Goal: Task Accomplishment & Management: Manage account settings

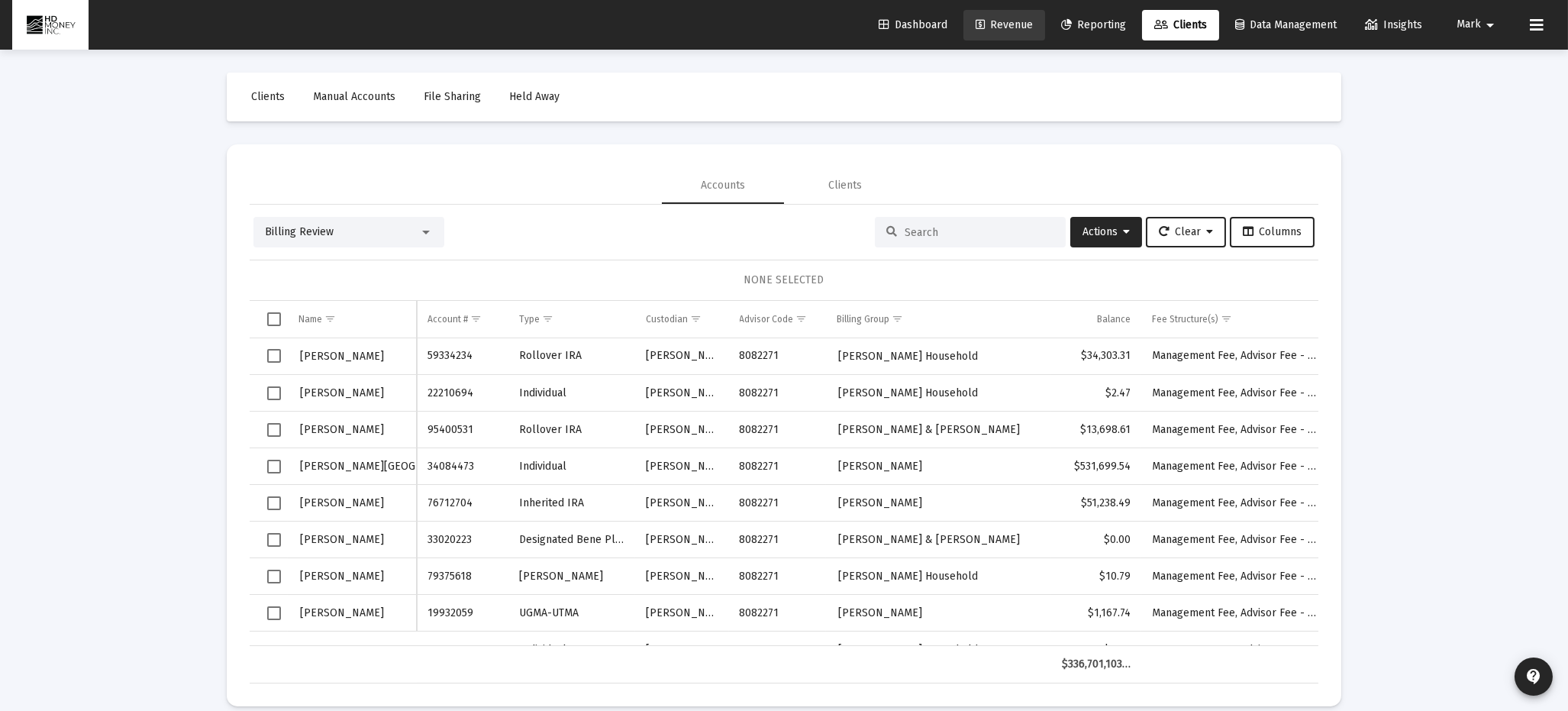
click at [995, 24] on span "Revenue" at bounding box center [1005, 24] width 57 height 13
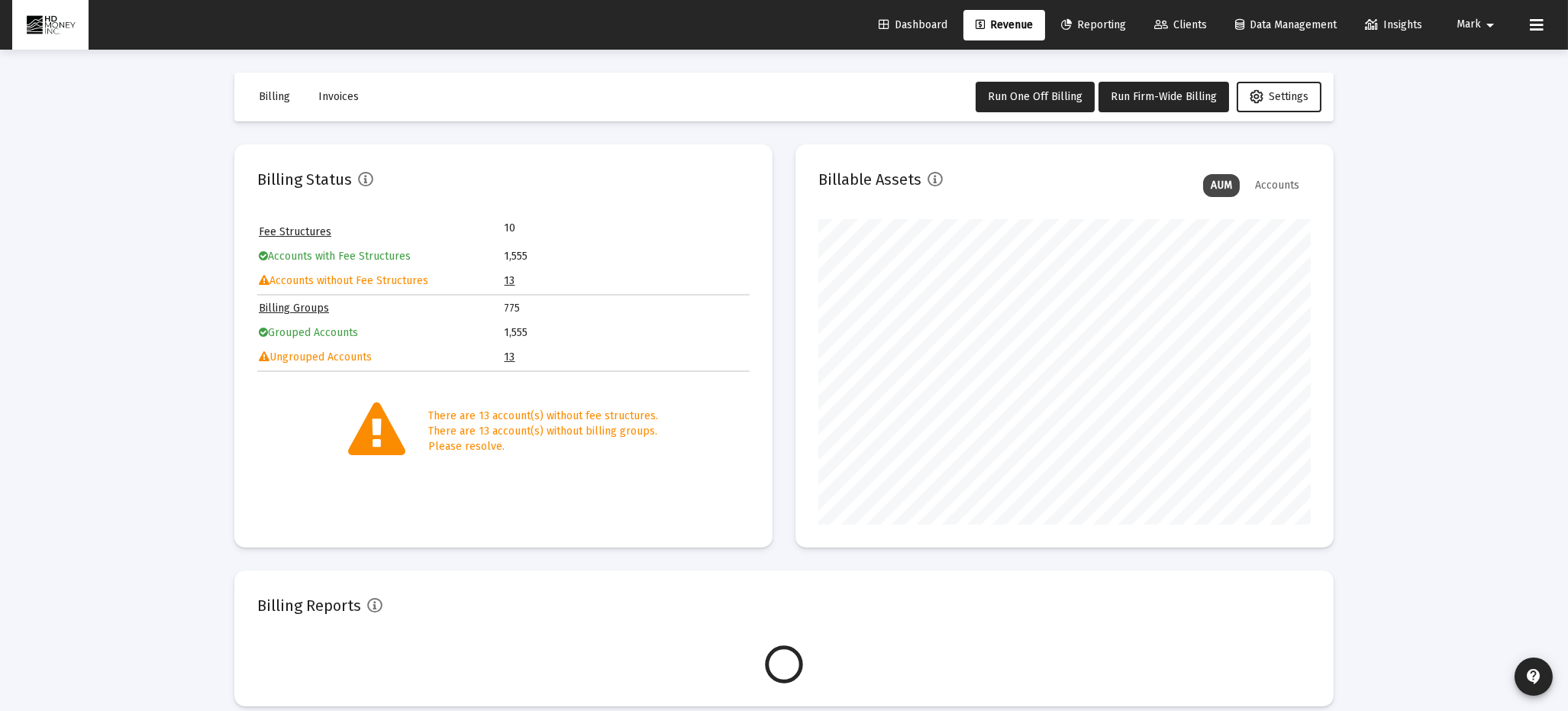
scroll to position [305, 493]
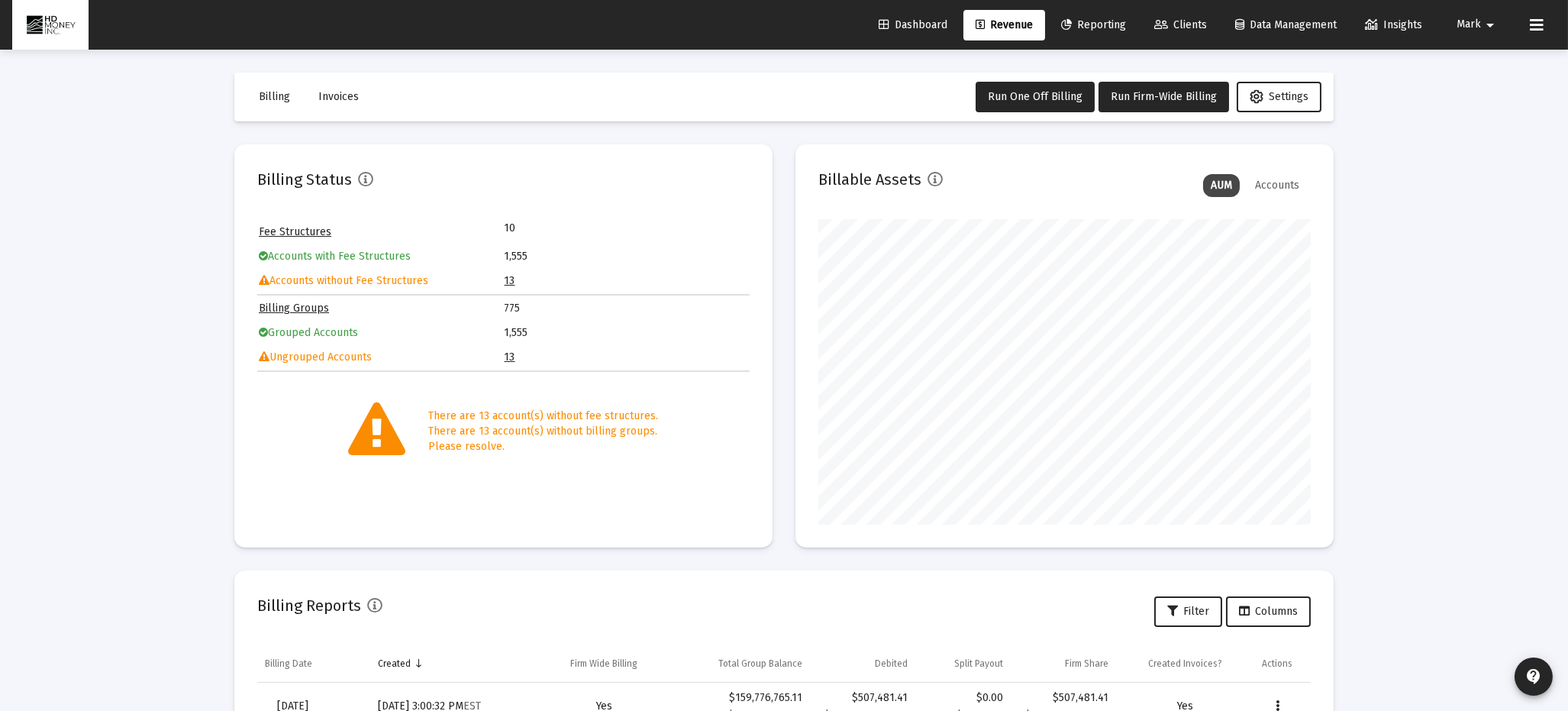
click at [508, 356] on link "13" at bounding box center [510, 357] width 10 height 13
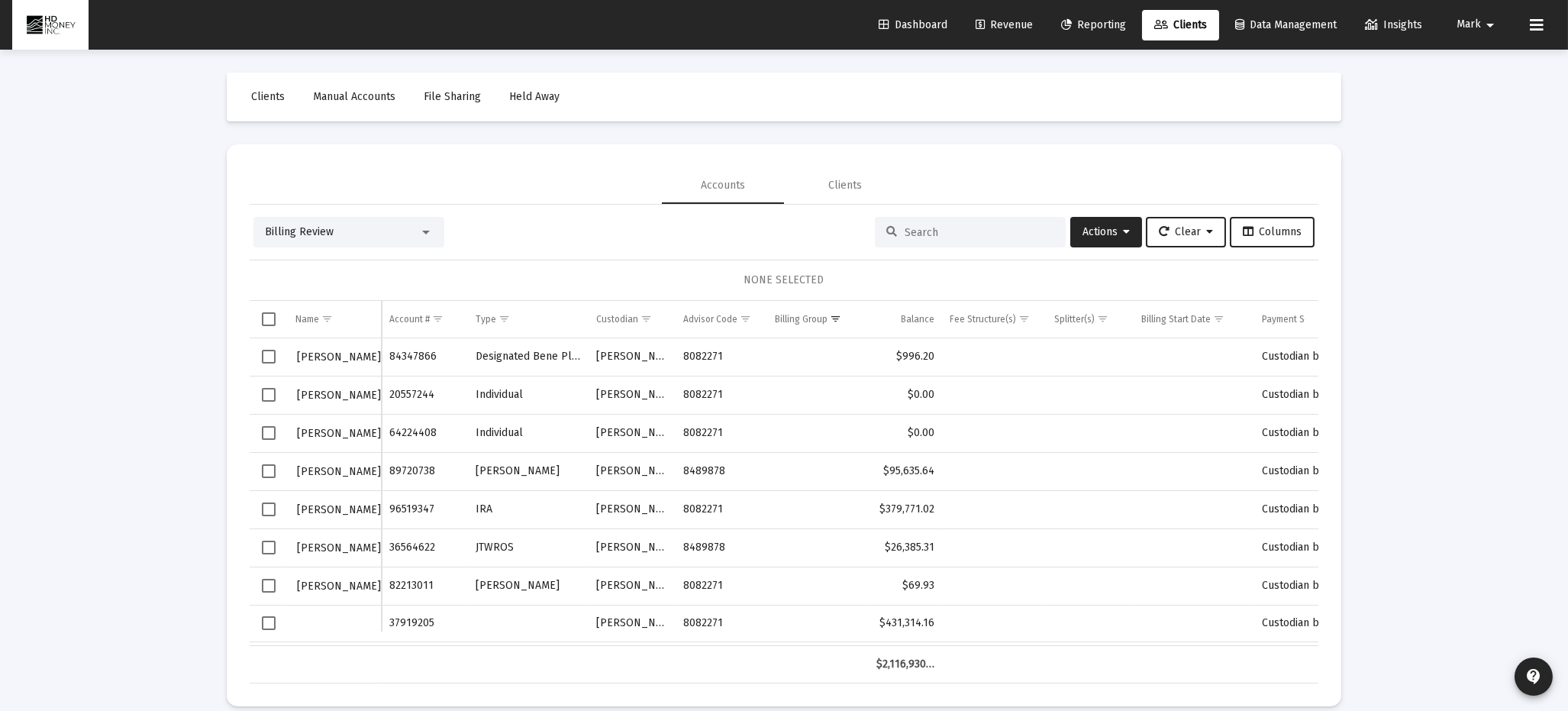
click at [268, 352] on span "Select row" at bounding box center [269, 357] width 14 height 14
click at [1084, 228] on span "Actions" at bounding box center [1106, 231] width 47 height 13
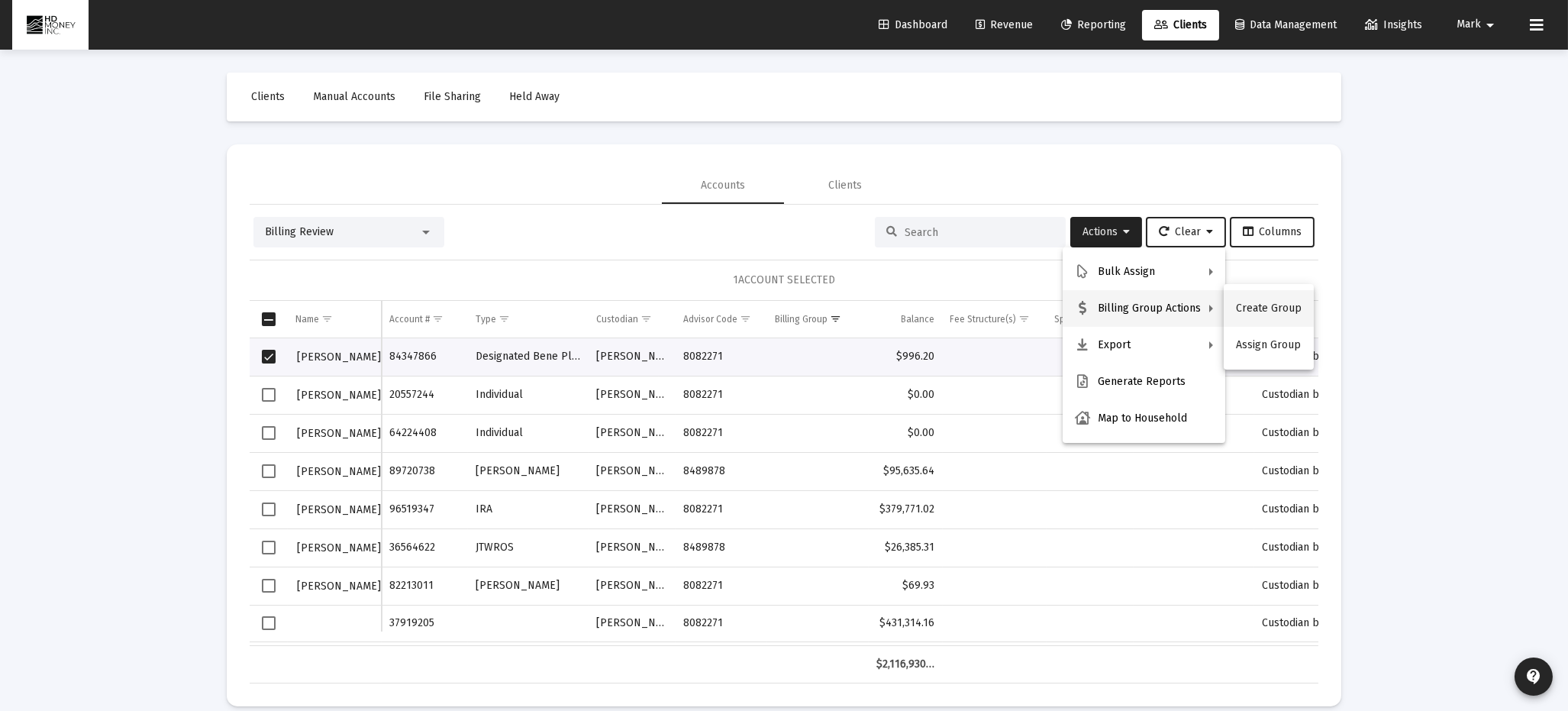
click at [1245, 304] on button "Create Group" at bounding box center [1270, 308] width 90 height 37
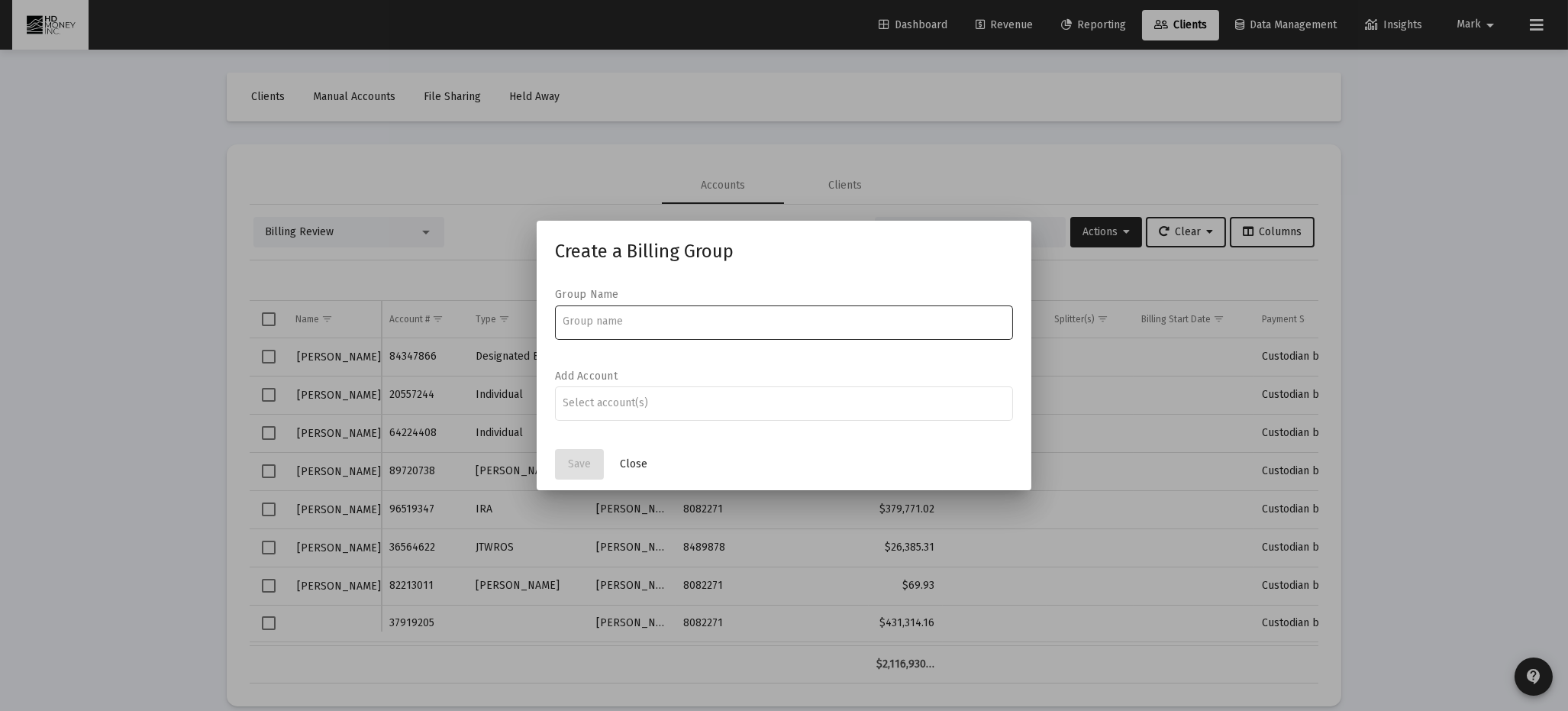
click at [729, 316] on input at bounding box center [785, 321] width 442 height 12
type input "[PERSON_NAME] and [PERSON_NAME]"
click at [762, 411] on div "Assignment Selection" at bounding box center [784, 403] width 448 height 18
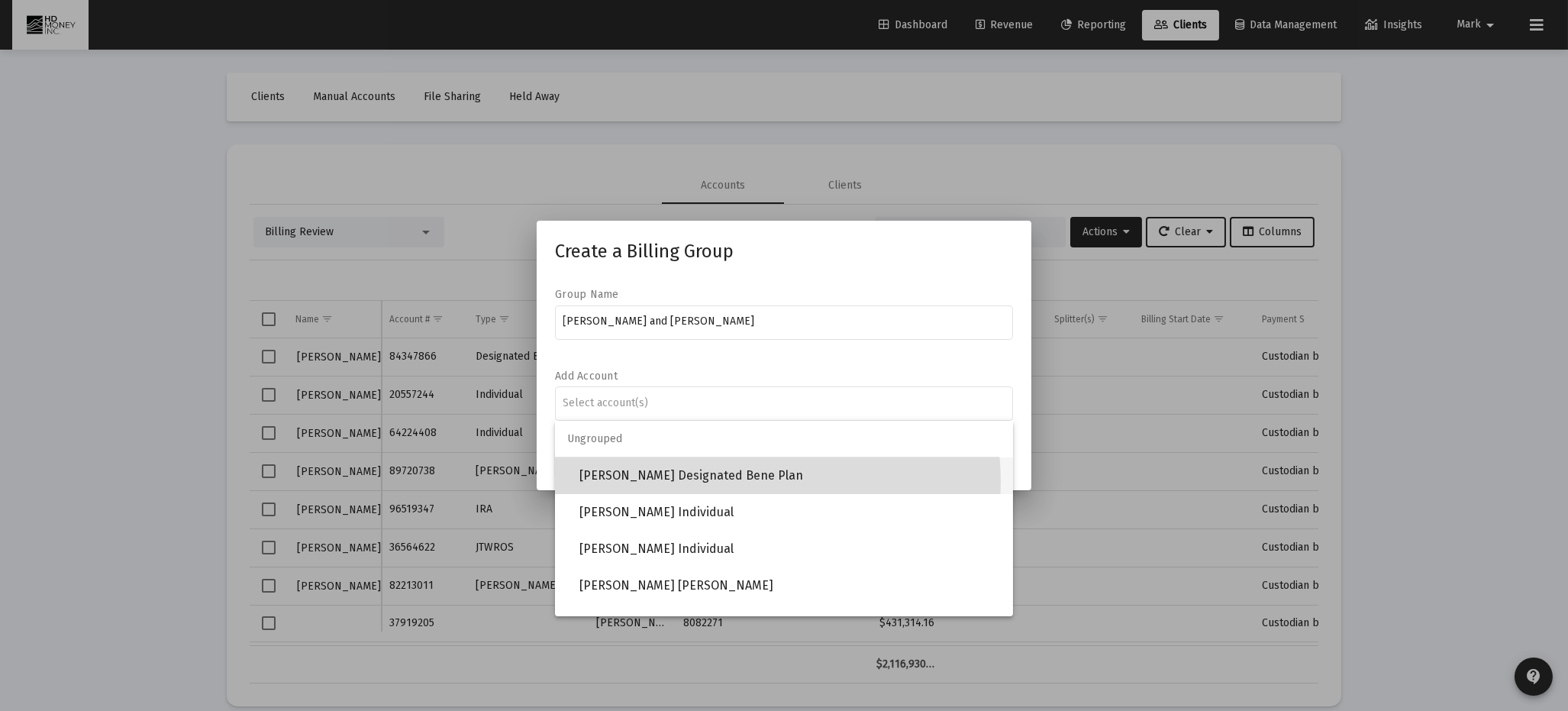
click at [752, 481] on span "[PERSON_NAME] Designated Bene Plan" at bounding box center [790, 476] width 421 height 37
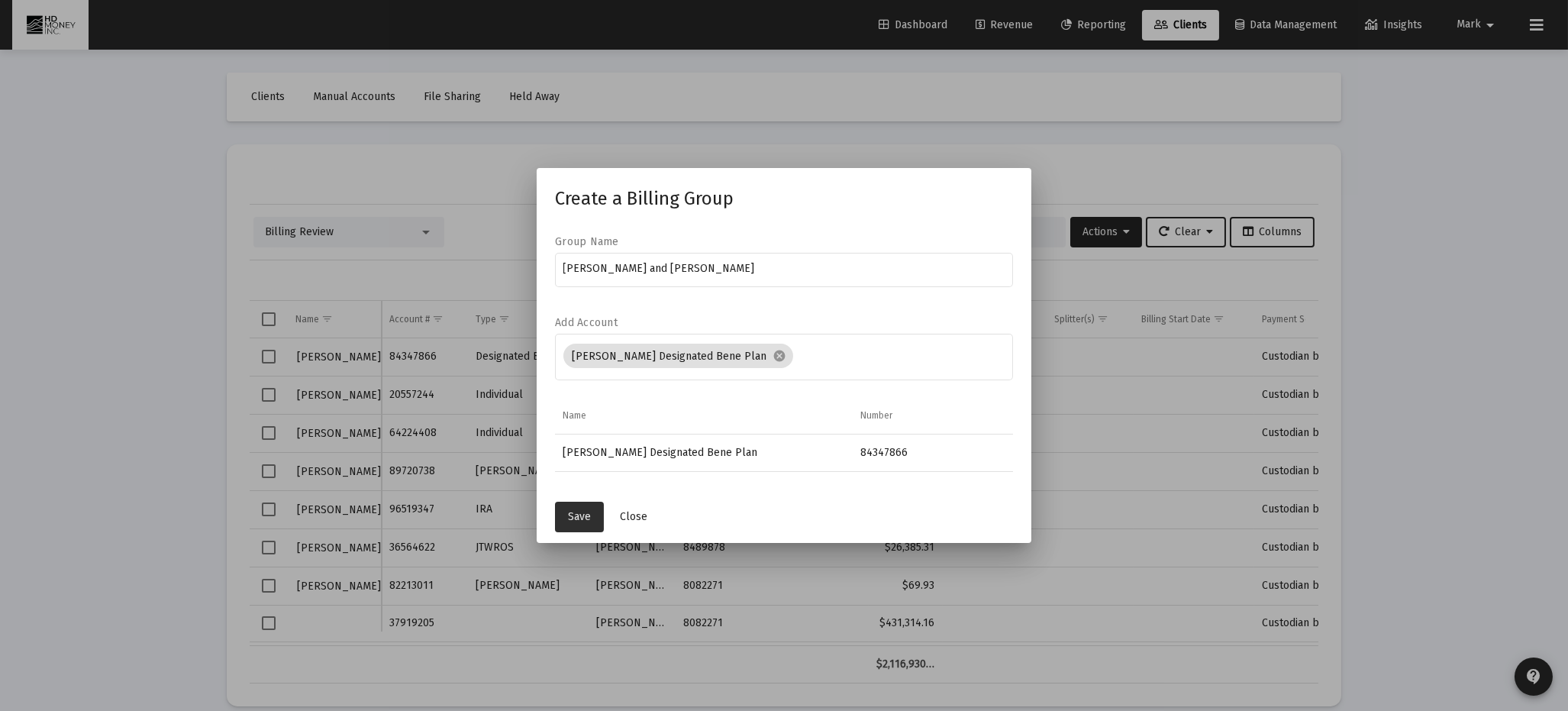
click at [573, 514] on span "Save" at bounding box center [580, 516] width 23 height 13
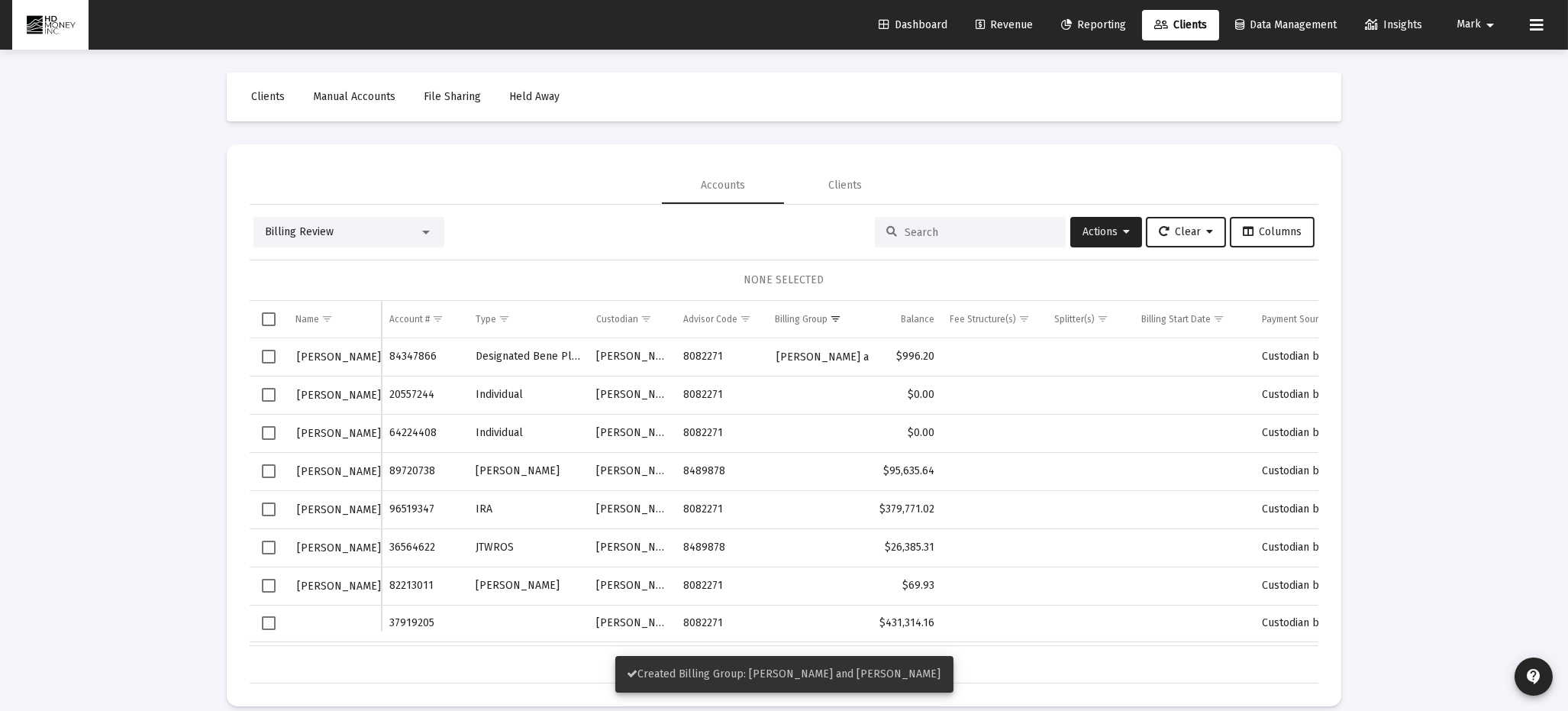
click at [270, 579] on span "Select row" at bounding box center [269, 586] width 14 height 14
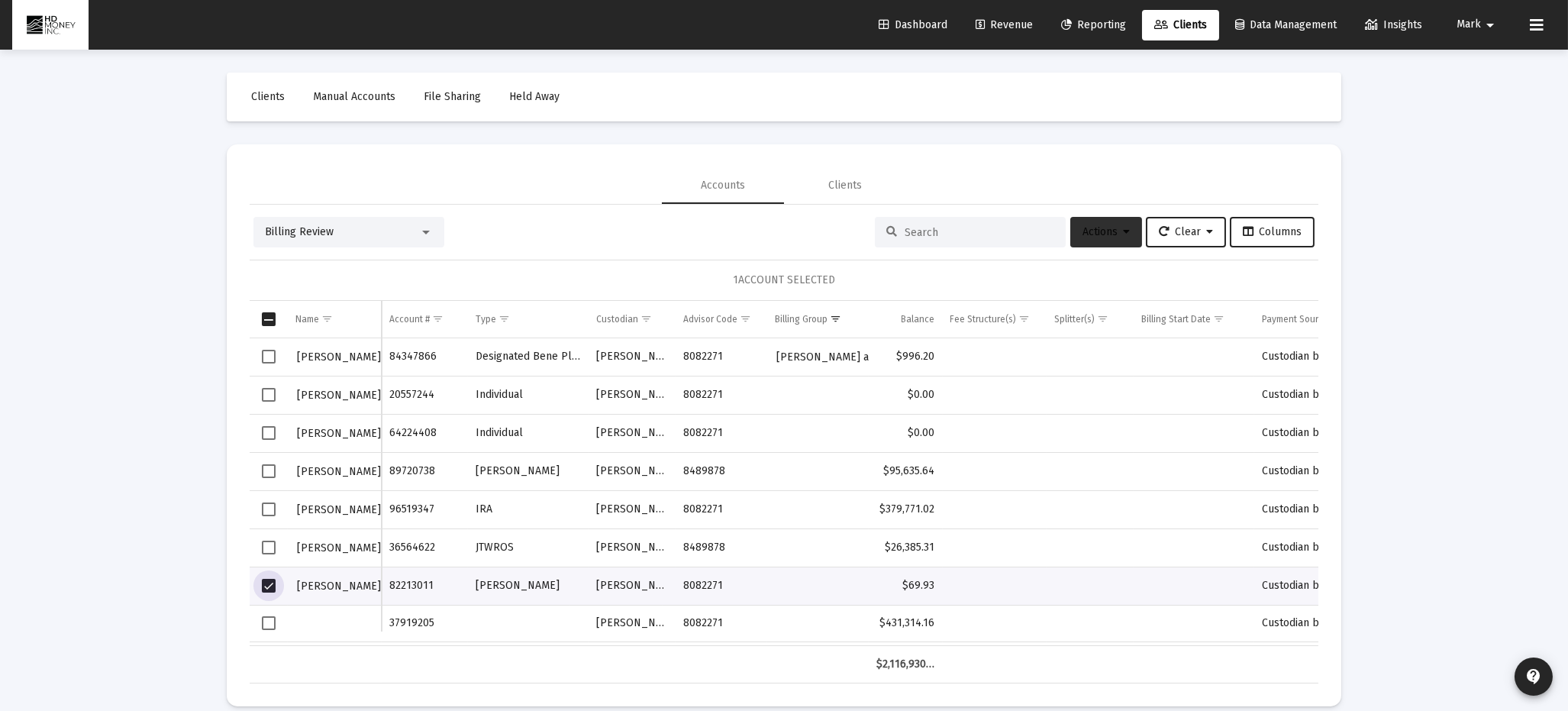
click at [1102, 228] on span "Actions" at bounding box center [1106, 231] width 47 height 13
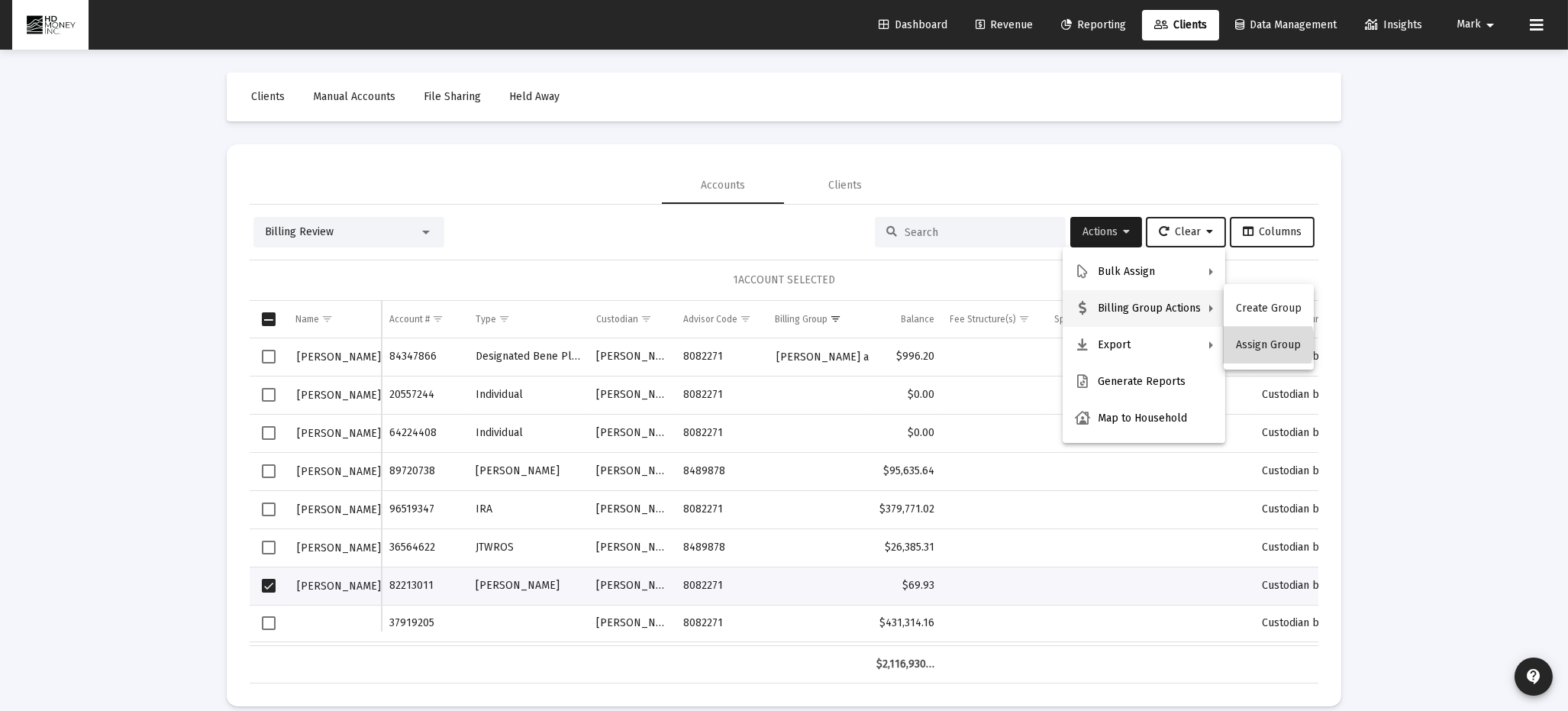
click at [1256, 343] on button "Assign Group" at bounding box center [1270, 345] width 90 height 37
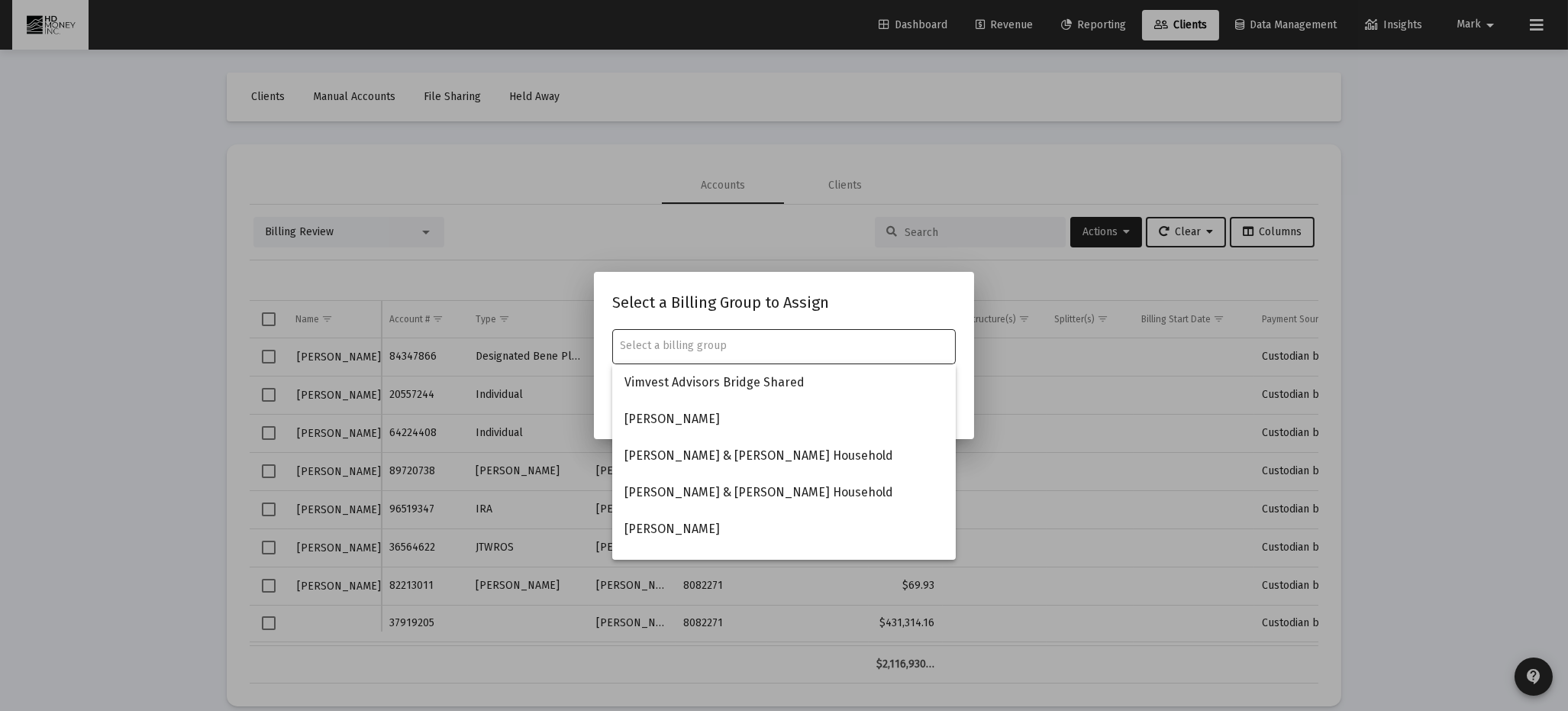
click at [864, 347] on input "text" at bounding box center [784, 346] width 327 height 12
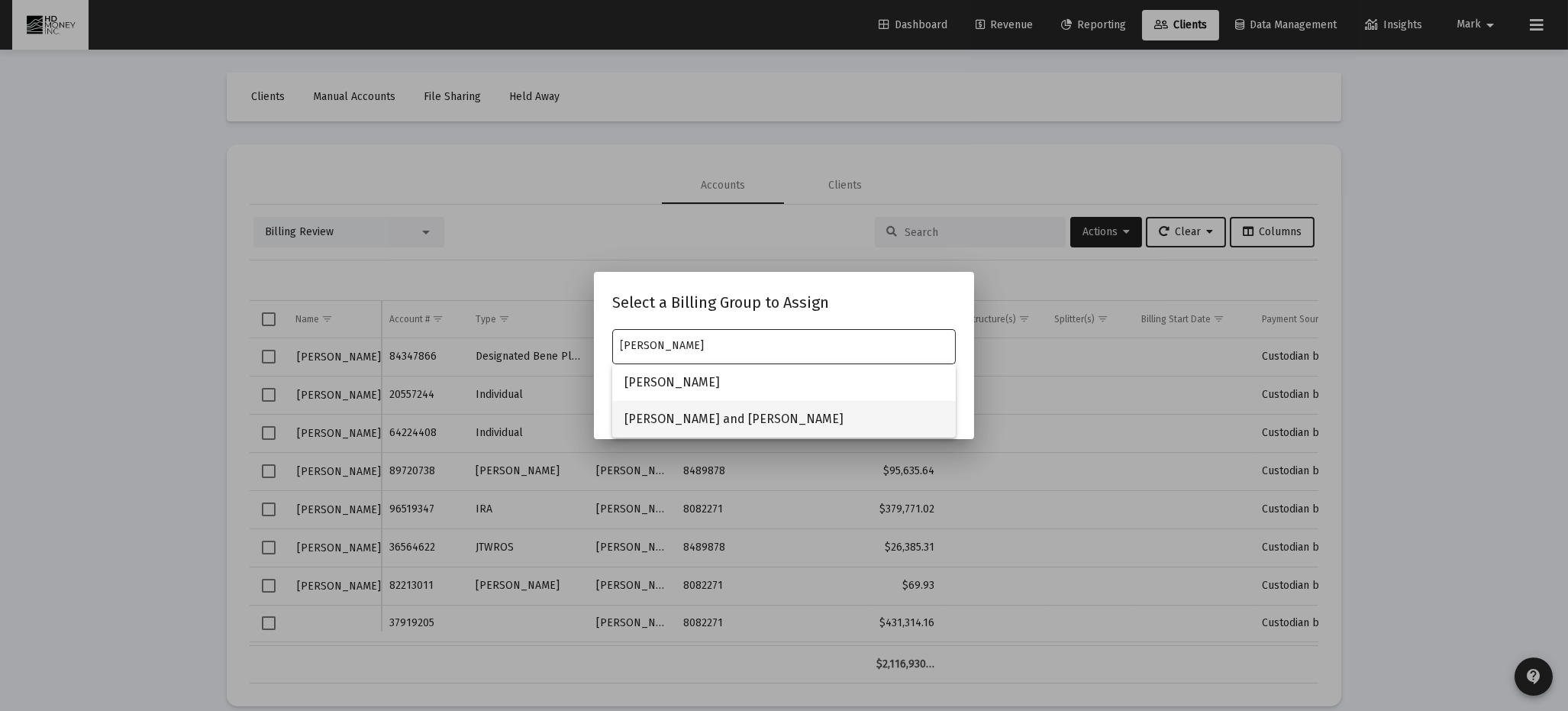
click at [806, 417] on span "[PERSON_NAME] and [PERSON_NAME]" at bounding box center [784, 419] width 319 height 37
type input "[PERSON_NAME] and [PERSON_NAME]"
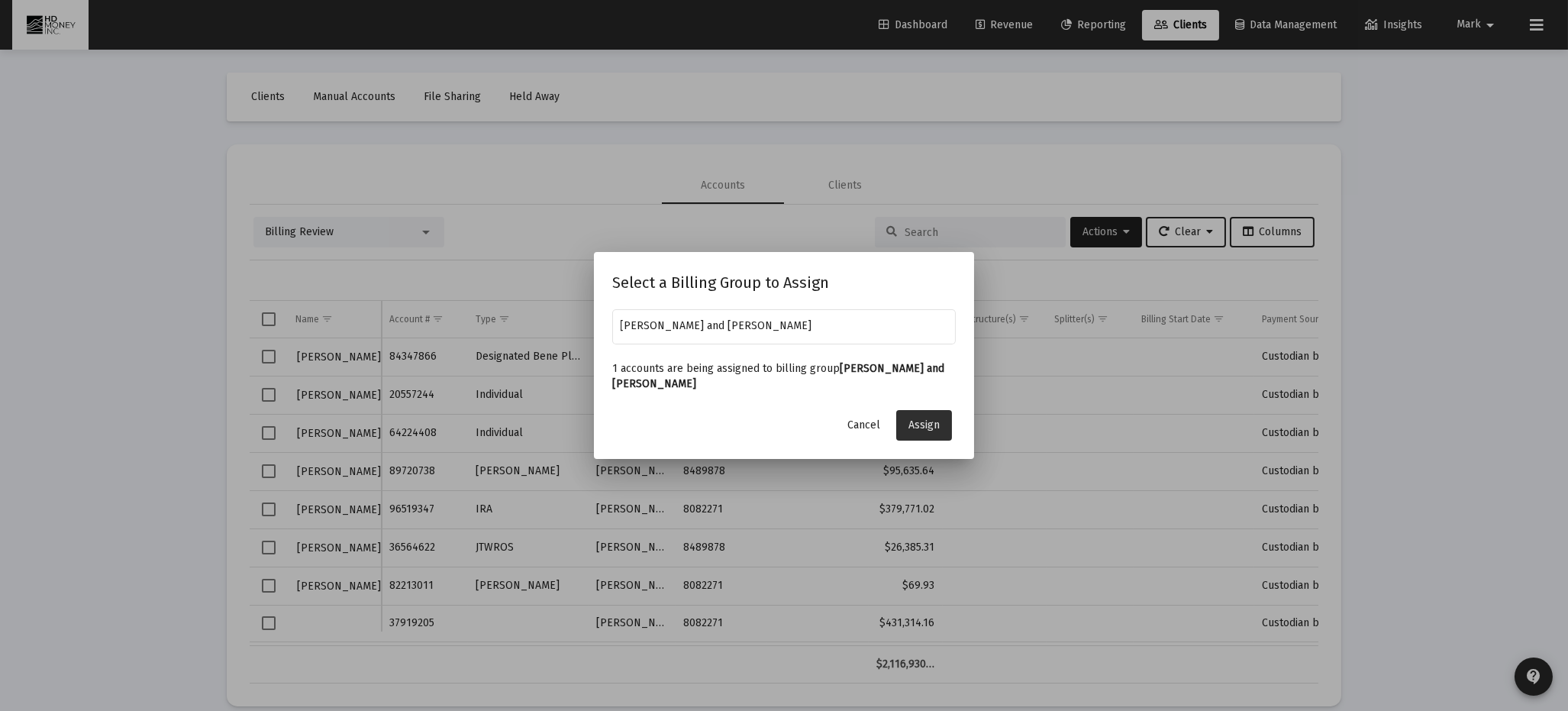
click at [922, 419] on span "Assign" at bounding box center [924, 425] width 31 height 13
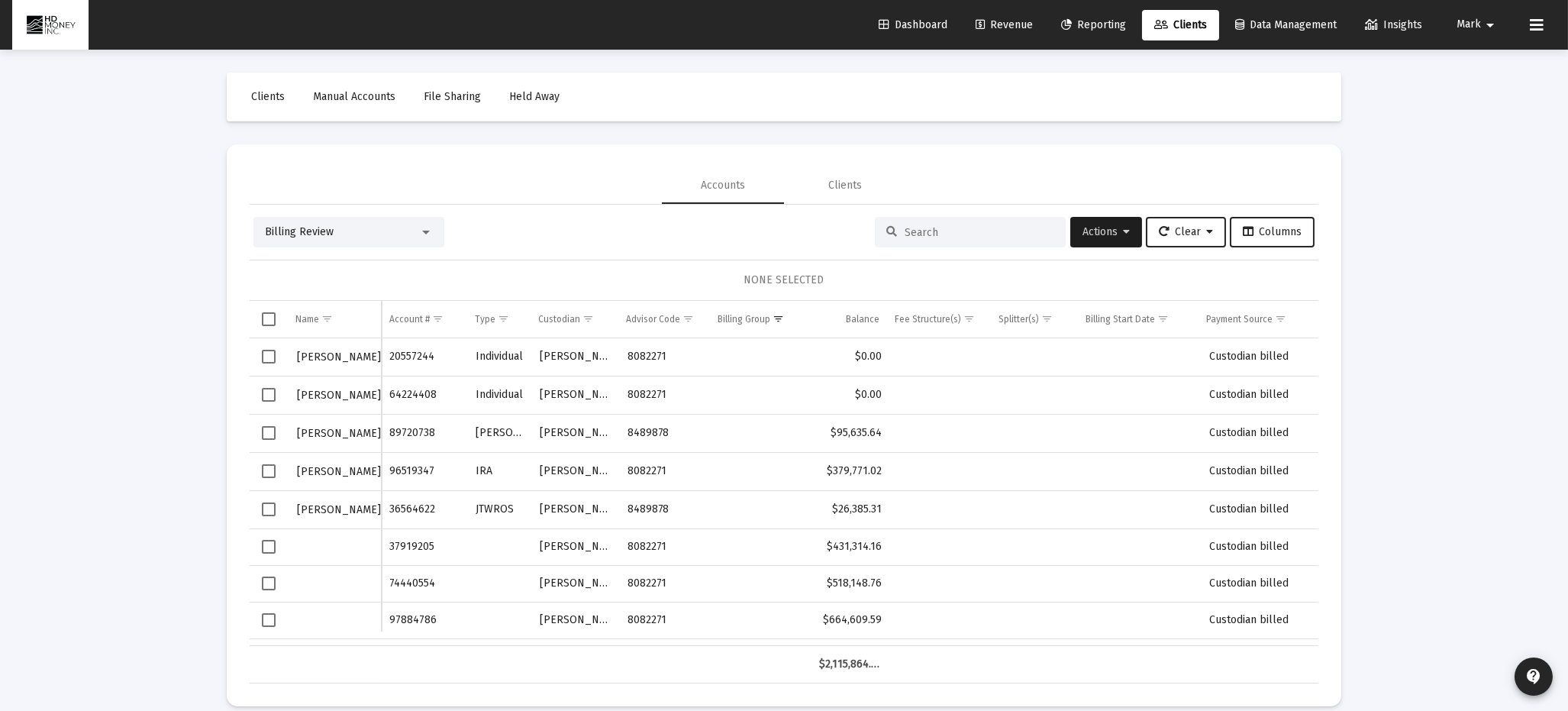
click at [270, 353] on span "Select row" at bounding box center [269, 357] width 14 height 14
click at [1095, 228] on span "Actions" at bounding box center [1106, 231] width 47 height 13
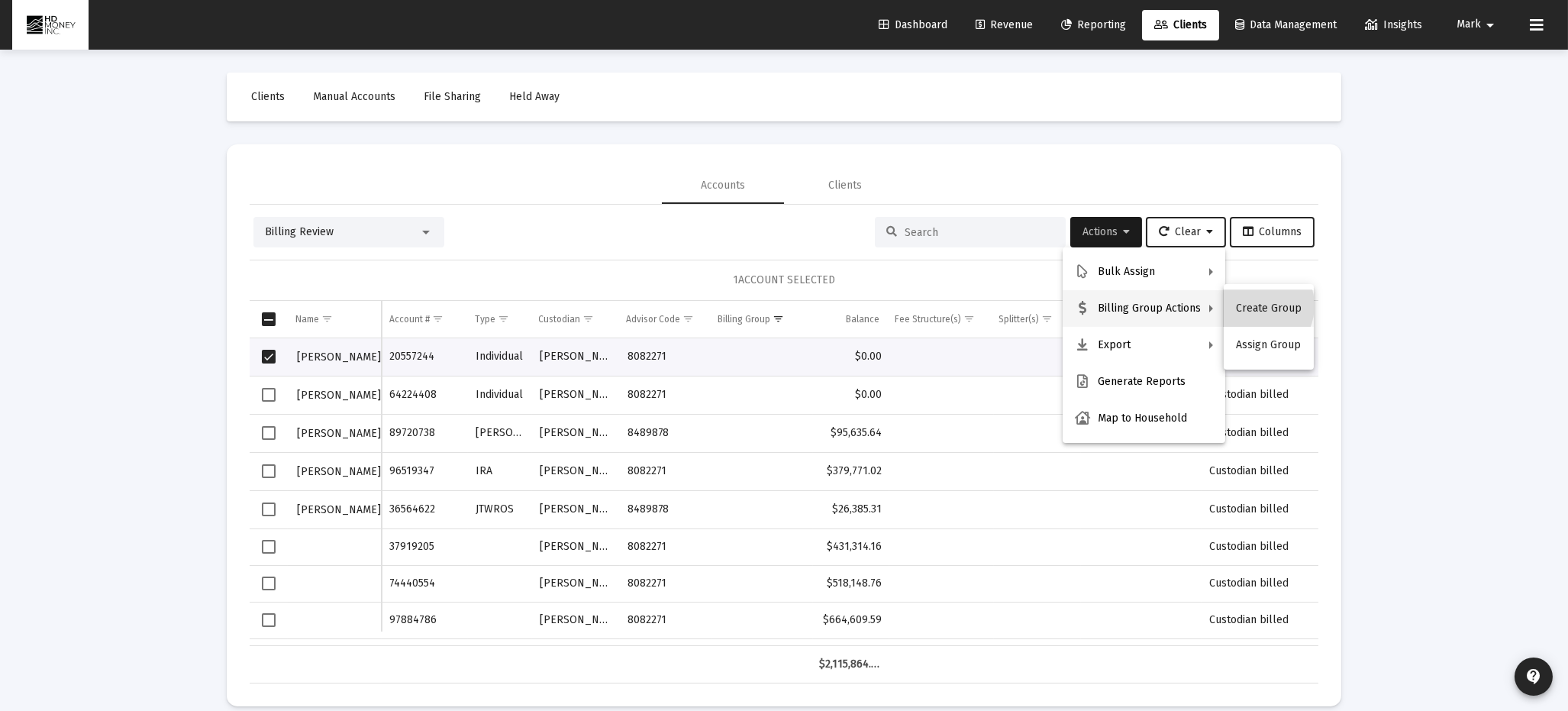
click at [1255, 305] on button "Create Group" at bounding box center [1270, 308] width 90 height 37
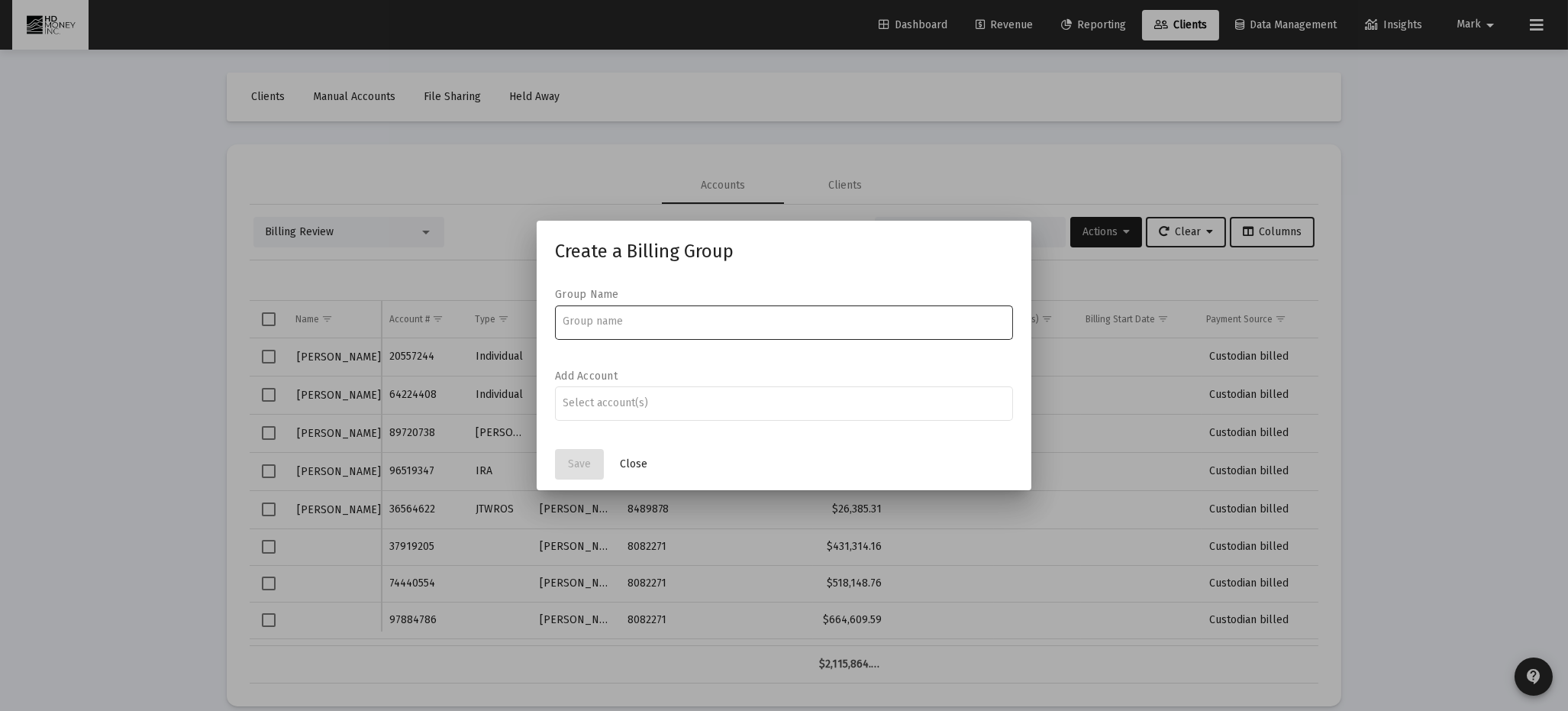
click at [633, 319] on input at bounding box center [785, 321] width 442 height 12
type input "[PERSON_NAME] R &D"
click at [614, 403] on input "Assignment Selection" at bounding box center [785, 403] width 442 height 12
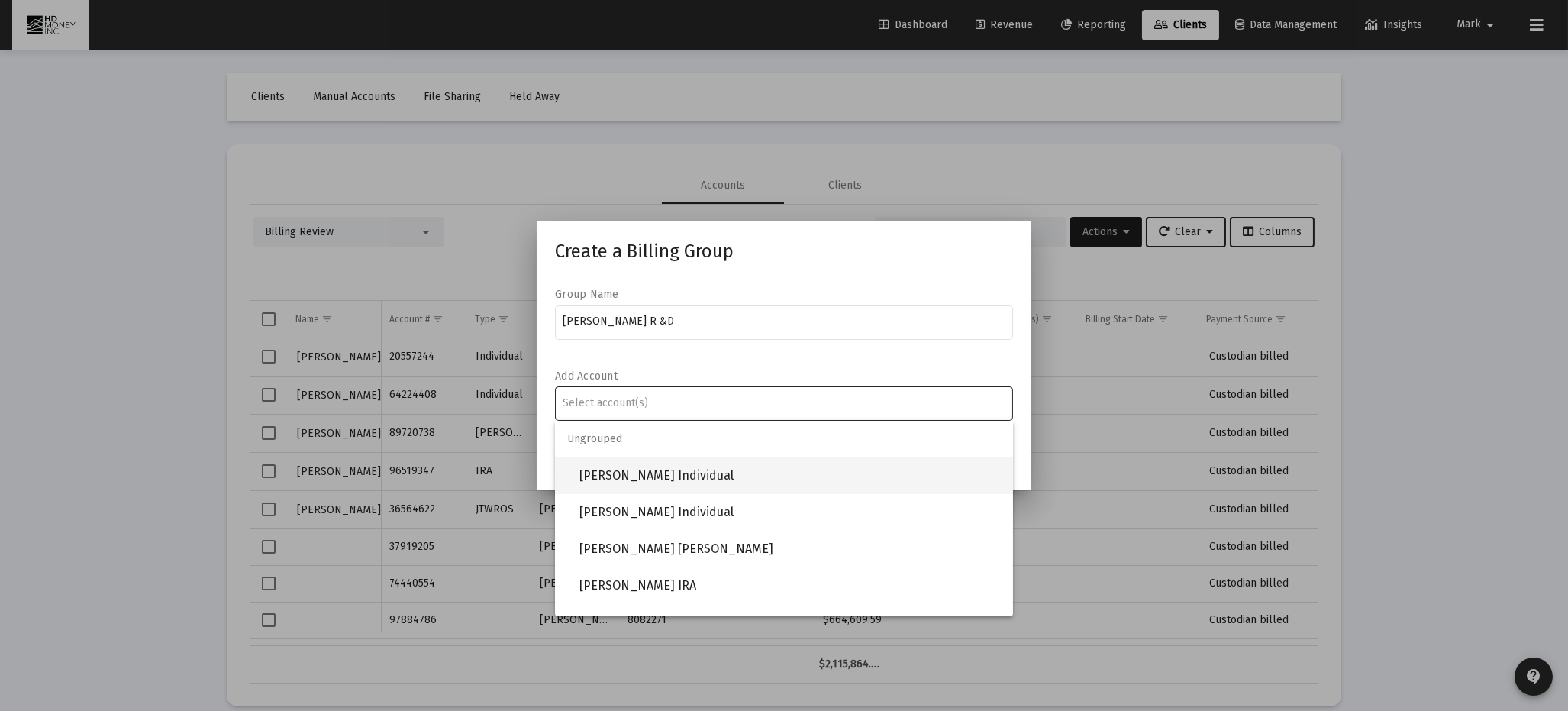
click at [660, 475] on span "[PERSON_NAME] Individual" at bounding box center [790, 476] width 421 height 37
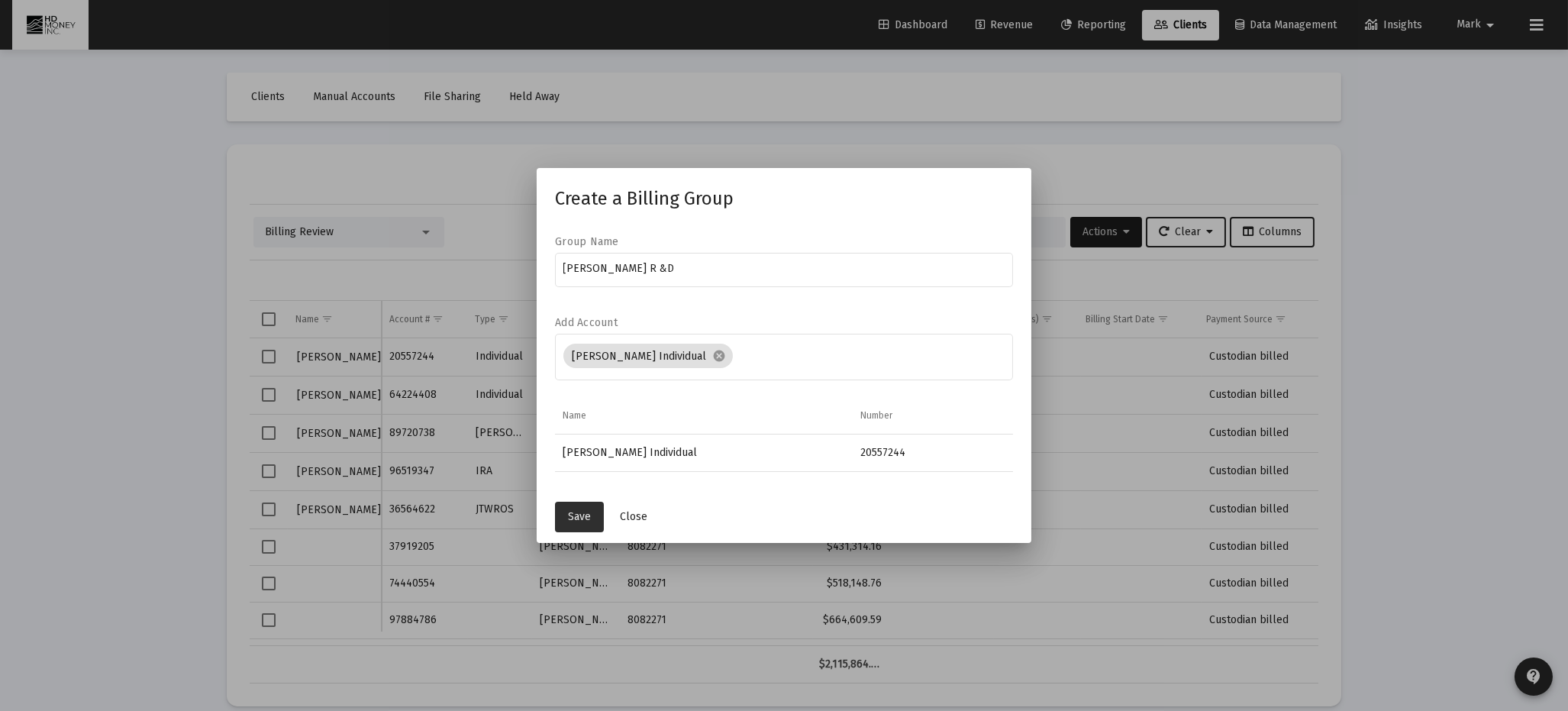
click at [576, 514] on span "Save" at bounding box center [580, 516] width 23 height 13
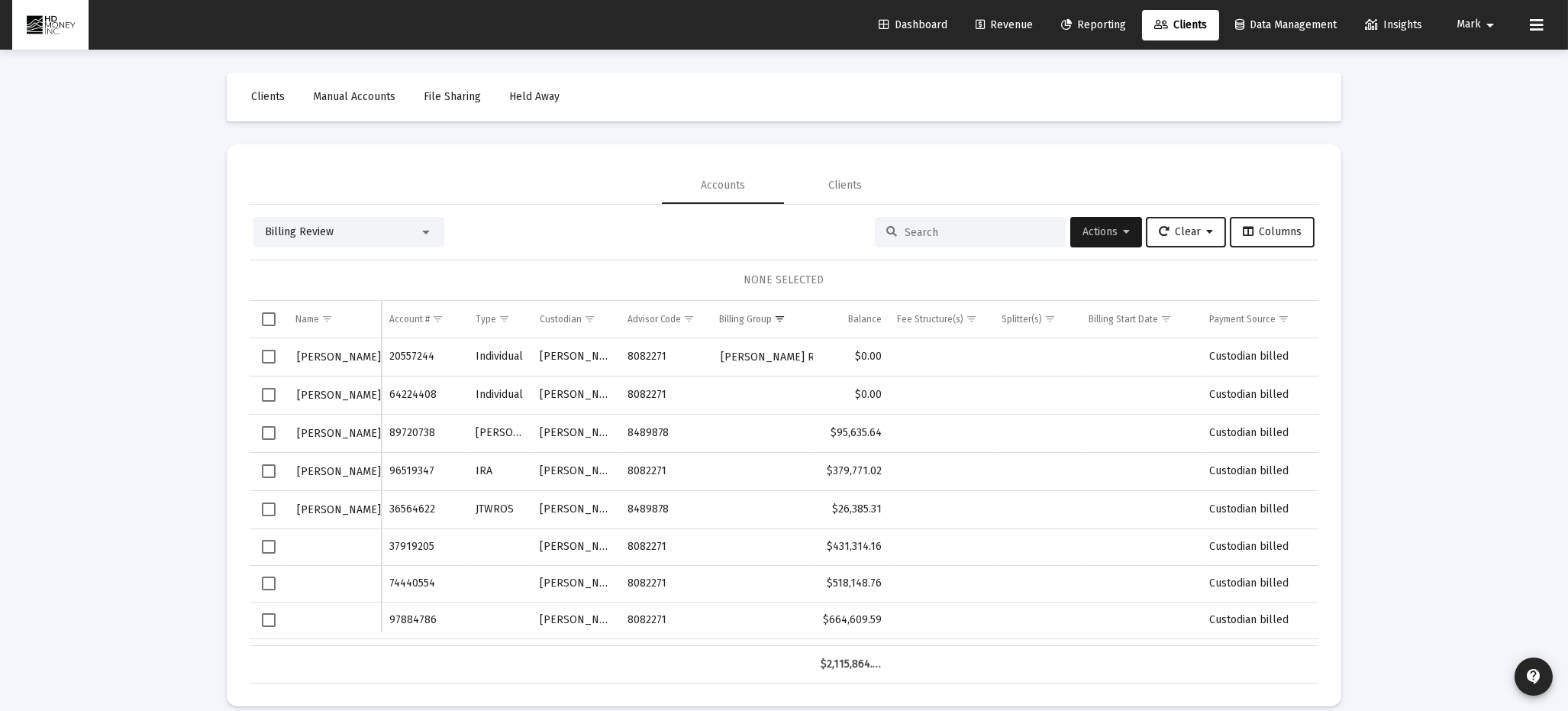
click at [267, 392] on span "Select row" at bounding box center [269, 395] width 14 height 14
click at [1115, 228] on span "Actions" at bounding box center [1106, 231] width 47 height 13
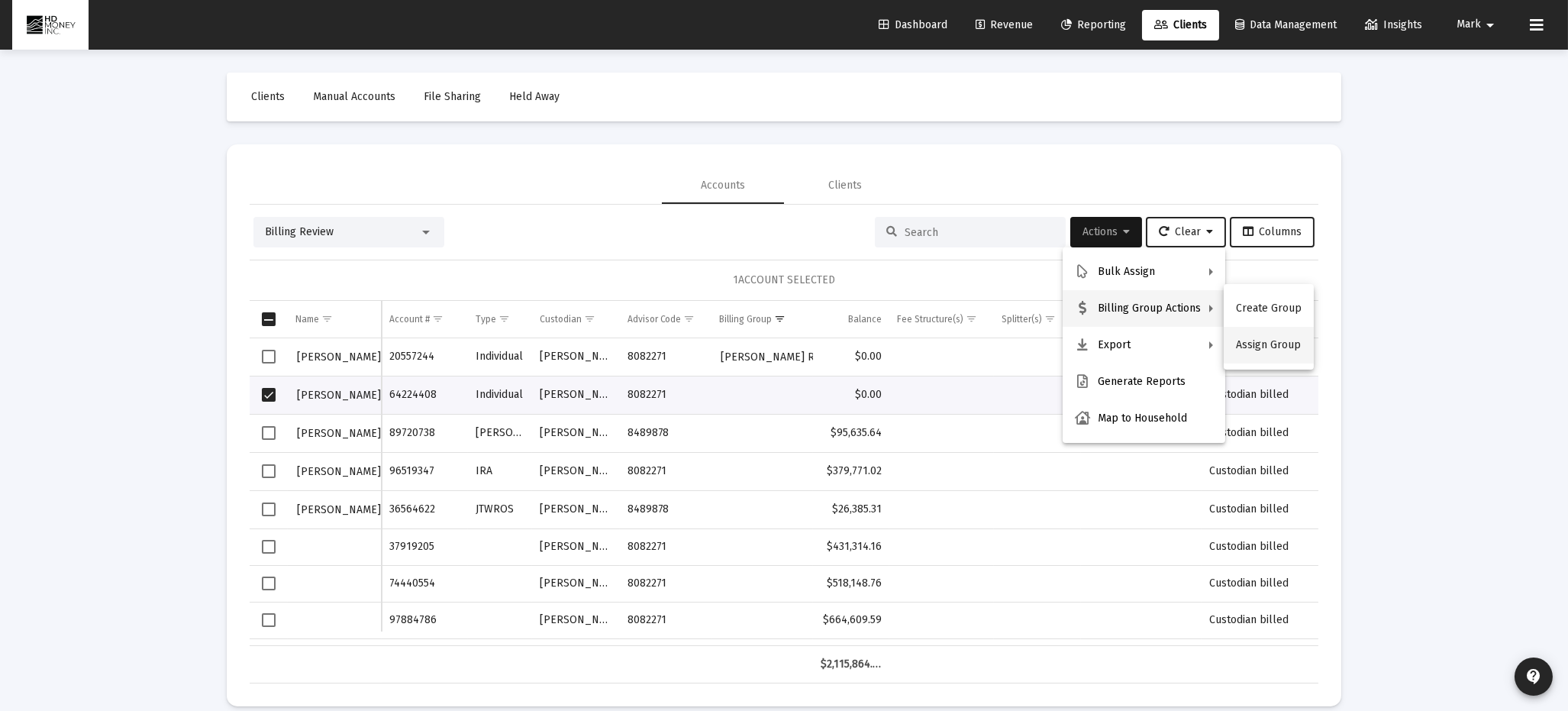
click at [1256, 344] on button "Assign Group" at bounding box center [1270, 345] width 90 height 37
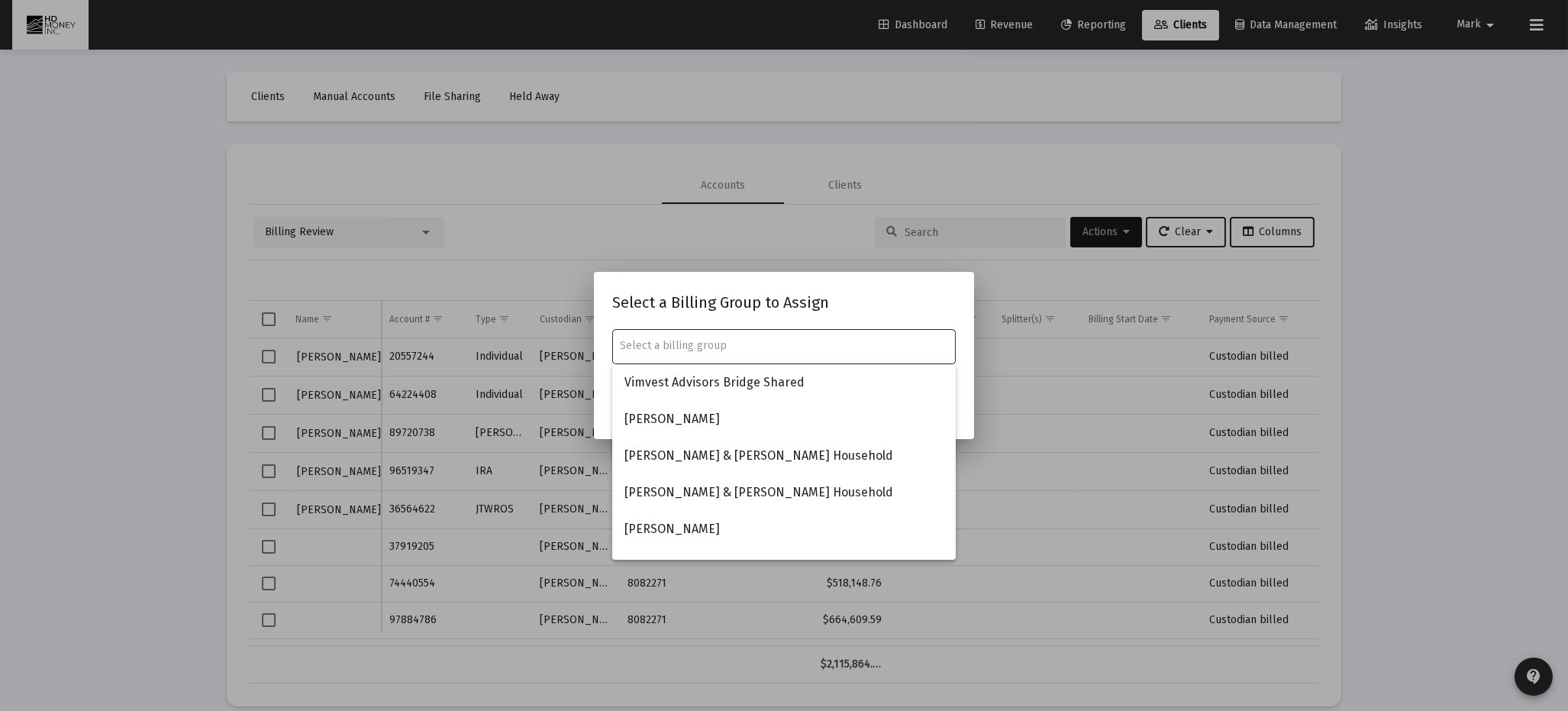
click at [767, 352] on input "text" at bounding box center [784, 346] width 327 height 12
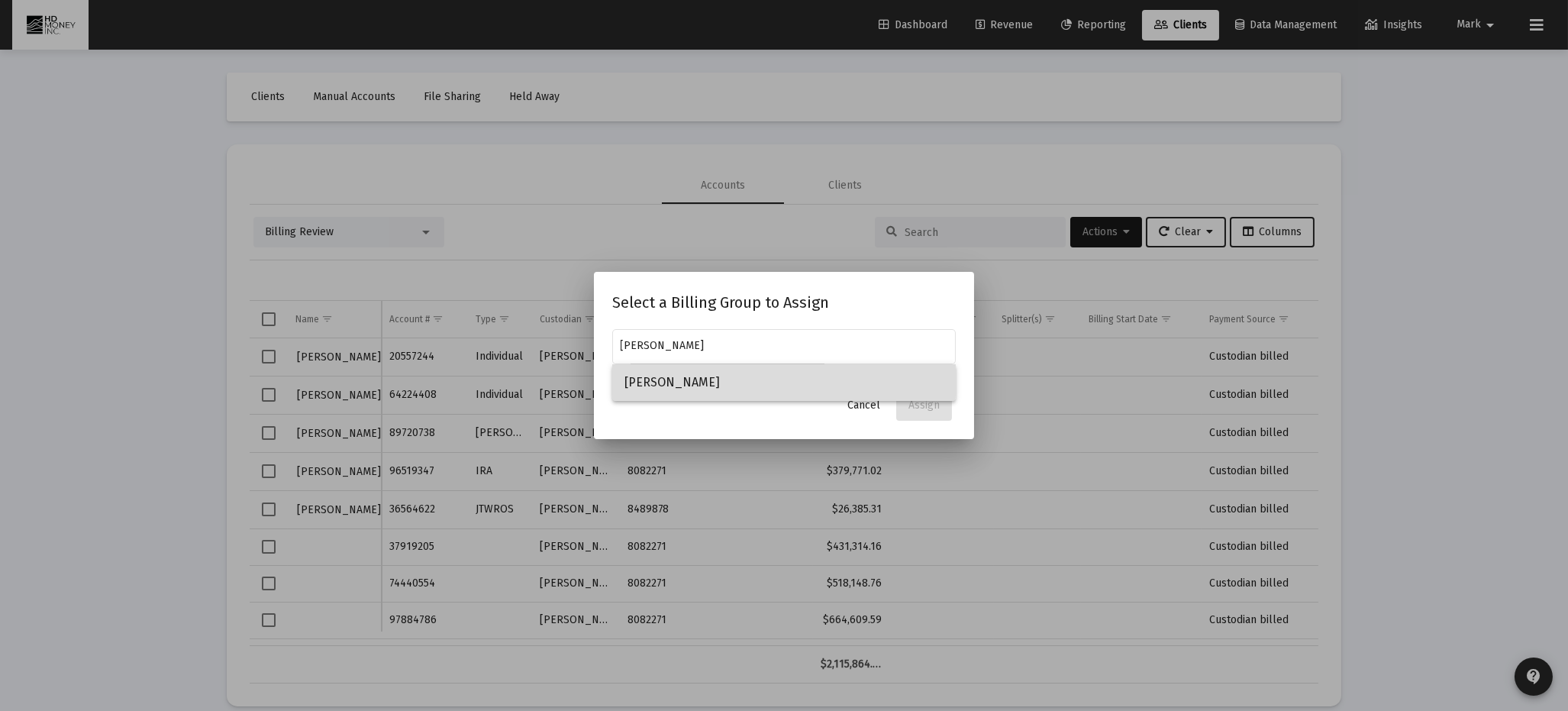
click at [696, 378] on span "[PERSON_NAME]" at bounding box center [784, 383] width 319 height 37
type input "[PERSON_NAME]"
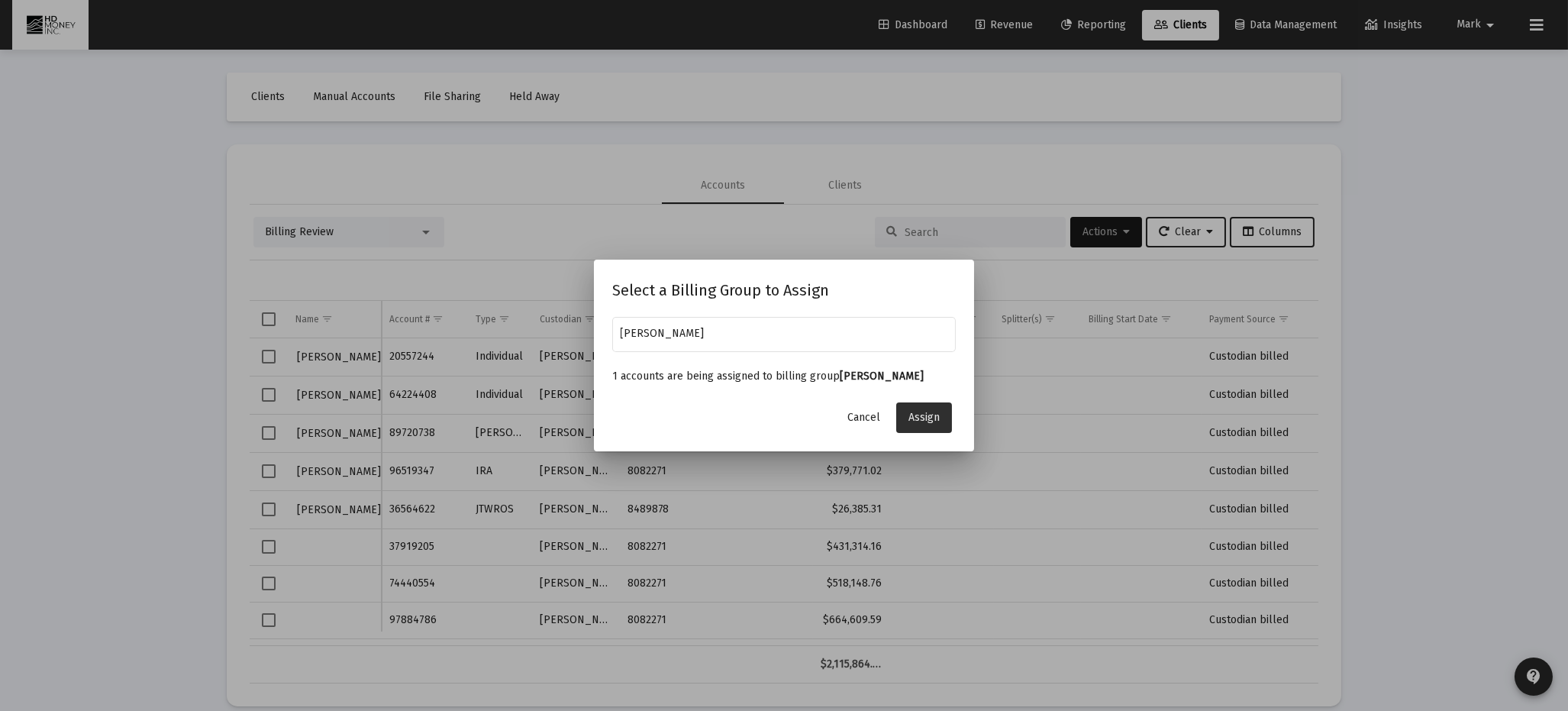
click at [926, 415] on span "Assign" at bounding box center [924, 417] width 31 height 13
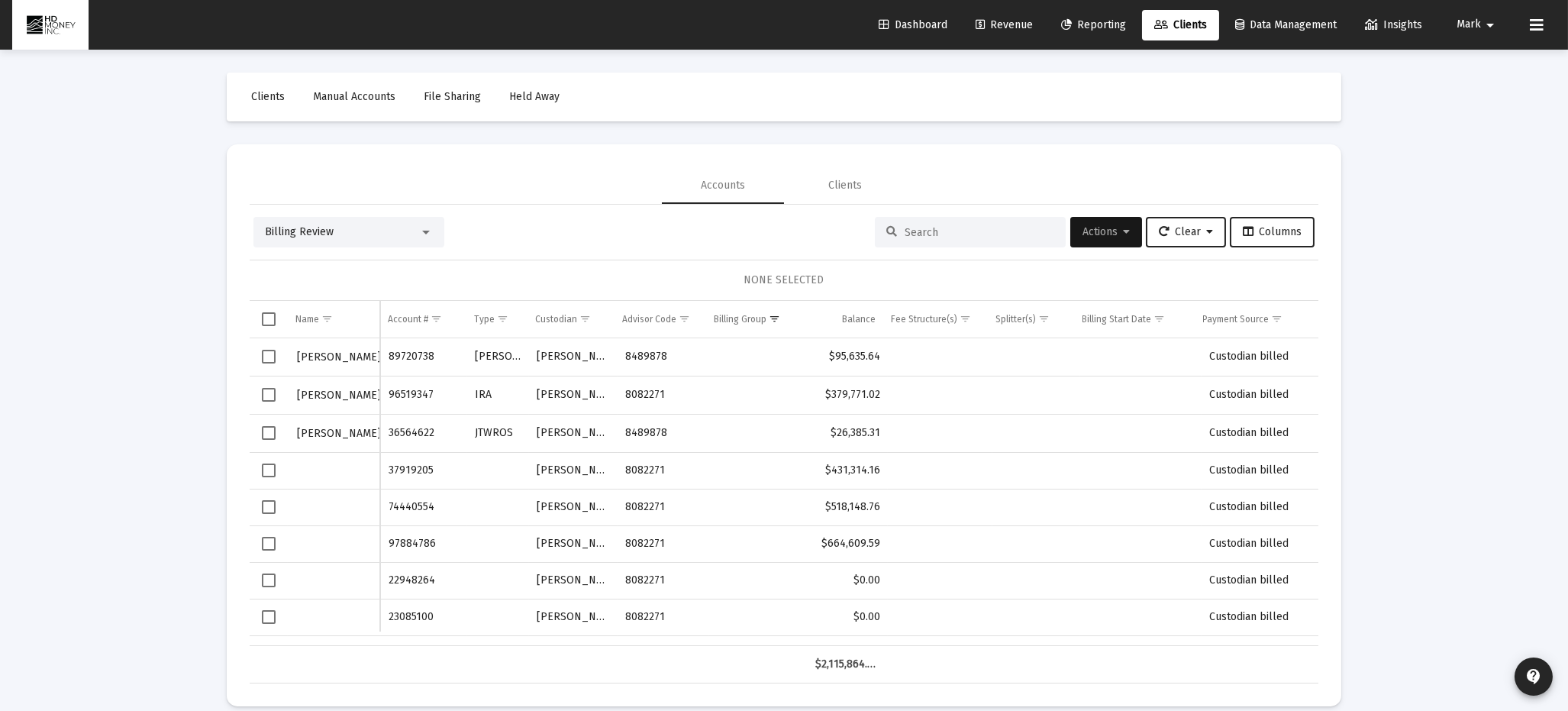
click at [271, 354] on span "Select row" at bounding box center [269, 357] width 14 height 14
click at [1108, 223] on button "Actions" at bounding box center [1106, 231] width 71 height 30
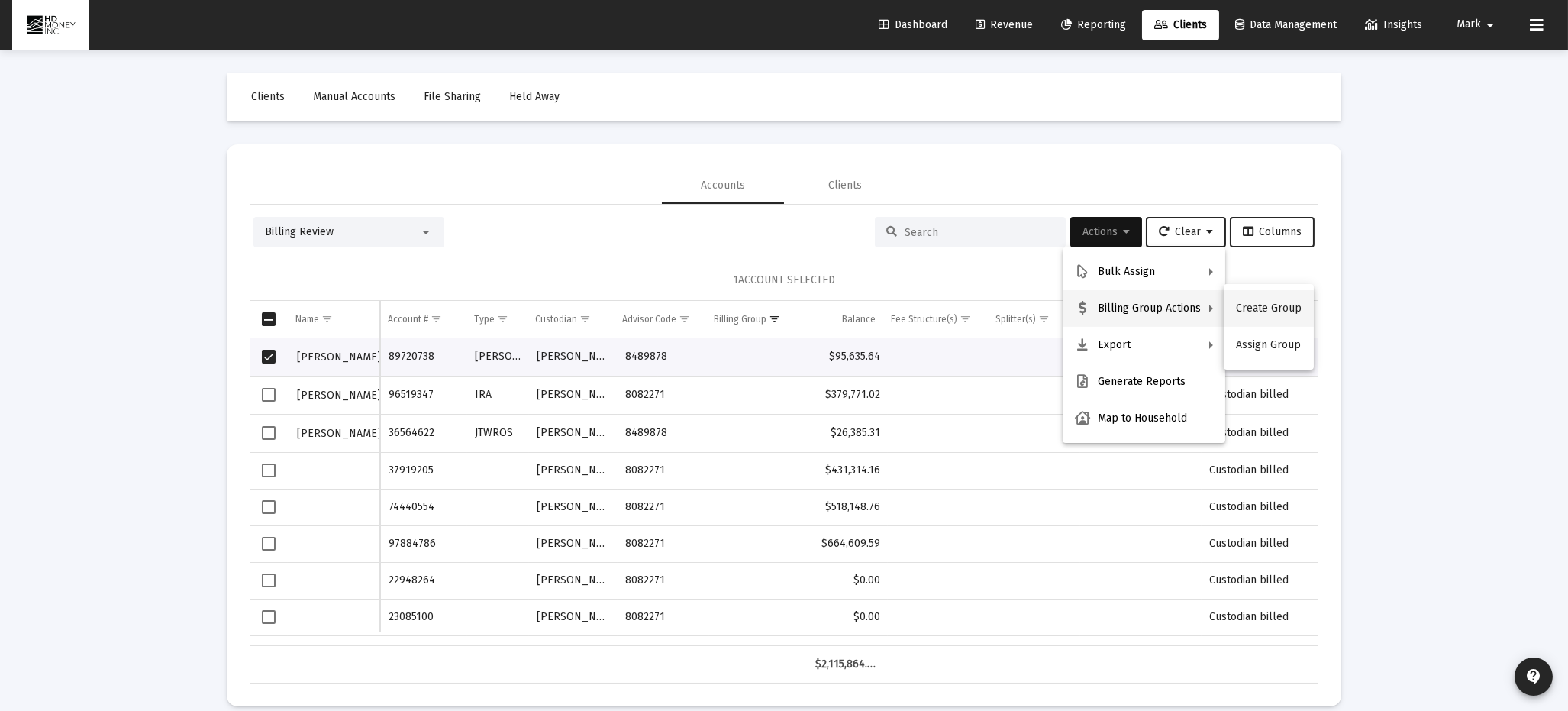
click at [1254, 306] on button "Create Group" at bounding box center [1270, 308] width 90 height 37
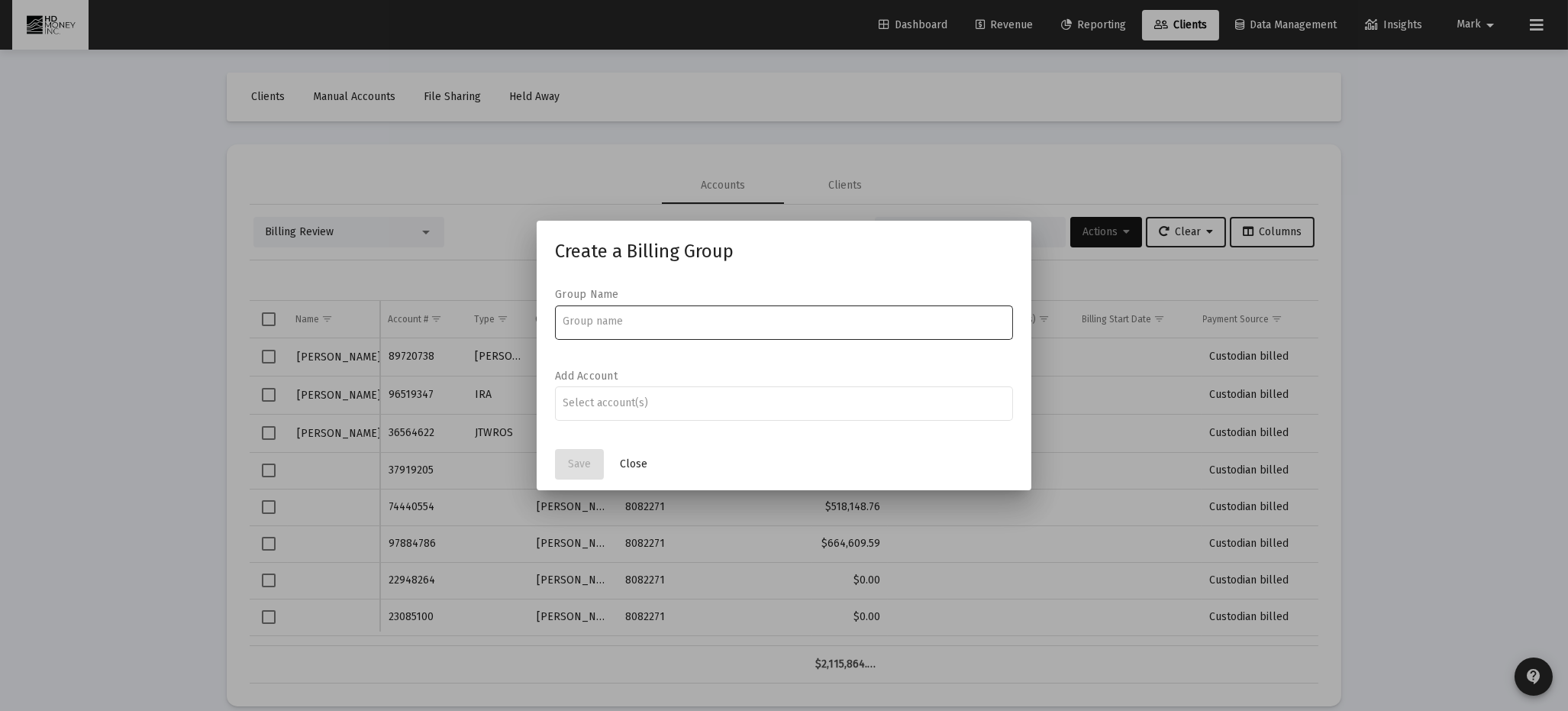
click at [758, 323] on input at bounding box center [785, 321] width 442 height 12
type input "[PERSON_NAME]"
click at [641, 404] on input "Assignment Selection" at bounding box center [785, 403] width 442 height 12
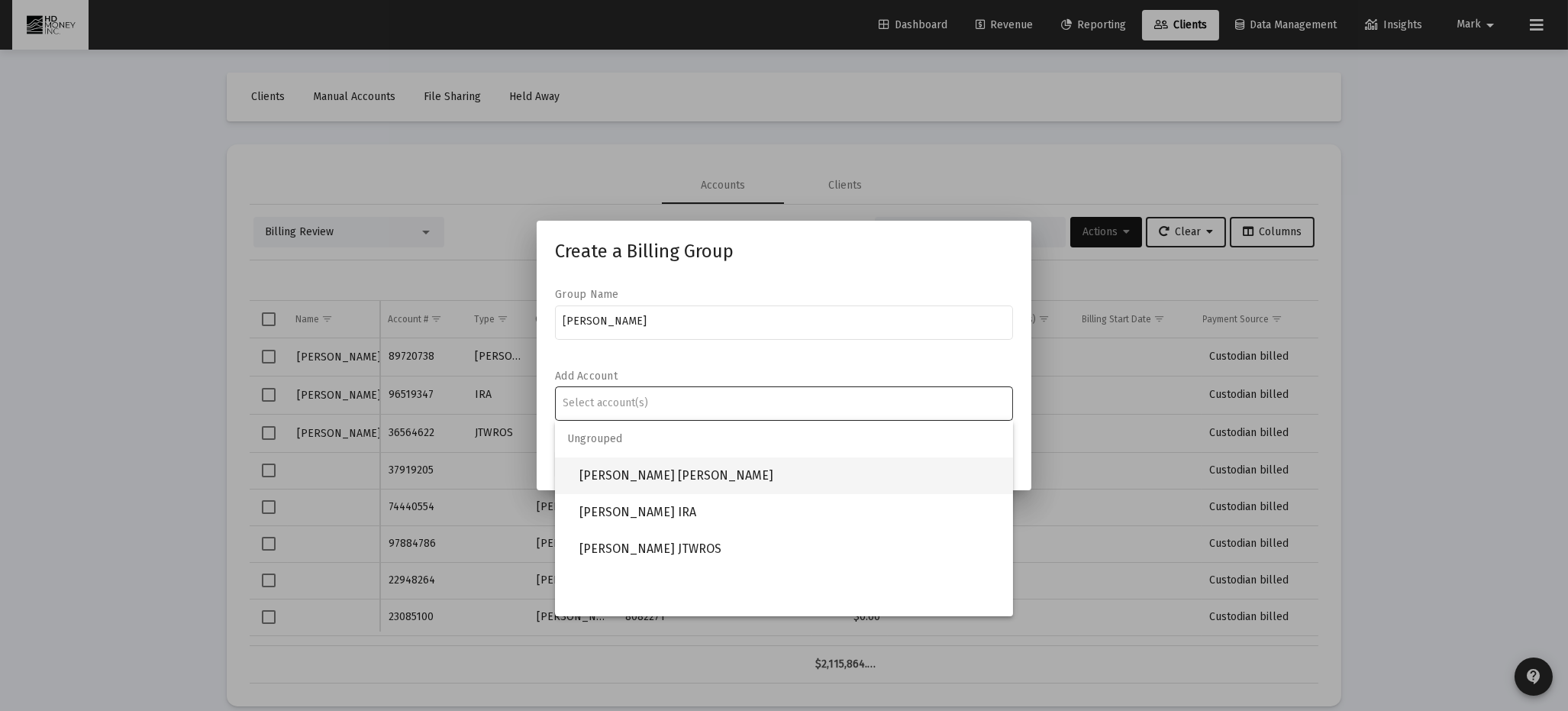
click at [664, 473] on span "[PERSON_NAME] [PERSON_NAME]" at bounding box center [790, 476] width 421 height 37
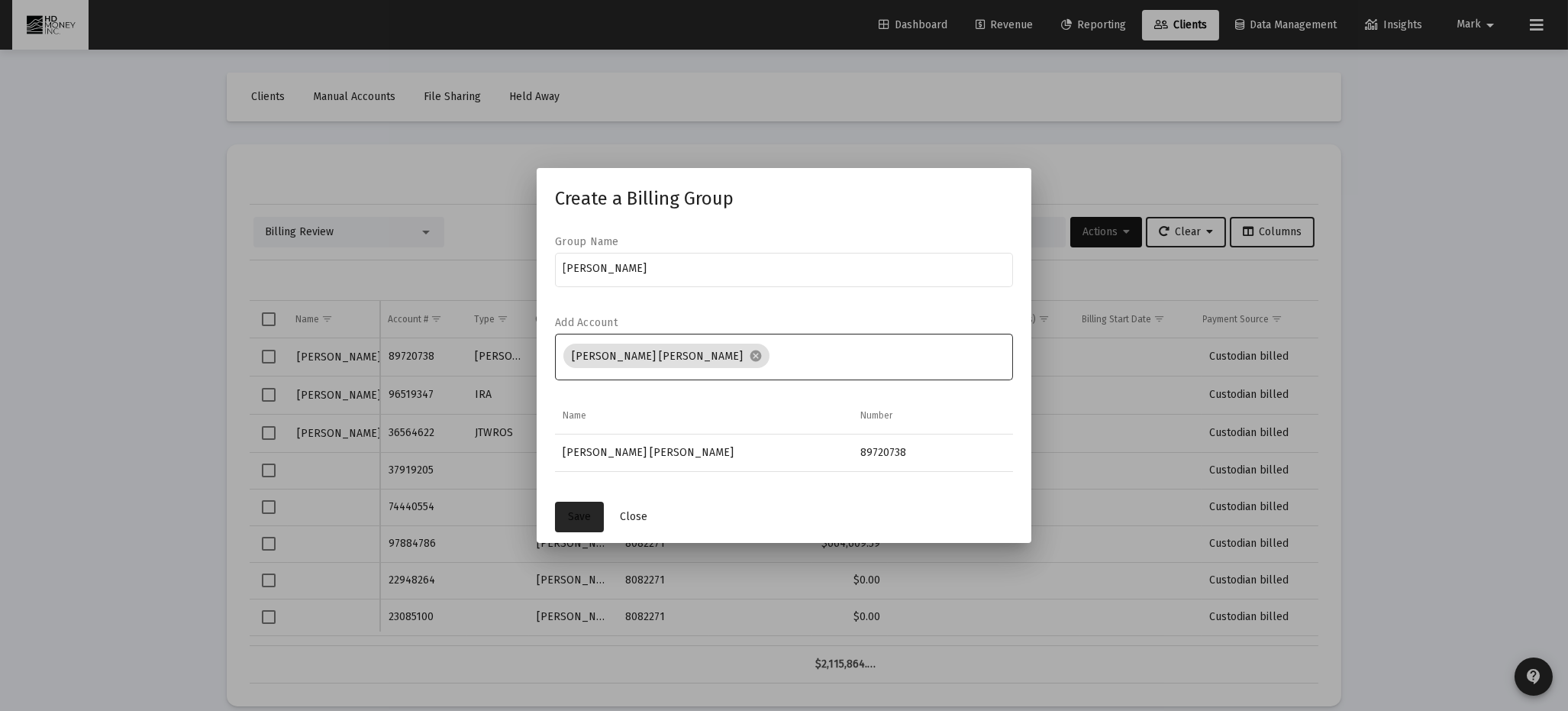
click at [580, 502] on button "Save" at bounding box center [580, 517] width 49 height 30
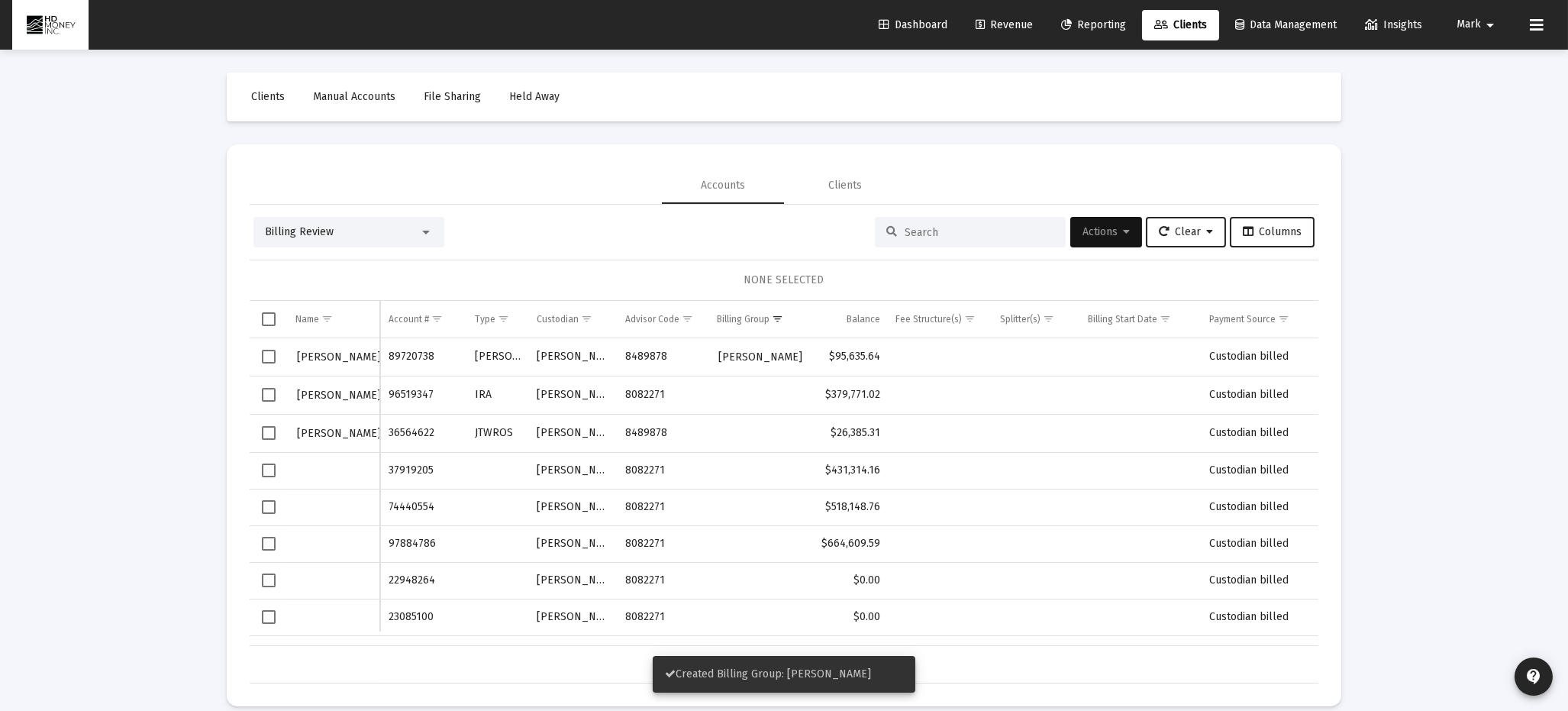
click at [743, 433] on td "Data grid" at bounding box center [761, 433] width 103 height 38
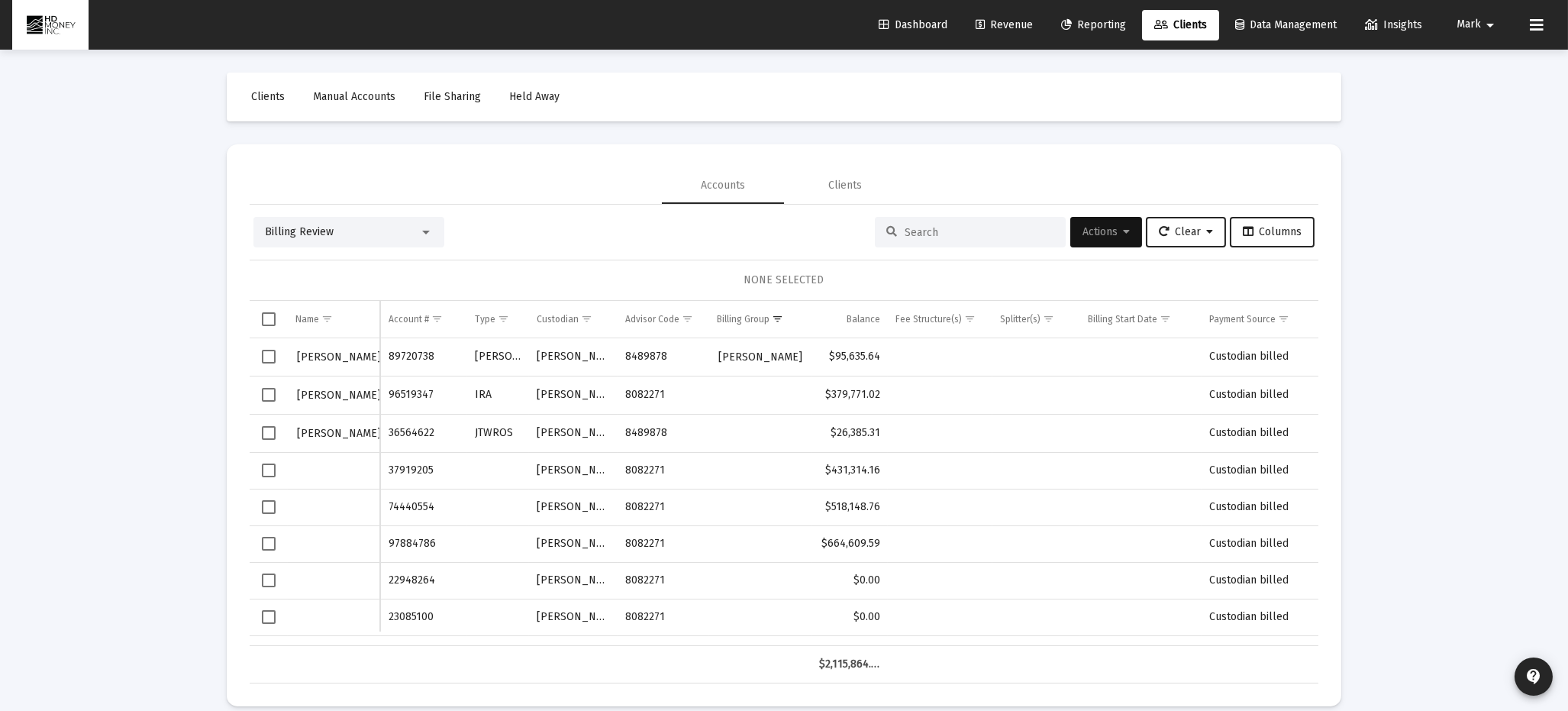
click at [731, 438] on td "Data grid" at bounding box center [761, 433] width 103 height 38
click at [260, 432] on td "Data grid" at bounding box center [269, 433] width 38 height 38
click at [1100, 237] on span "Actions" at bounding box center [1106, 231] width 47 height 13
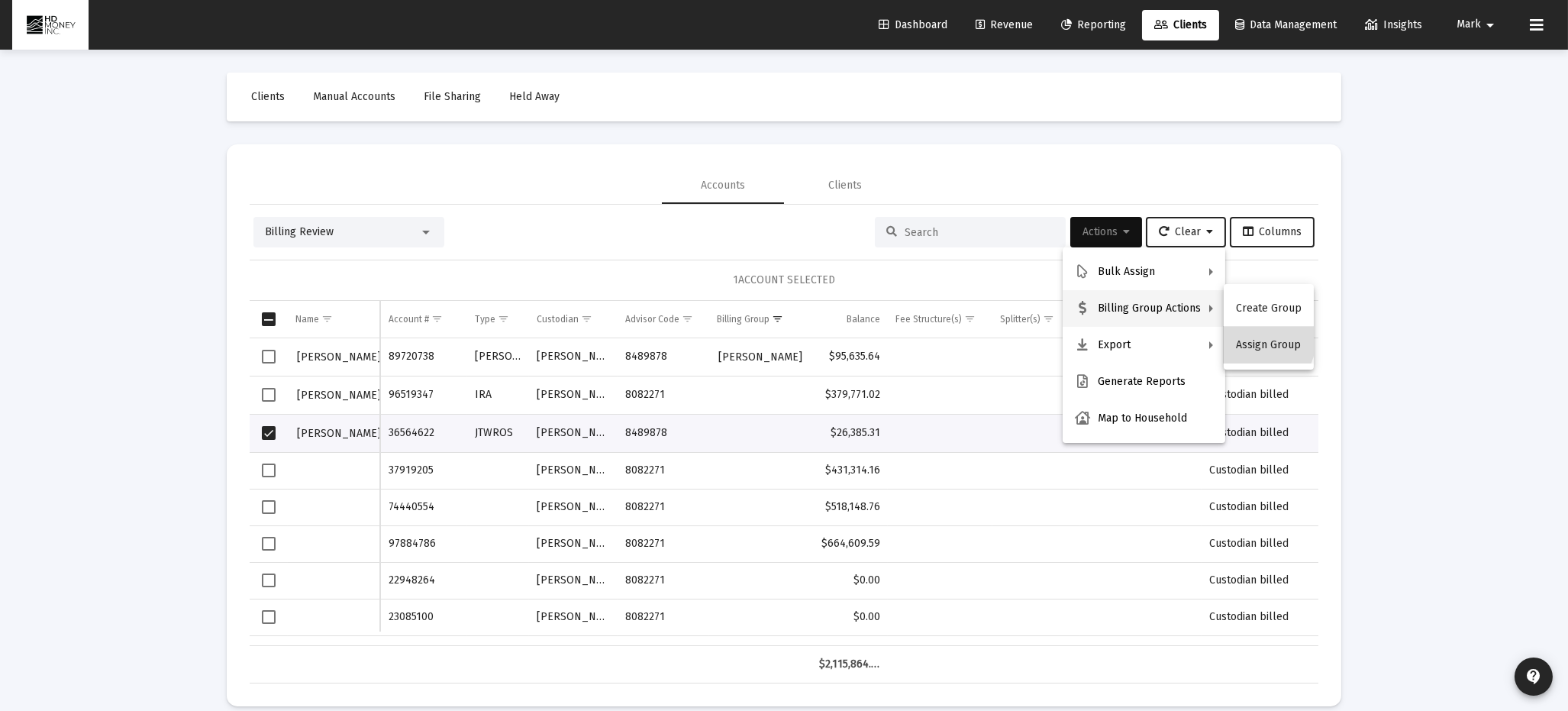
click at [1256, 339] on button "Assign Group" at bounding box center [1270, 345] width 90 height 37
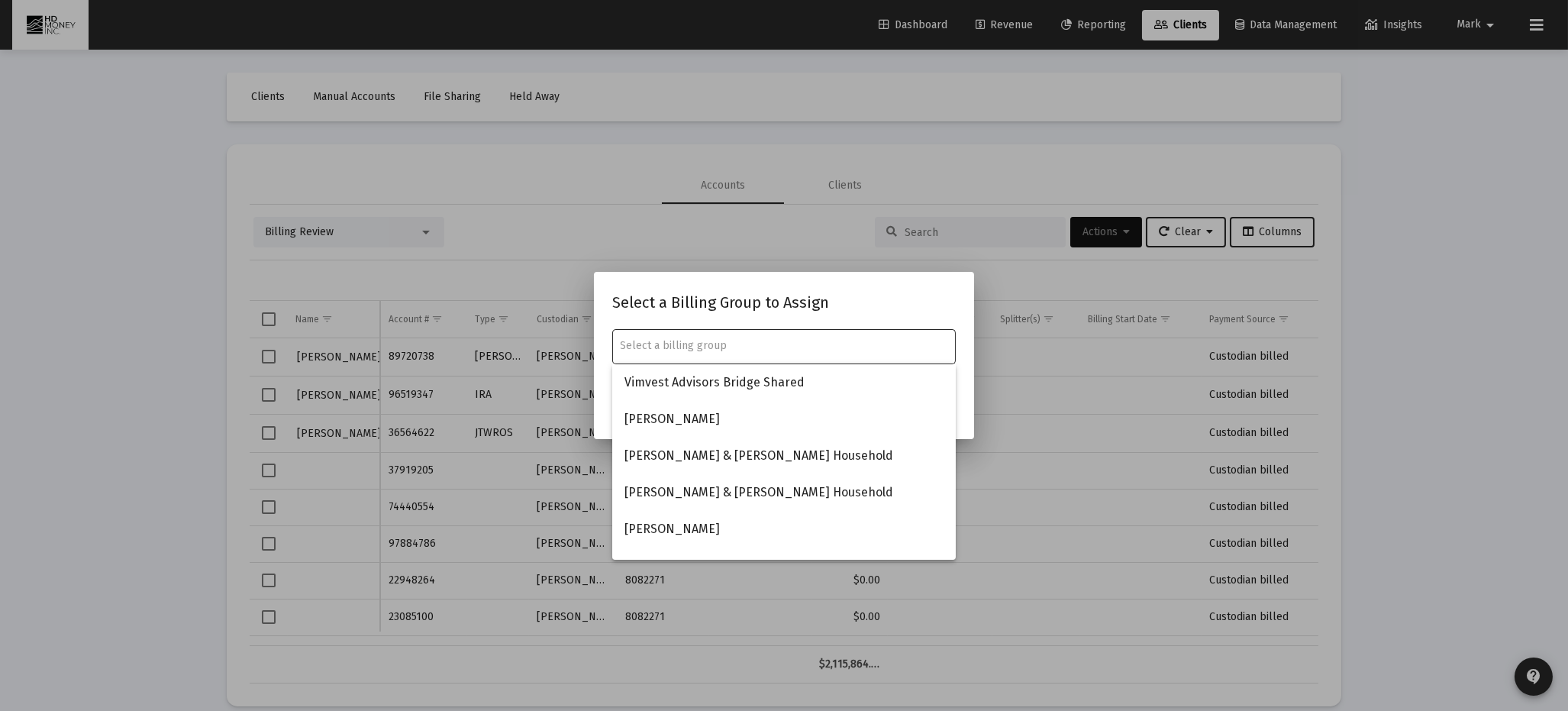
click at [844, 344] on input "text" at bounding box center [784, 346] width 327 height 12
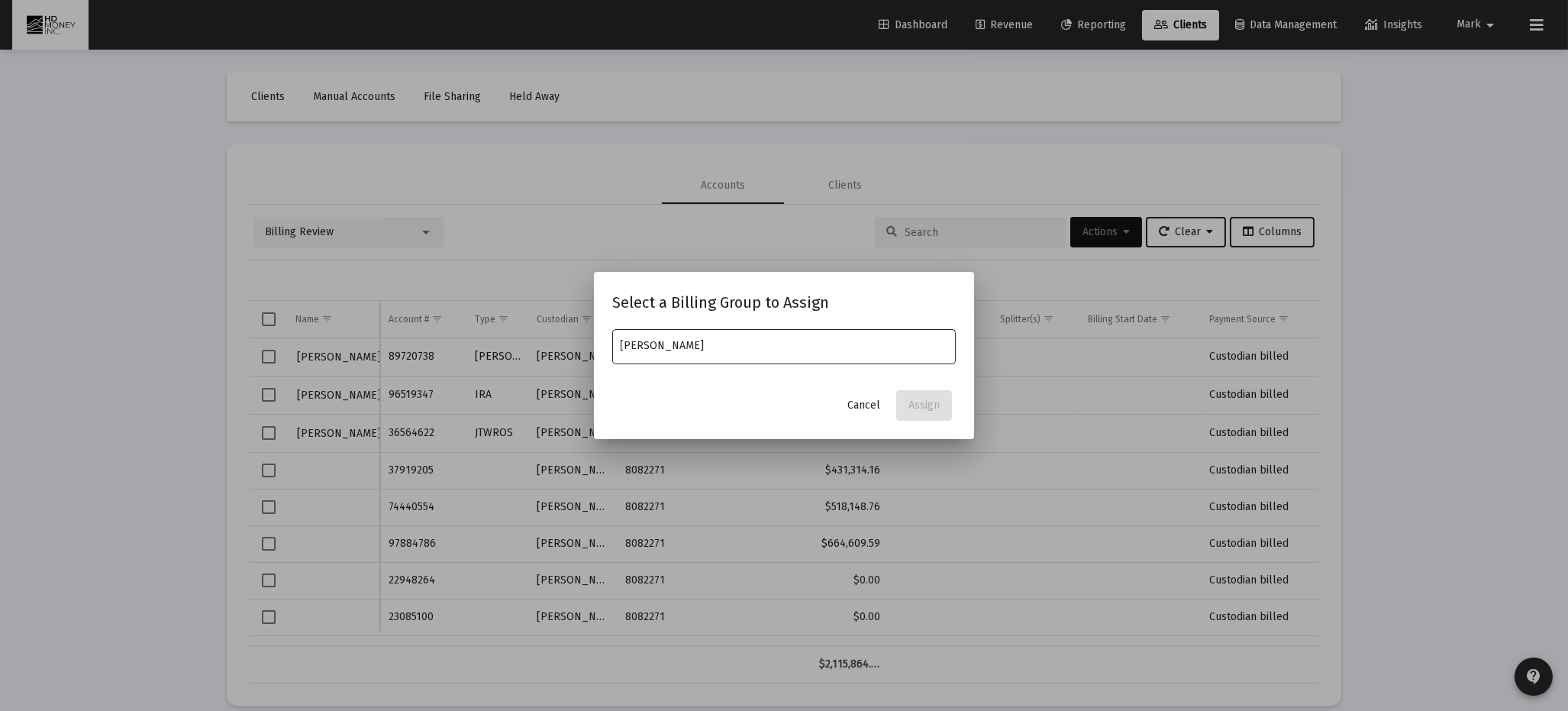
type input "[PERSON_NAME]"
click at [867, 411] on span "Cancel" at bounding box center [864, 405] width 33 height 13
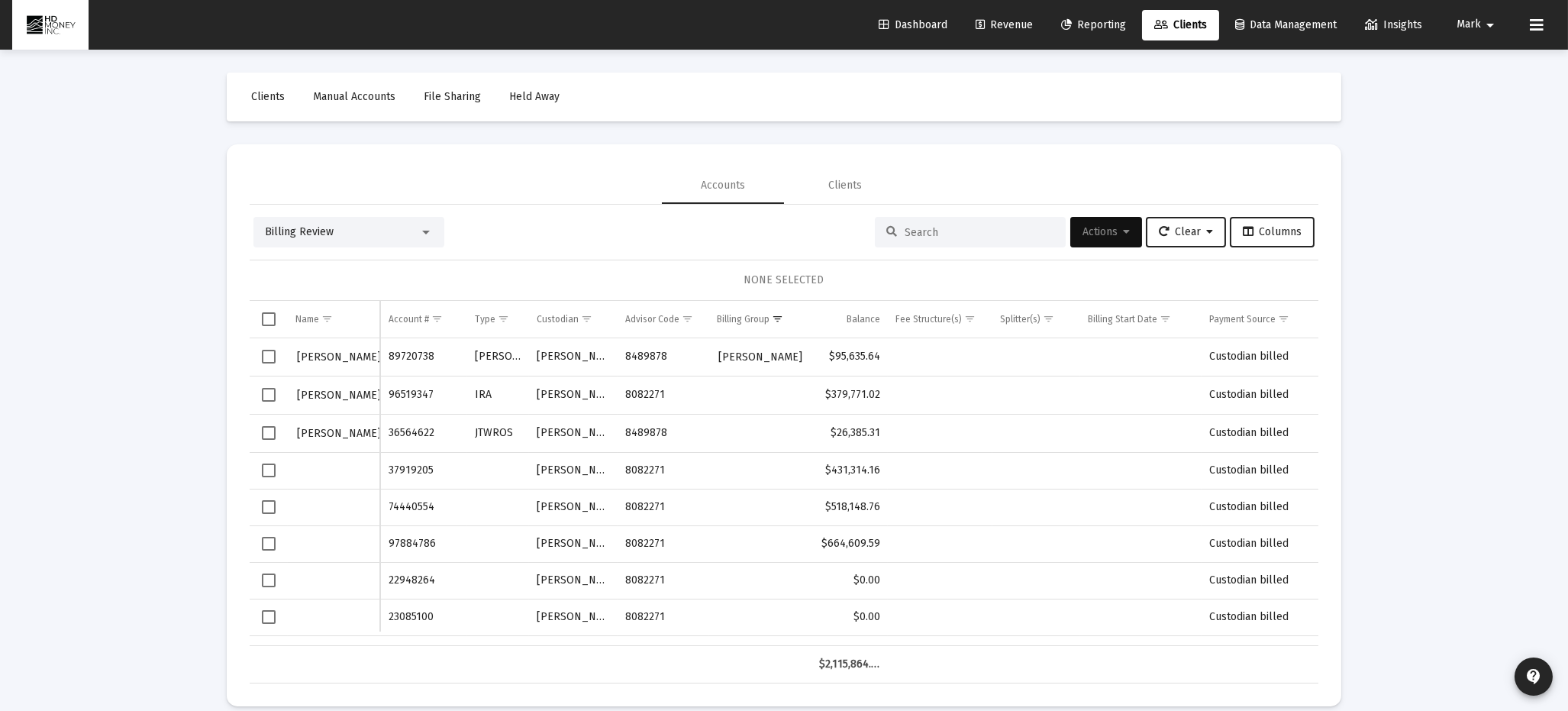
click at [1469, 18] on span "Mark" at bounding box center [1469, 24] width 24 height 13
click at [1491, 105] on button "Logout" at bounding box center [1484, 102] width 90 height 37
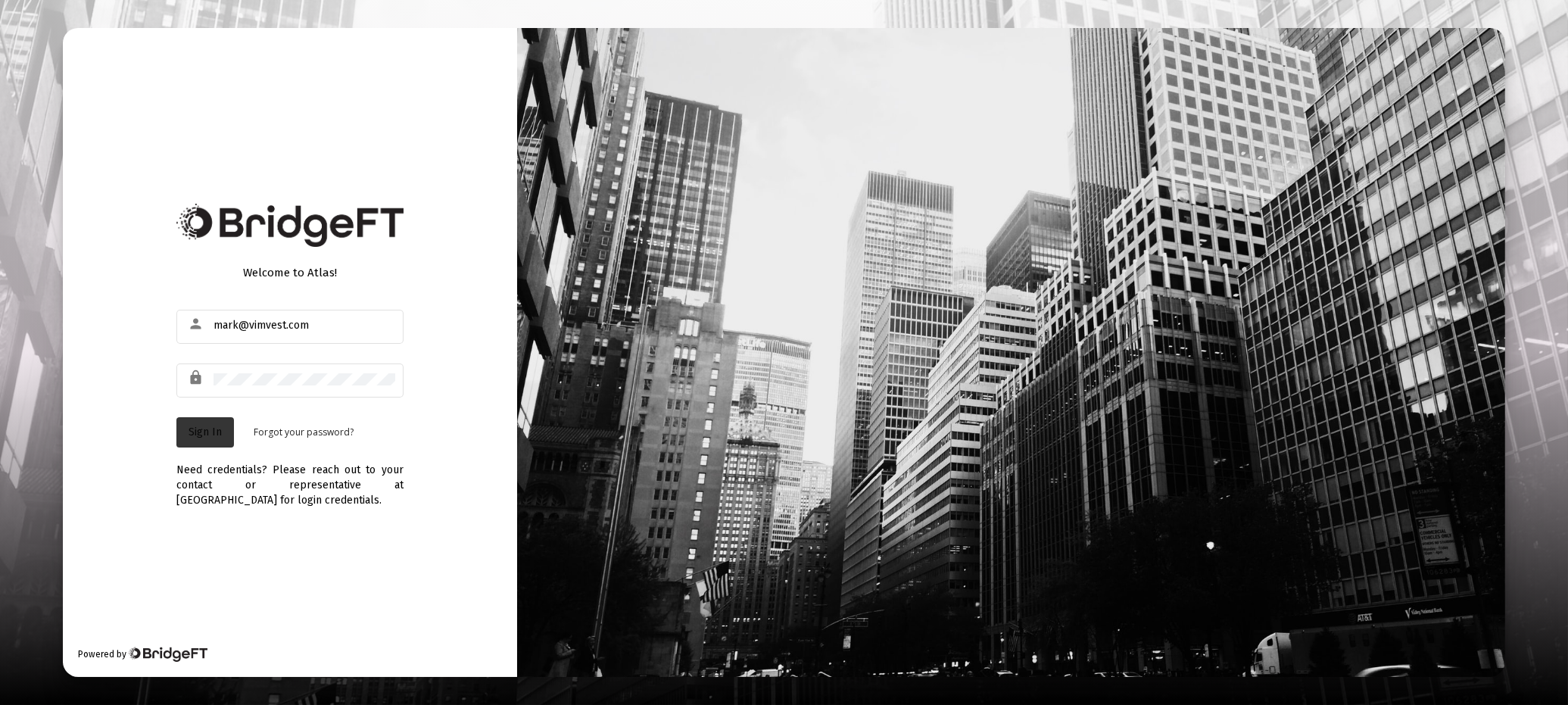
click at [204, 427] on span "Sign In" at bounding box center [205, 431] width 34 height 13
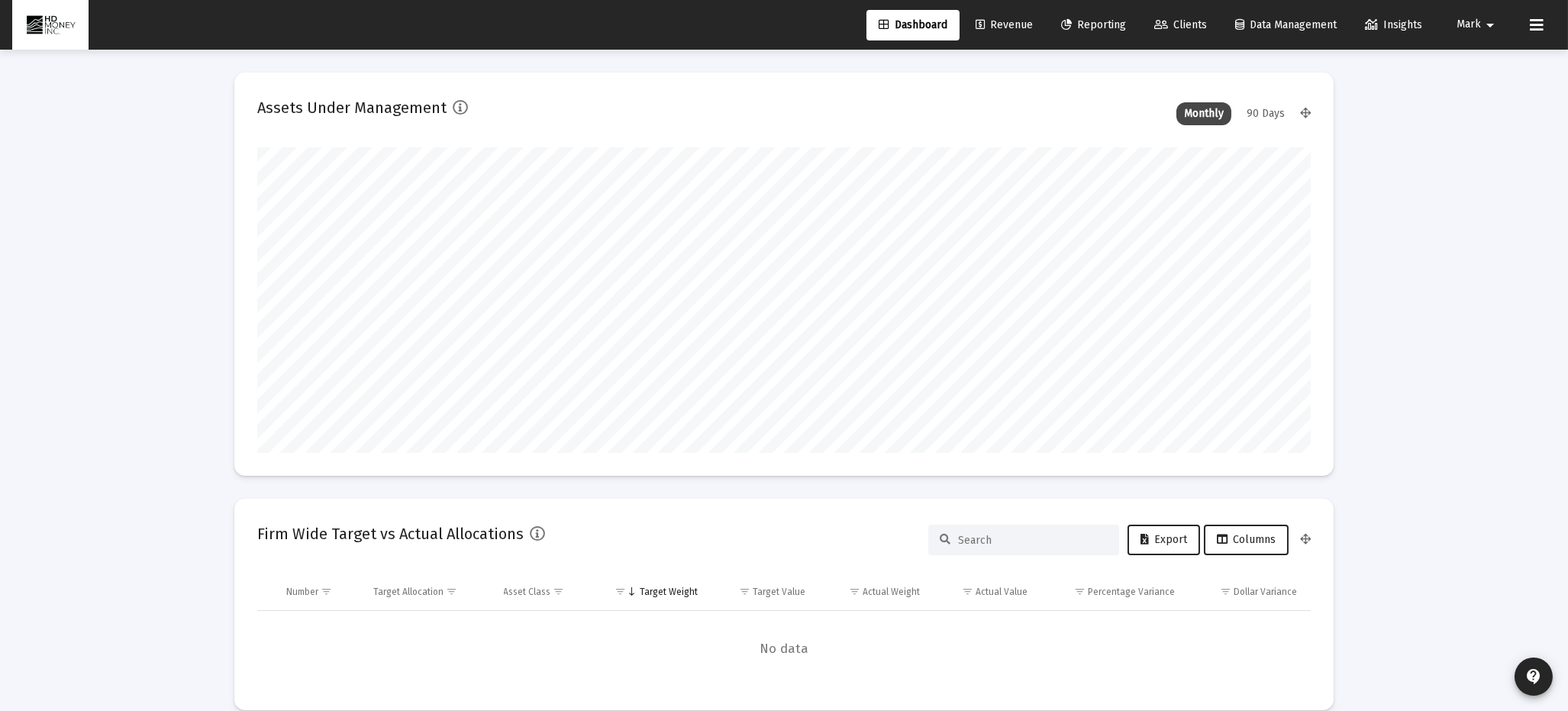
type input "[DATE]"
click at [1470, 22] on span "Mark" at bounding box center [1469, 24] width 24 height 13
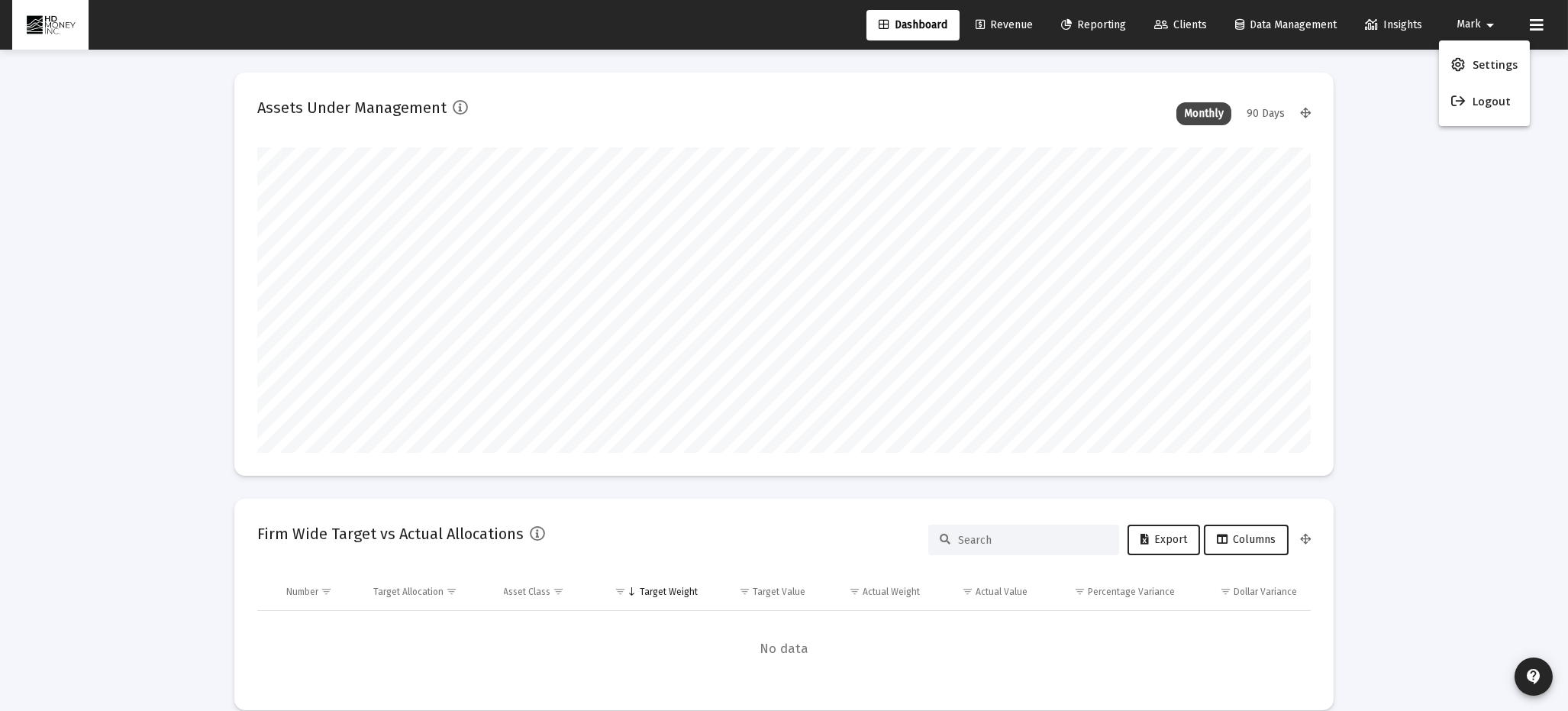
drag, startPoint x: 1406, startPoint y: 150, endPoint x: 1348, endPoint y: 77, distance: 93.2
click at [1406, 145] on div at bounding box center [784, 355] width 1568 height 711
click at [1000, 22] on span "Revenue" at bounding box center [1005, 24] width 57 height 13
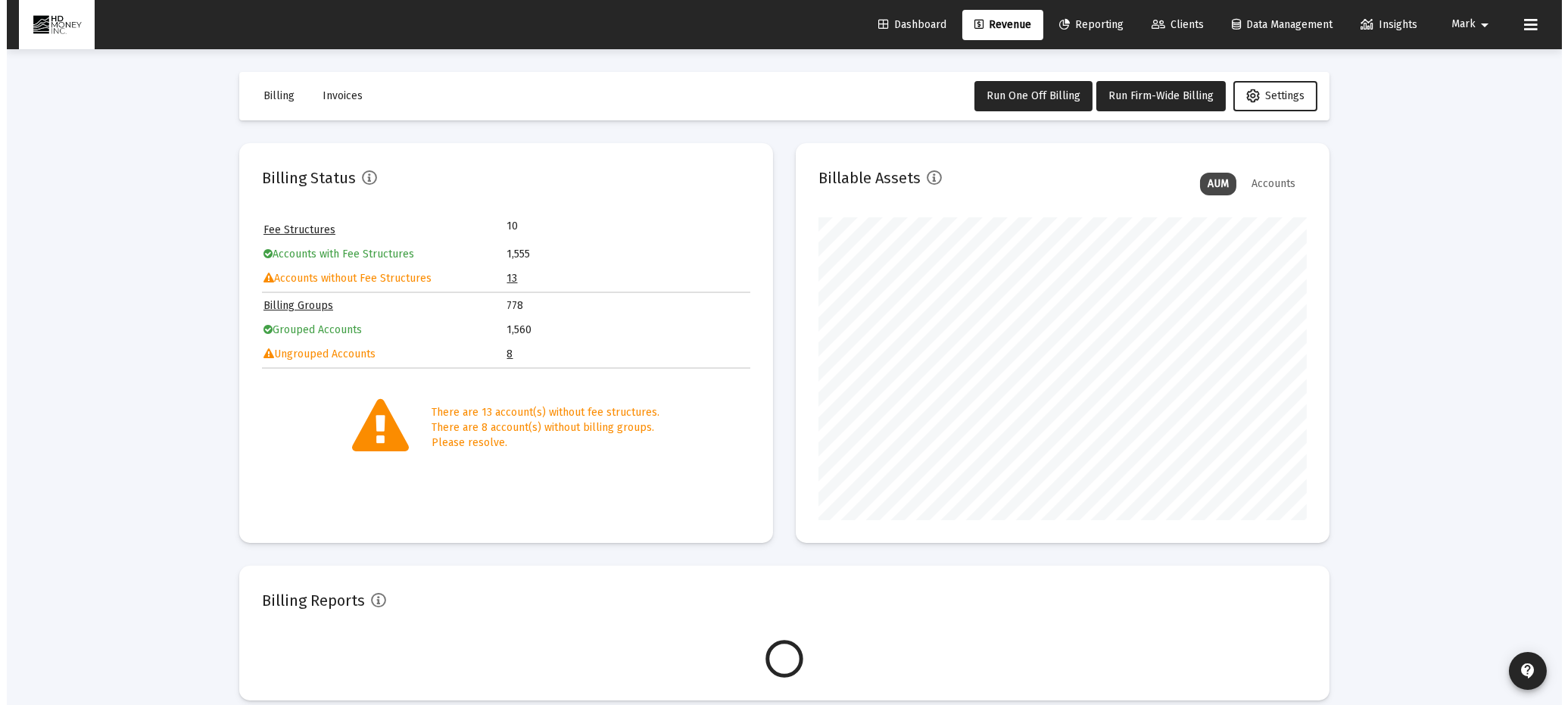
scroll to position [303, 488]
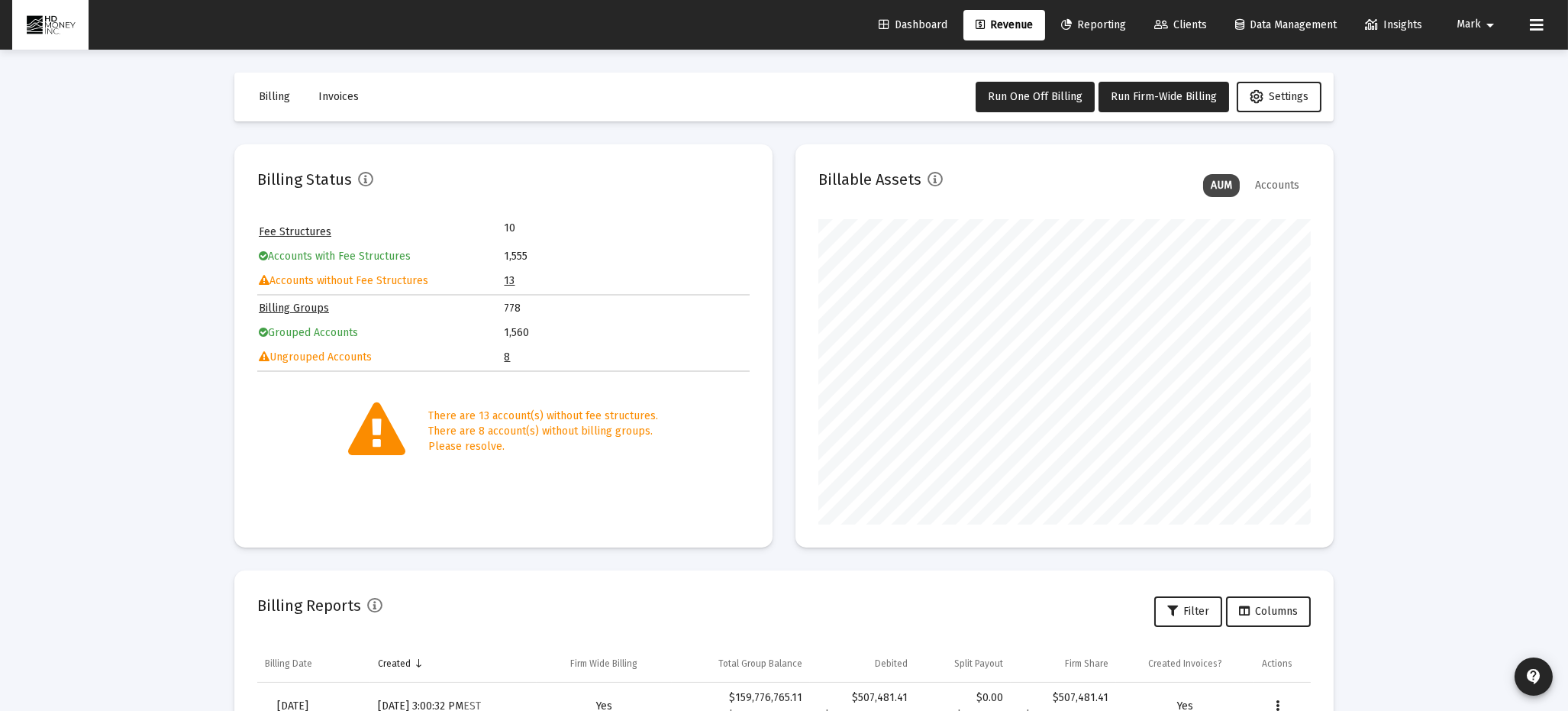
click at [508, 351] on link "8" at bounding box center [507, 357] width 6 height 13
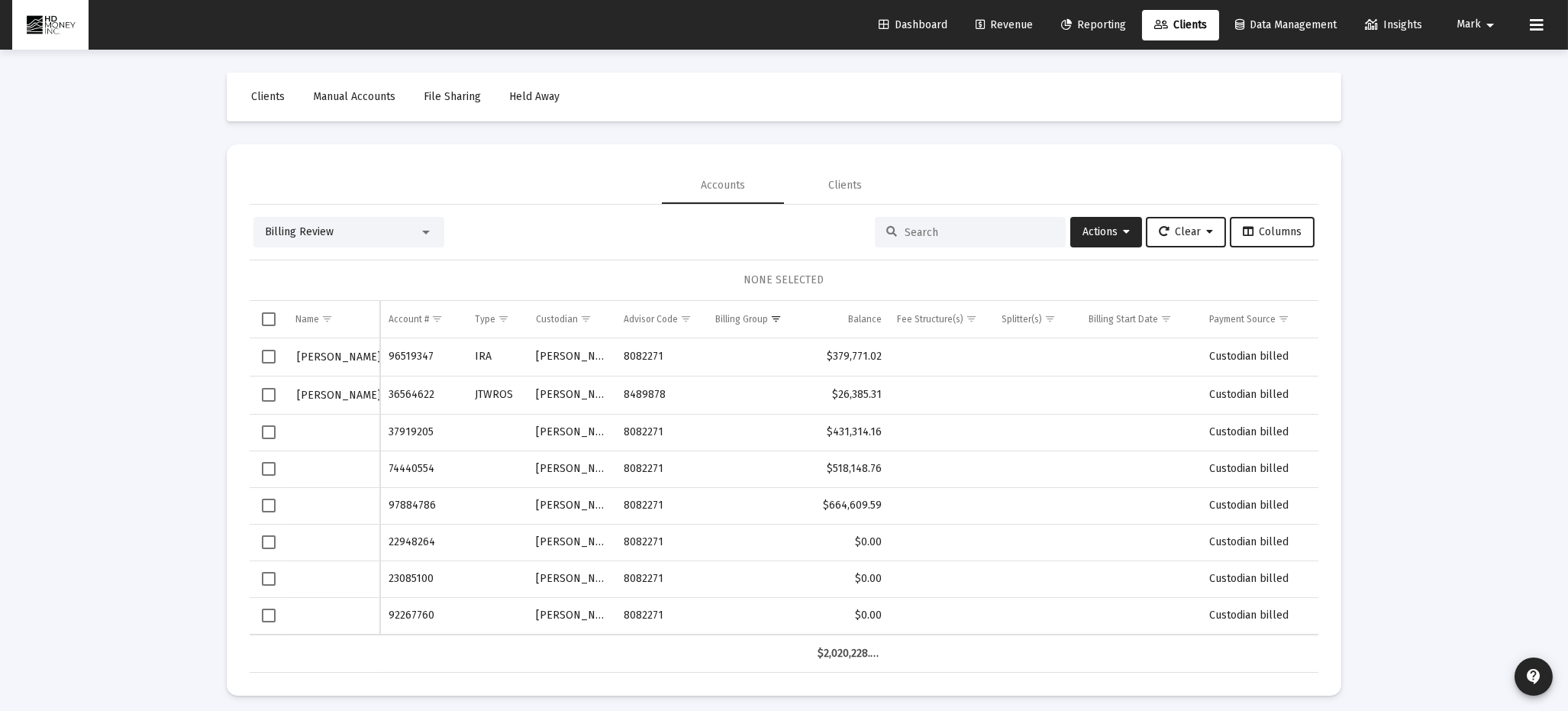
click at [268, 393] on span "Select row" at bounding box center [269, 395] width 14 height 14
click at [1100, 225] on span "Actions" at bounding box center [1106, 231] width 47 height 13
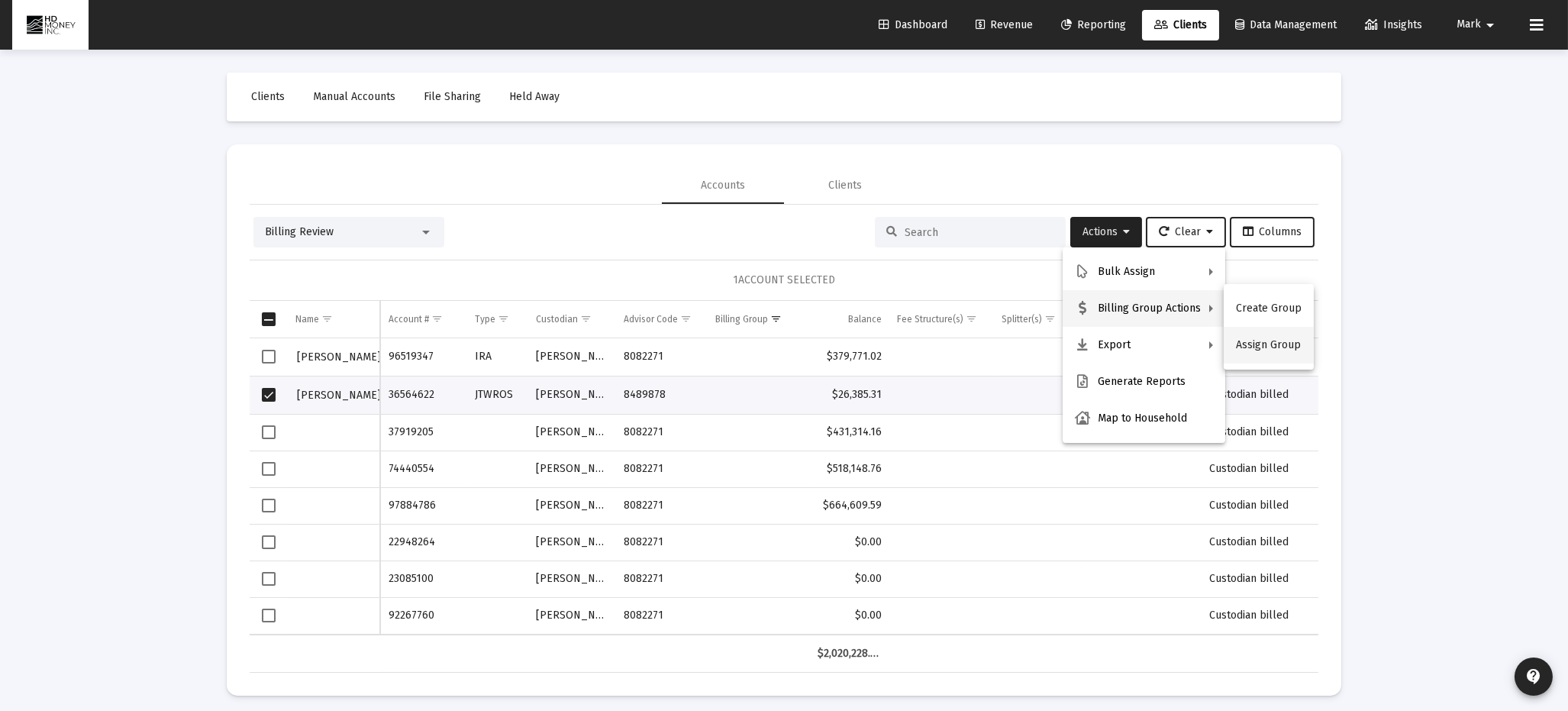
click at [1256, 344] on button "Assign Group" at bounding box center [1270, 345] width 90 height 37
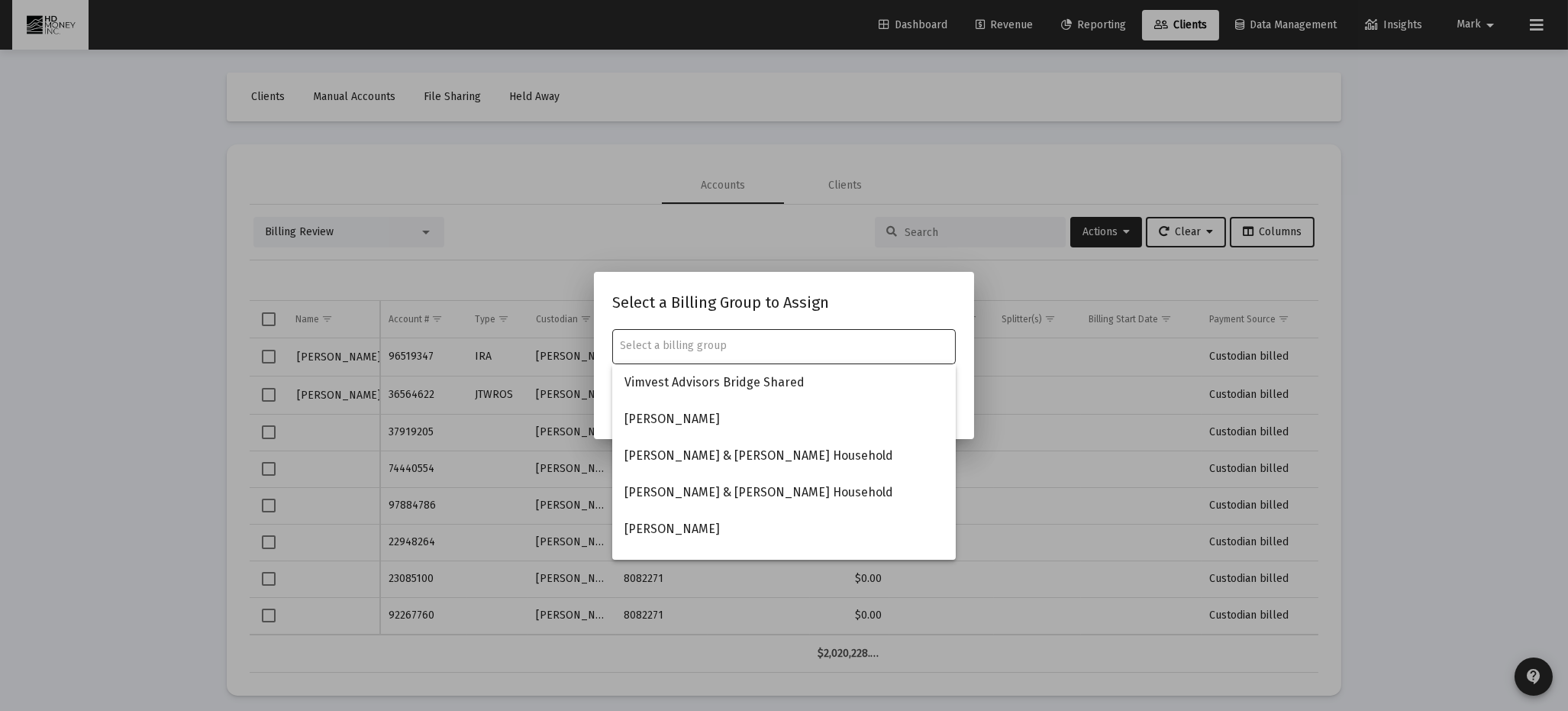
drag, startPoint x: 663, startPoint y: 337, endPoint x: 667, endPoint y: 324, distance: 13.6
click at [667, 324] on div "Select a Billing Group to Assign Cancel Assign" at bounding box center [784, 355] width 344 height 131
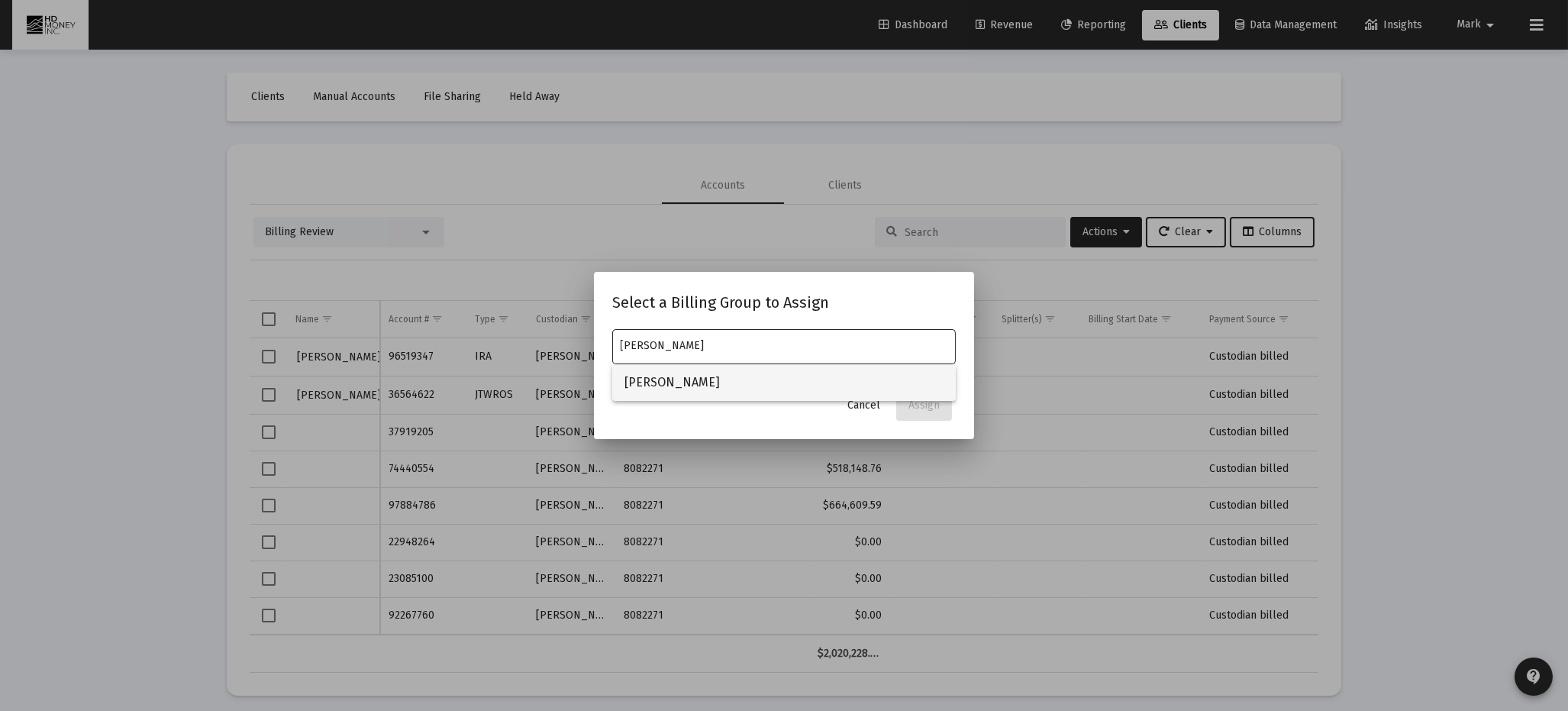
click at [670, 384] on span "[PERSON_NAME]" at bounding box center [784, 383] width 319 height 37
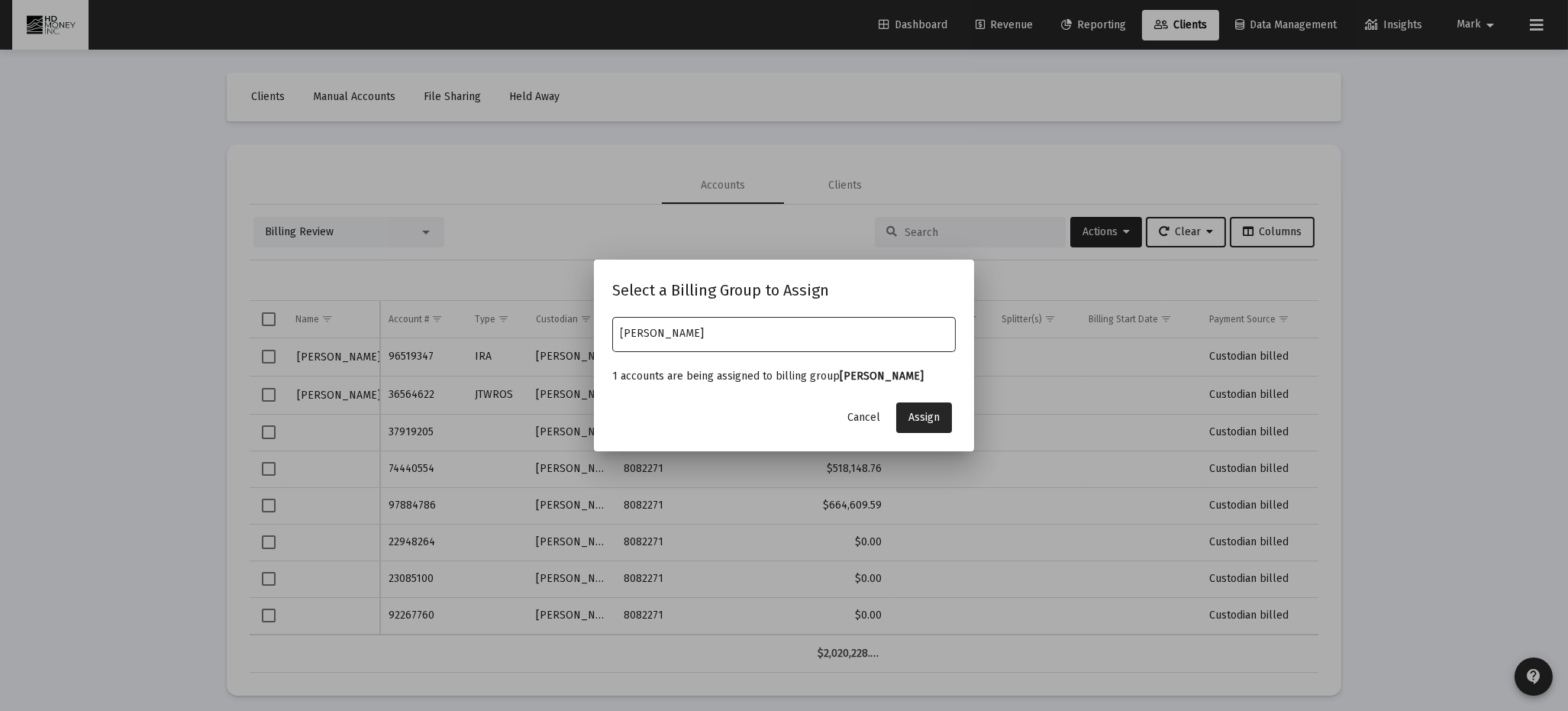
type input "[PERSON_NAME]"
click at [926, 414] on span "Assign" at bounding box center [924, 417] width 31 height 13
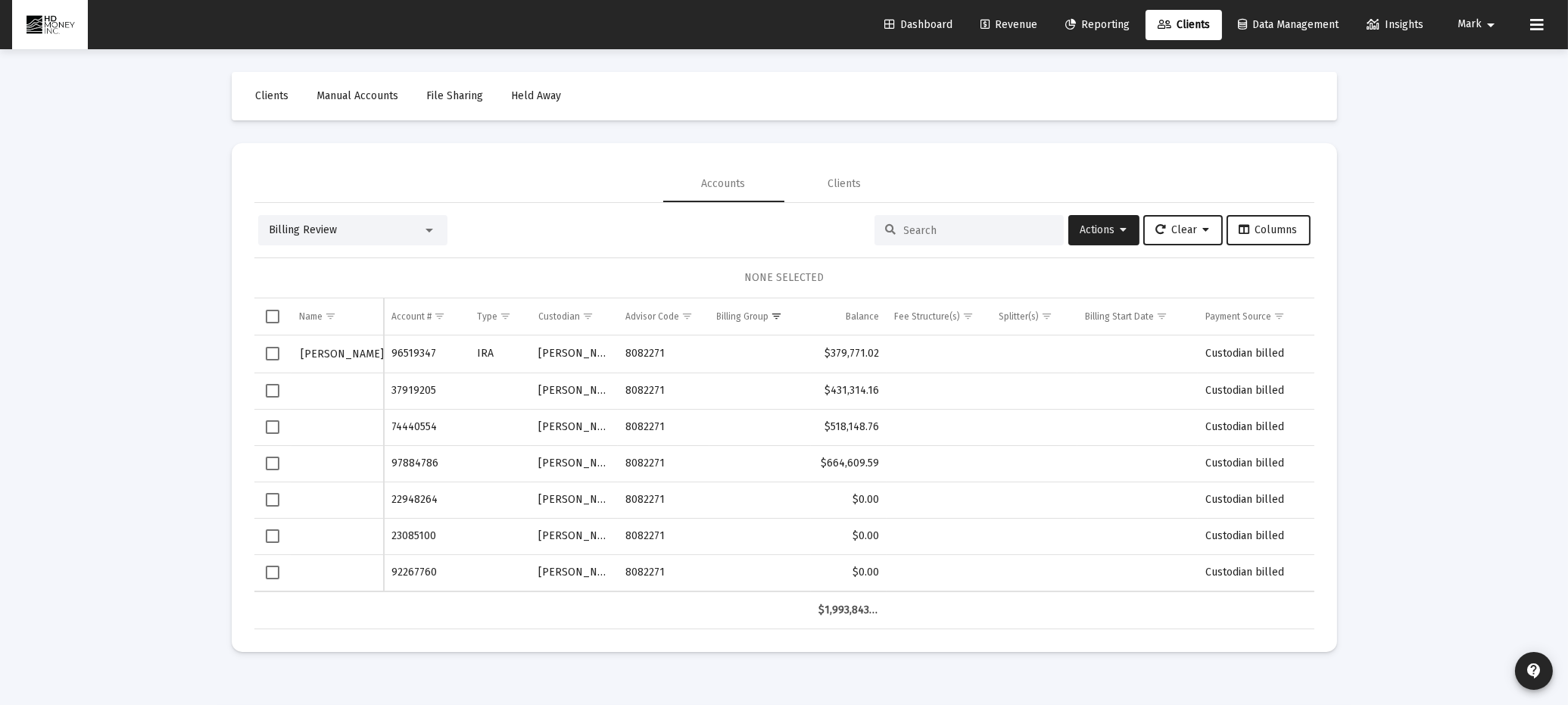
click at [276, 387] on span "Select row" at bounding box center [273, 391] width 14 height 14
click at [1096, 223] on span "Actions" at bounding box center [1104, 230] width 47 height 13
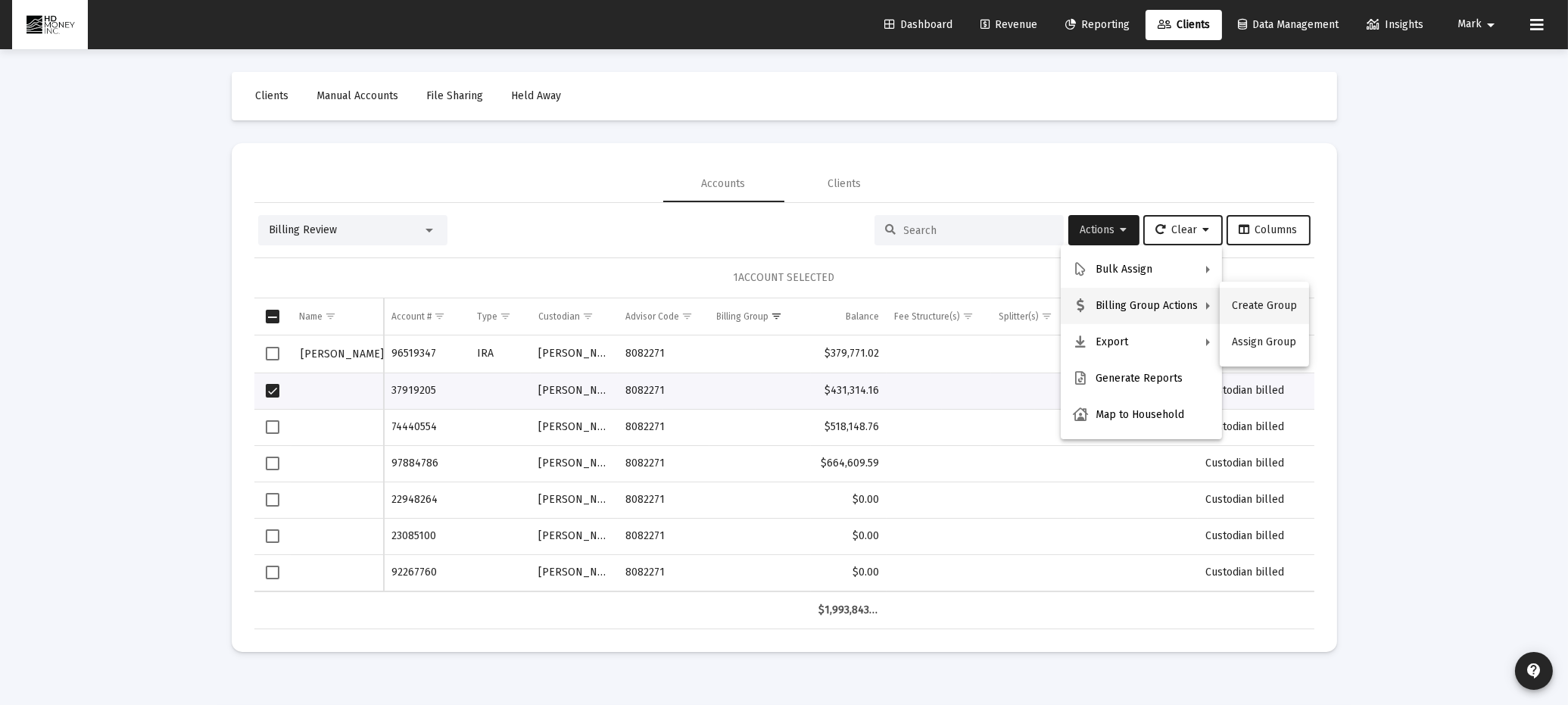
click at [1246, 308] on button "Create Group" at bounding box center [1265, 305] width 90 height 36
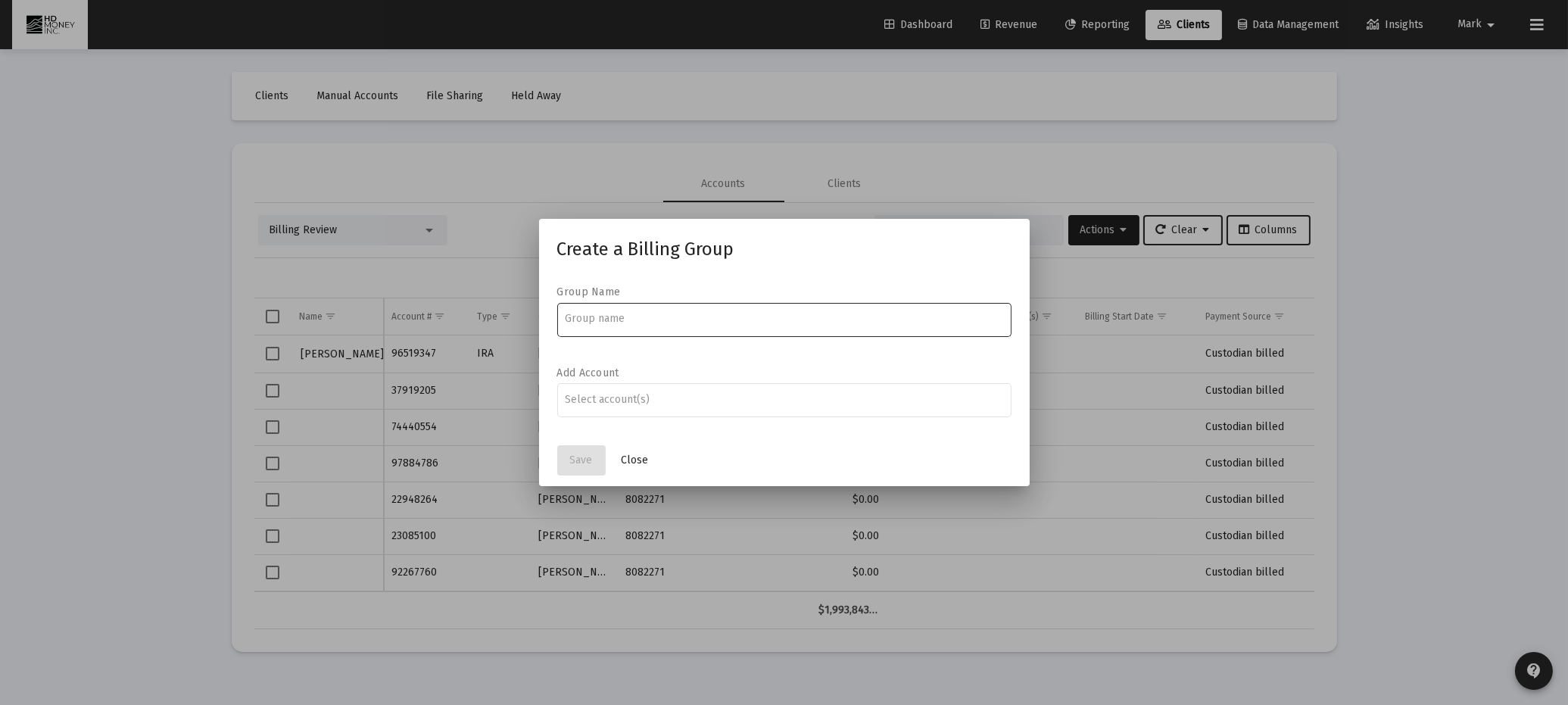
click at [598, 323] on input at bounding box center [784, 318] width 438 height 12
type input "[PERSON_NAME] S"
click at [589, 404] on input "Assignment Selection" at bounding box center [784, 400] width 438 height 12
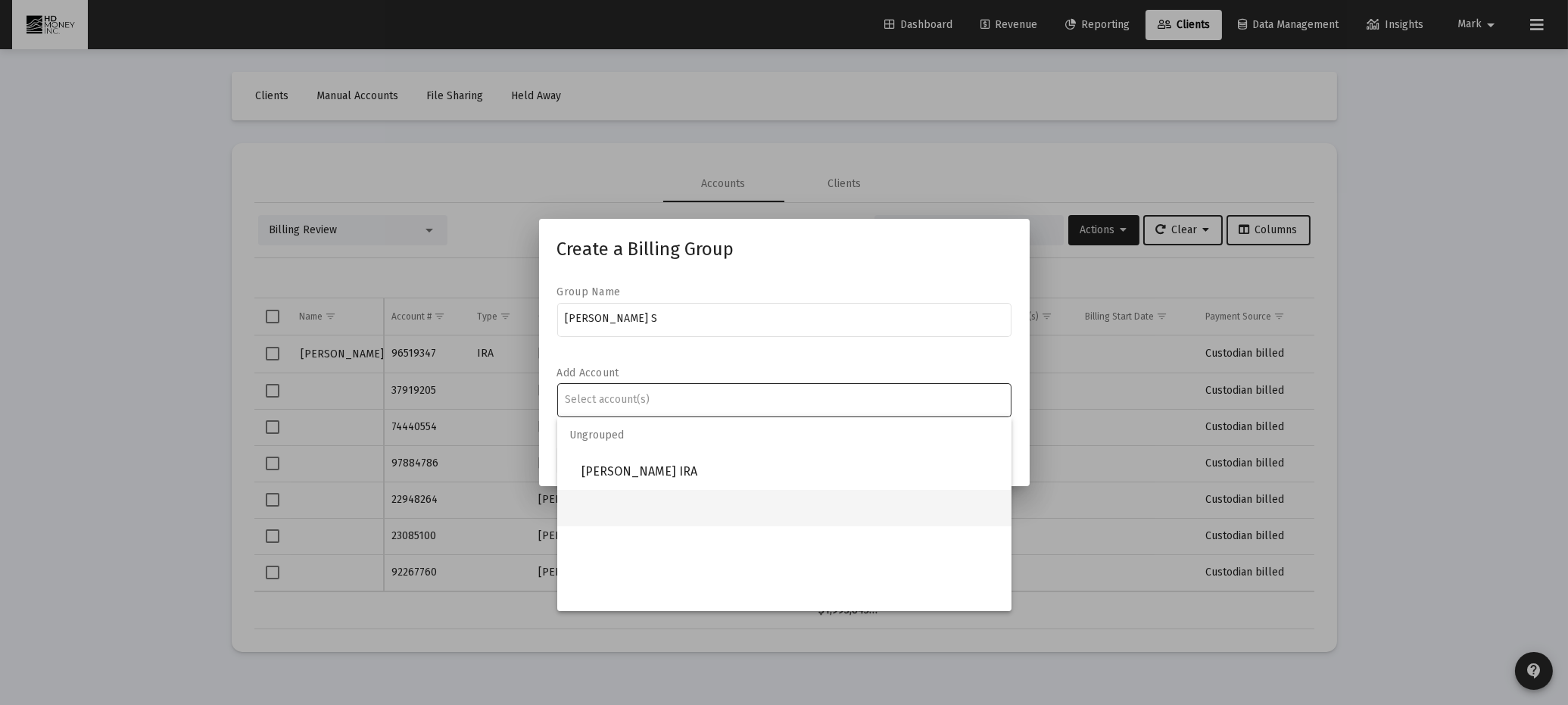
click at [605, 498] on mat-option at bounding box center [784, 508] width 455 height 36
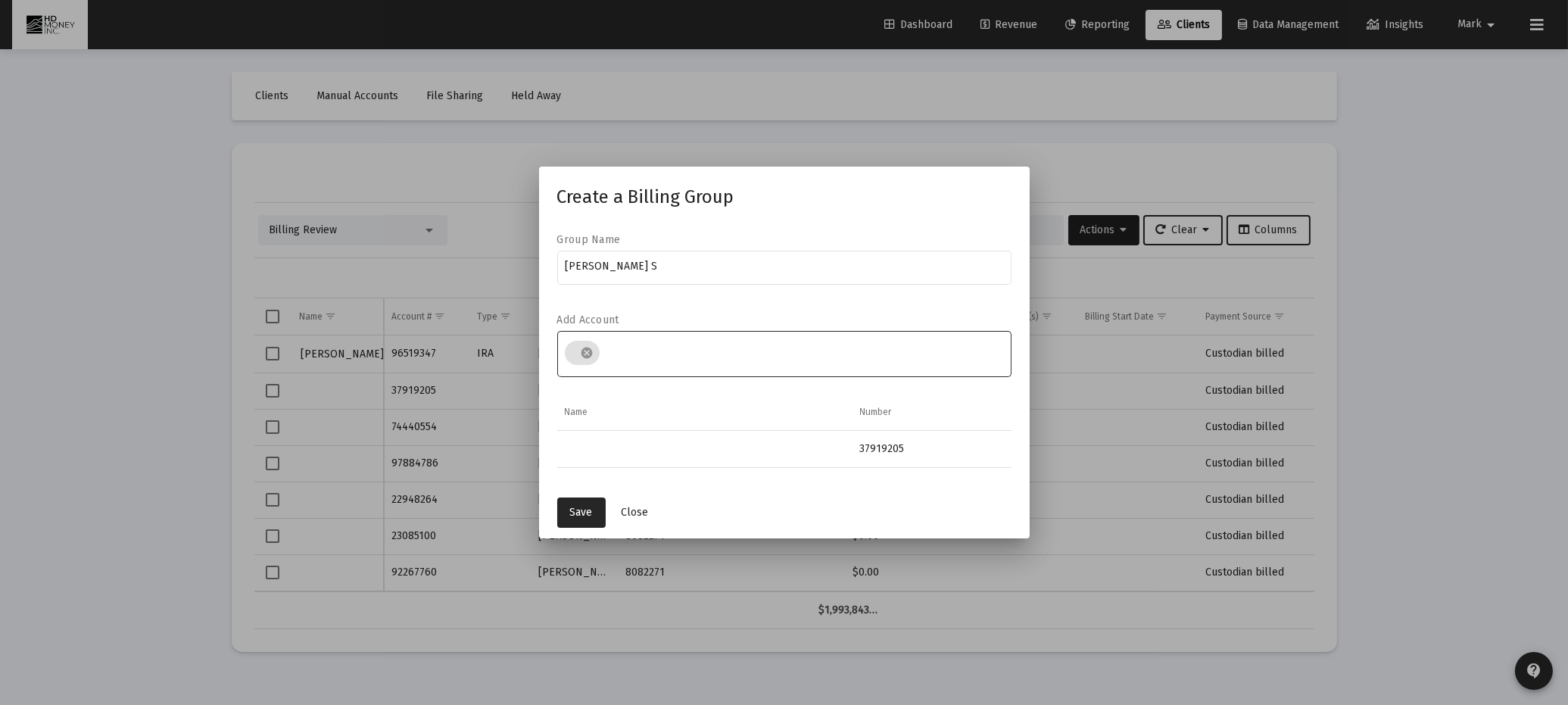
click at [621, 350] on input "Assignment Selection" at bounding box center [804, 354] width 398 height 12
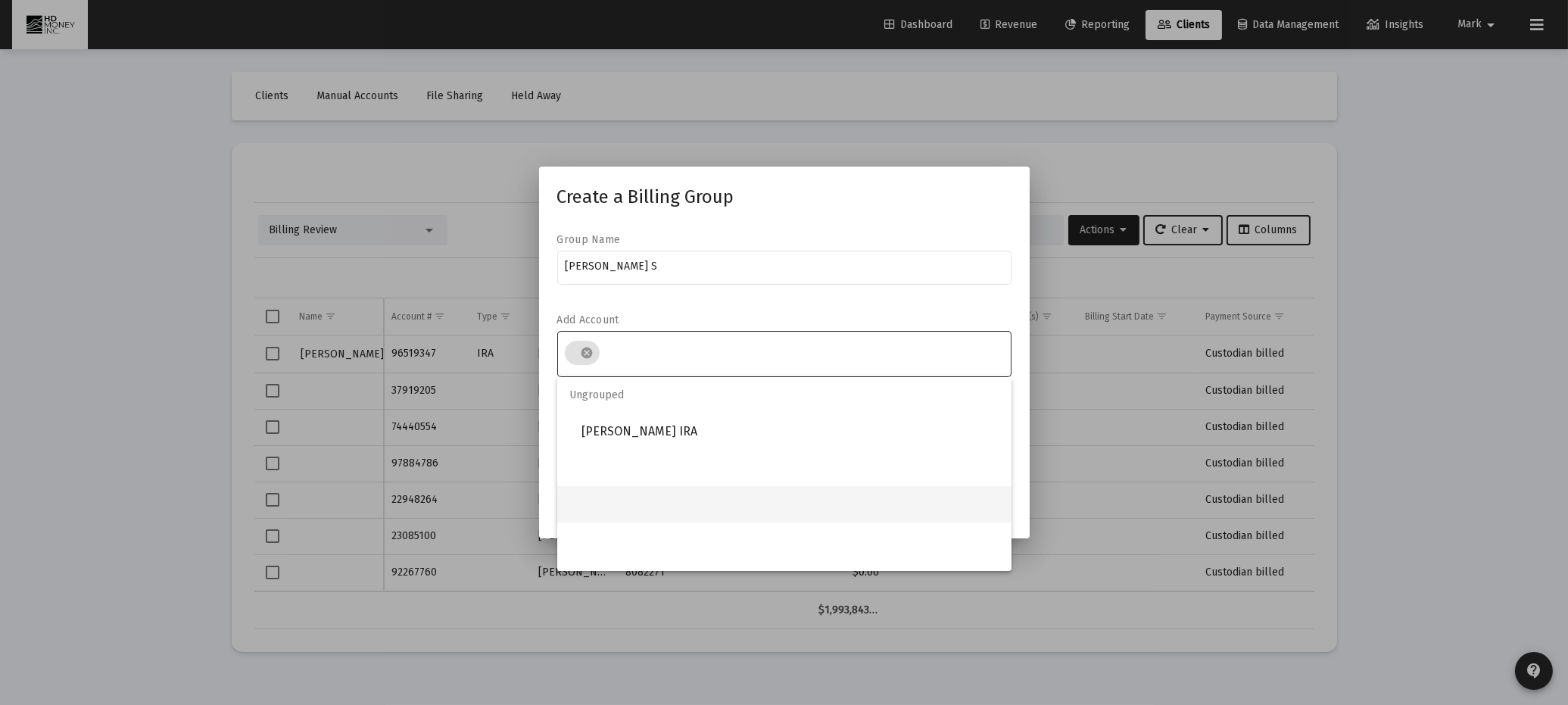
click at [616, 493] on mat-option at bounding box center [784, 504] width 455 height 36
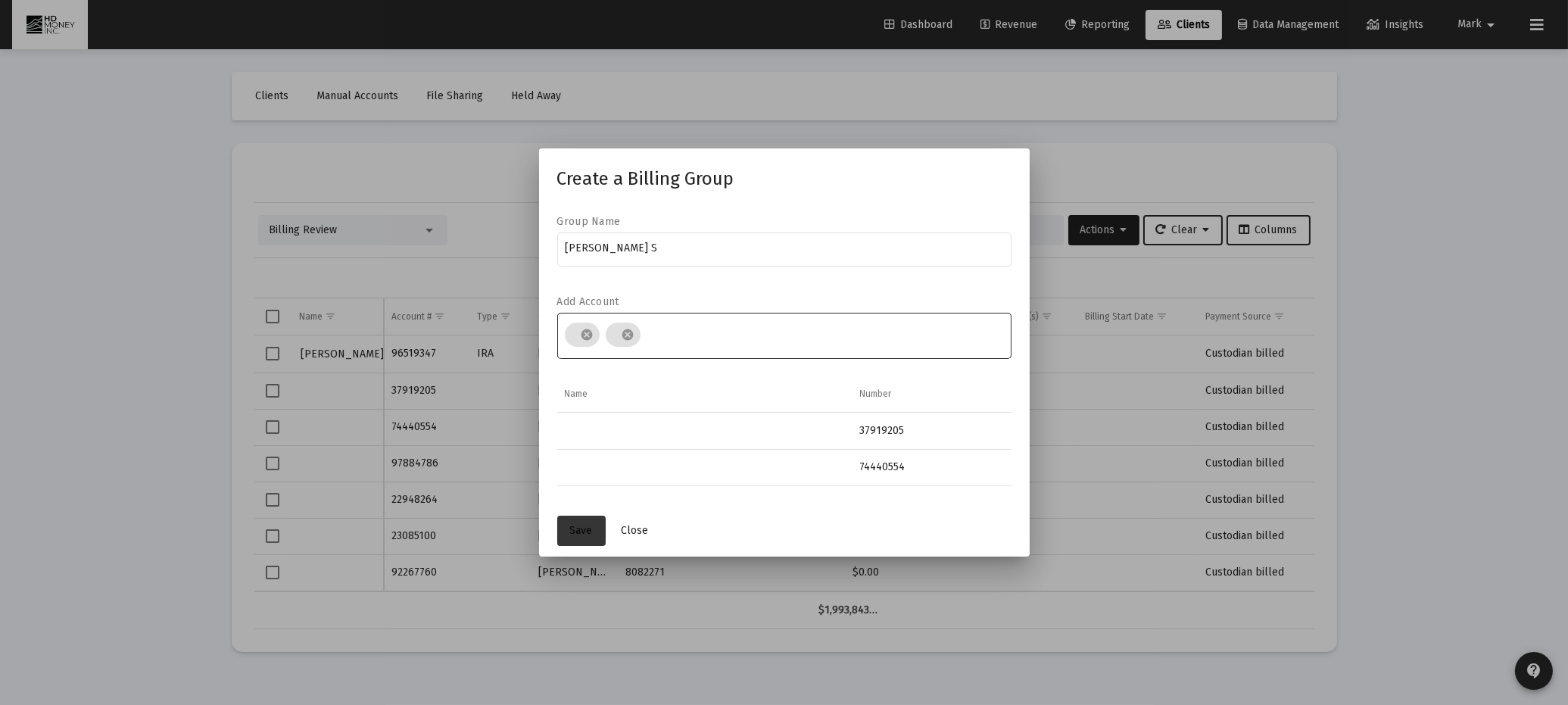
click at [585, 525] on span "Save" at bounding box center [582, 530] width 22 height 13
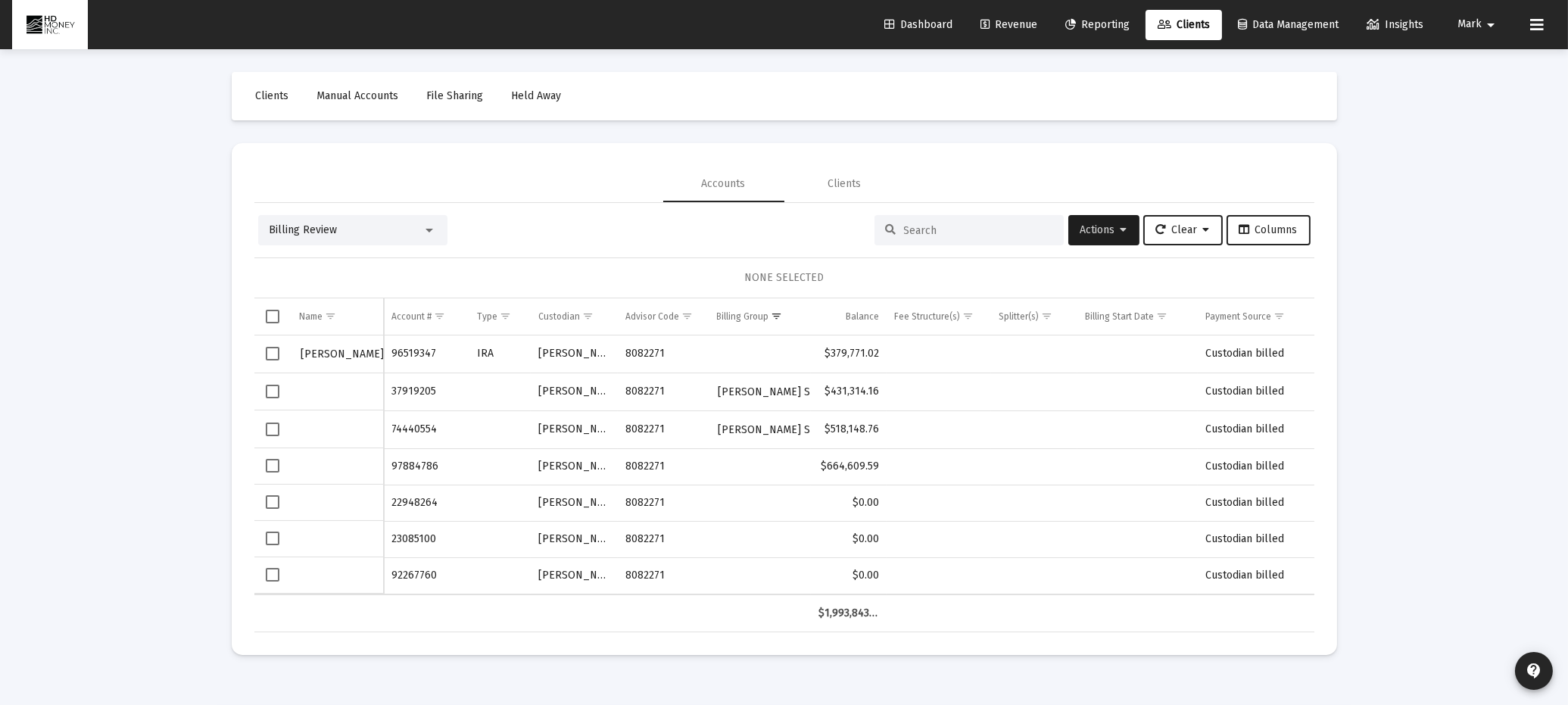
click at [273, 465] on span "Select row" at bounding box center [273, 466] width 14 height 14
click at [1092, 230] on span "Actions" at bounding box center [1104, 230] width 47 height 13
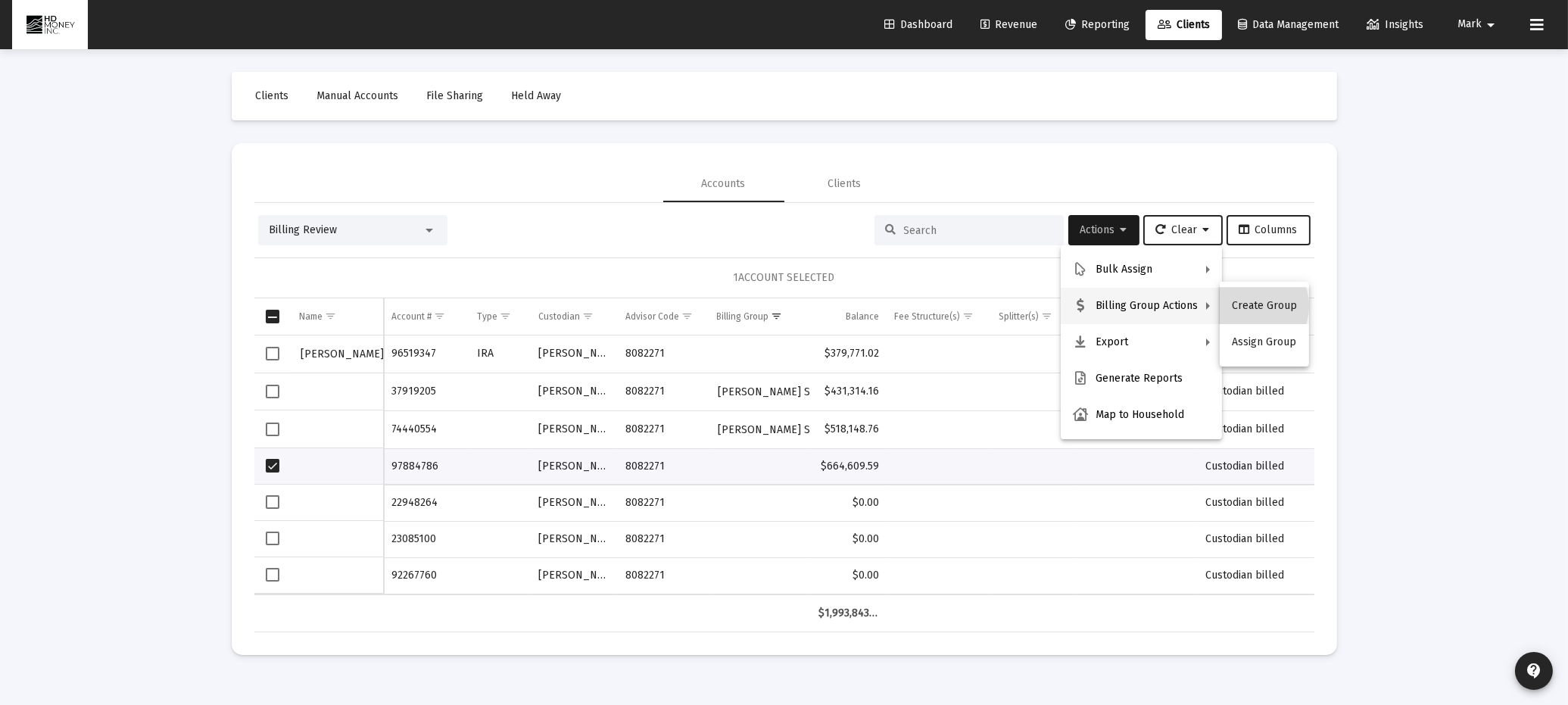
click at [1243, 306] on button "Create Group" at bounding box center [1265, 305] width 90 height 36
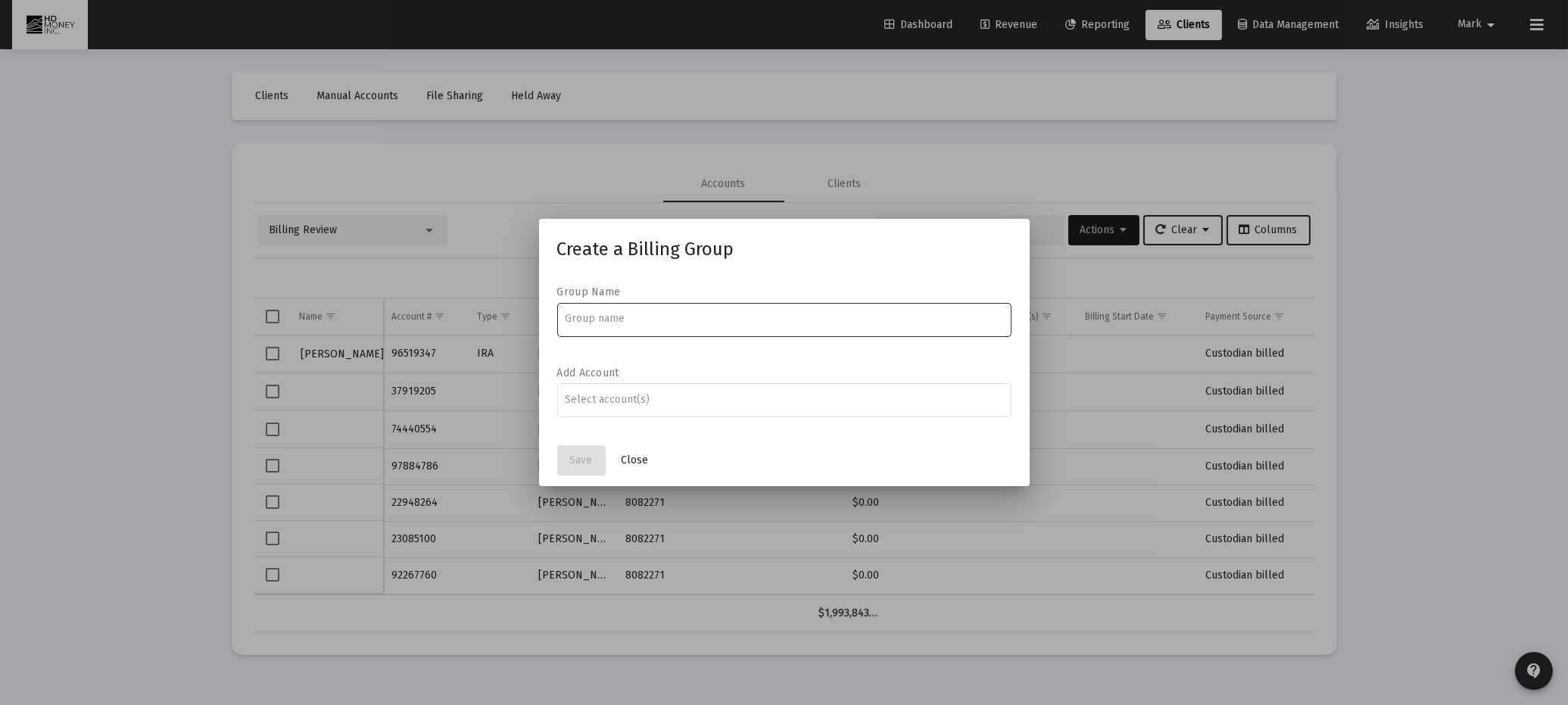
click at [649, 322] on input at bounding box center [784, 318] width 438 height 12
type input "[PERSON_NAME]"
click at [612, 400] on input "Assignment Selection" at bounding box center [784, 400] width 438 height 12
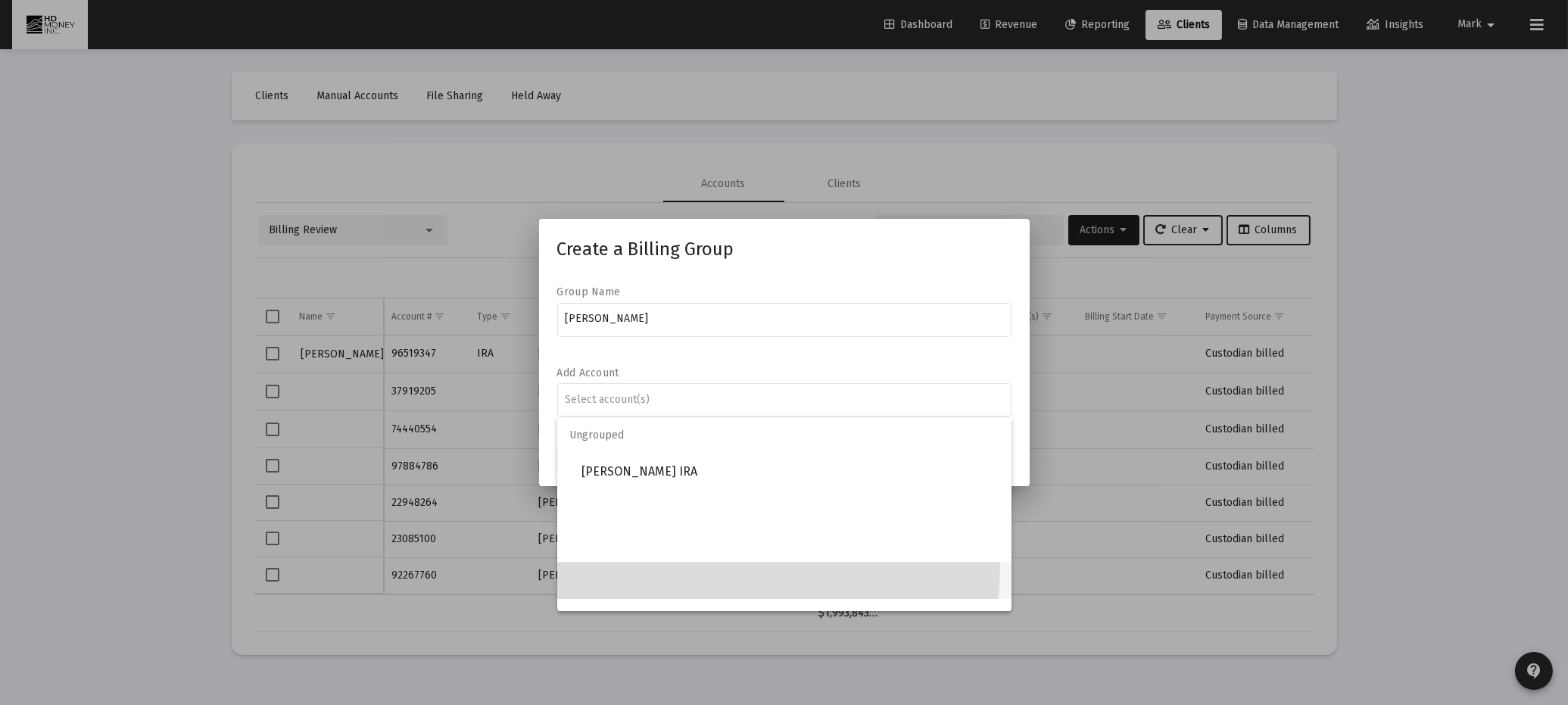
click at [666, 563] on mat-option at bounding box center [784, 581] width 455 height 36
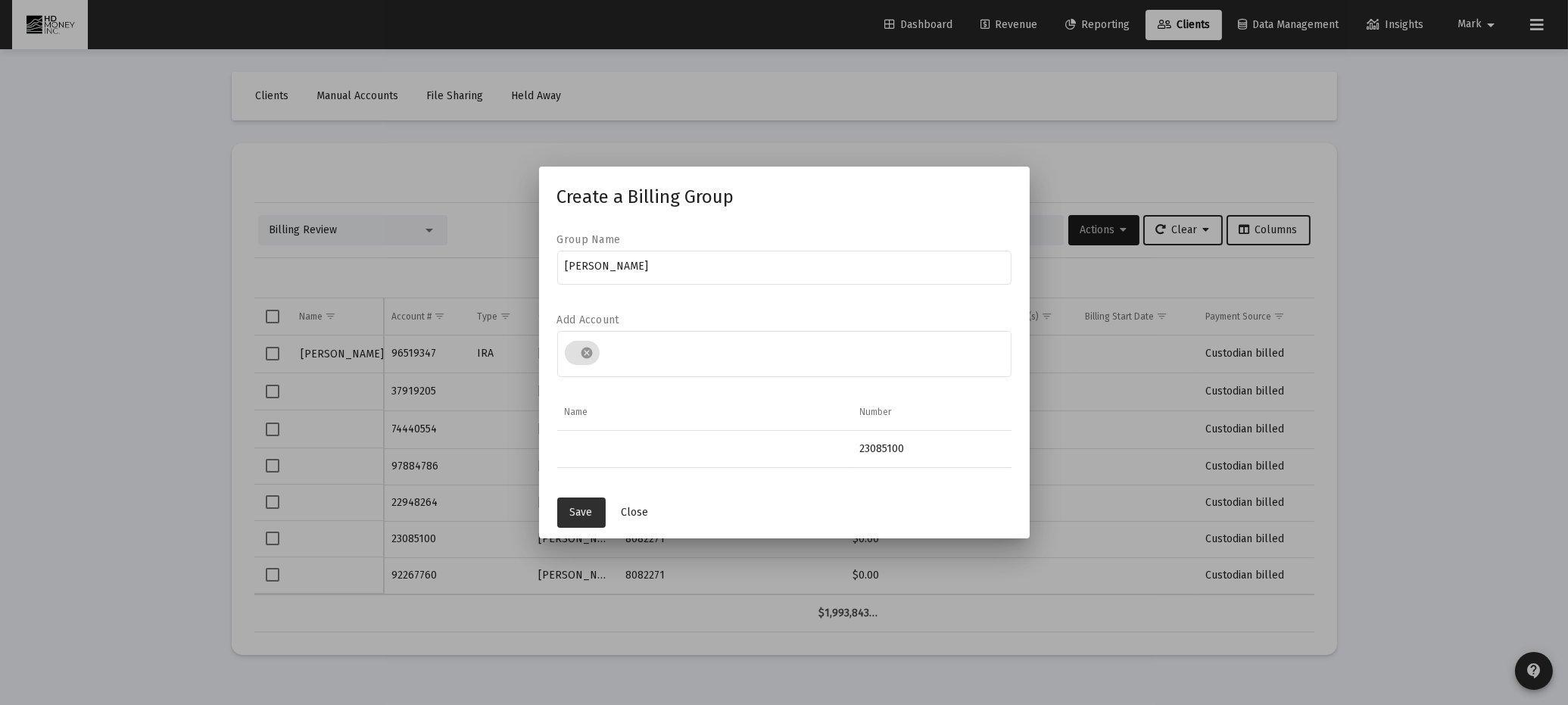
click at [583, 503] on button "Save" at bounding box center [582, 513] width 48 height 30
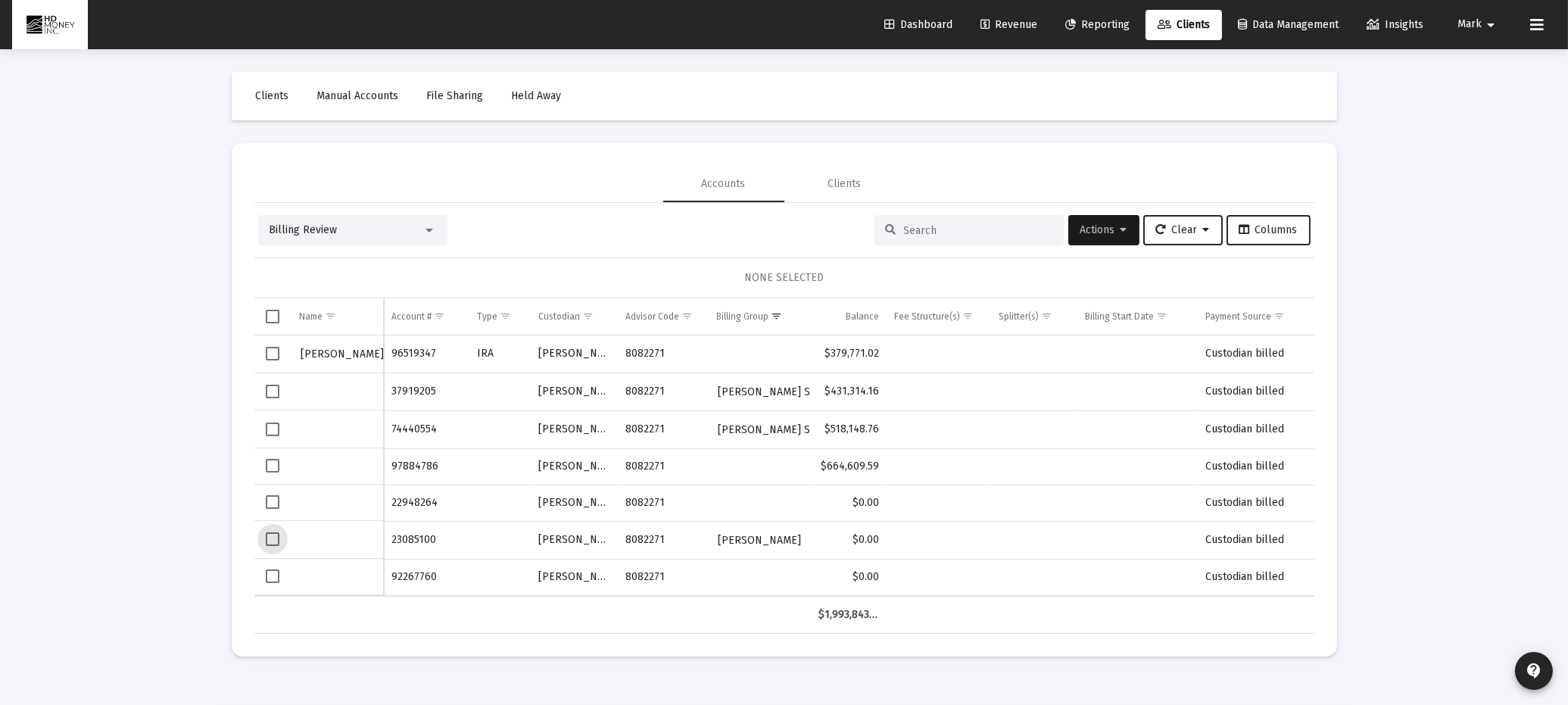
click at [271, 538] on span "Select row" at bounding box center [273, 539] width 14 height 14
click at [1098, 228] on span "Actions" at bounding box center [1104, 230] width 47 height 13
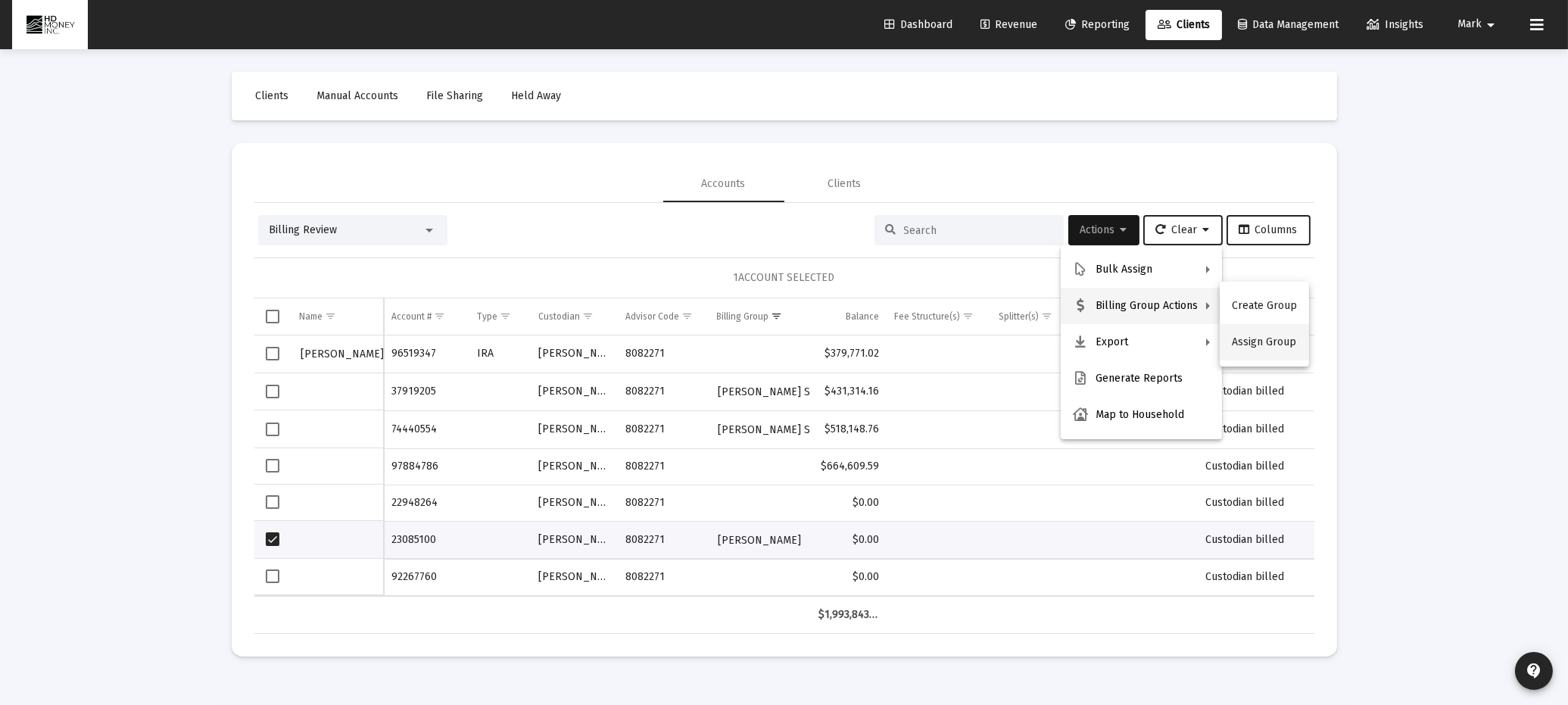
click at [1248, 341] on button "Assign Group" at bounding box center [1265, 343] width 90 height 36
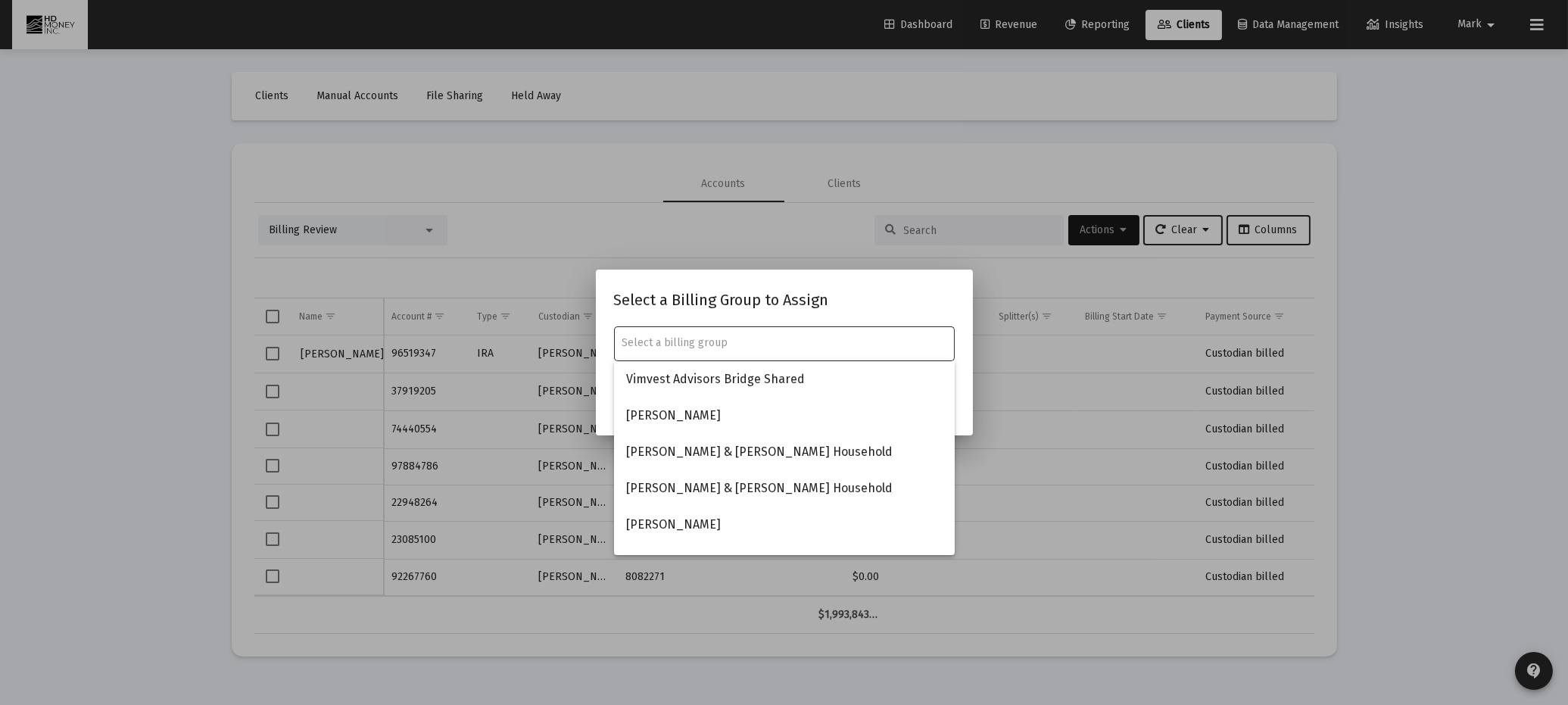
click at [661, 337] on input "text" at bounding box center [784, 343] width 324 height 12
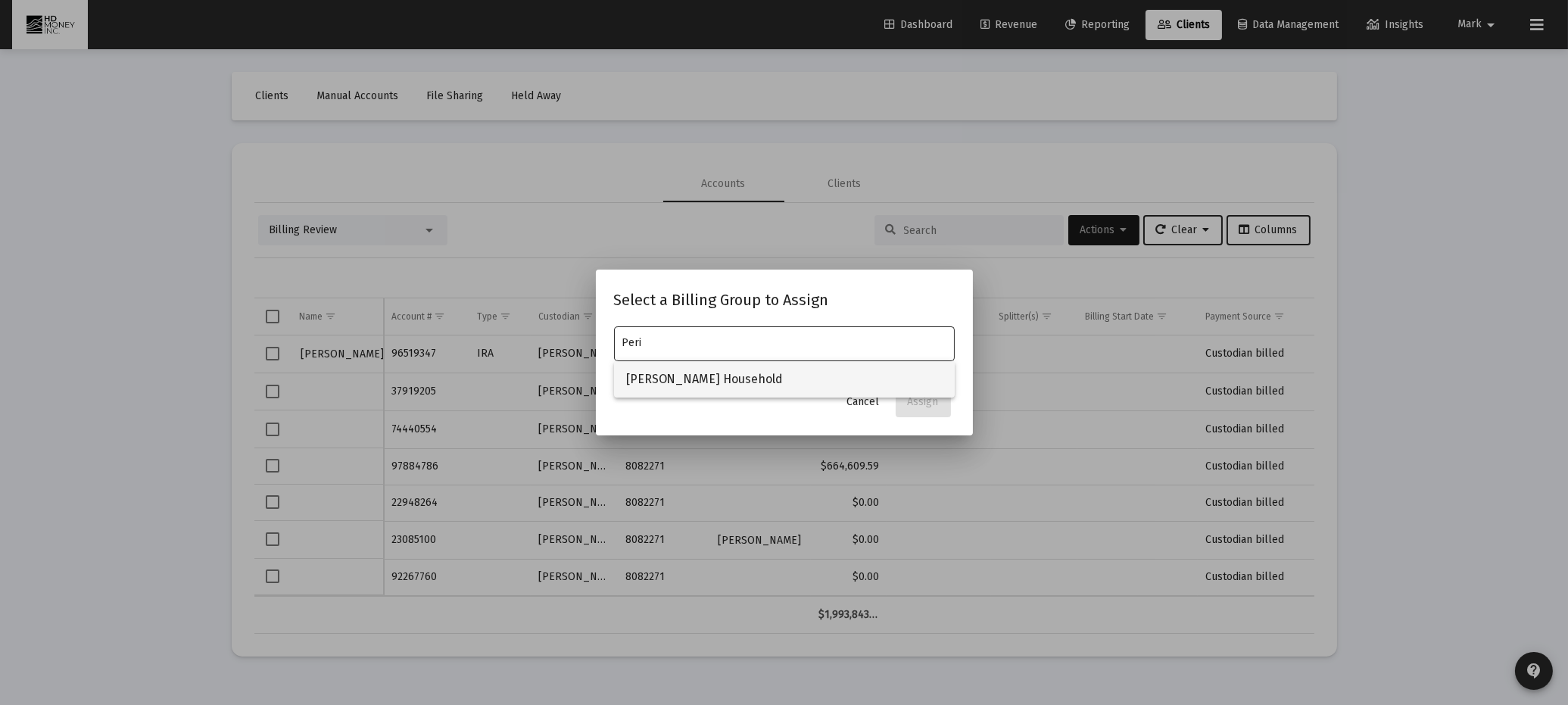
click at [677, 367] on span "[PERSON_NAME] Household" at bounding box center [784, 380] width 317 height 36
type input "[PERSON_NAME] Household"
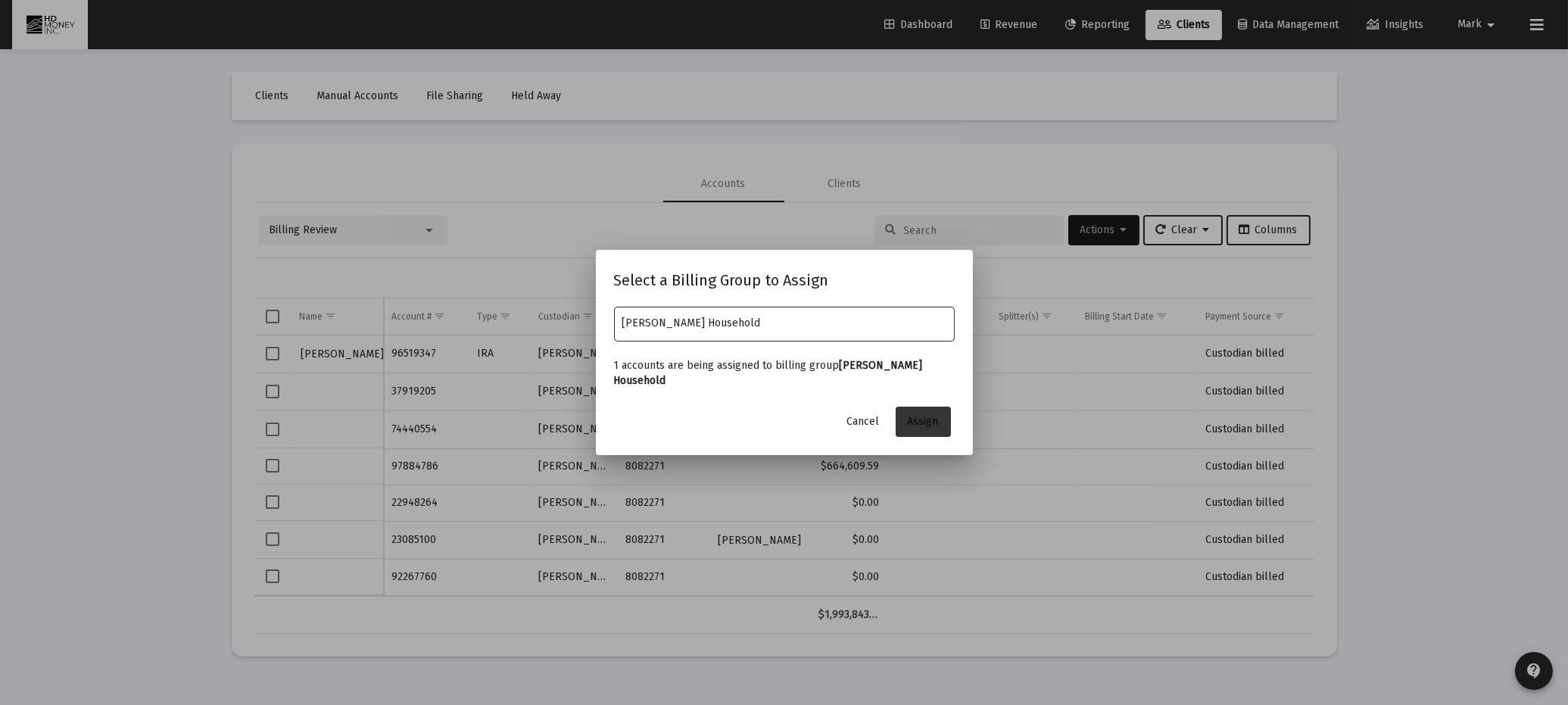
click at [923, 415] on span "Assign" at bounding box center [923, 421] width 31 height 13
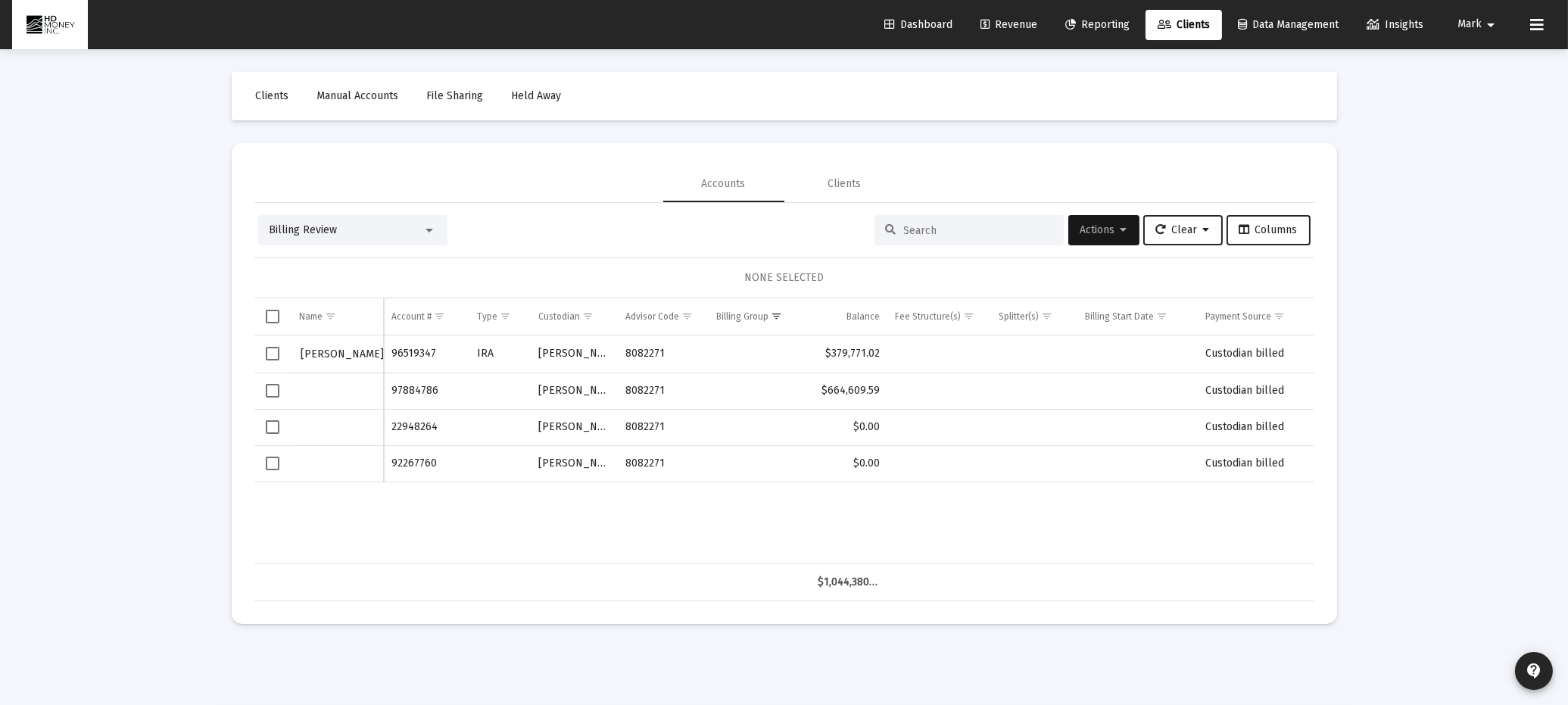
click at [273, 463] on span "Select row" at bounding box center [273, 463] width 14 height 14
click at [1083, 232] on span "Actions" at bounding box center [1104, 230] width 47 height 13
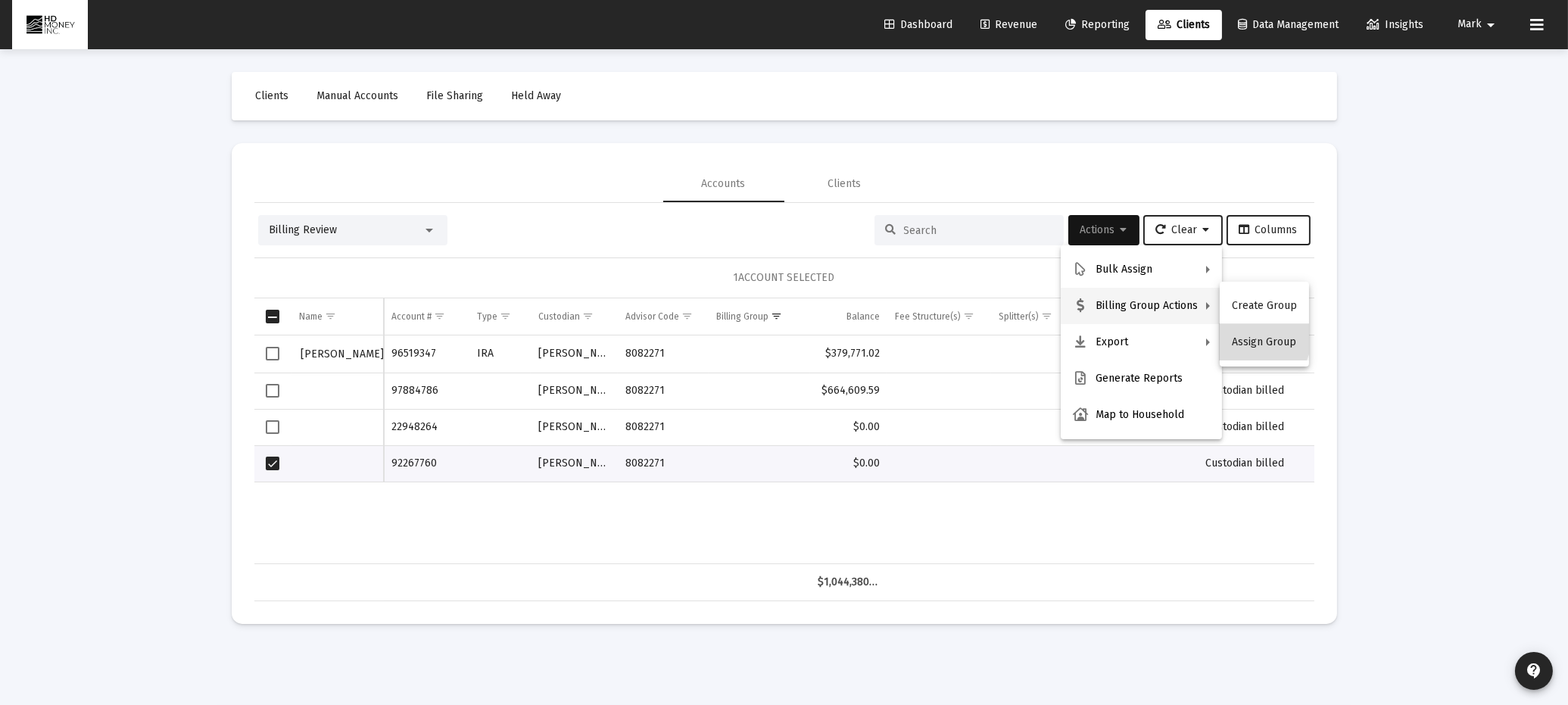
click at [1256, 338] on button "Assign Group" at bounding box center [1265, 343] width 90 height 36
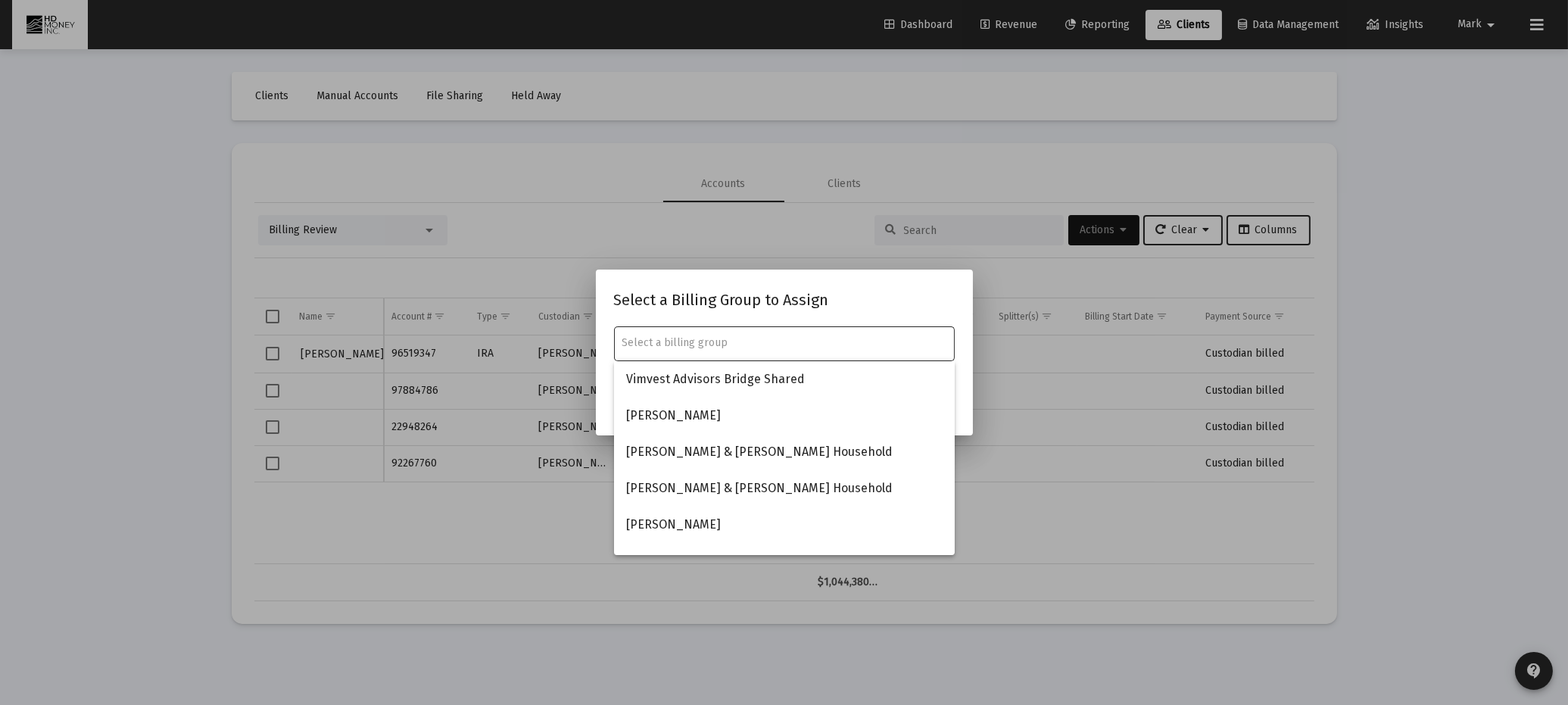
click at [861, 347] on input "text" at bounding box center [784, 343] width 324 height 12
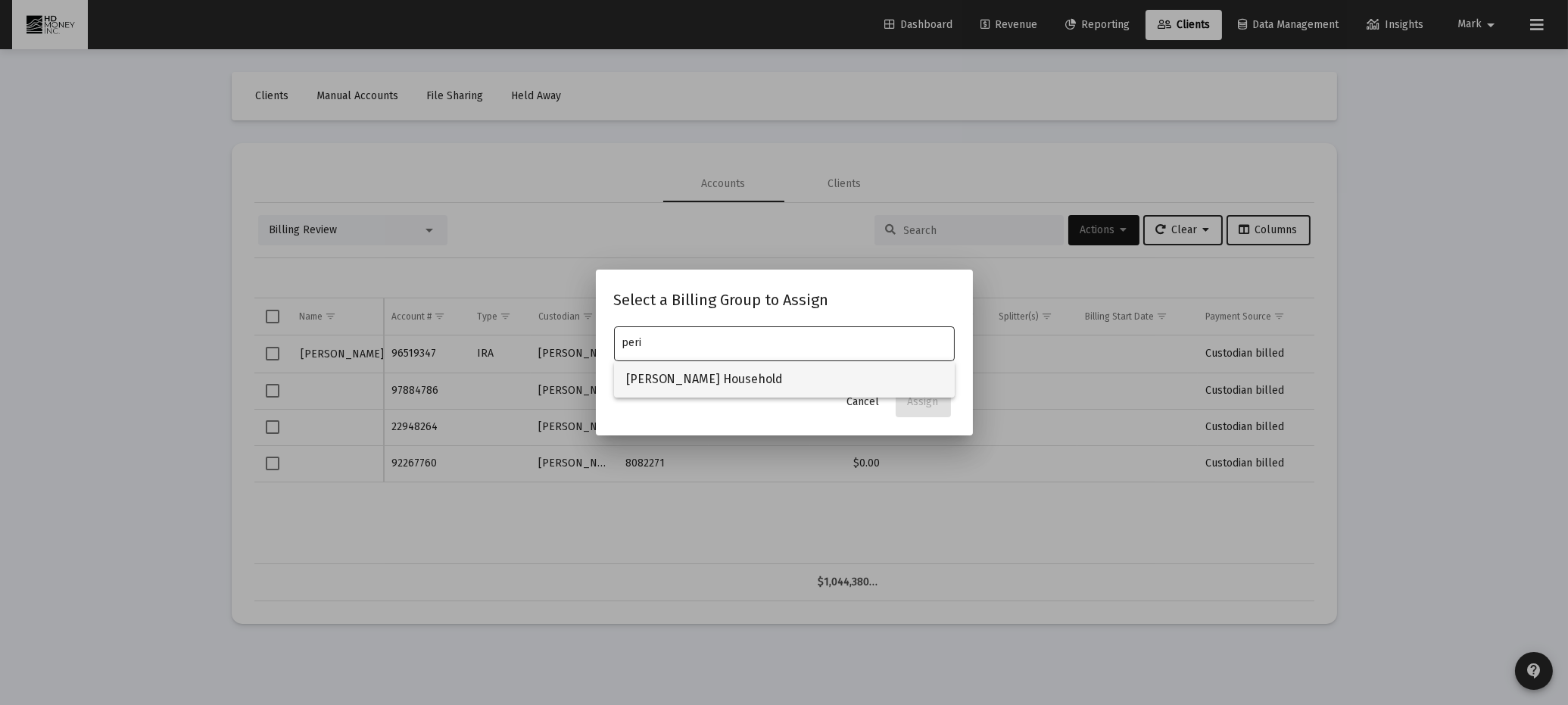
click at [805, 363] on span "[PERSON_NAME] Household" at bounding box center [784, 380] width 317 height 36
type input "[PERSON_NAME] Household"
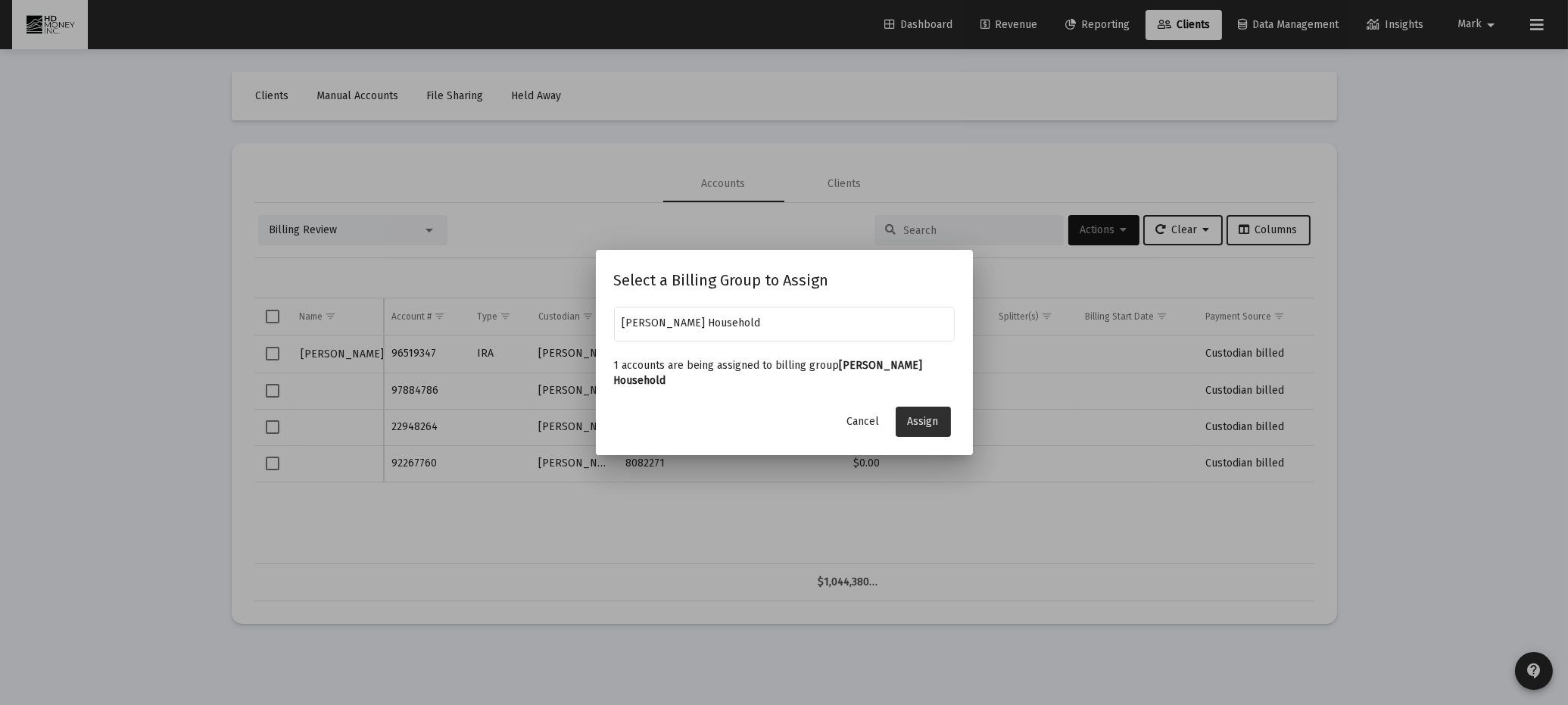
click at [924, 415] on span "Assign" at bounding box center [923, 421] width 31 height 13
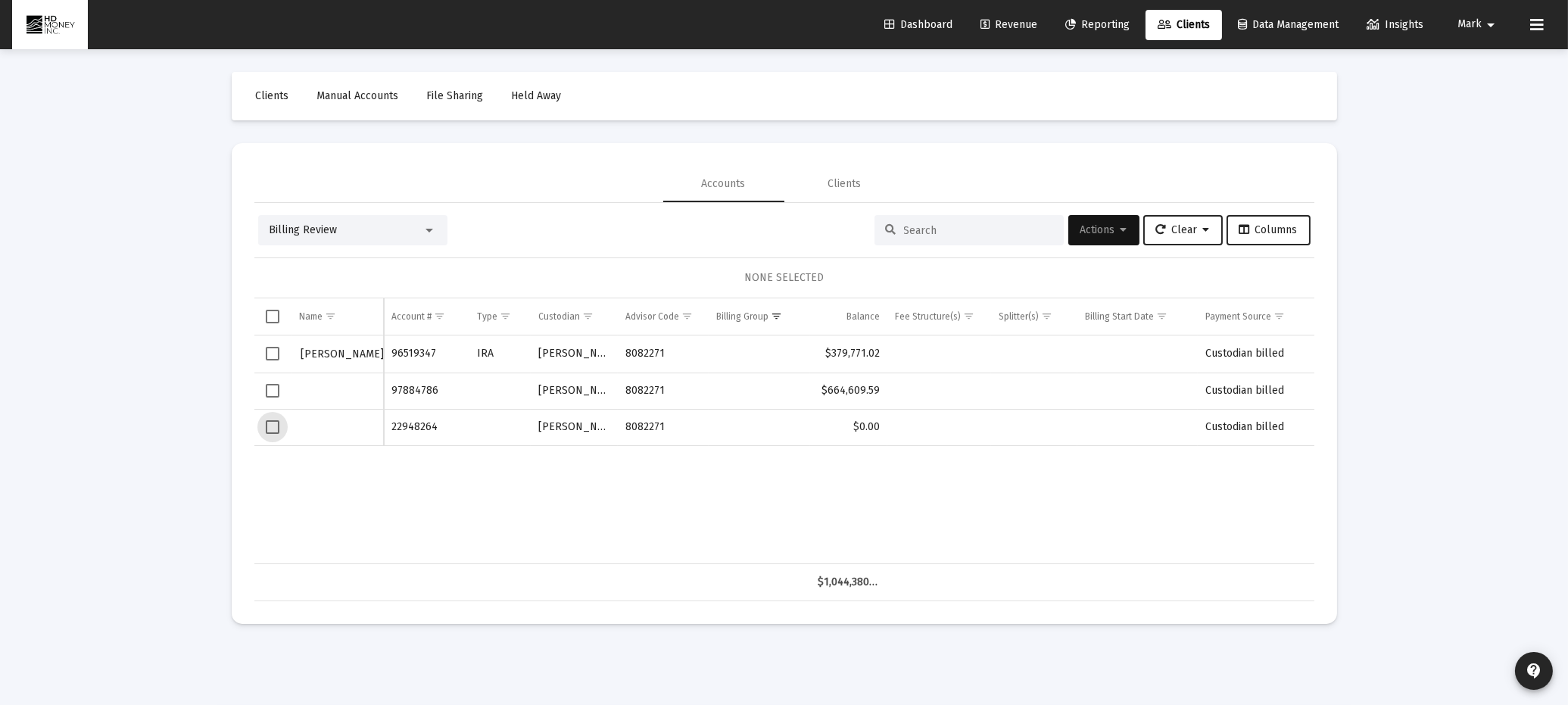
click at [274, 424] on span "Select row" at bounding box center [273, 427] width 14 height 14
click at [1102, 224] on span "Actions" at bounding box center [1104, 230] width 47 height 13
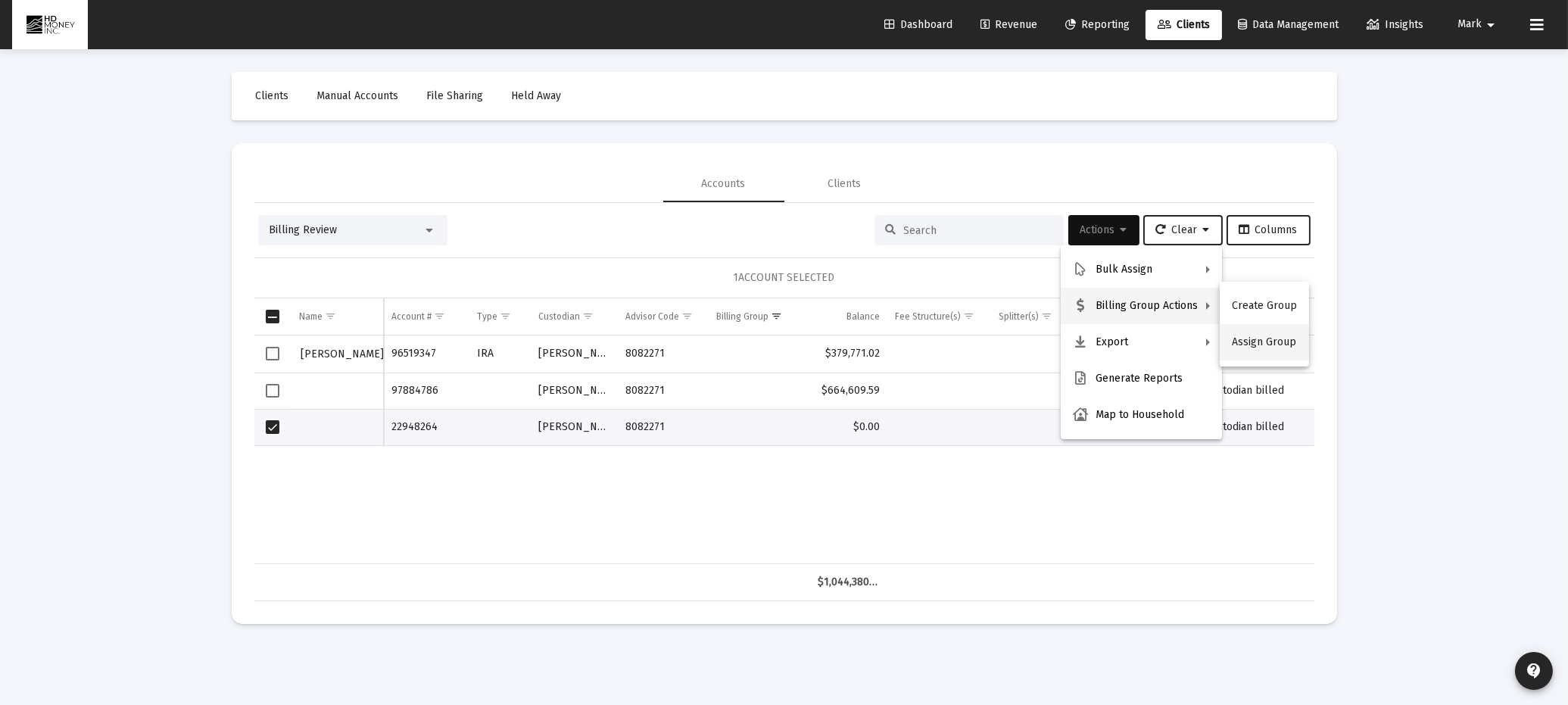
click at [1251, 341] on button "Assign Group" at bounding box center [1265, 343] width 90 height 36
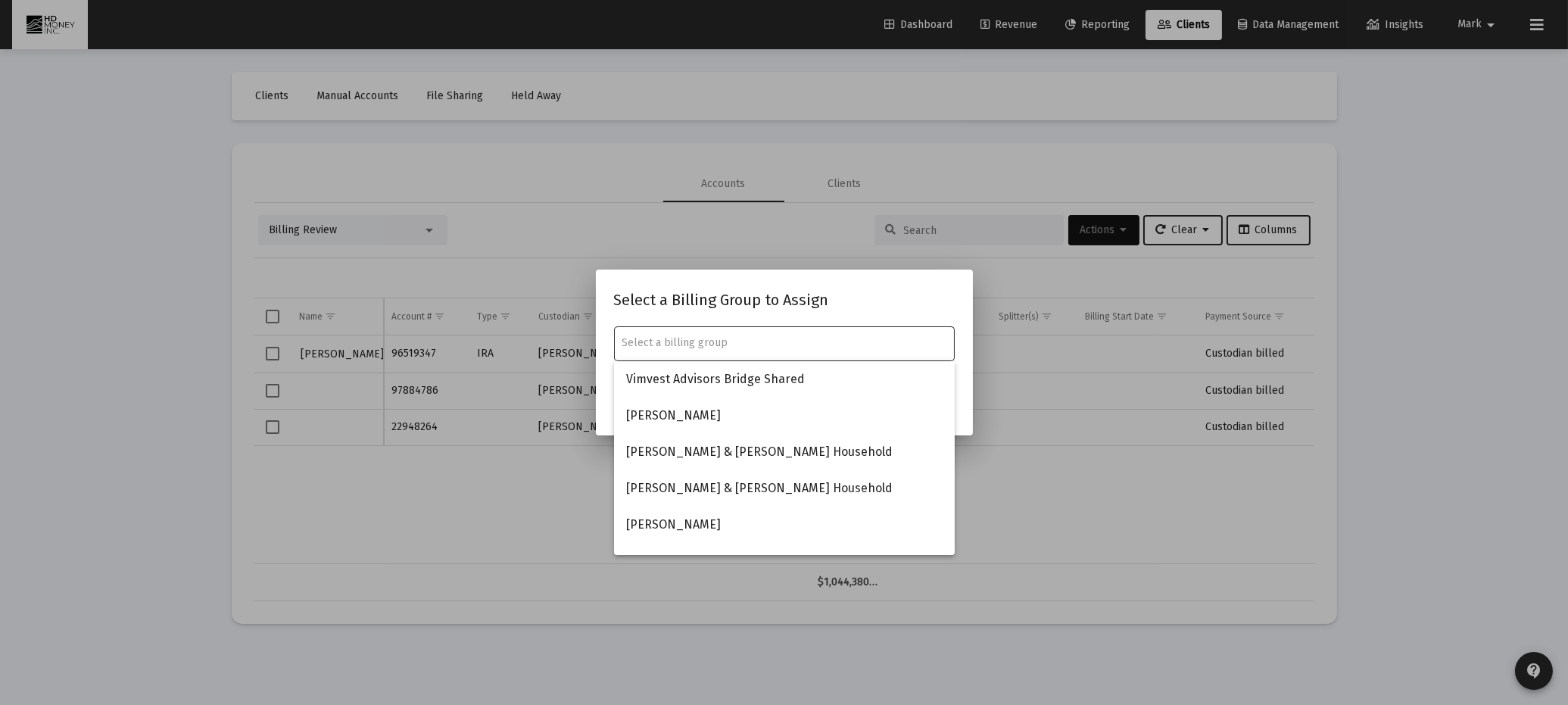
drag, startPoint x: 742, startPoint y: 337, endPoint x: 744, endPoint y: 314, distance: 23.1
click at [744, 330] on div at bounding box center [784, 343] width 324 height 37
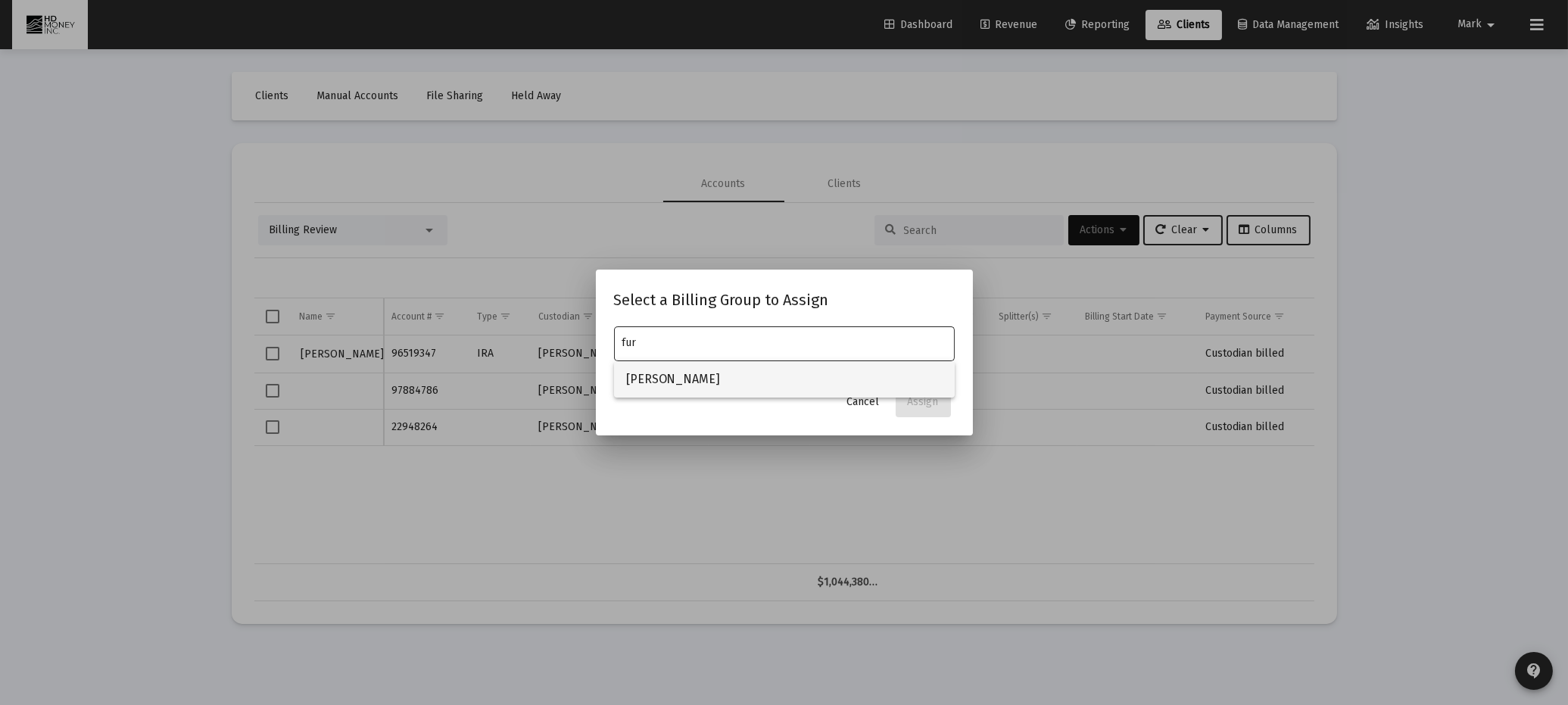
click at [665, 382] on span "[PERSON_NAME]" at bounding box center [784, 380] width 317 height 36
type input "[PERSON_NAME]"
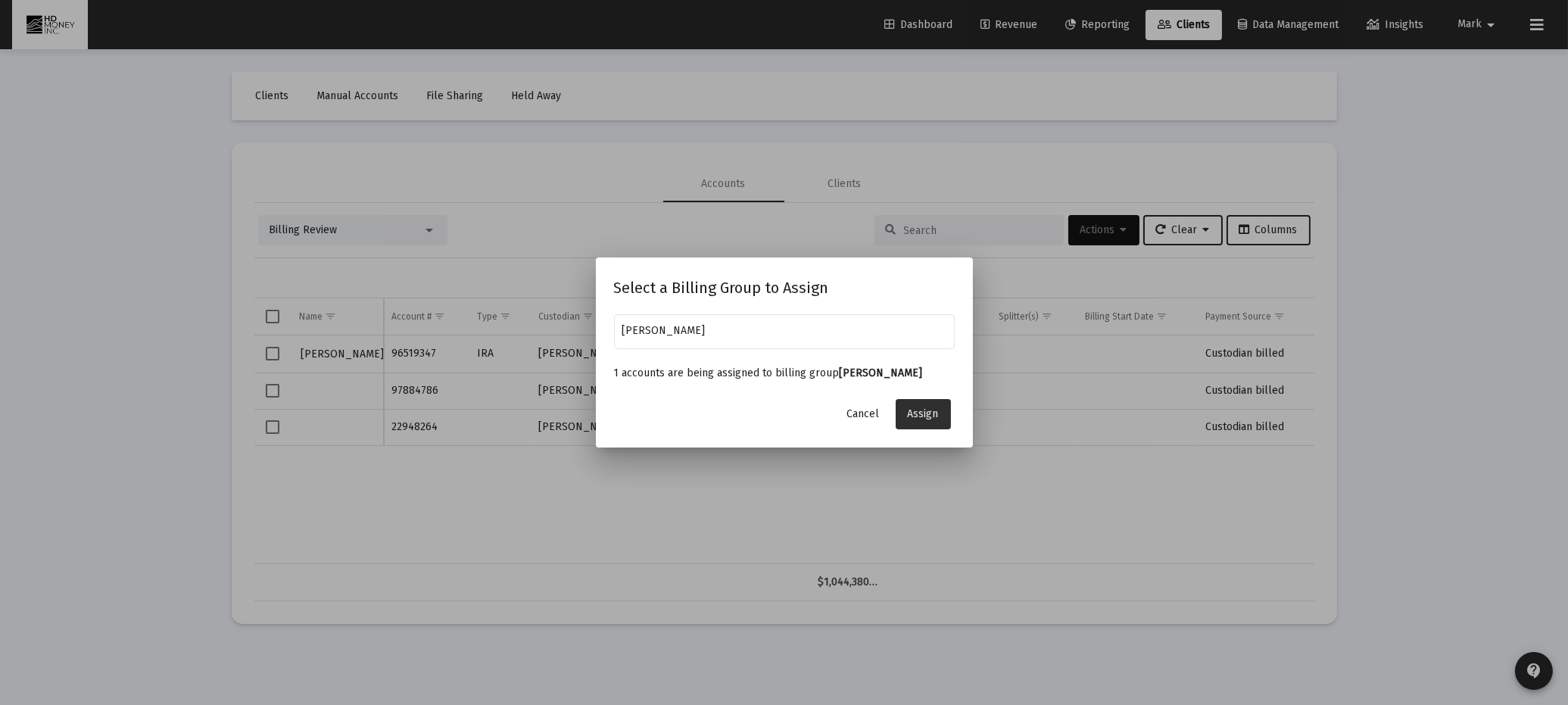
click at [927, 412] on span "Assign" at bounding box center [923, 413] width 31 height 13
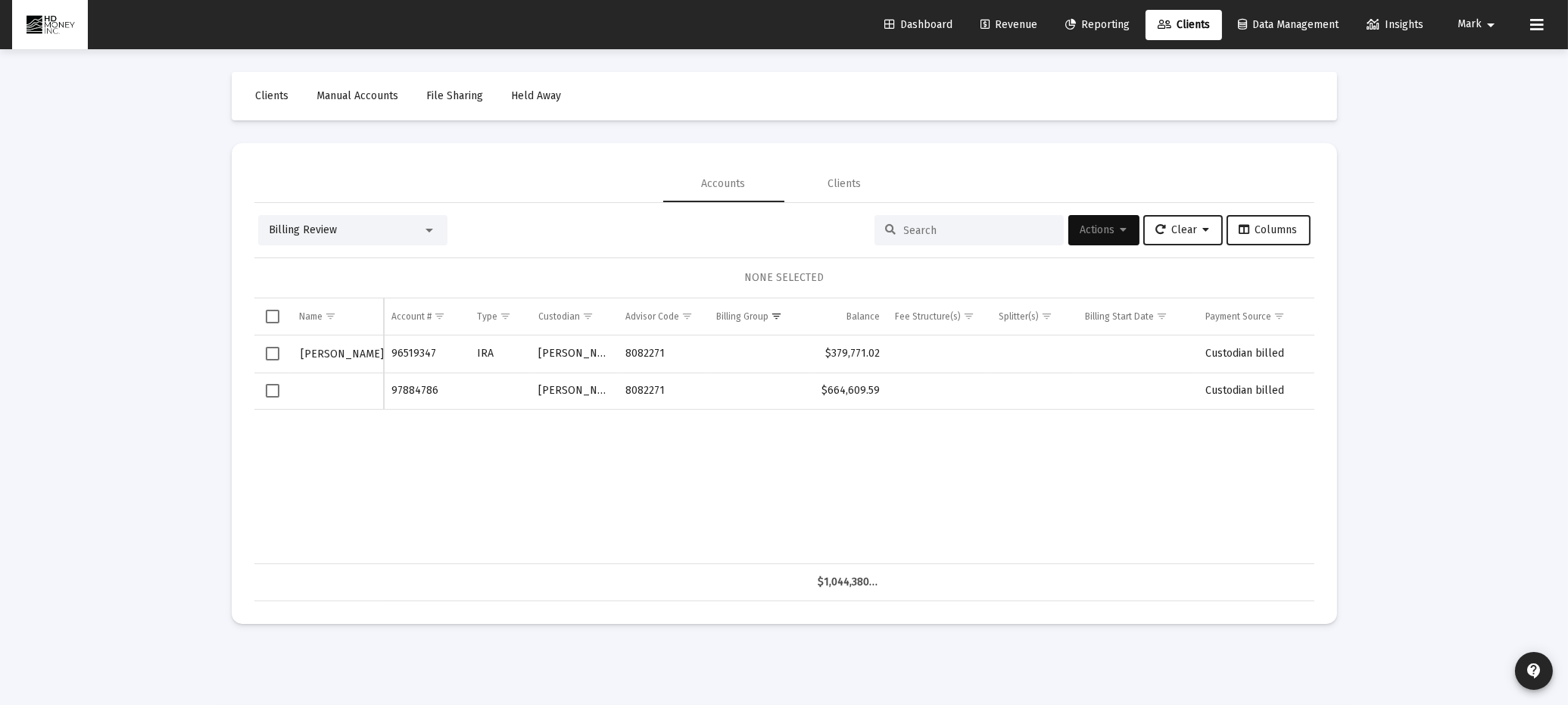
click at [277, 392] on span "Select row" at bounding box center [273, 391] width 14 height 14
click at [1099, 225] on span "Actions" at bounding box center [1104, 230] width 47 height 13
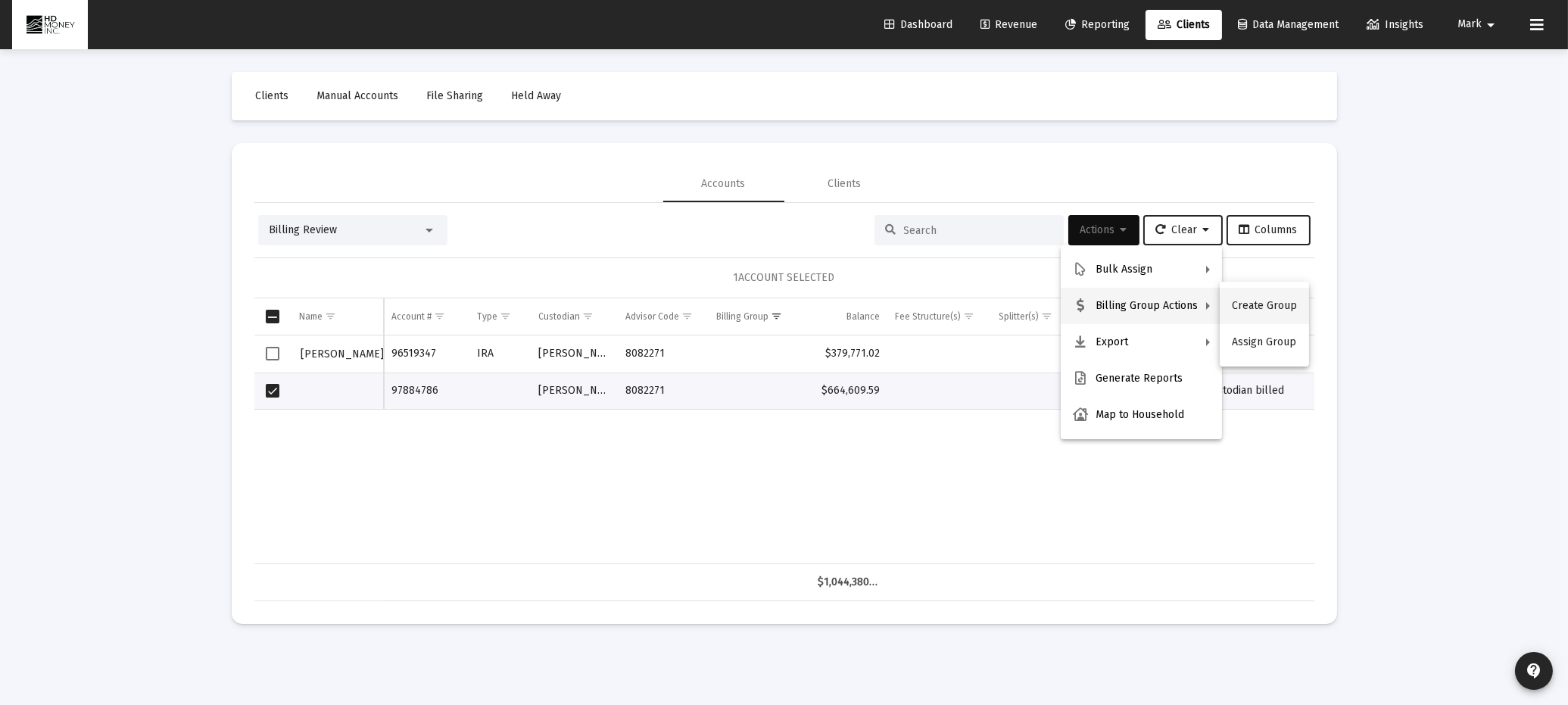
click at [1264, 301] on button "Create Group" at bounding box center [1265, 305] width 90 height 36
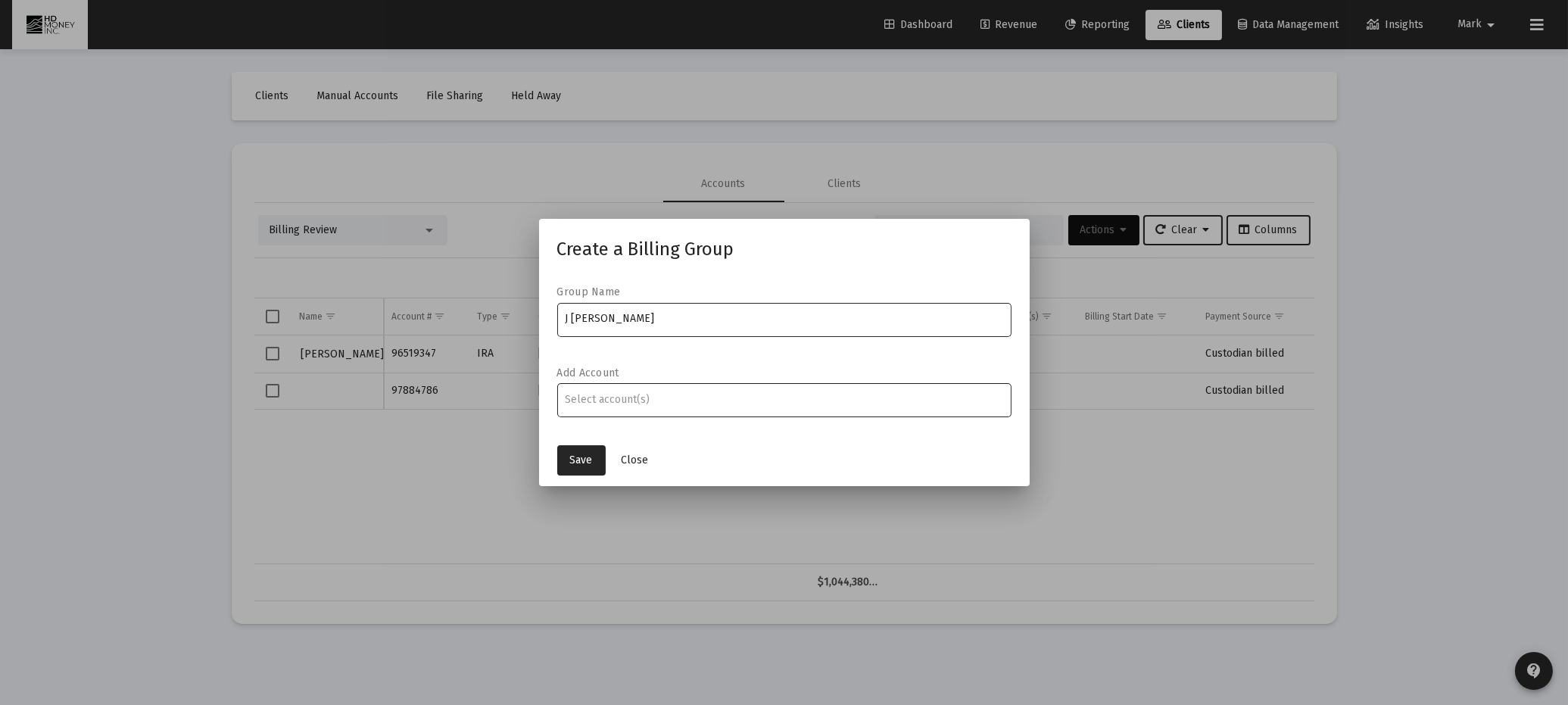
type input "J [PERSON_NAME]"
click at [727, 400] on input "Assignment Selection" at bounding box center [784, 400] width 438 height 12
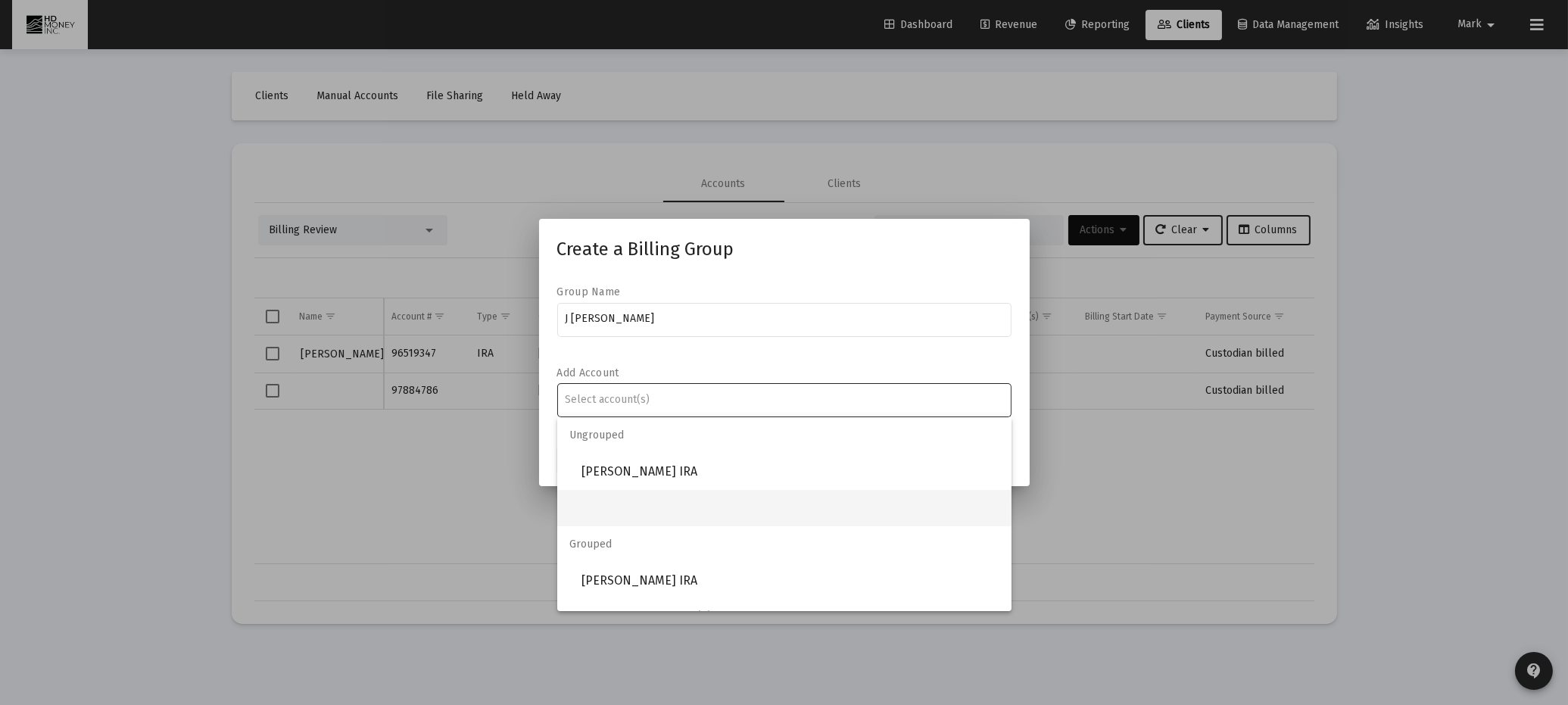
click at [688, 510] on mat-option at bounding box center [784, 508] width 455 height 36
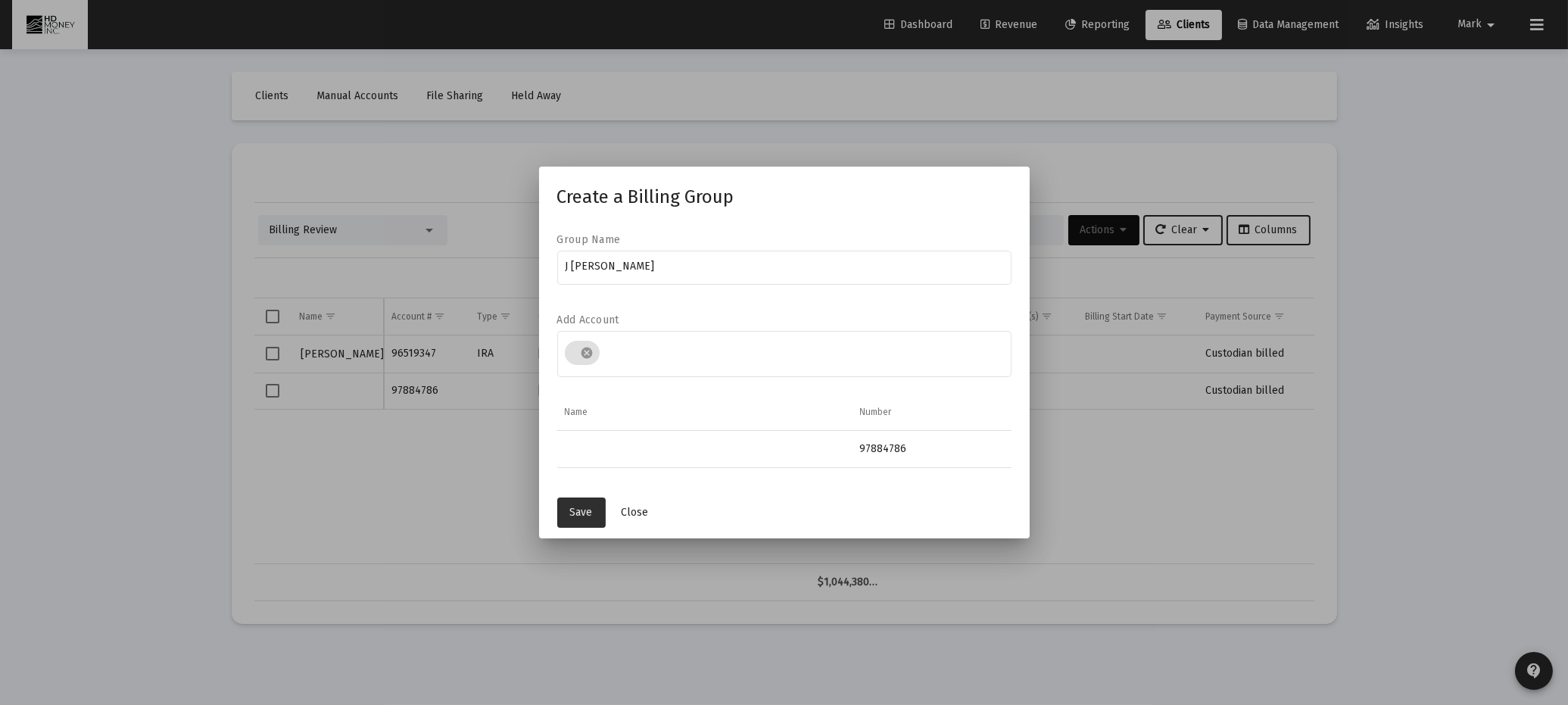
click at [584, 507] on span "Save" at bounding box center [582, 512] width 22 height 13
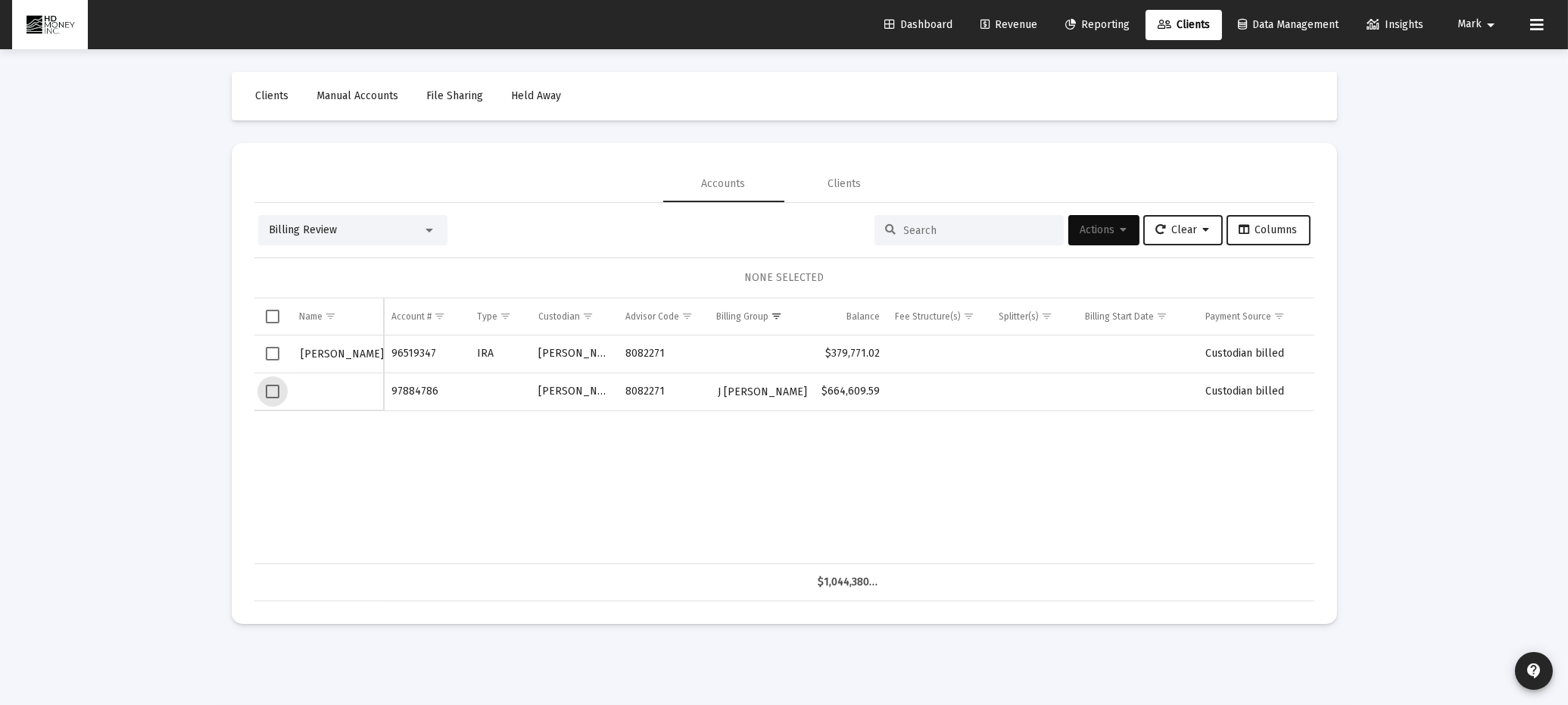
click at [279, 393] on span "Select row" at bounding box center [273, 392] width 14 height 14
click at [1101, 224] on span "Actions" at bounding box center [1104, 230] width 47 height 13
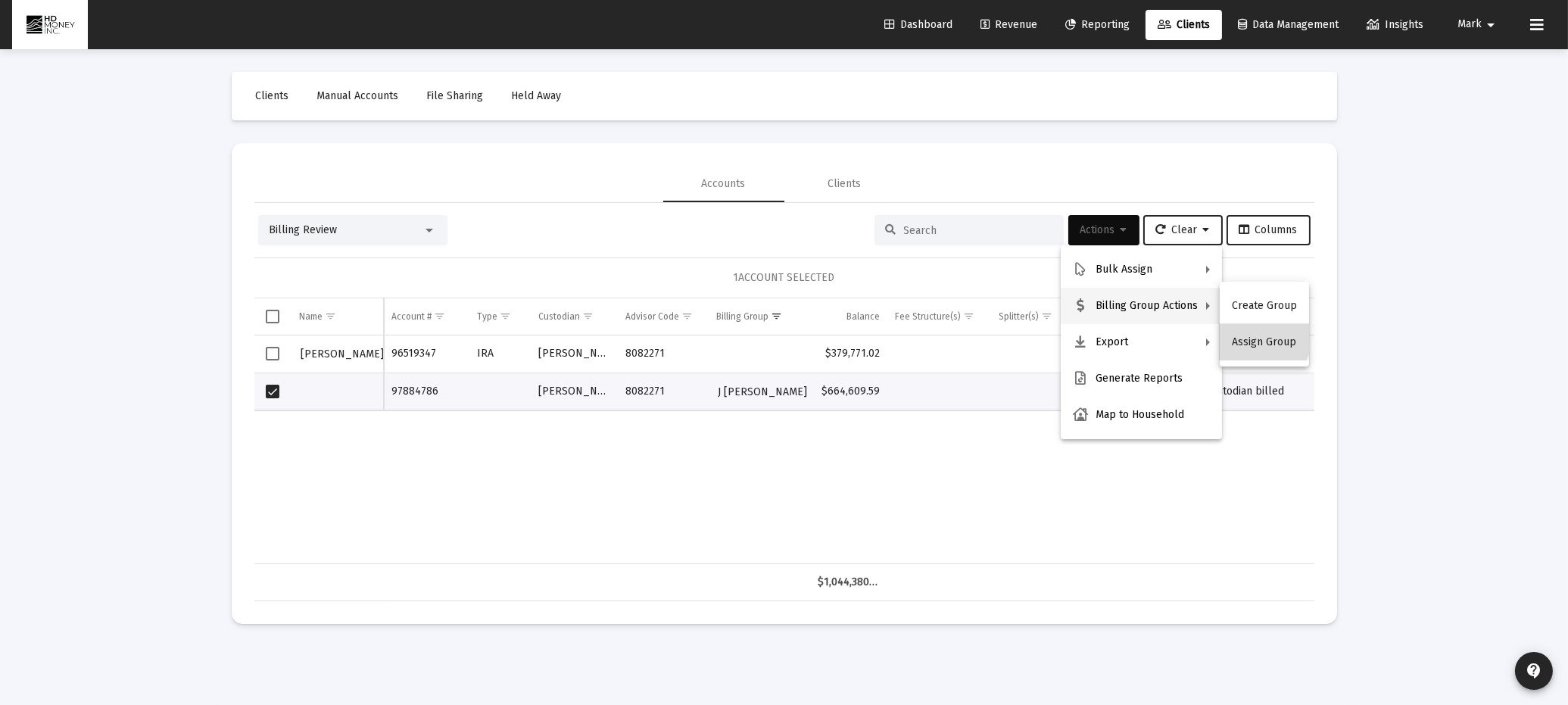
click at [1258, 337] on button "Assign Group" at bounding box center [1265, 343] width 90 height 36
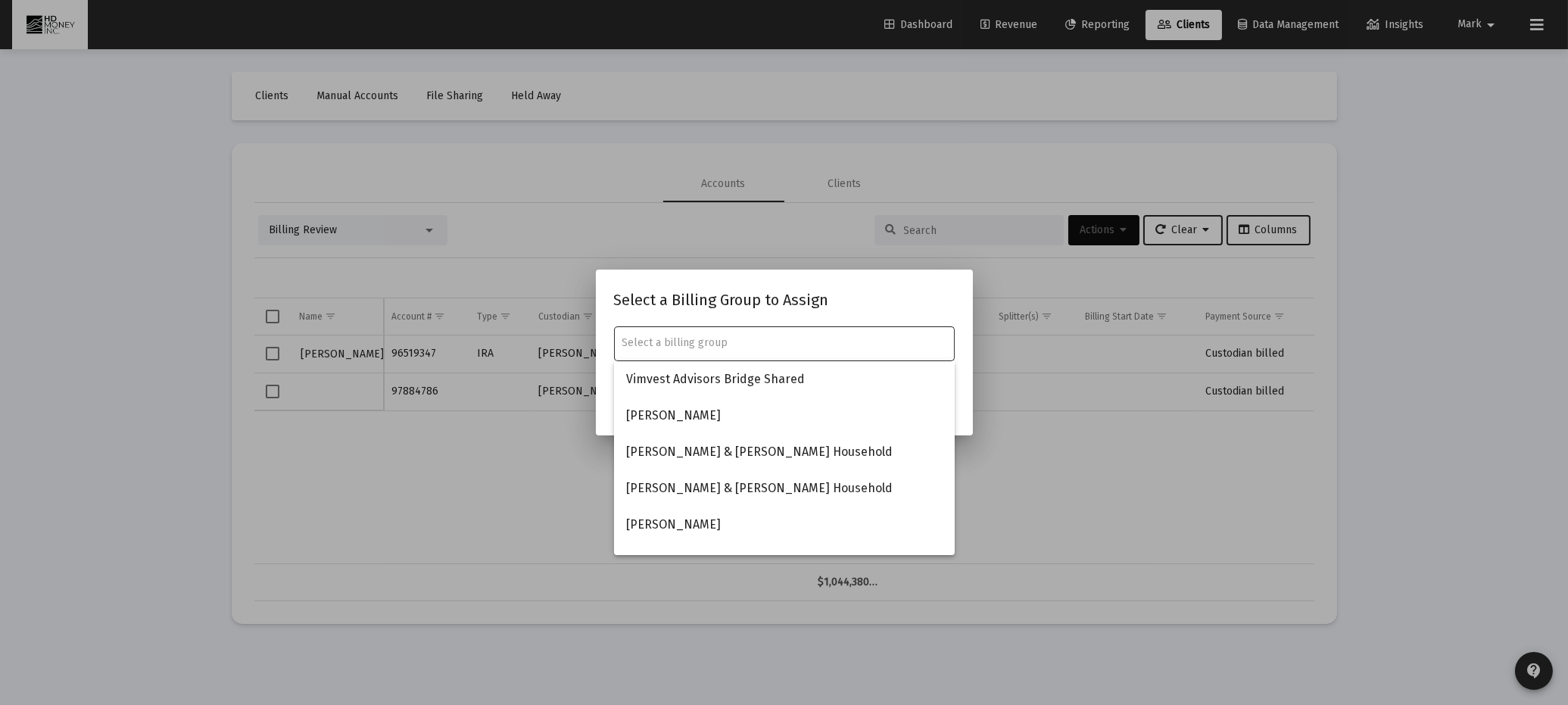
click at [749, 344] on input "text" at bounding box center [784, 343] width 324 height 12
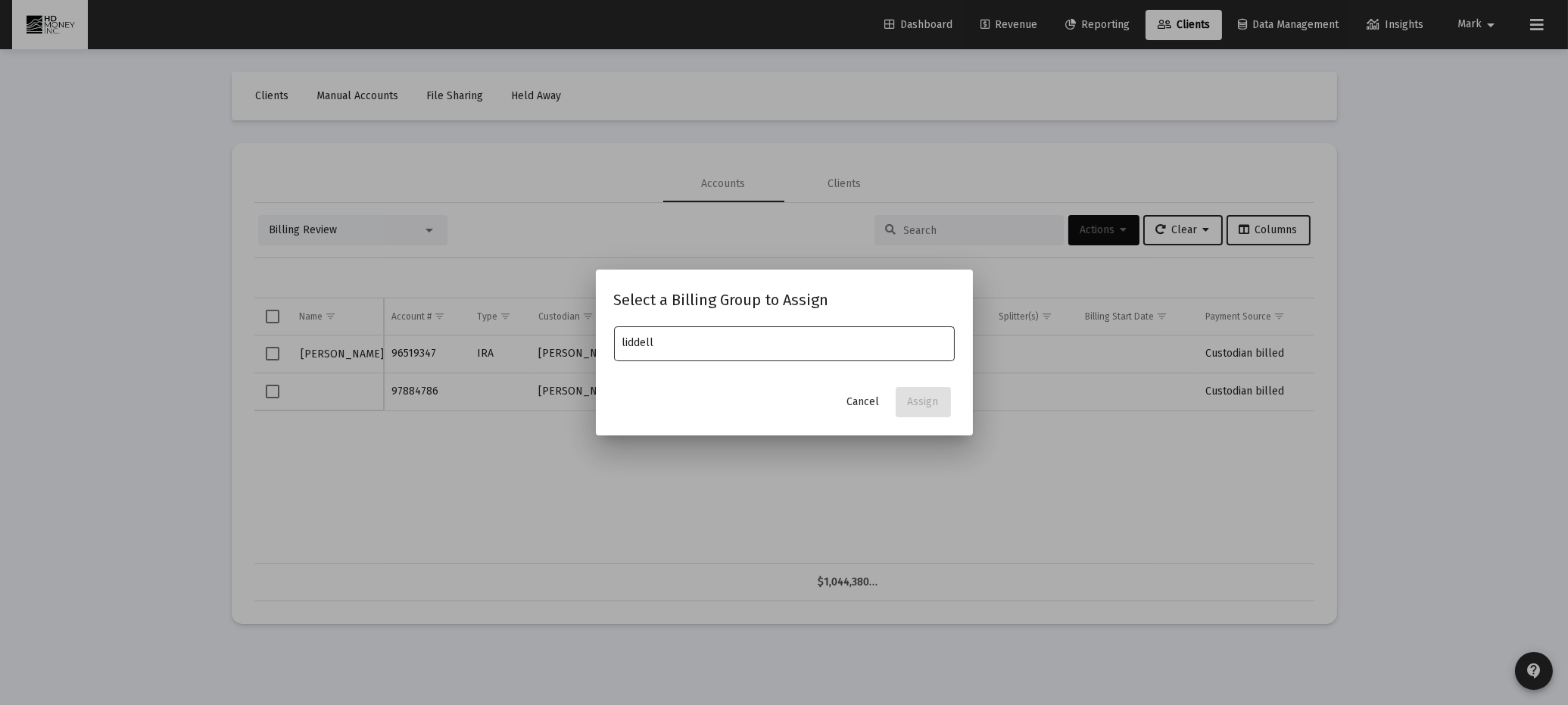
type input "liddell"
click at [860, 400] on span "Cancel" at bounding box center [864, 401] width 33 height 13
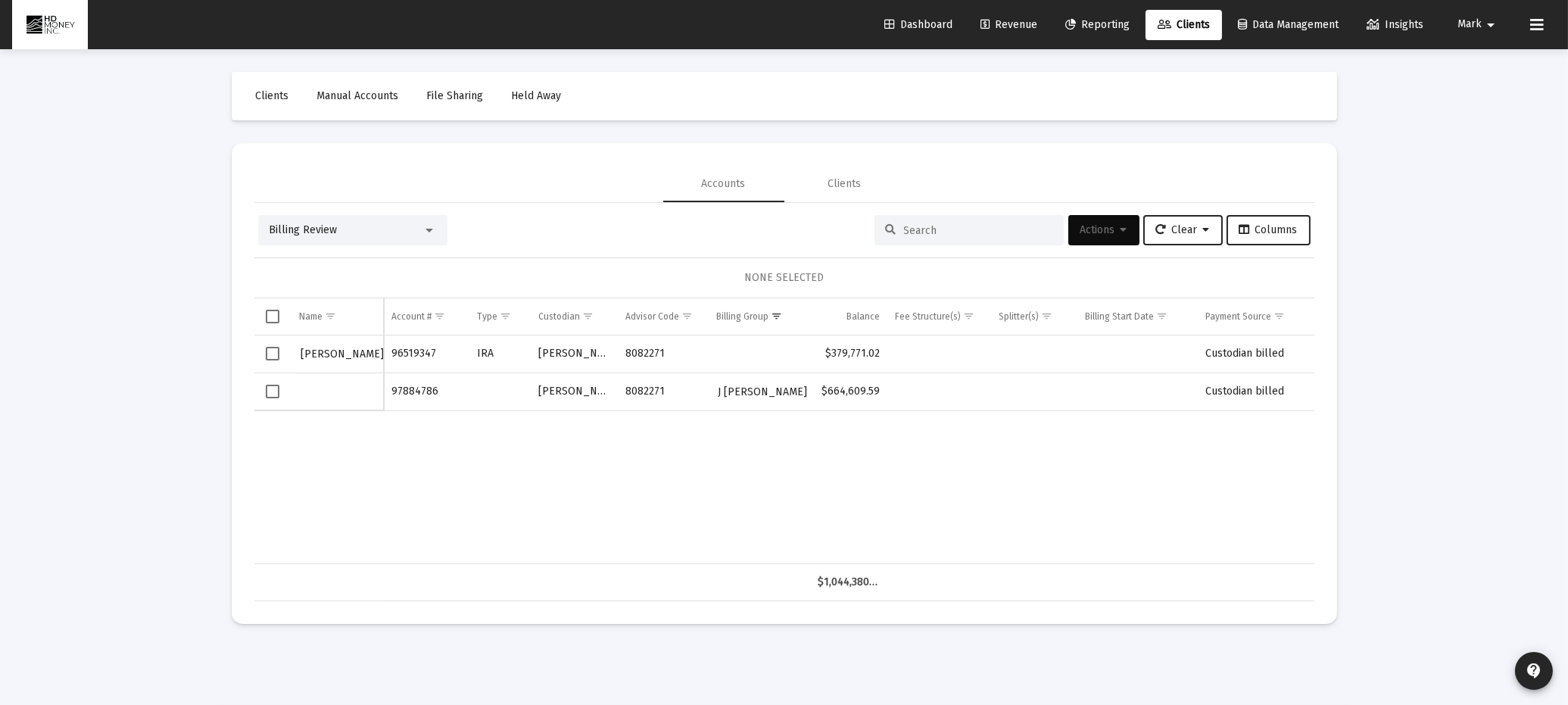
click at [269, 392] on span "Select row" at bounding box center [273, 392] width 14 height 14
click at [1086, 227] on span "Actions" at bounding box center [1104, 230] width 47 height 13
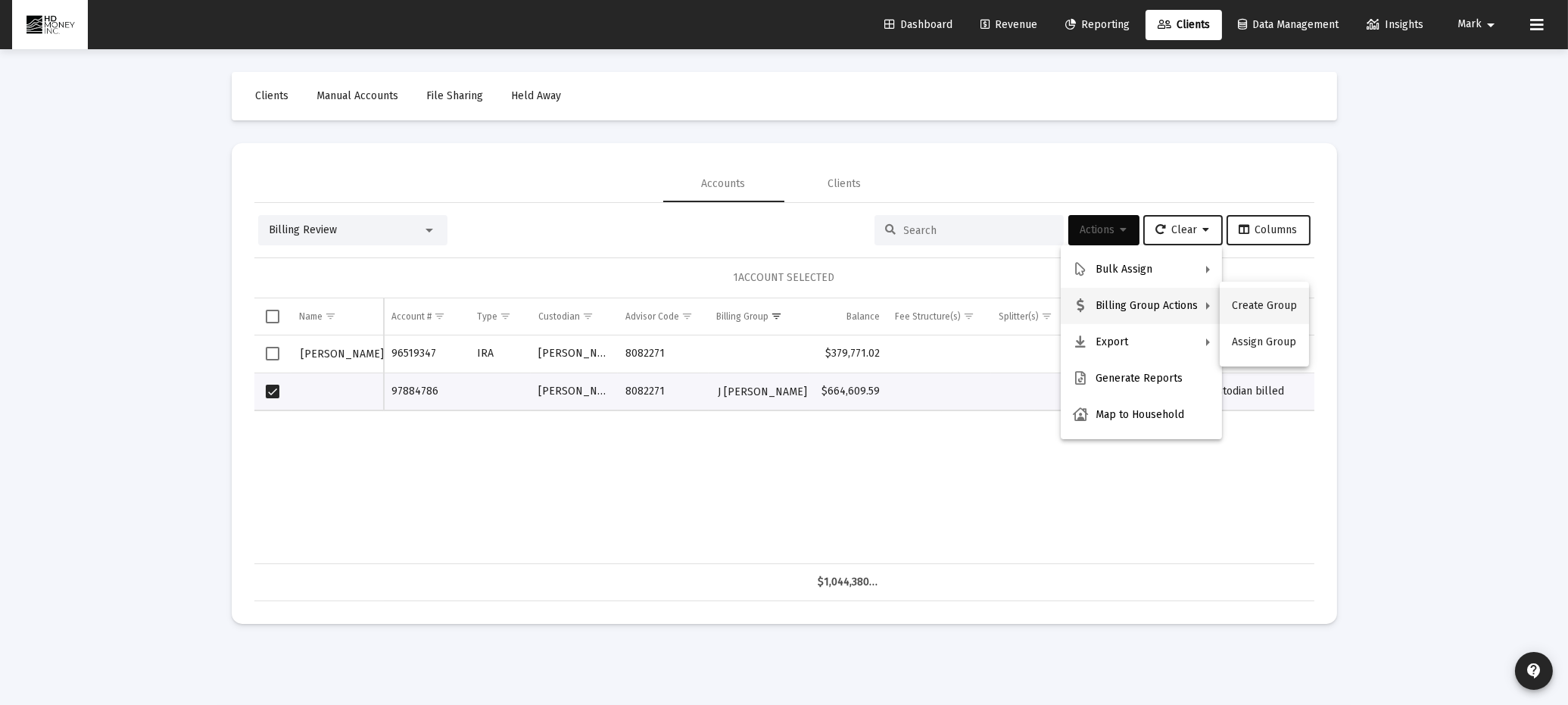
click at [1272, 305] on button "Create Group" at bounding box center [1265, 305] width 90 height 36
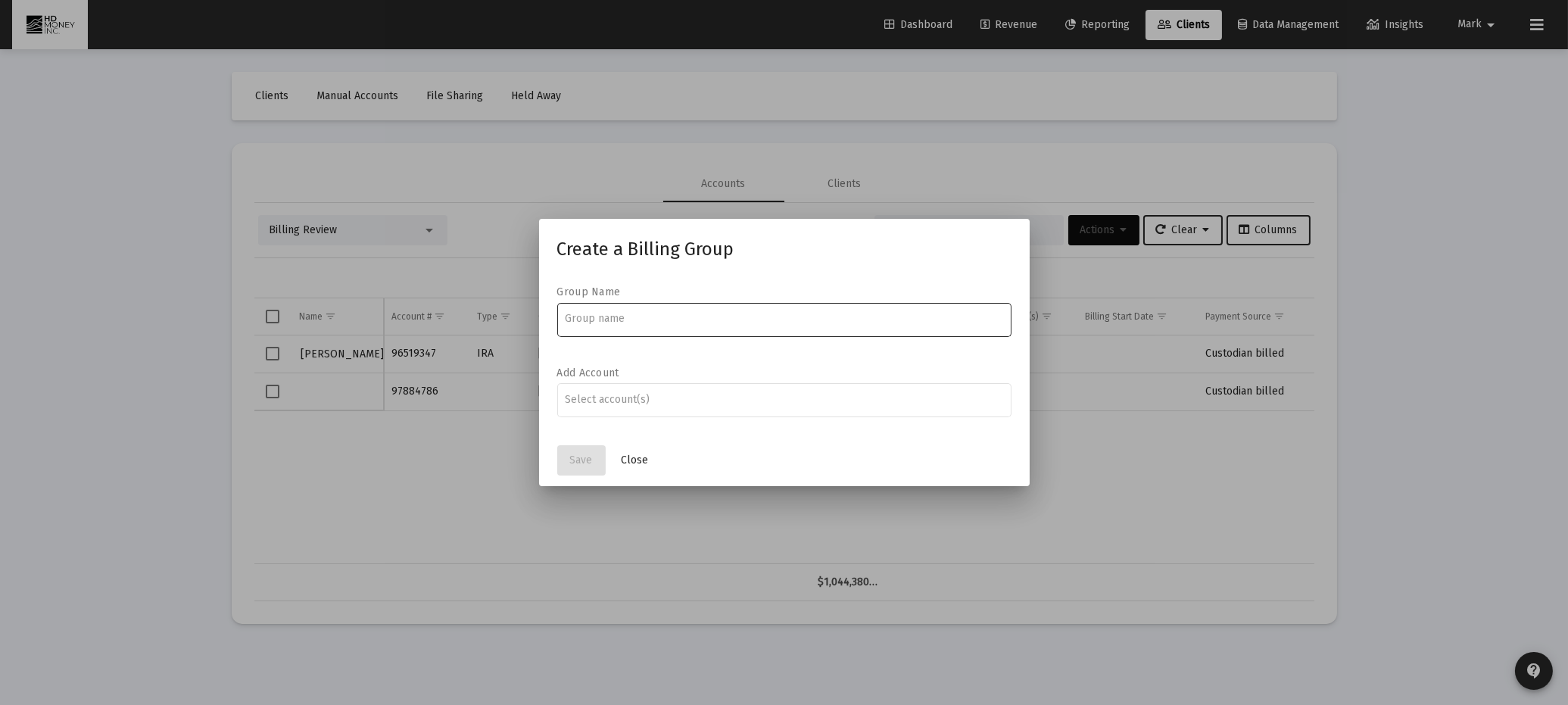
click at [628, 316] on input at bounding box center [784, 318] width 438 height 12
type input "Liddell"
click at [664, 410] on div at bounding box center [784, 399] width 438 height 37
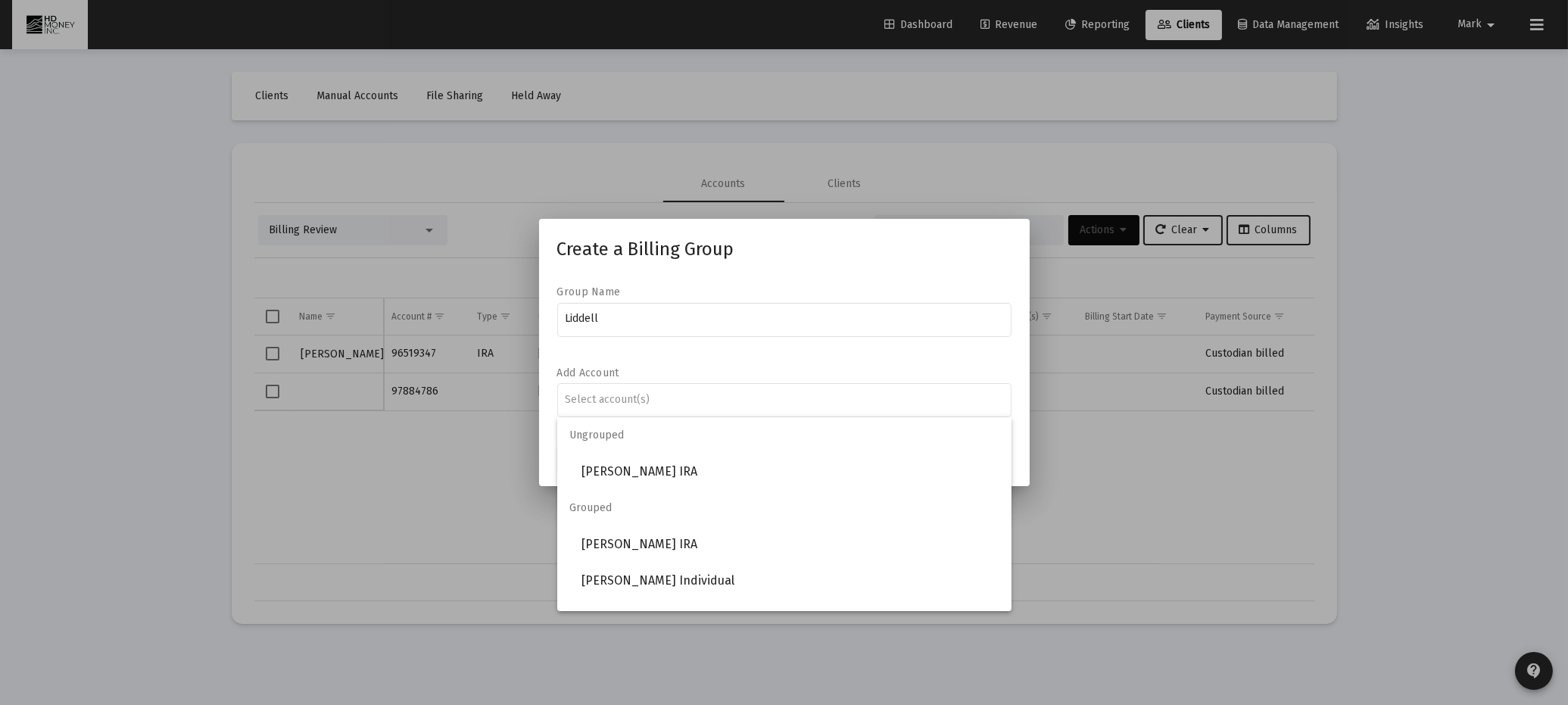
click at [944, 351] on mat-form-field "Liddell" at bounding box center [784, 327] width 455 height 54
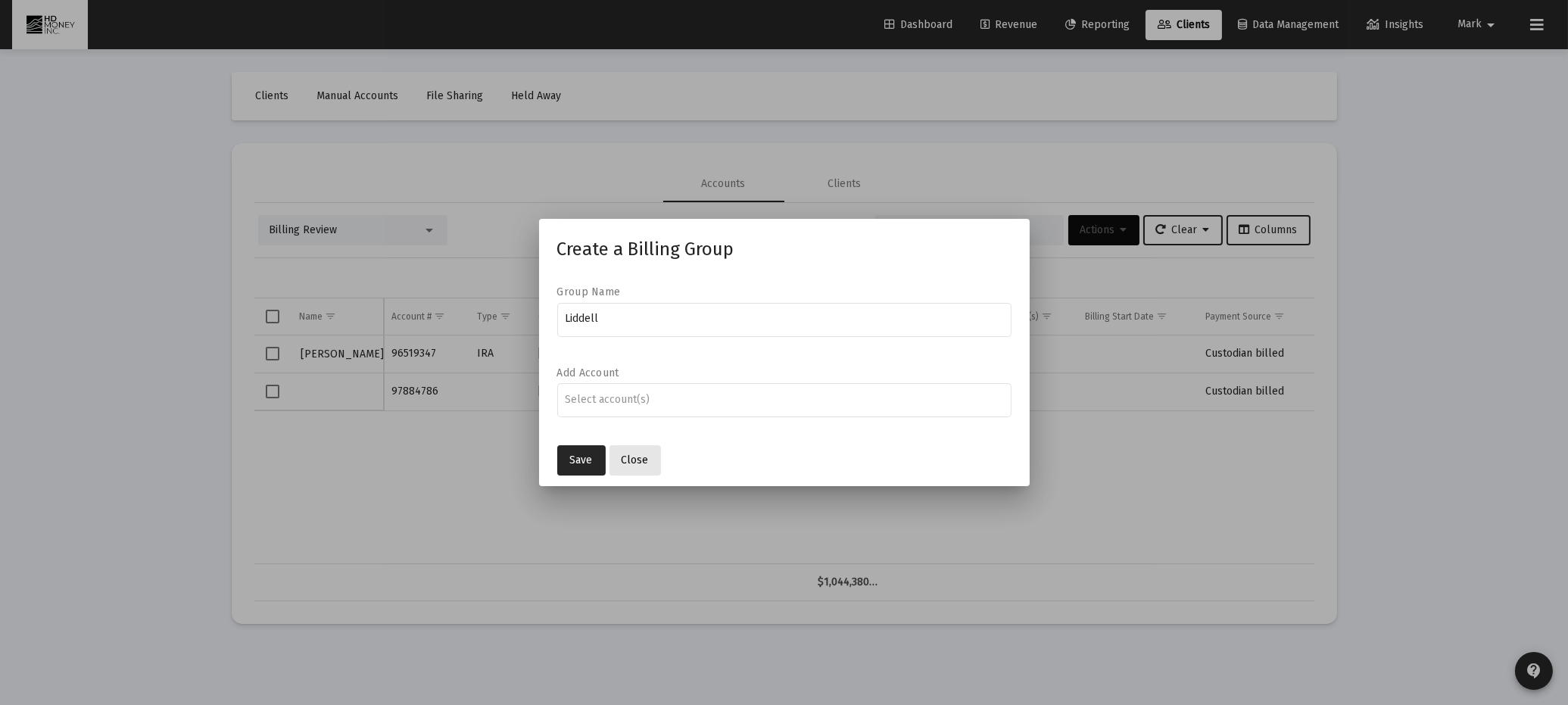
click at [634, 460] on span "Close" at bounding box center [635, 460] width 28 height 13
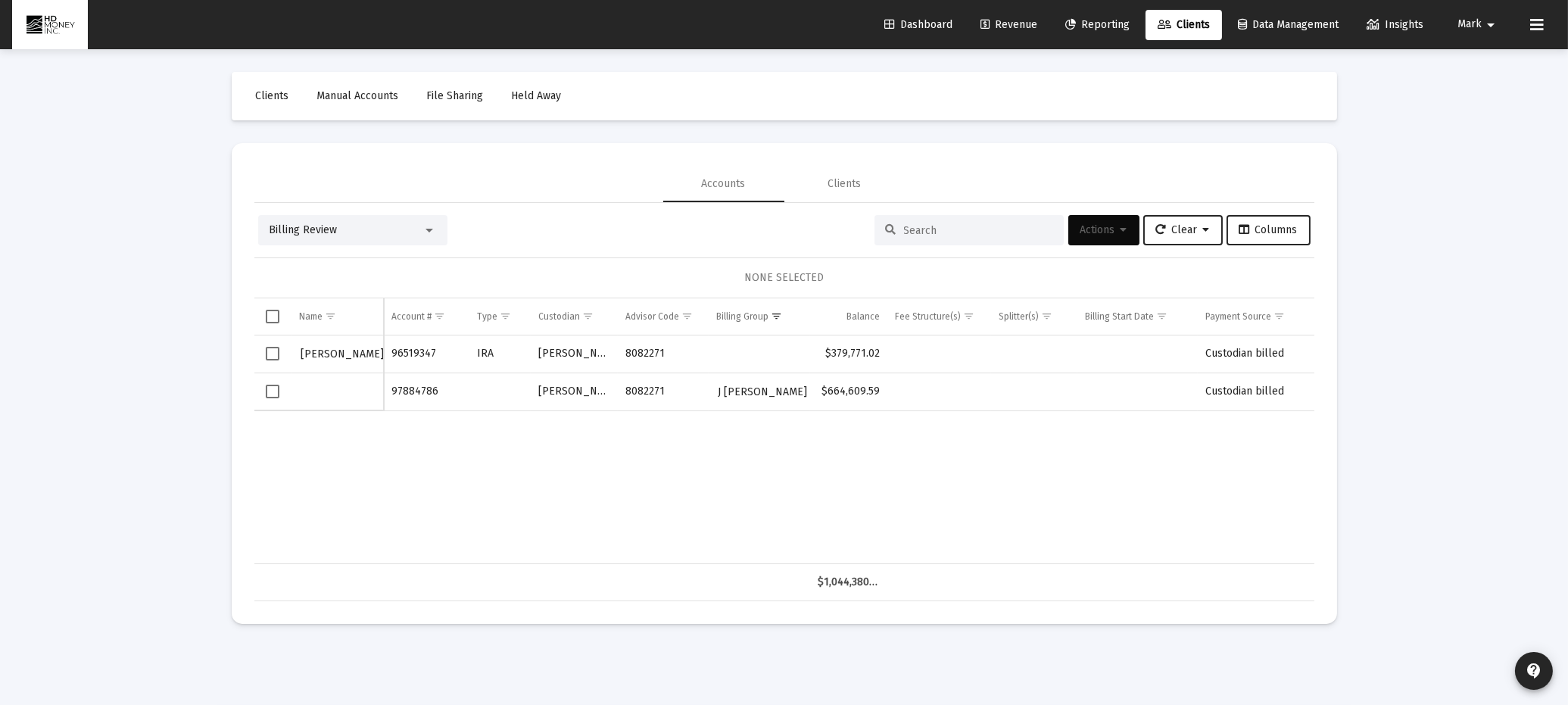
click at [273, 387] on span "Select row" at bounding box center [273, 392] width 14 height 14
click at [1110, 221] on button "Actions" at bounding box center [1104, 230] width 71 height 30
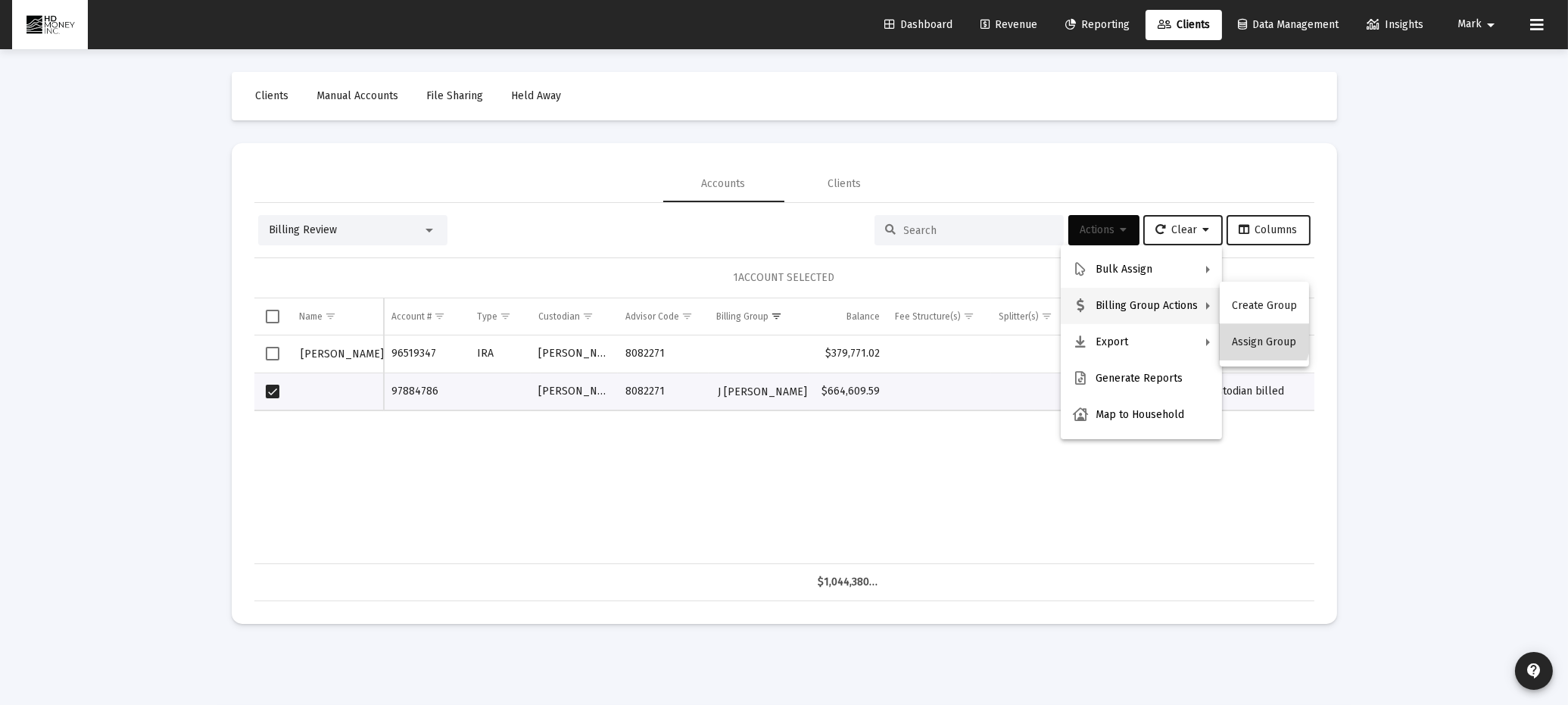
click at [1250, 337] on button "Assign Group" at bounding box center [1265, 343] width 90 height 36
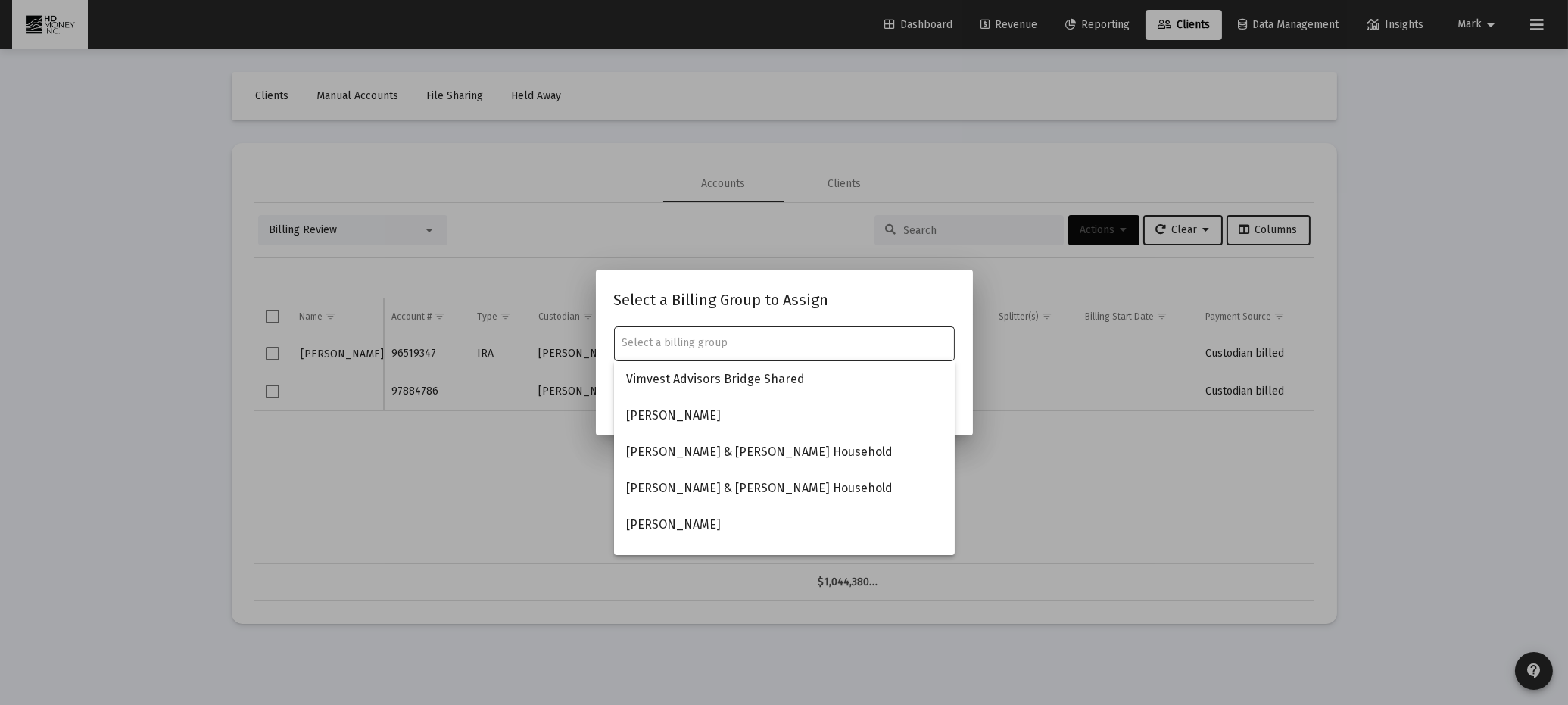
click at [764, 347] on input "text" at bounding box center [784, 343] width 324 height 12
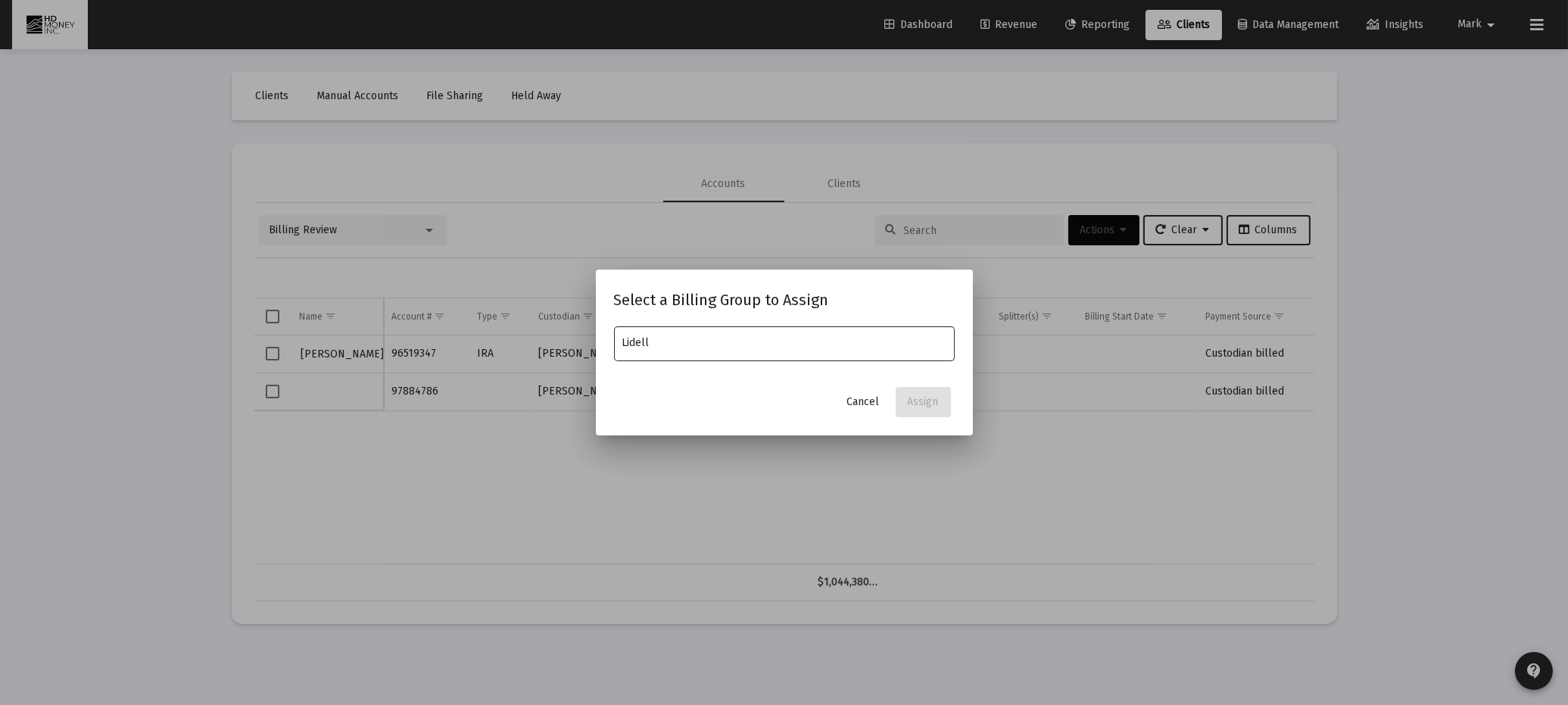
click at [636, 340] on input "Lidell" at bounding box center [784, 343] width 324 height 12
type input "Liddell"
click at [866, 397] on span "Cancel" at bounding box center [864, 401] width 33 height 13
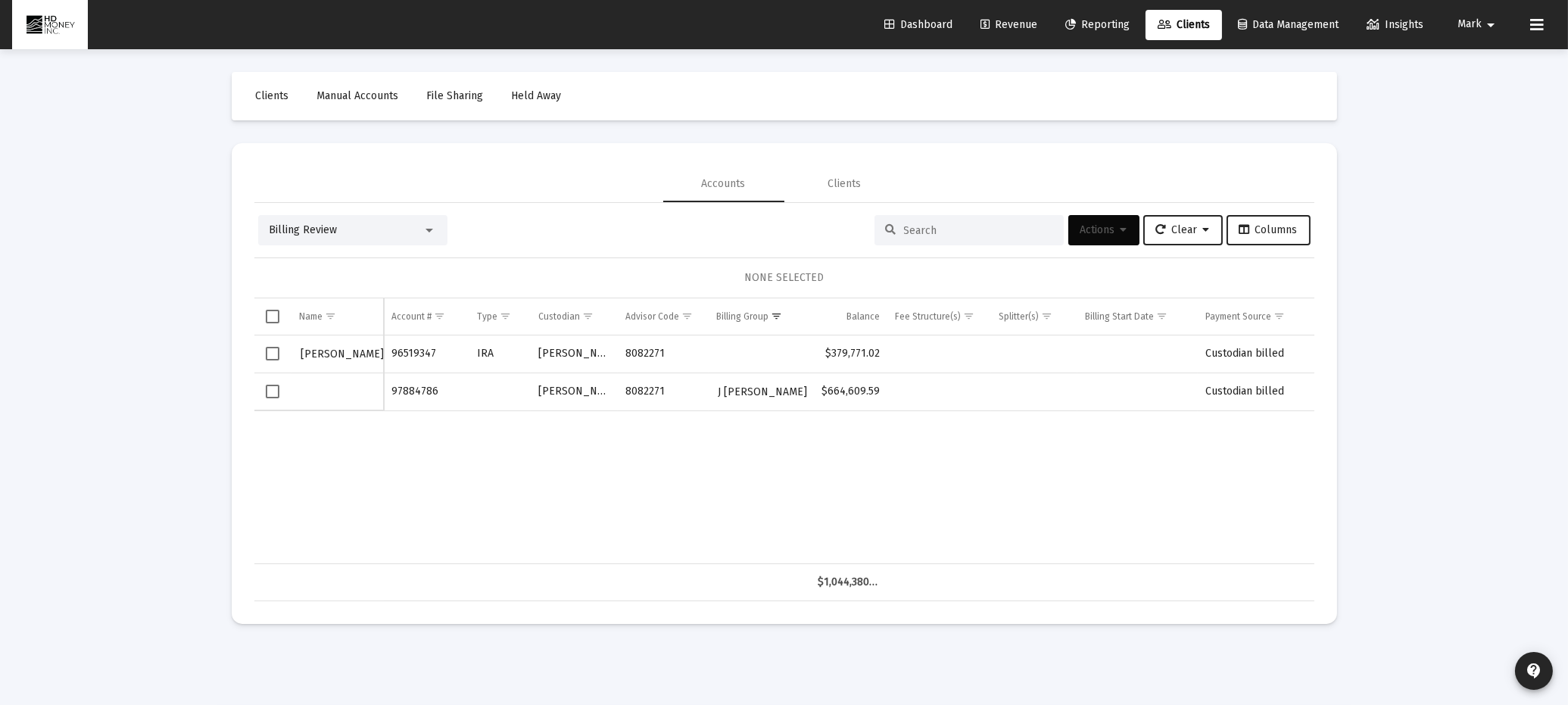
click at [1473, 27] on span "Mark" at bounding box center [1470, 24] width 24 height 13
click at [1494, 94] on button "Logout" at bounding box center [1485, 101] width 90 height 36
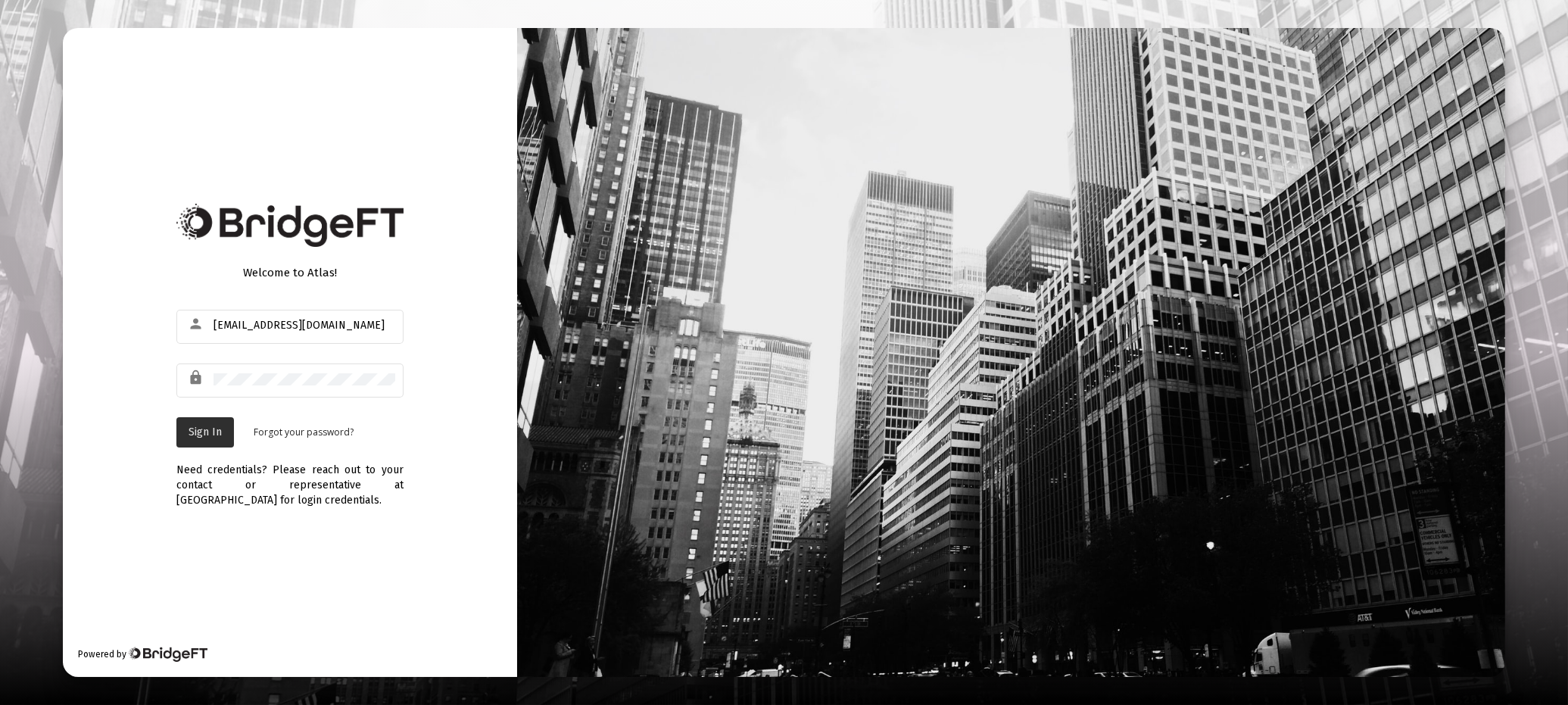
click at [207, 431] on span "Sign In" at bounding box center [205, 431] width 34 height 13
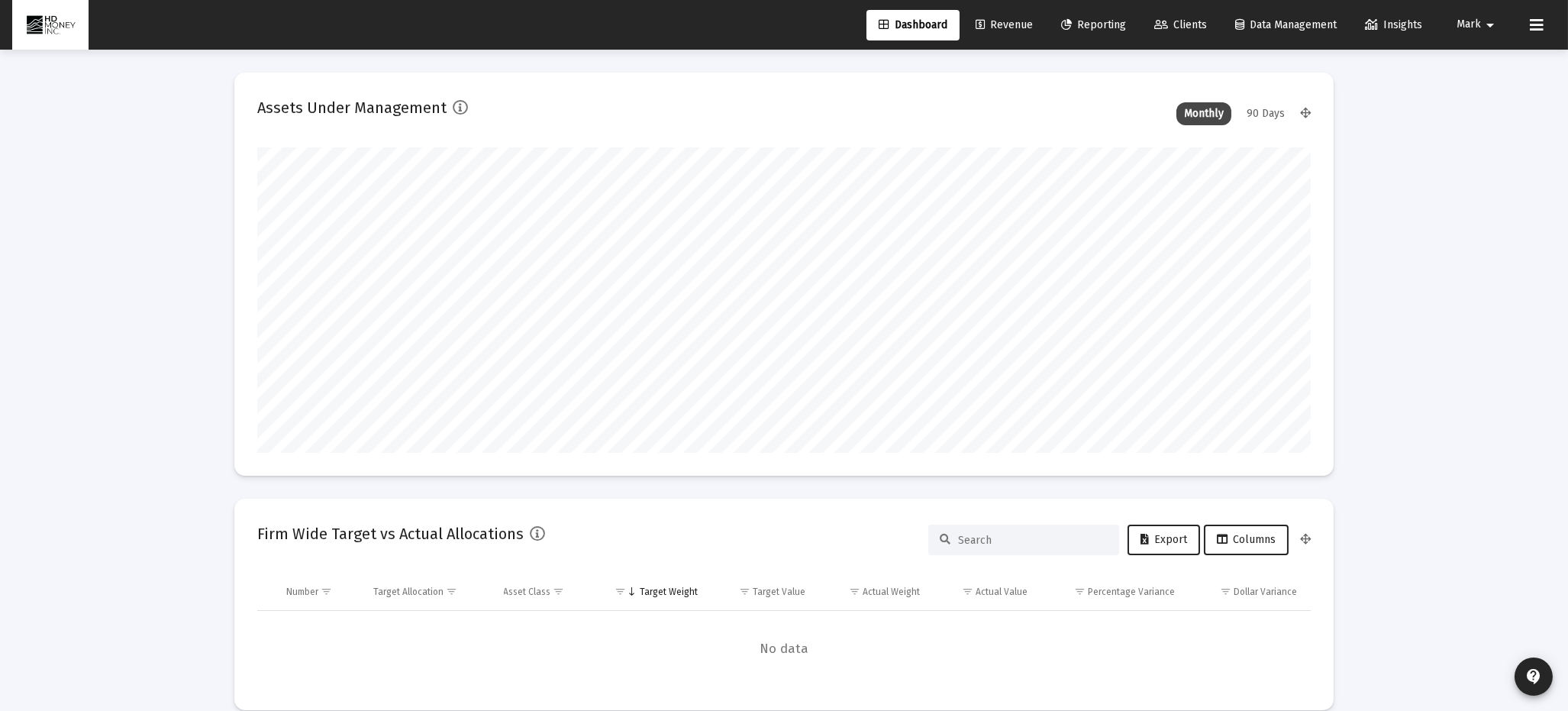
scroll to position [305, 1054]
type input "[DATE]"
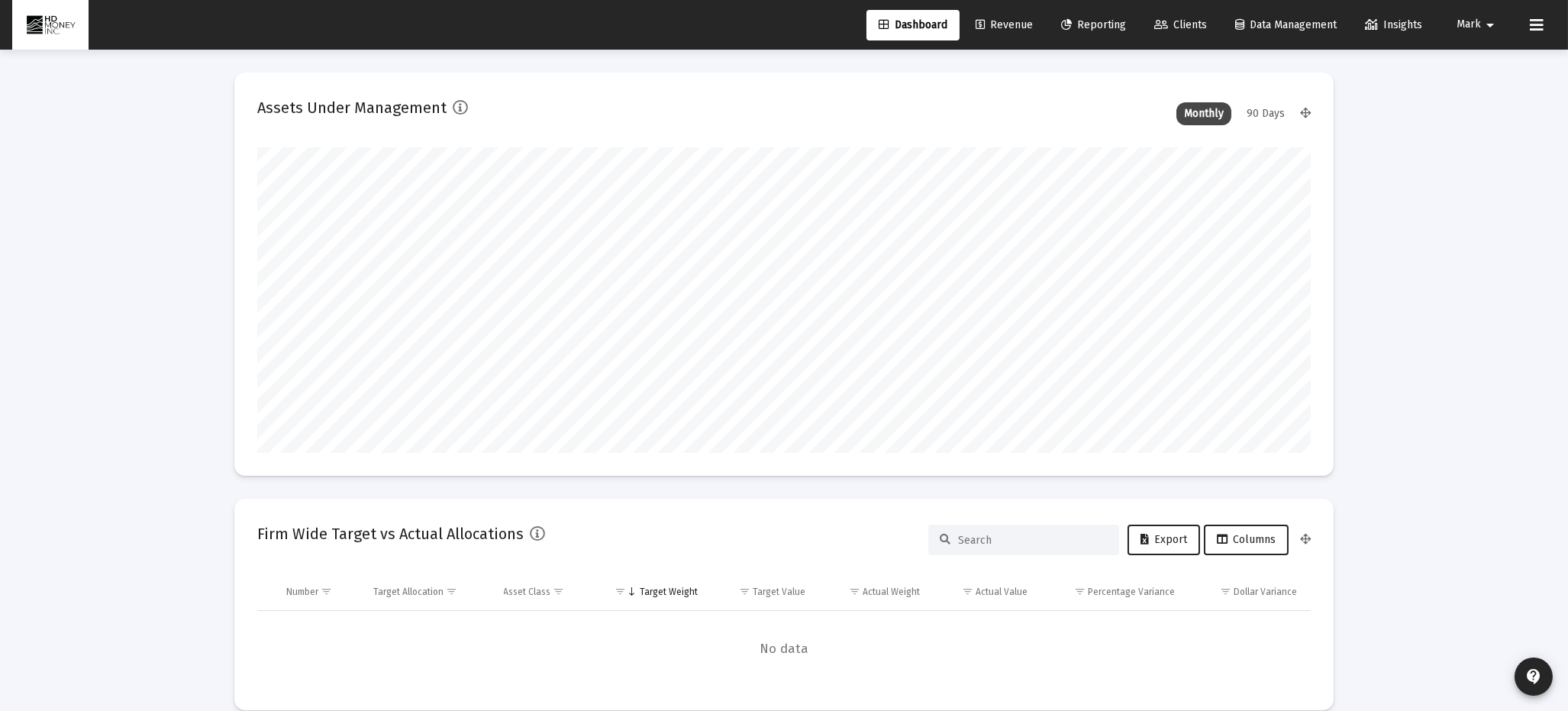
click at [998, 18] on span "Revenue" at bounding box center [1005, 24] width 57 height 13
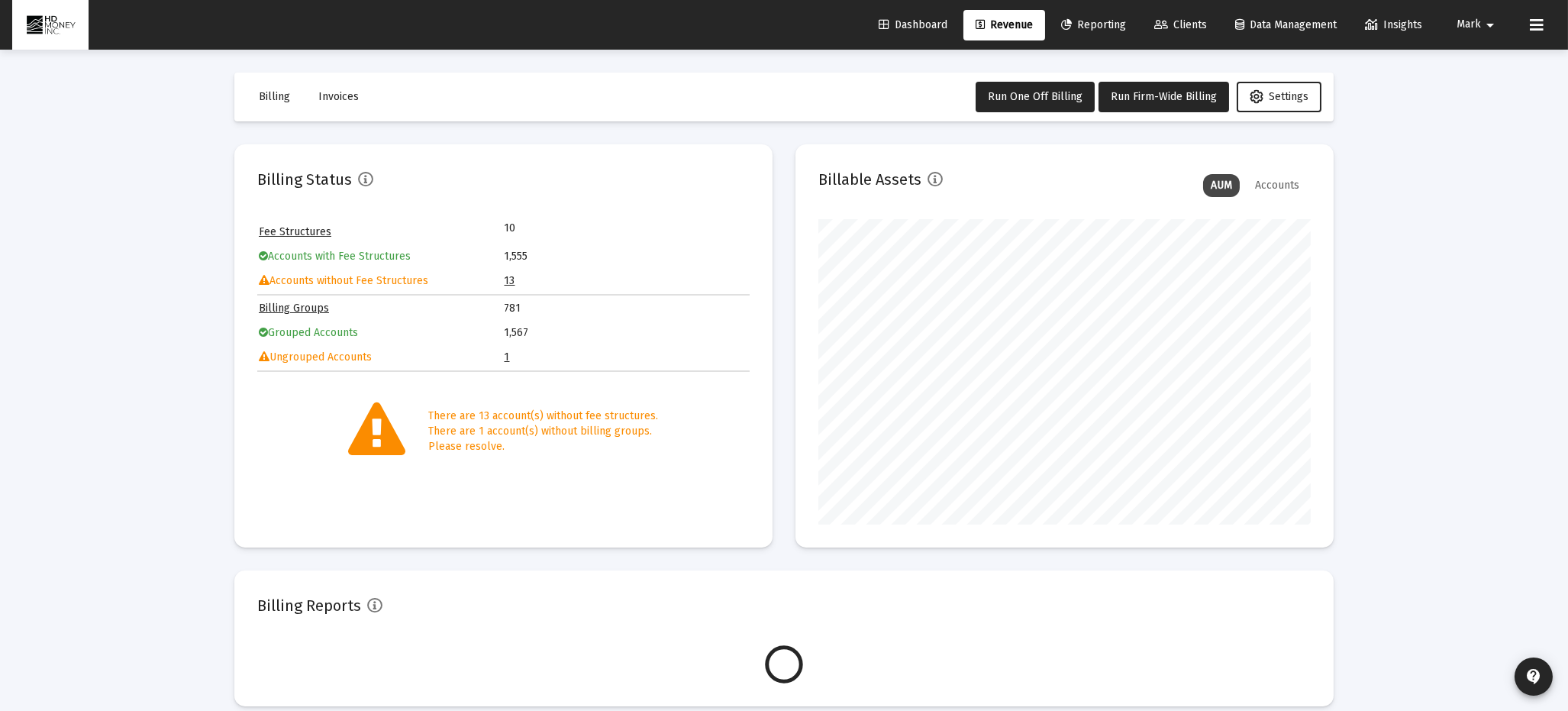
scroll to position [305, 493]
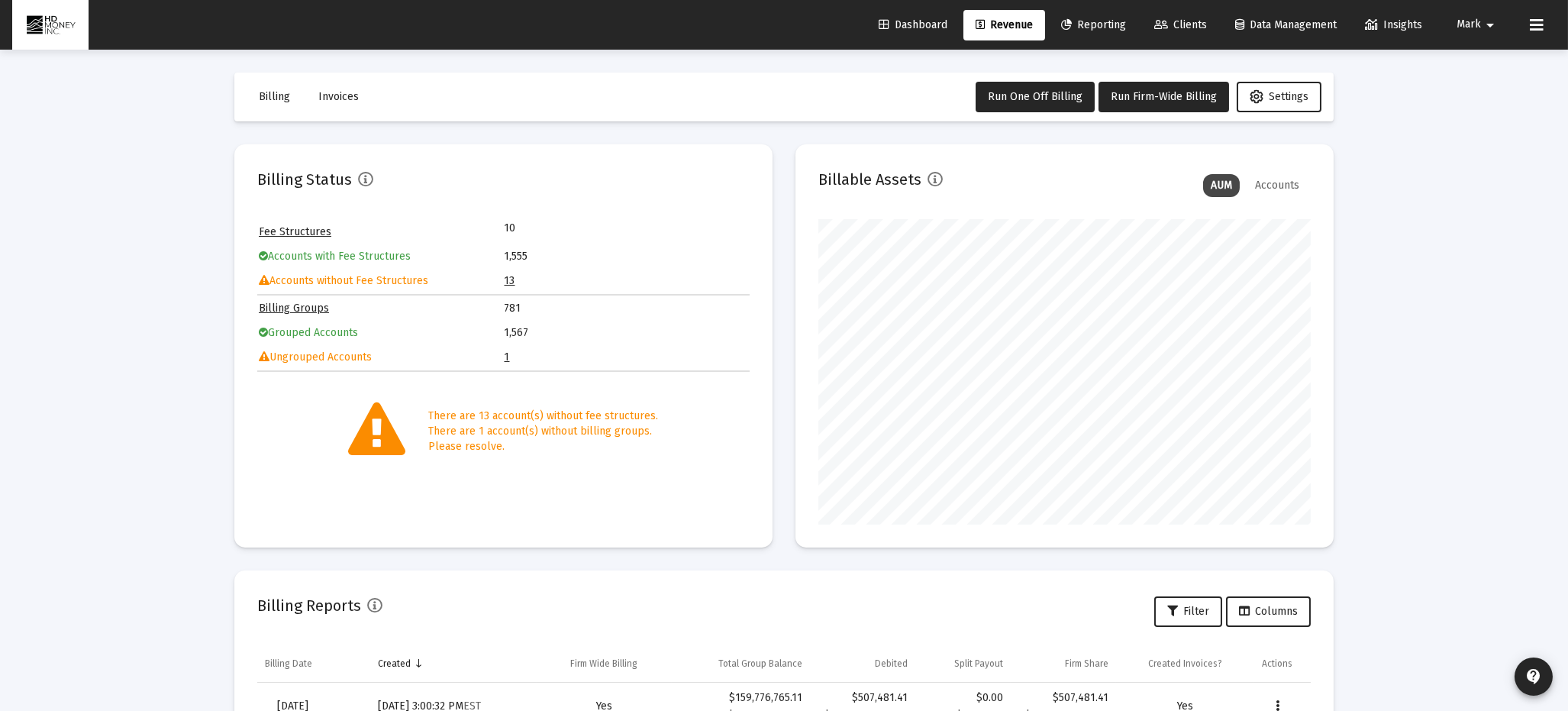
click at [506, 354] on link "1" at bounding box center [507, 357] width 5 height 13
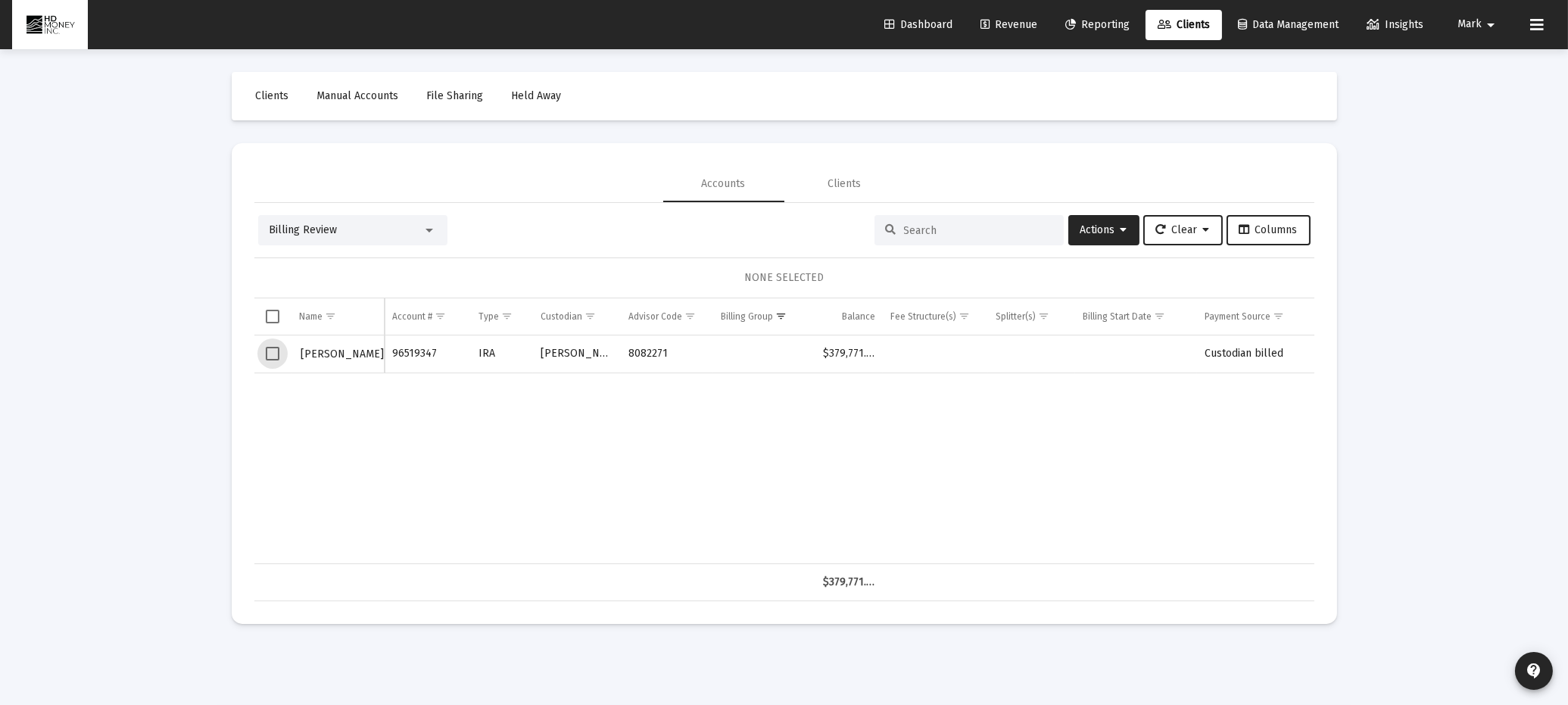
click at [268, 350] on span "Select row" at bounding box center [273, 354] width 14 height 14
click at [1088, 231] on span "Actions" at bounding box center [1104, 230] width 47 height 13
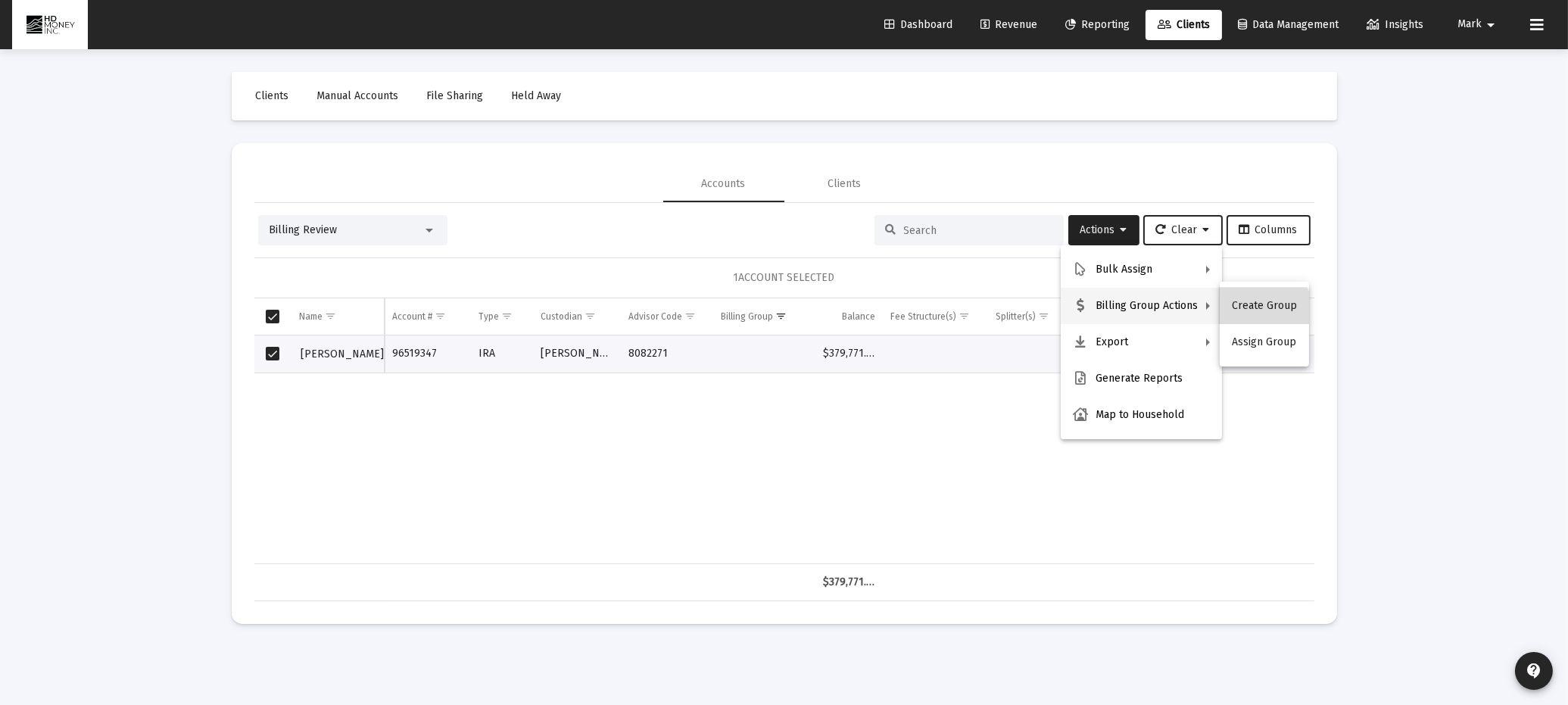
click at [1262, 312] on button "Create Group" at bounding box center [1265, 305] width 90 height 36
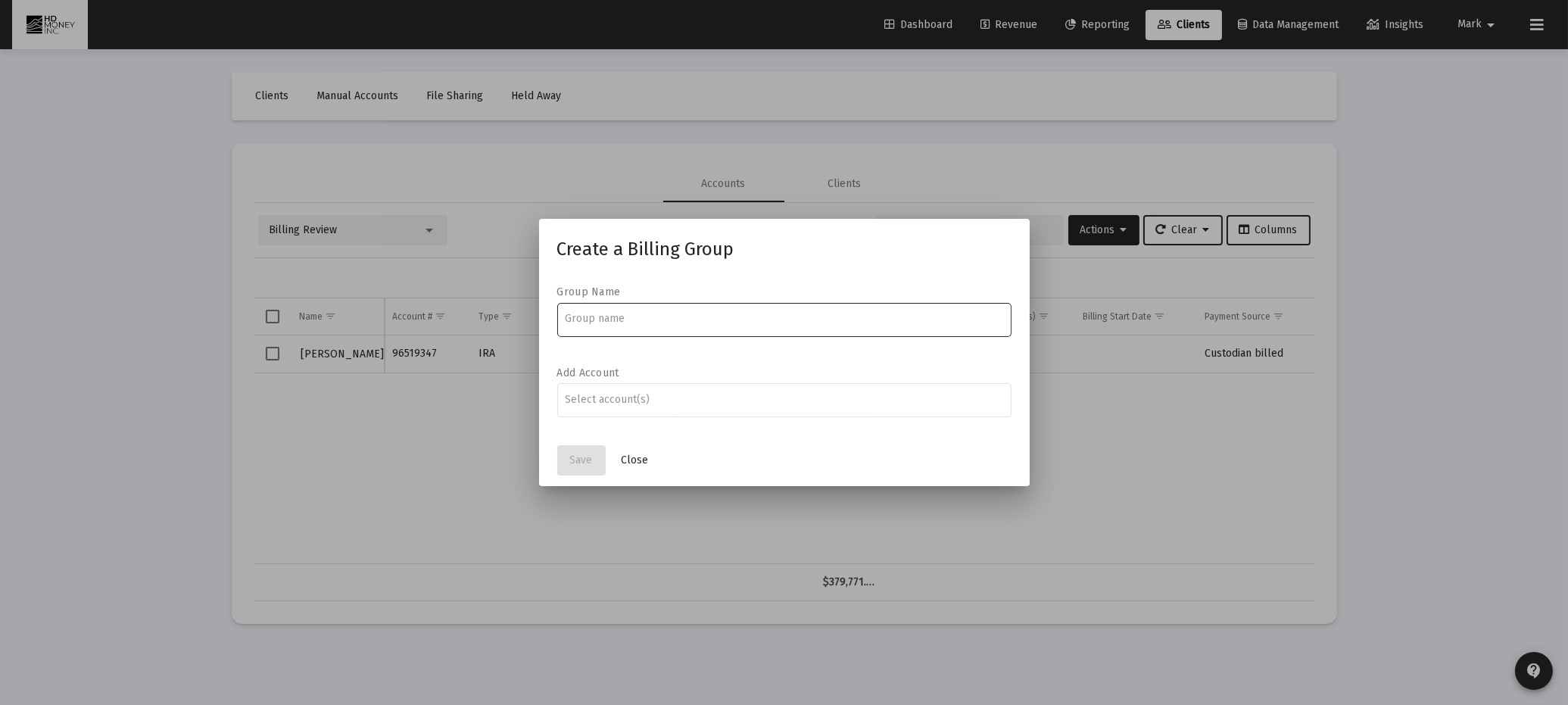
click at [633, 317] on input at bounding box center [784, 318] width 438 height 12
type input "Guttshall D"
click at [607, 405] on div "Assignment Selection" at bounding box center [784, 400] width 444 height 18
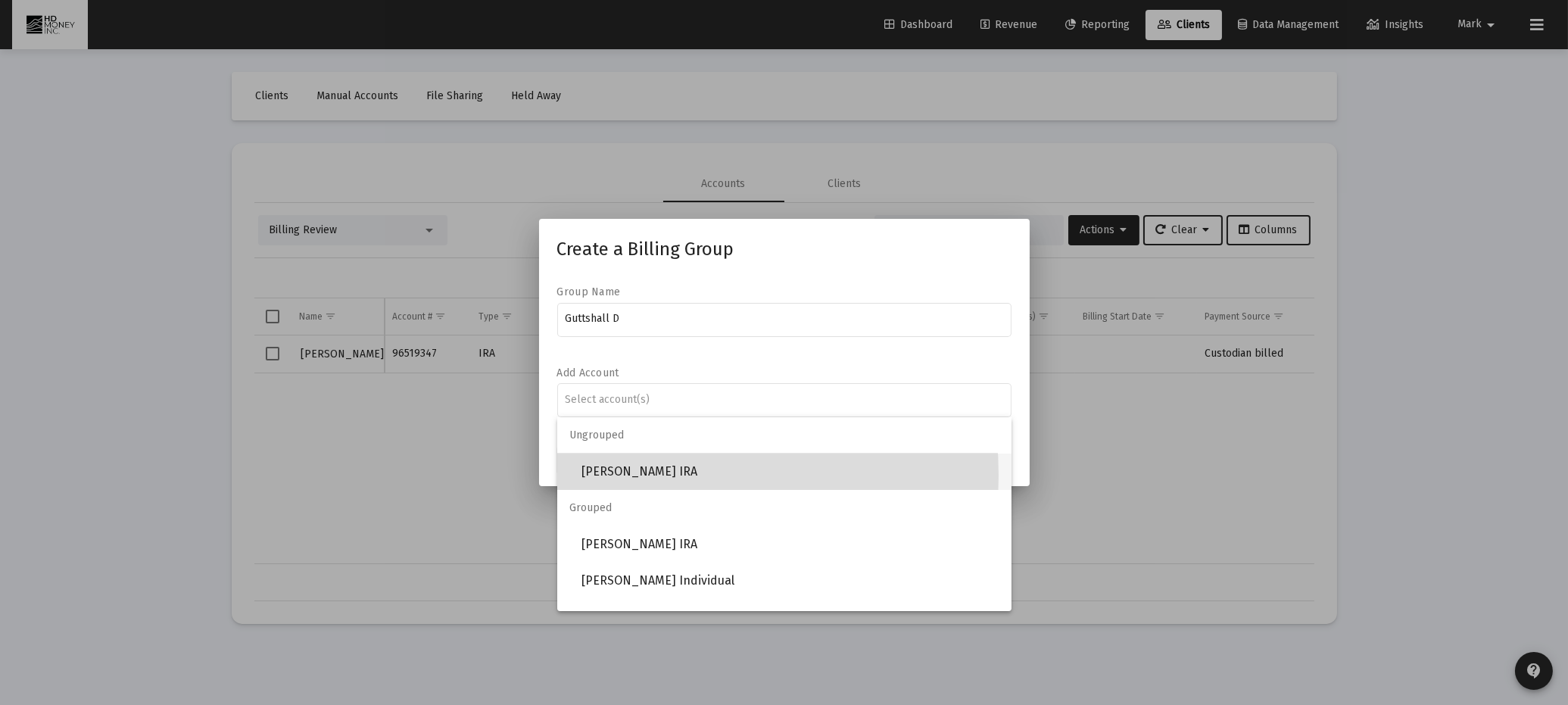
click at [614, 475] on span "[PERSON_NAME] IRA" at bounding box center [790, 472] width 418 height 36
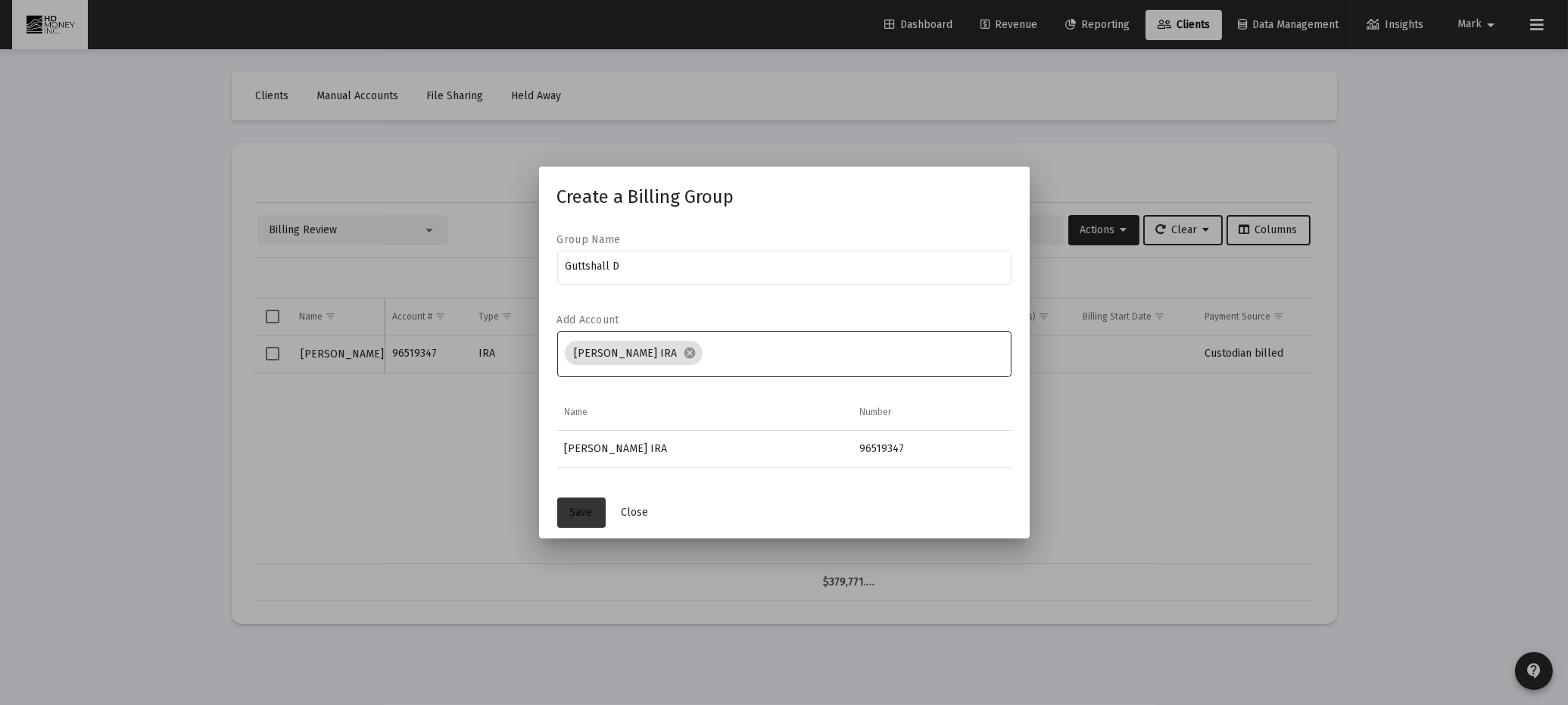
click at [582, 511] on span "Save" at bounding box center [582, 512] width 22 height 13
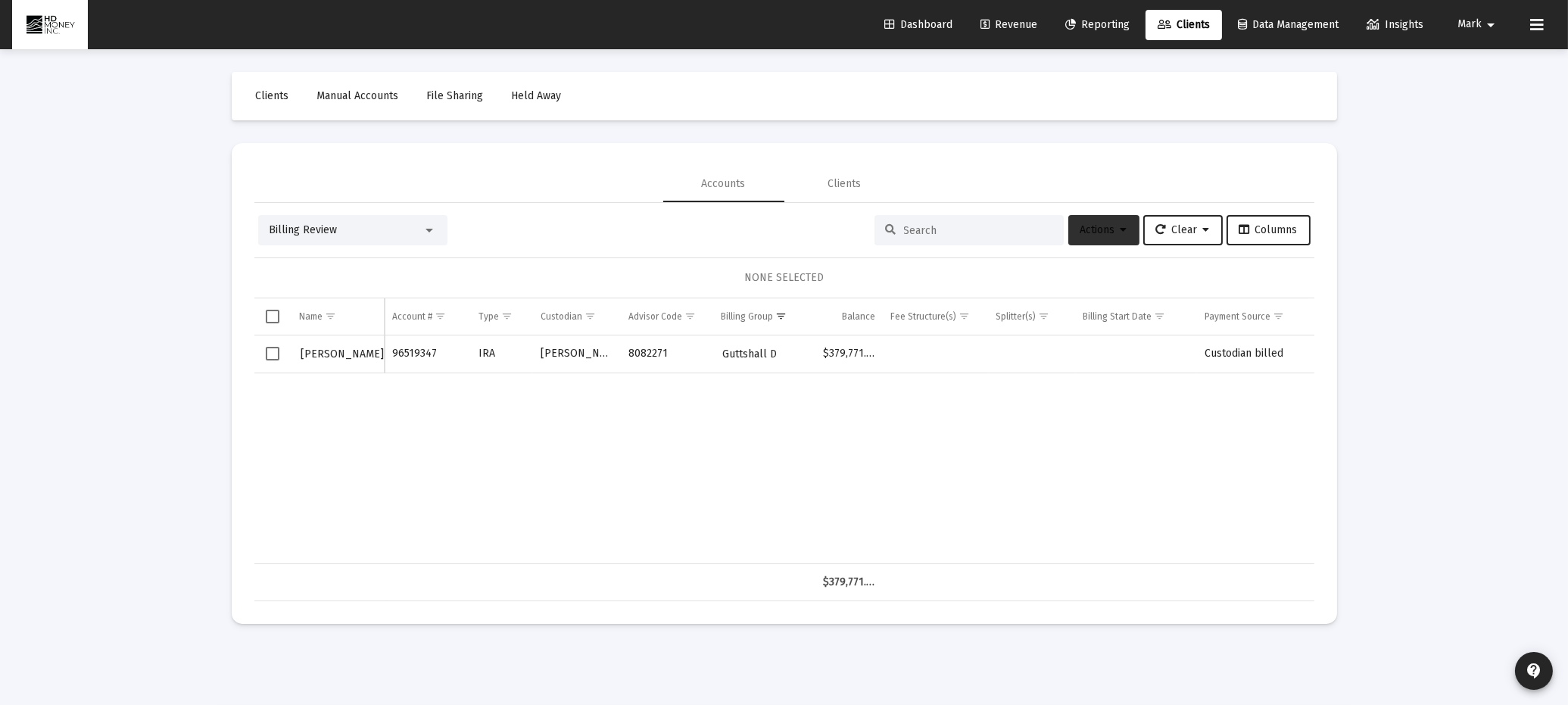
click at [1095, 226] on span "Actions" at bounding box center [1104, 230] width 47 height 13
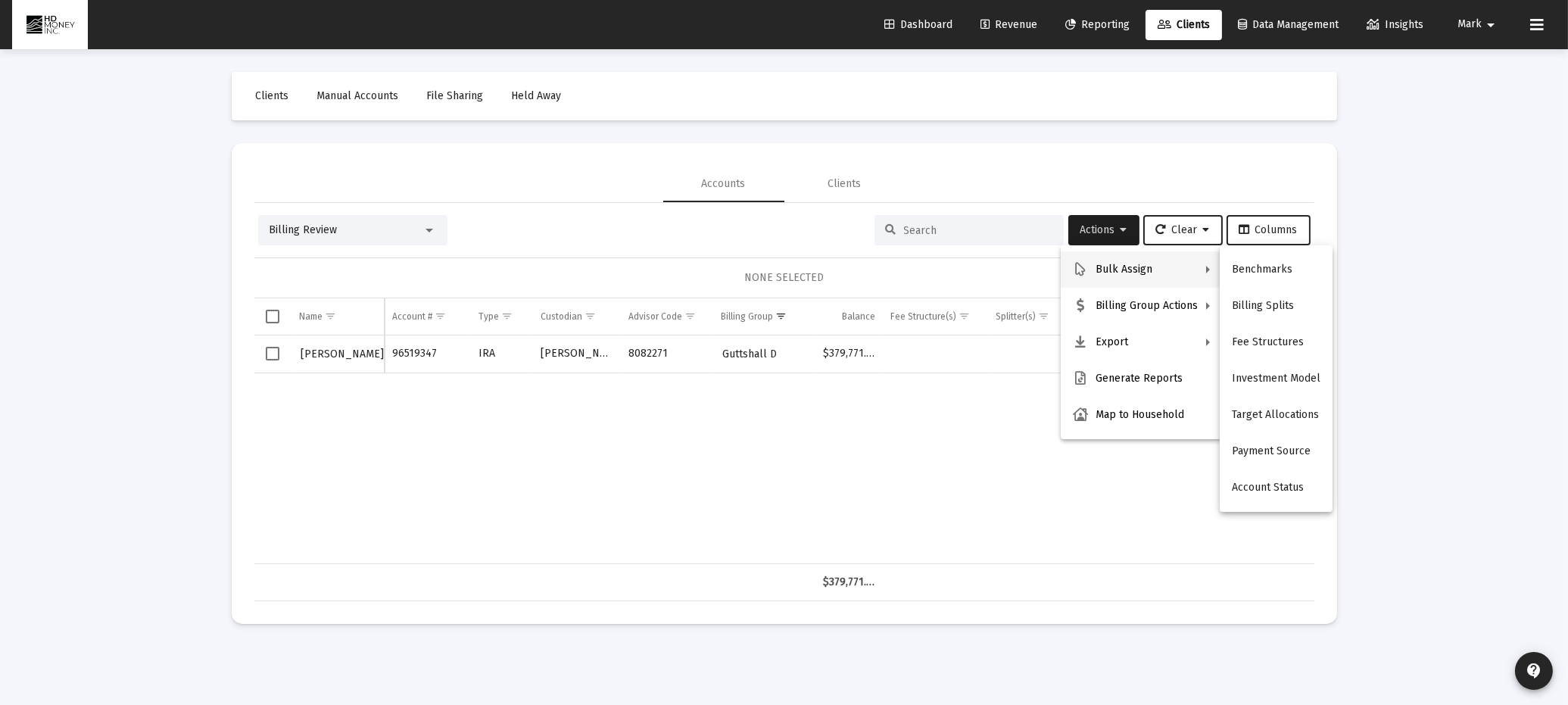
click at [1006, 19] on div at bounding box center [784, 352] width 1568 height 705
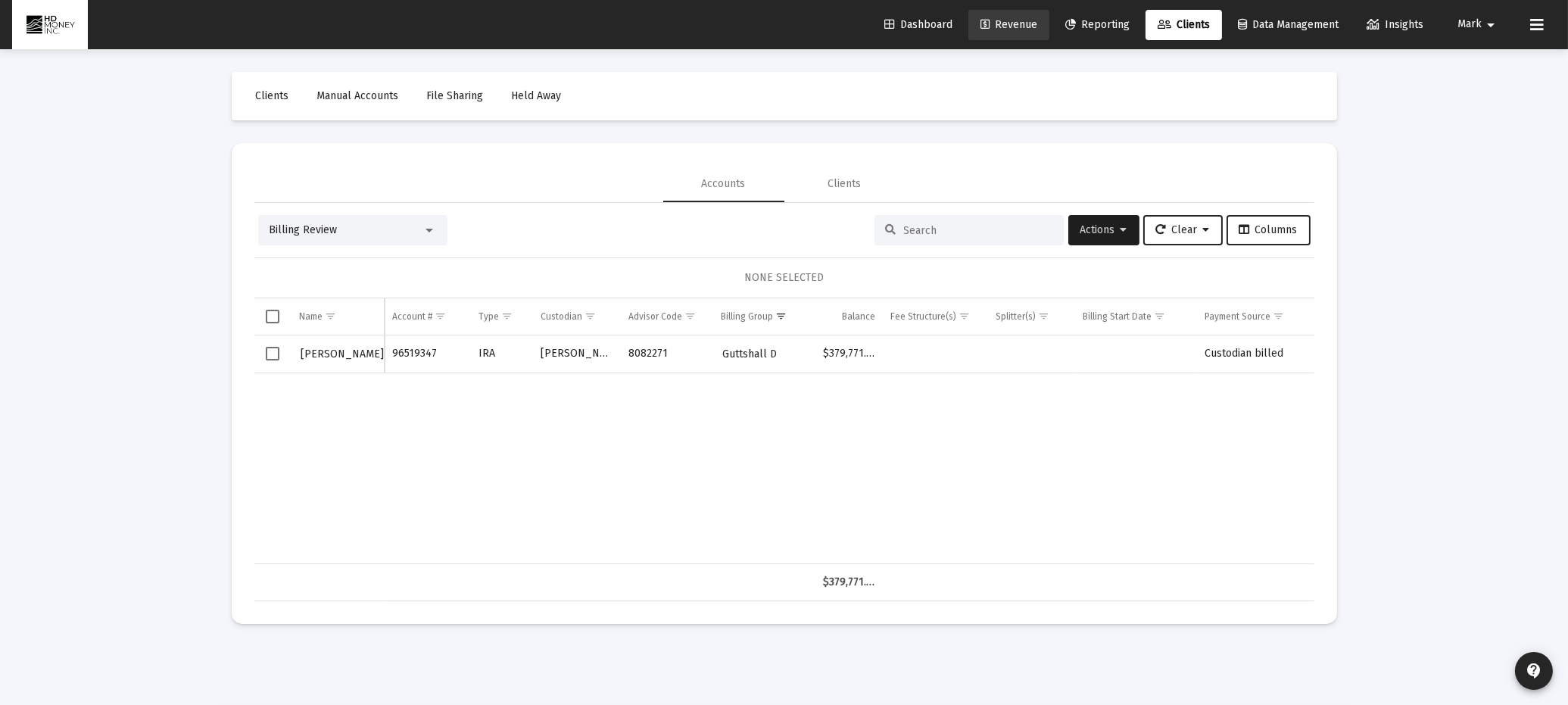
click at [1005, 19] on span "Revenue" at bounding box center [1009, 24] width 57 height 13
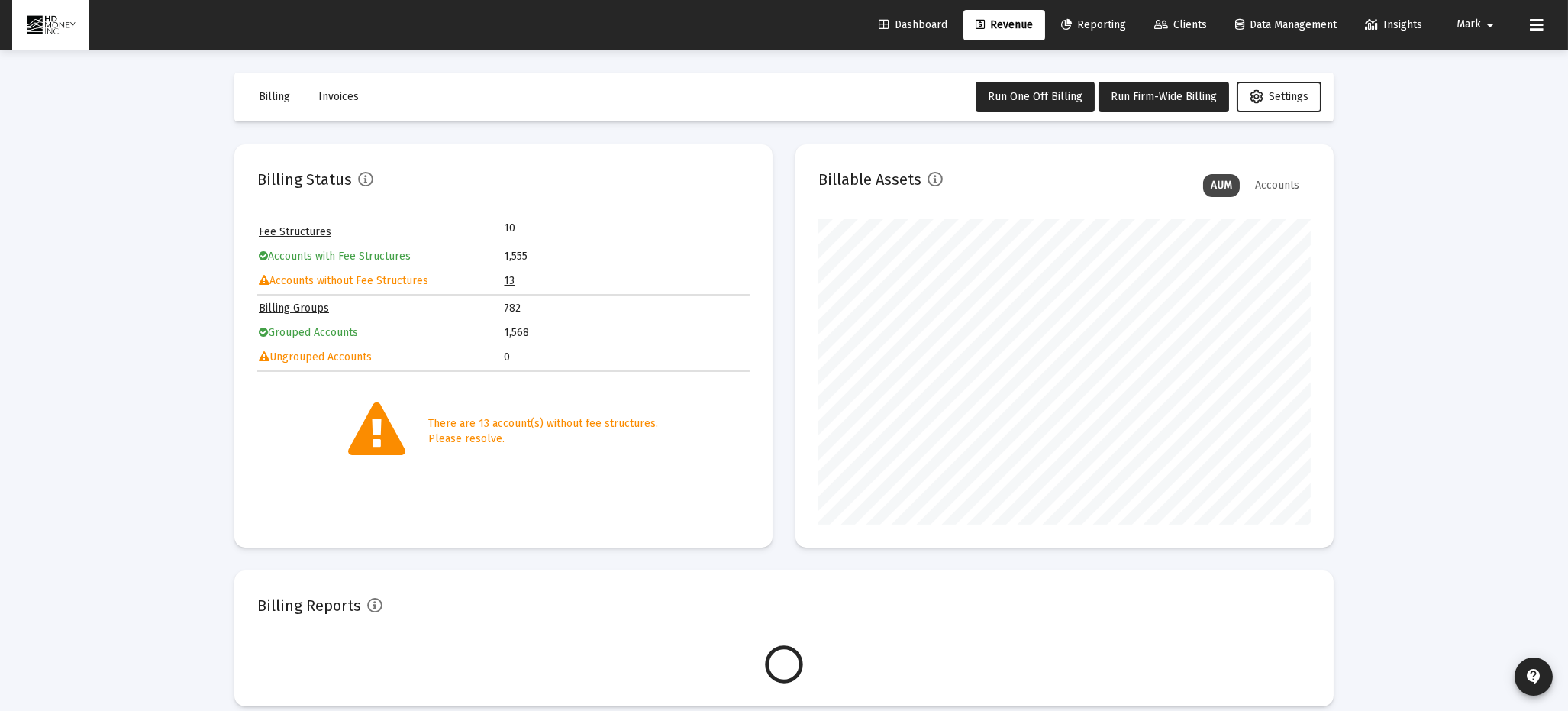
scroll to position [305, 493]
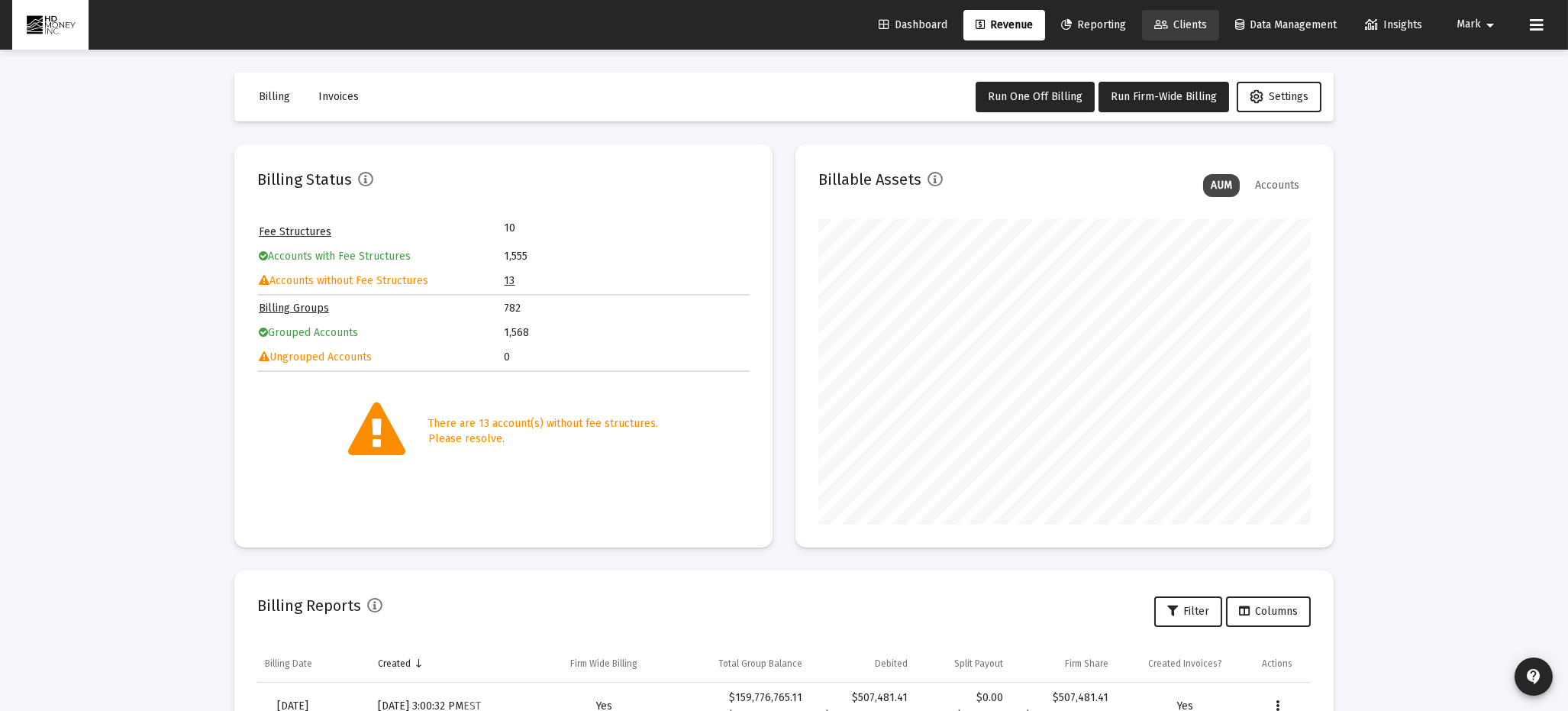
click at [1182, 23] on span "Clients" at bounding box center [1181, 24] width 53 height 13
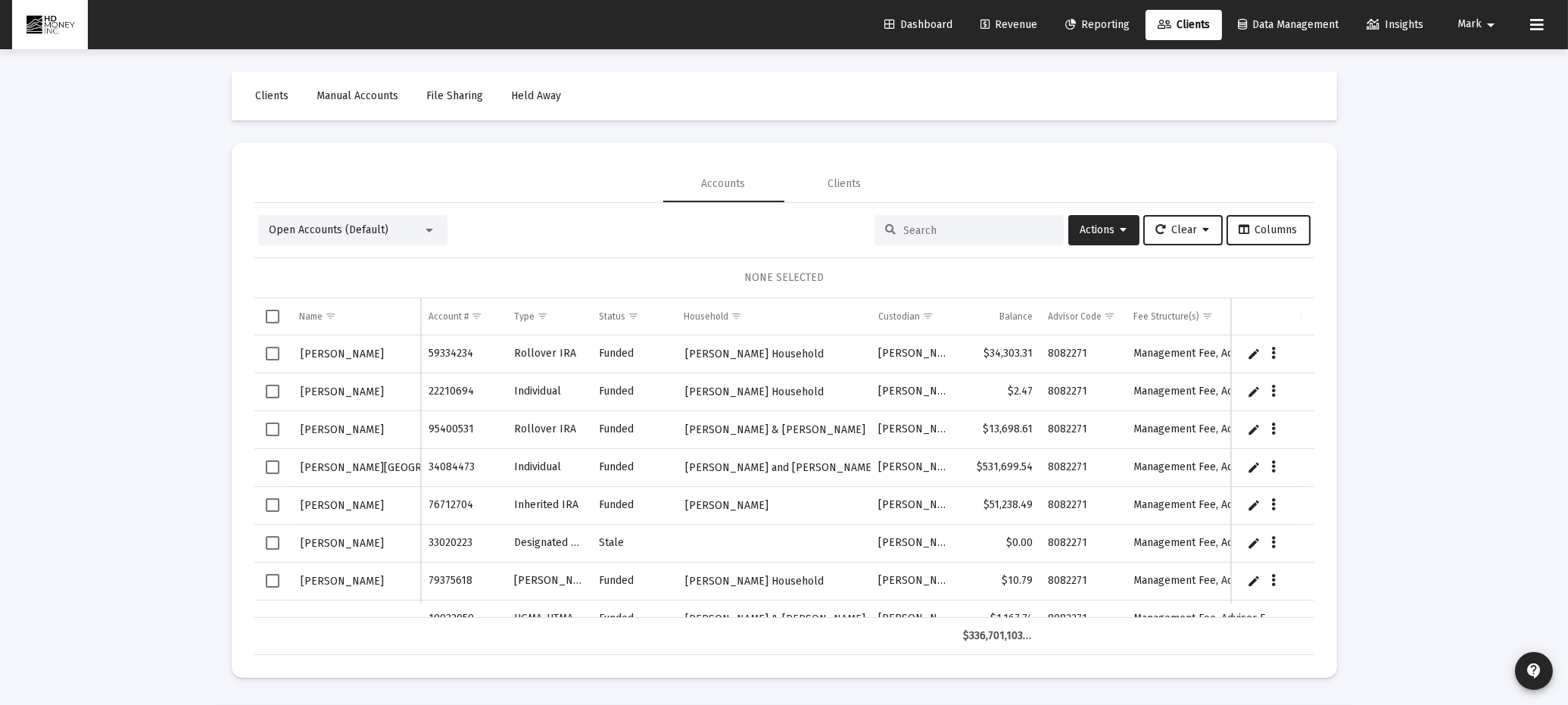
click at [937, 228] on input at bounding box center [979, 230] width 148 height 13
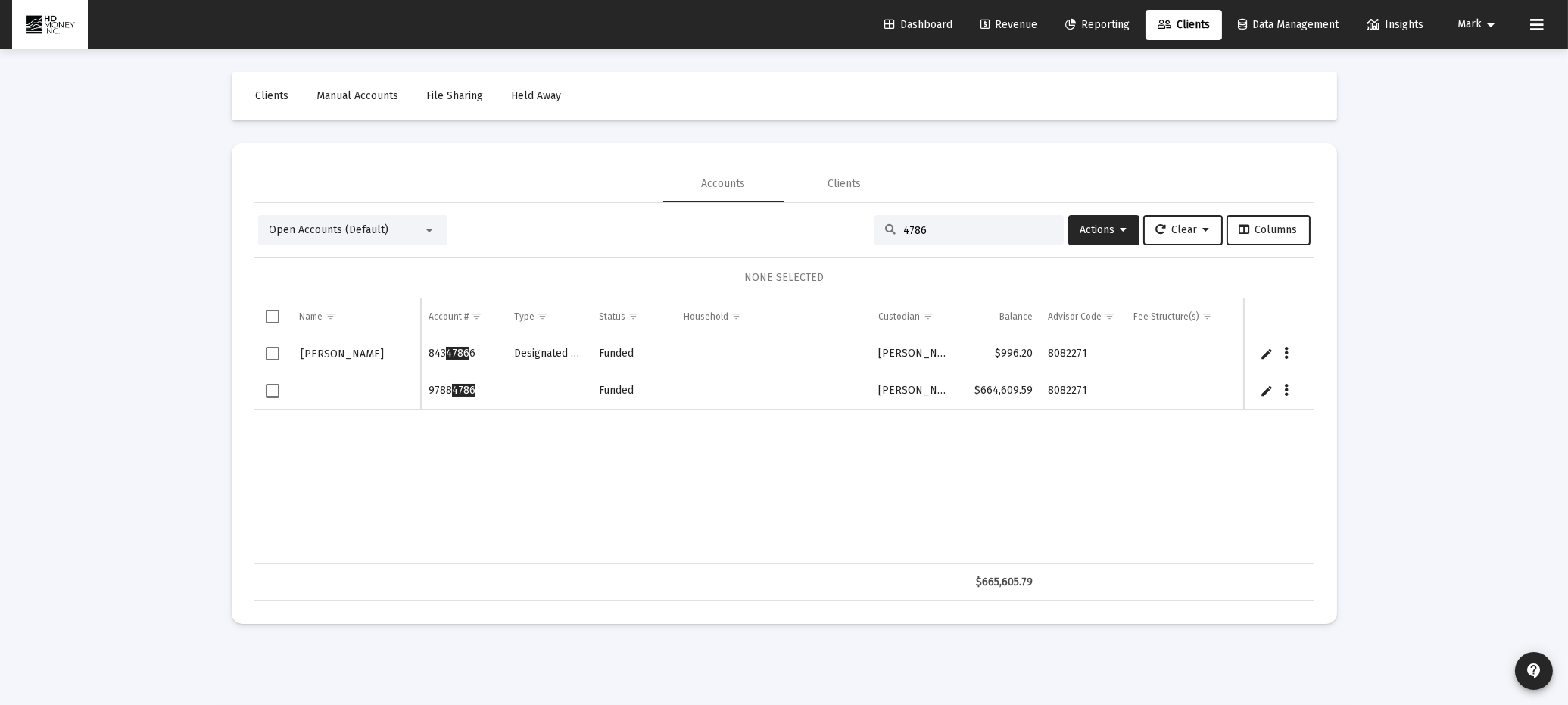
type input "4786"
click at [276, 387] on span "Select row" at bounding box center [273, 391] width 14 height 14
click at [1267, 390] on link "Edit" at bounding box center [1267, 391] width 14 height 14
type input "Liddell"
click at [868, 500] on div "[PERSON_NAME] 843 4786 6 Designated Bene Plan Funded [PERSON_NAME] $996.20 8082…" at bounding box center [916, 450] width 1322 height 229
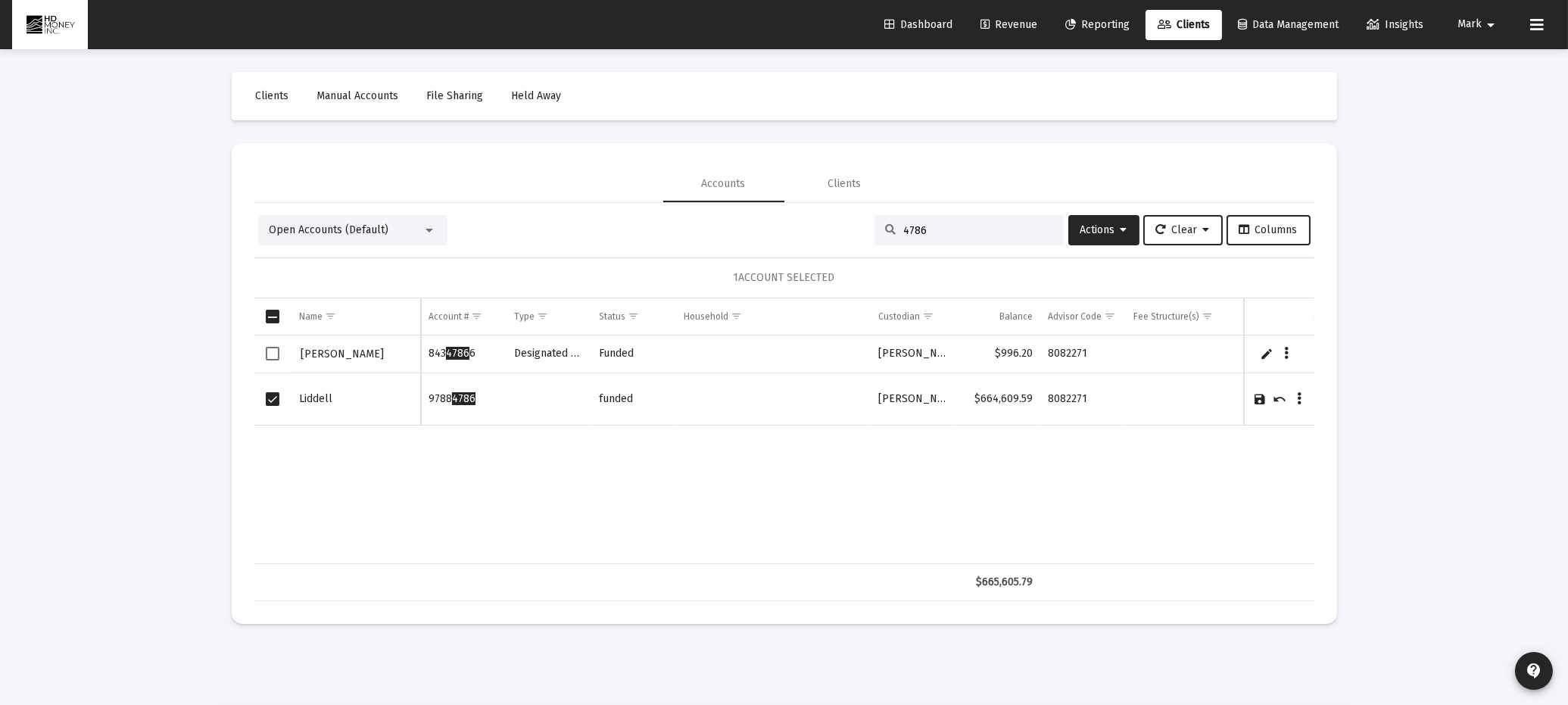
click at [931, 230] on input "4786" at bounding box center [979, 230] width 148 height 13
click at [941, 228] on input "4786" at bounding box center [979, 230] width 148 height 13
type input "4"
type input "9205"
click at [1265, 354] on link "Edit" at bounding box center [1267, 353] width 14 height 14
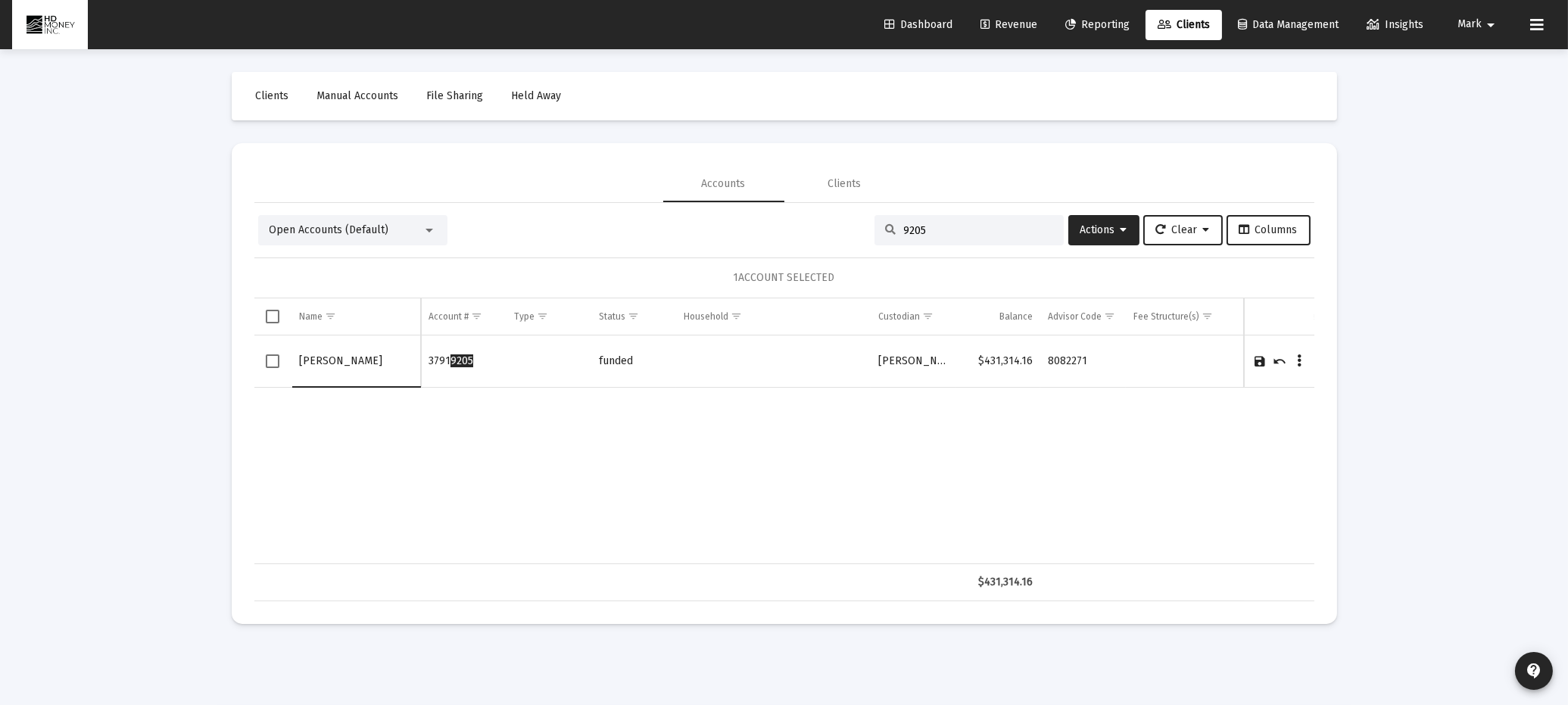
type input "[PERSON_NAME]"
click at [939, 235] on input "9205" at bounding box center [979, 230] width 148 height 13
type input "9"
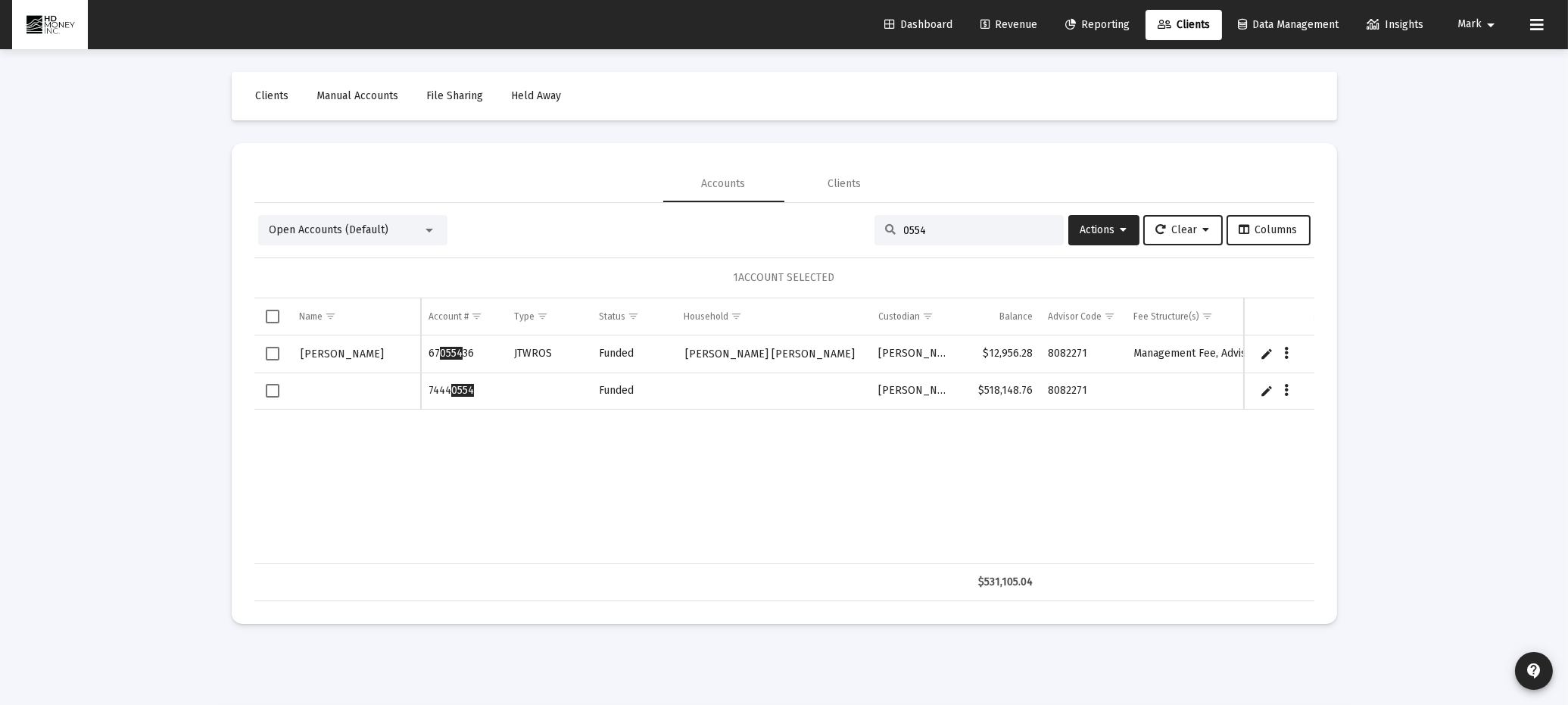
type input "0554"
click at [326, 393] on div "Data grid" at bounding box center [356, 391] width 114 height 16
click at [1265, 385] on link "Edit" at bounding box center [1267, 391] width 14 height 14
click at [323, 396] on input "Data grid" at bounding box center [356, 399] width 114 height 36
type input "[PERSON_NAME]"
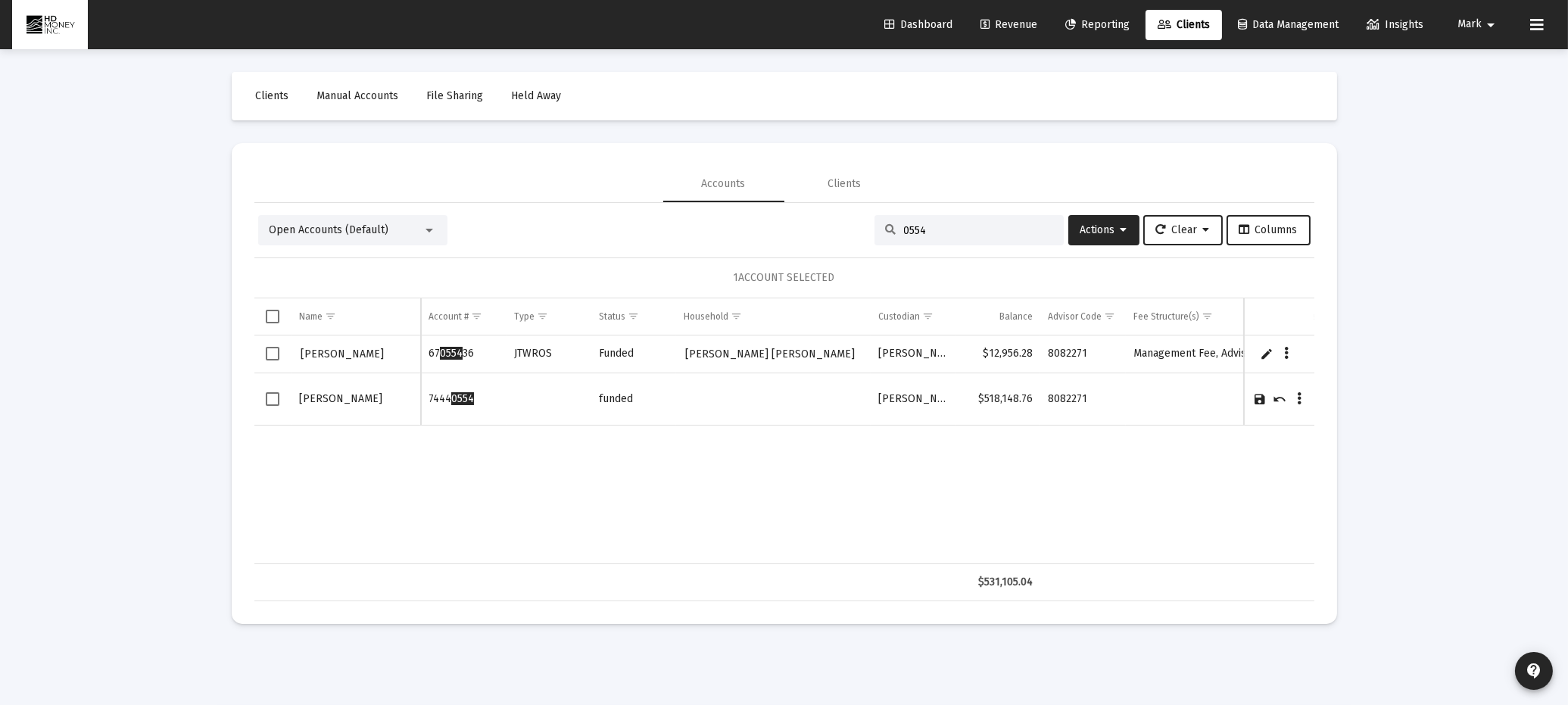
click at [1261, 396] on link "Save" at bounding box center [1261, 400] width 14 height 14
click at [998, 221] on div "0554" at bounding box center [969, 230] width 189 height 30
click at [929, 236] on input "0554" at bounding box center [979, 230] width 148 height 13
type input "0"
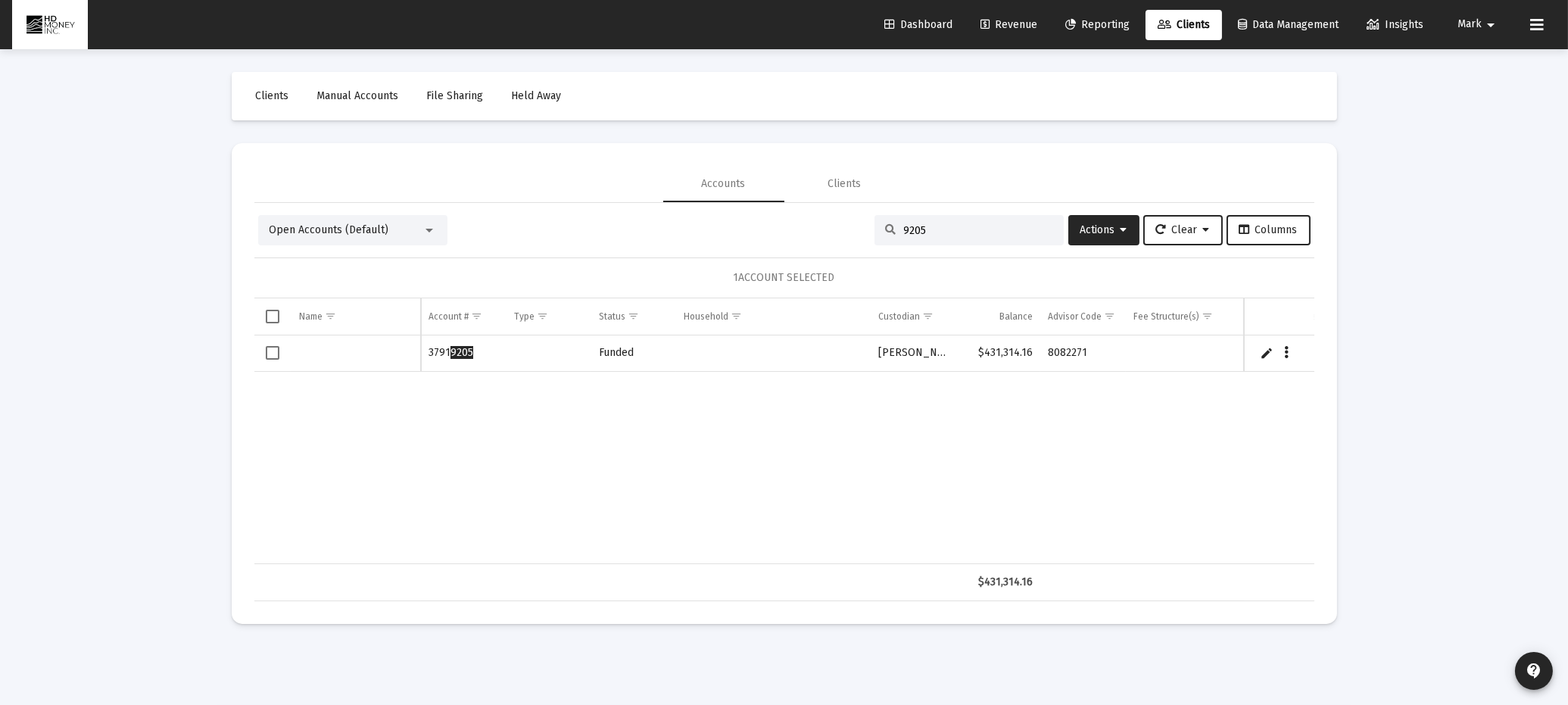
type input "9205"
click at [349, 356] on div "Data grid" at bounding box center [356, 353] width 114 height 16
click at [1260, 351] on link "Edit" at bounding box center [1267, 353] width 14 height 14
click at [375, 358] on input "Data grid" at bounding box center [356, 362] width 114 height 36
type input "[PERSON_NAME]"
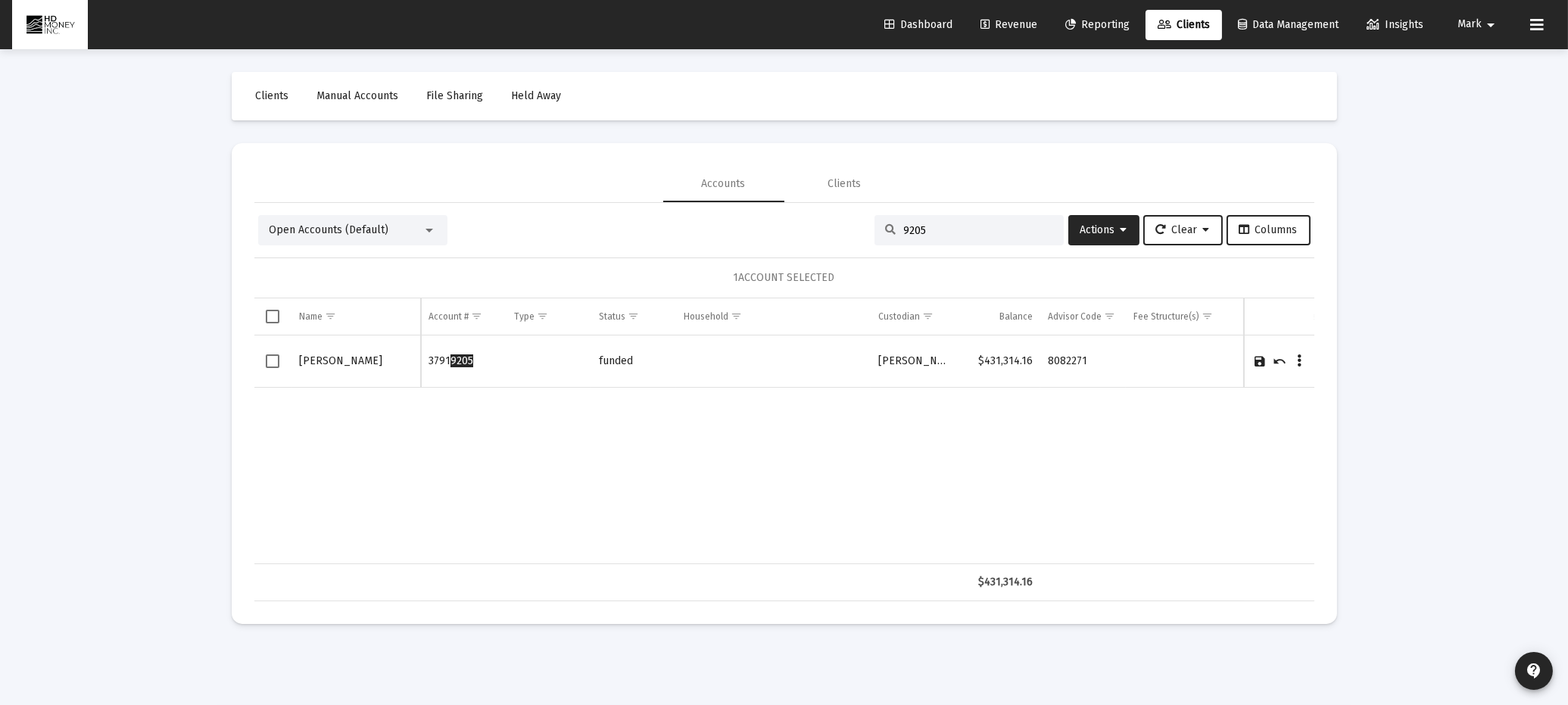
click at [1258, 357] on link "Save" at bounding box center [1261, 362] width 14 height 14
click at [1017, 219] on div "9205" at bounding box center [969, 230] width 189 height 30
click at [943, 236] on div "9205" at bounding box center [969, 230] width 189 height 30
click at [967, 230] on input "9205" at bounding box center [979, 230] width 148 height 13
type input "9"
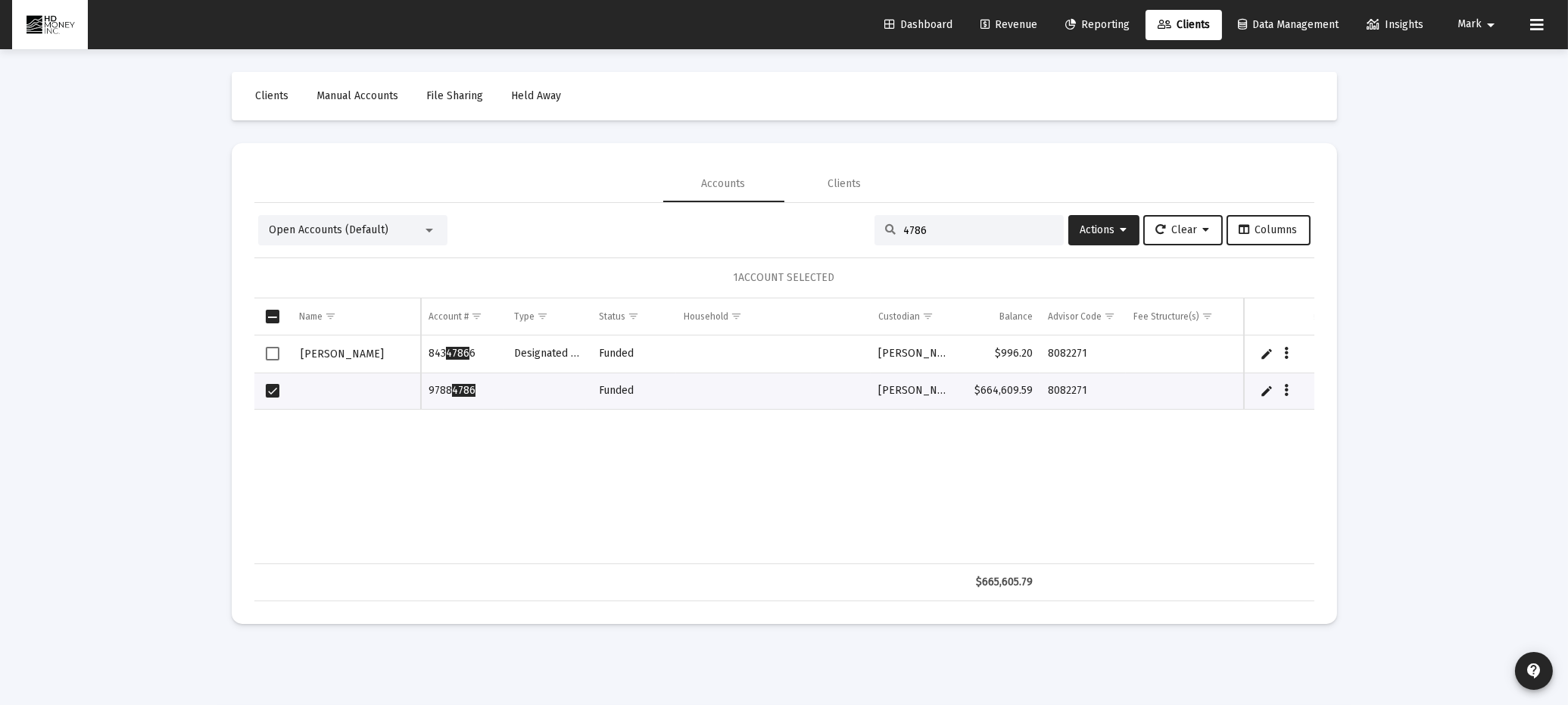
type input "4786"
click at [1265, 387] on link "Edit" at bounding box center [1267, 391] width 14 height 14
click at [387, 393] on input "Data grid" at bounding box center [356, 399] width 114 height 36
type input "K"
type input "[PERSON_NAME]"
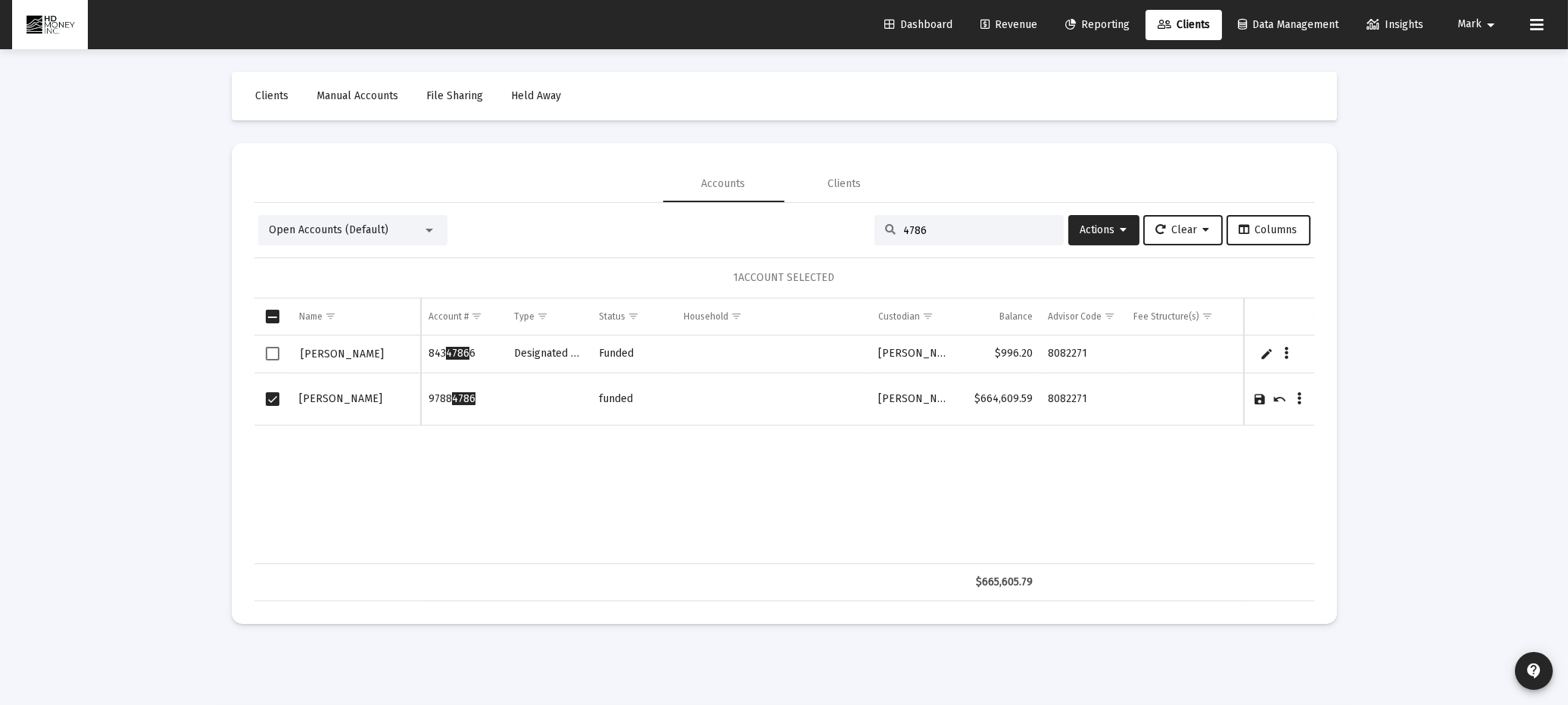
click at [1257, 397] on link "Save" at bounding box center [1261, 400] width 14 height 14
click at [1015, 217] on div "4786" at bounding box center [969, 230] width 189 height 30
click at [1011, 217] on div "4786" at bounding box center [969, 230] width 189 height 30
click at [917, 232] on input "4786" at bounding box center [979, 230] width 148 height 13
type input "4"
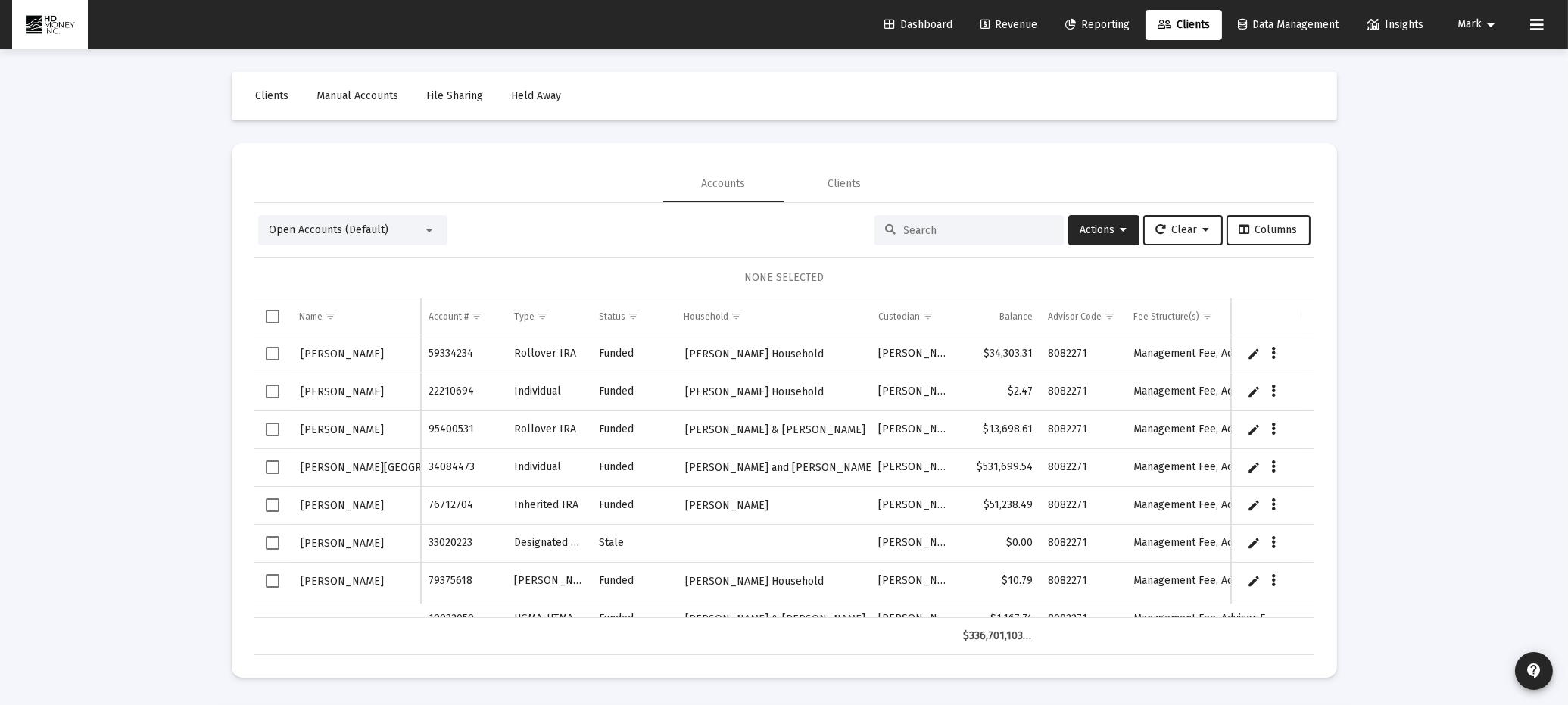
click at [943, 230] on input at bounding box center [979, 230] width 148 height 13
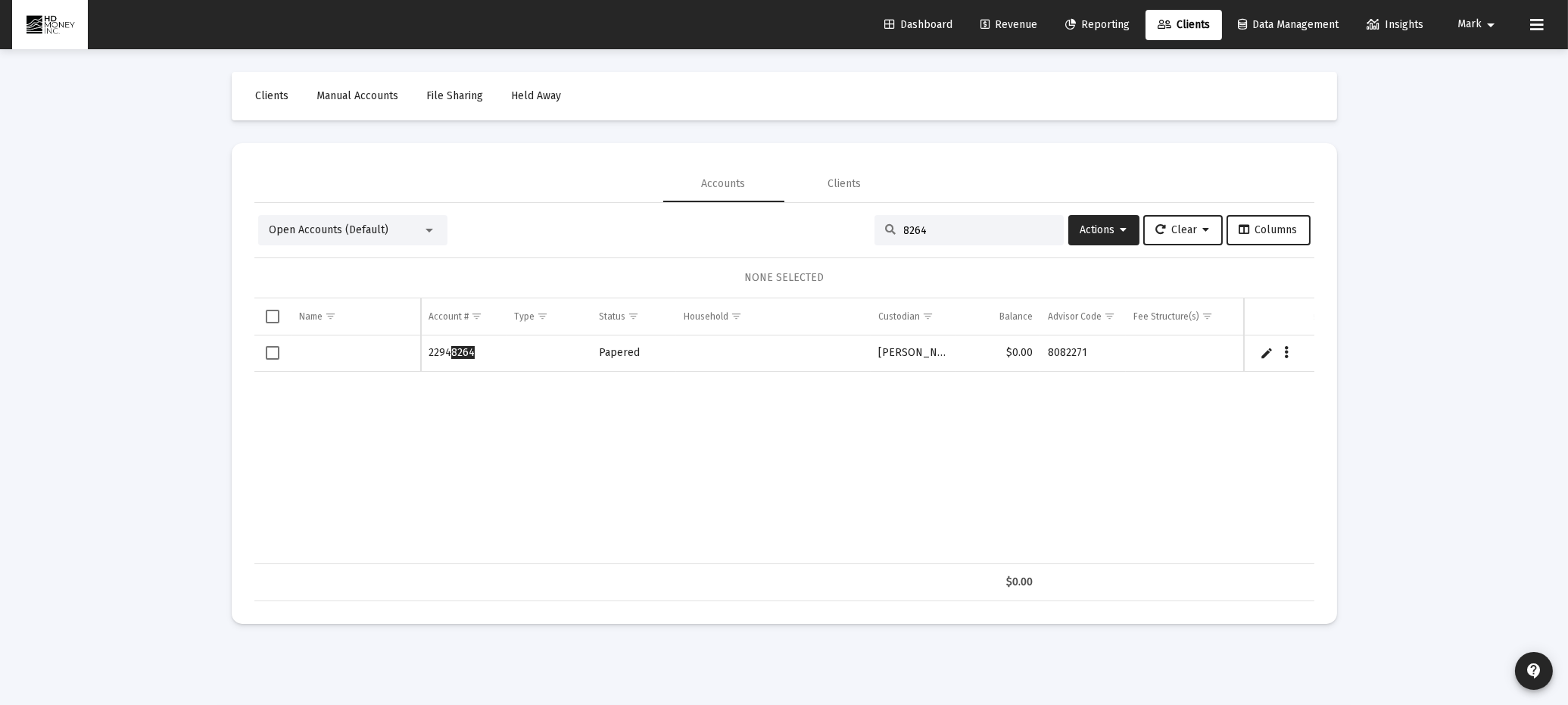
type input "8264"
click at [331, 343] on td "Data grid" at bounding box center [356, 354] width 129 height 36
click at [1266, 354] on link "Edit" at bounding box center [1267, 353] width 14 height 14
click at [392, 363] on input "Data grid" at bounding box center [356, 362] width 114 height 36
type input "[PERSON_NAME] J"
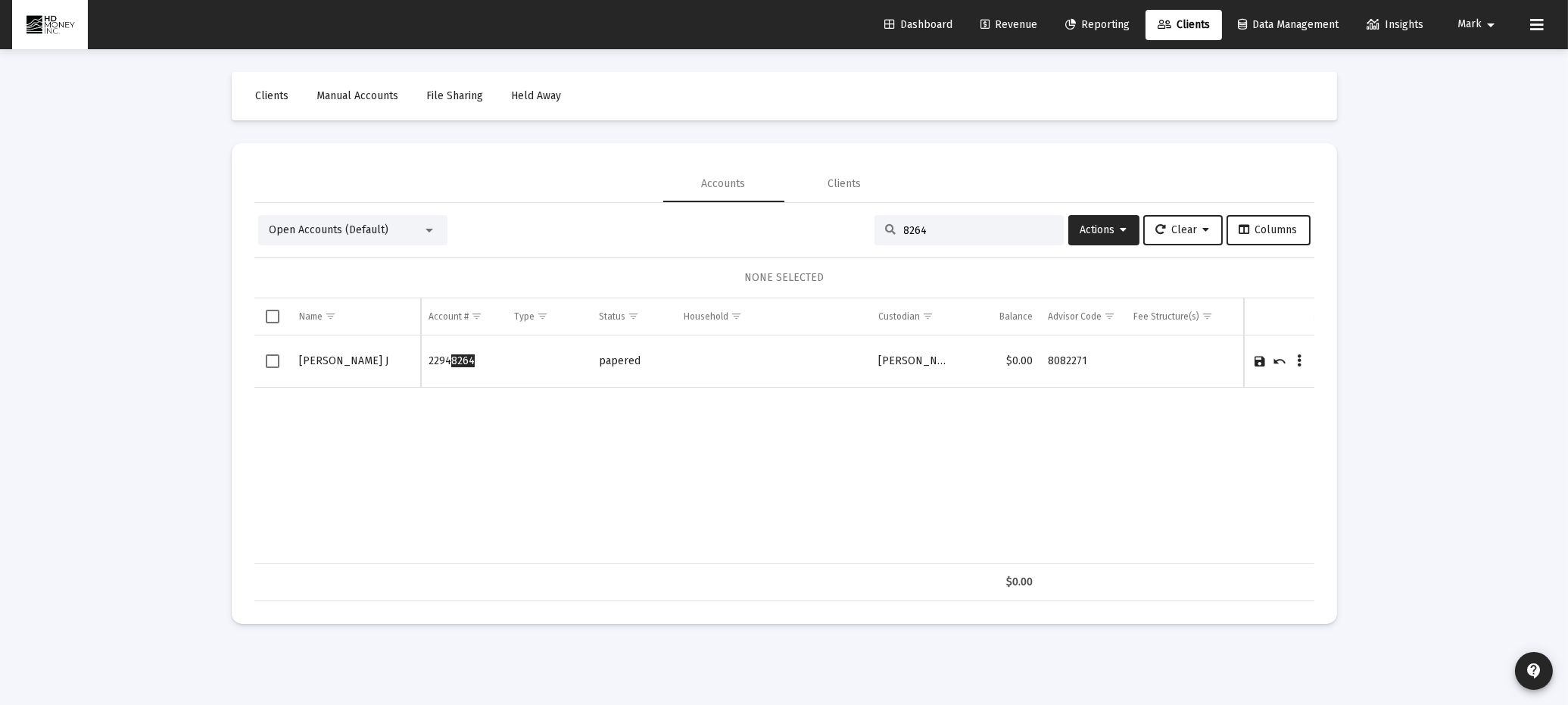
click at [1259, 357] on link "Save" at bounding box center [1261, 362] width 14 height 14
click at [929, 230] on input "8264" at bounding box center [979, 230] width 148 height 13
type input "8"
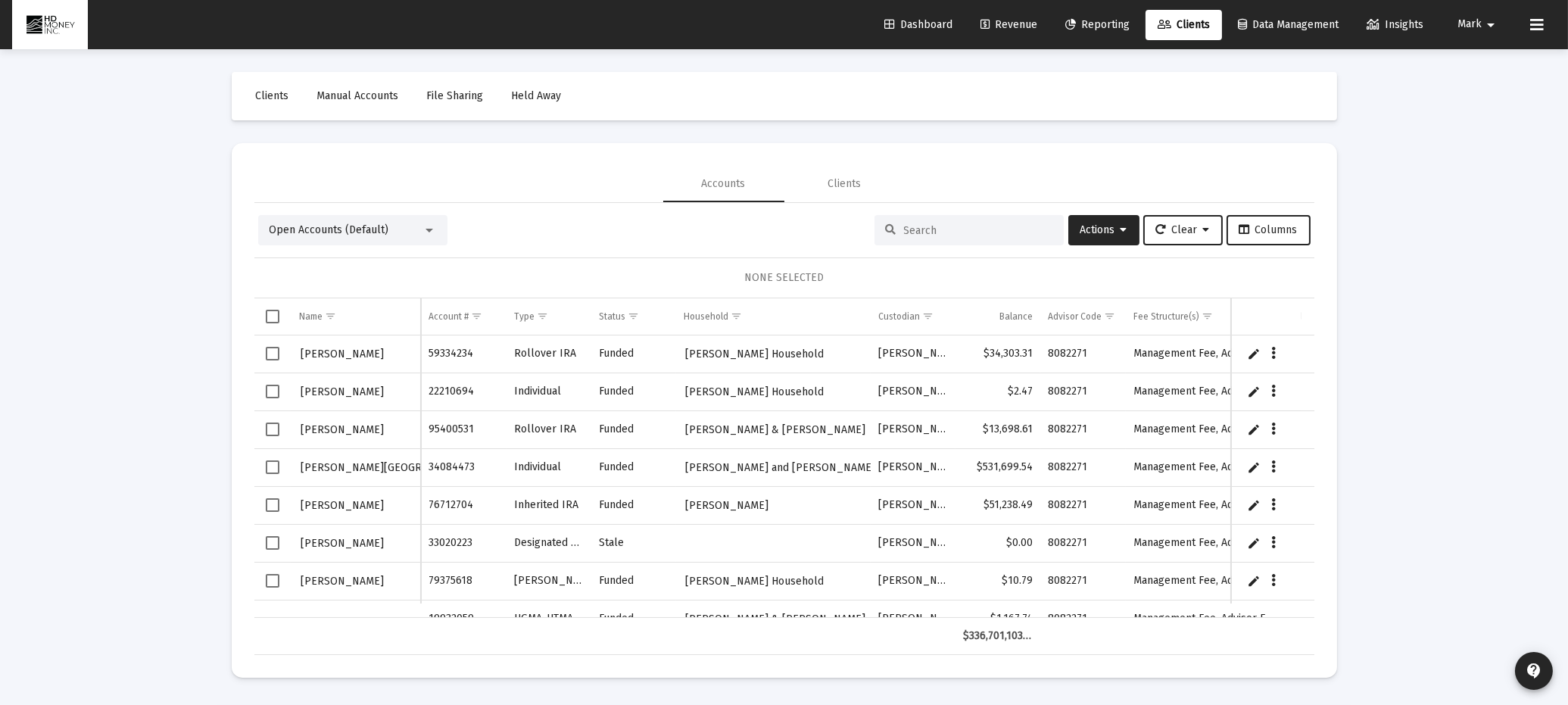
click at [933, 232] on input at bounding box center [979, 230] width 148 height 13
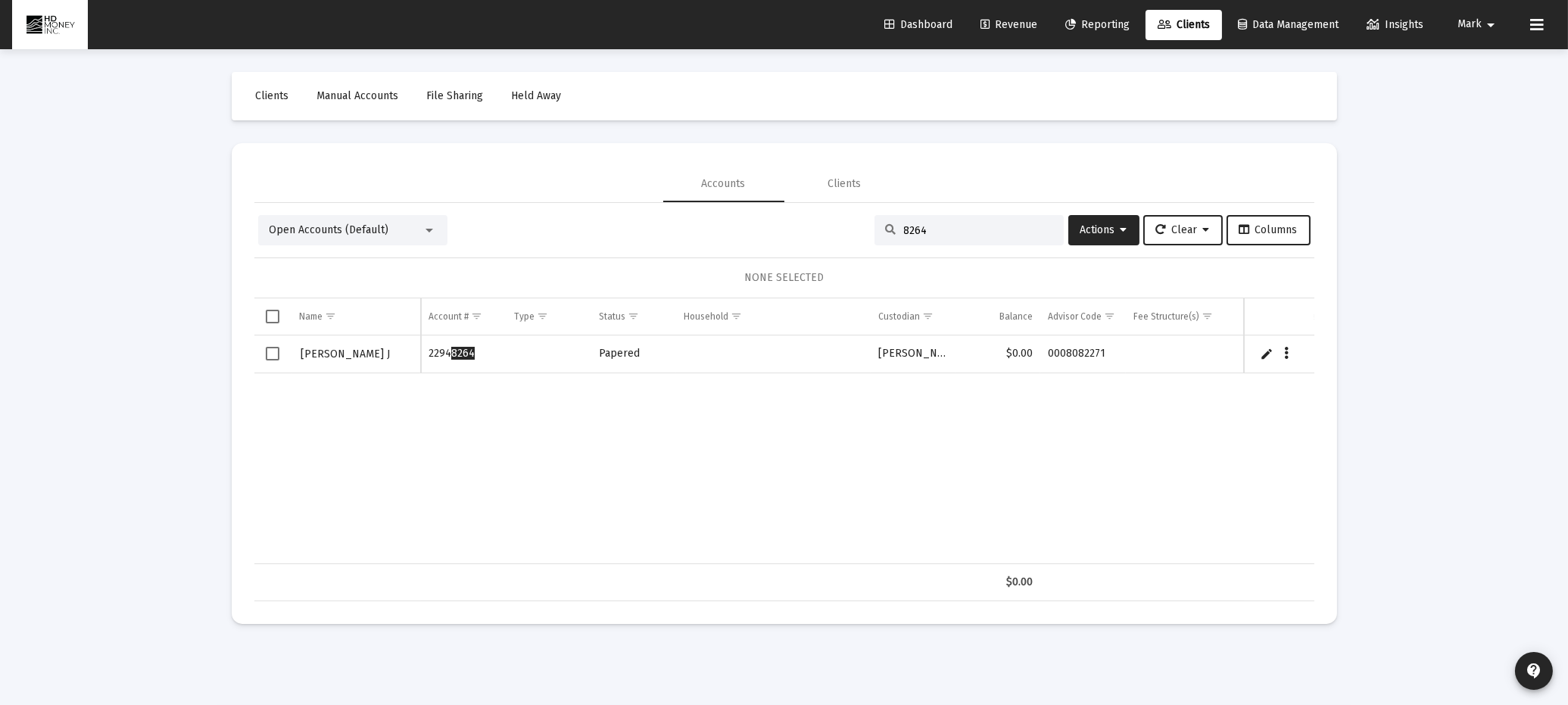
click at [937, 231] on input "8264" at bounding box center [979, 230] width 148 height 13
type input "8"
type input "5100"
click at [1269, 348] on link "Edit" at bounding box center [1267, 353] width 14 height 14
click at [379, 356] on input "Data grid" at bounding box center [356, 362] width 114 height 36
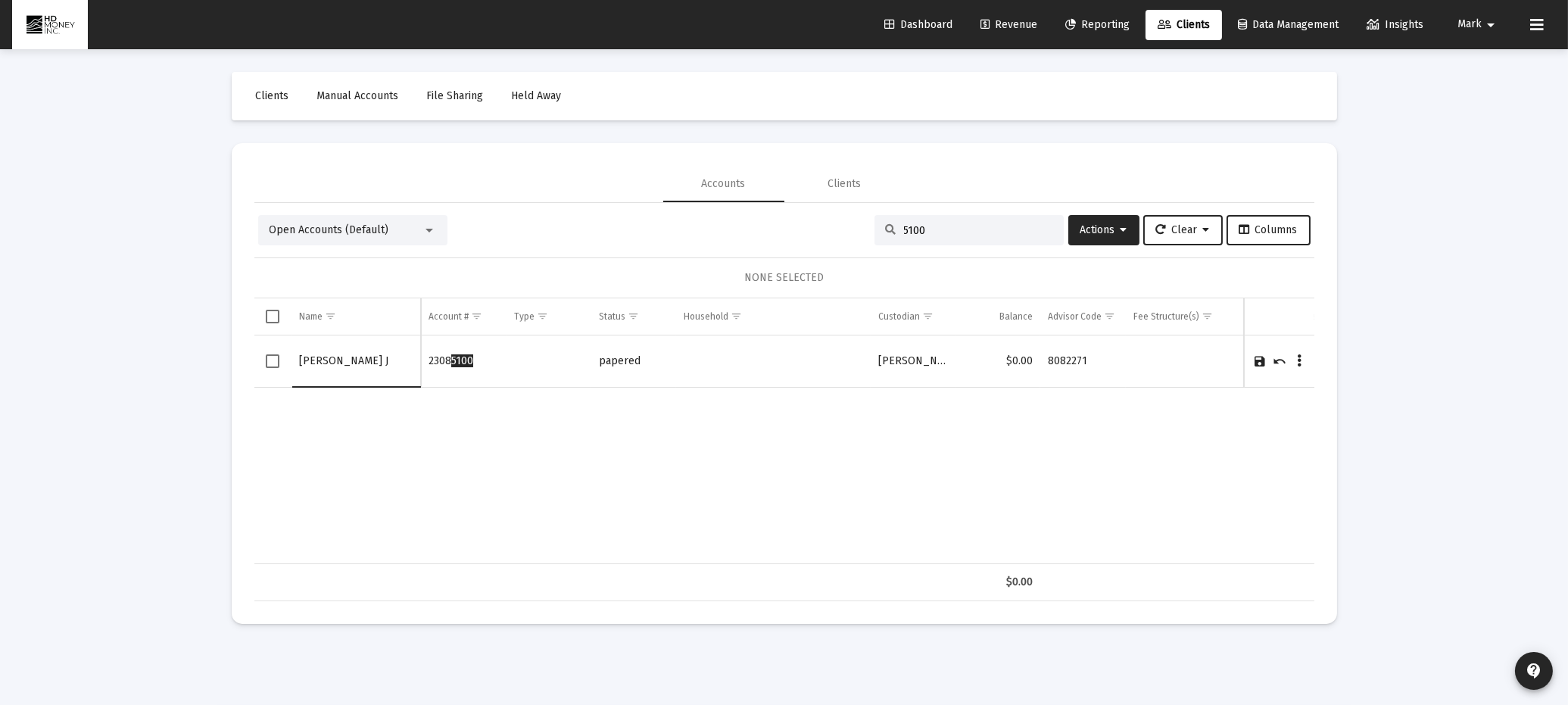
type input "[PERSON_NAME] J"
click at [1265, 362] on link "Save" at bounding box center [1261, 362] width 14 height 14
click at [960, 225] on input "5100" at bounding box center [979, 230] width 148 height 13
type input "5"
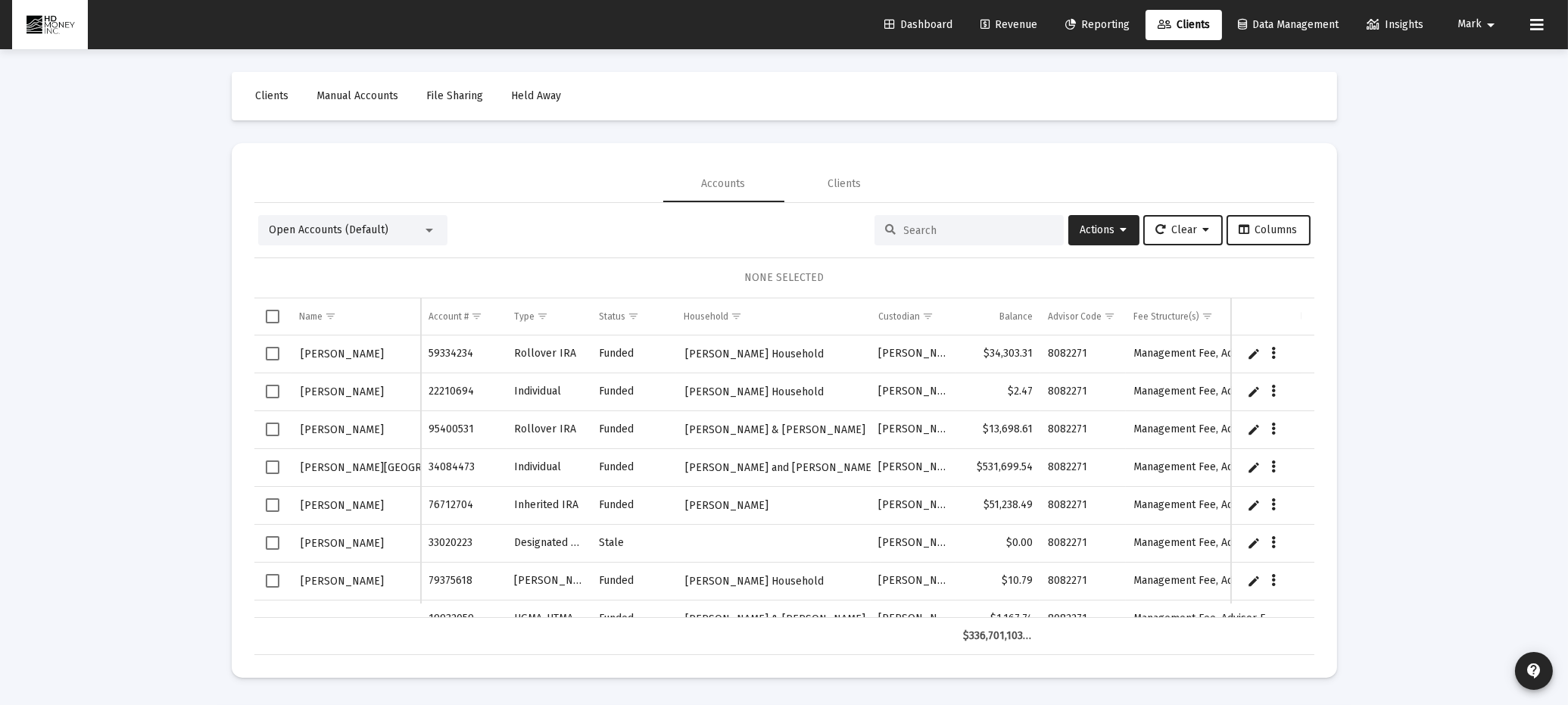
click at [960, 221] on div at bounding box center [969, 230] width 189 height 30
click at [952, 232] on input at bounding box center [979, 230] width 148 height 13
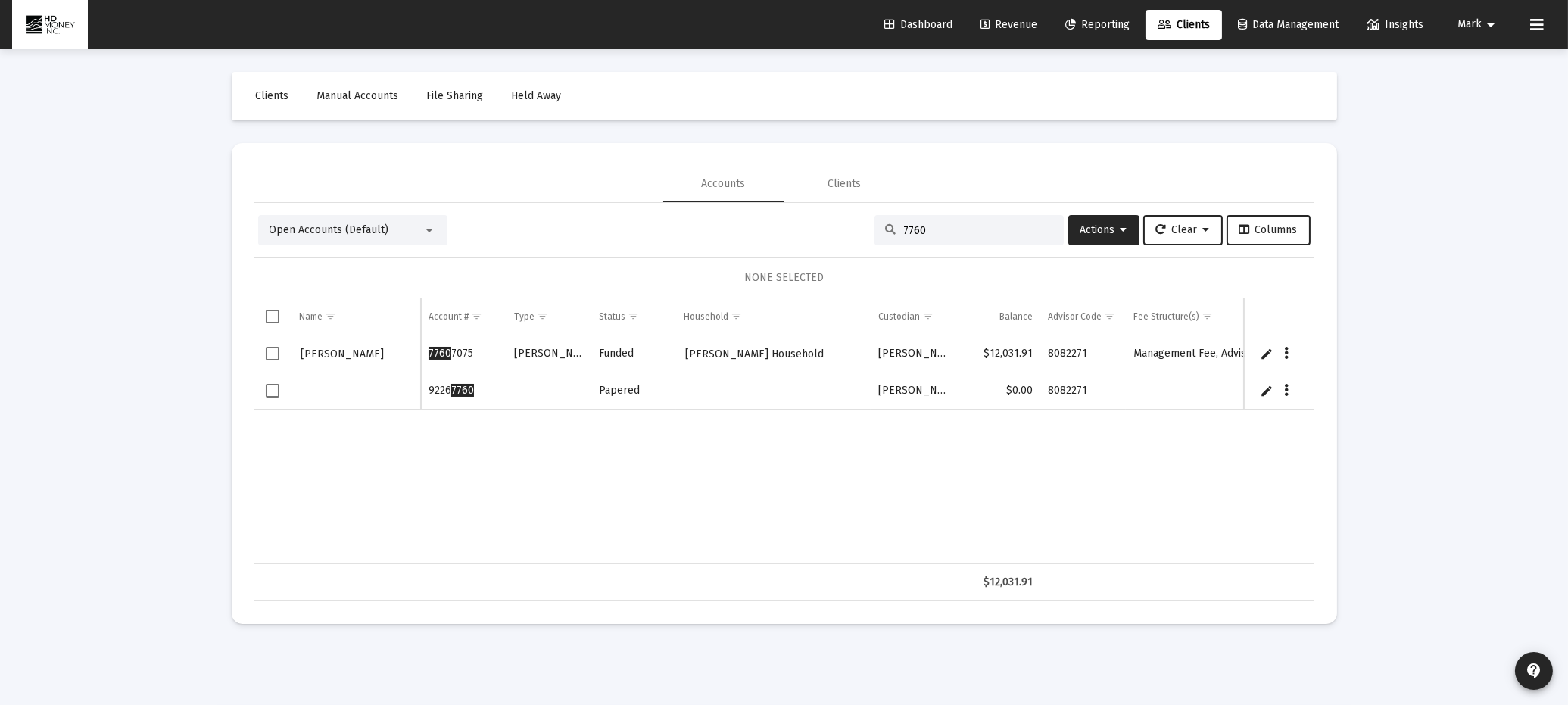
type input "7760"
click at [1270, 388] on link "Edit" at bounding box center [1267, 391] width 14 height 14
click at [342, 400] on input "Data grid" at bounding box center [356, 399] width 114 height 36
type input "Perious Mark"
click at [1257, 394] on link "Save" at bounding box center [1261, 400] width 14 height 14
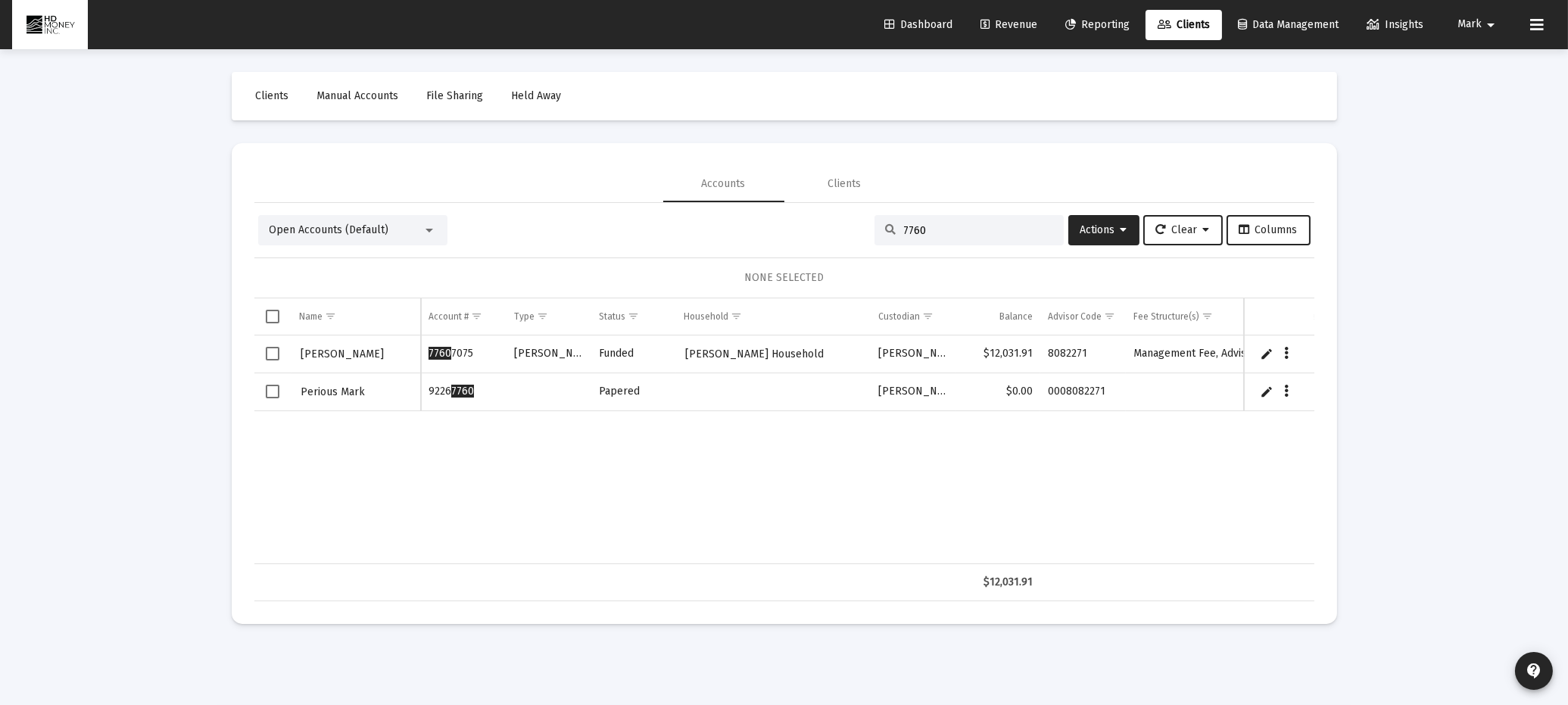
click at [941, 231] on input "7760" at bounding box center [979, 230] width 148 height 13
type input "7"
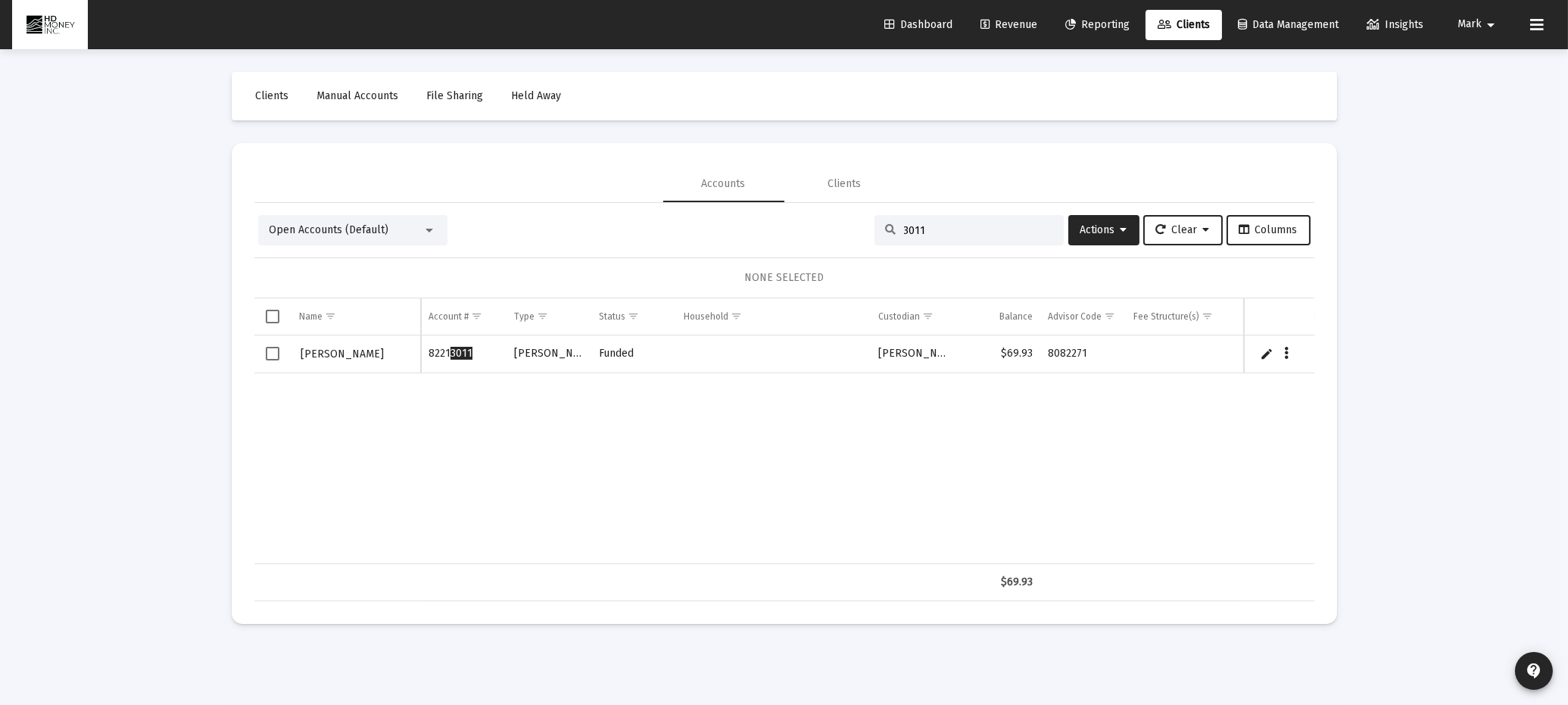
type input "3011"
click at [1004, 24] on span "Revenue" at bounding box center [1009, 24] width 57 height 13
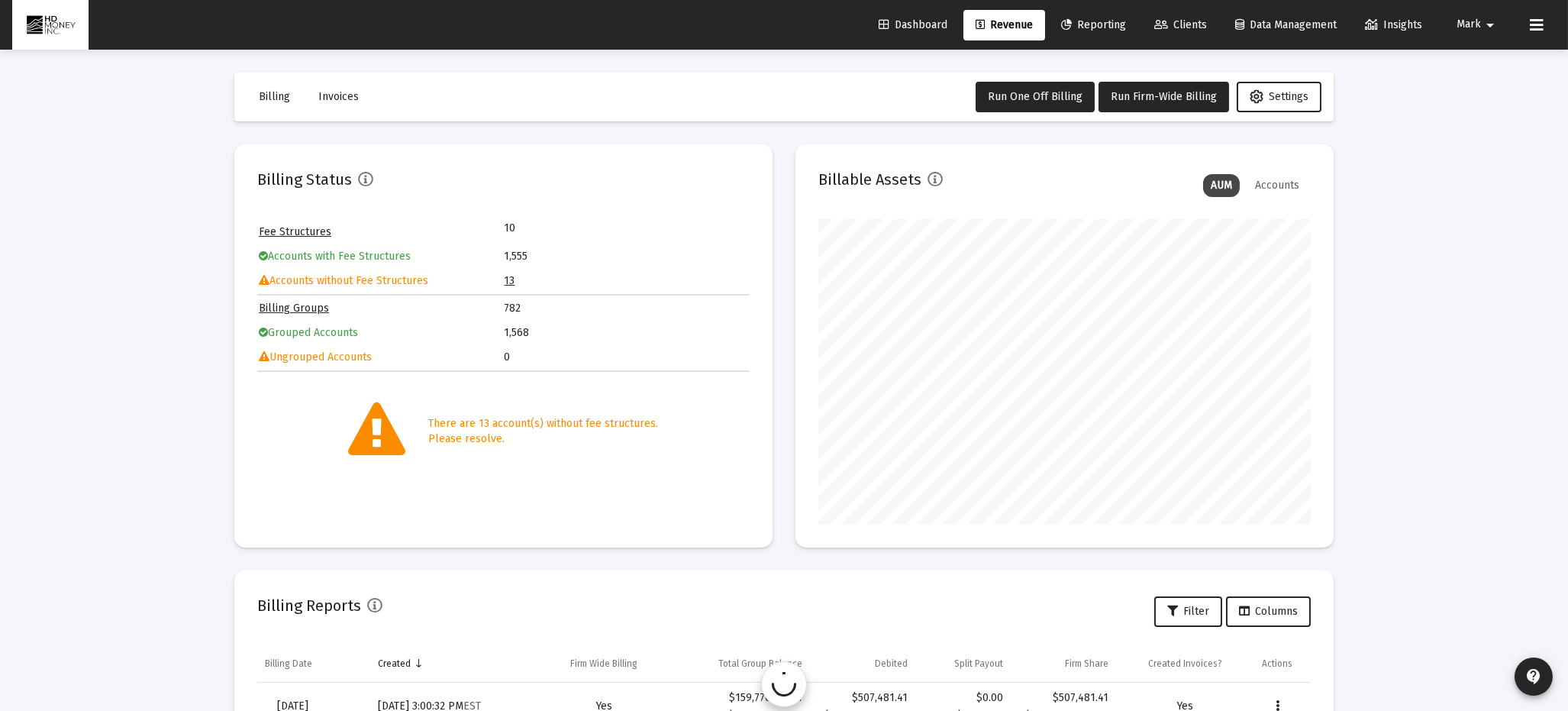
scroll to position [305, 493]
click at [510, 278] on link "13" at bounding box center [510, 280] width 10 height 13
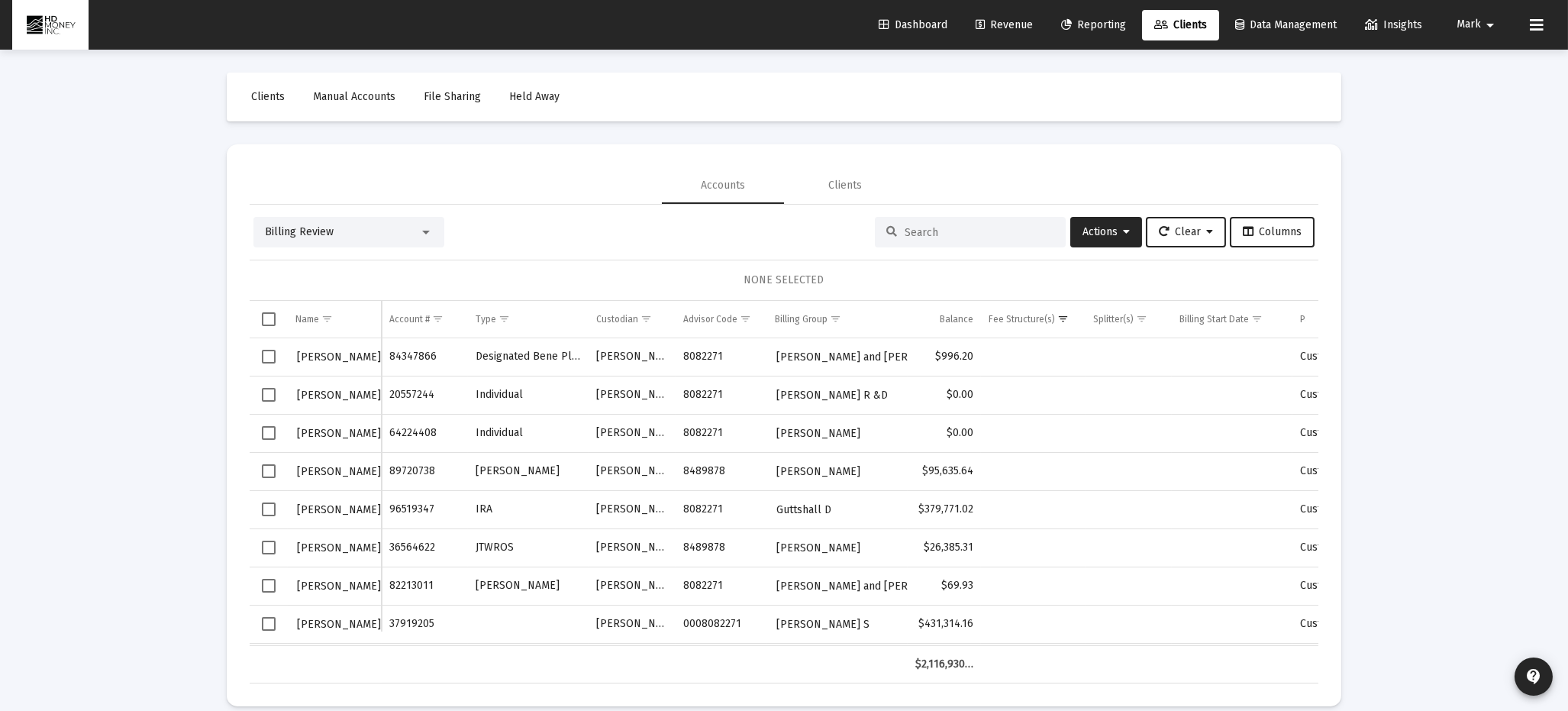
click at [268, 465] on span "Select row" at bounding box center [269, 472] width 14 height 14
click at [269, 545] on span "Select row" at bounding box center [269, 547] width 14 height 14
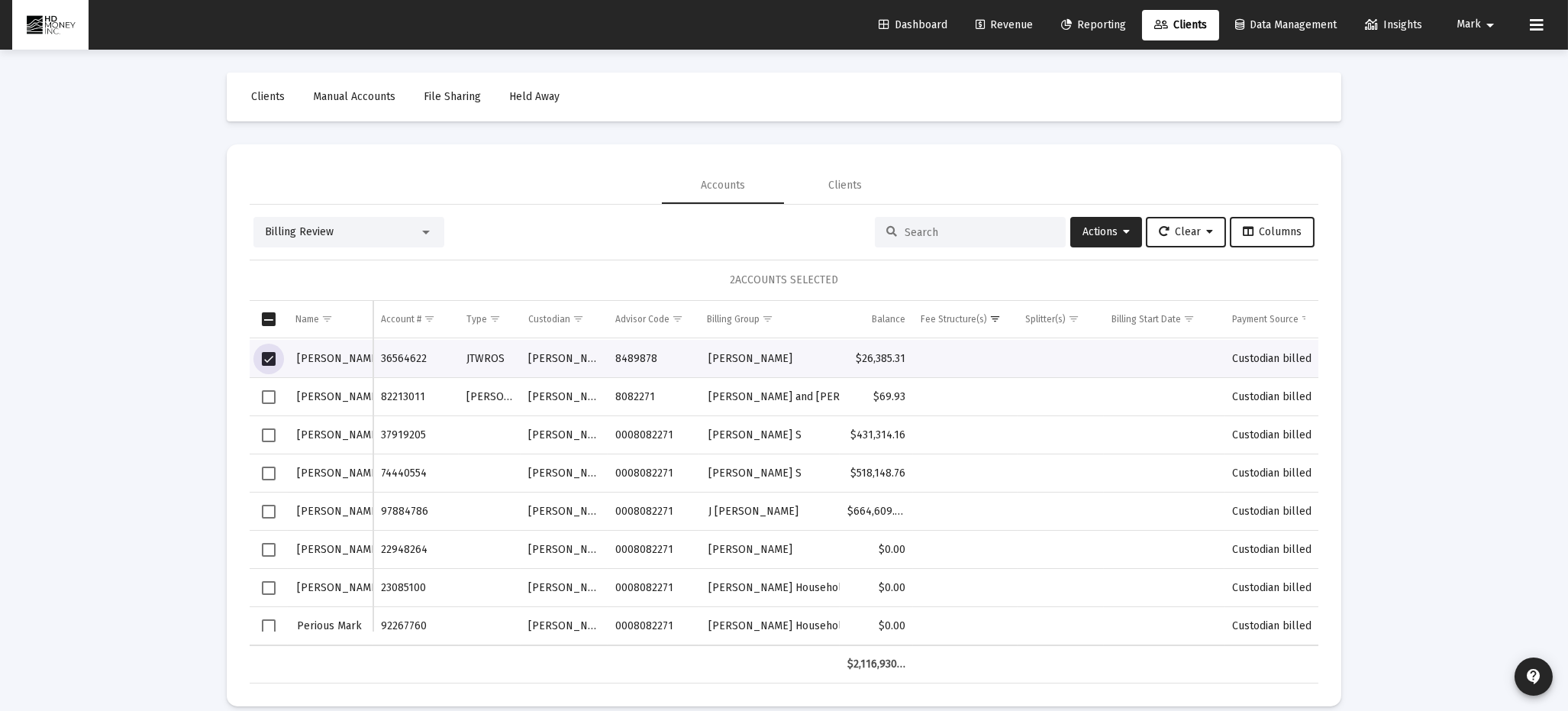
scroll to position [198, 0]
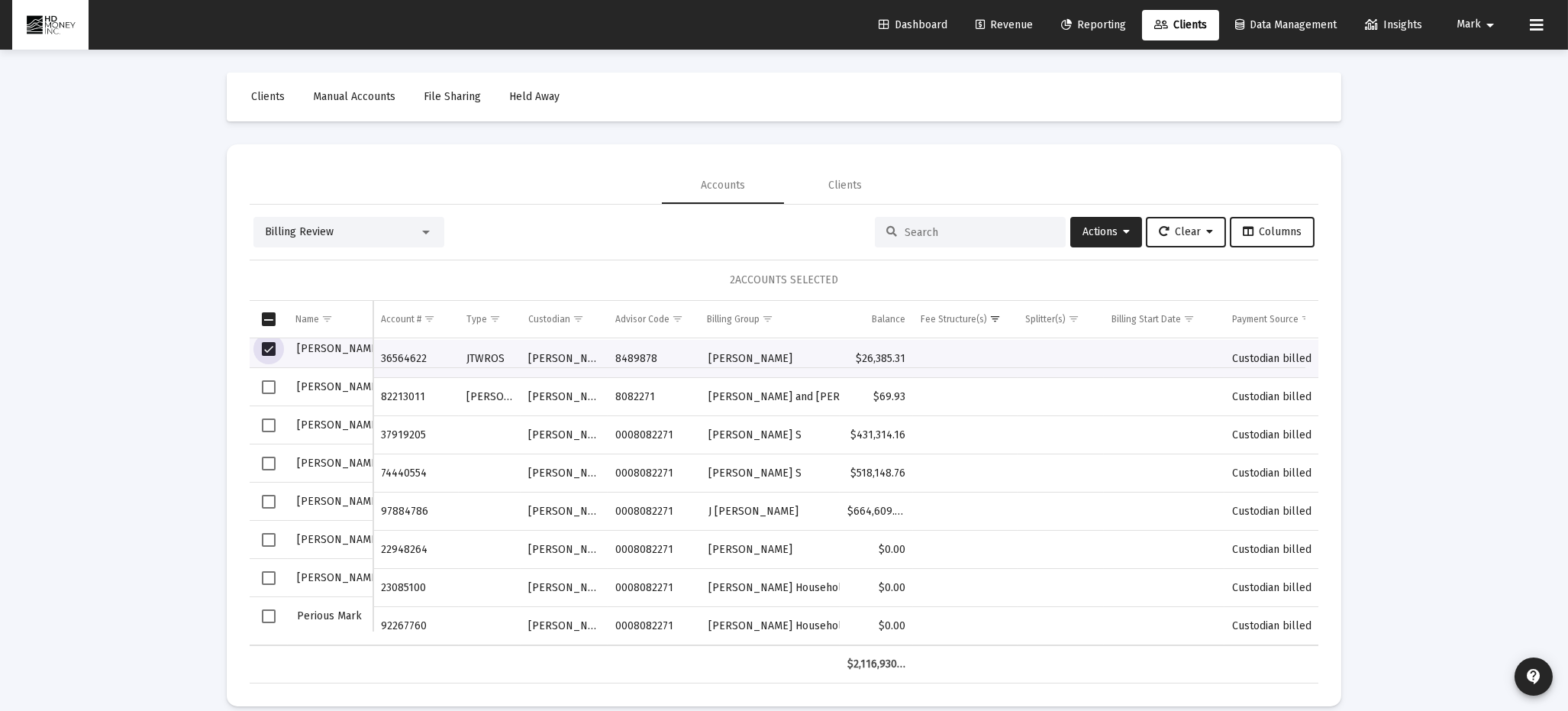
click at [271, 574] on span "Select row" at bounding box center [269, 578] width 14 height 14
click at [1094, 229] on span "Actions" at bounding box center [1106, 231] width 47 height 13
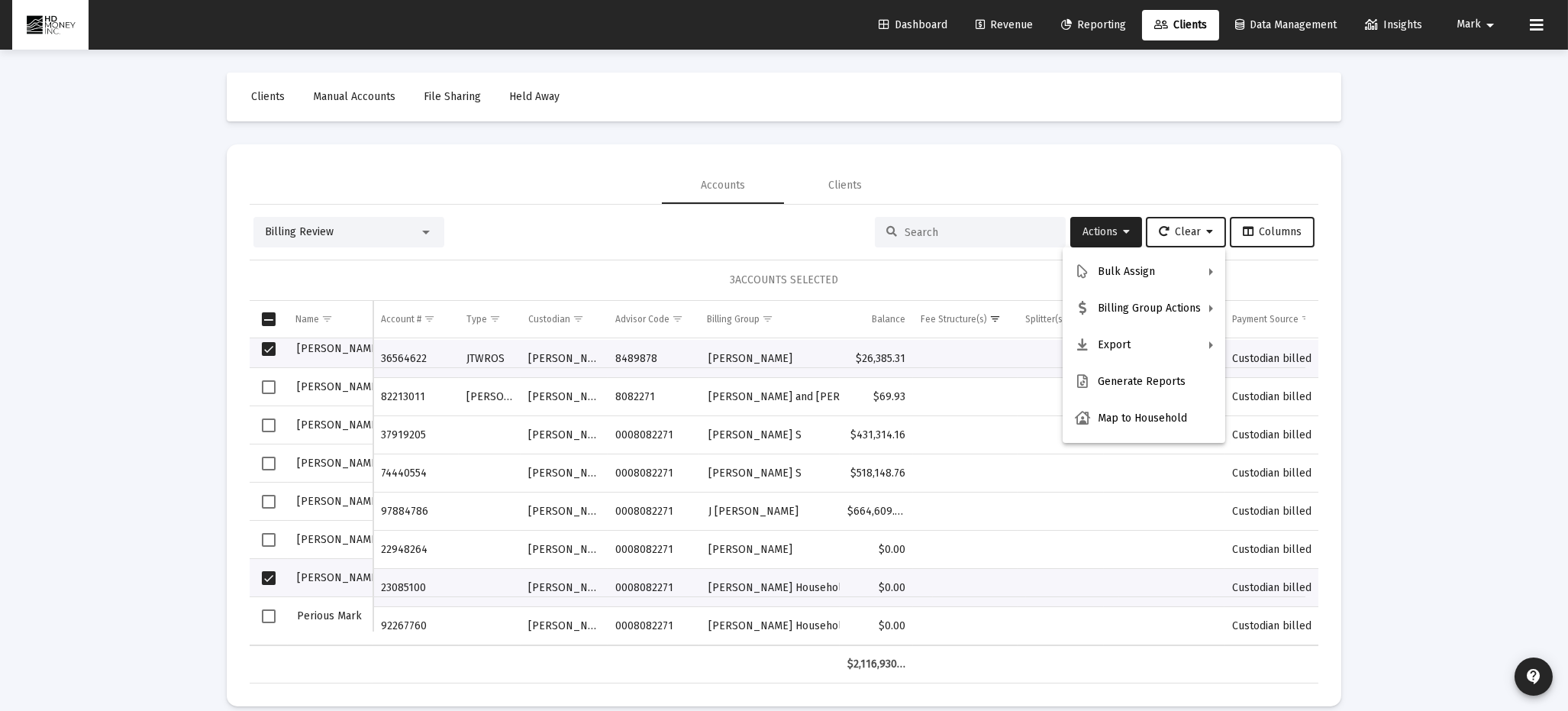
click at [1207, 171] on div at bounding box center [784, 355] width 1568 height 711
click at [140, 298] on div "Loading... Clients Manual Accounts File Sharing Held Away Accounts Clients Bill…" at bounding box center [784, 365] width 1568 height 729
click at [184, 243] on div "Loading... Clients Manual Accounts File Sharing Held Away Accounts Clients Bill…" at bounding box center [784, 365] width 1568 height 729
click at [1008, 20] on span "Revenue" at bounding box center [1005, 24] width 57 height 13
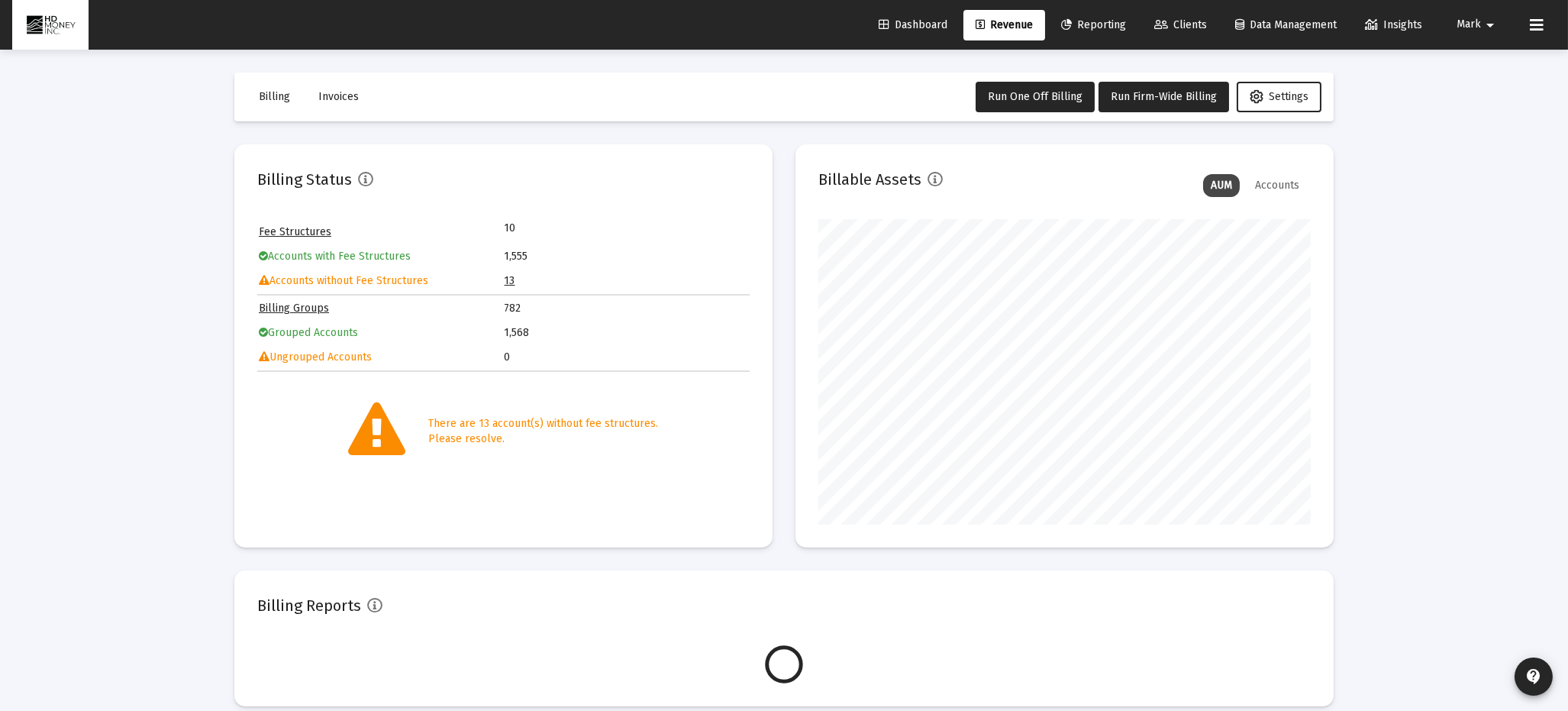
scroll to position [305, 493]
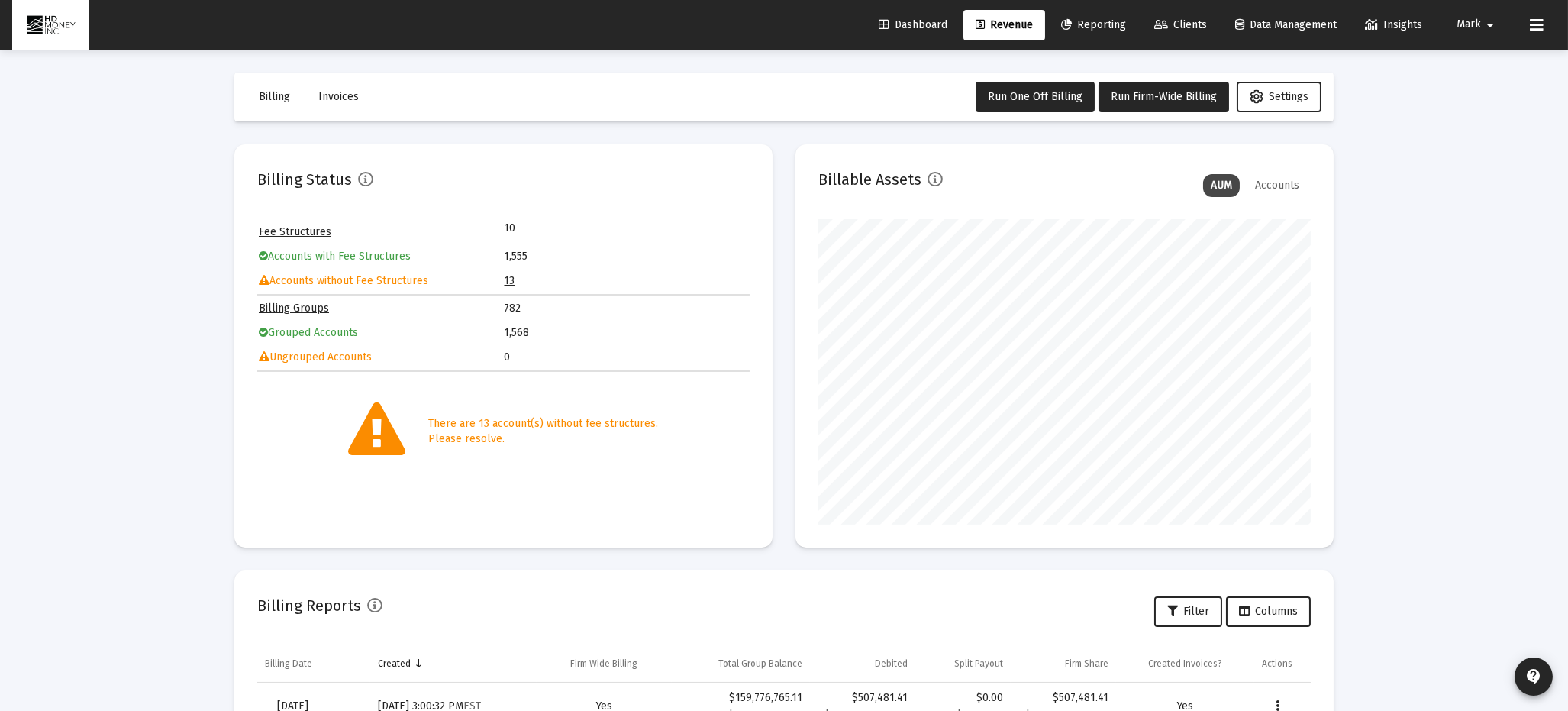
click at [513, 280] on link "13" at bounding box center [510, 280] width 10 height 13
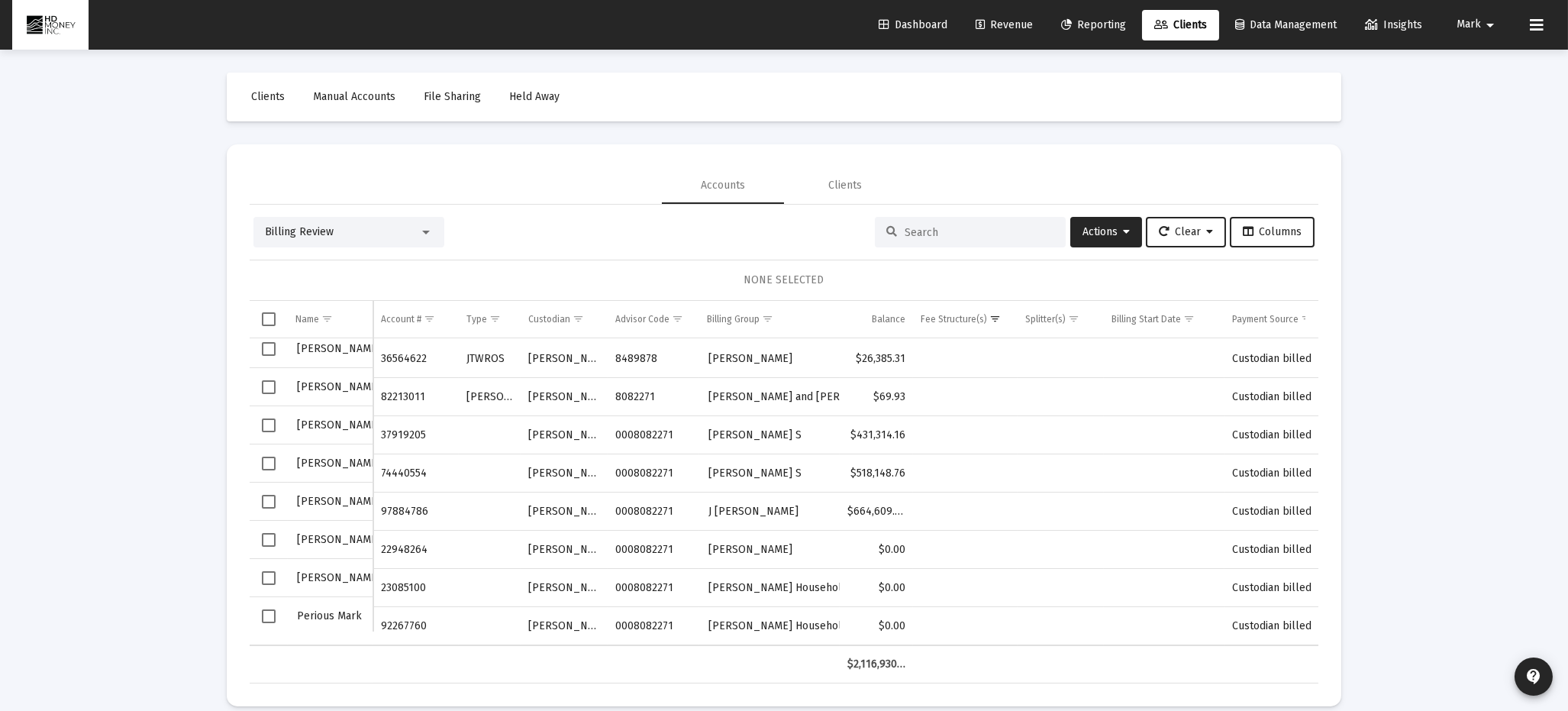
click at [938, 237] on input at bounding box center [980, 232] width 150 height 13
click at [262, 543] on span "Select row" at bounding box center [269, 540] width 14 height 14
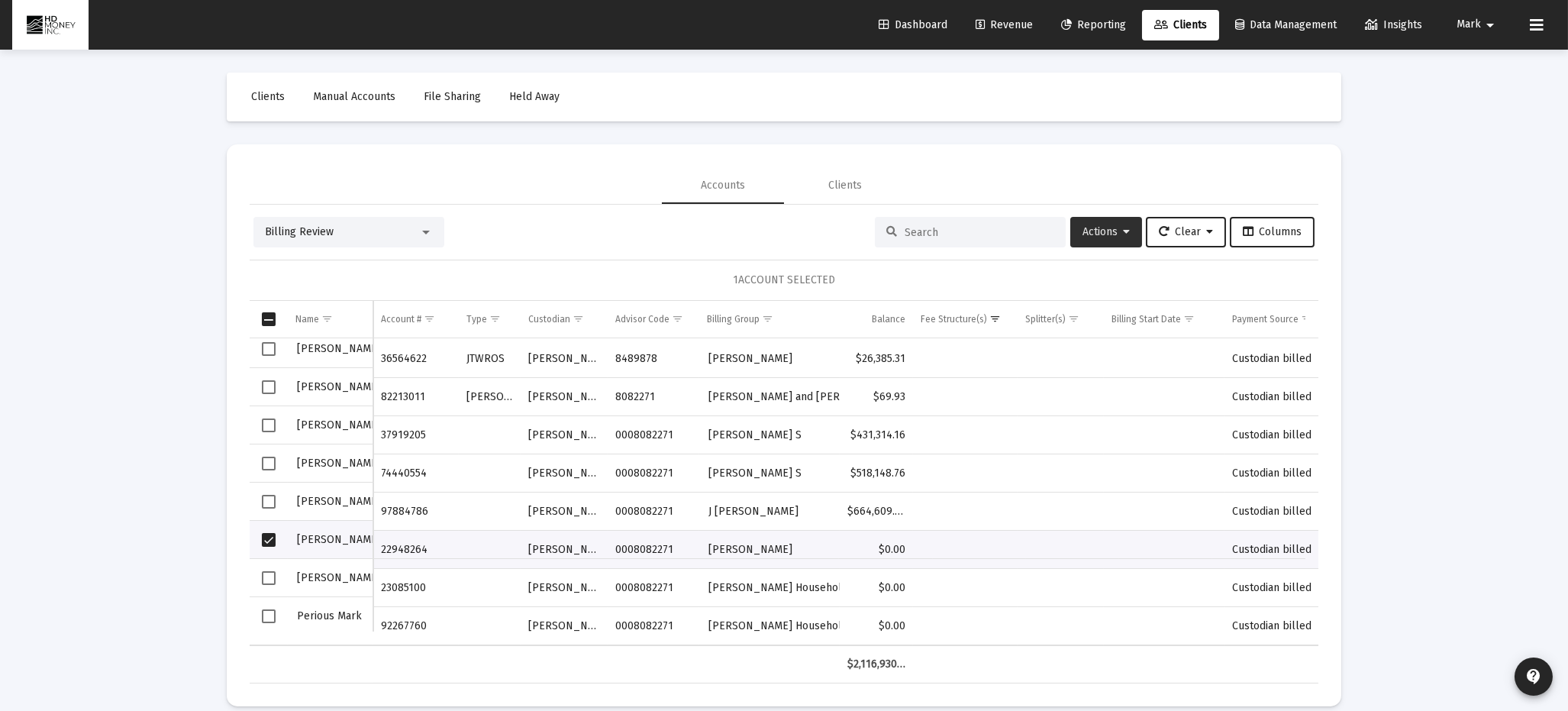
click at [1089, 229] on span "Actions" at bounding box center [1106, 231] width 47 height 13
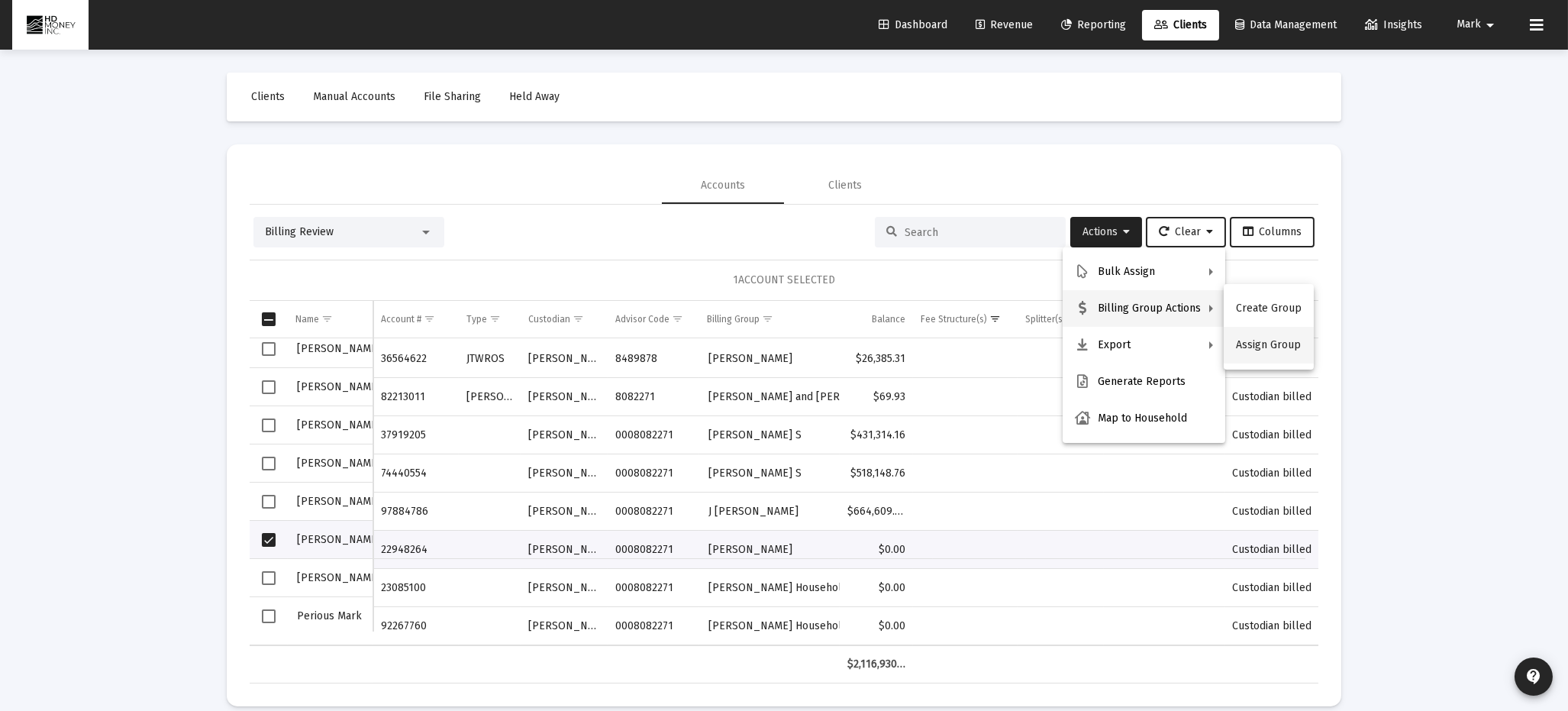
click at [1258, 339] on button "Assign Group" at bounding box center [1270, 345] width 90 height 37
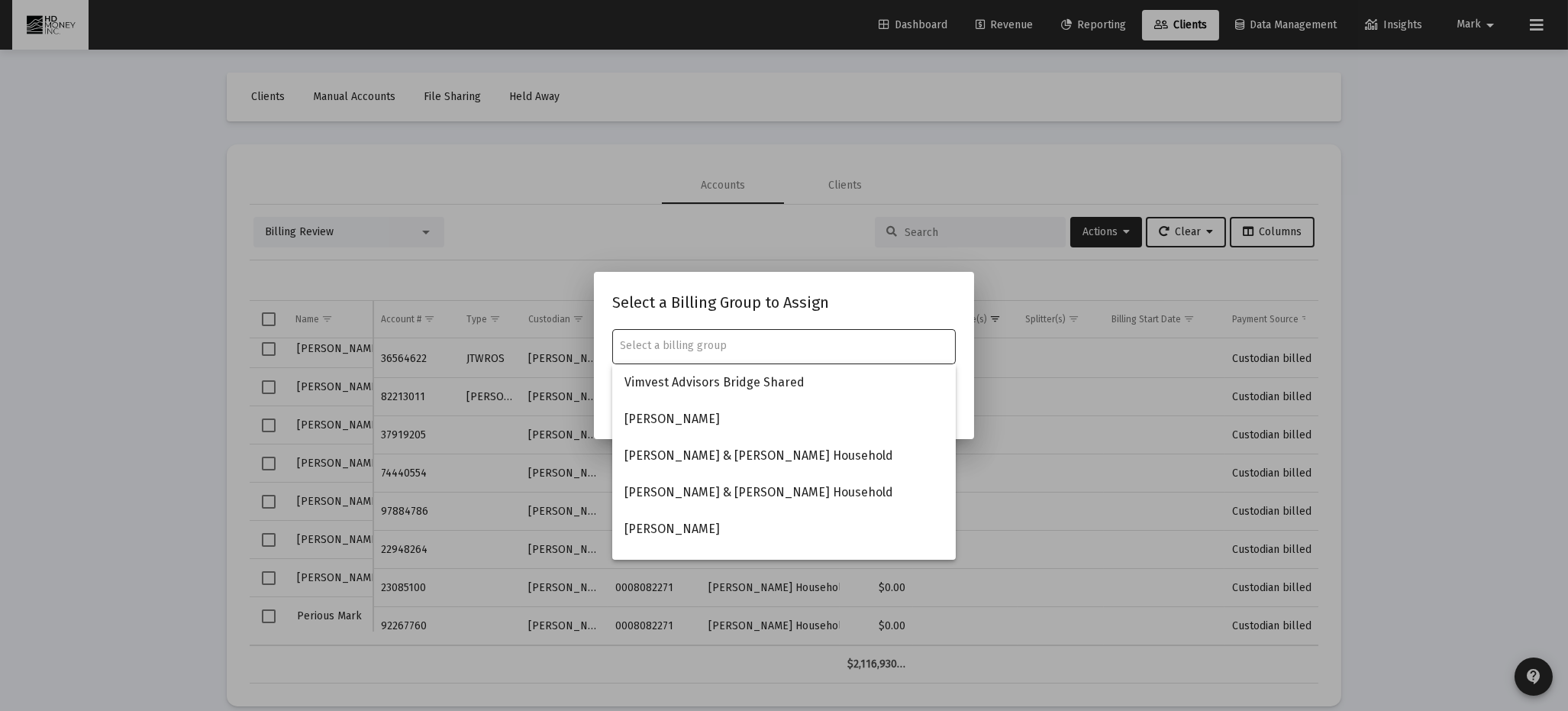
click at [868, 341] on input "text" at bounding box center [784, 346] width 327 height 12
type input "G"
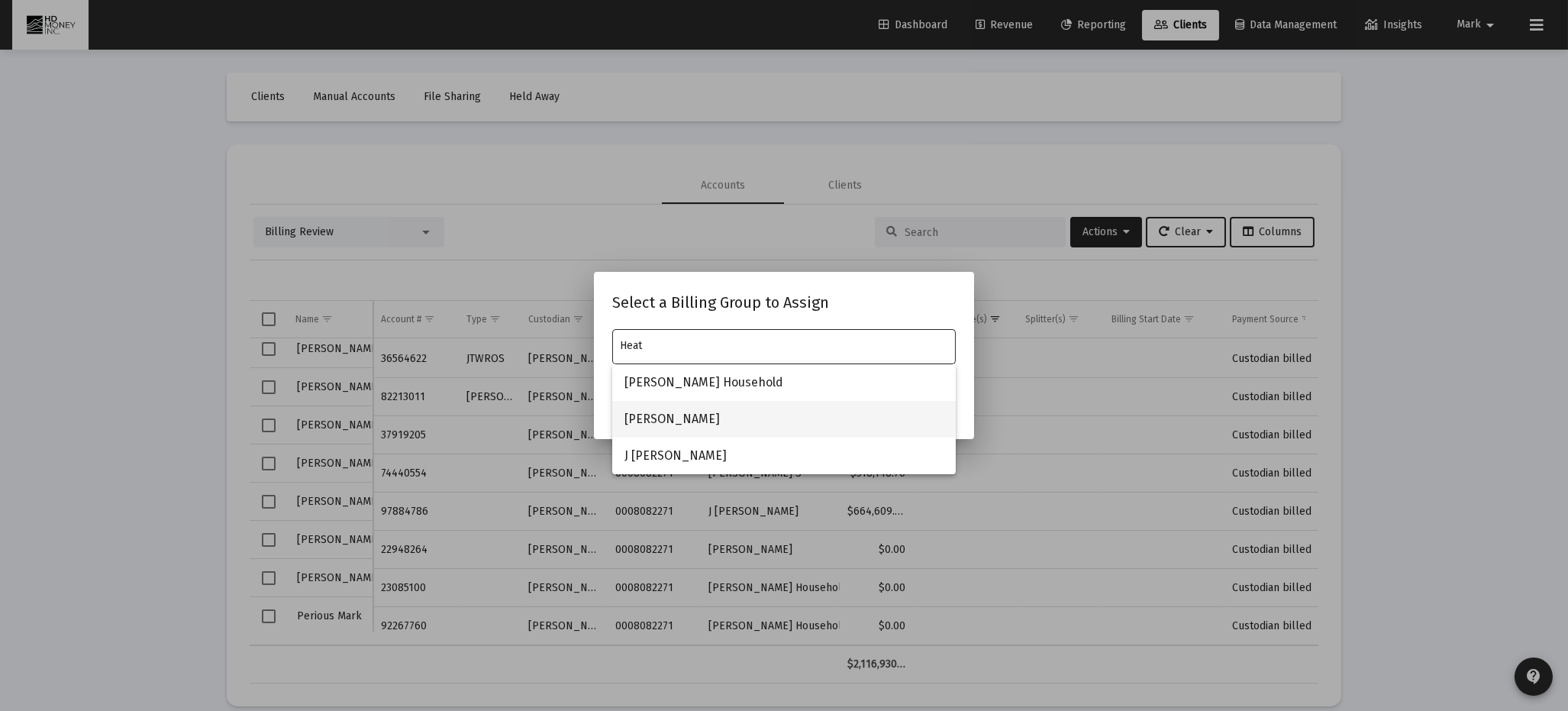
click at [676, 415] on span "[PERSON_NAME]" at bounding box center [784, 419] width 319 height 37
type input "[PERSON_NAME]"
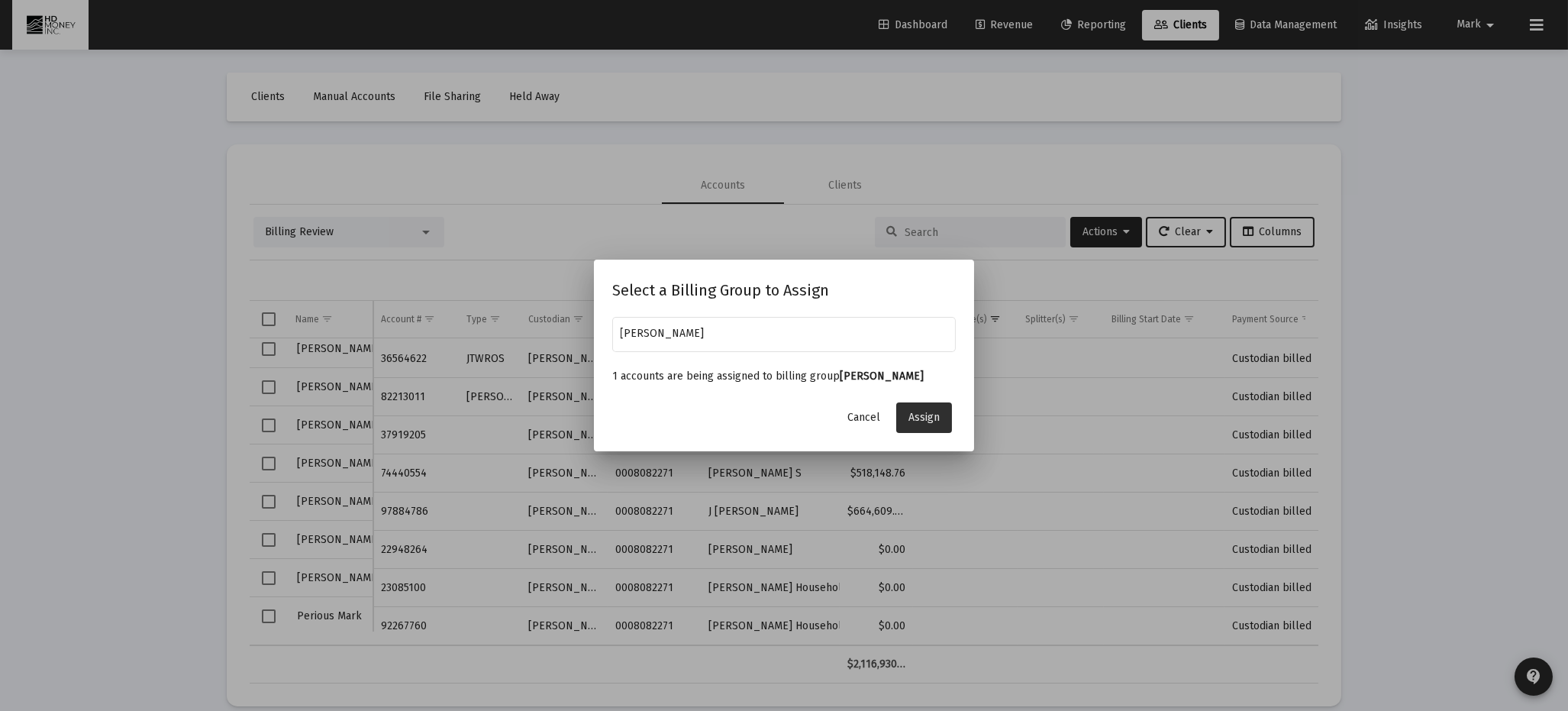
click at [926, 412] on span "Assign" at bounding box center [924, 417] width 31 height 13
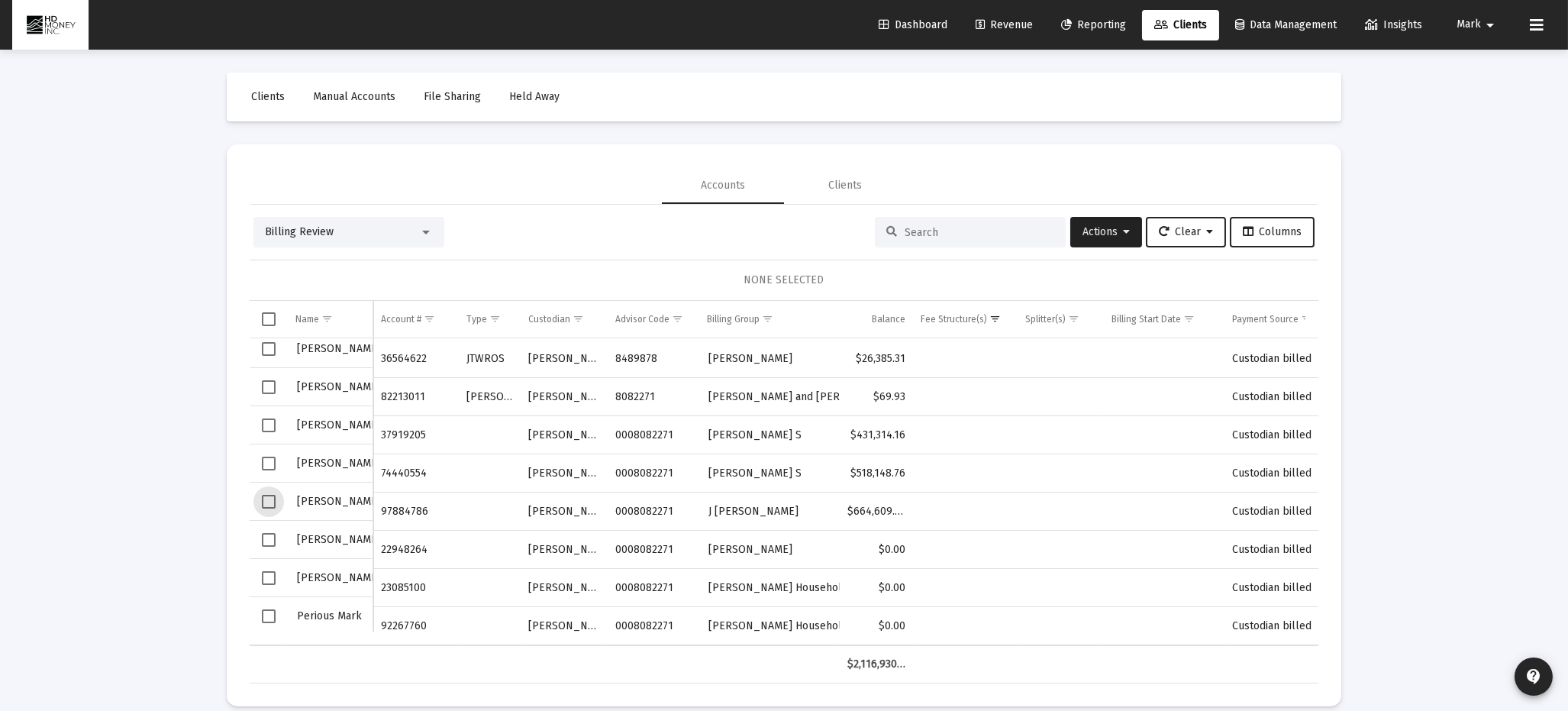
click at [265, 495] on span "Select row" at bounding box center [269, 502] width 14 height 14
click at [1089, 226] on span "Actions" at bounding box center [1106, 231] width 47 height 13
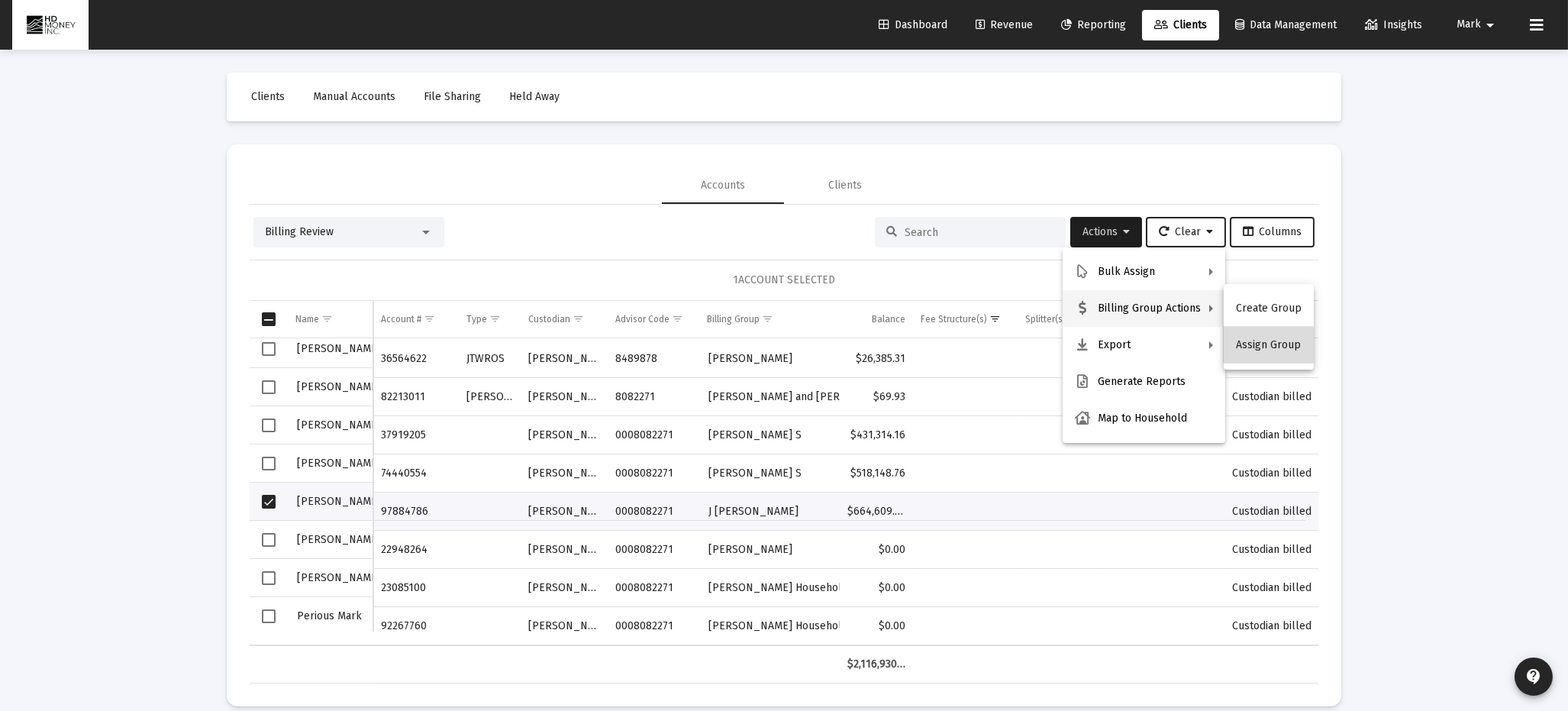
click at [1275, 344] on button "Assign Group" at bounding box center [1270, 345] width 90 height 37
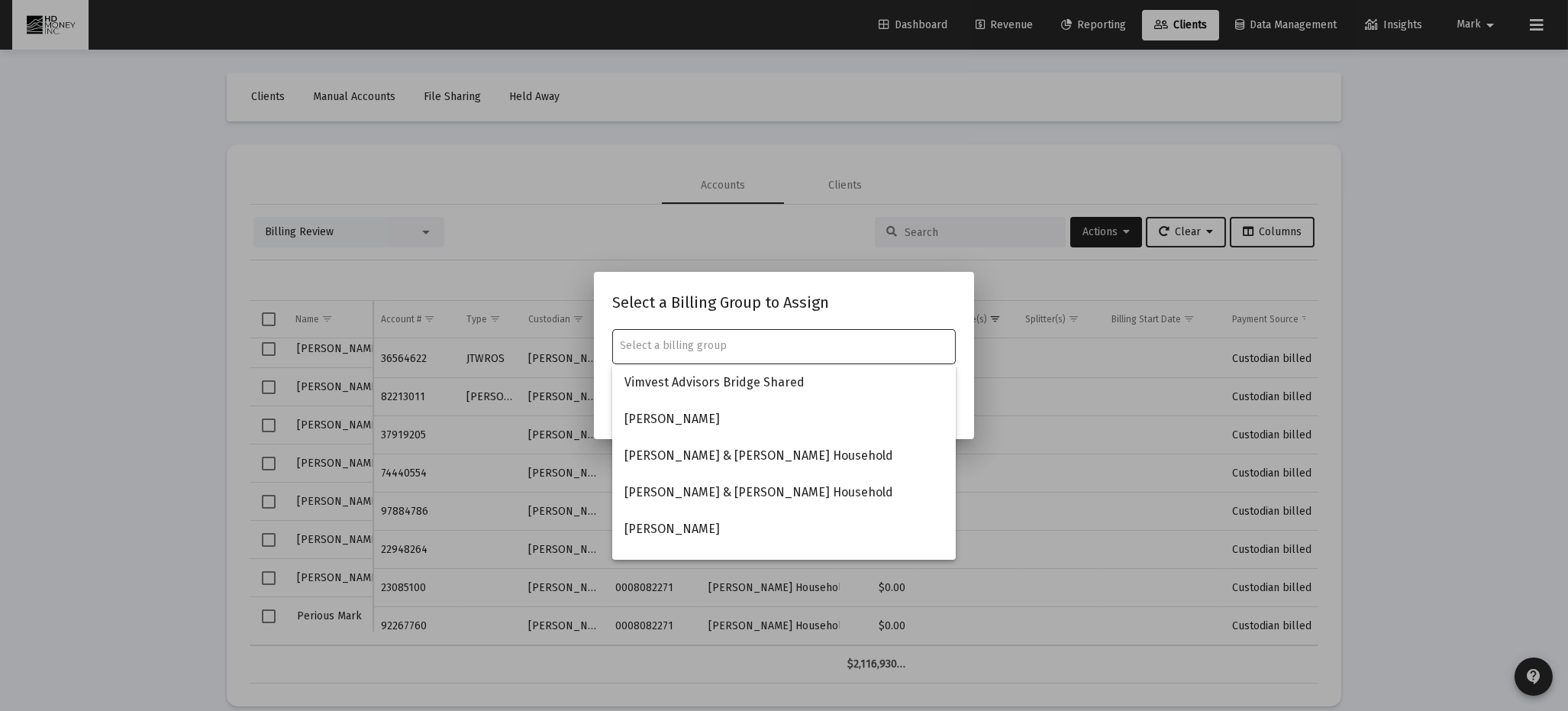
click at [814, 337] on div at bounding box center [784, 345] width 327 height 37
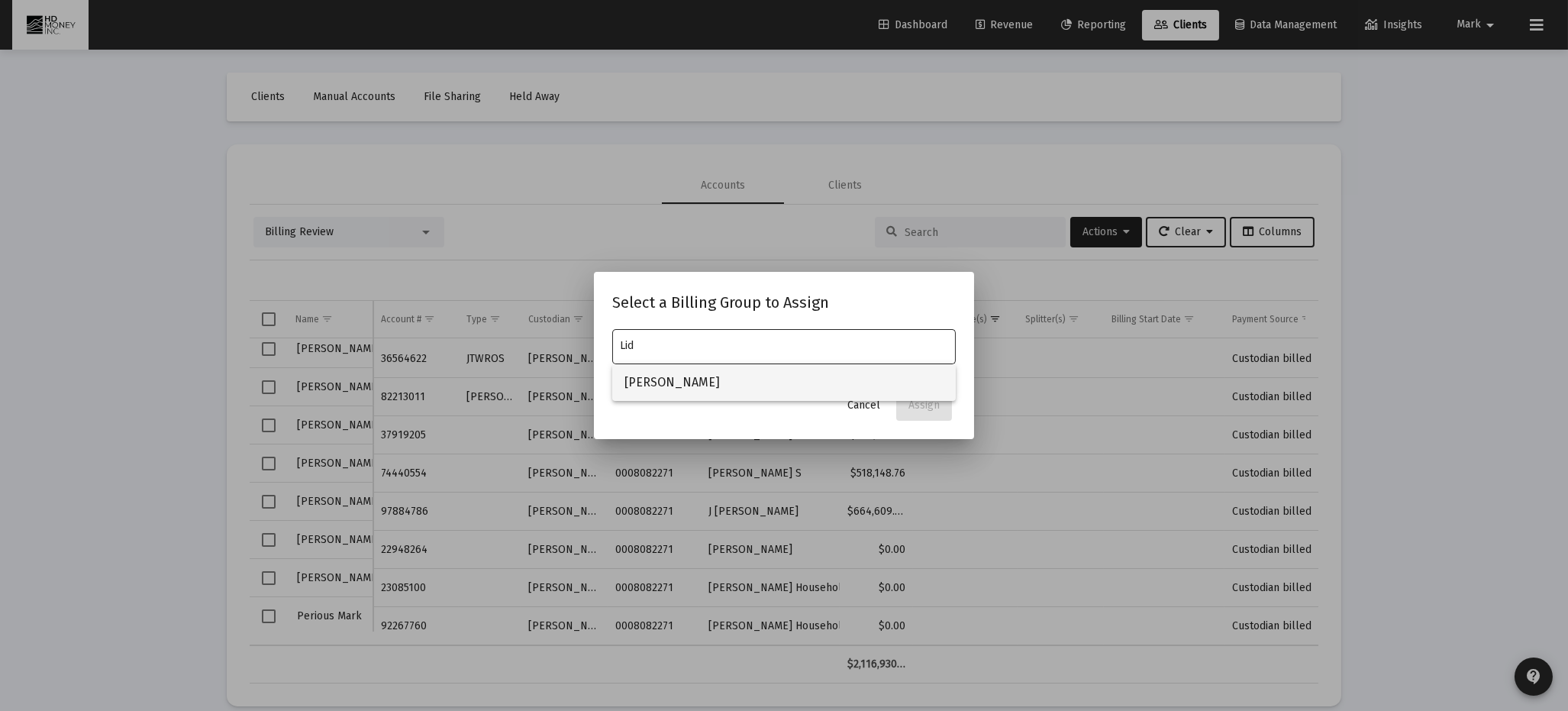
click at [657, 382] on span "[PERSON_NAME]" at bounding box center [784, 383] width 319 height 37
type input "[PERSON_NAME]"
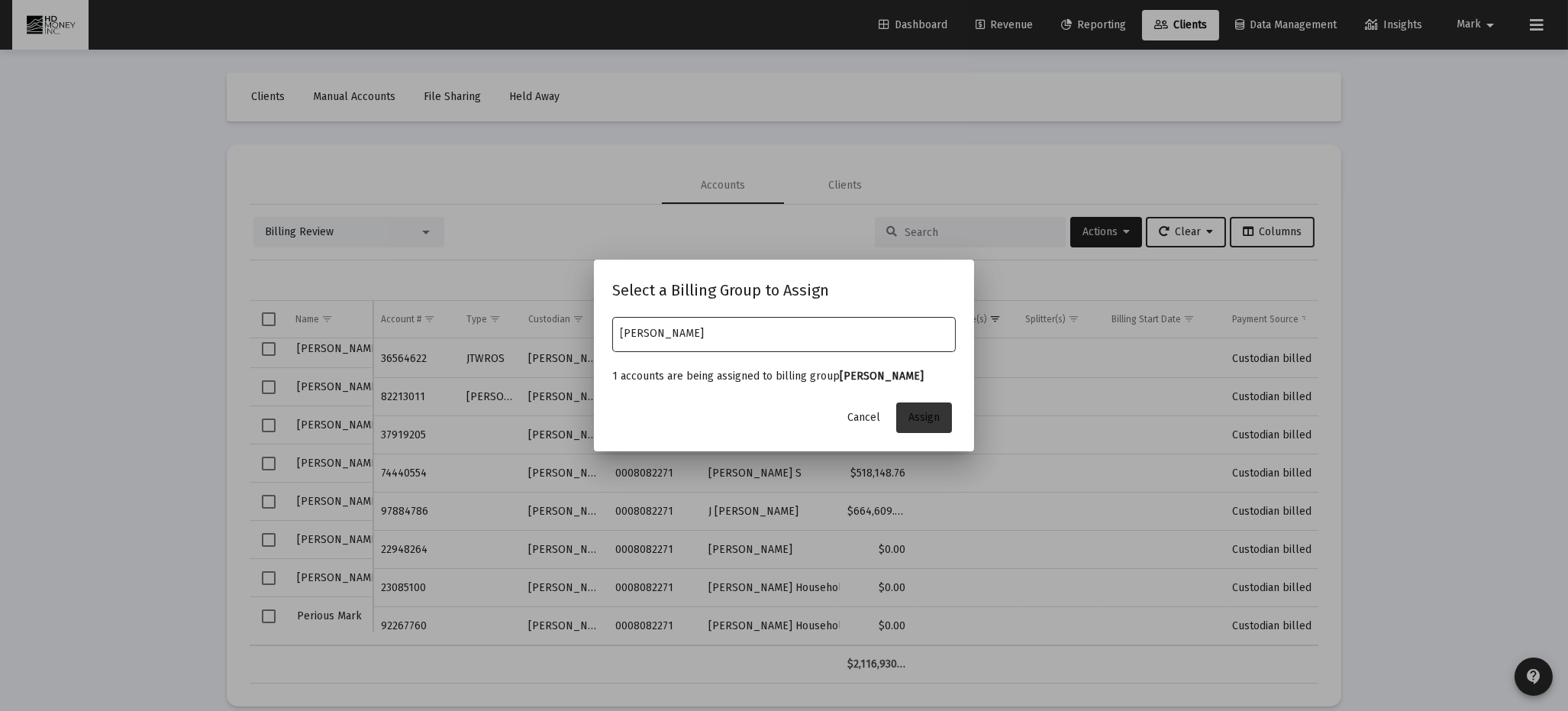
click at [932, 411] on span "Assign" at bounding box center [924, 417] width 31 height 13
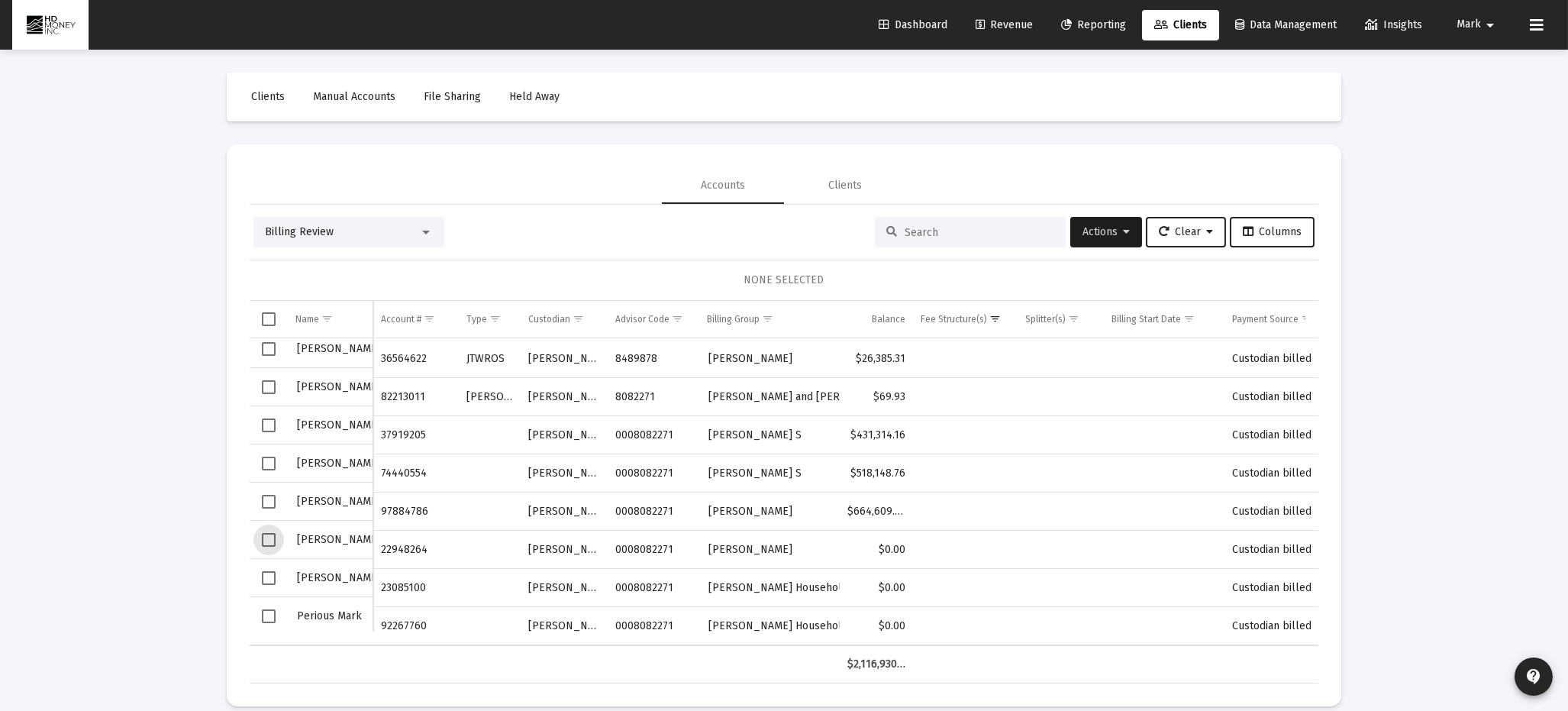
click at [267, 533] on span "Select row" at bounding box center [269, 540] width 14 height 14
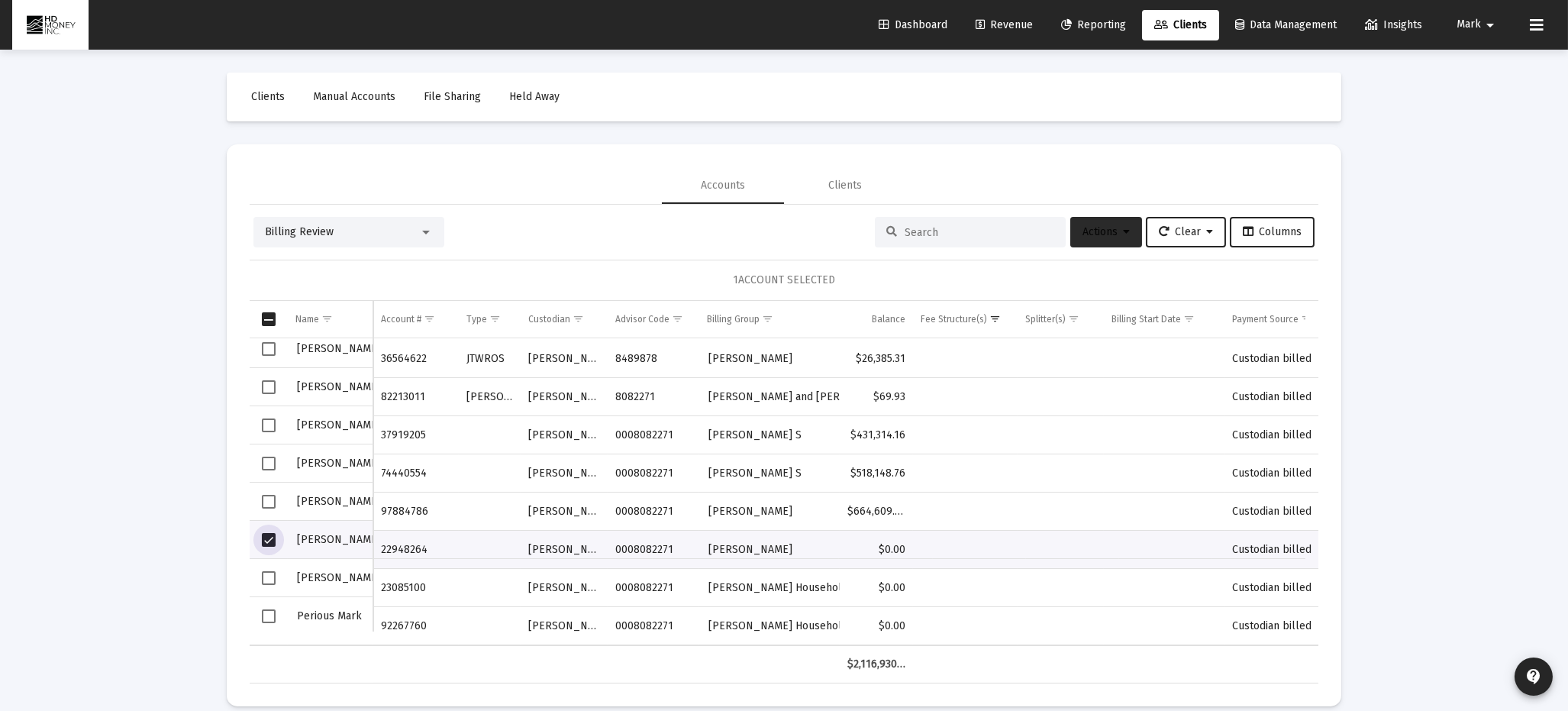
click at [1096, 227] on span "Actions" at bounding box center [1106, 231] width 47 height 13
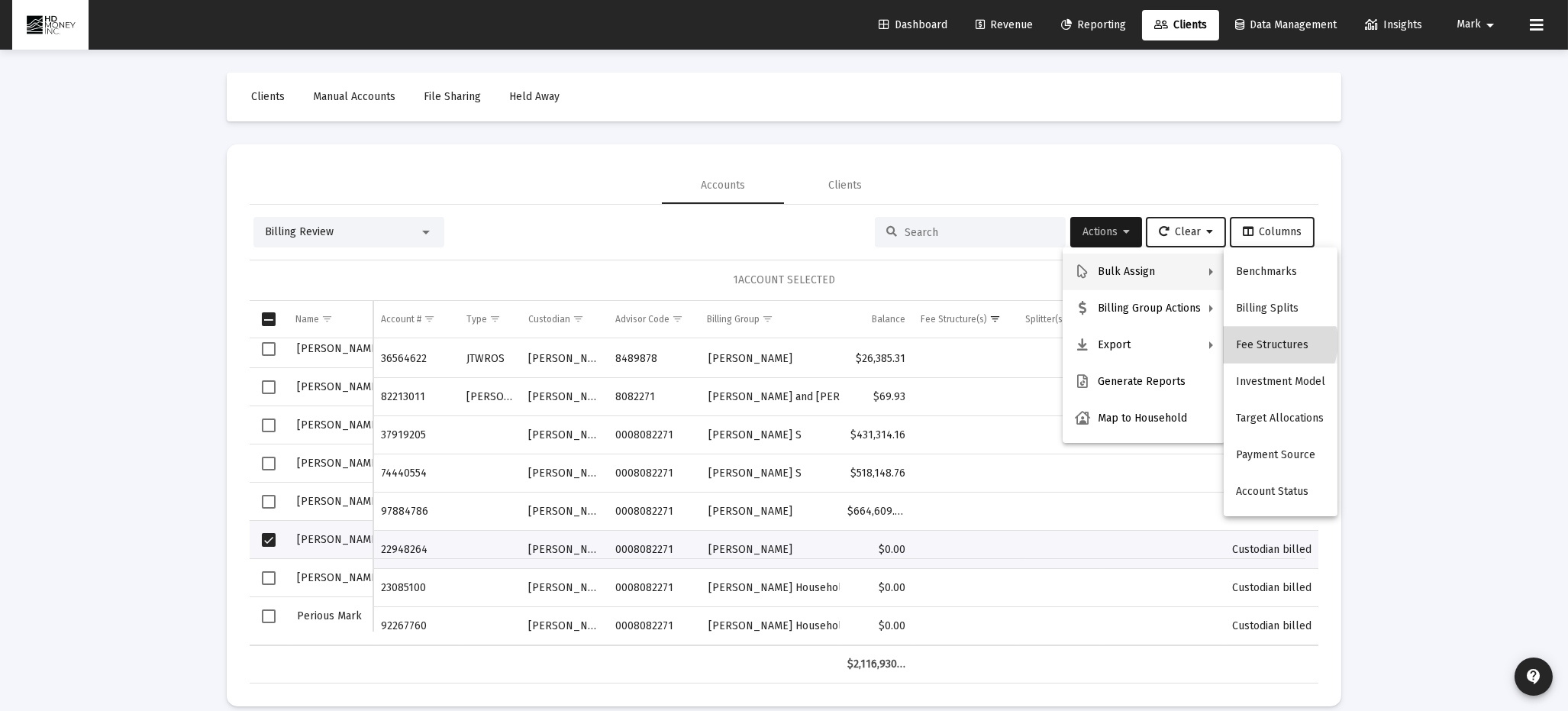
click at [1274, 342] on button "Fee Structures" at bounding box center [1281, 345] width 114 height 37
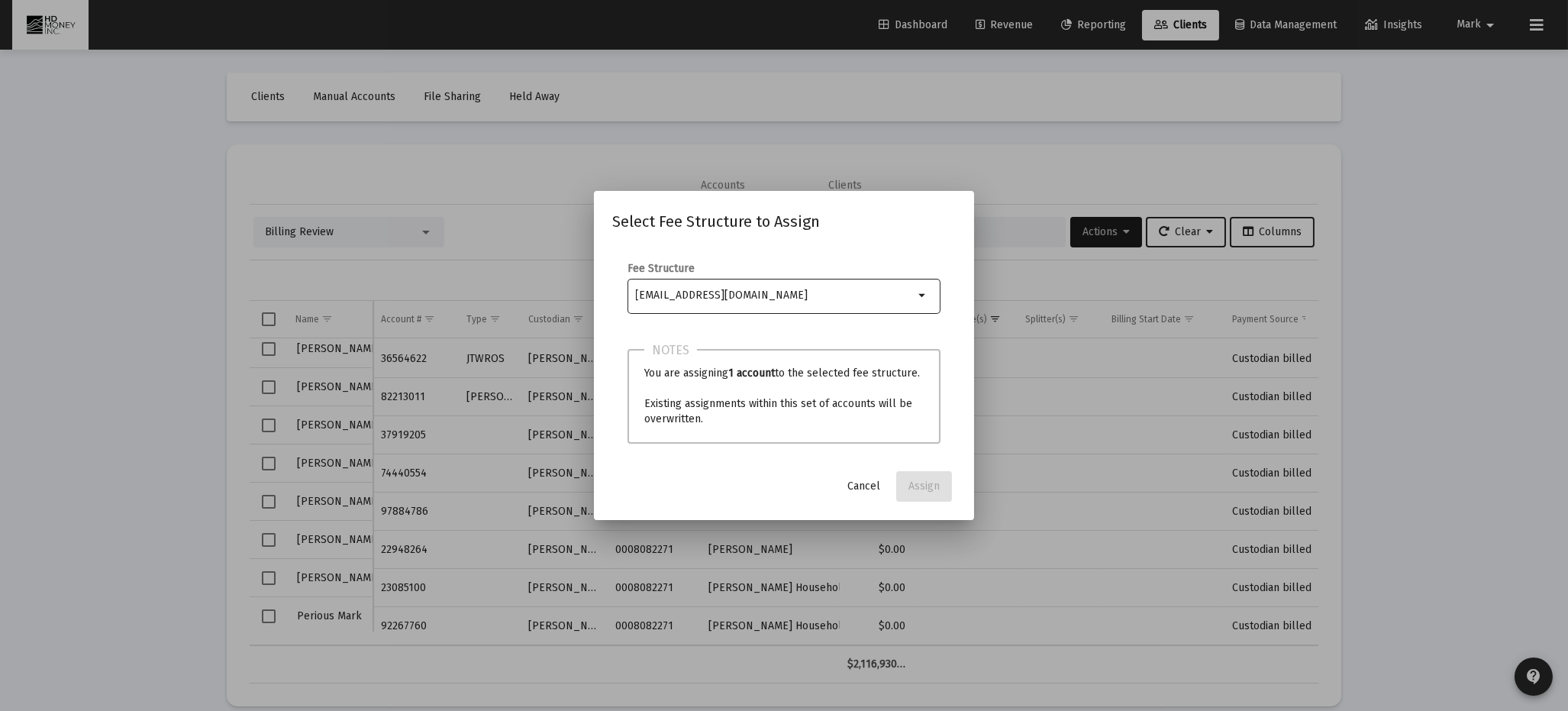
click at [795, 298] on input "Selection" at bounding box center [775, 296] width 278 height 12
click at [927, 292] on mat-icon "arrow_drop_down" at bounding box center [923, 295] width 18 height 18
click at [850, 292] on input "Selection" at bounding box center [775, 296] width 278 height 12
type input "m"
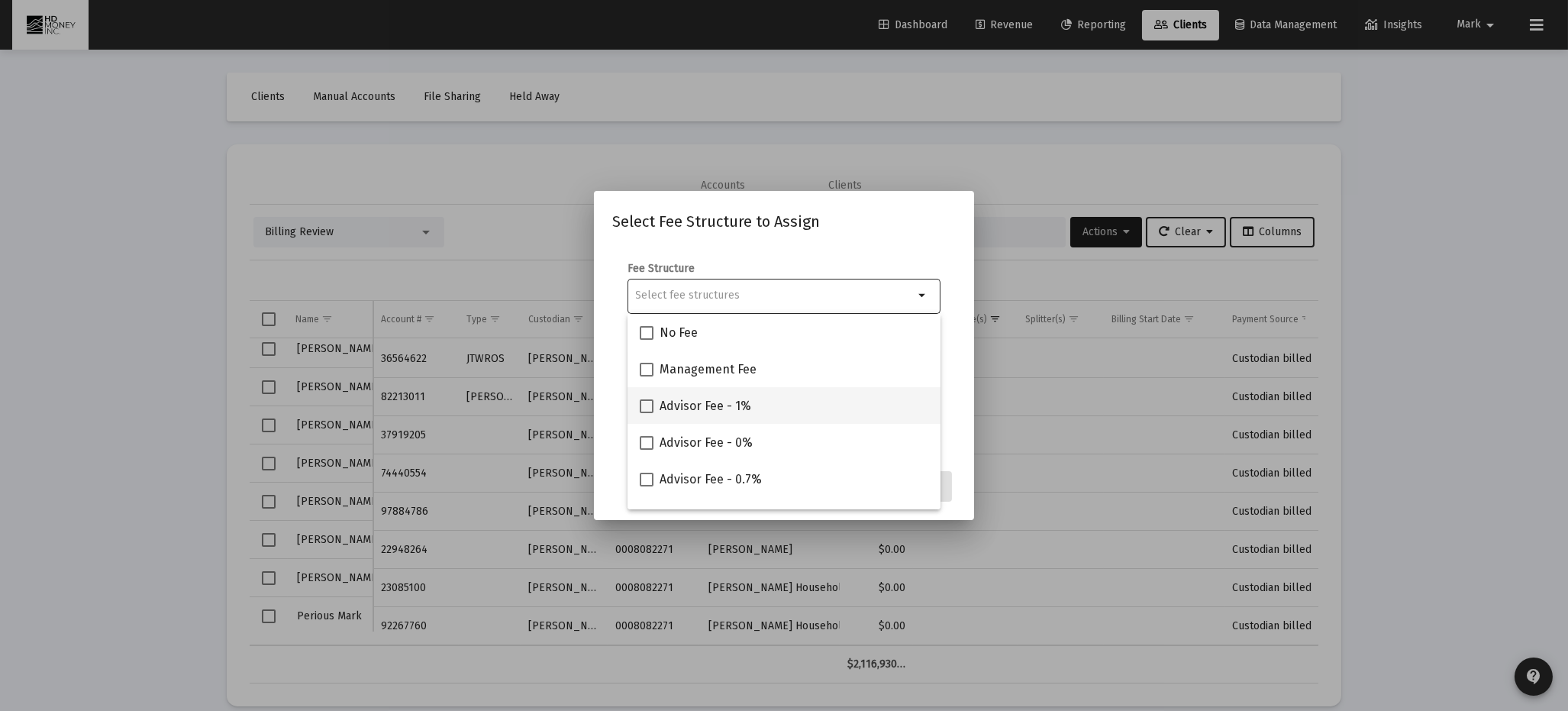
click at [648, 408] on span at bounding box center [647, 406] width 14 height 14
click at [647, 413] on input "Advisor Fee - 1%" at bounding box center [646, 413] width 1 height 1
checkbox input "true"
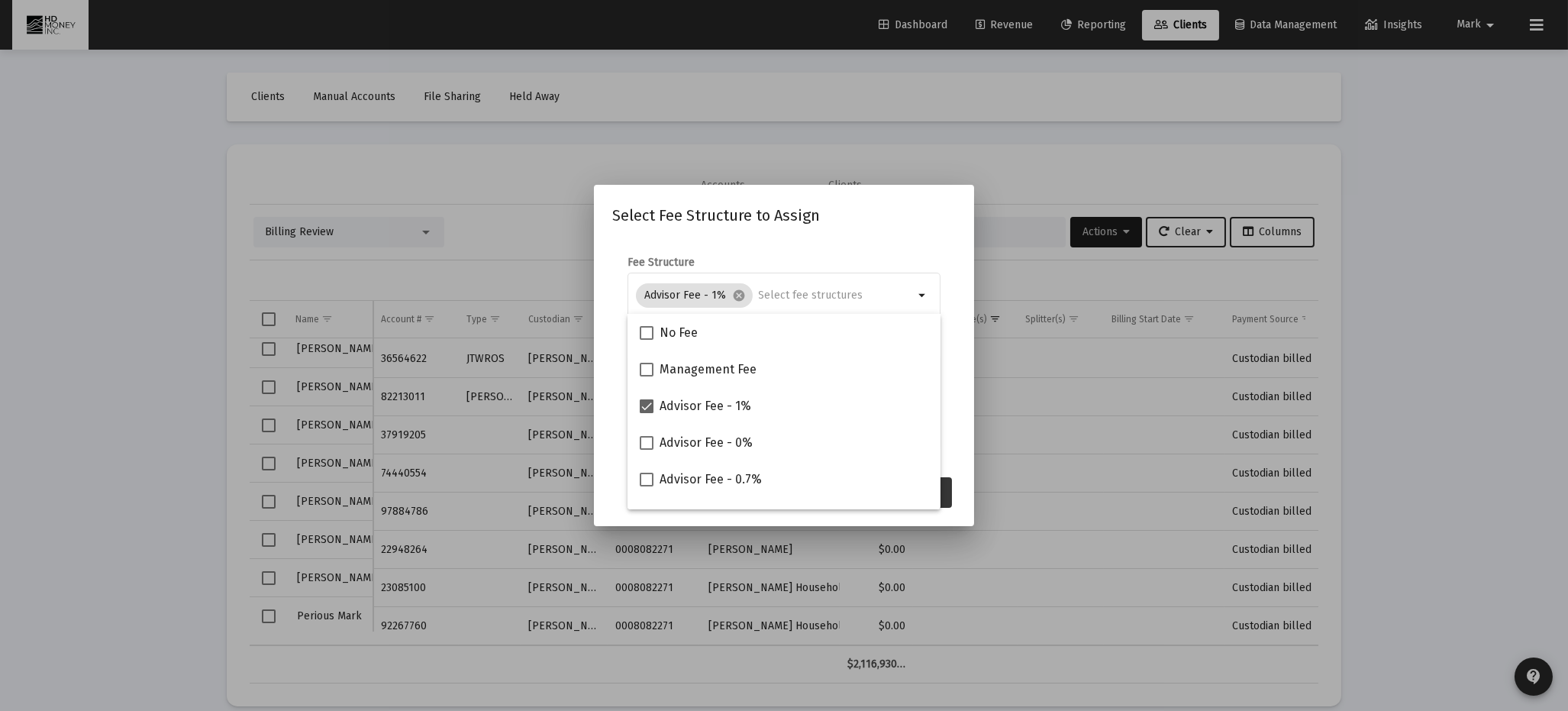
click at [945, 493] on button "Assign" at bounding box center [924, 492] width 56 height 30
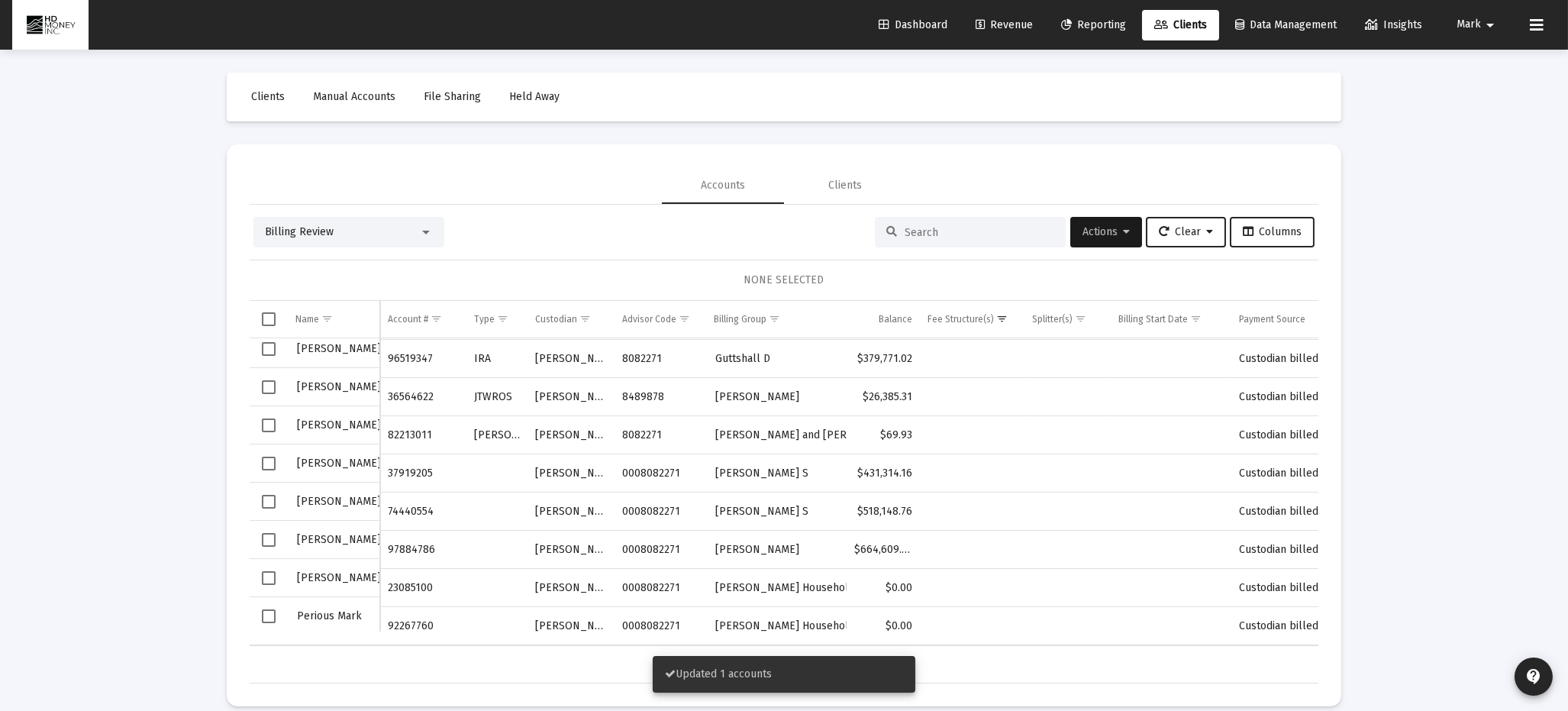
scroll to position [159, 0]
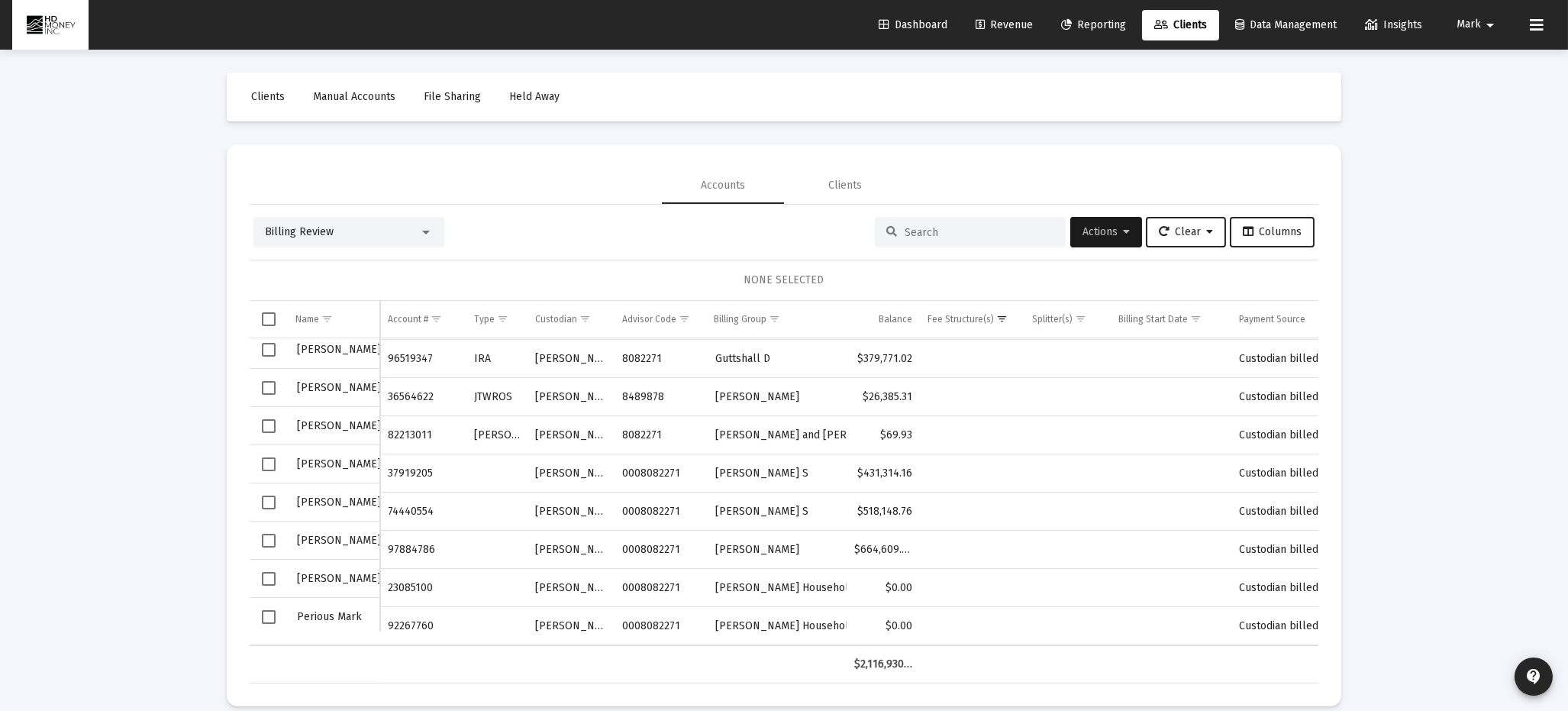
drag, startPoint x: 267, startPoint y: 459, endPoint x: 271, endPoint y: 466, distance: 8.1
click at [267, 459] on span "Select row" at bounding box center [269, 465] width 14 height 14
click at [267, 498] on span "Select row" at bounding box center [269, 503] width 14 height 14
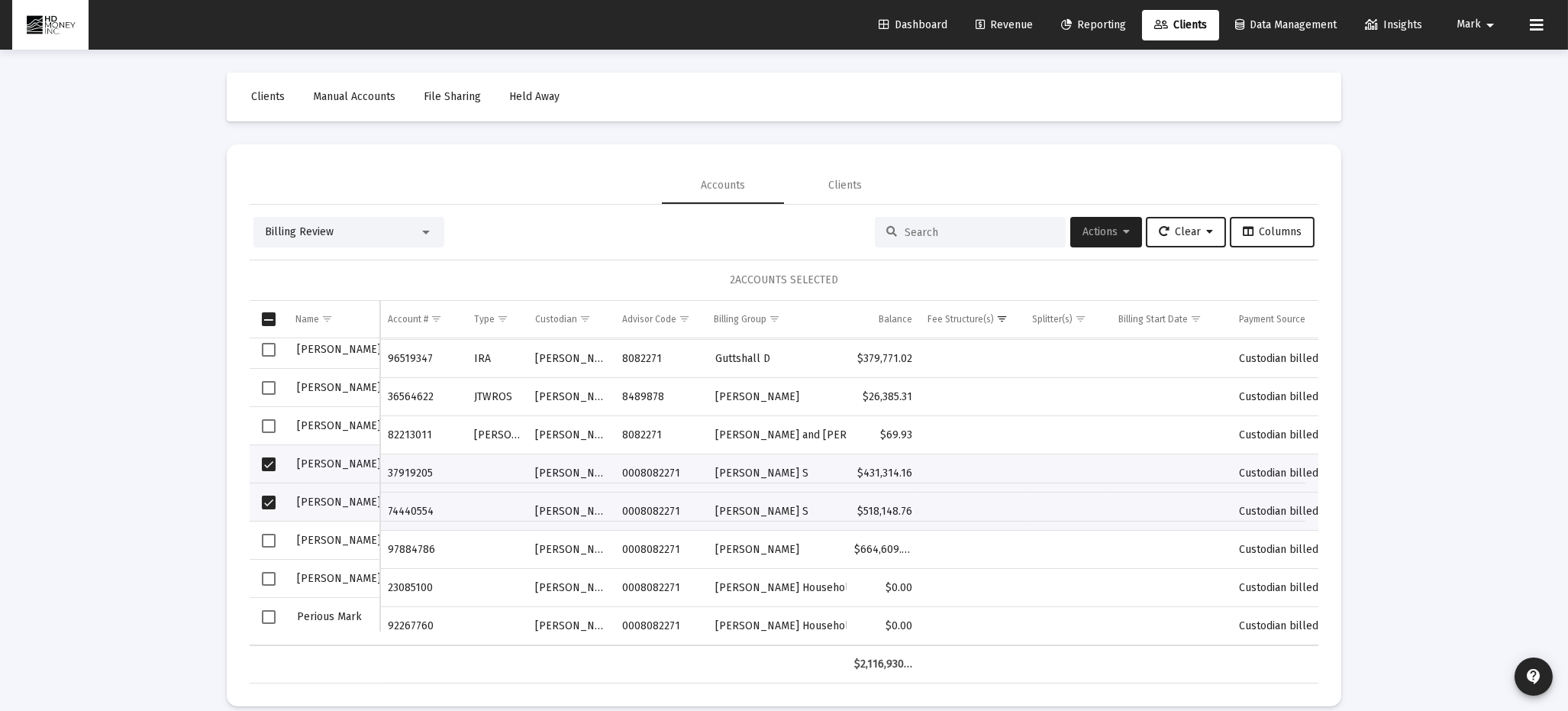
click at [1101, 233] on span "Actions" at bounding box center [1106, 231] width 47 height 13
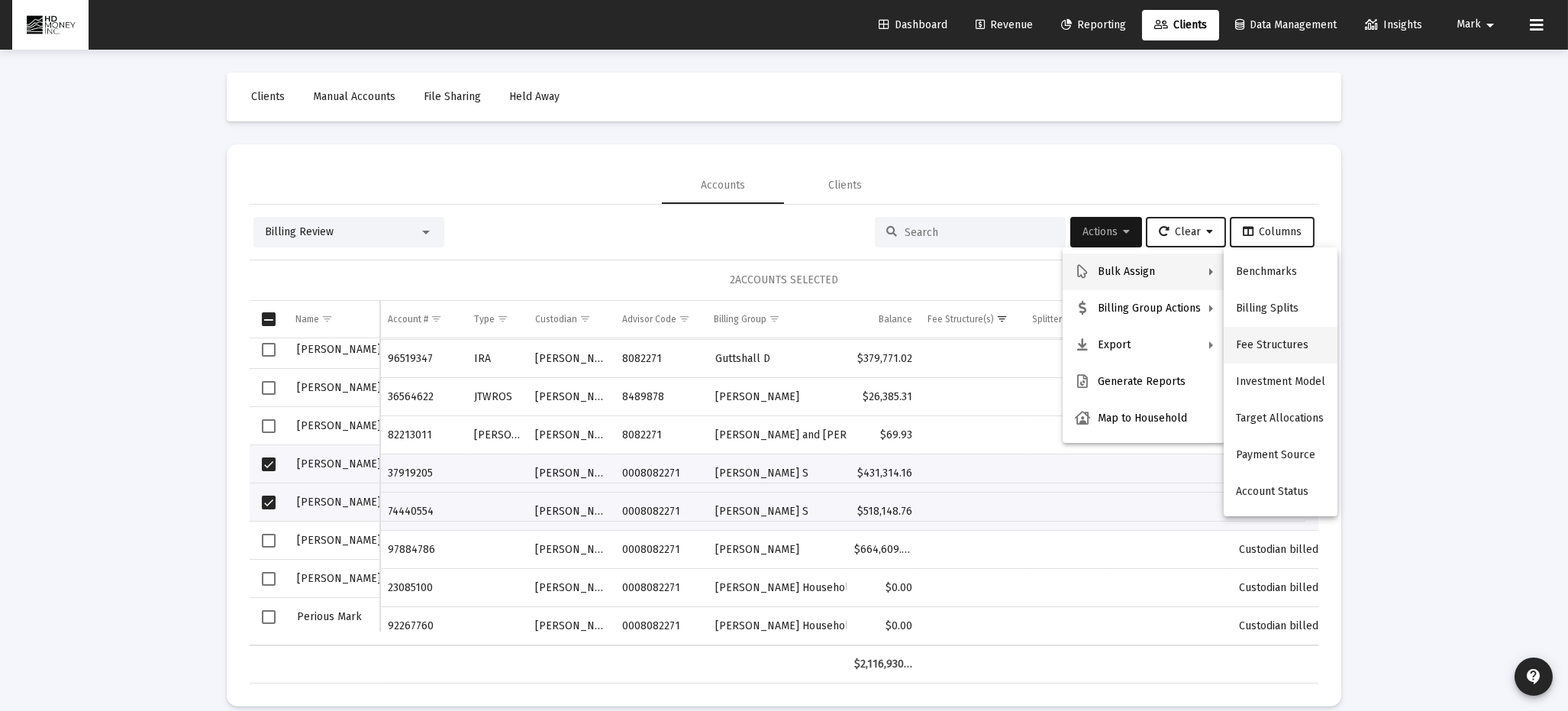
click at [1268, 343] on button "Fee Structures" at bounding box center [1281, 345] width 114 height 37
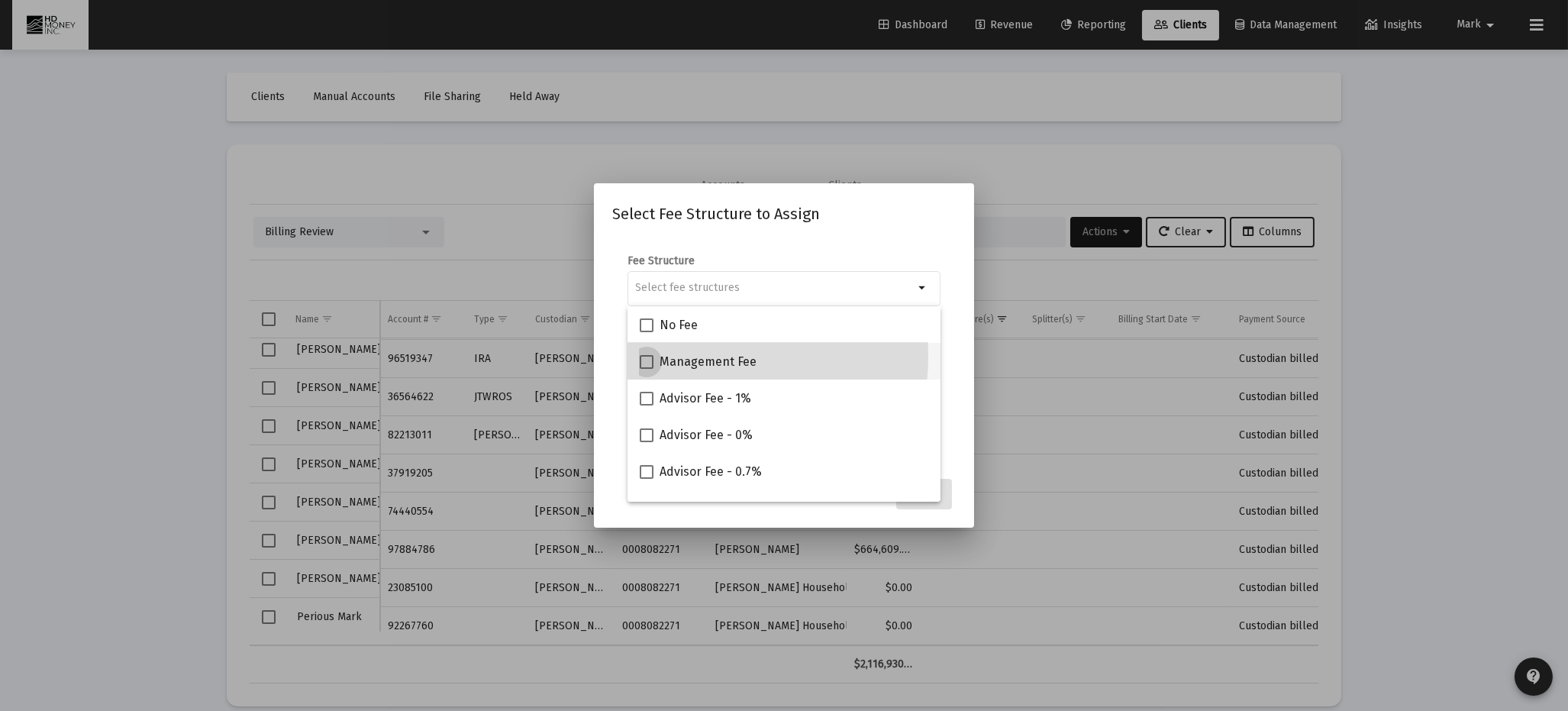
drag, startPoint x: 647, startPoint y: 356, endPoint x: 651, endPoint y: 369, distance: 13.6
click at [646, 357] on span at bounding box center [647, 362] width 14 height 14
click at [646, 369] on input "Management Fee" at bounding box center [646, 369] width 1 height 1
checkbox input "true"
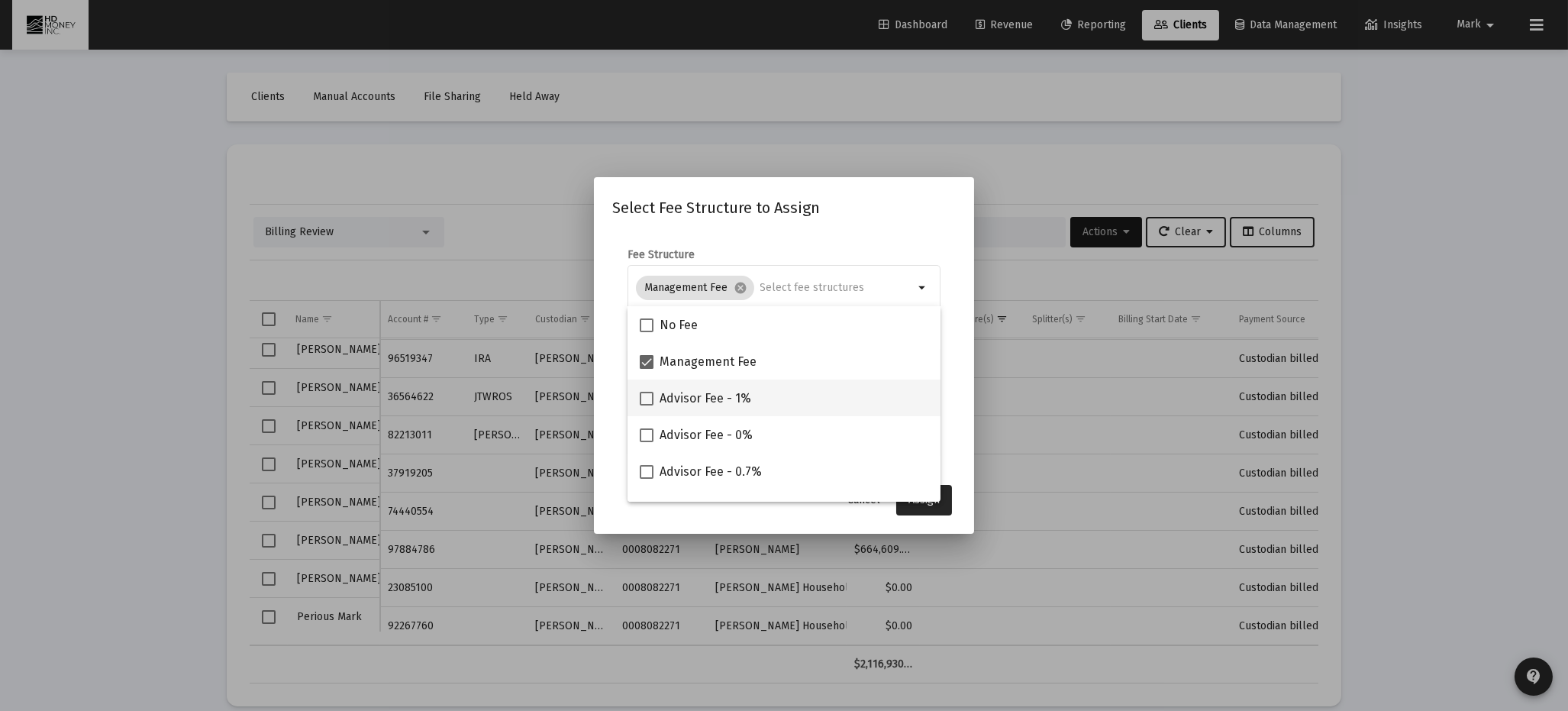
click at [652, 392] on span at bounding box center [647, 399] width 14 height 14
click at [647, 406] on input "Advisor Fee - 1%" at bounding box center [646, 406] width 1 height 1
checkbox input "true"
click at [941, 506] on button "Assign" at bounding box center [924, 500] width 56 height 30
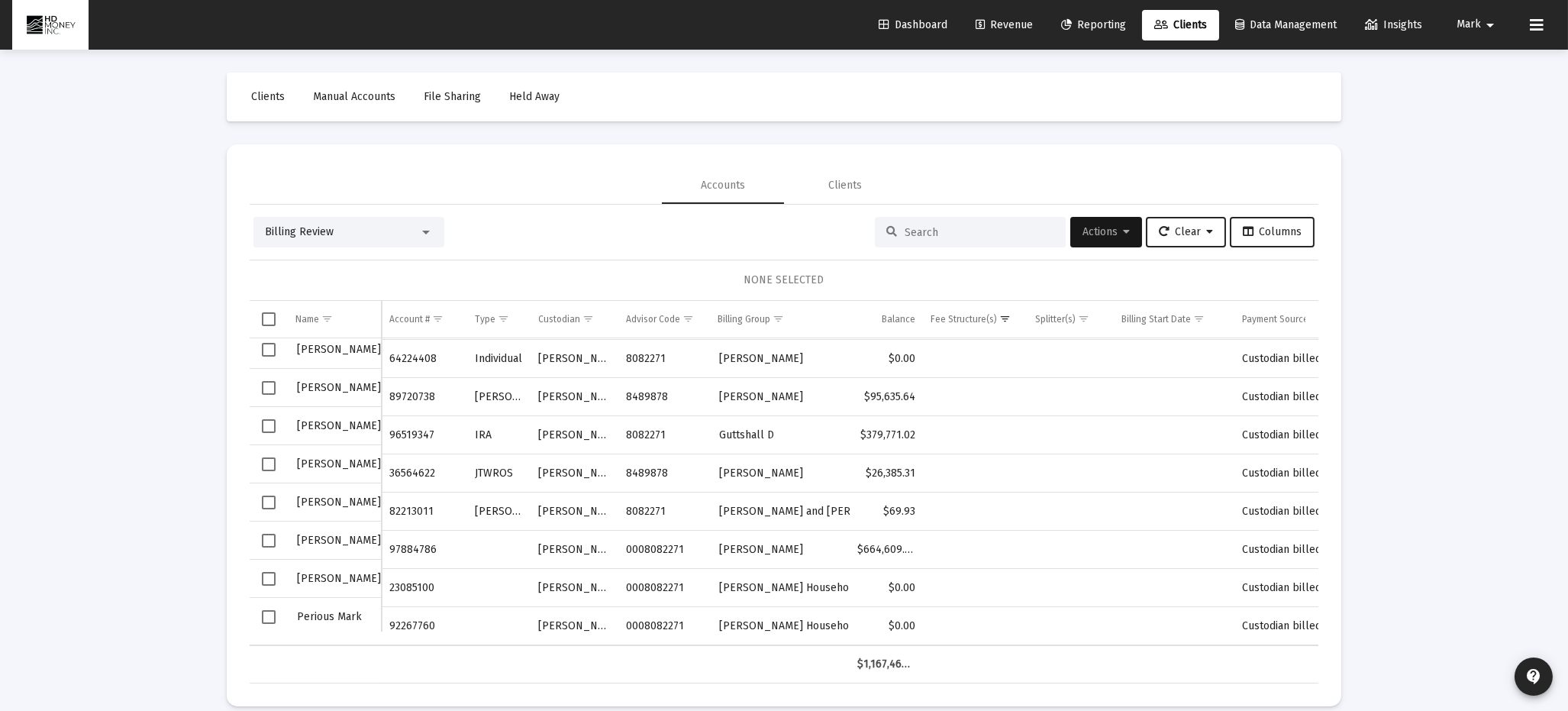
scroll to position [0, 0]
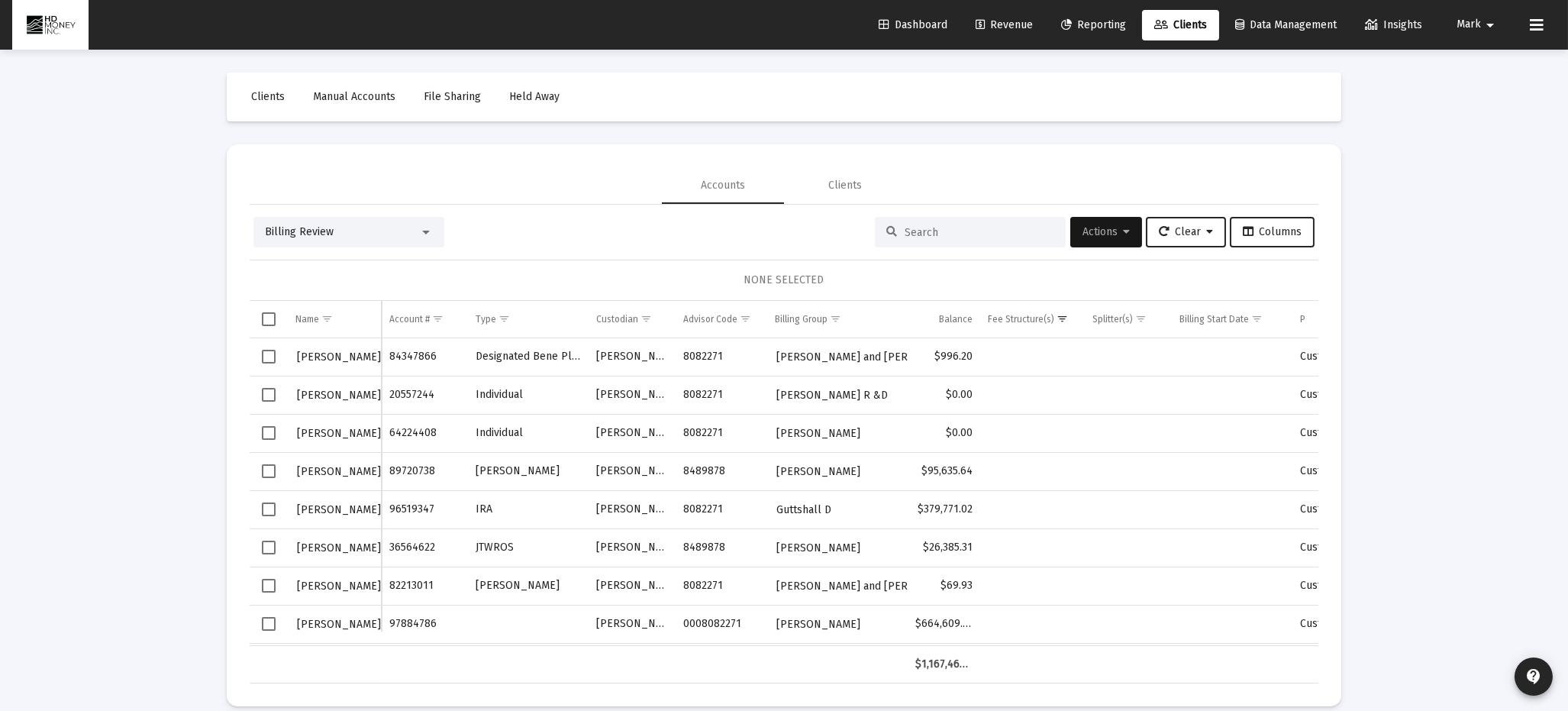
click at [267, 507] on span "Select row" at bounding box center [269, 509] width 14 height 14
click at [1089, 230] on span "Actions" at bounding box center [1106, 231] width 47 height 13
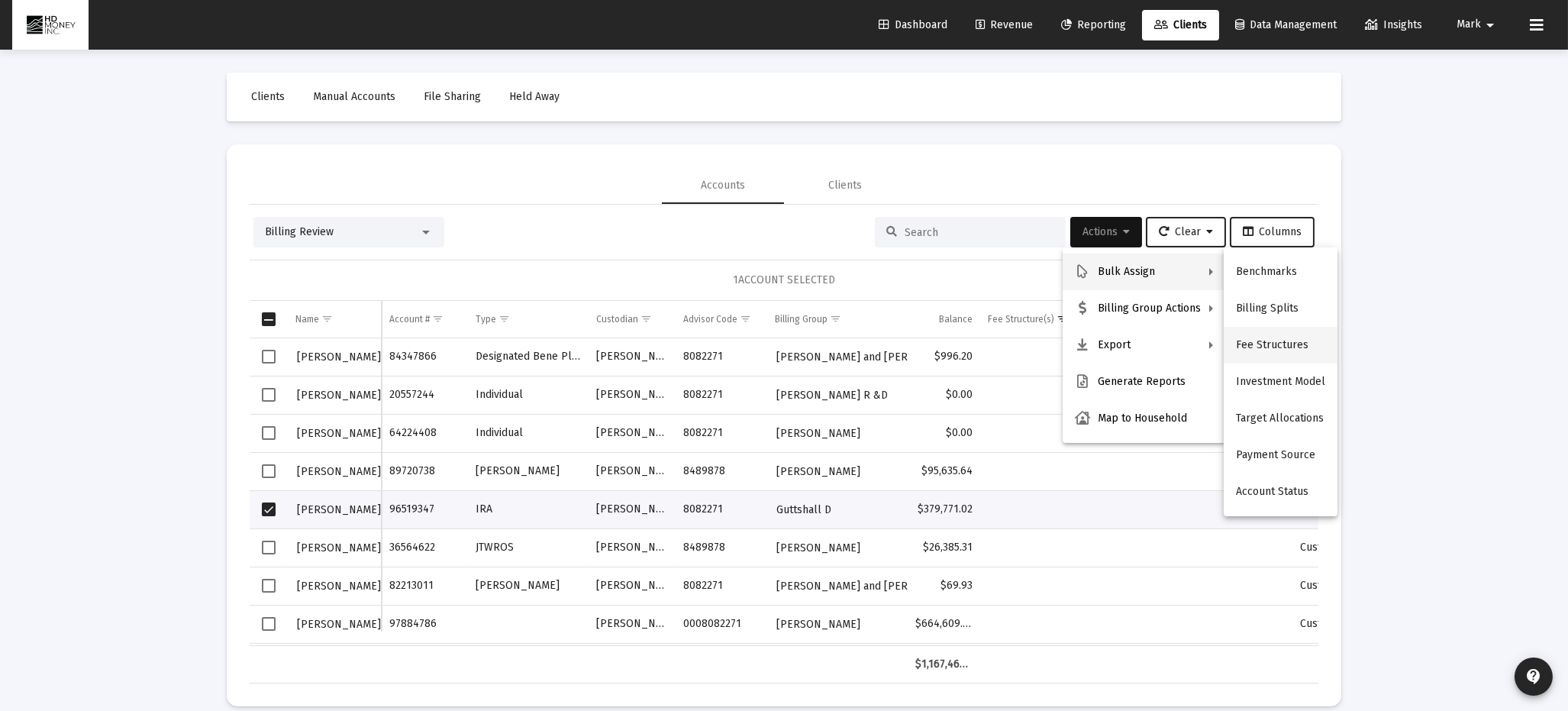
click at [1260, 339] on button "Fee Structures" at bounding box center [1281, 345] width 114 height 37
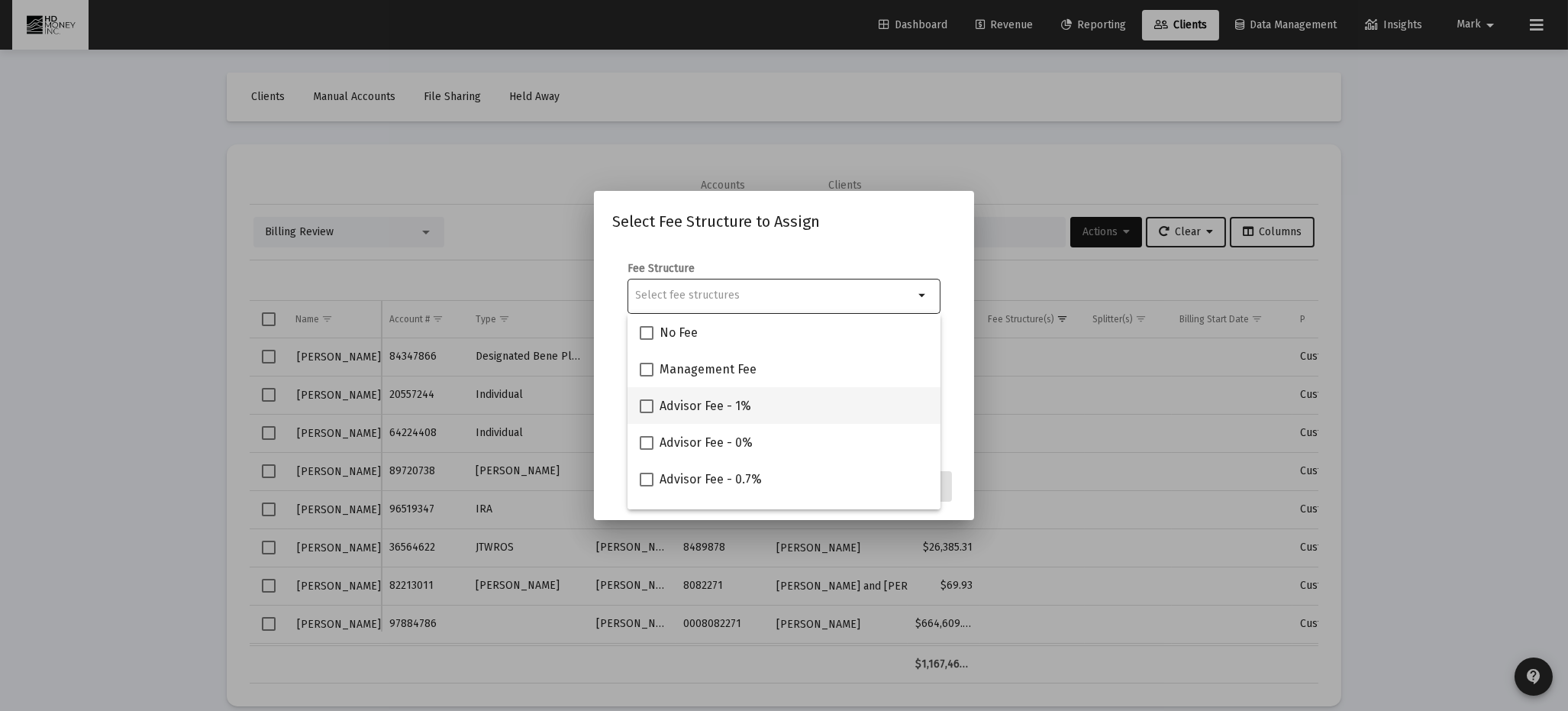
click at [731, 400] on span "Advisor Fee - 1%" at bounding box center [705, 406] width 91 height 18
click at [647, 413] on input "Advisor Fee - 1%" at bounding box center [646, 413] width 1 height 1
checkbox input "true"
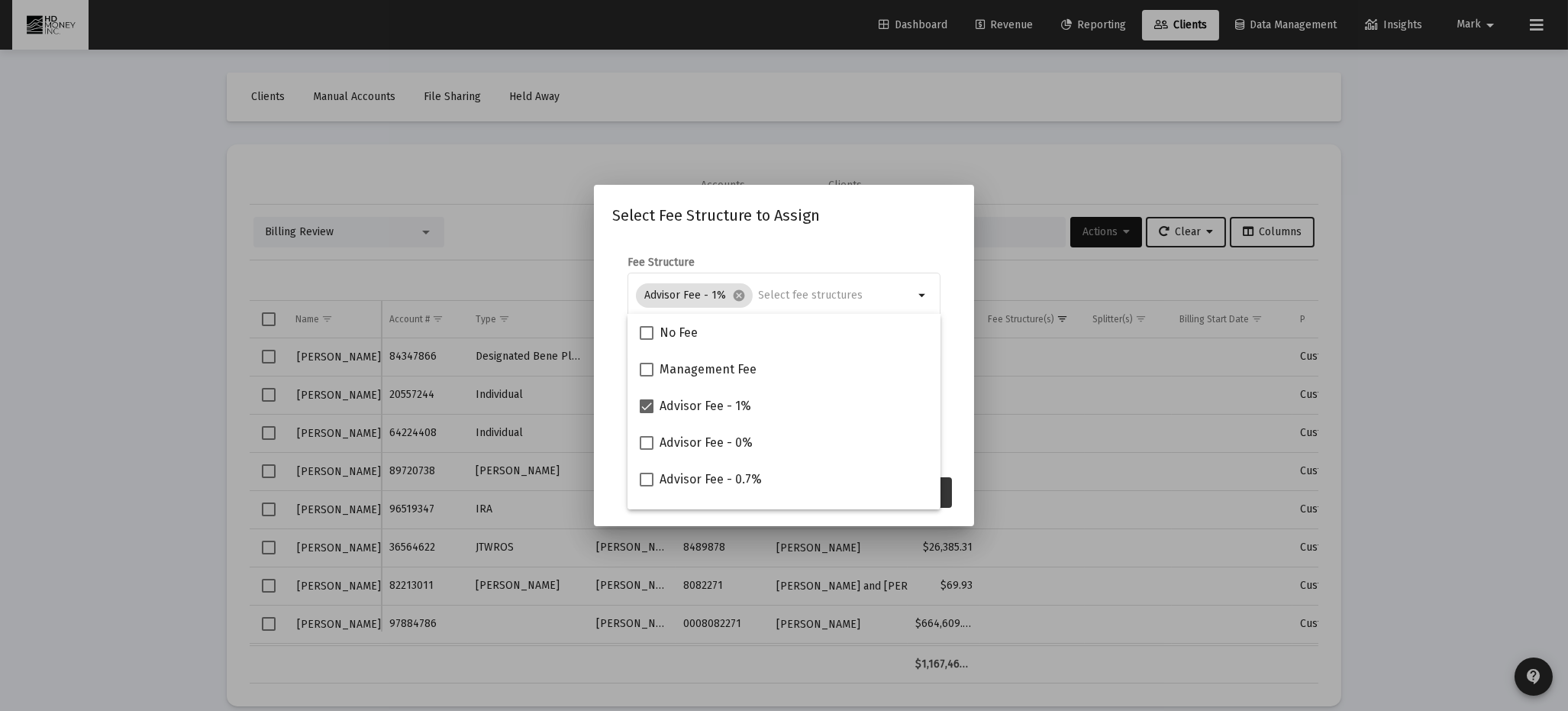
click at [947, 488] on button "Assign" at bounding box center [924, 492] width 56 height 30
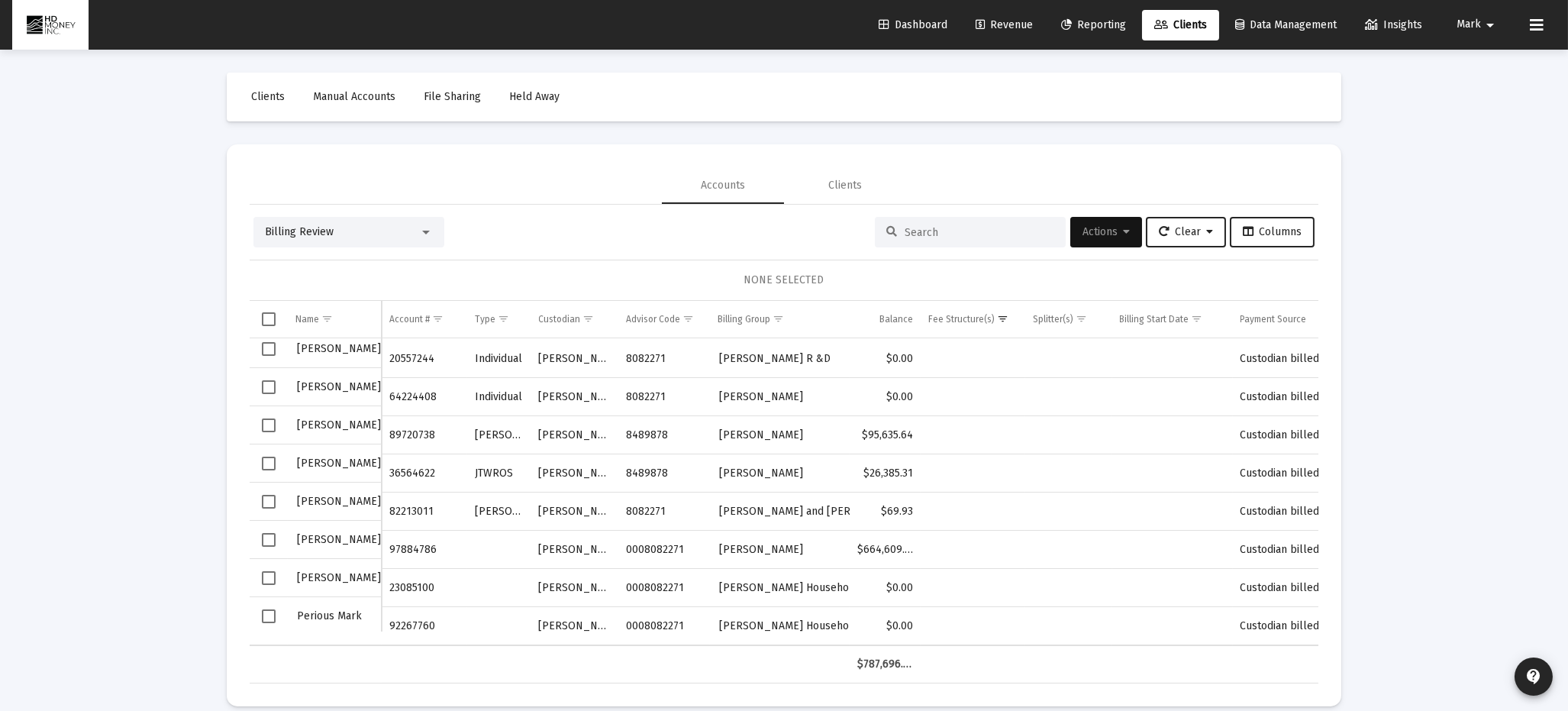
scroll to position [46, 0]
click at [926, 232] on input at bounding box center [980, 232] width 150 height 13
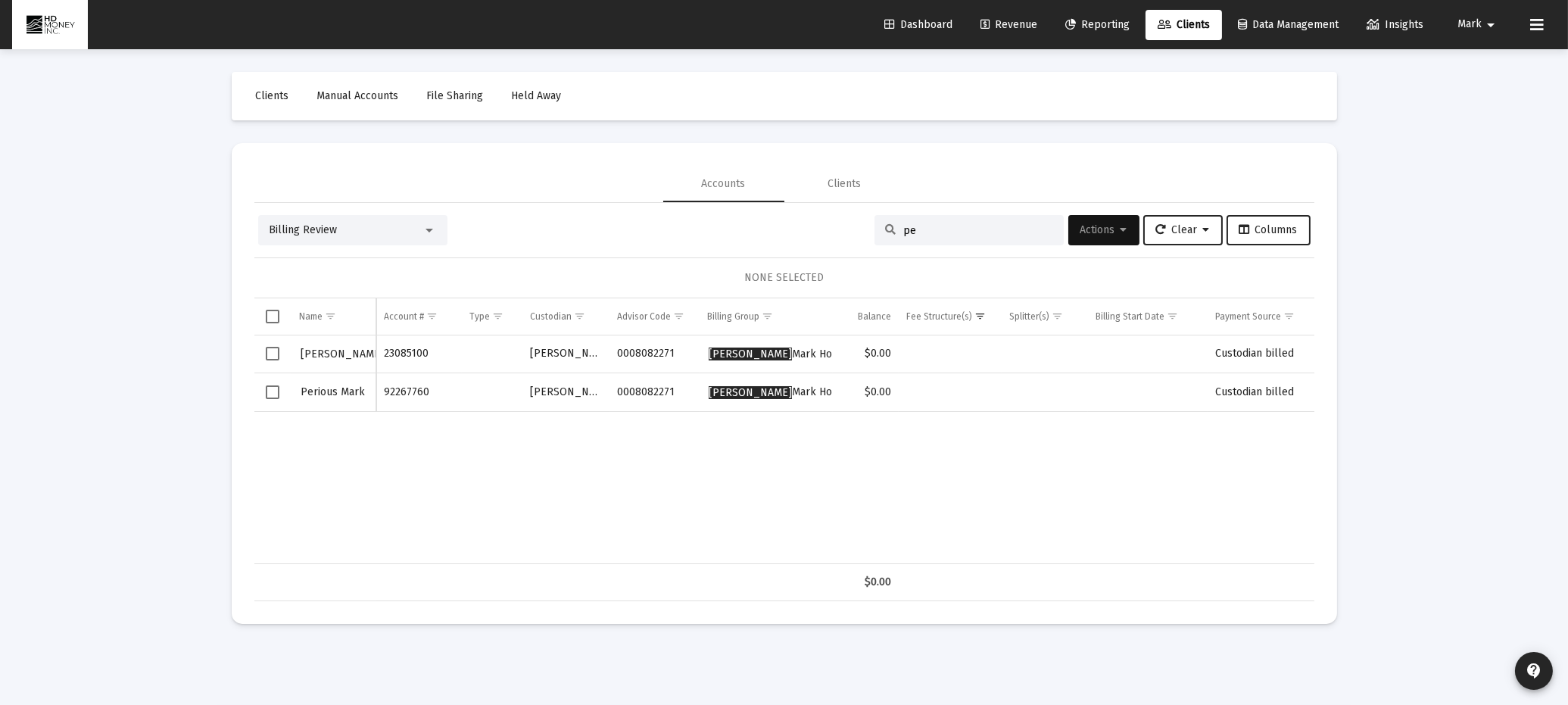
type input "p"
type input "[PERSON_NAME]"
click at [273, 356] on span "Select row" at bounding box center [273, 354] width 14 height 14
click at [1092, 226] on span "Actions" at bounding box center [1104, 230] width 47 height 13
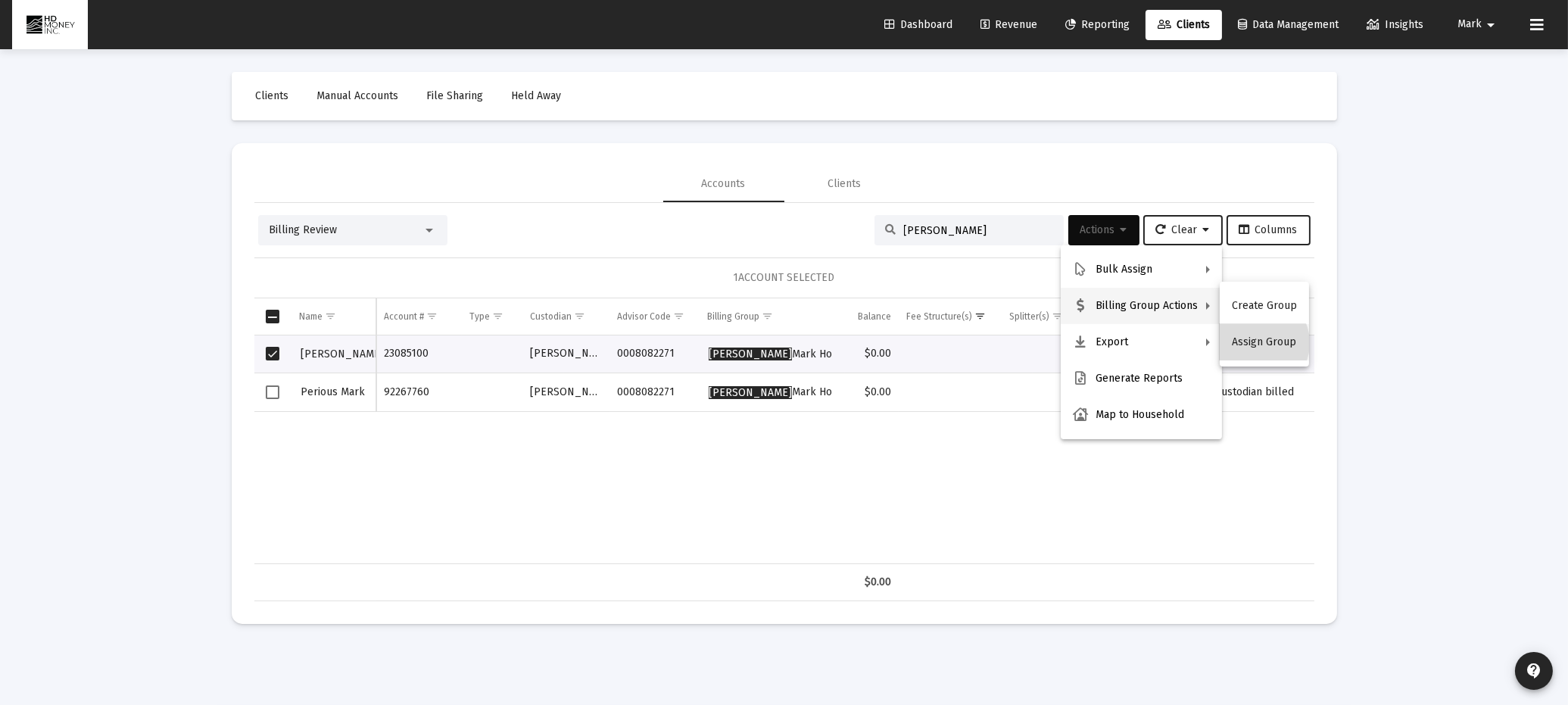
click at [1255, 343] on button "Assign Group" at bounding box center [1265, 343] width 90 height 36
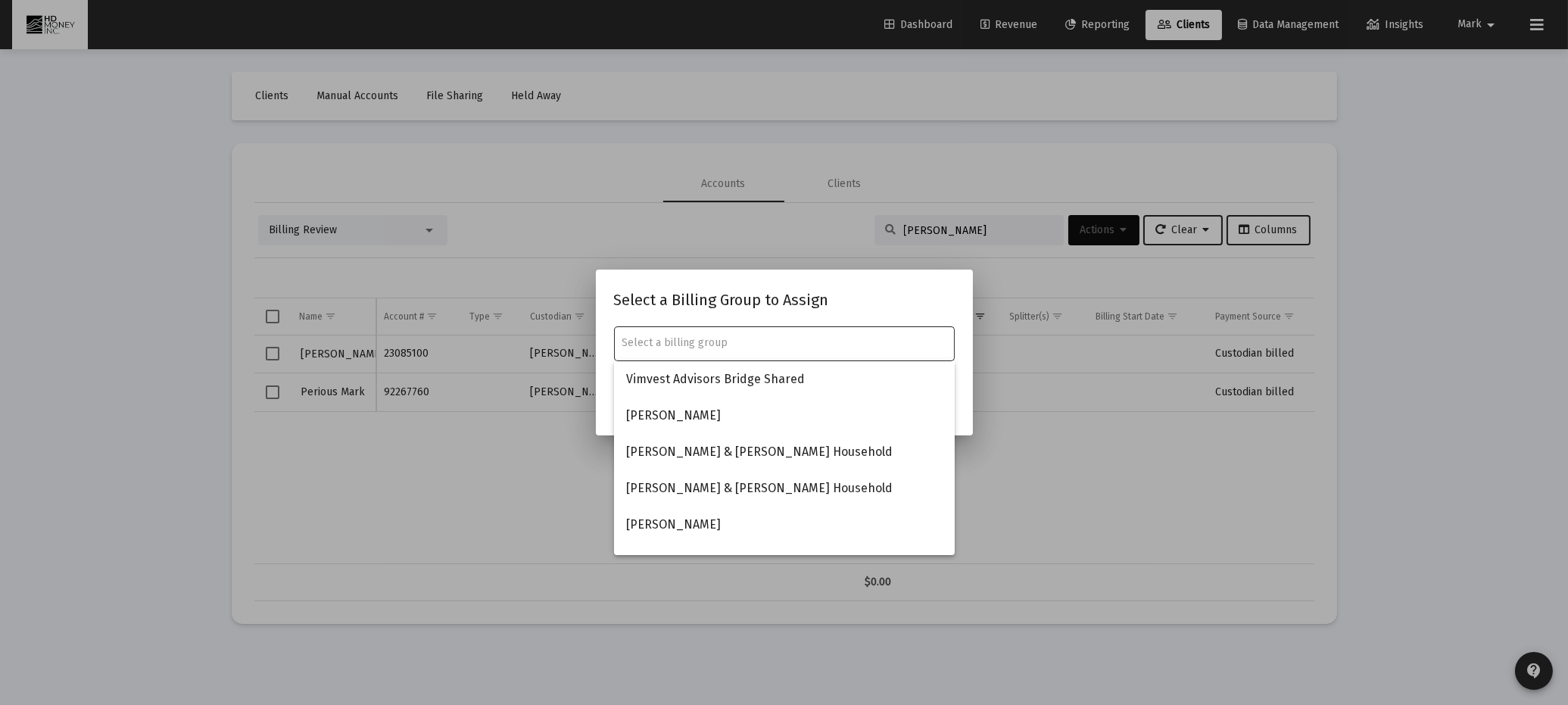
click at [813, 344] on input "text" at bounding box center [784, 343] width 324 height 12
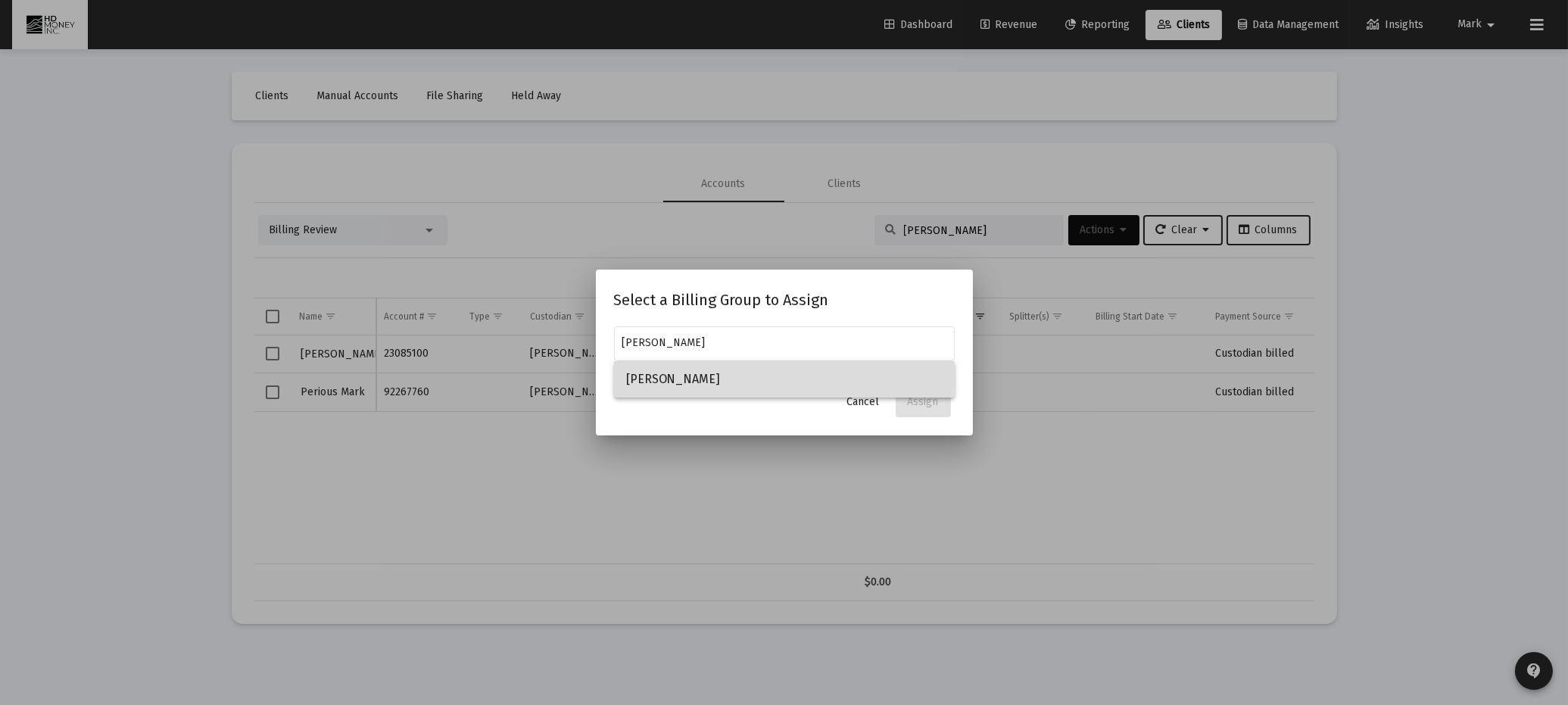
click at [671, 381] on span "[PERSON_NAME]" at bounding box center [784, 380] width 317 height 36
type input "[PERSON_NAME]"
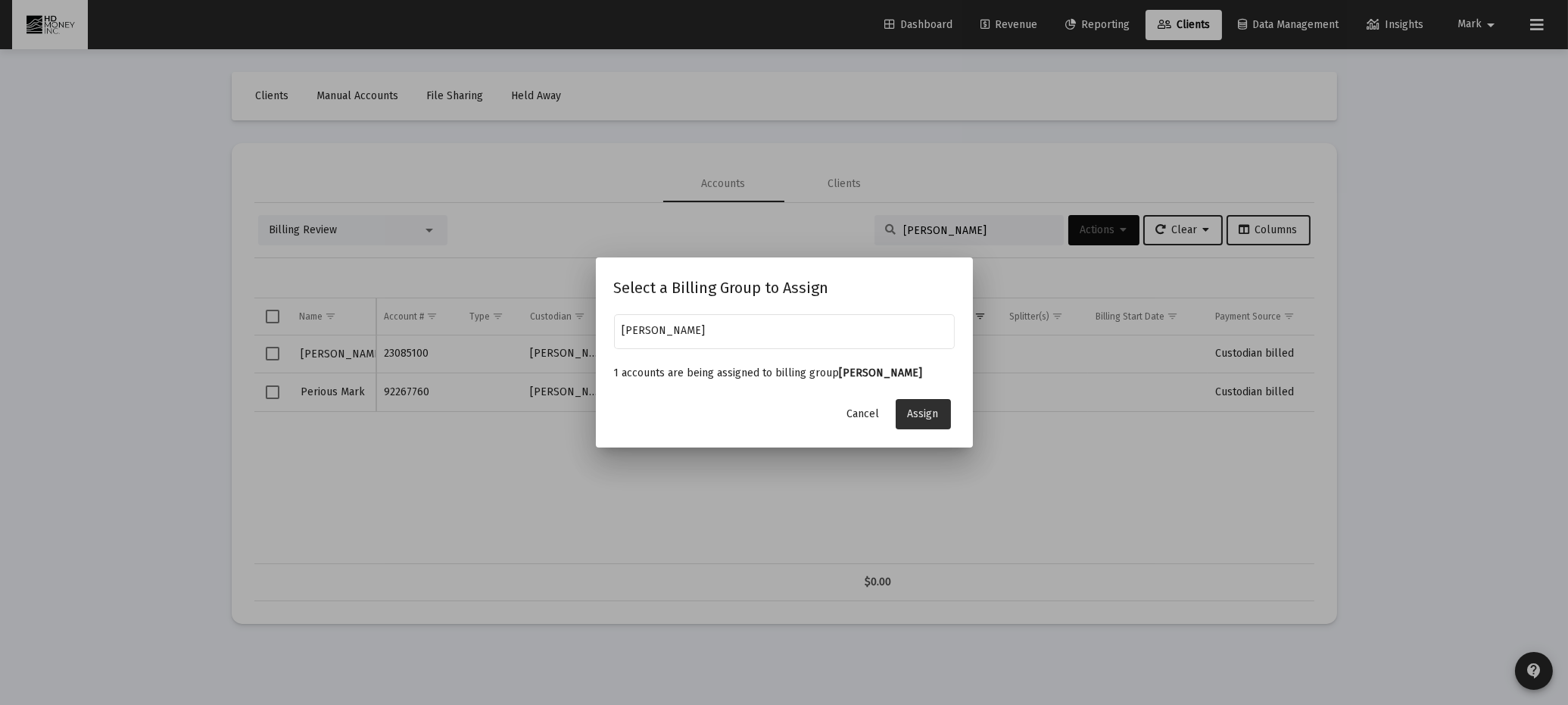
click at [922, 407] on span "Assign" at bounding box center [923, 413] width 31 height 13
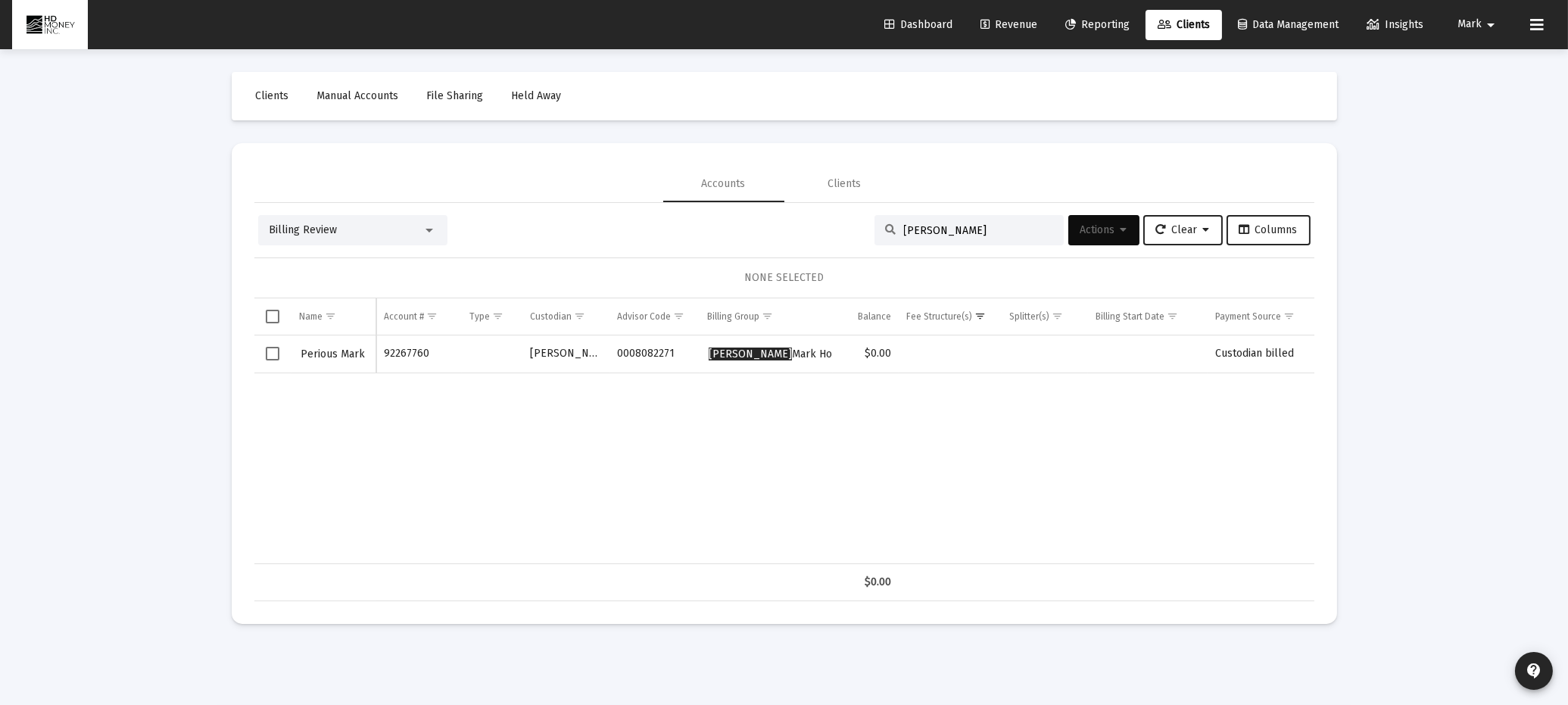
click at [431, 227] on div at bounding box center [430, 230] width 14 height 12
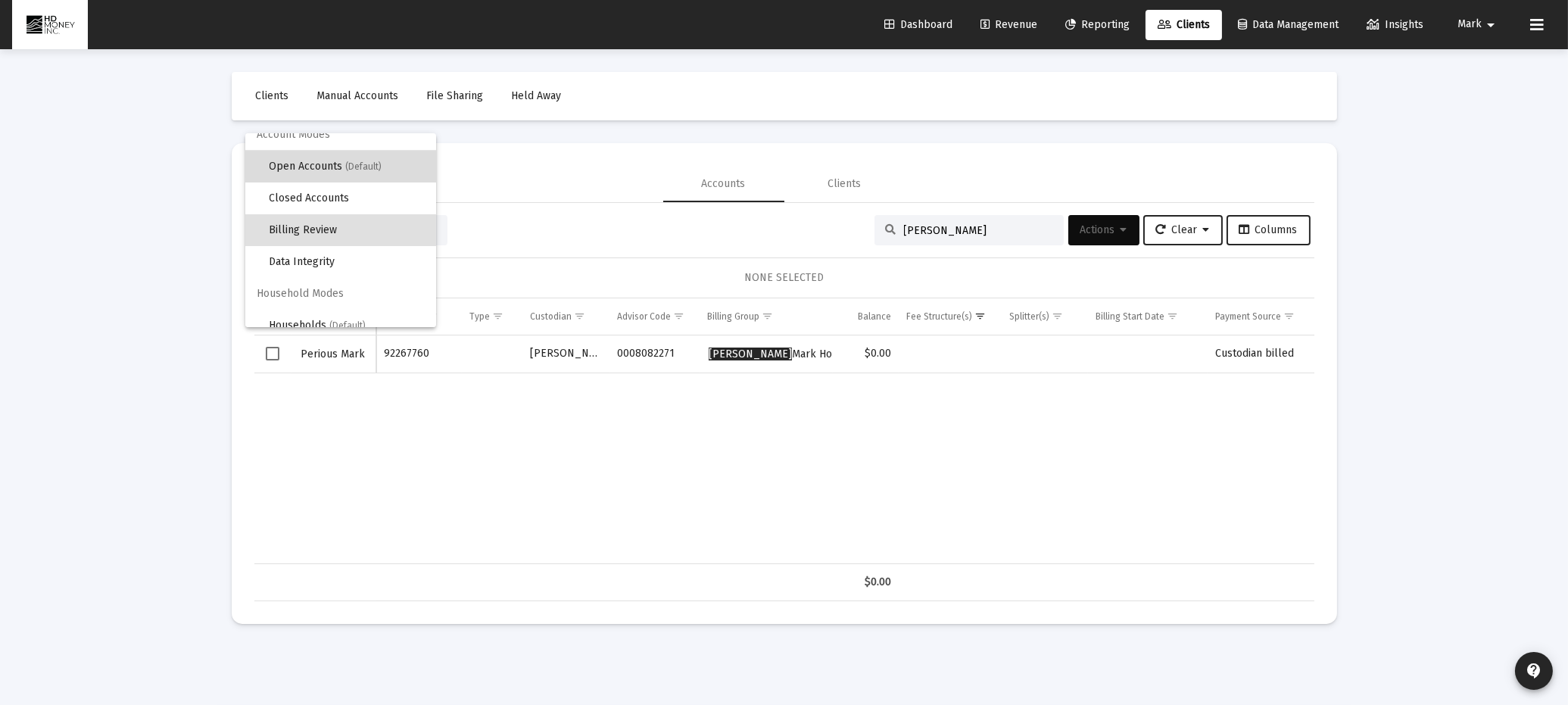
click at [392, 164] on span "Open Accounts (Default)" at bounding box center [346, 167] width 154 height 32
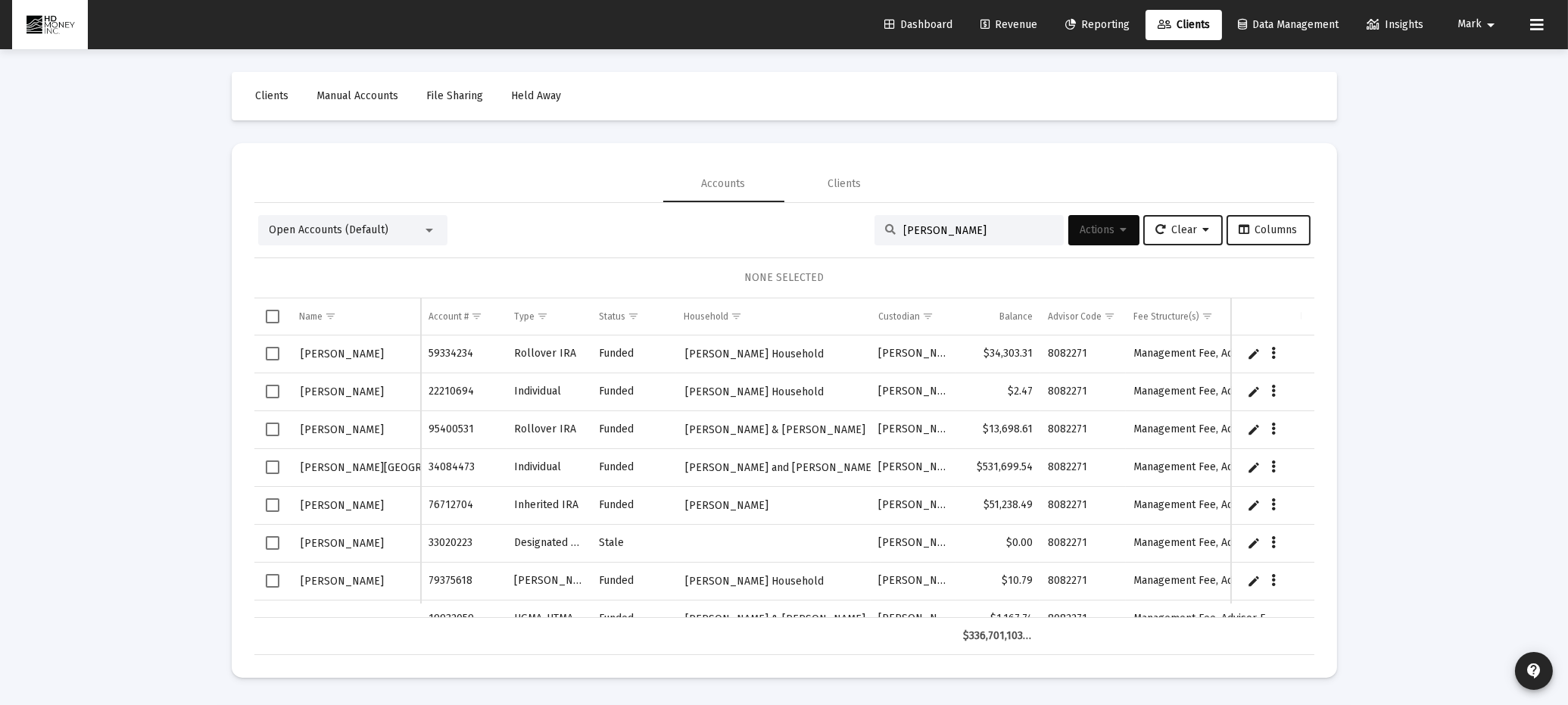
click at [967, 236] on div "[PERSON_NAME]" at bounding box center [969, 230] width 189 height 30
click at [960, 233] on input "[PERSON_NAME]" at bounding box center [979, 230] width 148 height 13
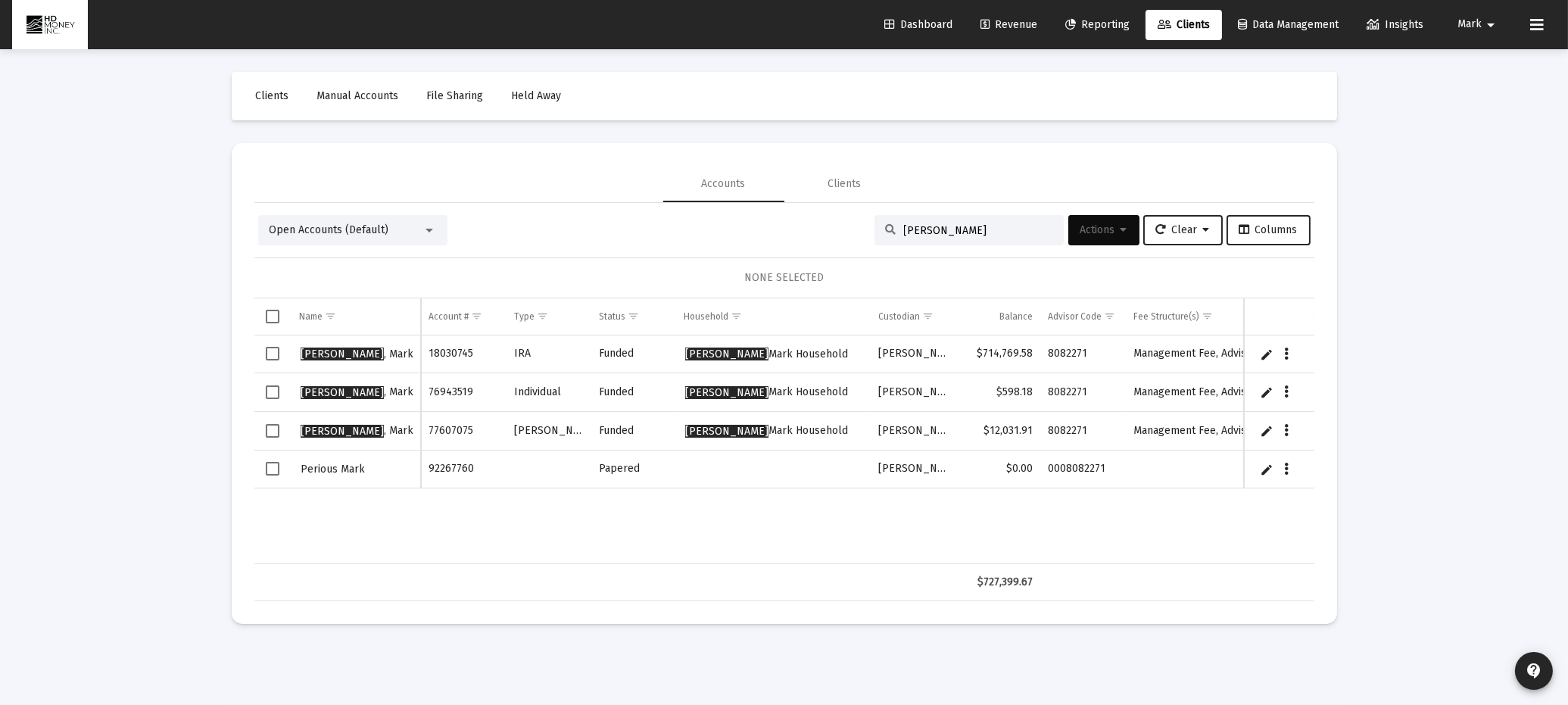
type input "[PERSON_NAME]"
click at [275, 468] on span "Select row" at bounding box center [273, 469] width 14 height 14
click at [1284, 467] on icon "Data grid" at bounding box center [1286, 469] width 4 height 18
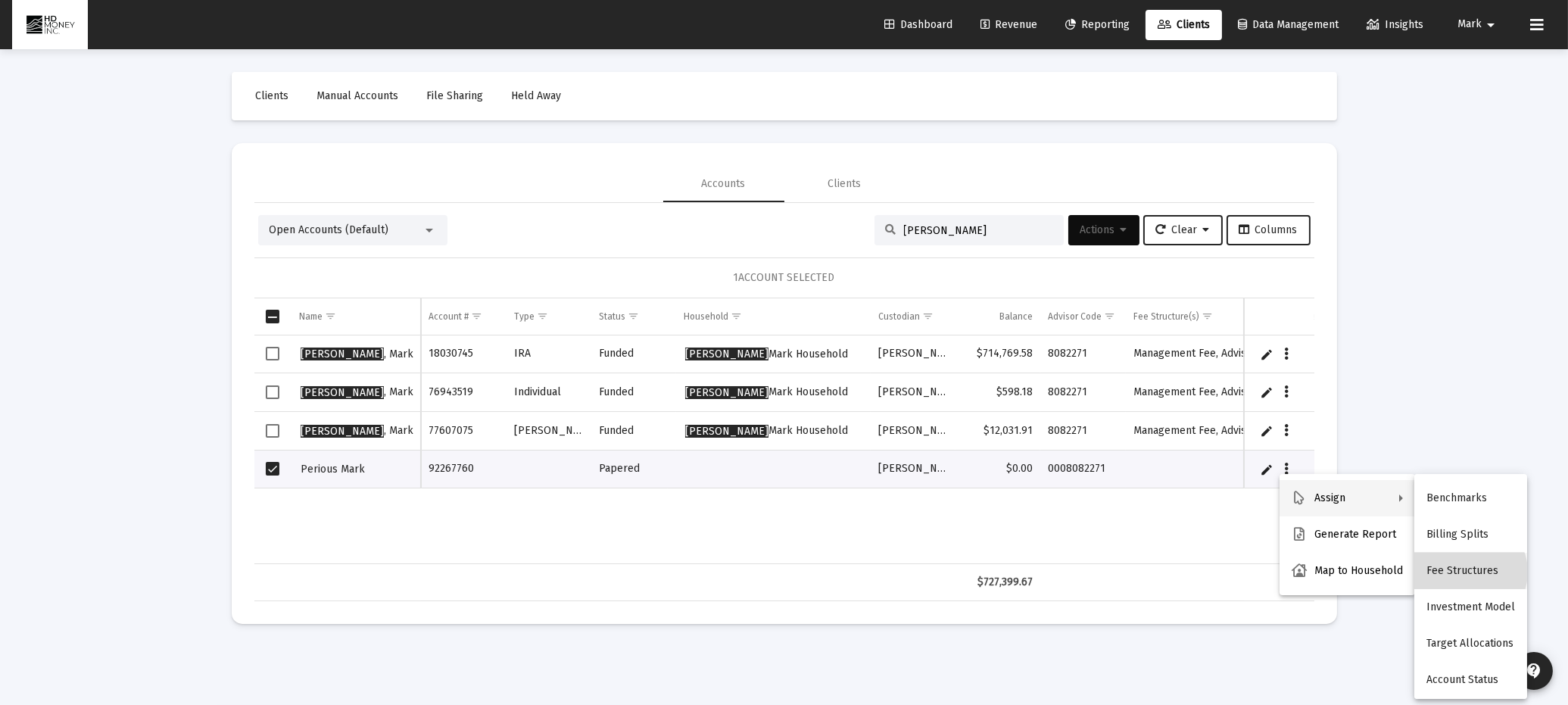
click at [1469, 572] on button "Fee Structures" at bounding box center [1470, 571] width 113 height 36
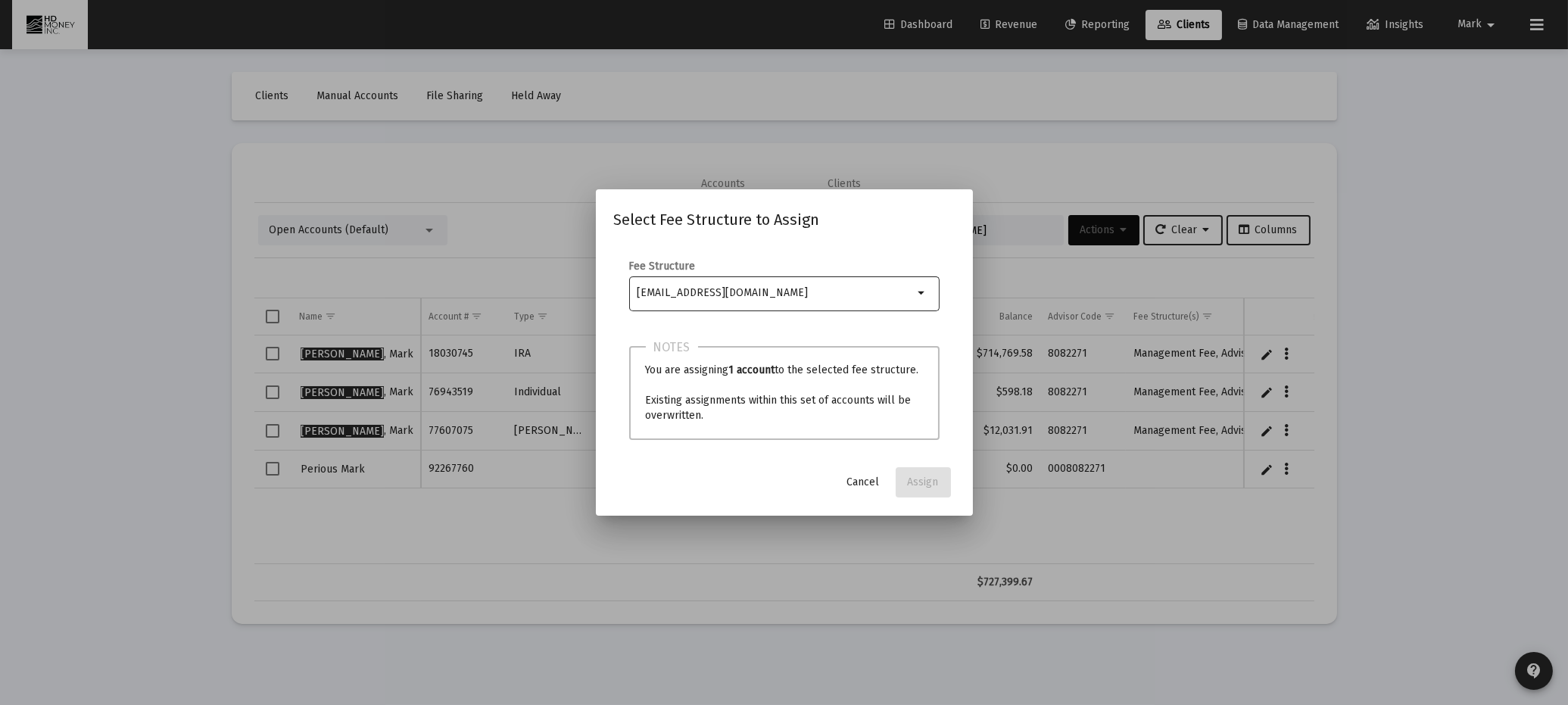
click at [739, 295] on input "Selection" at bounding box center [775, 293] width 276 height 12
type input "m"
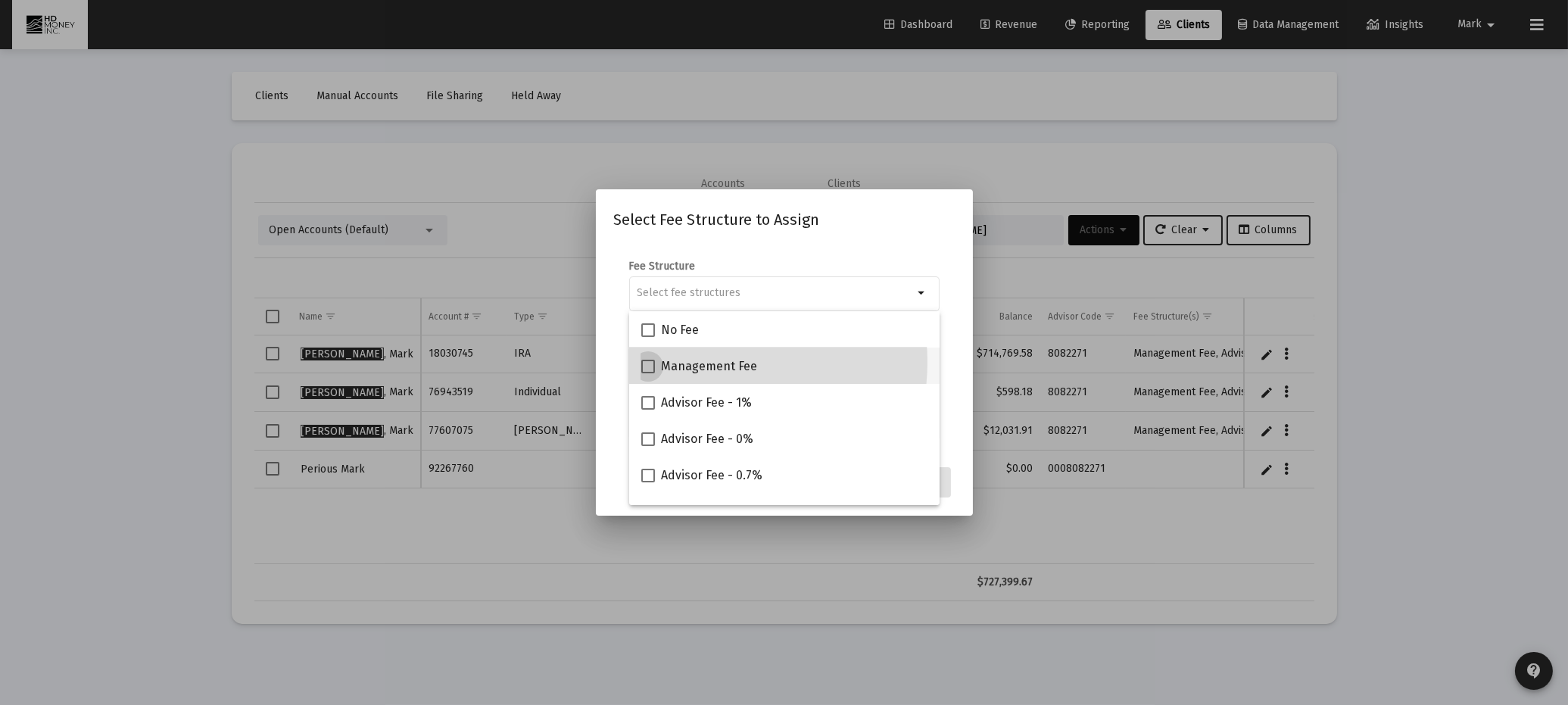
click at [708, 362] on span "Management Fee" at bounding box center [708, 366] width 96 height 18
click at [648, 374] on input "Management Fee" at bounding box center [647, 374] width 1 height 1
checkbox input "true"
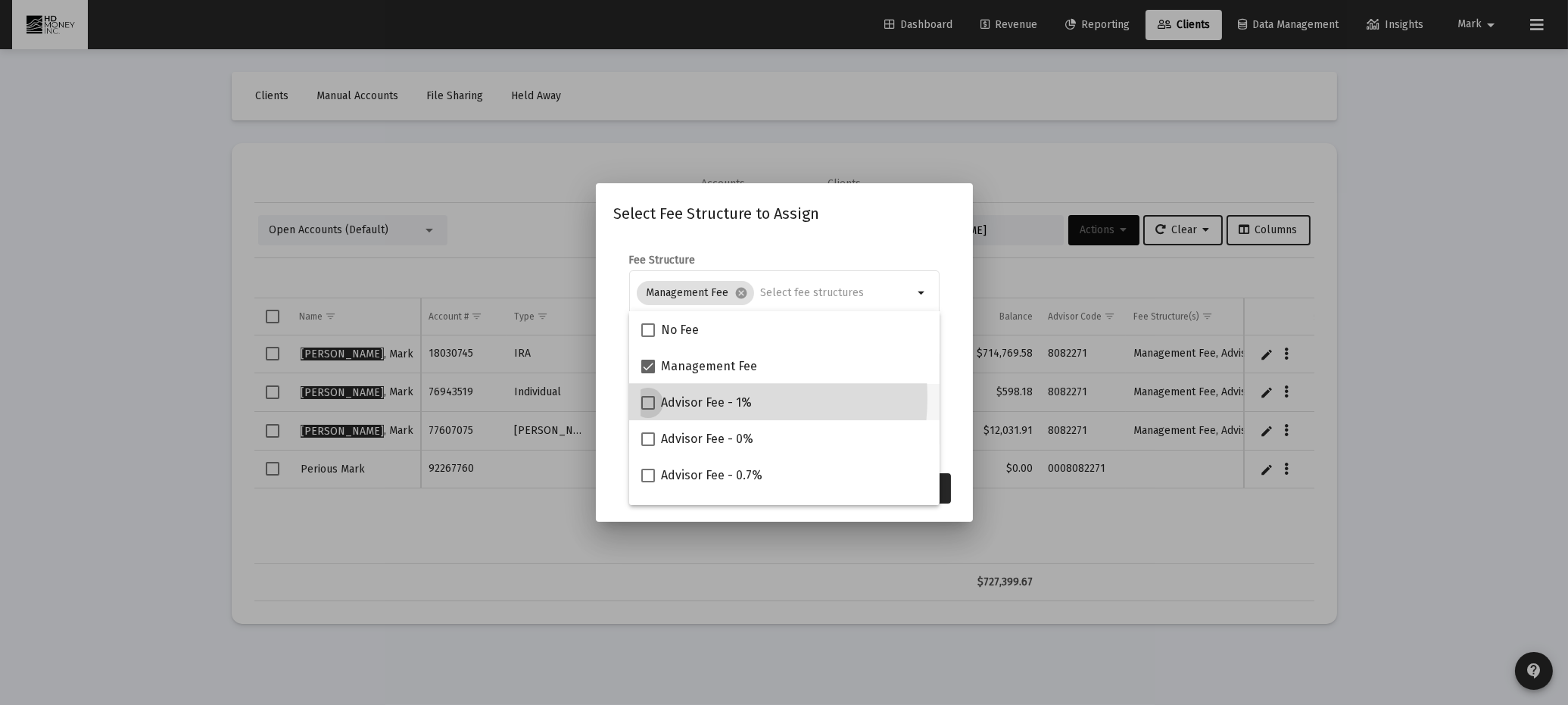
click at [702, 398] on span "Advisor Fee - 1%" at bounding box center [706, 402] width 91 height 18
click at [648, 410] on input "Advisor Fee - 1%" at bounding box center [647, 410] width 1 height 1
checkbox input "true"
click at [943, 488] on button "Assign" at bounding box center [923, 488] width 55 height 30
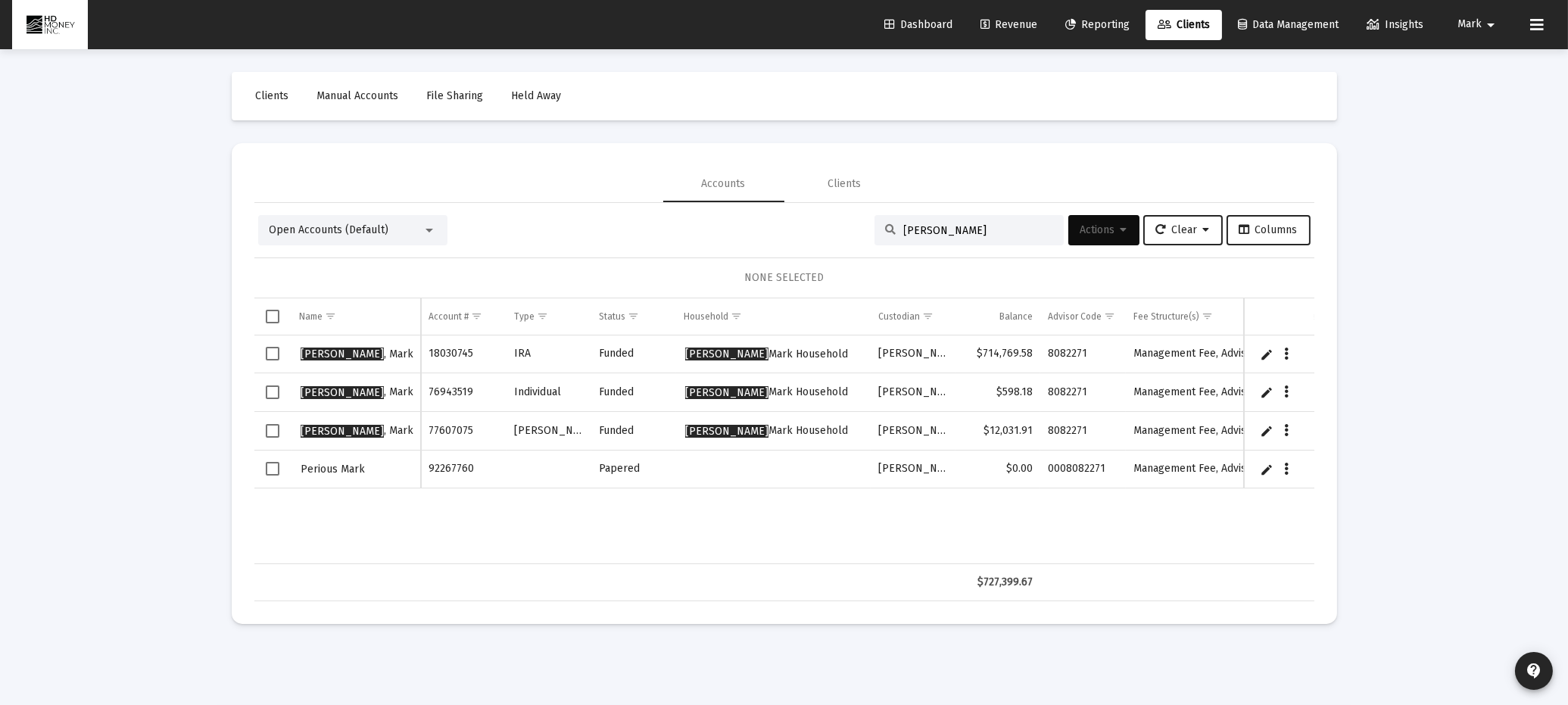
click at [275, 465] on span "Select row" at bounding box center [273, 469] width 14 height 14
click at [1089, 228] on span "Actions" at bounding box center [1104, 230] width 47 height 13
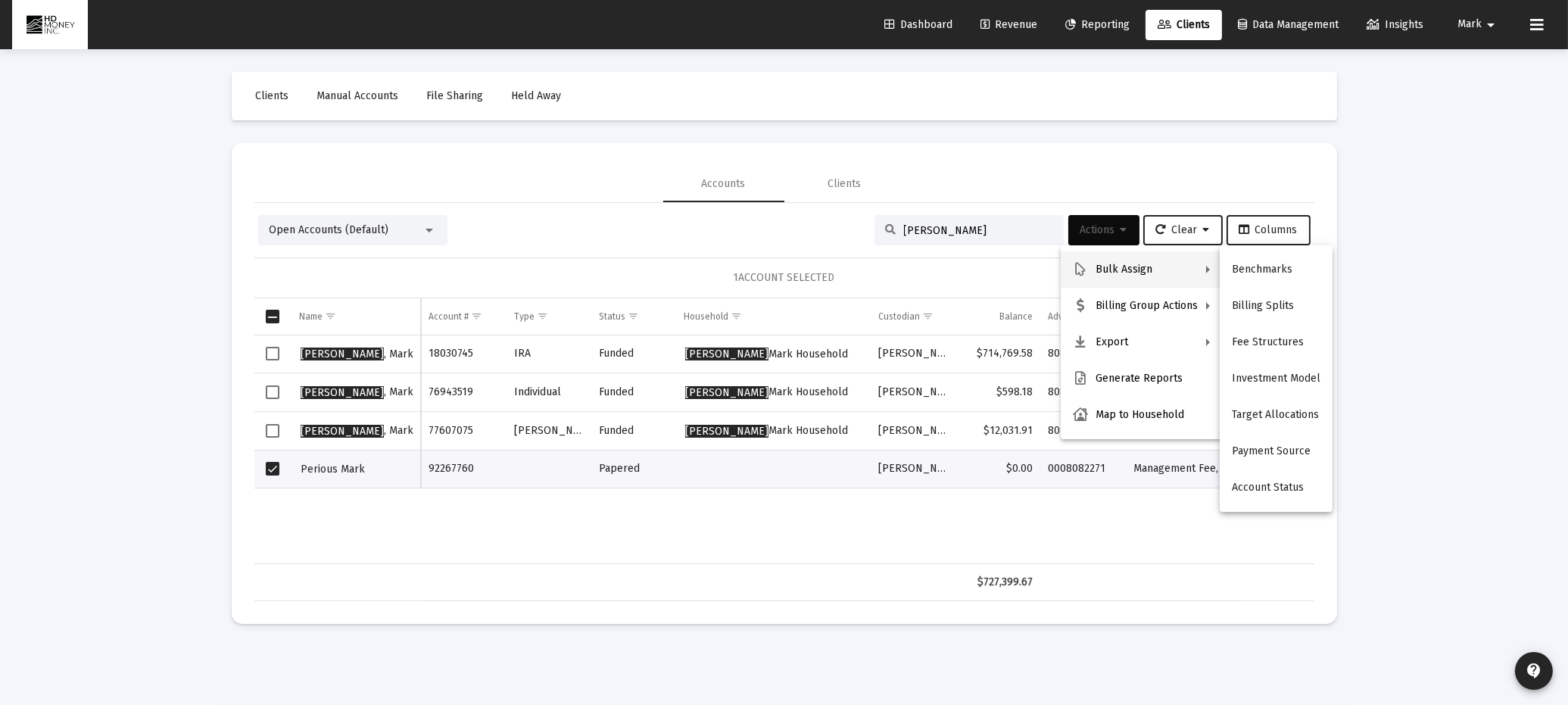
click at [359, 221] on div at bounding box center [784, 352] width 1568 height 705
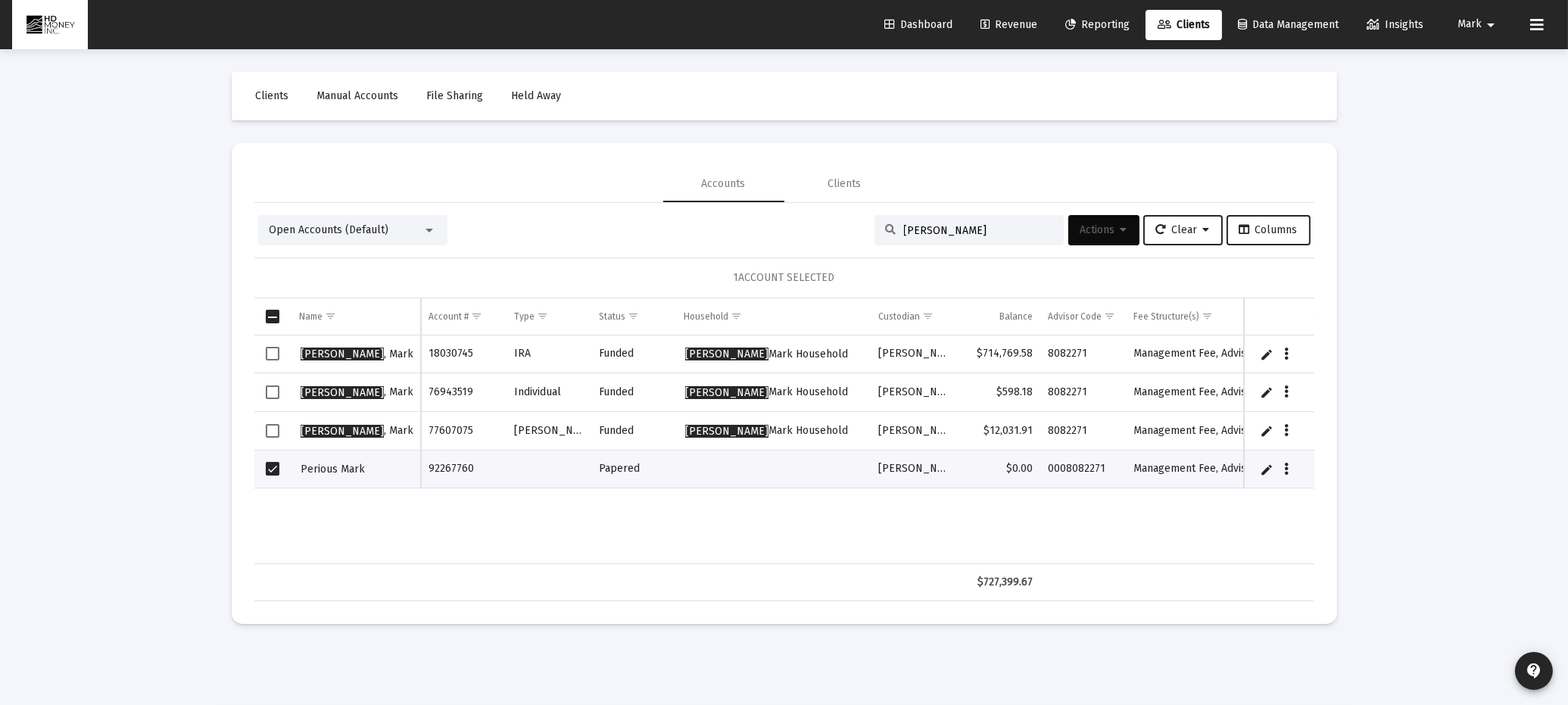
click at [427, 226] on div at bounding box center [430, 230] width 14 height 12
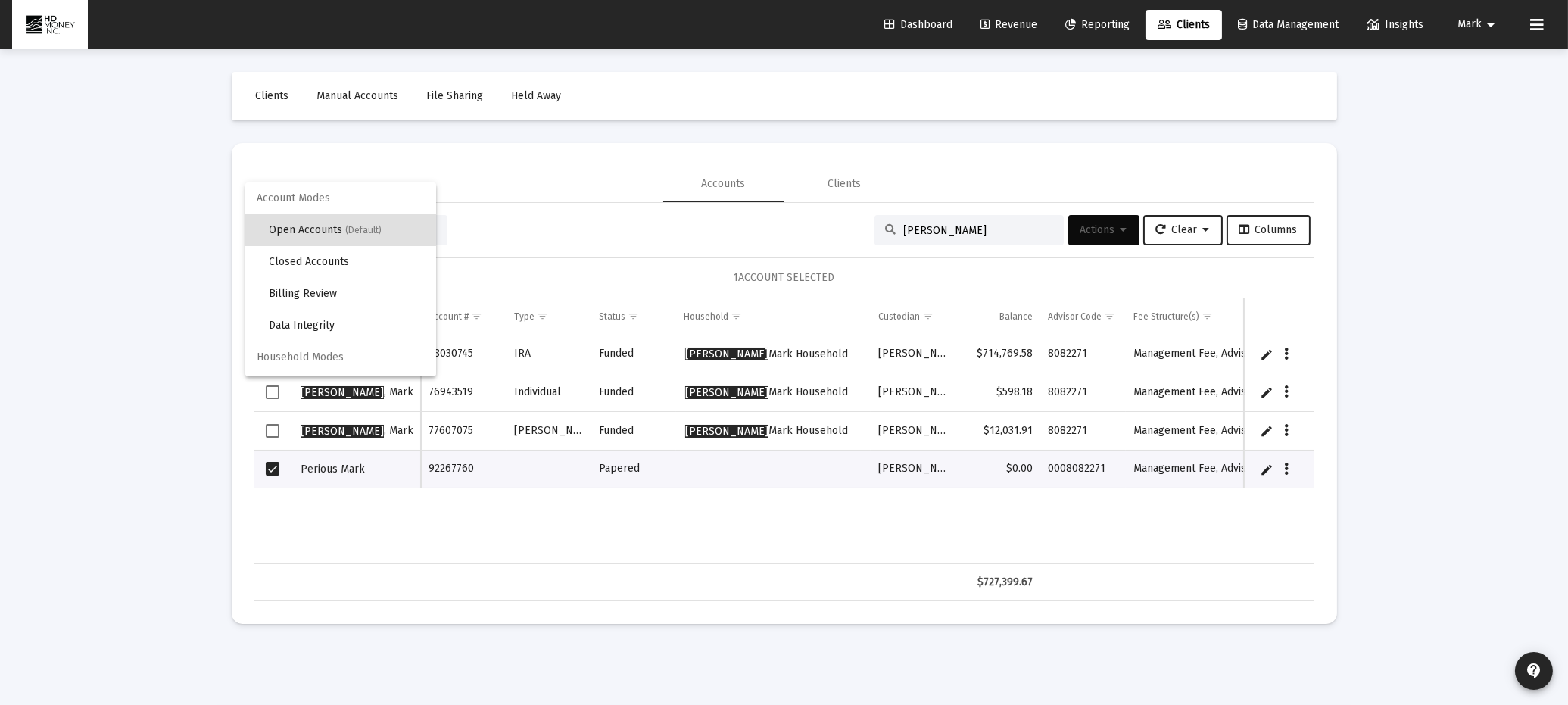
scroll to position [28, 0]
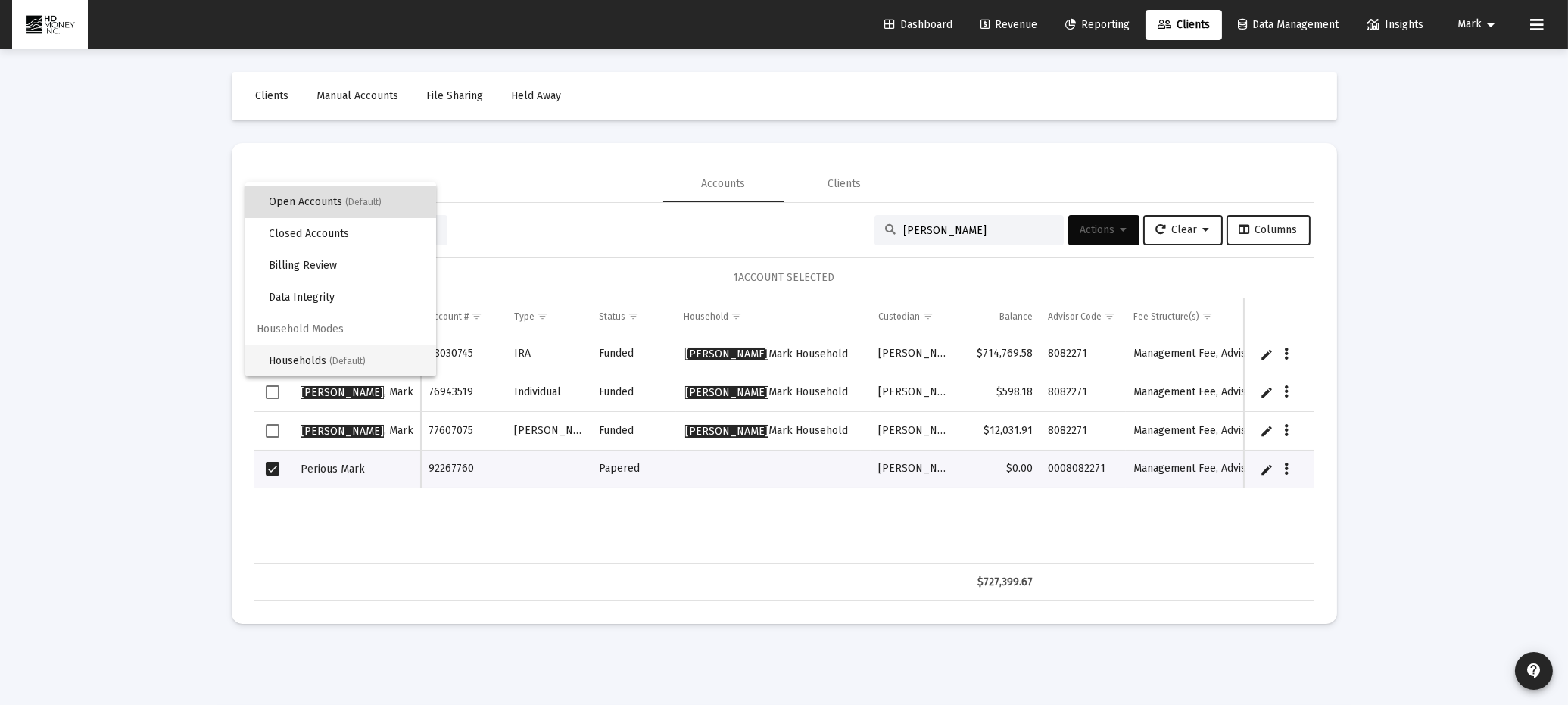
click at [352, 359] on span "(Default)" at bounding box center [349, 361] width 36 height 10
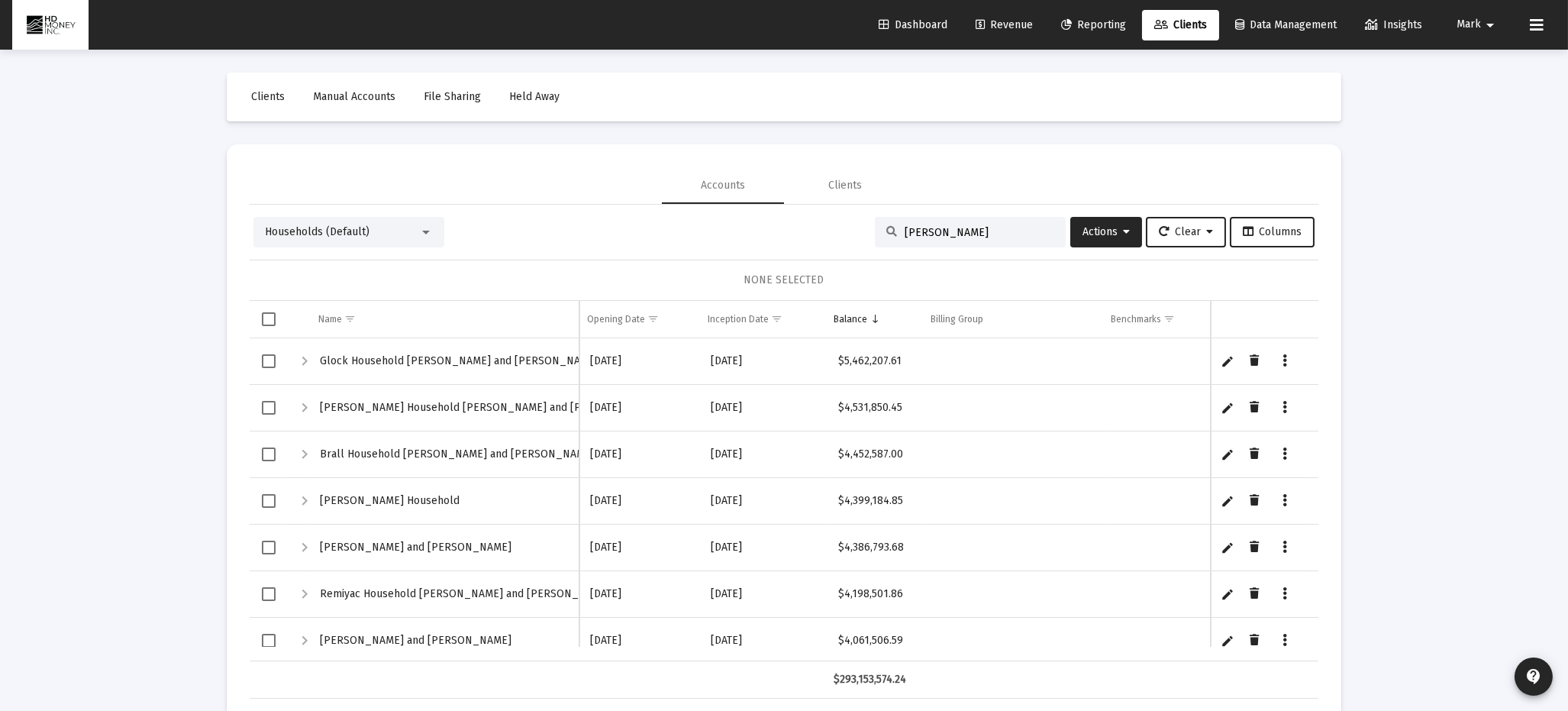
click at [946, 234] on input "[PERSON_NAME]" at bounding box center [980, 232] width 150 height 13
click at [964, 230] on input "[PERSON_NAME]" at bounding box center [980, 232] width 150 height 13
click at [941, 231] on input "[PERSON_NAME]" at bounding box center [980, 232] width 150 height 13
type input "P"
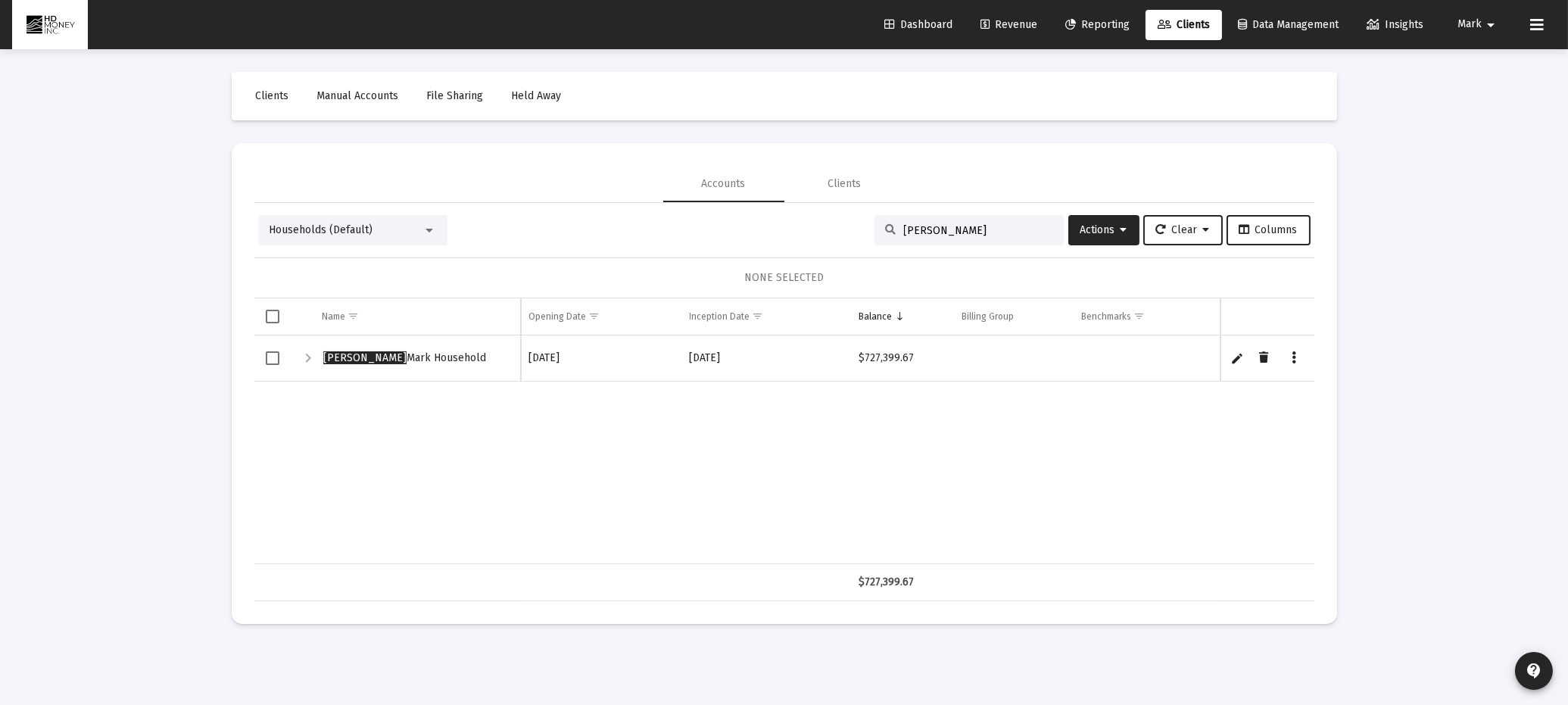
click at [270, 356] on span "Select row" at bounding box center [273, 358] width 14 height 14
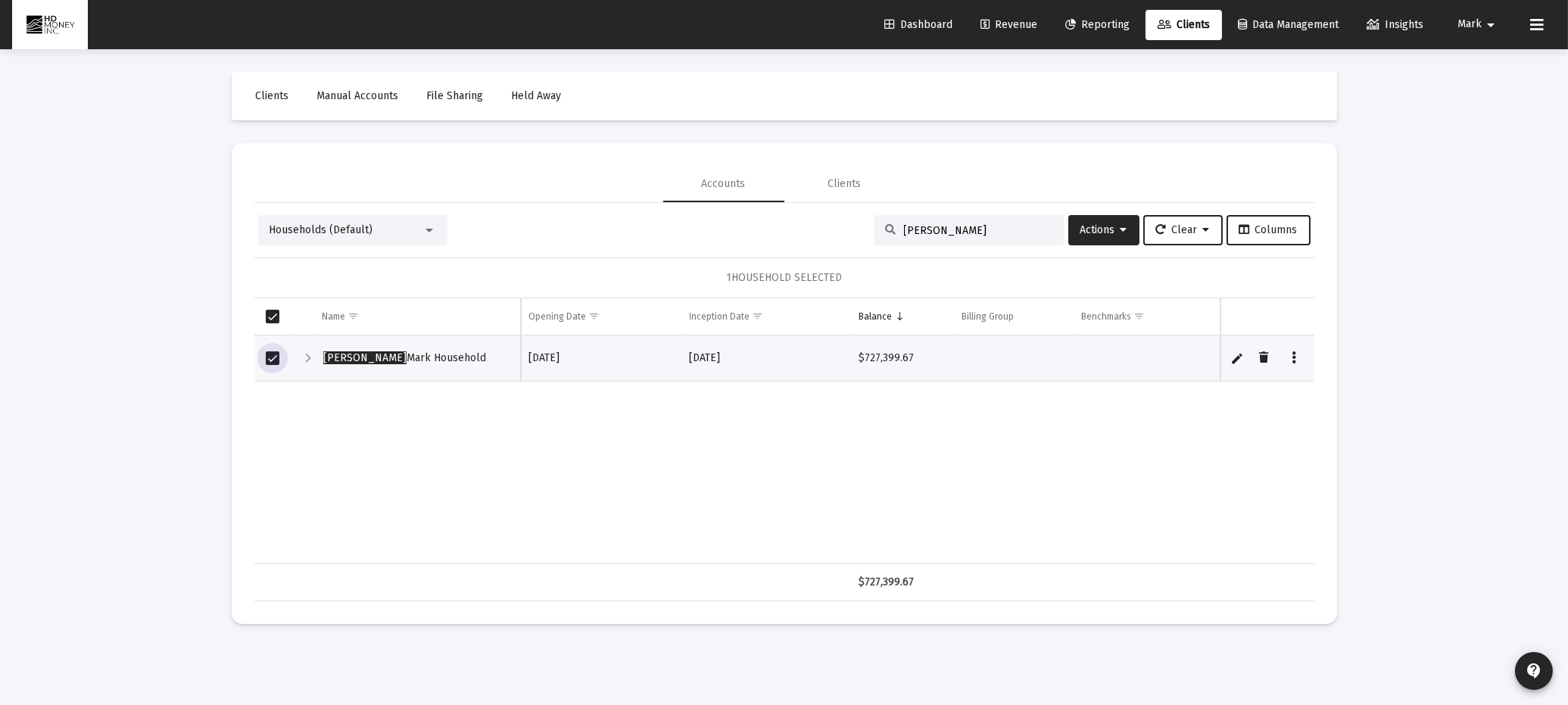
click at [1233, 354] on link "Edit" at bounding box center [1237, 358] width 14 height 14
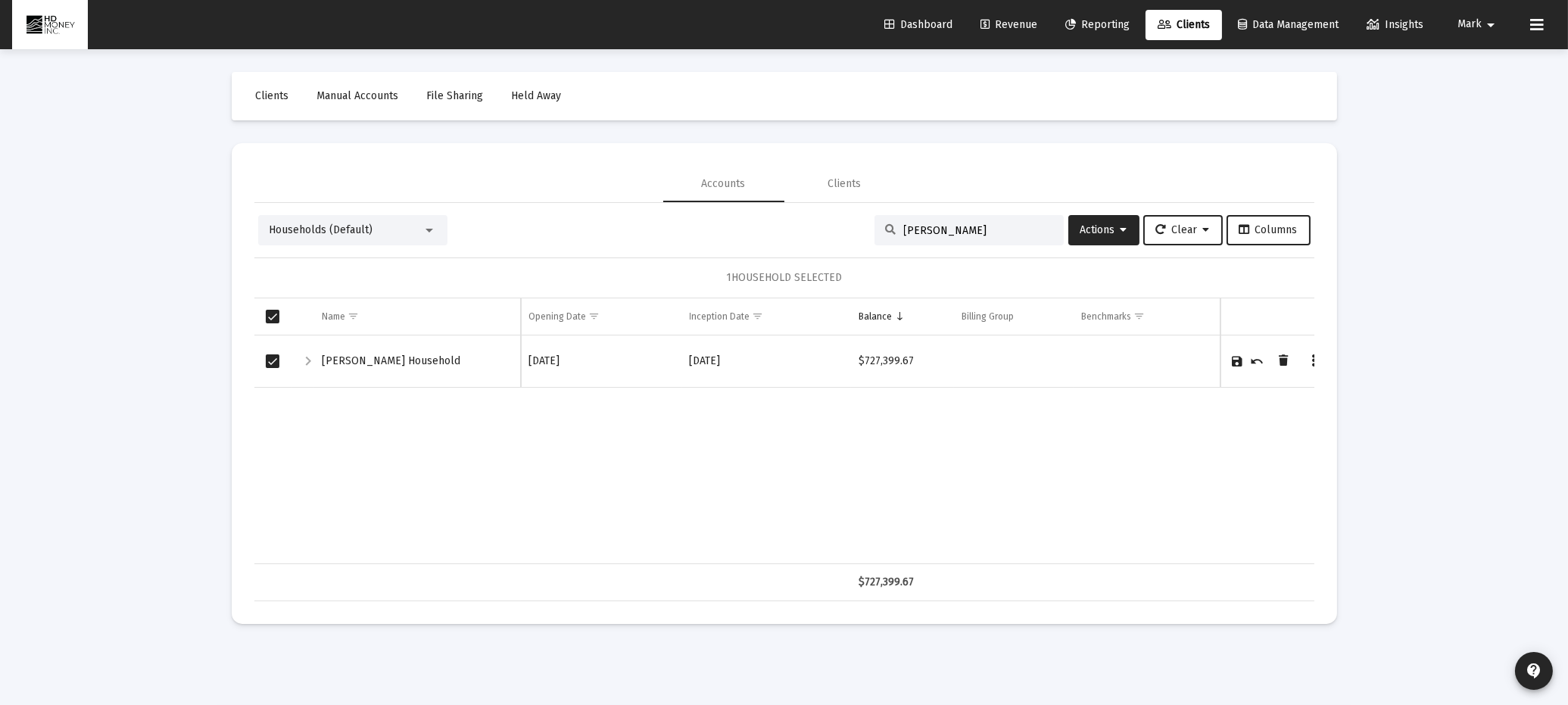
click at [1313, 356] on icon "Data grid" at bounding box center [1313, 361] width 4 height 18
click at [1209, 442] on div at bounding box center [784, 352] width 1568 height 705
click at [427, 230] on div at bounding box center [429, 230] width 8 height 3
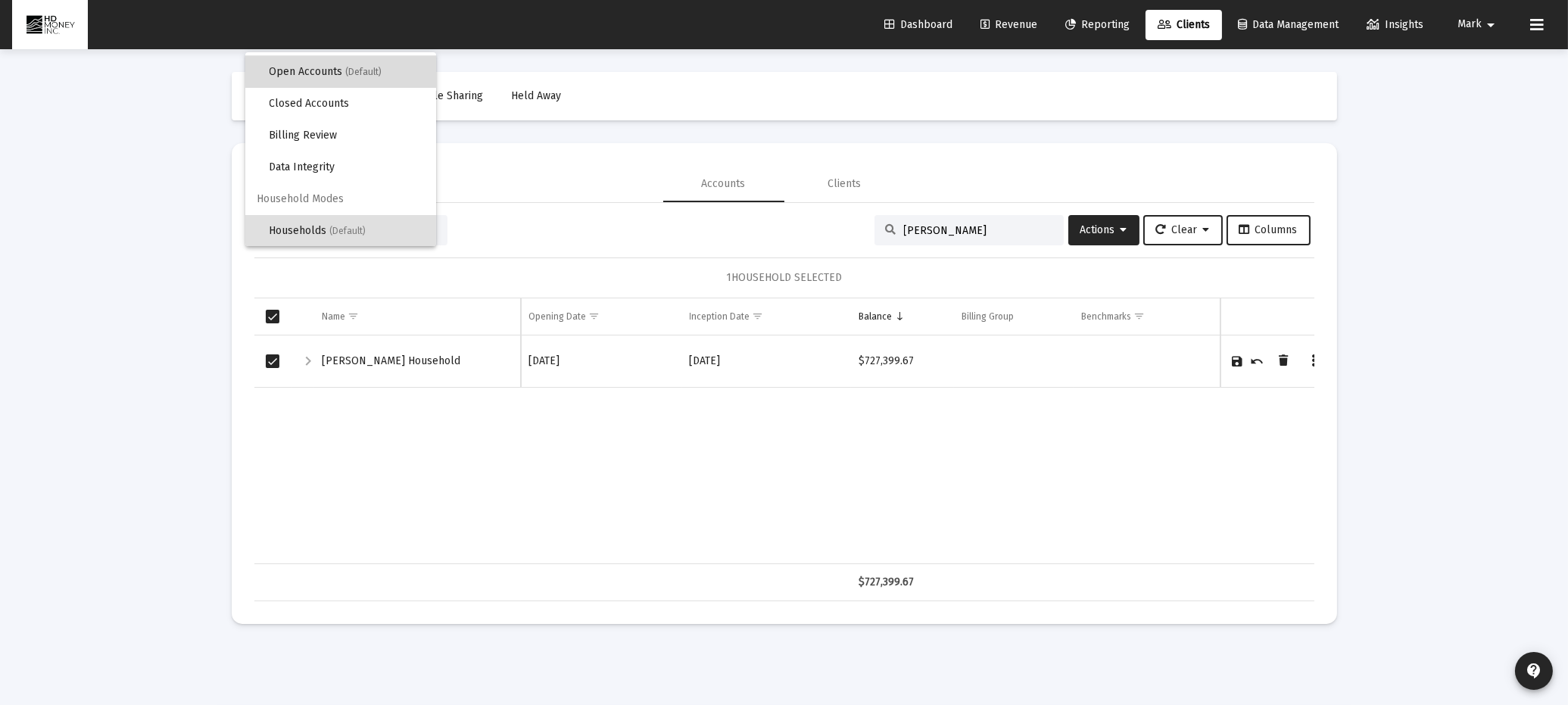
click at [375, 68] on span "(Default)" at bounding box center [364, 72] width 36 height 10
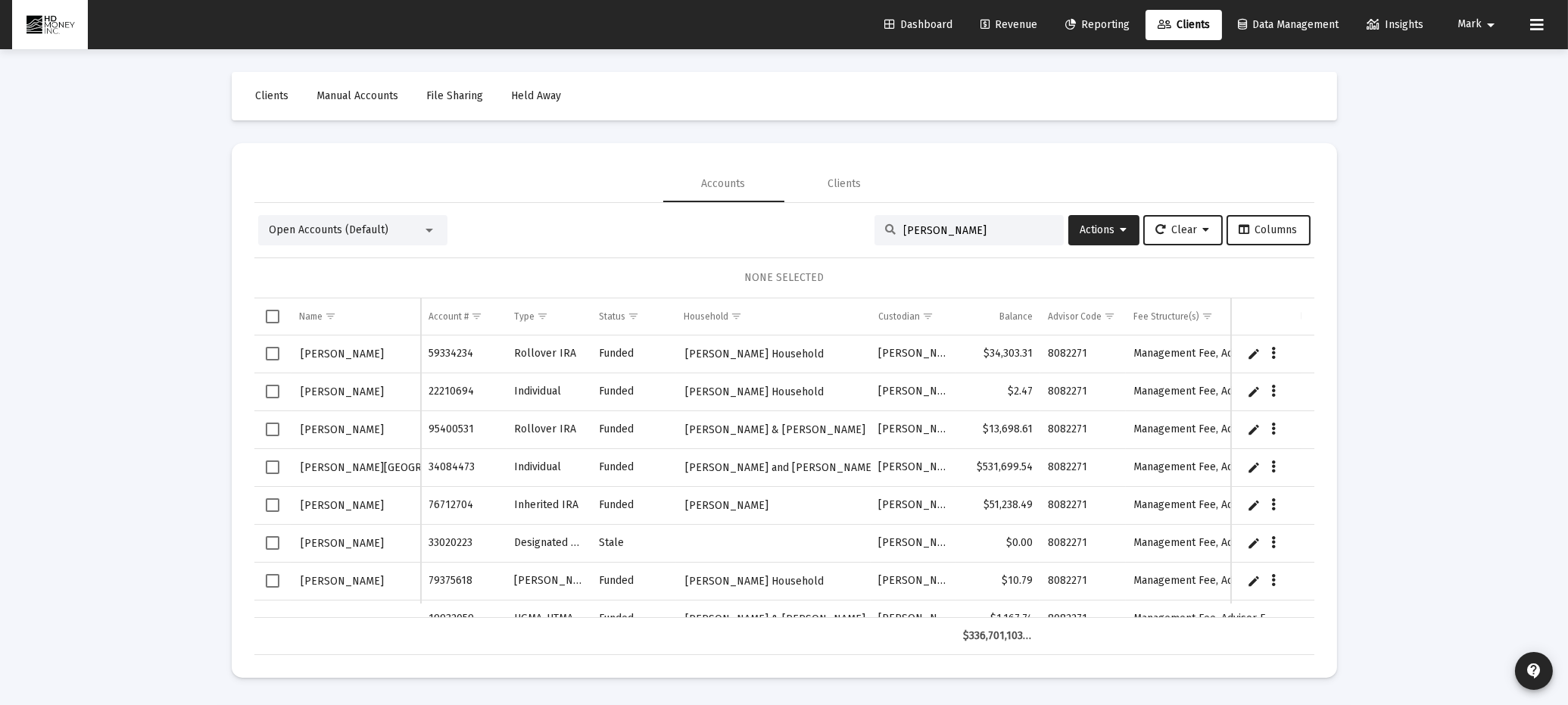
click at [937, 228] on input "[PERSON_NAME]" at bounding box center [979, 230] width 148 height 13
click at [991, 232] on input "[PERSON_NAME]" at bounding box center [979, 230] width 148 height 13
type input "p"
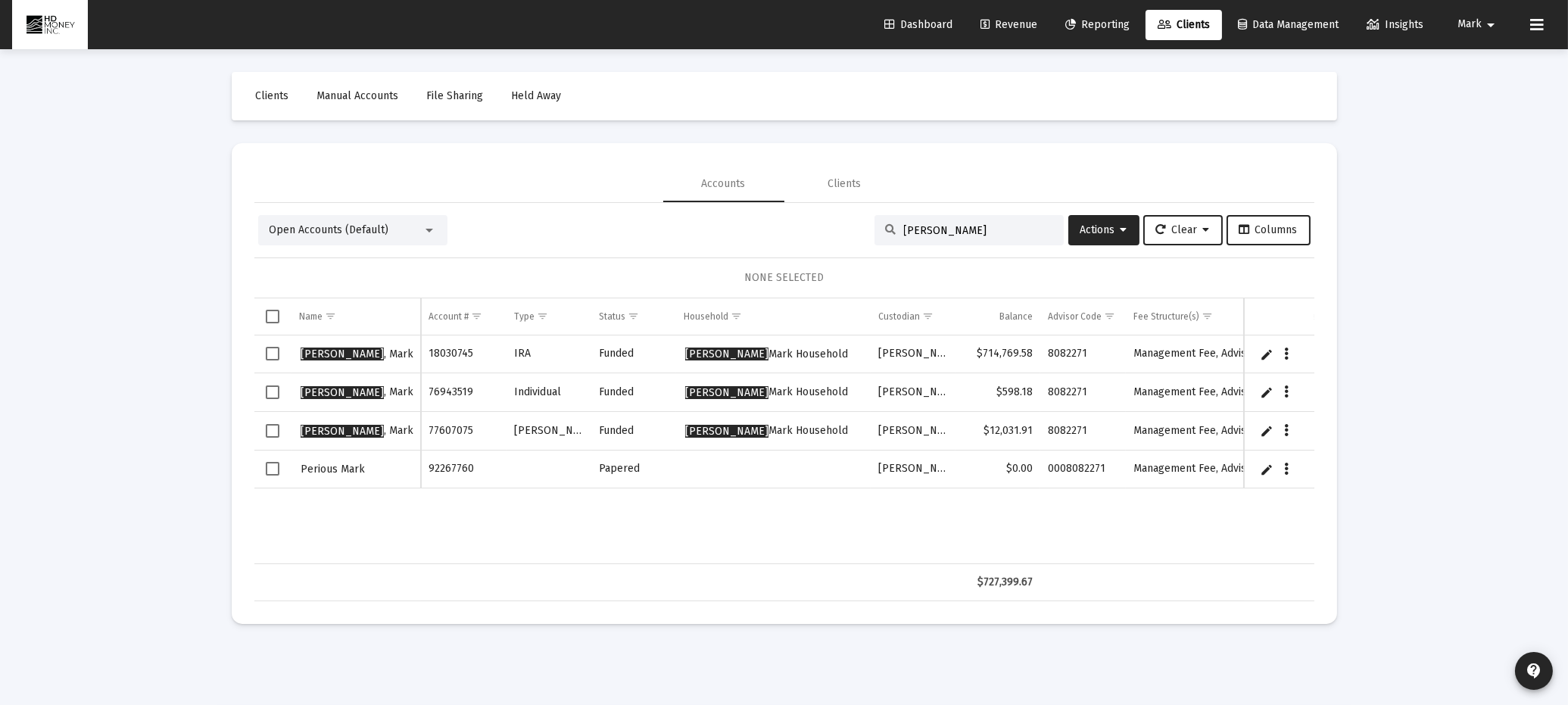
type input "[PERSON_NAME]"
click at [268, 470] on span "Select row" at bounding box center [273, 469] width 14 height 14
drag, startPoint x: 697, startPoint y: 470, endPoint x: 652, endPoint y: 475, distance: 45.3
click at [652, 477] on td "Papered" at bounding box center [633, 469] width 85 height 38
click at [1096, 228] on span "Actions" at bounding box center [1104, 230] width 47 height 13
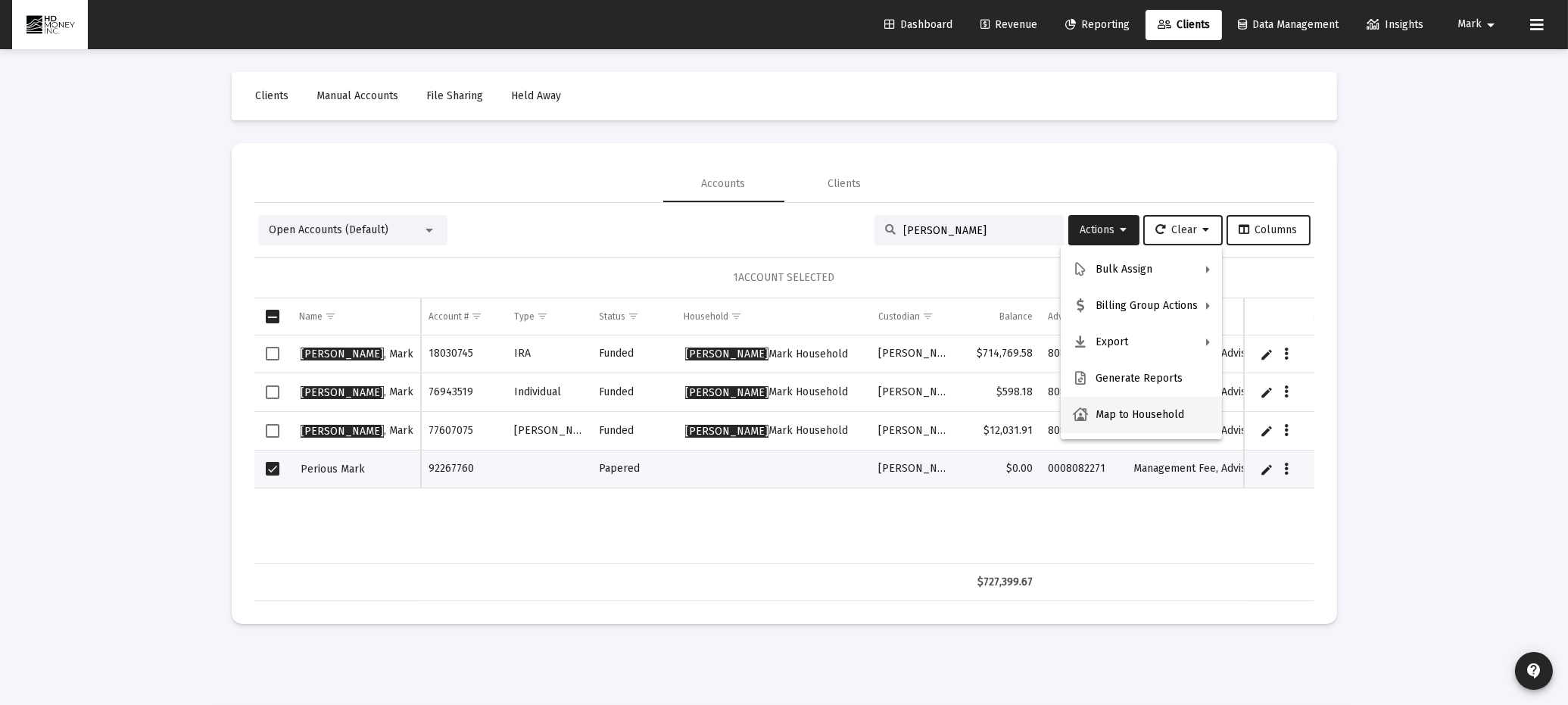
click at [1137, 416] on button "Map to Household" at bounding box center [1141, 415] width 161 height 36
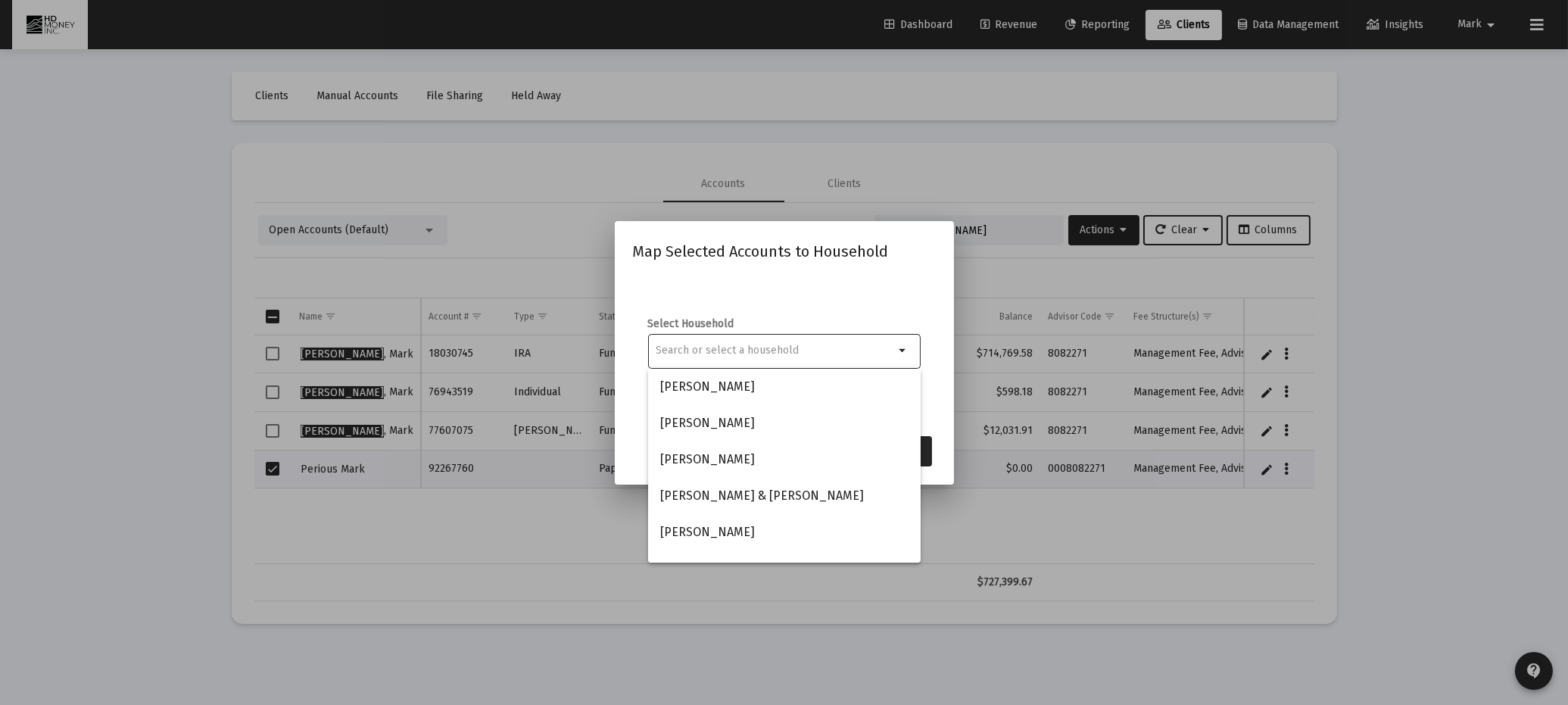
click at [829, 347] on input at bounding box center [775, 350] width 238 height 12
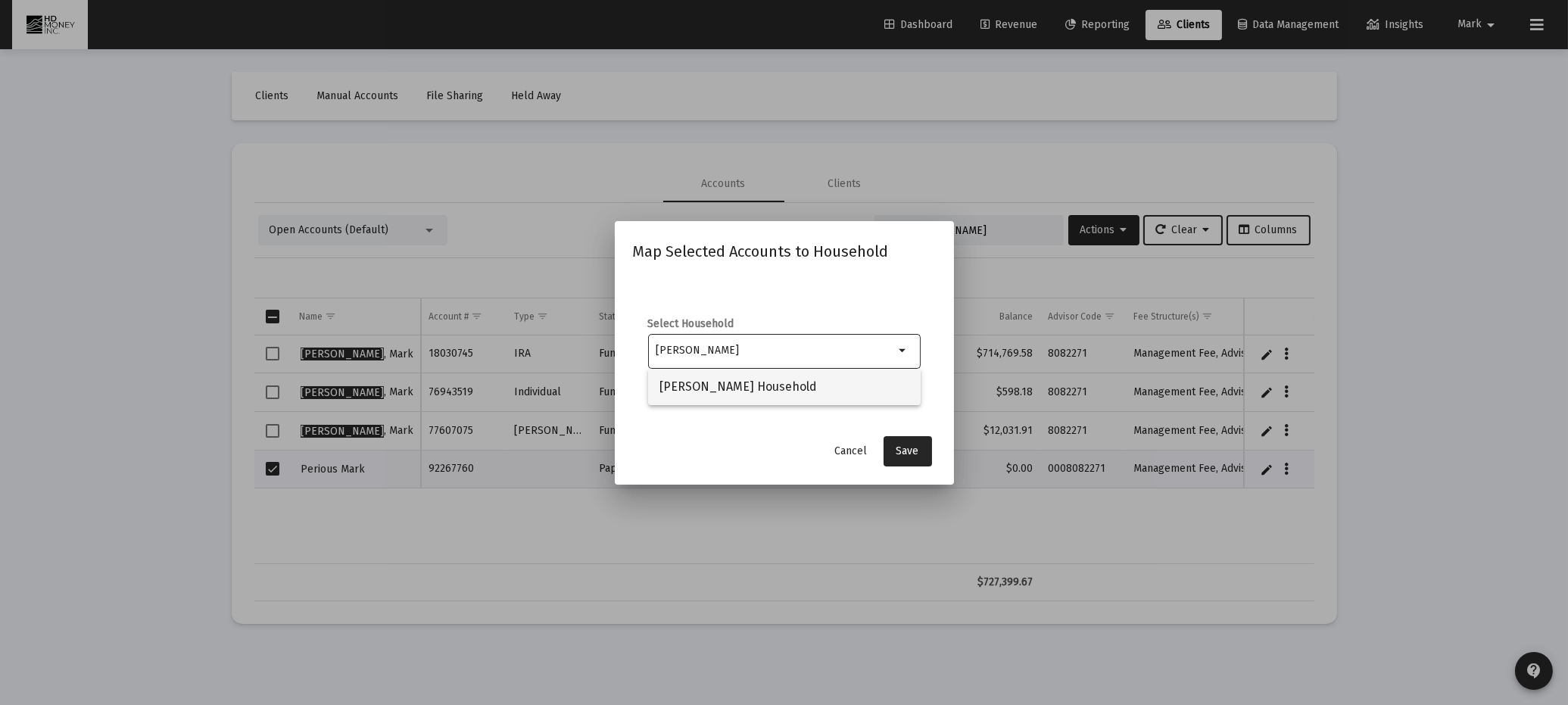
click at [788, 381] on span "[PERSON_NAME] Household" at bounding box center [784, 387] width 249 height 36
type input "[PERSON_NAME] Household"
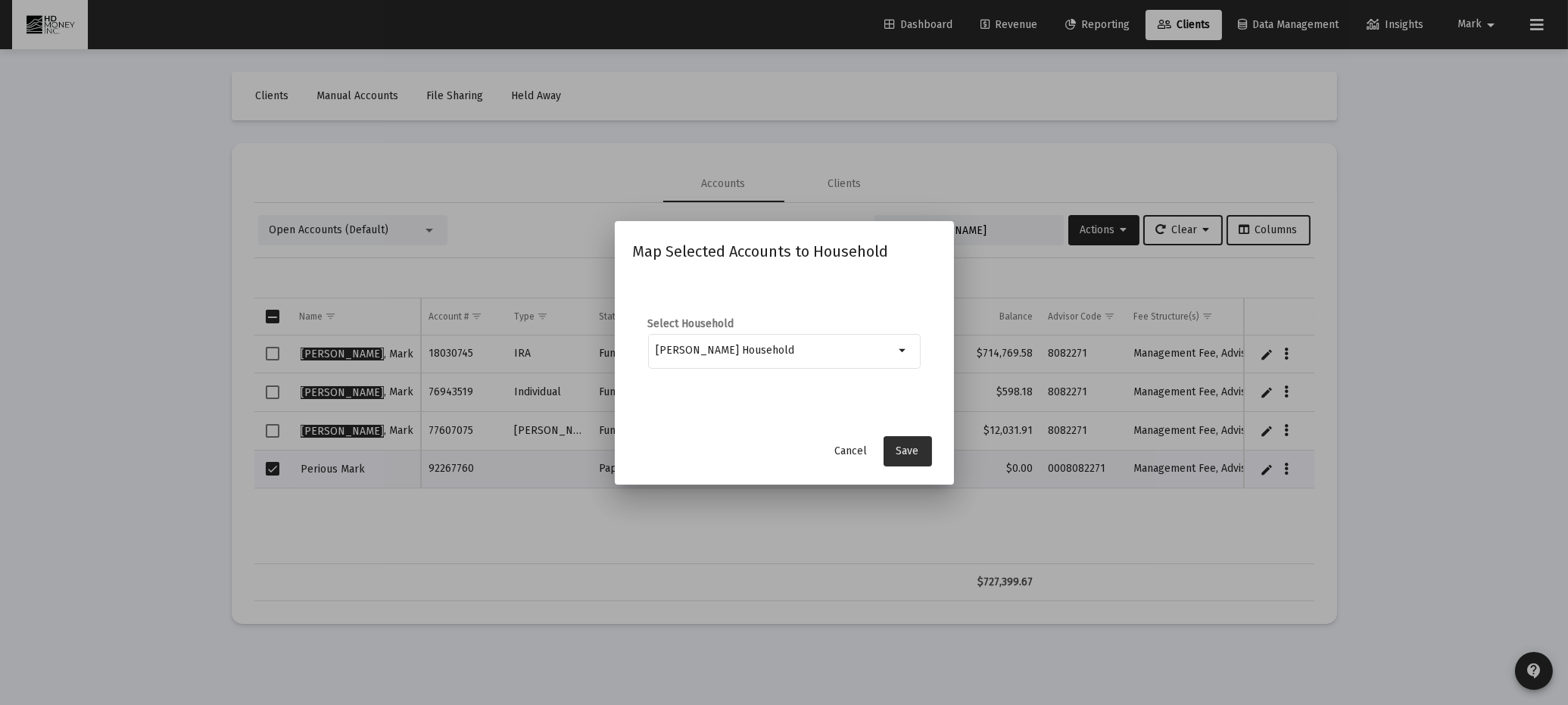
click at [905, 452] on span "Save" at bounding box center [908, 450] width 22 height 13
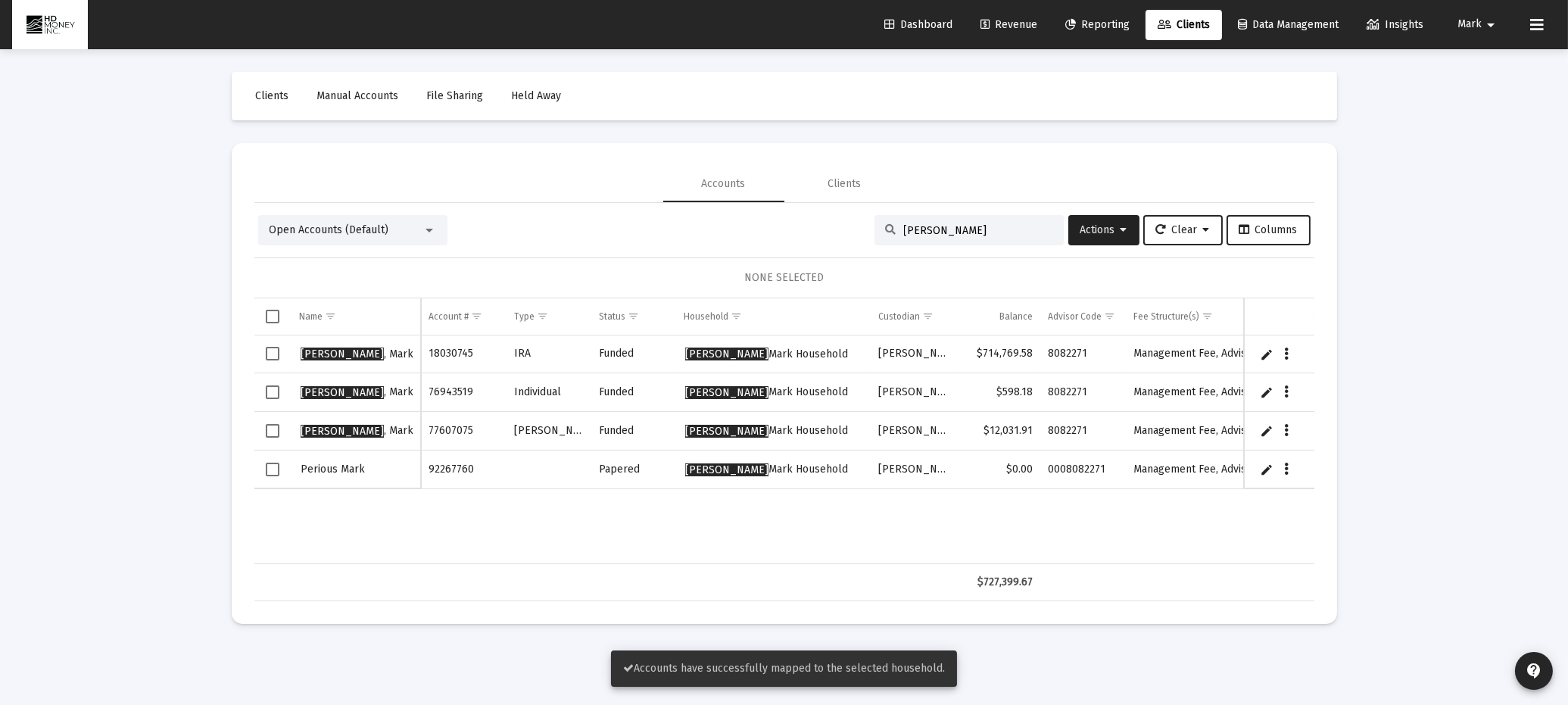
click at [1013, 231] on input "[PERSON_NAME]" at bounding box center [979, 230] width 148 height 13
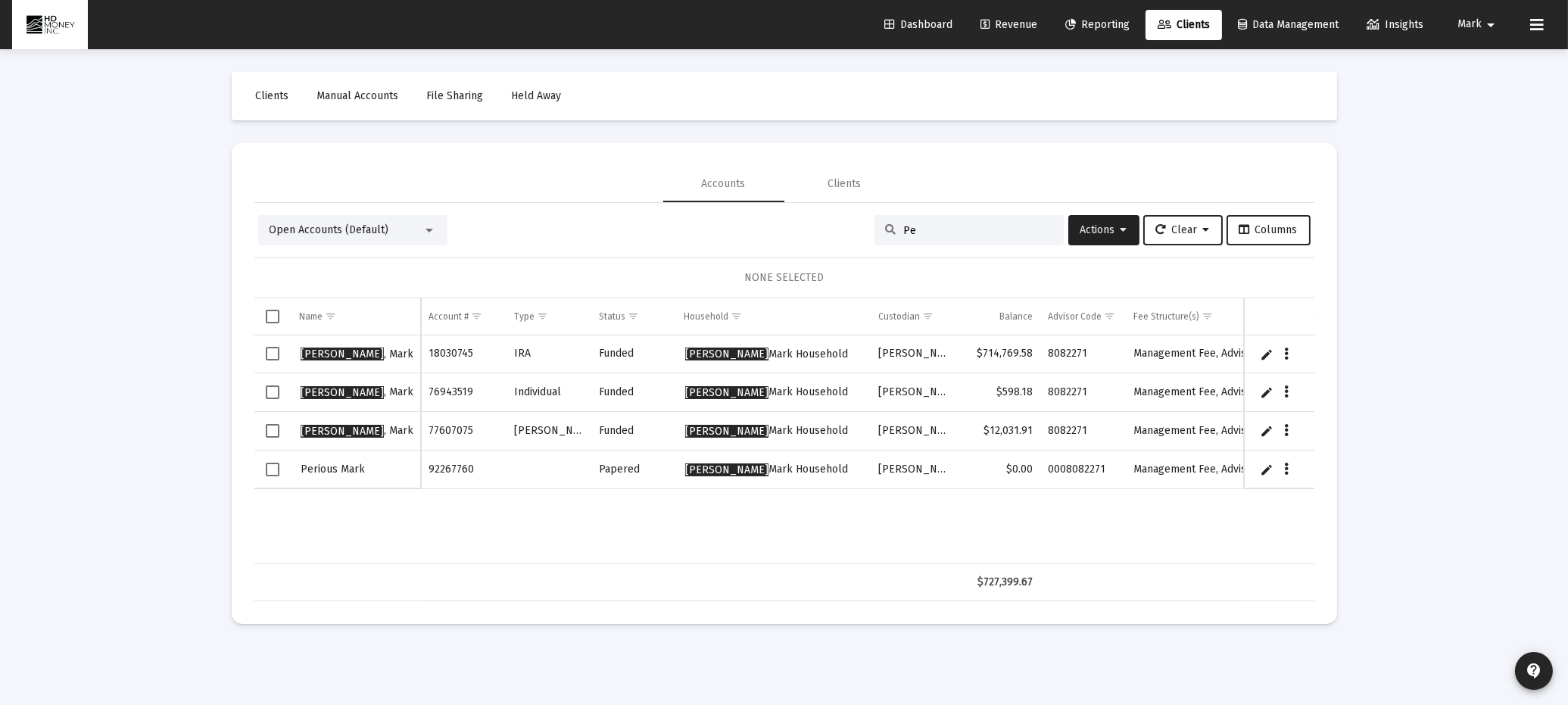
type input "P"
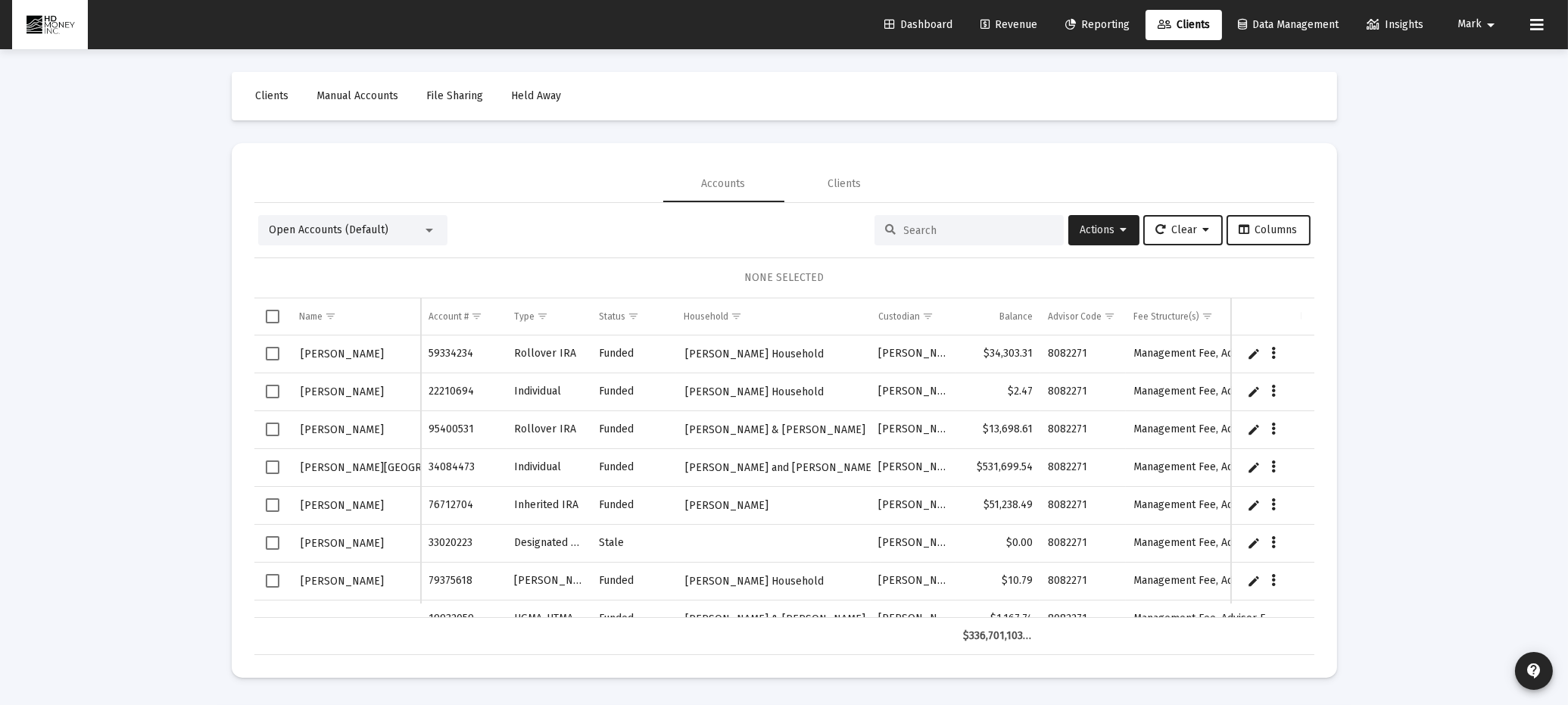
click at [966, 226] on input at bounding box center [979, 230] width 148 height 13
click at [1092, 226] on span "Actions" at bounding box center [1104, 230] width 47 height 13
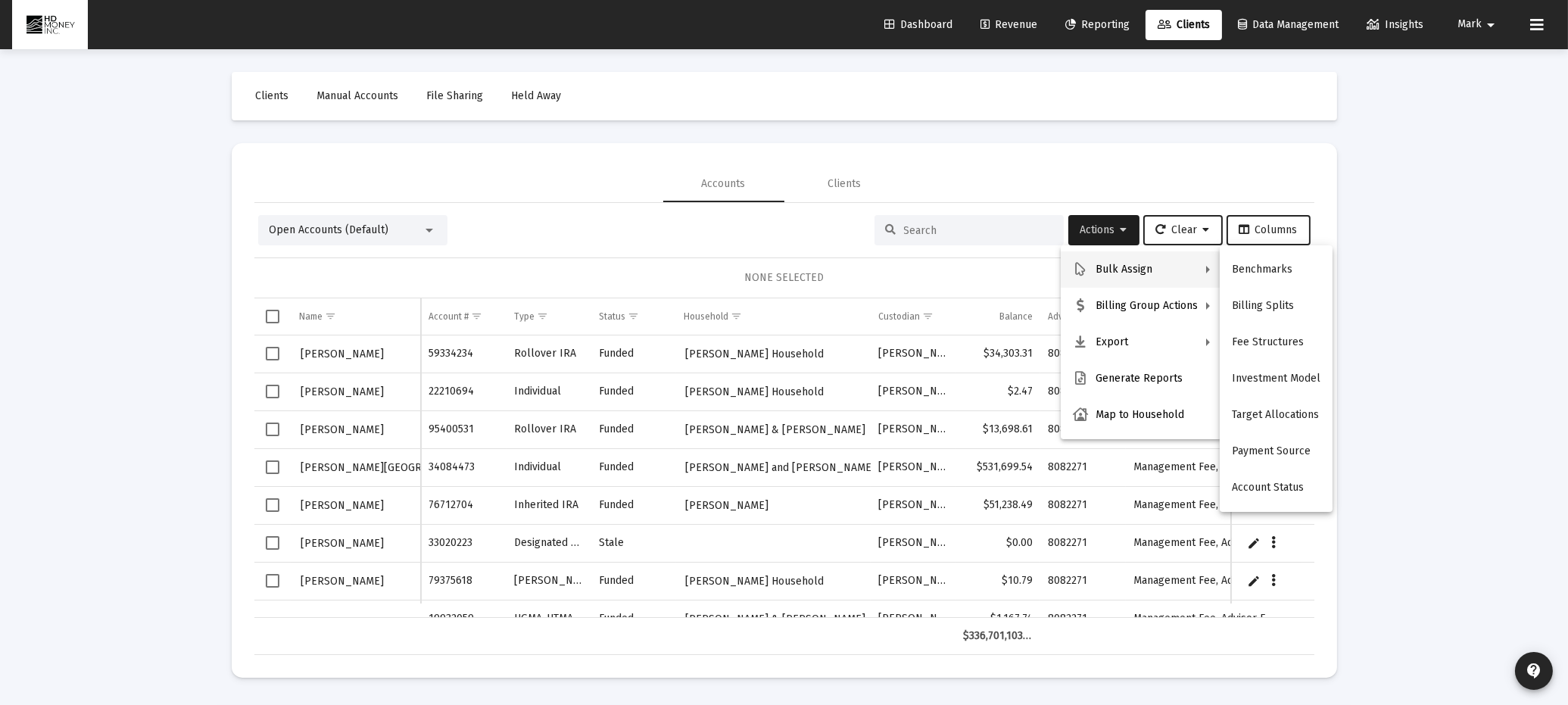
click at [432, 228] on div at bounding box center [784, 352] width 1568 height 705
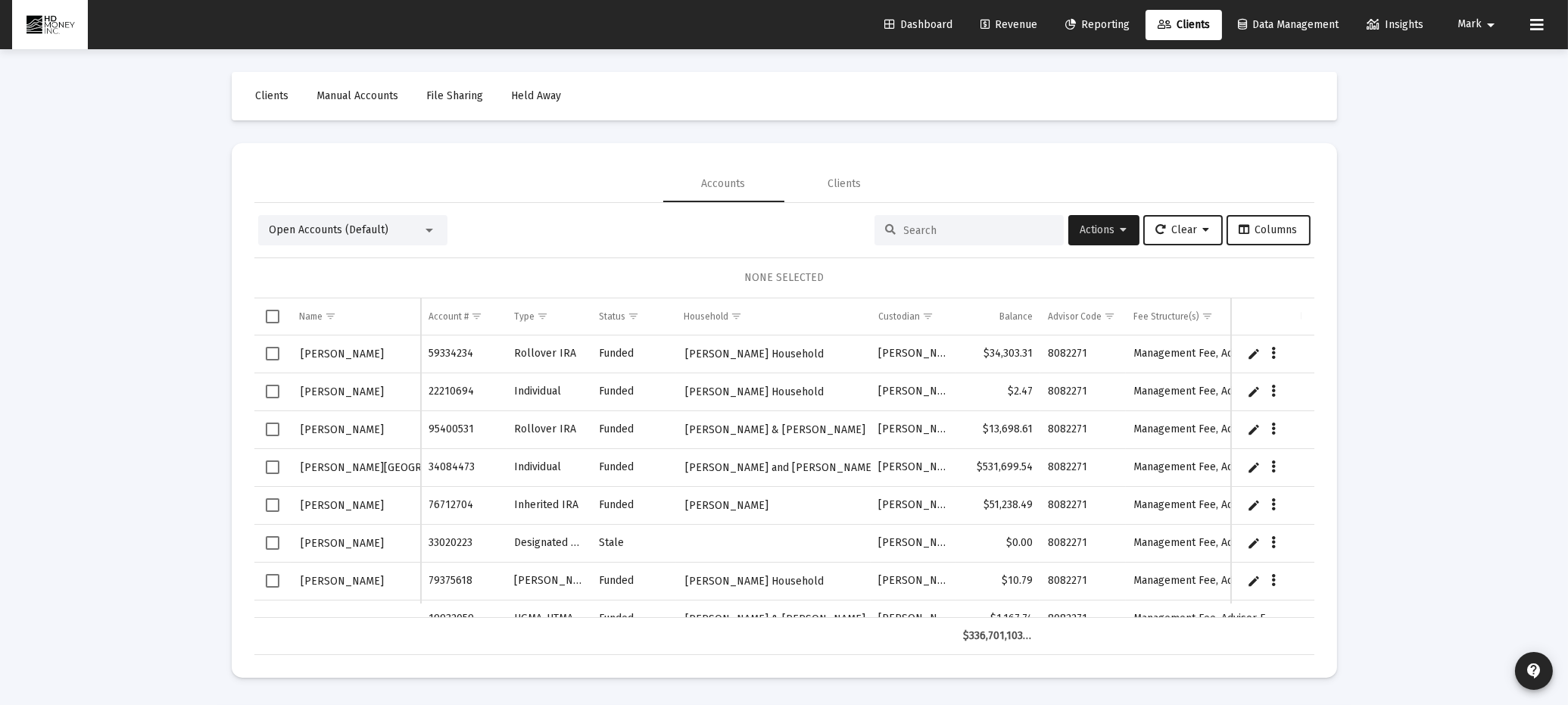
click at [431, 230] on div at bounding box center [429, 230] width 8 height 3
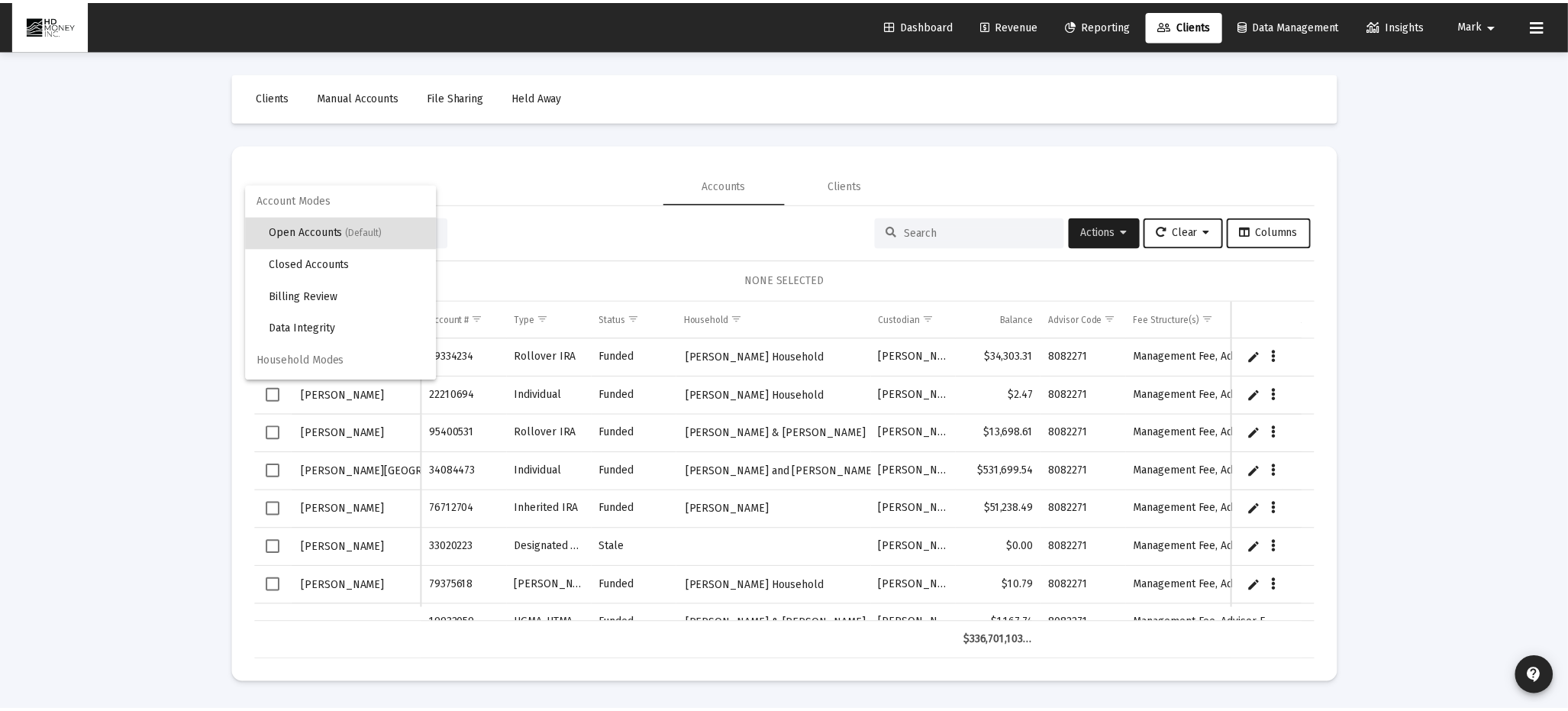
scroll to position [28, 0]
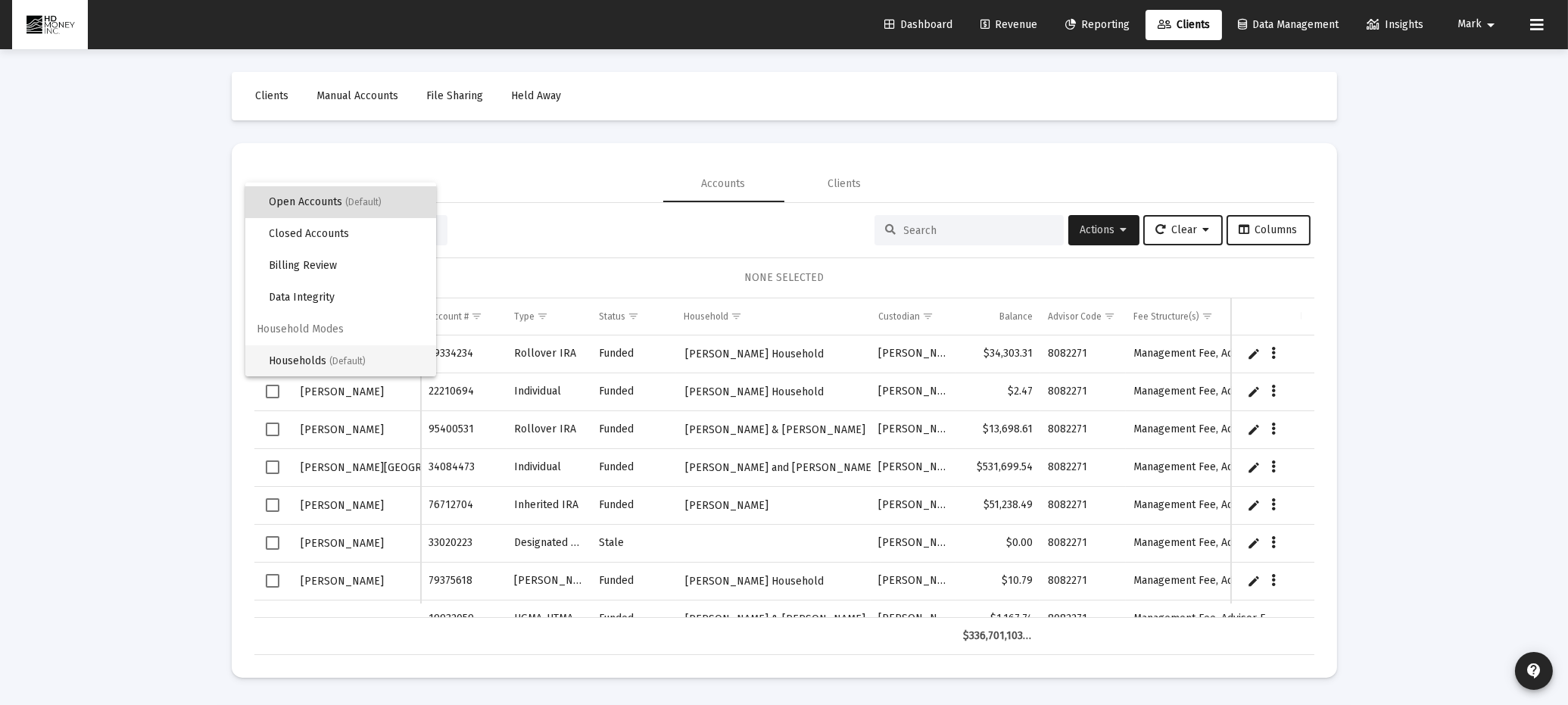
click at [369, 371] on span "Households (Default)" at bounding box center [346, 361] width 154 height 32
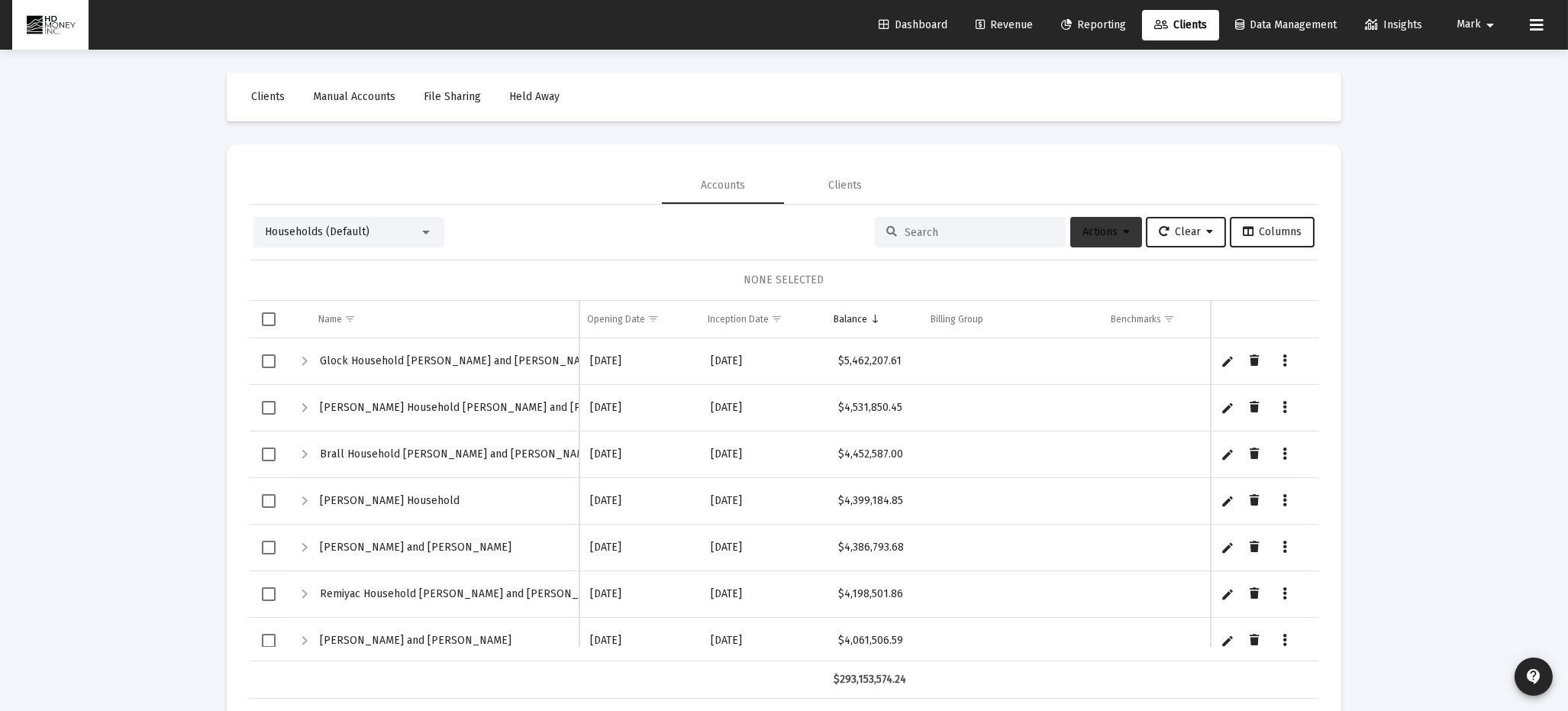
click at [1093, 234] on span "Actions" at bounding box center [1106, 231] width 47 height 13
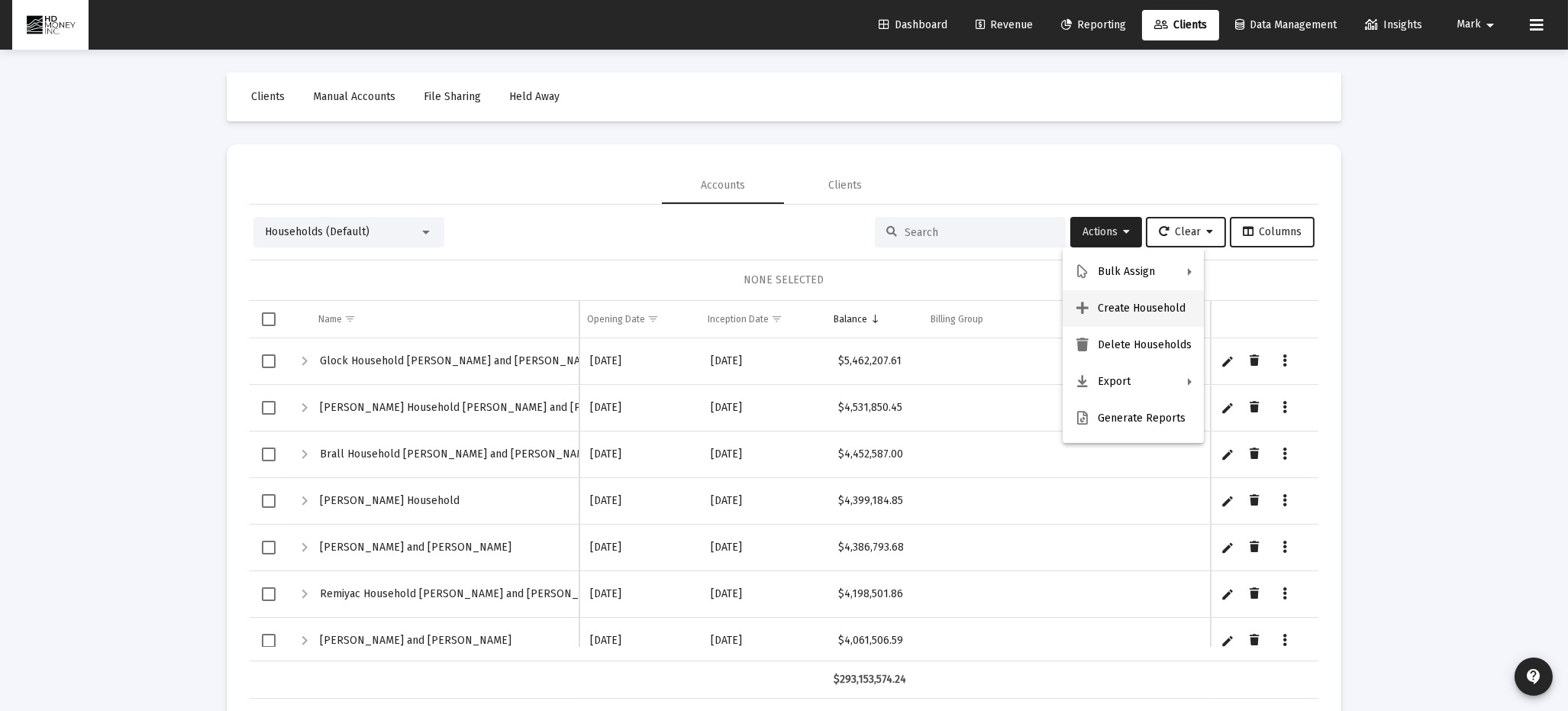
click at [1117, 306] on button "Create Household" at bounding box center [1134, 308] width 141 height 37
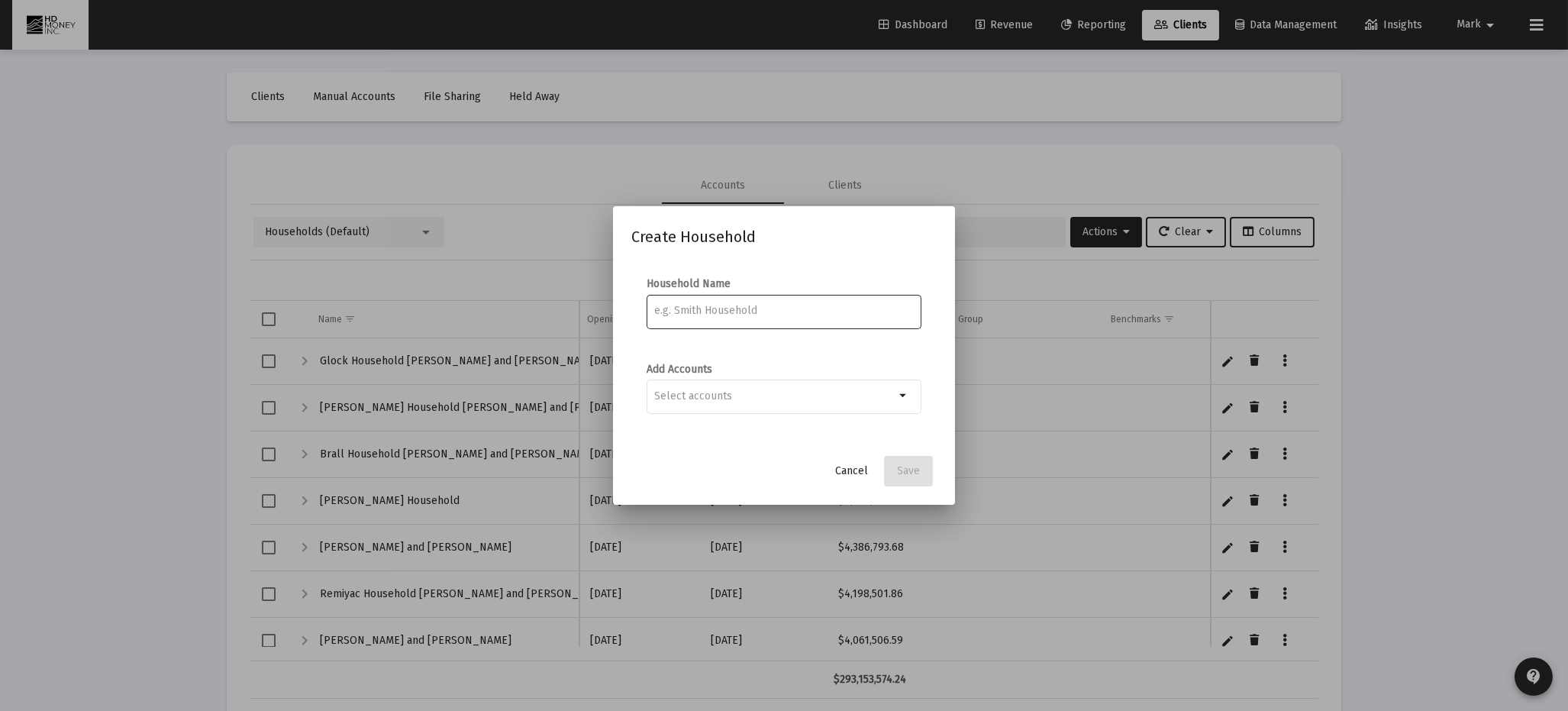
click at [692, 305] on input at bounding box center [784, 311] width 258 height 12
type input "[PERSON_NAME]"
click at [745, 383] on div at bounding box center [775, 396] width 240 height 37
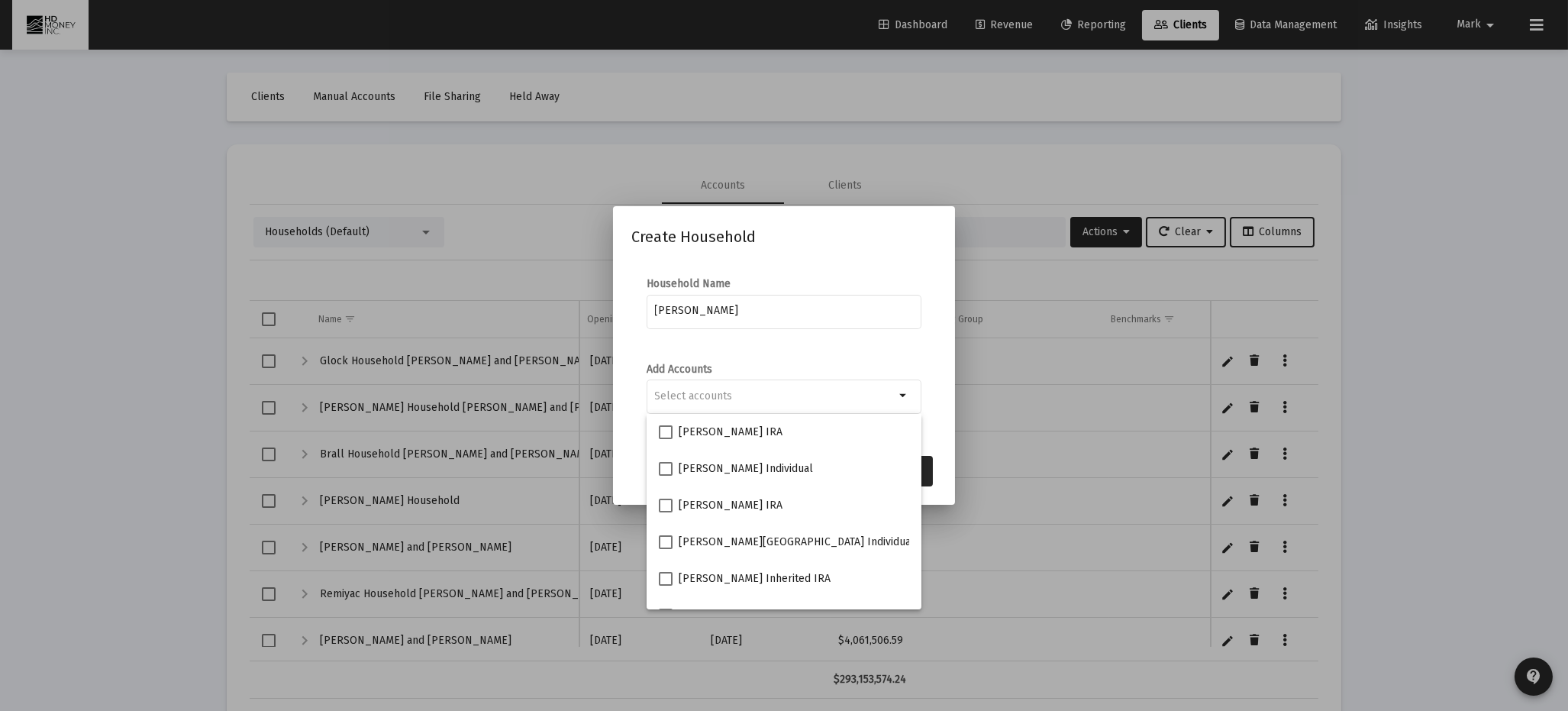
click at [938, 419] on mat-dialog-content "Household Name [PERSON_NAME] Add Accounts arrow_drop_down" at bounding box center [784, 353] width 342 height 184
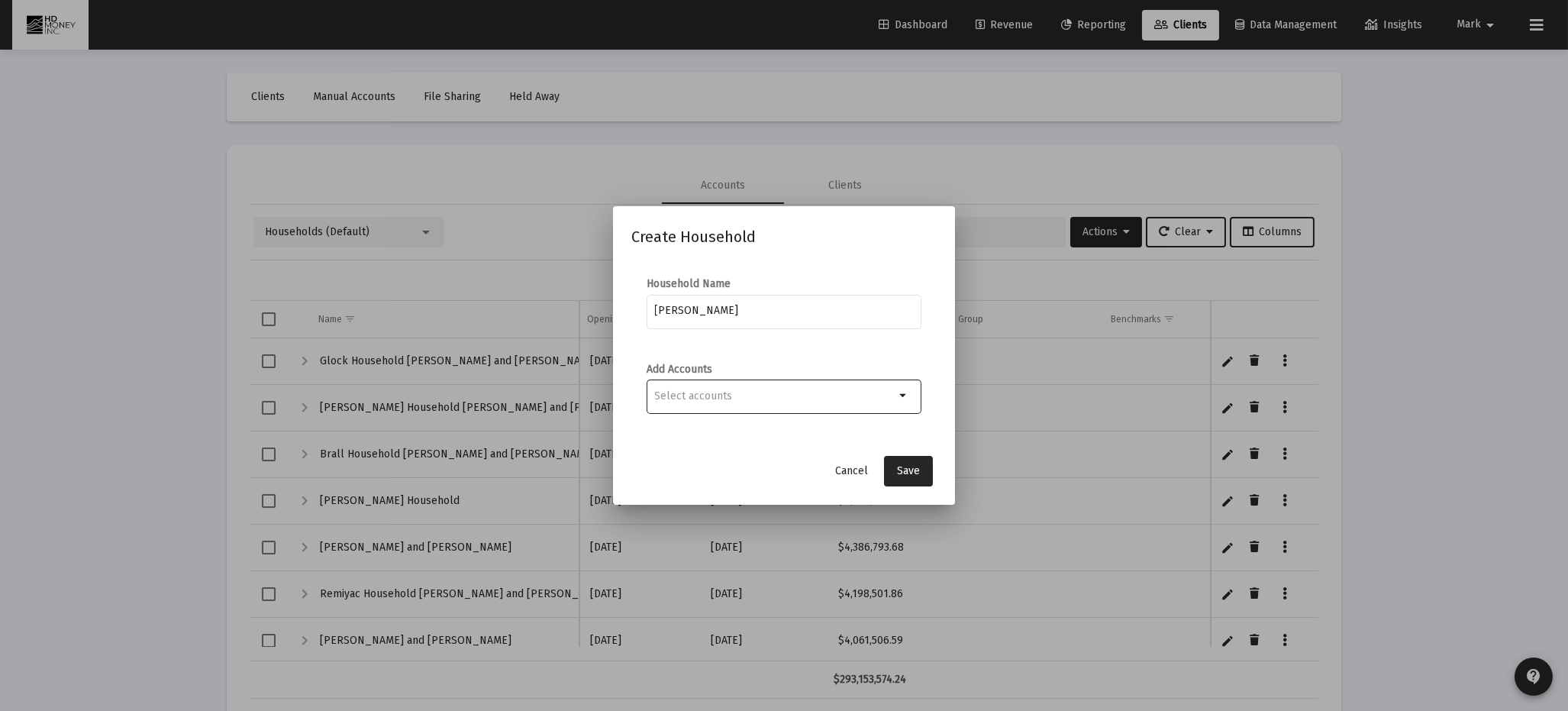
click at [819, 399] on input "Selection" at bounding box center [775, 396] width 240 height 12
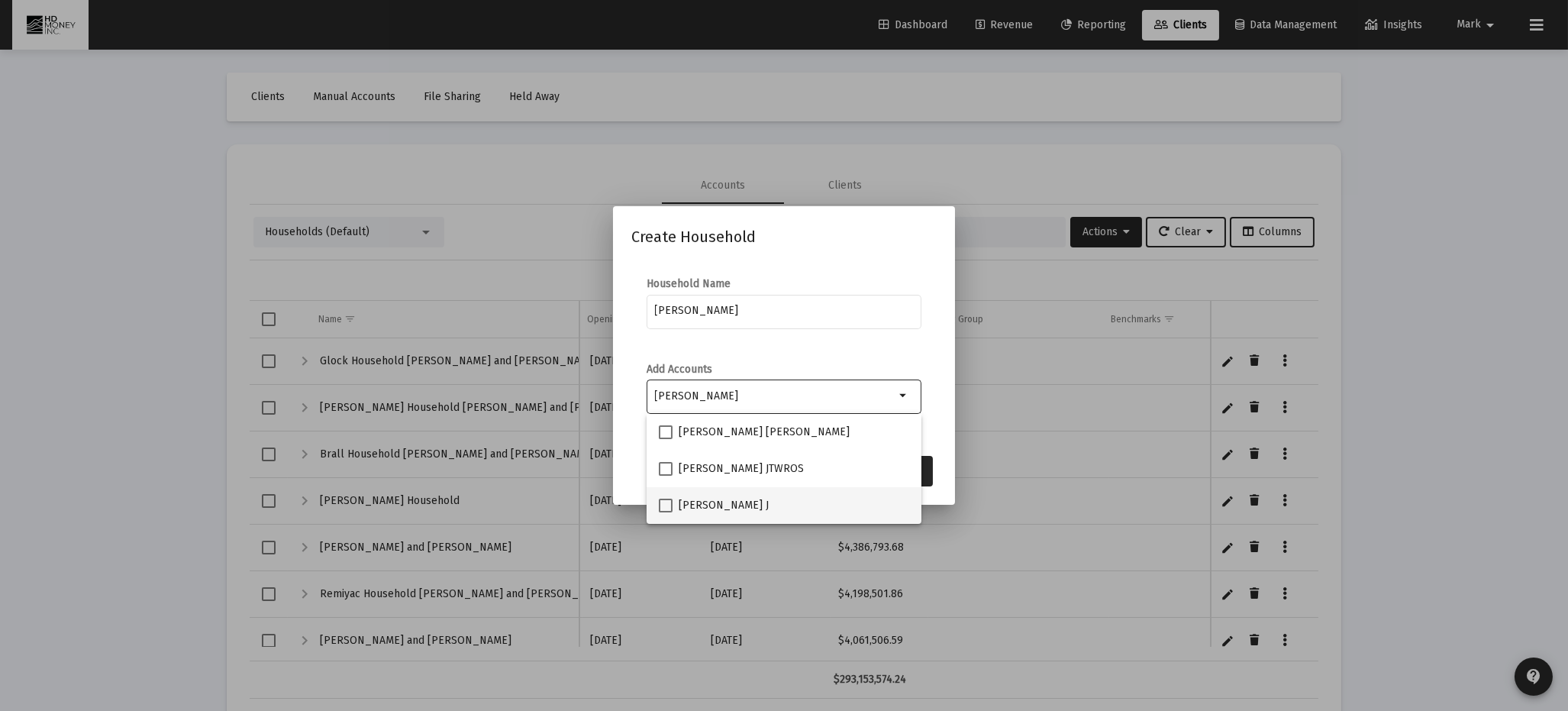
type input "[PERSON_NAME]"
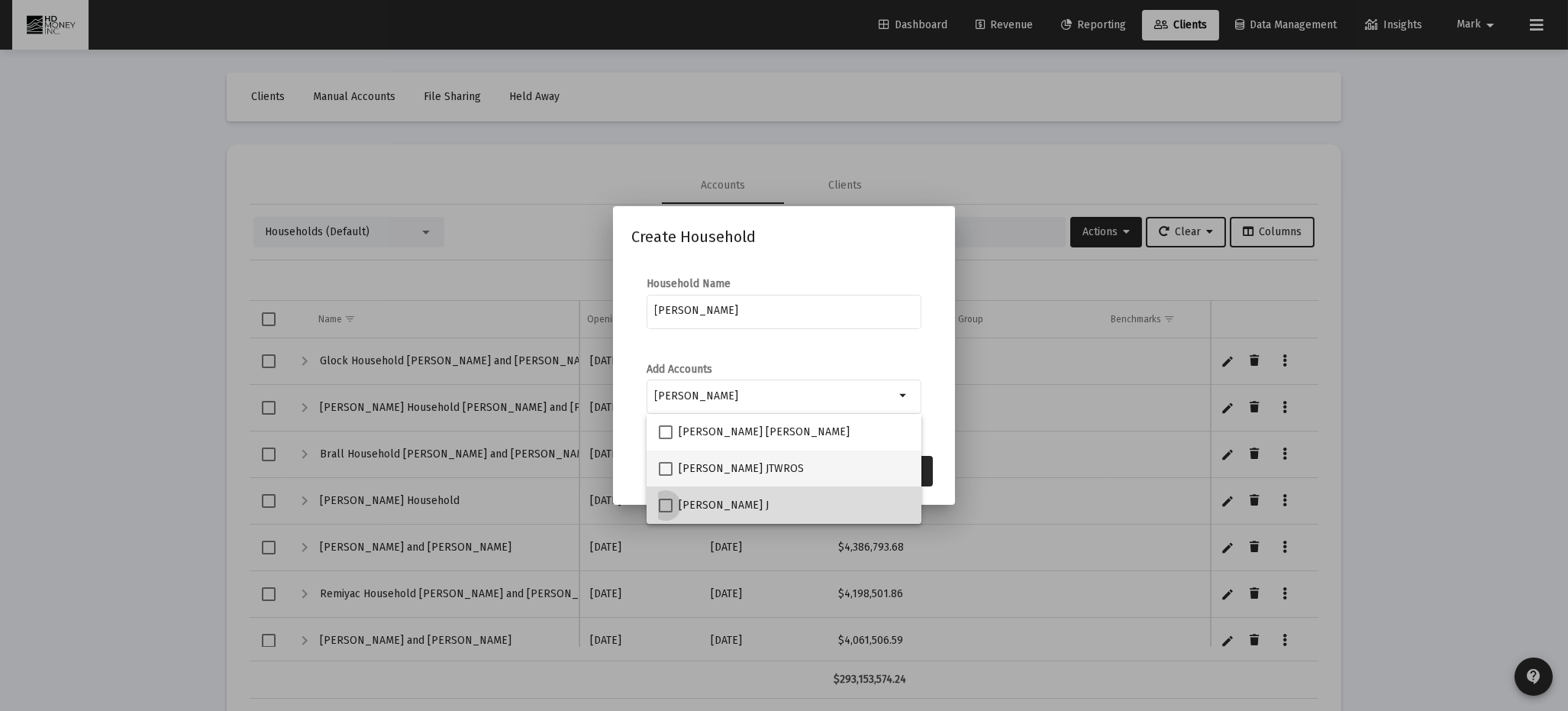
drag, startPoint x: 665, startPoint y: 500, endPoint x: 667, endPoint y: 483, distance: 17.1
click at [665, 500] on span at bounding box center [666, 506] width 14 height 14
click at [665, 513] on input "[PERSON_NAME] J" at bounding box center [665, 513] width 1 height 1
checkbox input "true"
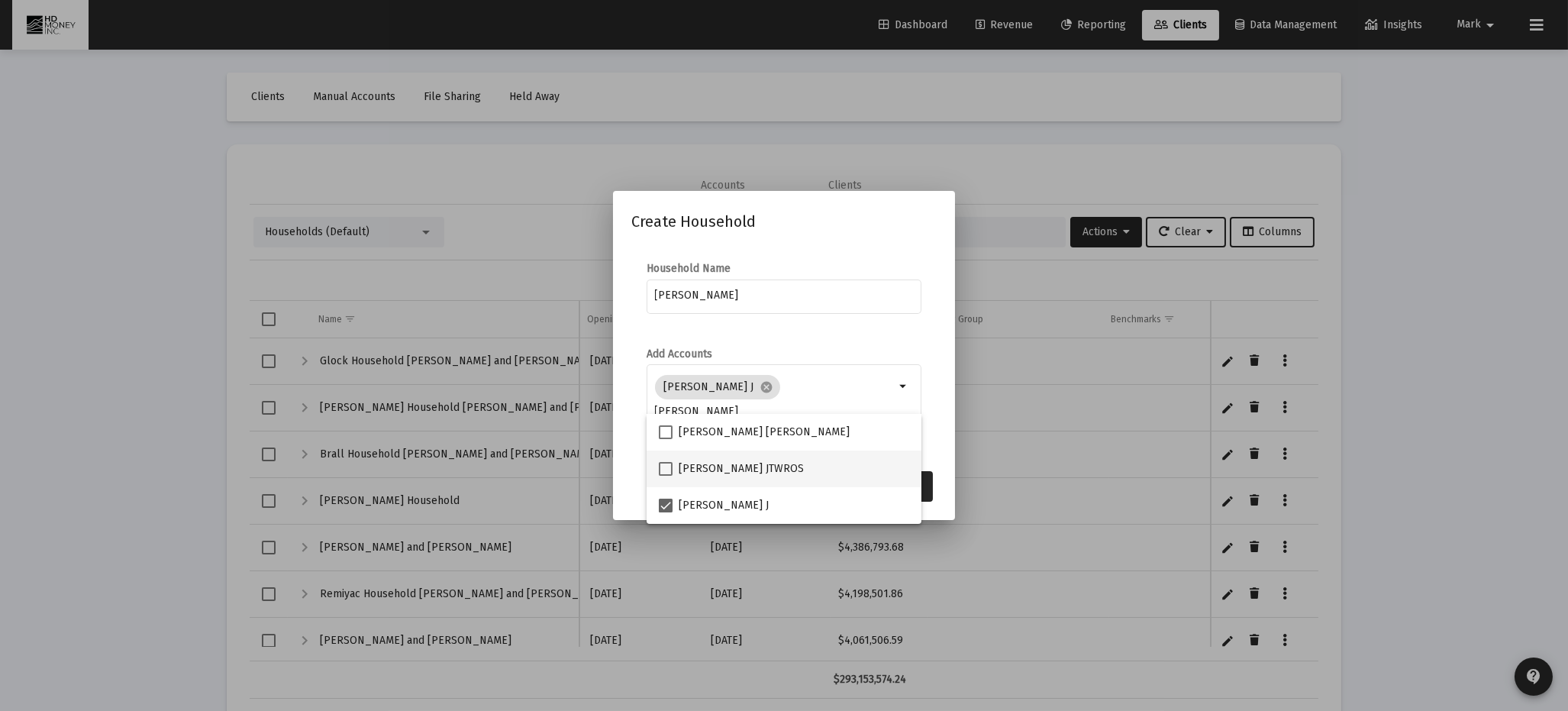
click at [665, 466] on span at bounding box center [666, 469] width 14 height 14
click at [665, 476] on input "[PERSON_NAME] JTWROS" at bounding box center [665, 476] width 1 height 1
checkbox input "true"
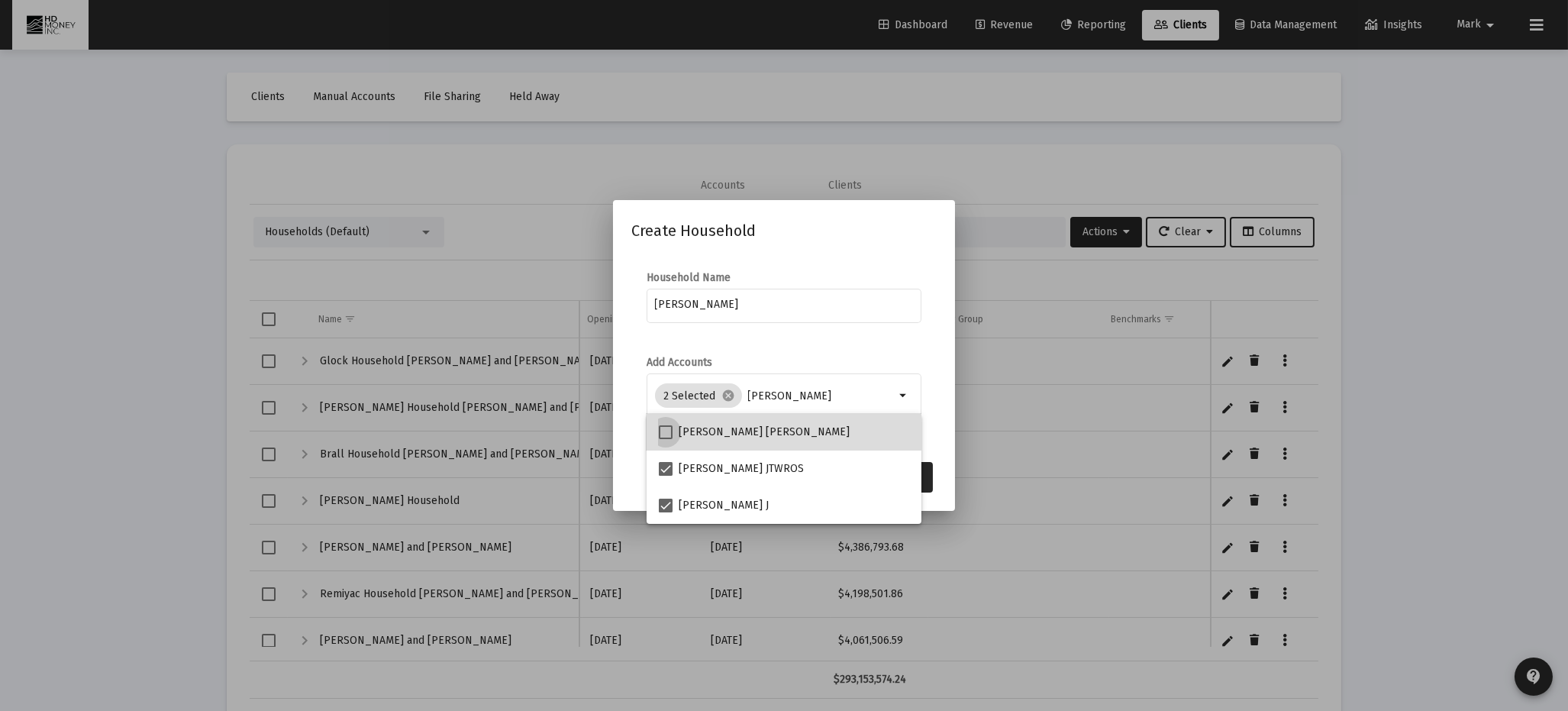
click at [665, 433] on span at bounding box center [666, 433] width 14 height 14
click at [665, 439] on input "[PERSON_NAME] [PERSON_NAME]" at bounding box center [665, 439] width 1 height 1
checkbox input "true"
click at [929, 472] on button "Save" at bounding box center [908, 477] width 49 height 30
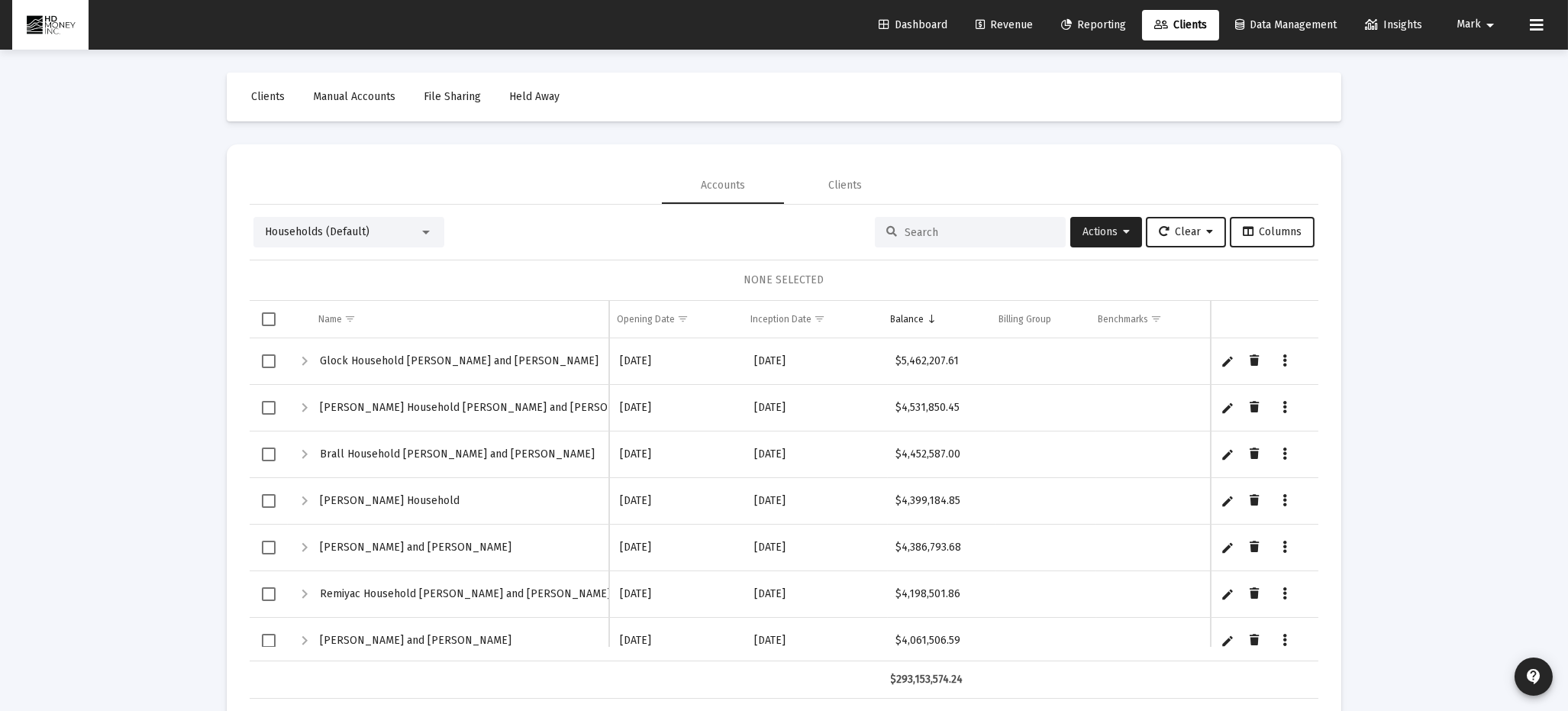
click at [940, 230] on input at bounding box center [980, 232] width 150 height 13
click at [1100, 234] on span "Actions" at bounding box center [1106, 231] width 47 height 13
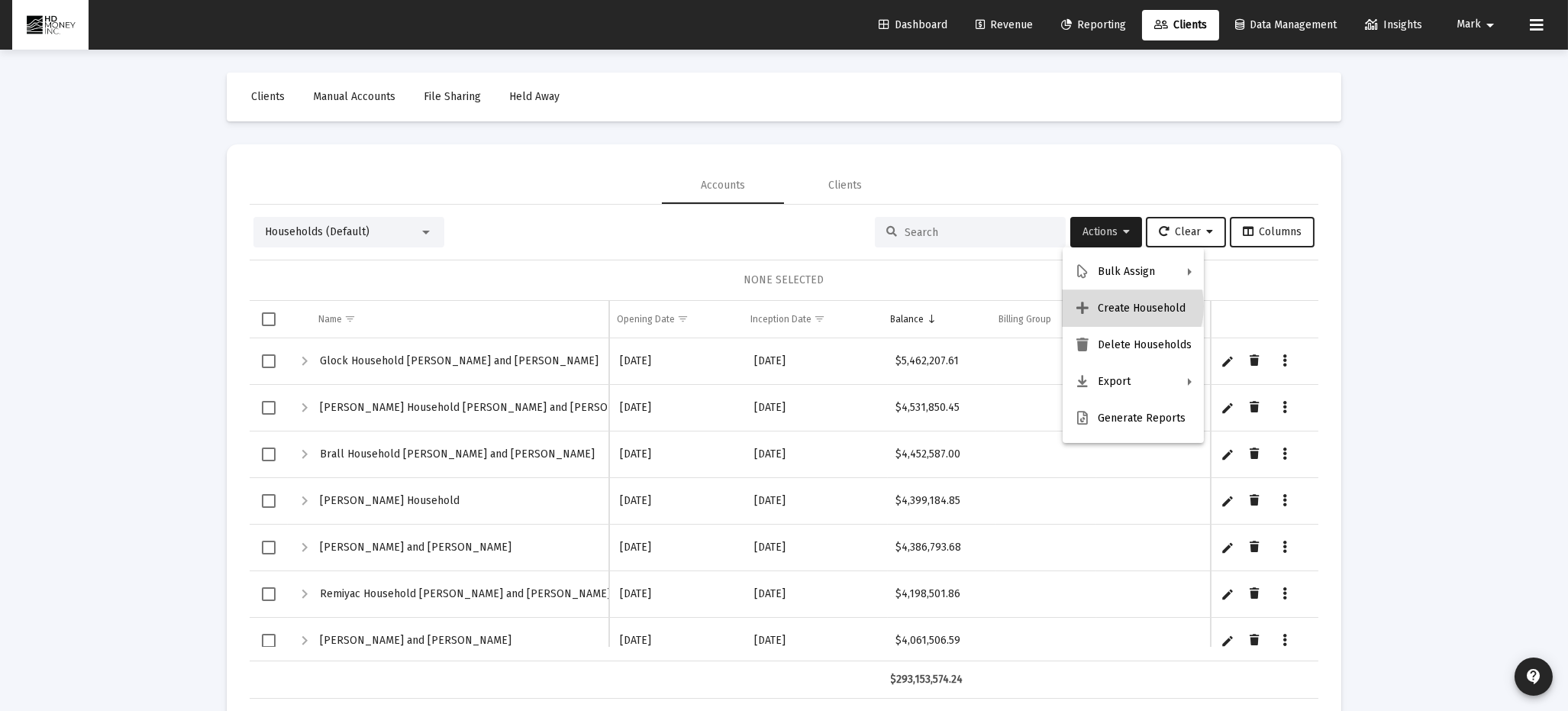
click at [1121, 306] on button "Create Household" at bounding box center [1134, 308] width 141 height 37
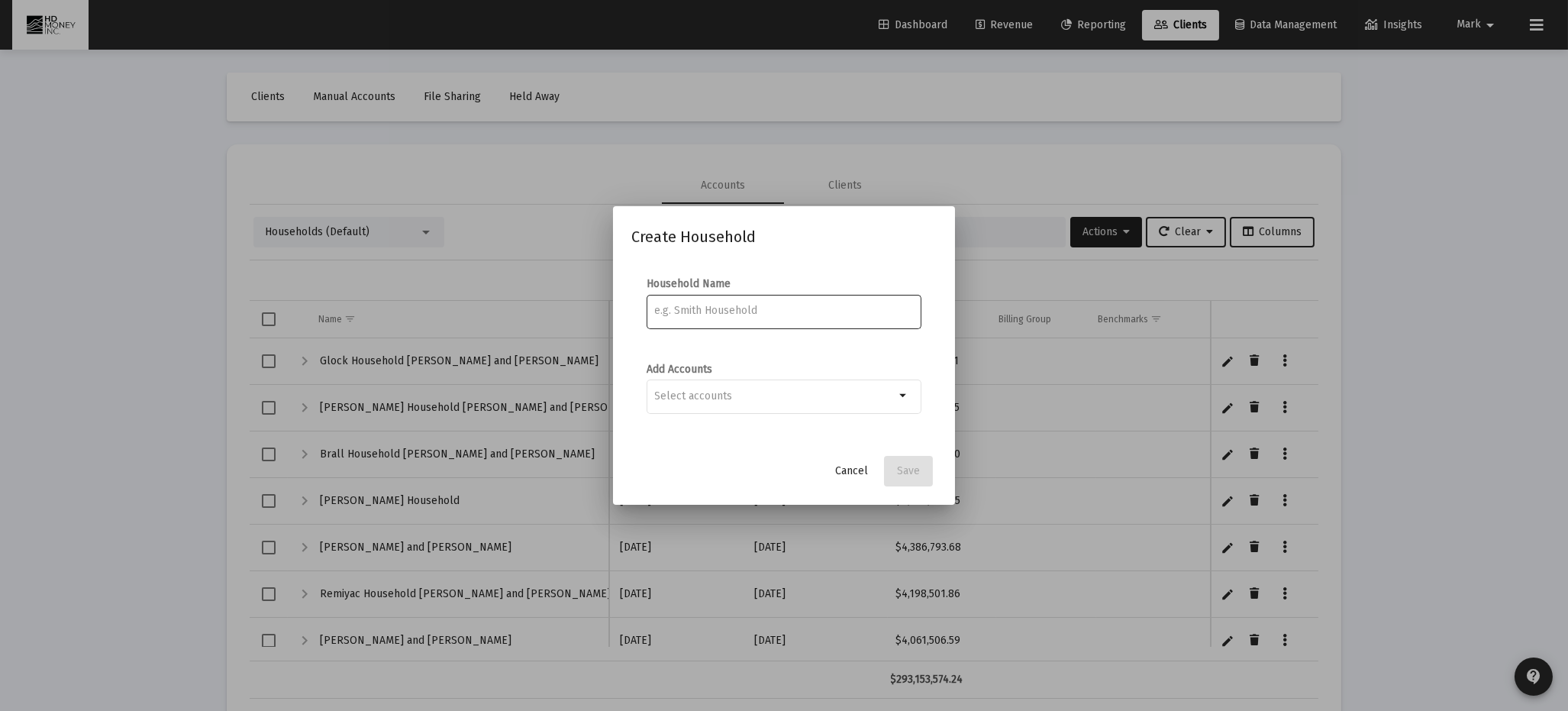
click at [841, 311] on input at bounding box center [784, 311] width 258 height 12
type input "[PERSON_NAME]"
click at [908, 470] on span "Save" at bounding box center [908, 471] width 23 height 13
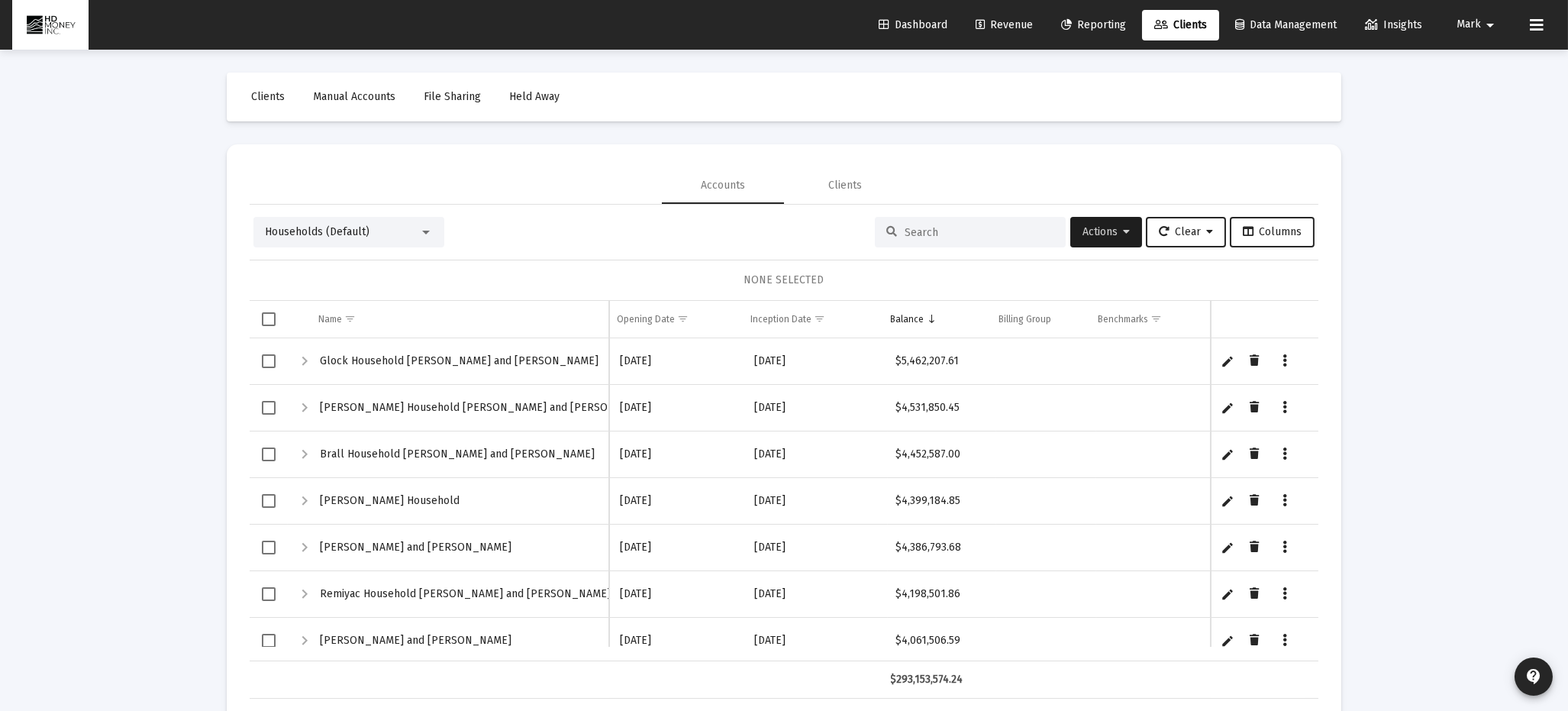
click at [942, 238] on div at bounding box center [970, 231] width 191 height 30
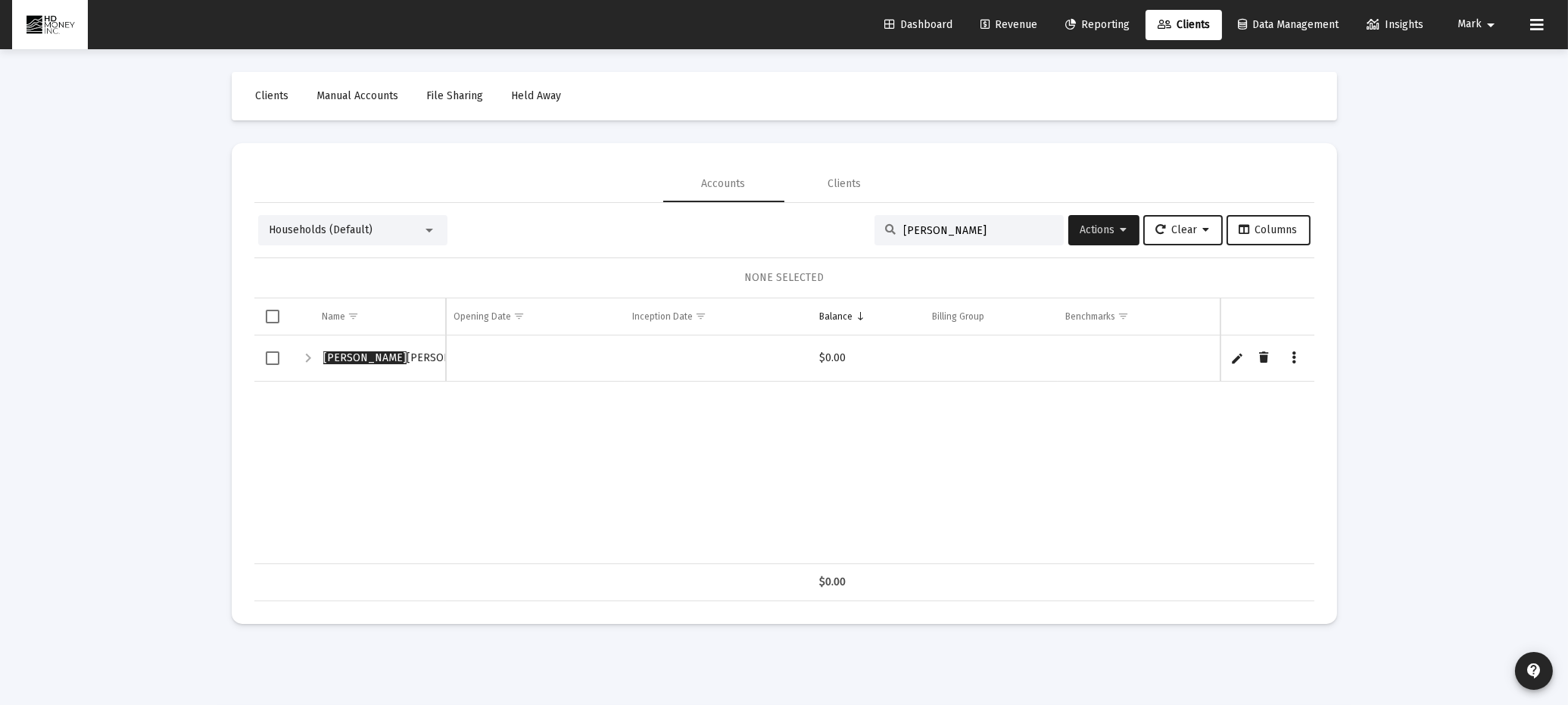
type input "[PERSON_NAME]"
click at [273, 357] on span "Select row" at bounding box center [273, 358] width 14 height 14
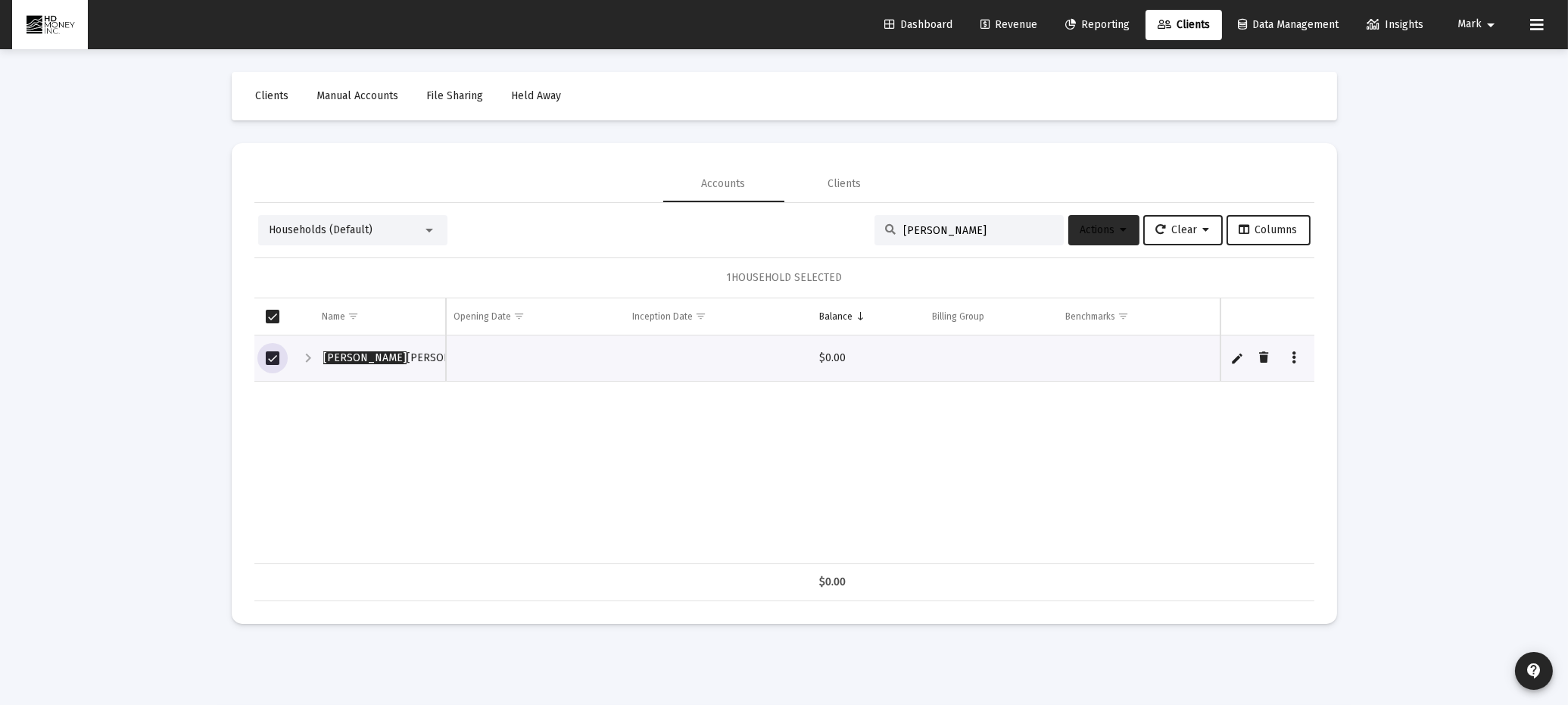
click at [1086, 230] on span "Actions" at bounding box center [1104, 230] width 47 height 13
click at [675, 551] on div at bounding box center [784, 352] width 1568 height 705
click at [274, 360] on span "Select row" at bounding box center [273, 358] width 14 height 14
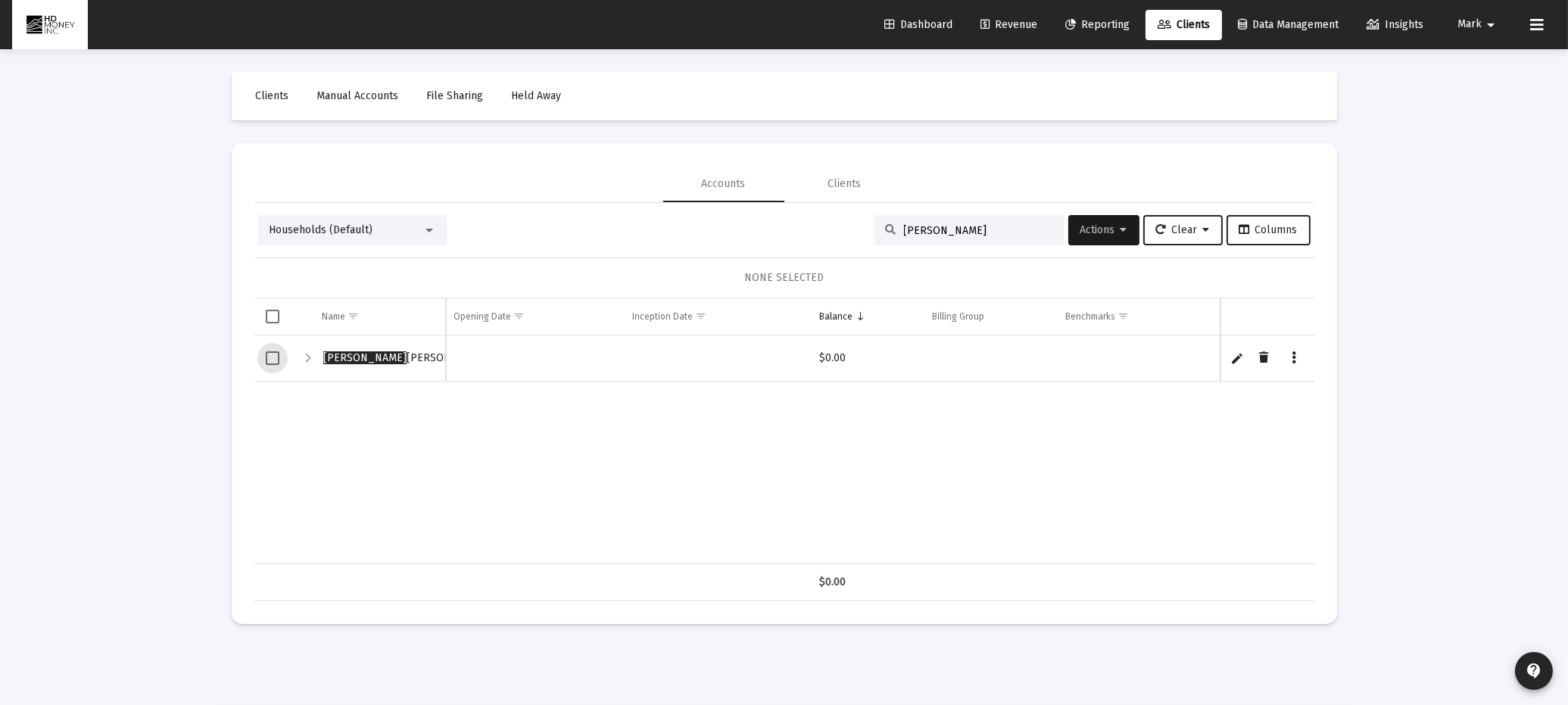
click at [271, 351] on span "Select row" at bounding box center [273, 358] width 14 height 14
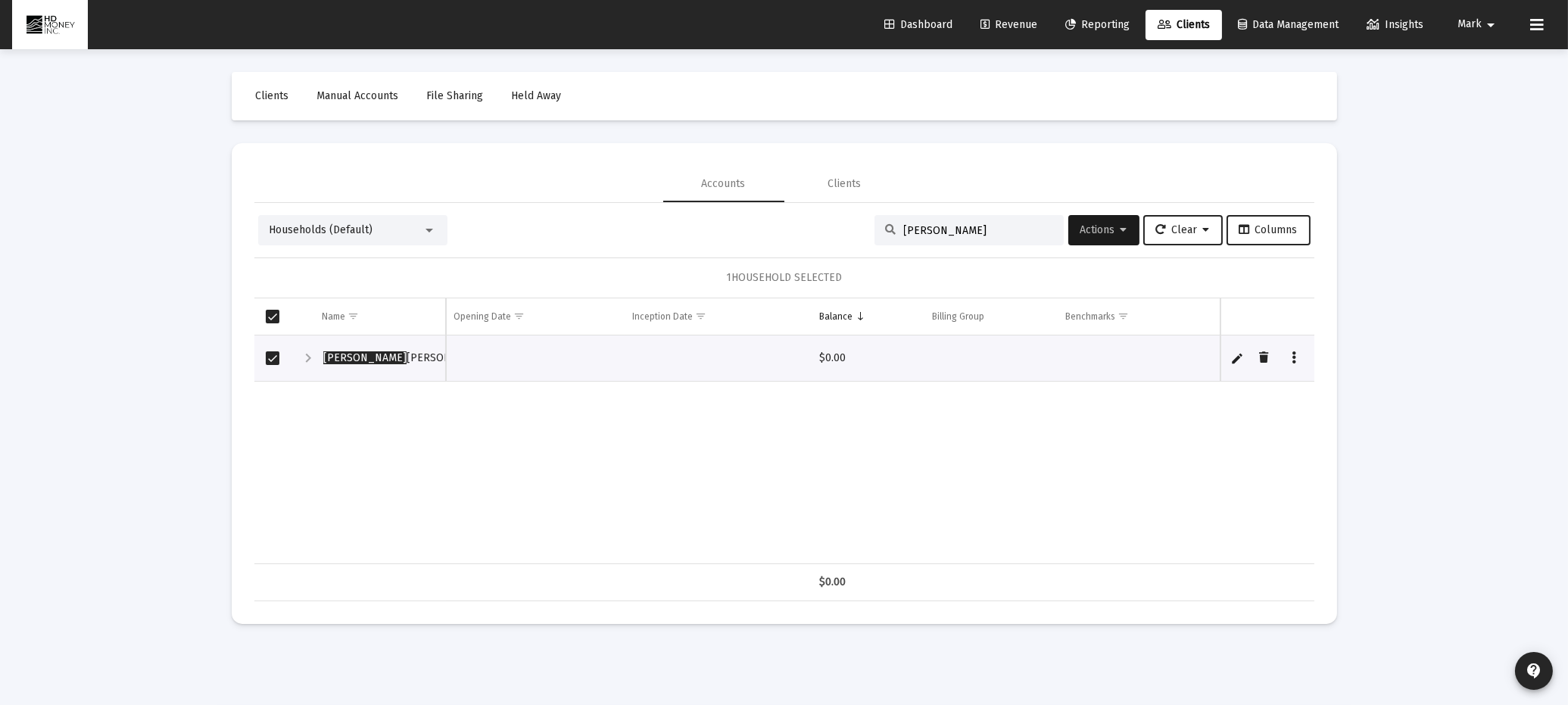
click at [974, 224] on input "[PERSON_NAME]" at bounding box center [979, 230] width 148 height 13
click at [1093, 220] on button "Actions" at bounding box center [1104, 230] width 71 height 30
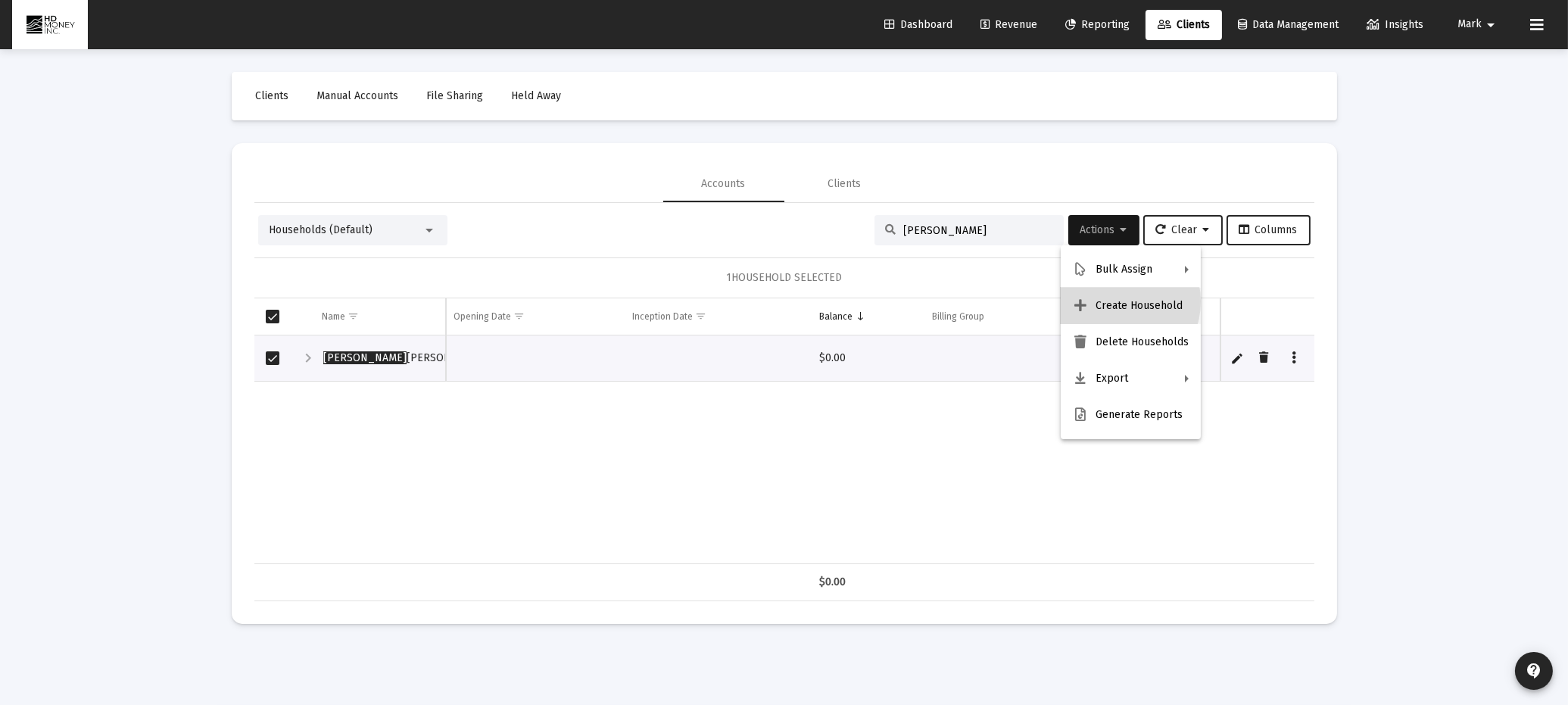
click at [1111, 301] on button "Create Household" at bounding box center [1130, 305] width 140 height 36
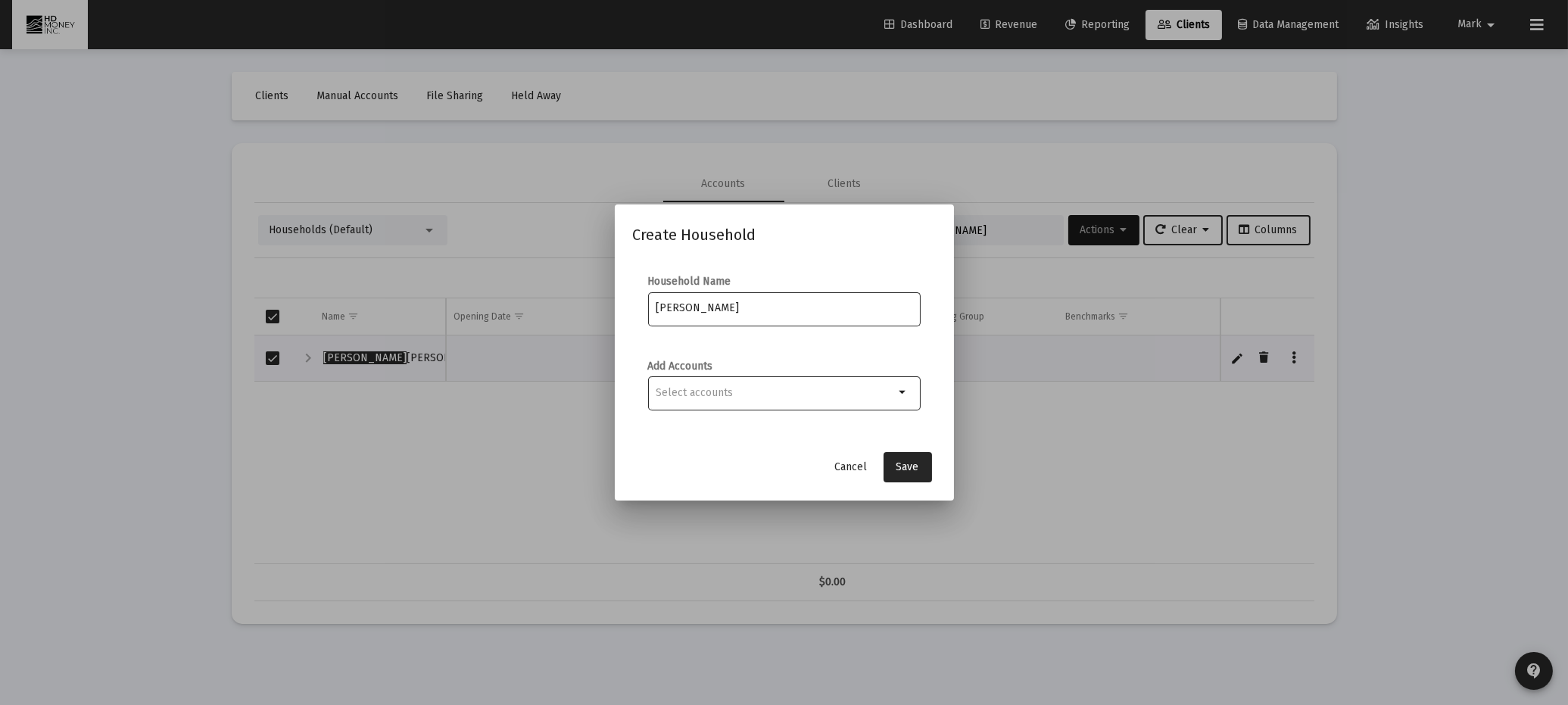
type input "[PERSON_NAME]"
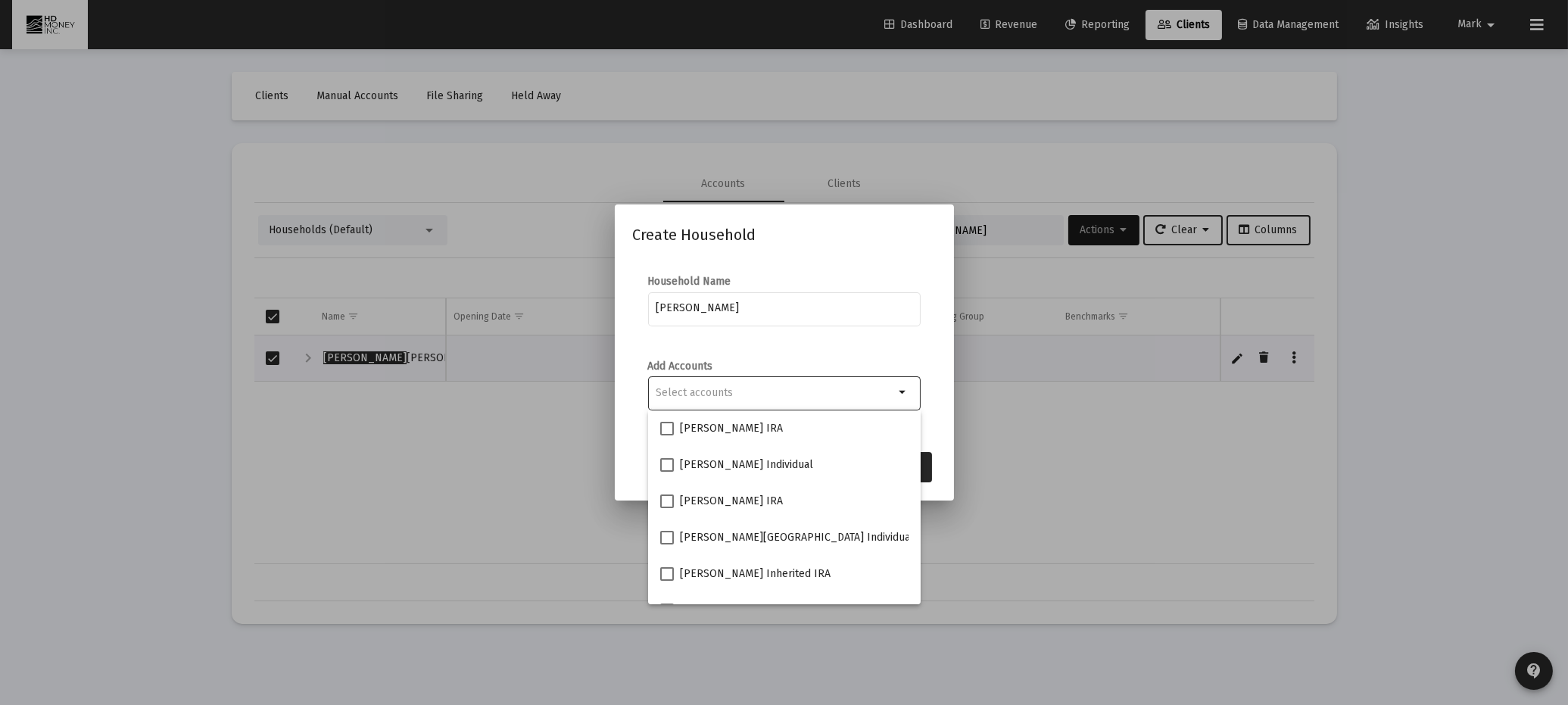
click at [833, 399] on div "Selection" at bounding box center [774, 393] width 244 height 18
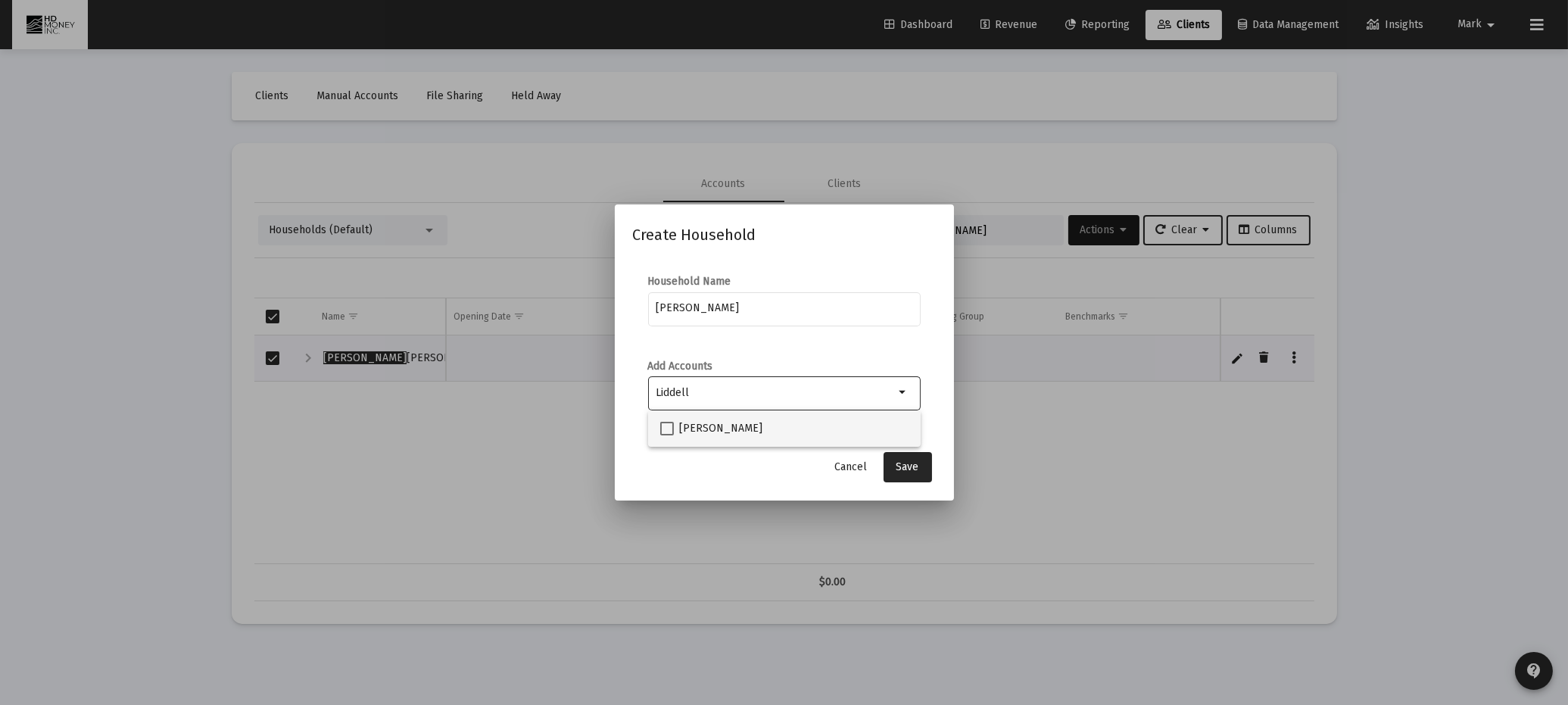
type input "Liddell"
drag, startPoint x: 664, startPoint y: 425, endPoint x: 672, endPoint y: 449, distance: 25.3
click at [664, 425] on span at bounding box center [667, 429] width 14 height 14
click at [666, 436] on input "[PERSON_NAME]" at bounding box center [666, 436] width 1 height 1
checkbox input "true"
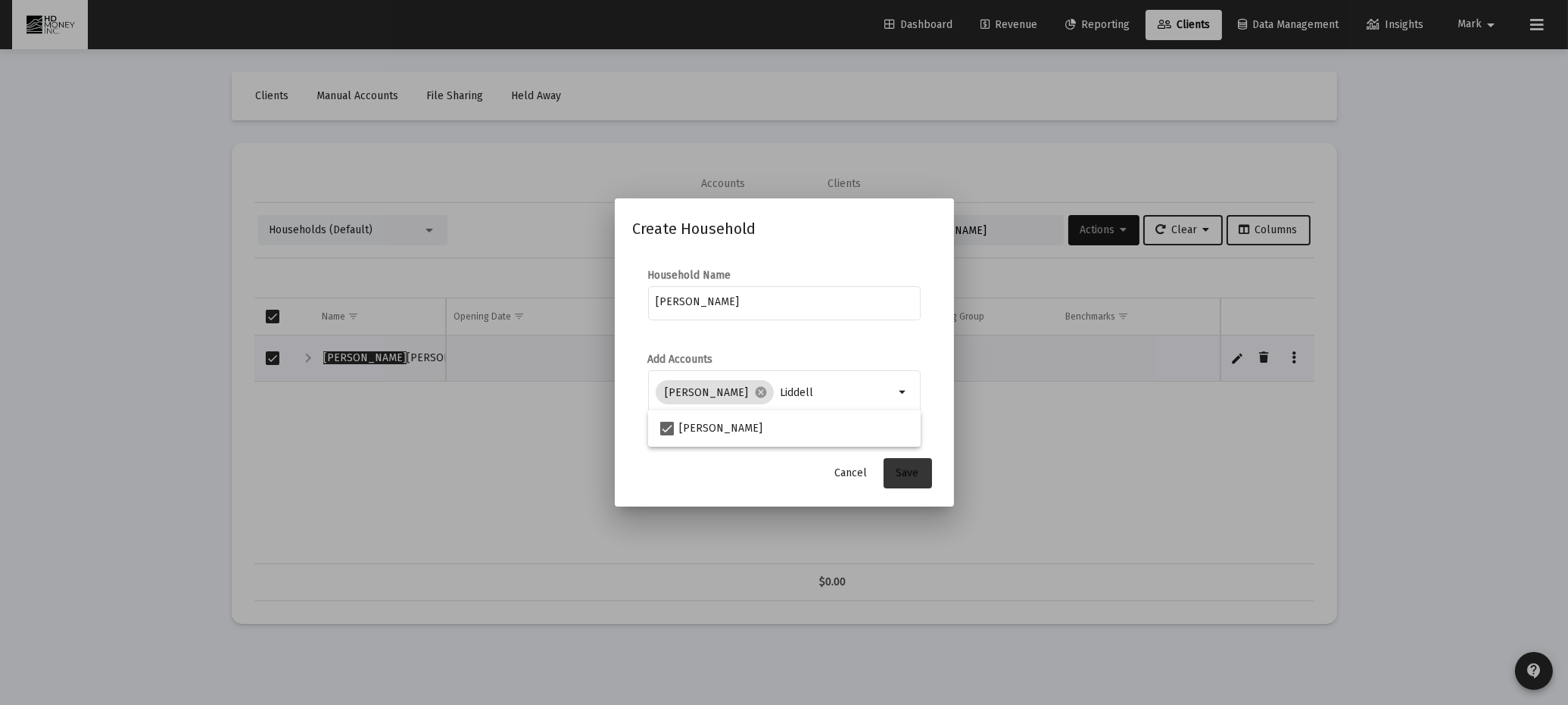
click at [910, 473] on span "Save" at bounding box center [908, 473] width 22 height 13
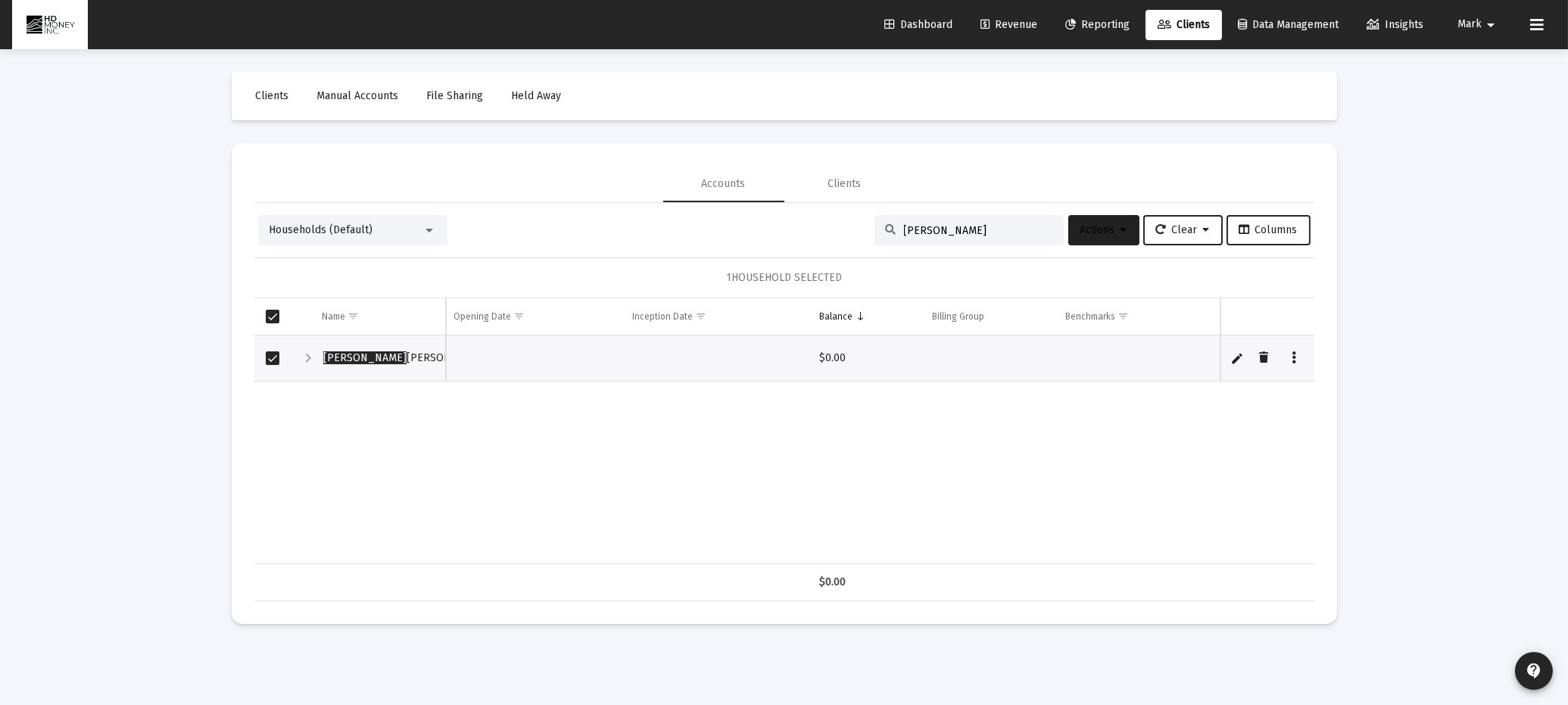
click at [1091, 223] on span "Actions" at bounding box center [1104, 230] width 47 height 13
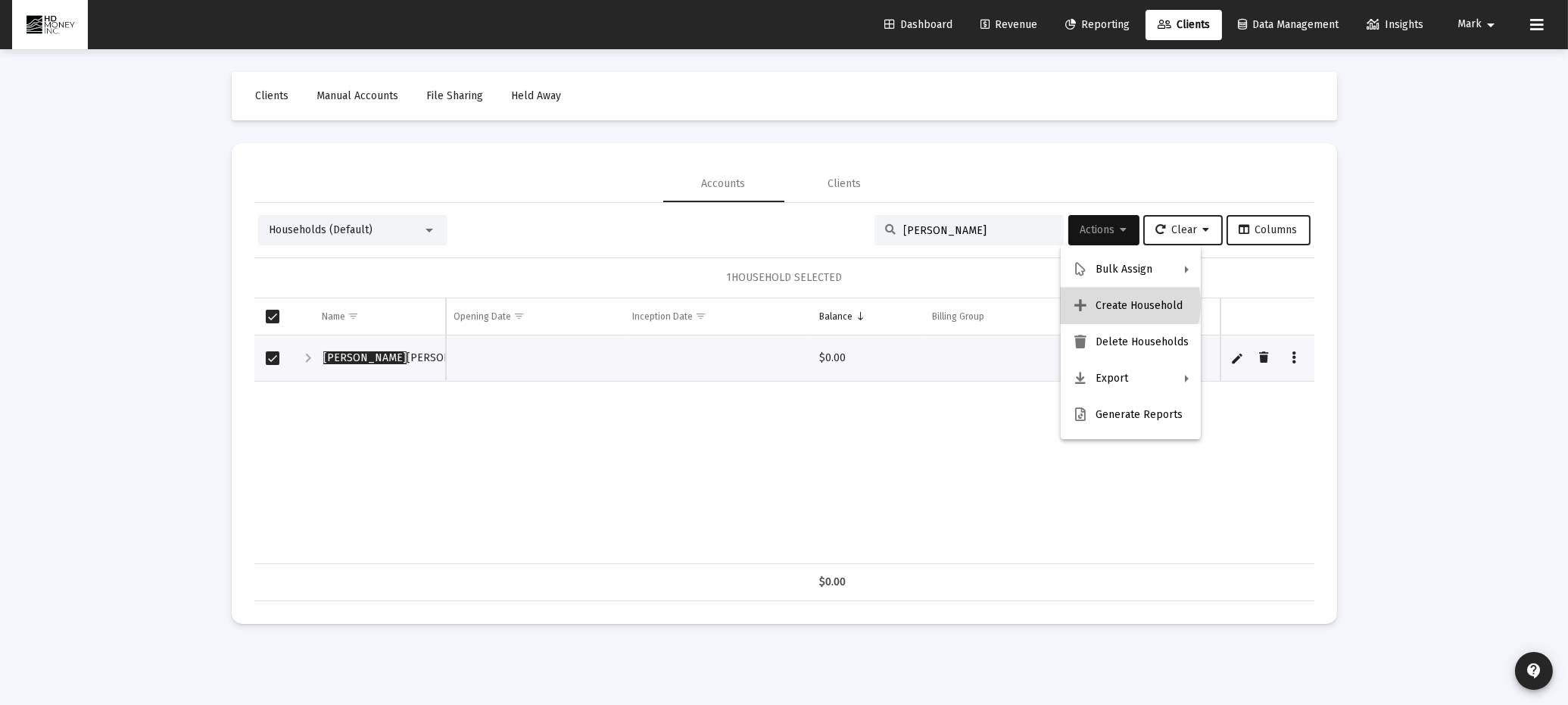
click at [1111, 304] on button "Create Household" at bounding box center [1130, 305] width 140 height 36
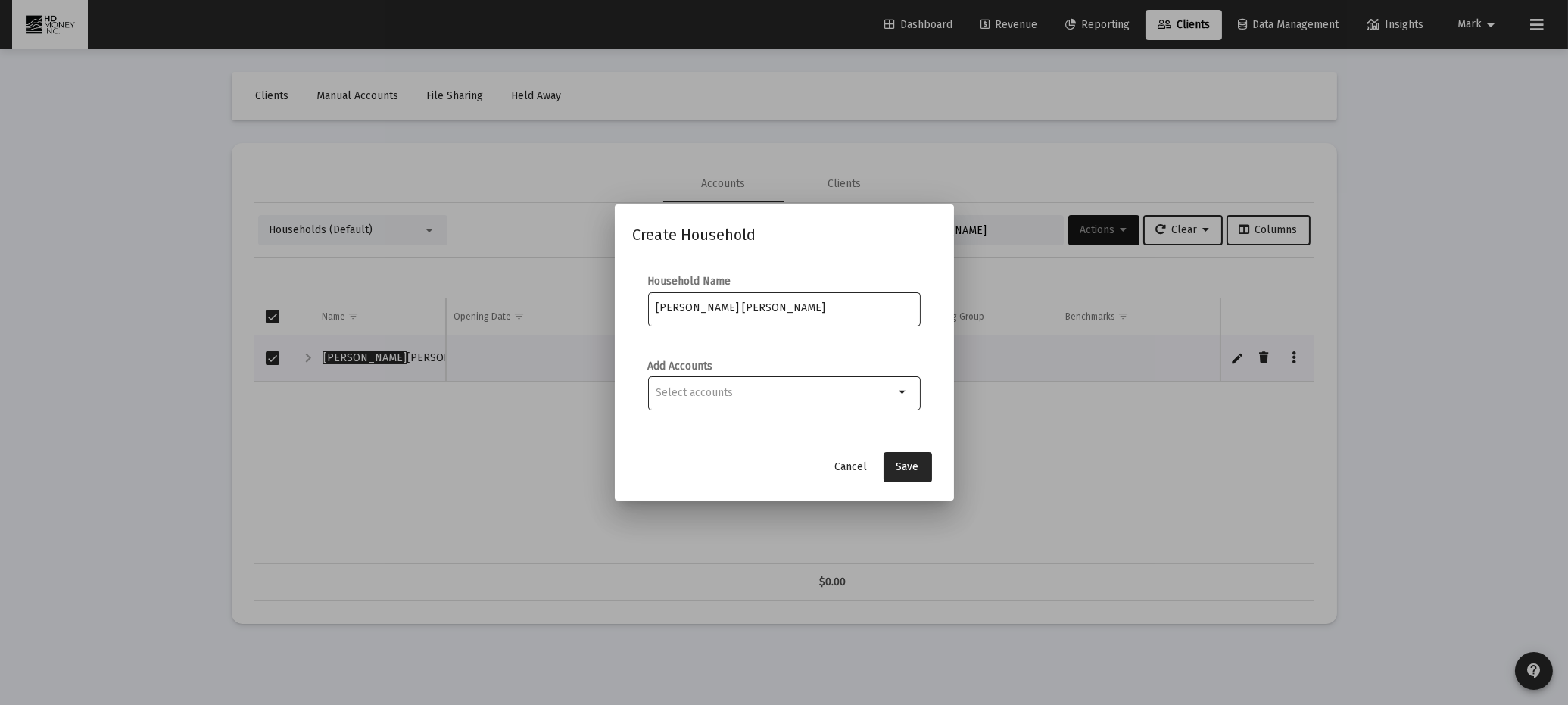
type input "[PERSON_NAME] [PERSON_NAME]"
click at [768, 390] on input "Selection" at bounding box center [775, 393] width 238 height 12
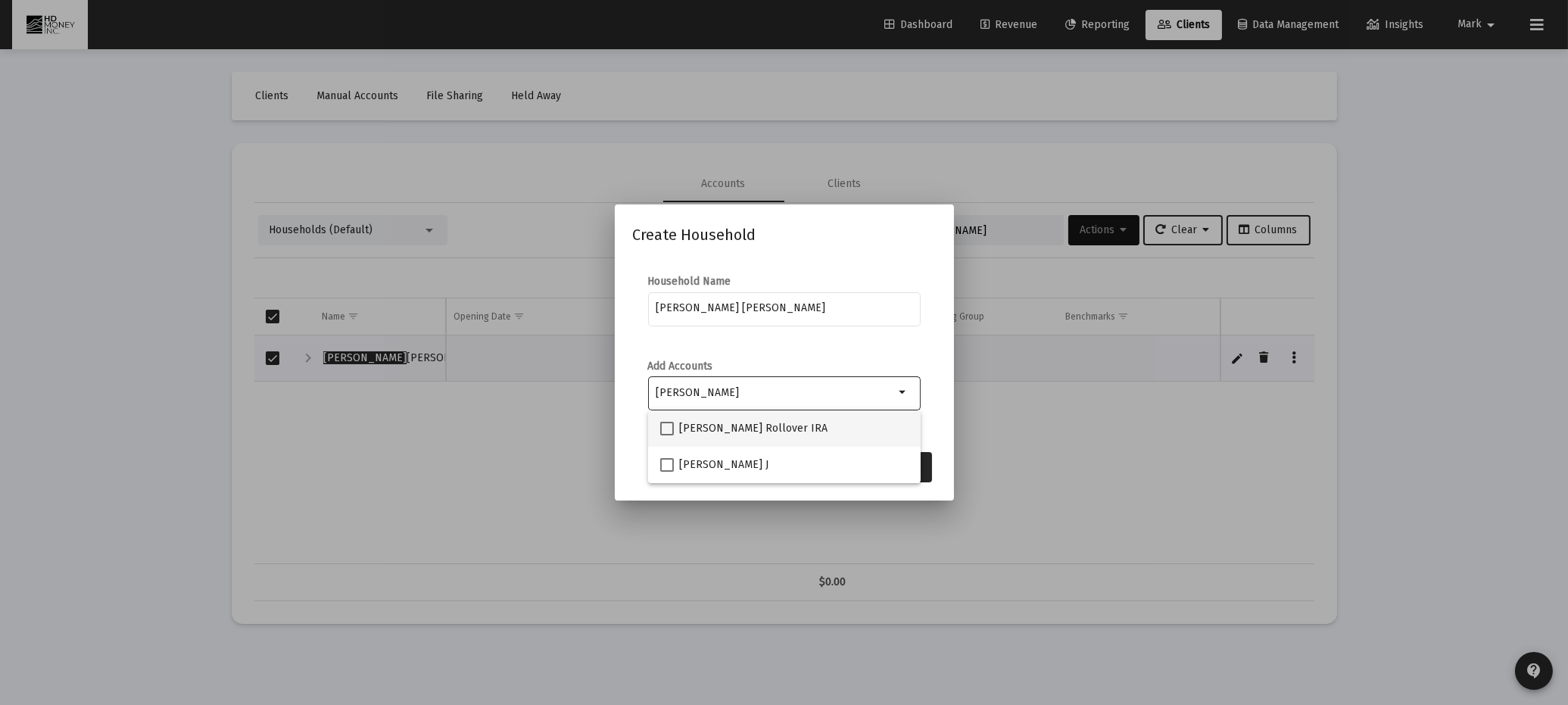
type input "[PERSON_NAME]"
click at [668, 429] on span at bounding box center [667, 429] width 14 height 14
click at [667, 436] on input "[PERSON_NAME] Rollover IRA" at bounding box center [666, 436] width 1 height 1
checkbox input "true"
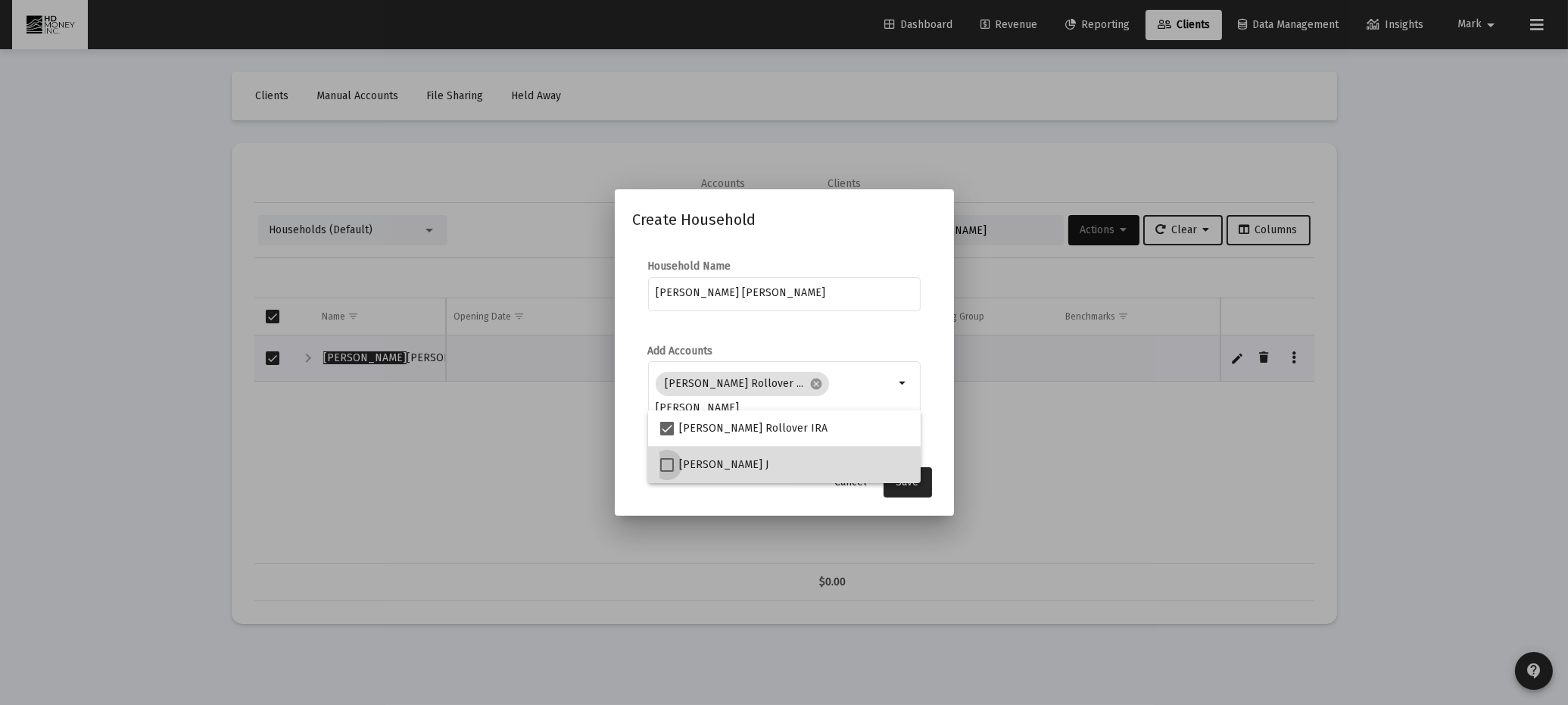
click at [666, 469] on span at bounding box center [667, 465] width 14 height 14
click at [666, 472] on input "[PERSON_NAME] J" at bounding box center [666, 472] width 1 height 1
checkbox input "true"
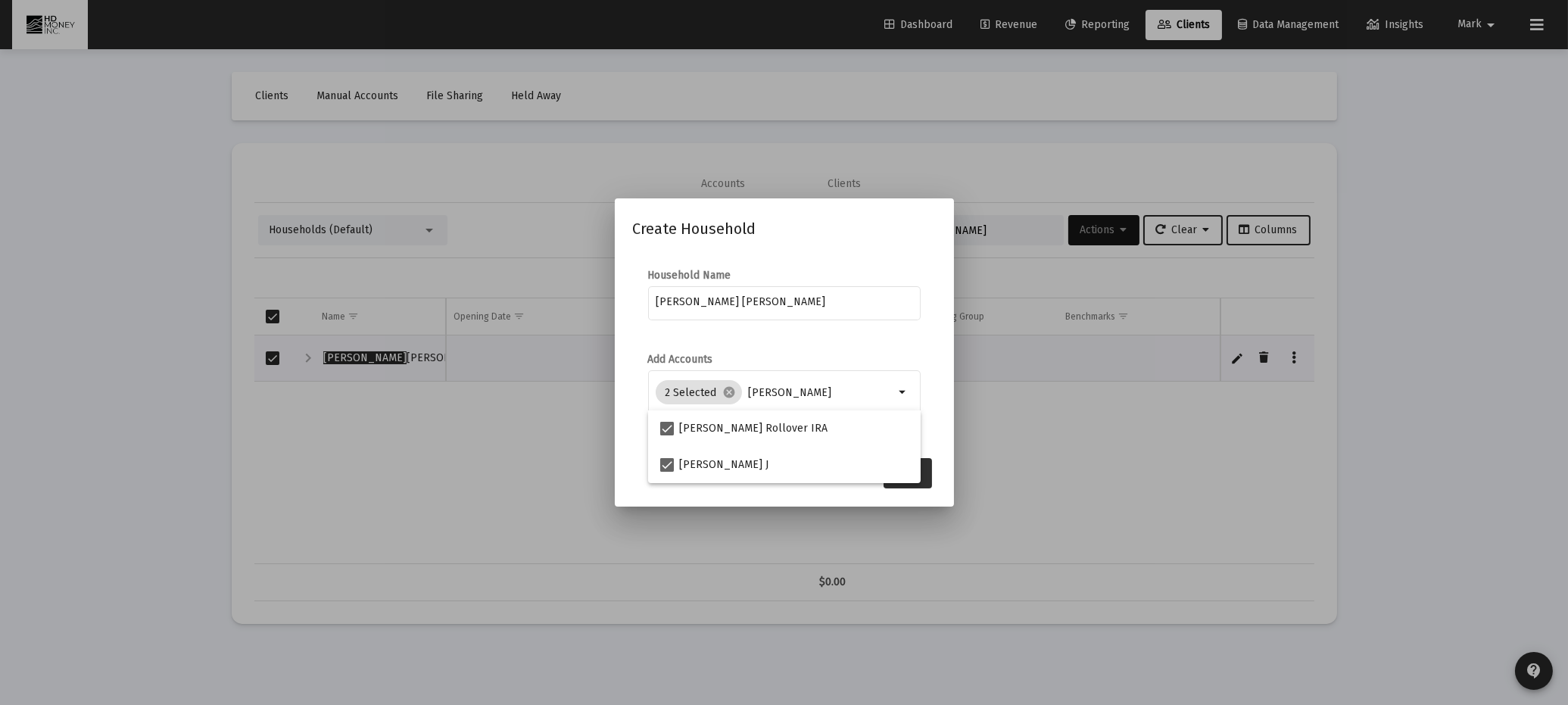
click at [926, 477] on button "Save" at bounding box center [908, 473] width 48 height 30
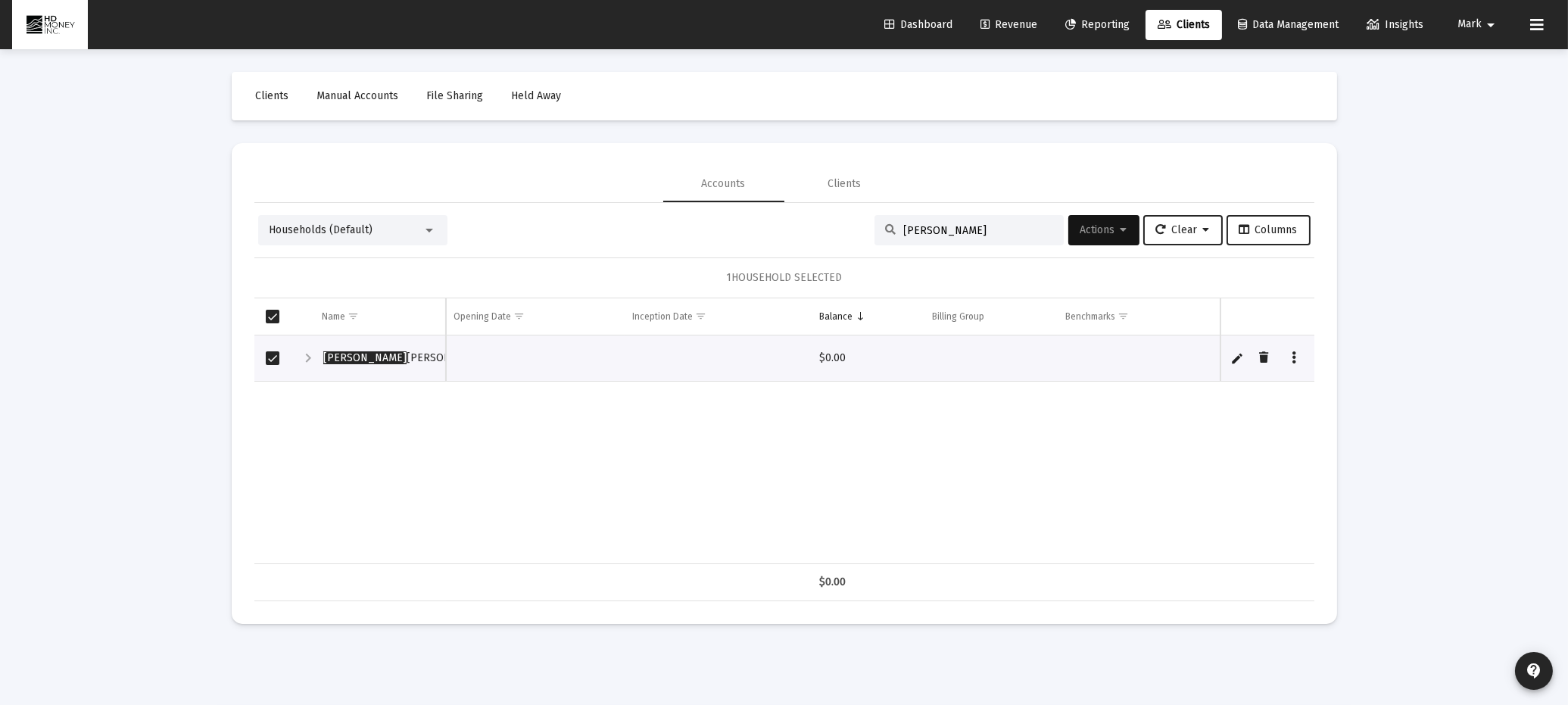
click at [979, 226] on input "[PERSON_NAME]" at bounding box center [979, 230] width 148 height 13
type input "h"
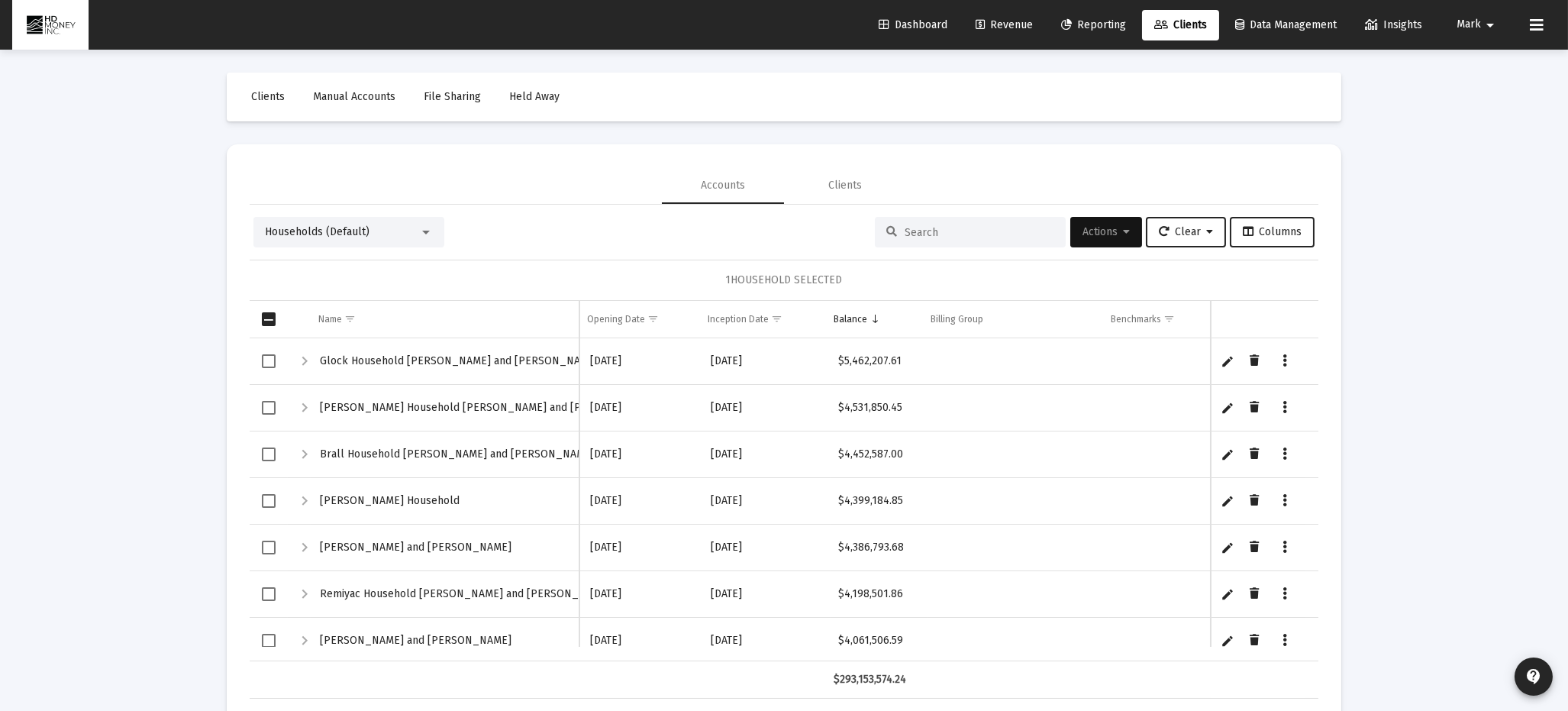
type input "C"
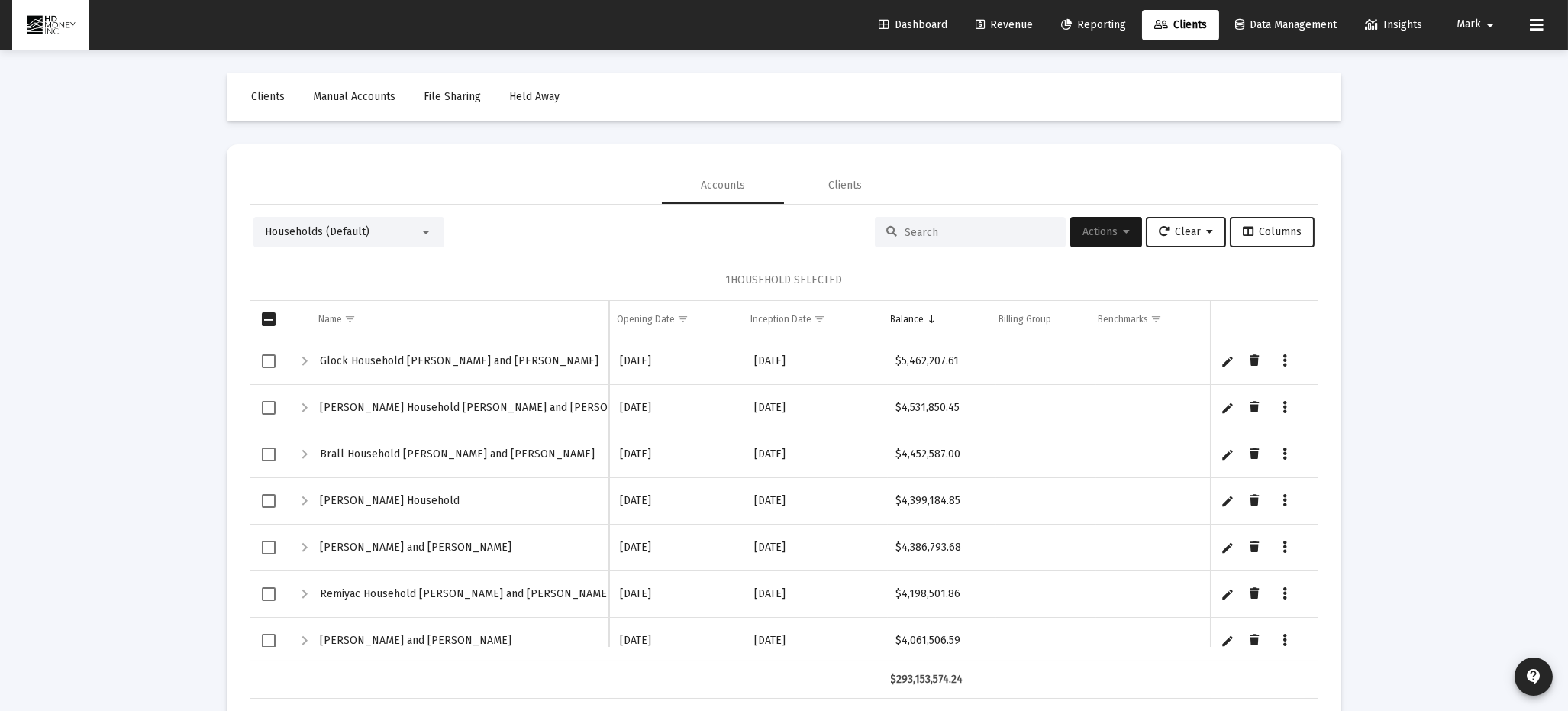
drag, startPoint x: 1089, startPoint y: 229, endPoint x: 1101, endPoint y: 231, distance: 12.2
click at [1101, 231] on button "Actions" at bounding box center [1106, 231] width 71 height 30
click at [1131, 315] on button "Create Household" at bounding box center [1134, 308] width 141 height 37
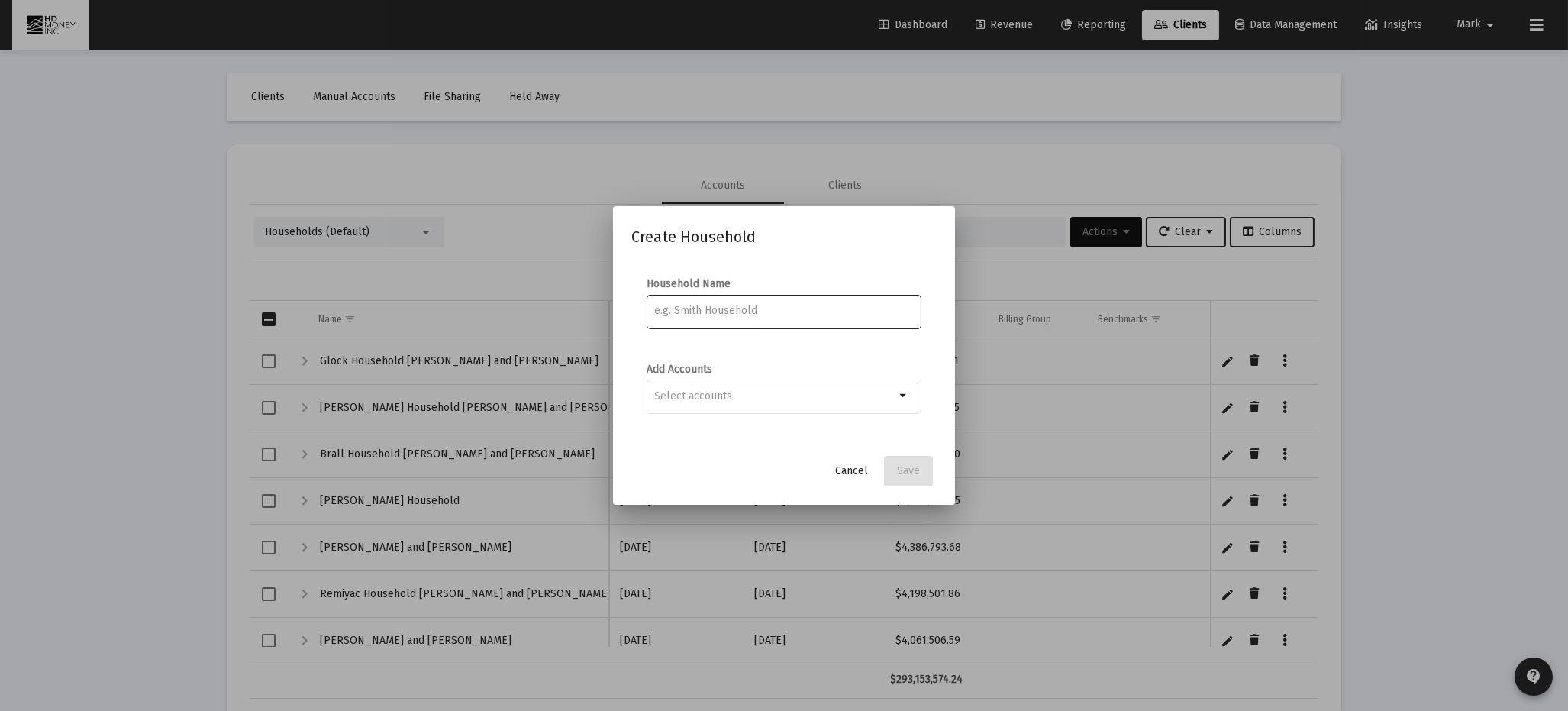
click at [775, 309] on input at bounding box center [784, 311] width 258 height 12
type input "[PERSON_NAME]"
click at [901, 394] on mat-icon "arrow_drop_down" at bounding box center [904, 395] width 18 height 18
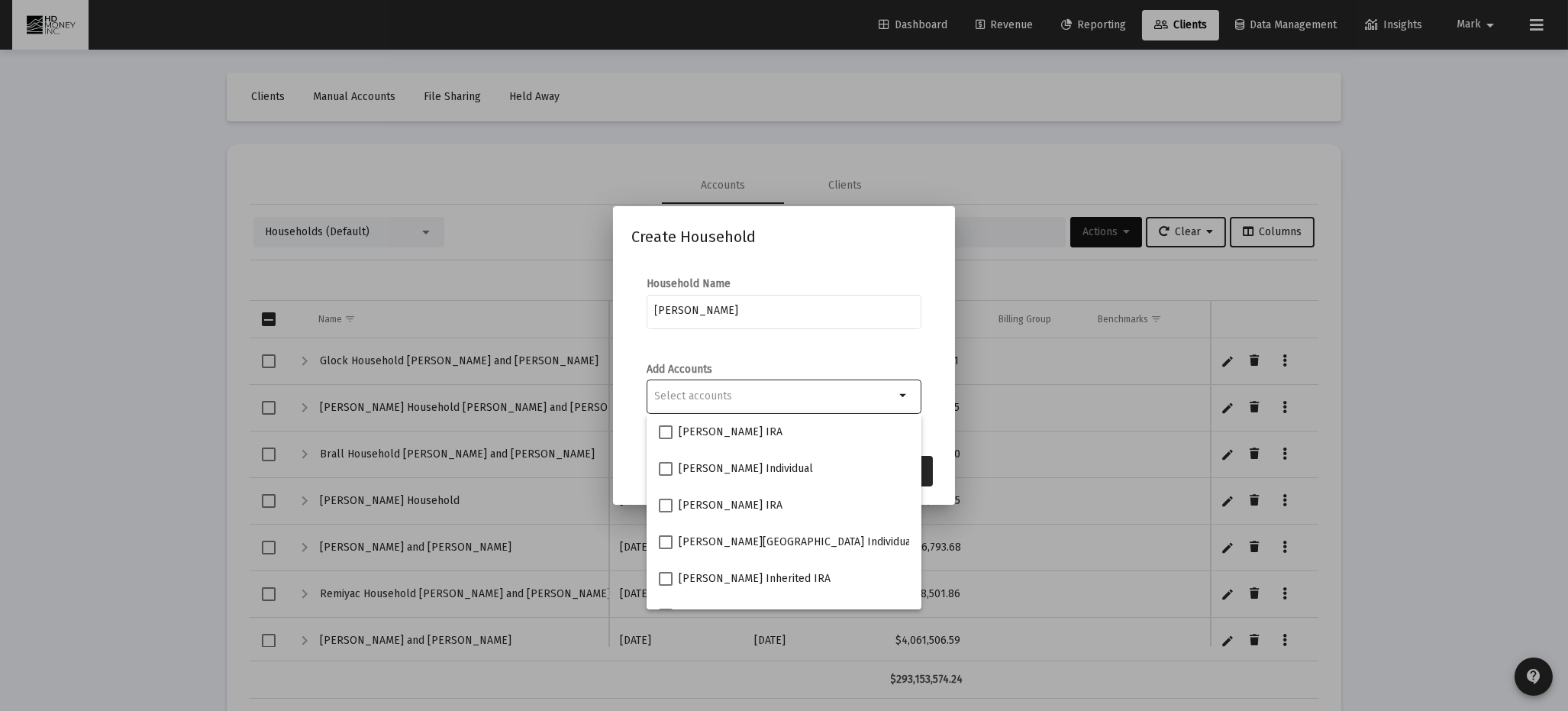
click at [826, 393] on input "Selection" at bounding box center [775, 396] width 240 height 12
type input "[PERSON_NAME]"
drag, startPoint x: 665, startPoint y: 574, endPoint x: 664, endPoint y: 562, distance: 12.0
click at [665, 574] on span at bounding box center [666, 579] width 14 height 14
click at [665, 586] on input "[PERSON_NAME] Individual" at bounding box center [665, 586] width 1 height 1
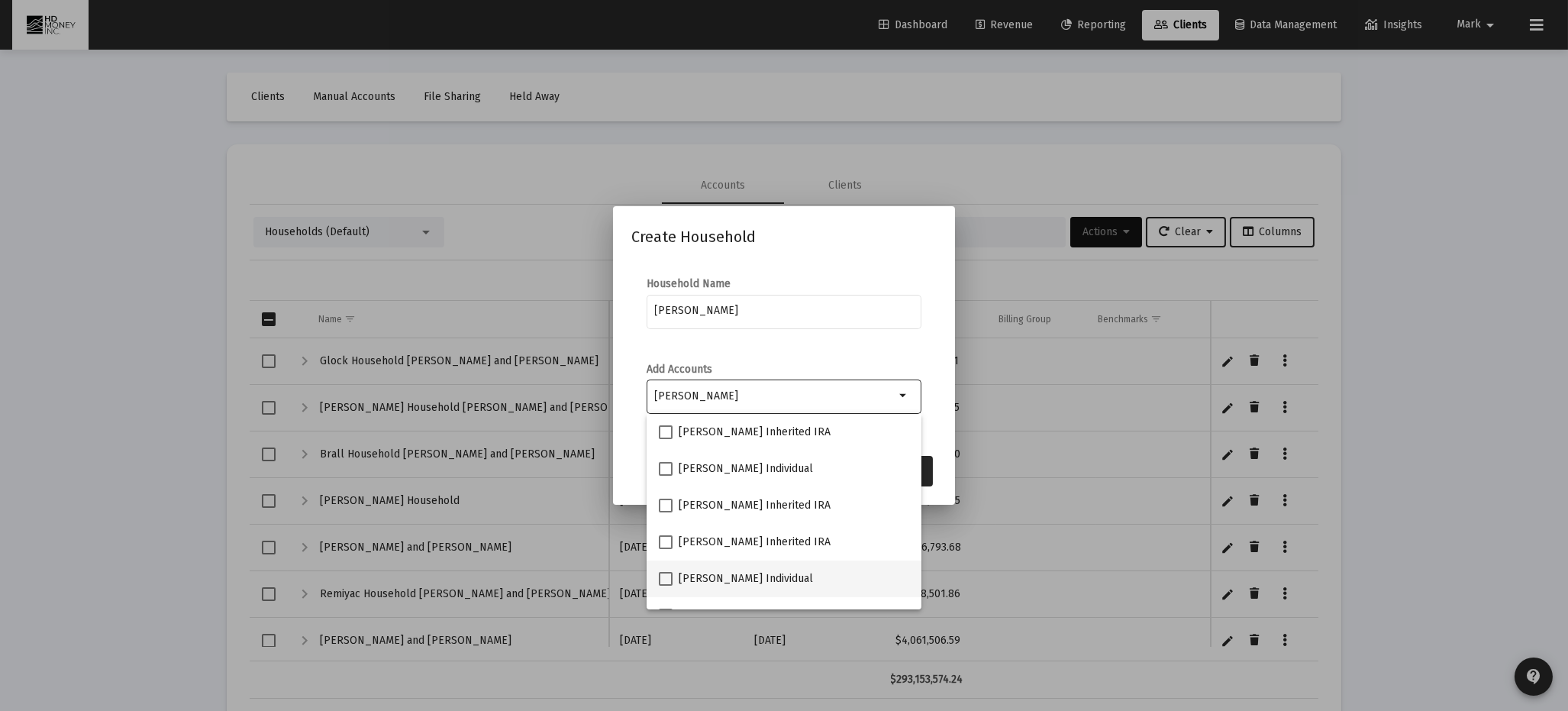
checkbox input "true"
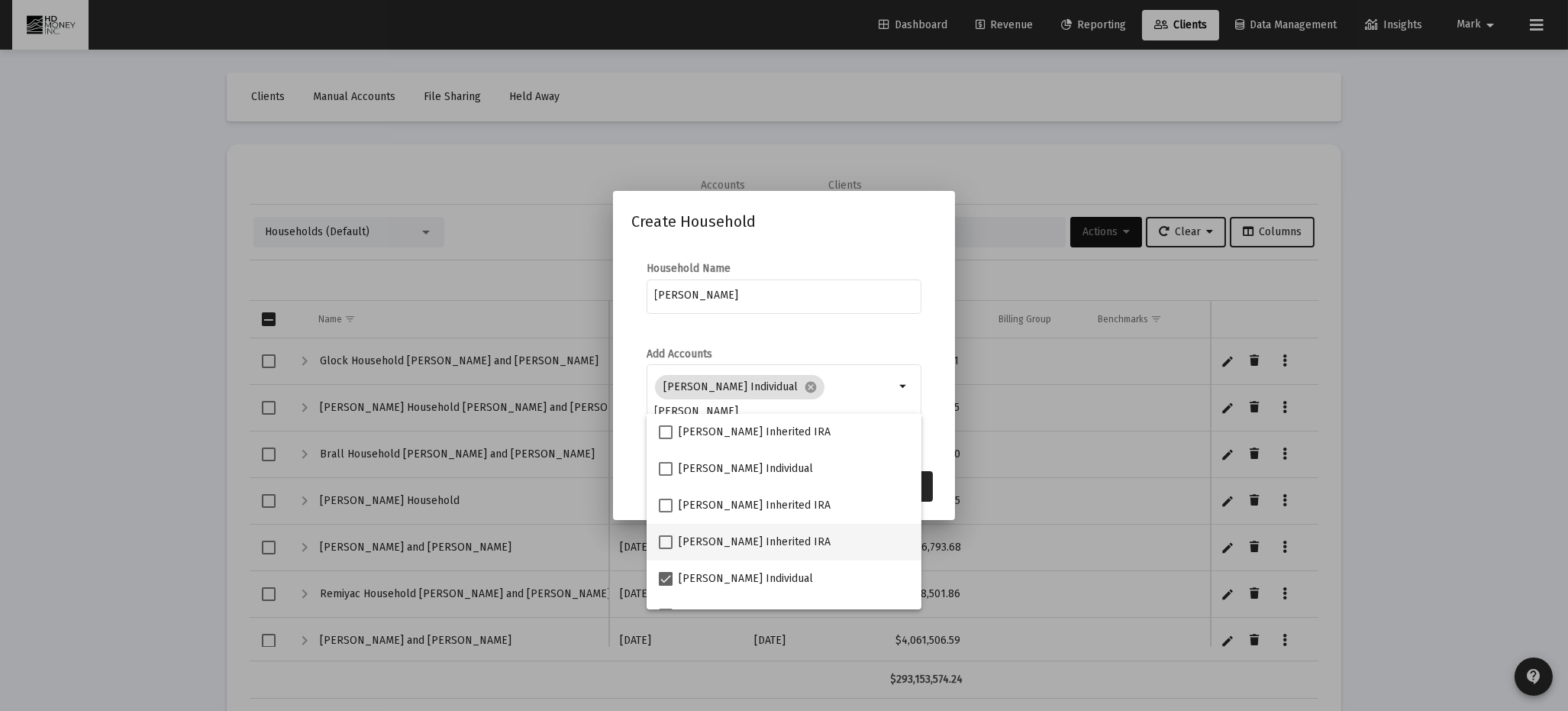
click at [665, 547] on span at bounding box center [666, 542] width 14 height 14
click at [665, 549] on input "[PERSON_NAME] Inherited IRA" at bounding box center [665, 549] width 1 height 1
checkbox input "true"
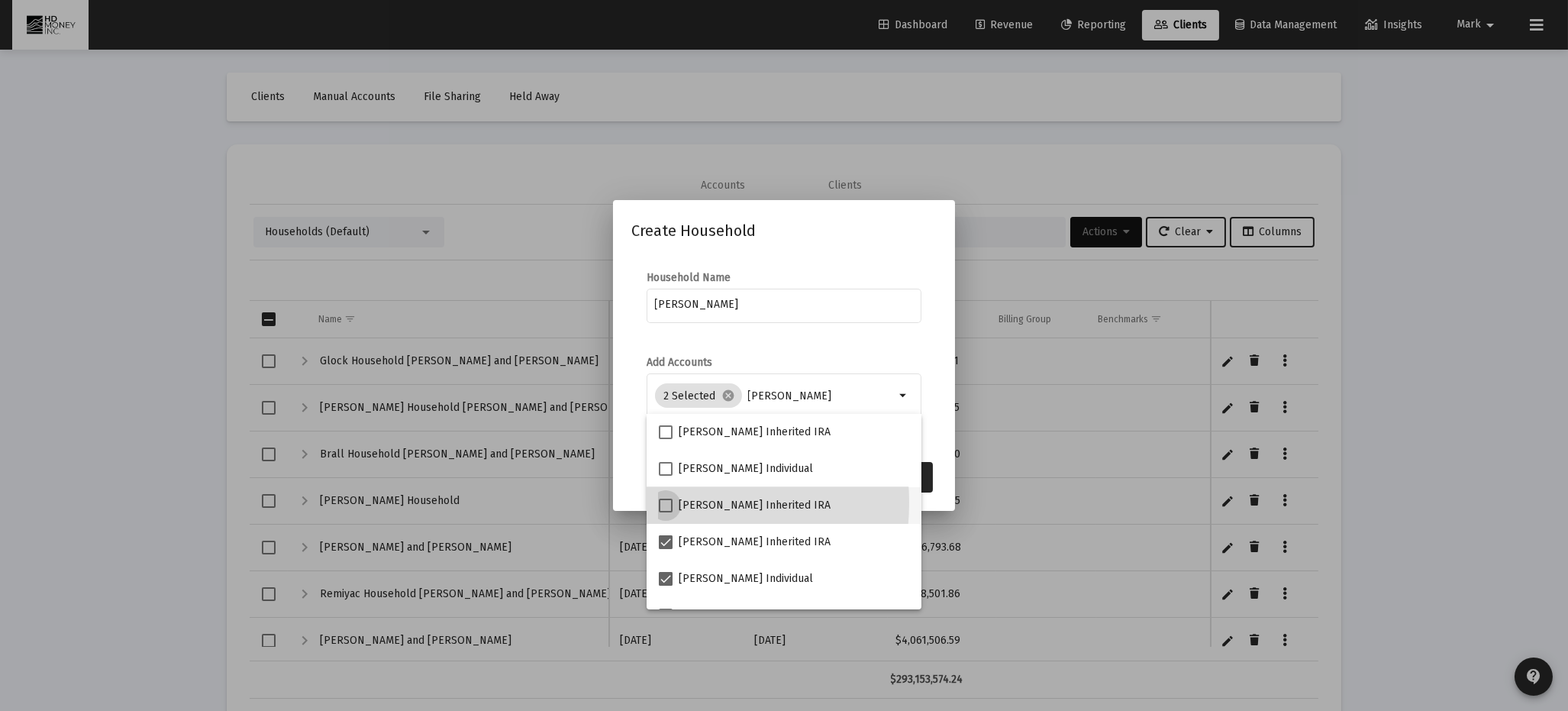
click at [667, 502] on span at bounding box center [666, 506] width 14 height 14
click at [666, 513] on input "[PERSON_NAME] Inherited IRA" at bounding box center [665, 513] width 1 height 1
checkbox input "true"
drag, startPoint x: 670, startPoint y: 471, endPoint x: 670, endPoint y: 459, distance: 12.0
click at [670, 467] on span at bounding box center [666, 469] width 14 height 14
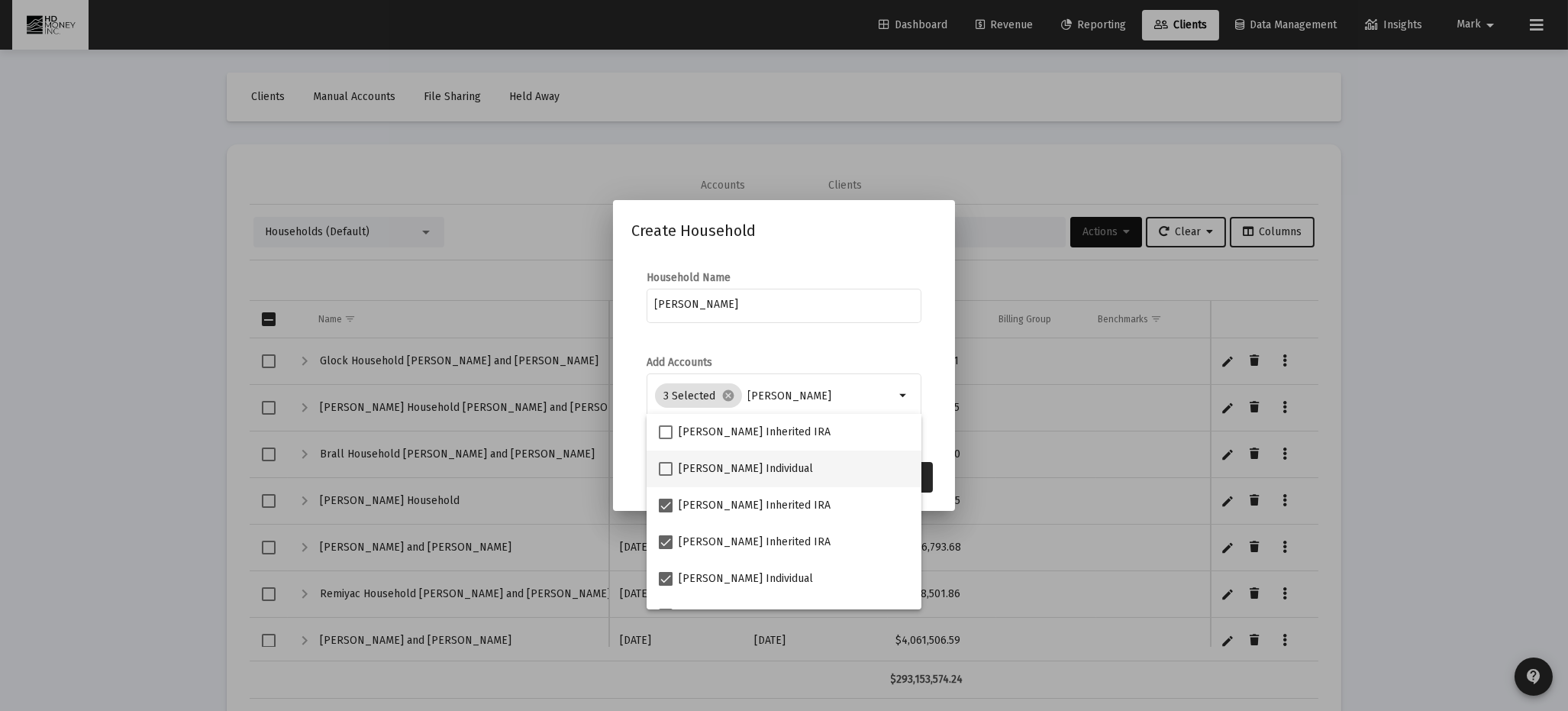
click at [666, 476] on input "[PERSON_NAME] Individual" at bounding box center [665, 476] width 1 height 1
checkbox input "true"
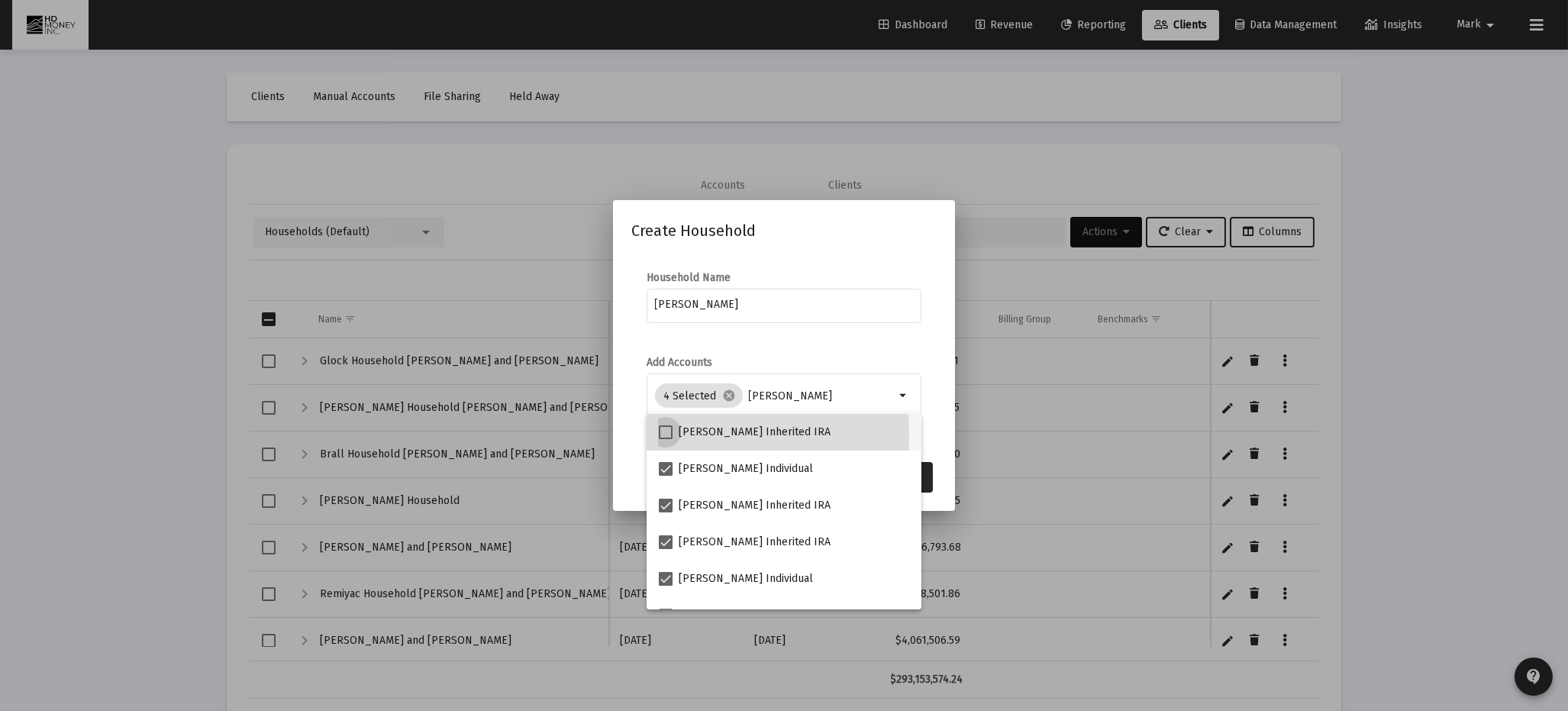
click at [667, 433] on span at bounding box center [666, 433] width 14 height 14
click at [666, 439] on input "[PERSON_NAME] Inherited IRA" at bounding box center [665, 439] width 1 height 1
checkbox input "true"
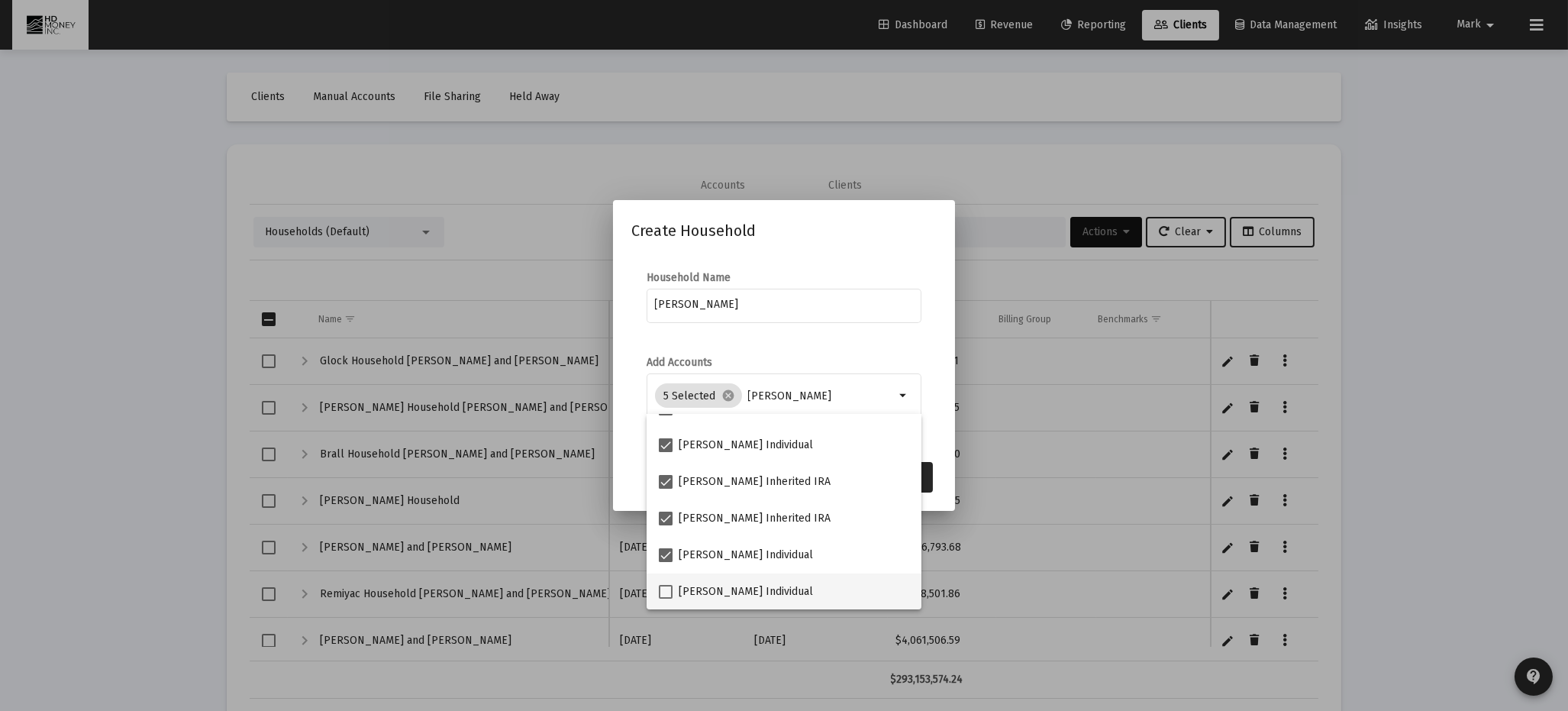
click at [665, 592] on span at bounding box center [666, 592] width 14 height 14
click at [665, 599] on input "[PERSON_NAME] Individual" at bounding box center [665, 599] width 1 height 1
checkbox input "true"
click at [927, 483] on button "Save" at bounding box center [908, 477] width 49 height 30
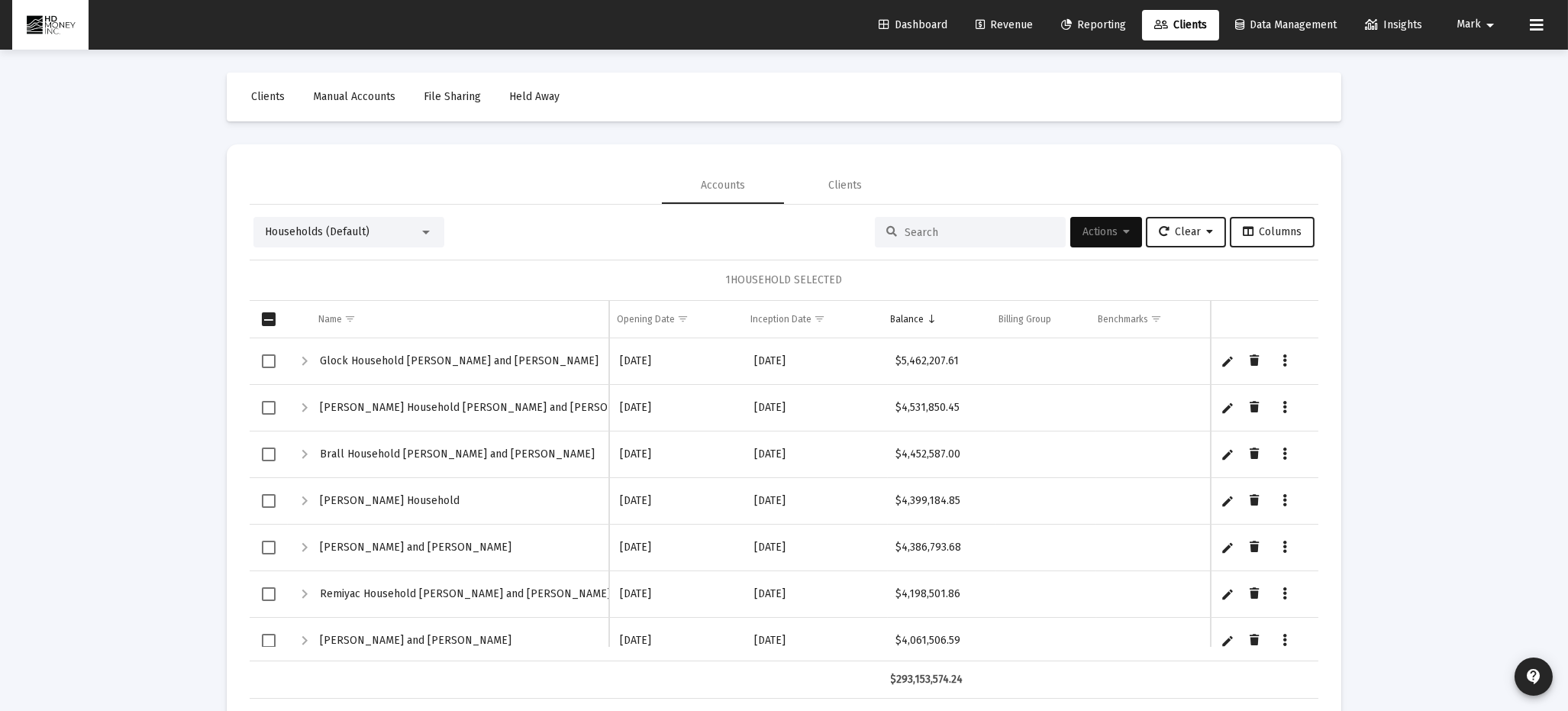
click at [951, 234] on input at bounding box center [980, 232] width 150 height 13
click at [1094, 228] on span "Actions" at bounding box center [1106, 231] width 47 height 13
click at [1123, 309] on button "Create Household" at bounding box center [1134, 308] width 141 height 37
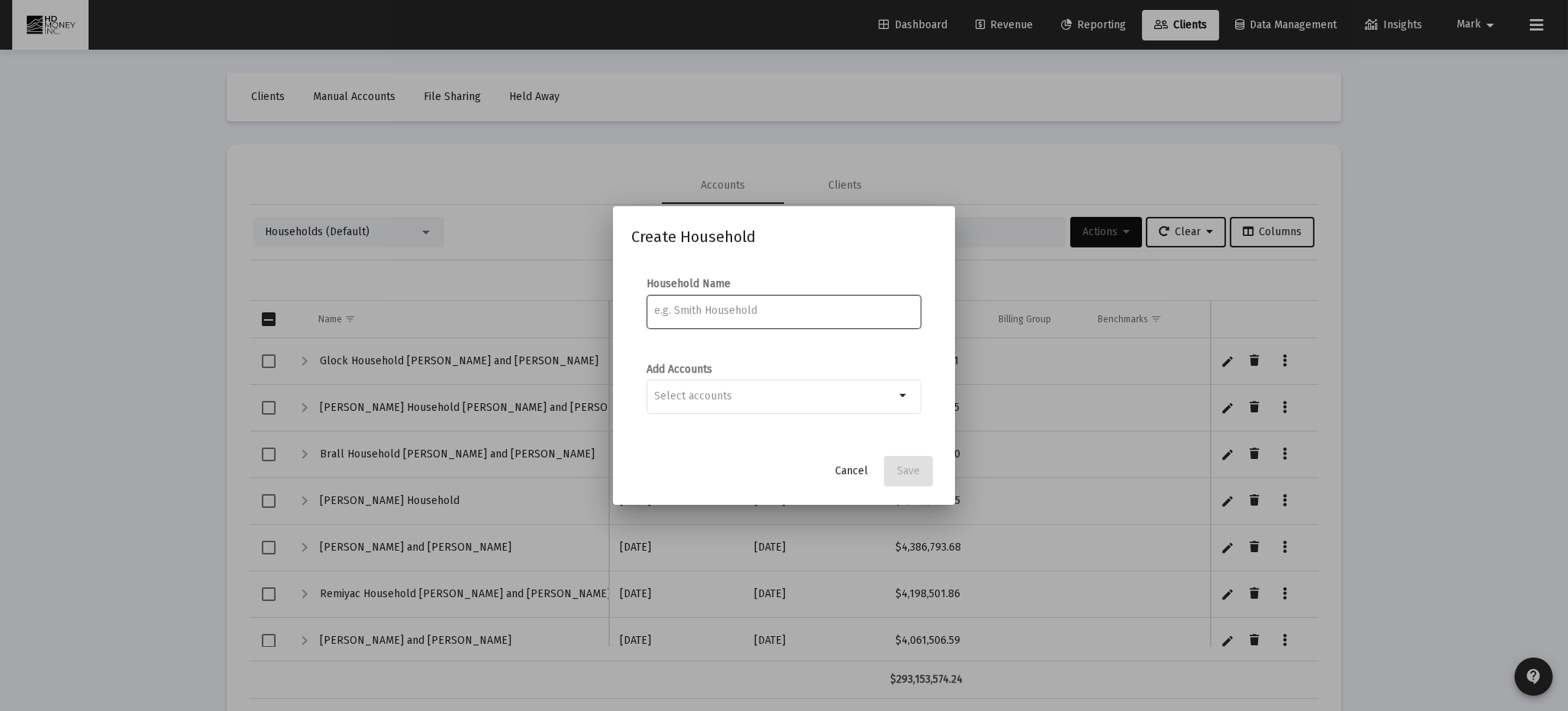
click at [759, 311] on input at bounding box center [784, 311] width 258 height 12
type input "[PERSON_NAME]"
click at [766, 392] on input "Selection" at bounding box center [775, 396] width 240 height 12
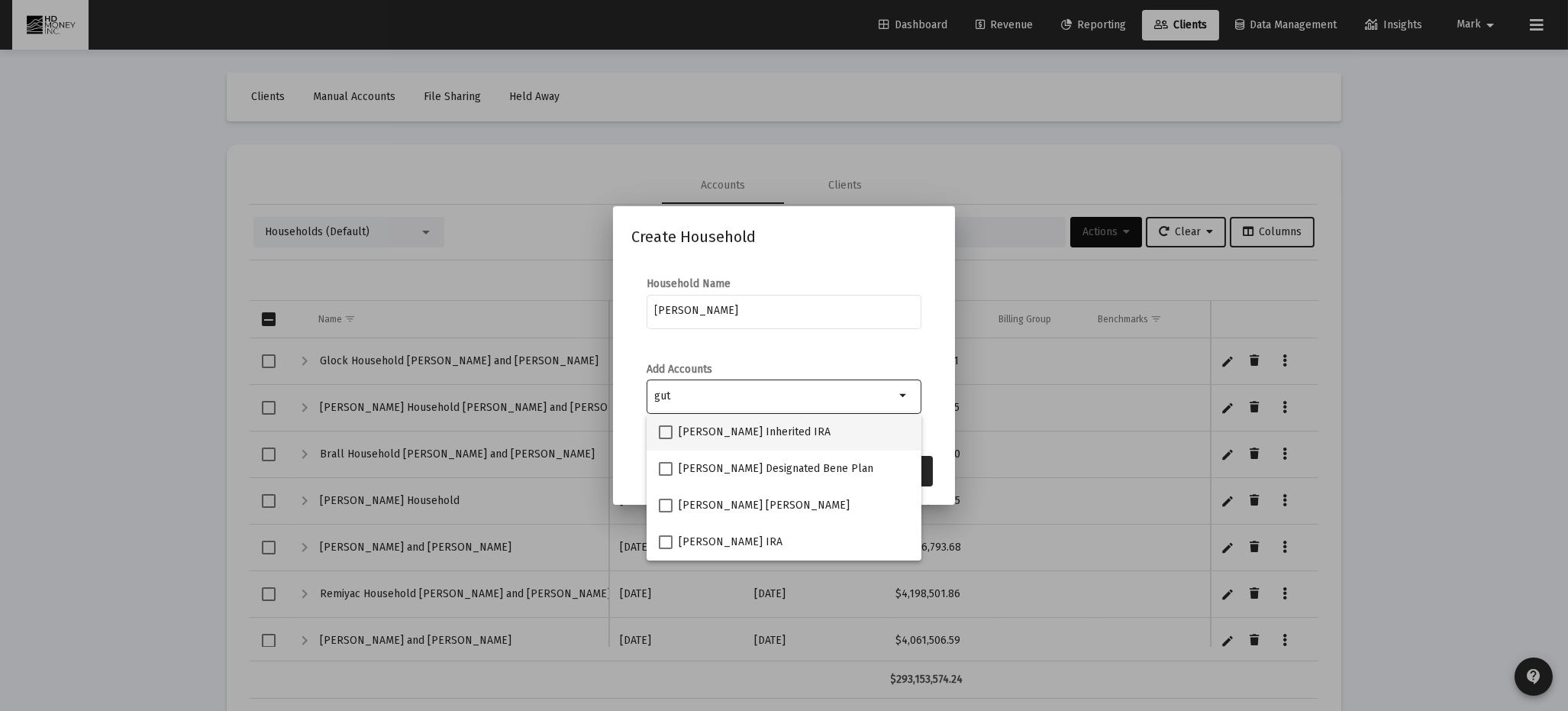
type input "gut"
click at [662, 433] on span at bounding box center [666, 433] width 14 height 14
click at [665, 439] on input "[PERSON_NAME] Inherited IRA" at bounding box center [665, 439] width 1 height 1
checkbox input "true"
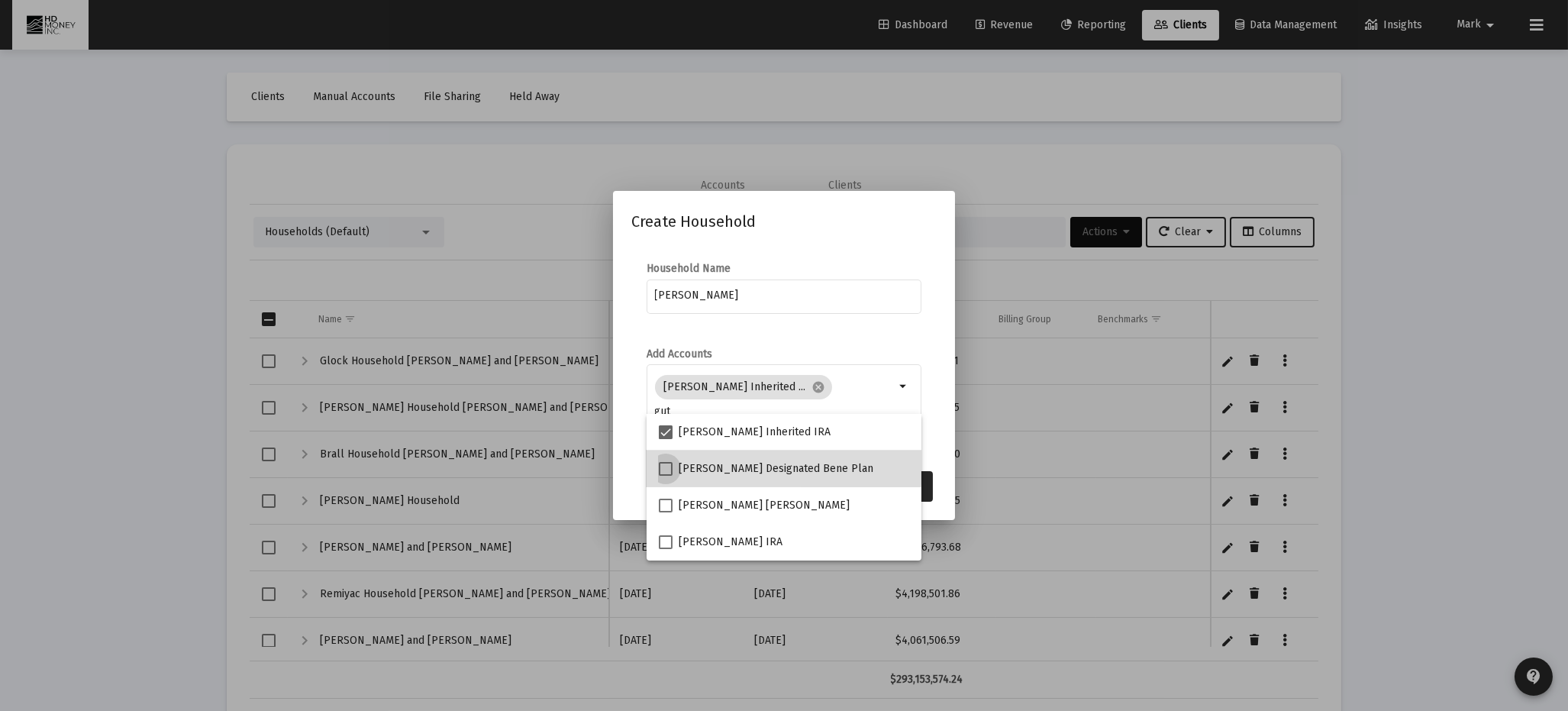
click at [667, 465] on span at bounding box center [666, 469] width 14 height 14
click at [666, 476] on input "[PERSON_NAME] Designated Bene Plan" at bounding box center [665, 476] width 1 height 1
checkbox input "true"
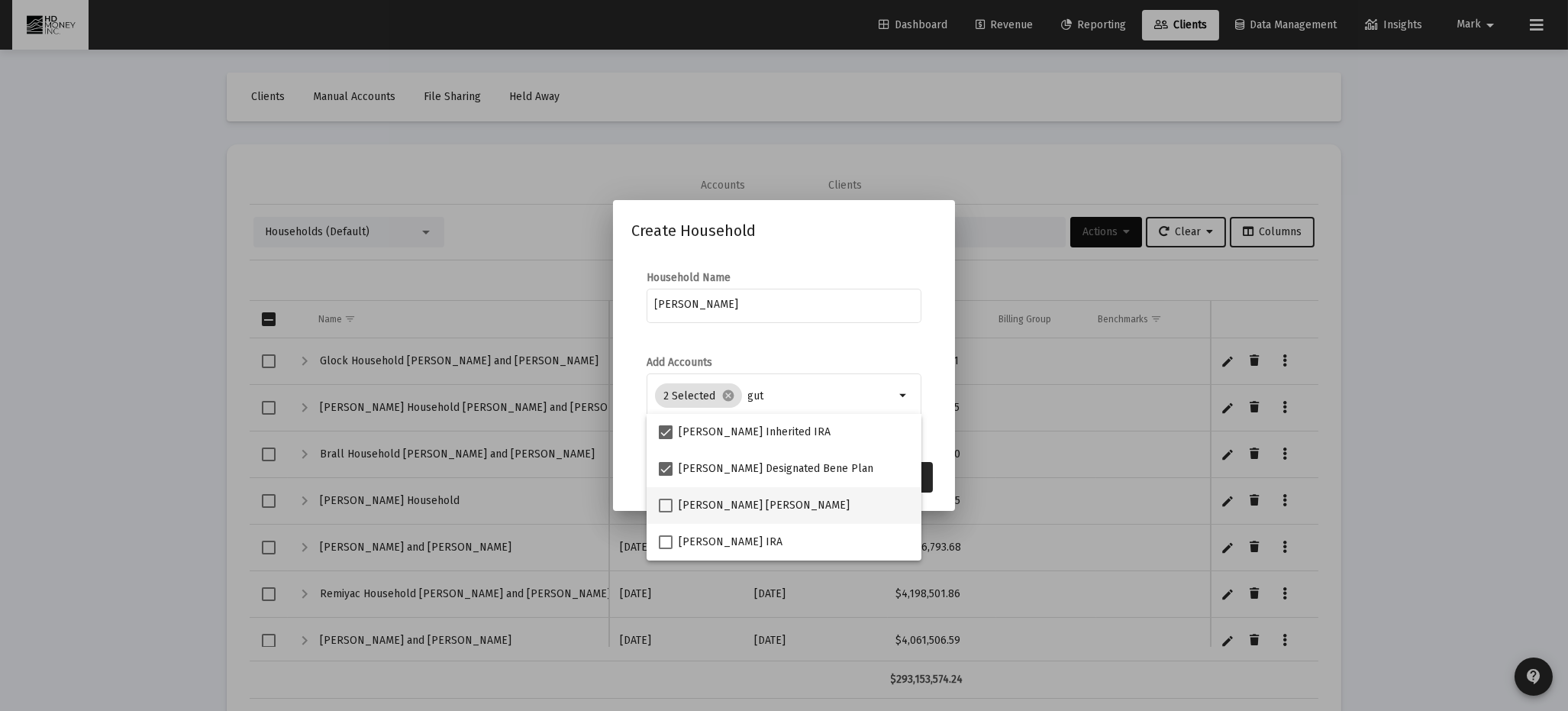
click at [664, 501] on span at bounding box center [666, 506] width 14 height 14
click at [665, 513] on input "[PERSON_NAME] [PERSON_NAME]" at bounding box center [665, 513] width 1 height 1
checkbox input "true"
click at [665, 539] on span at bounding box center [666, 542] width 14 height 14
click at [665, 549] on input "[PERSON_NAME] IRA" at bounding box center [665, 549] width 1 height 1
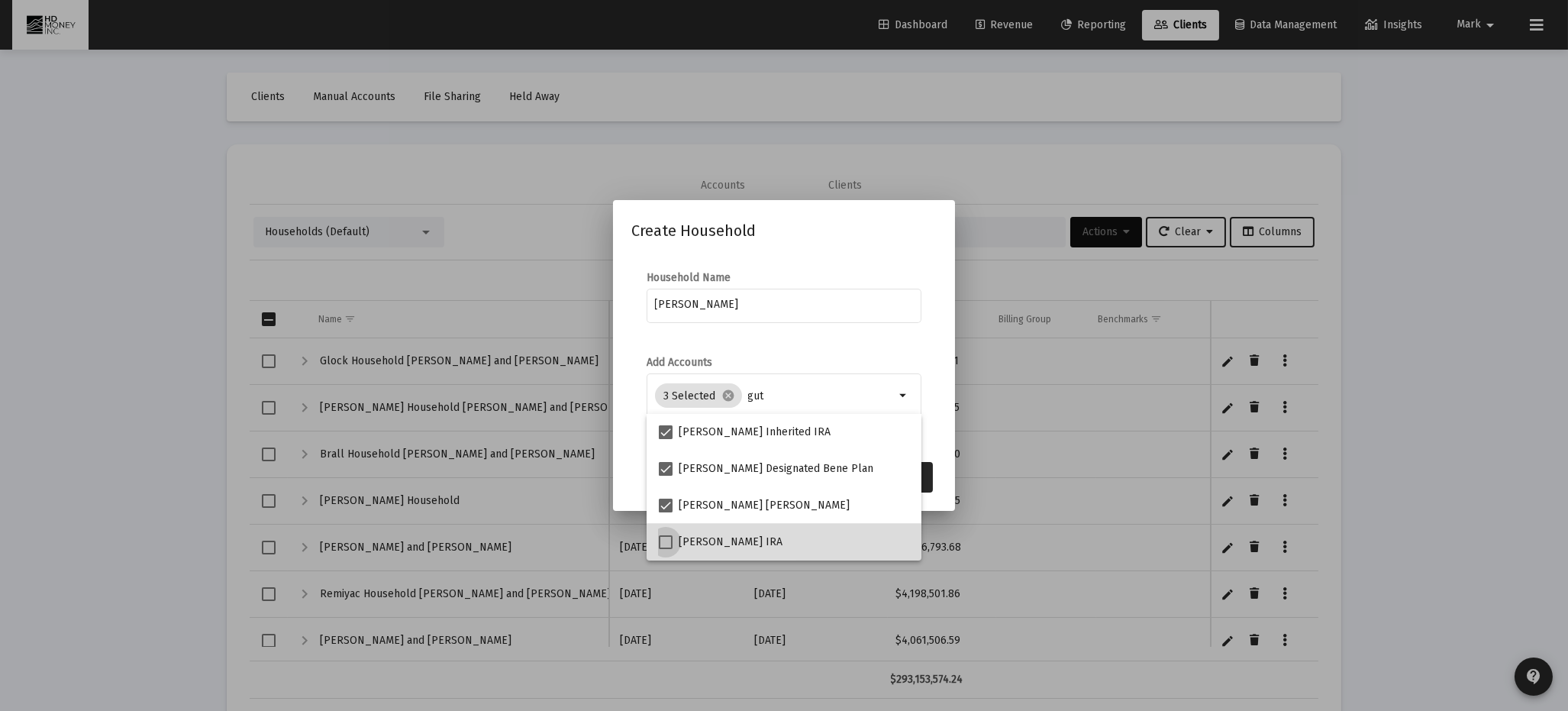
checkbox input "true"
click at [927, 480] on button "Save" at bounding box center [908, 477] width 49 height 30
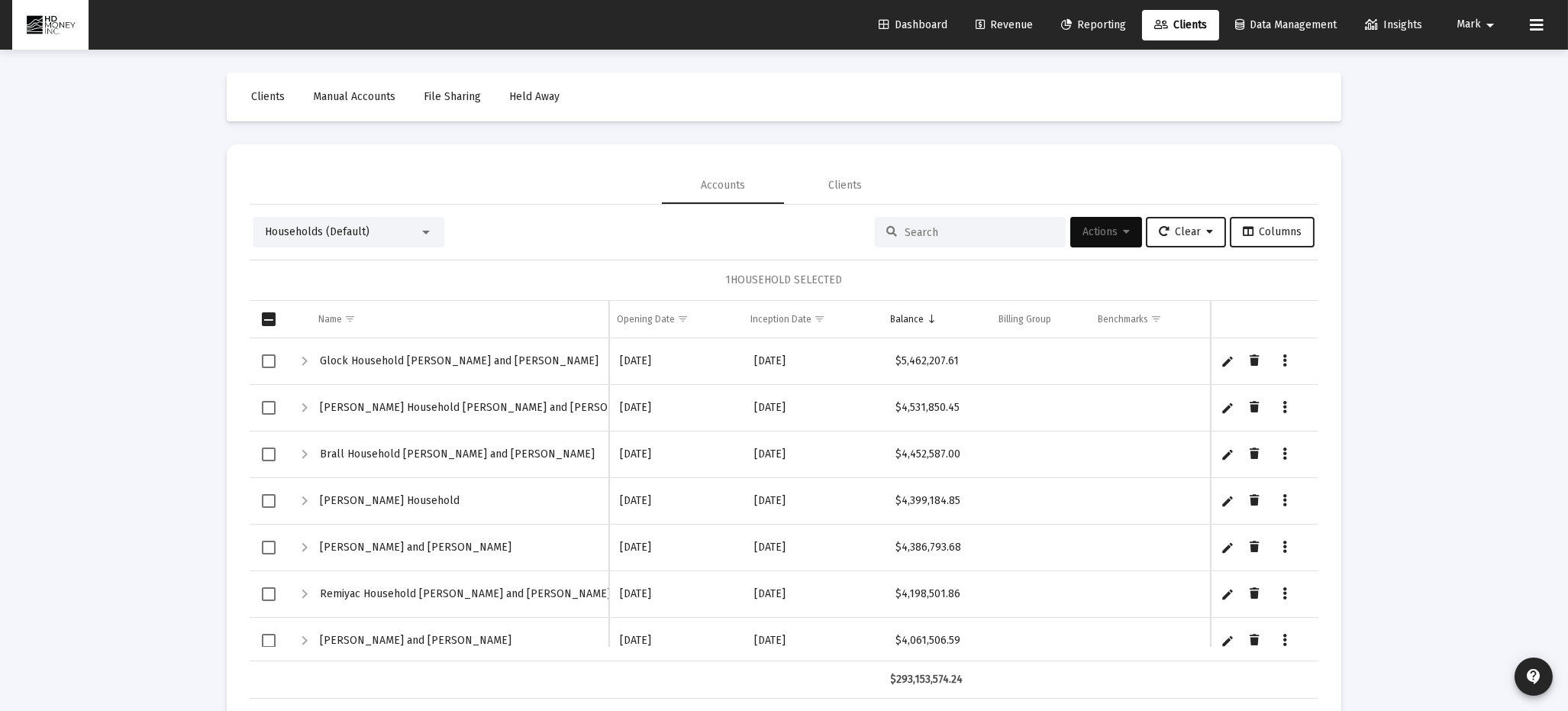
click at [941, 231] on input at bounding box center [980, 232] width 150 height 13
click at [426, 231] on div at bounding box center [426, 232] width 8 height 3
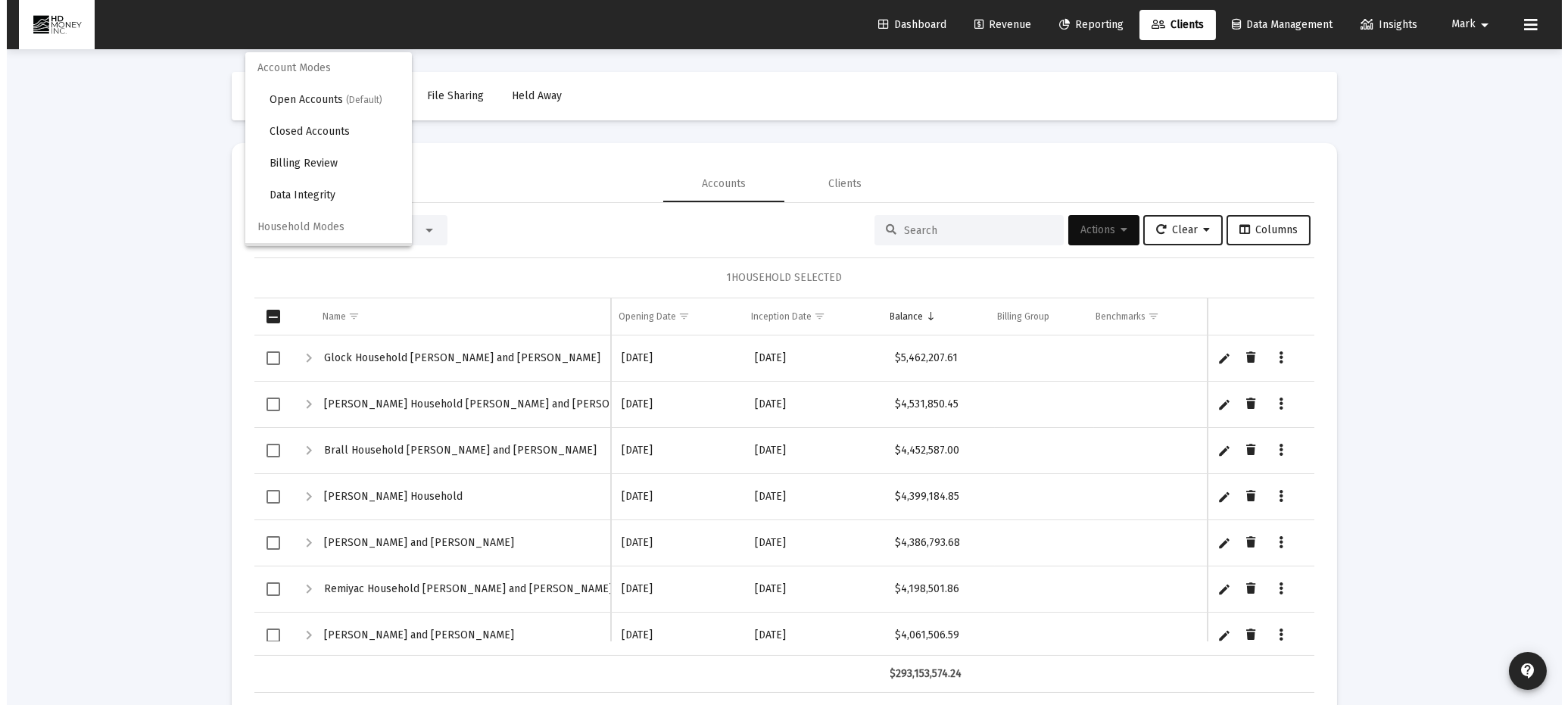
scroll to position [28, 0]
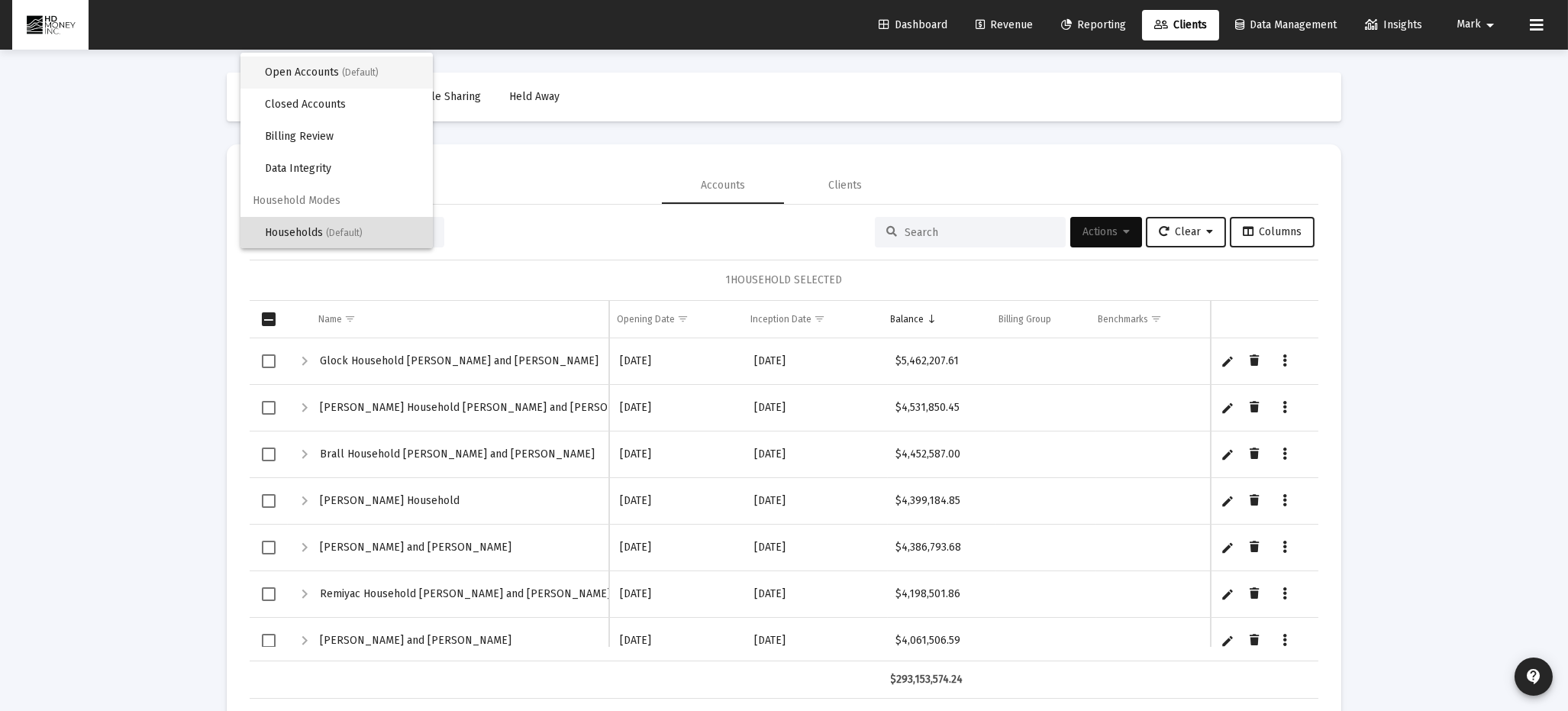
click at [340, 77] on span "Open Accounts (Default)" at bounding box center [343, 72] width 156 height 32
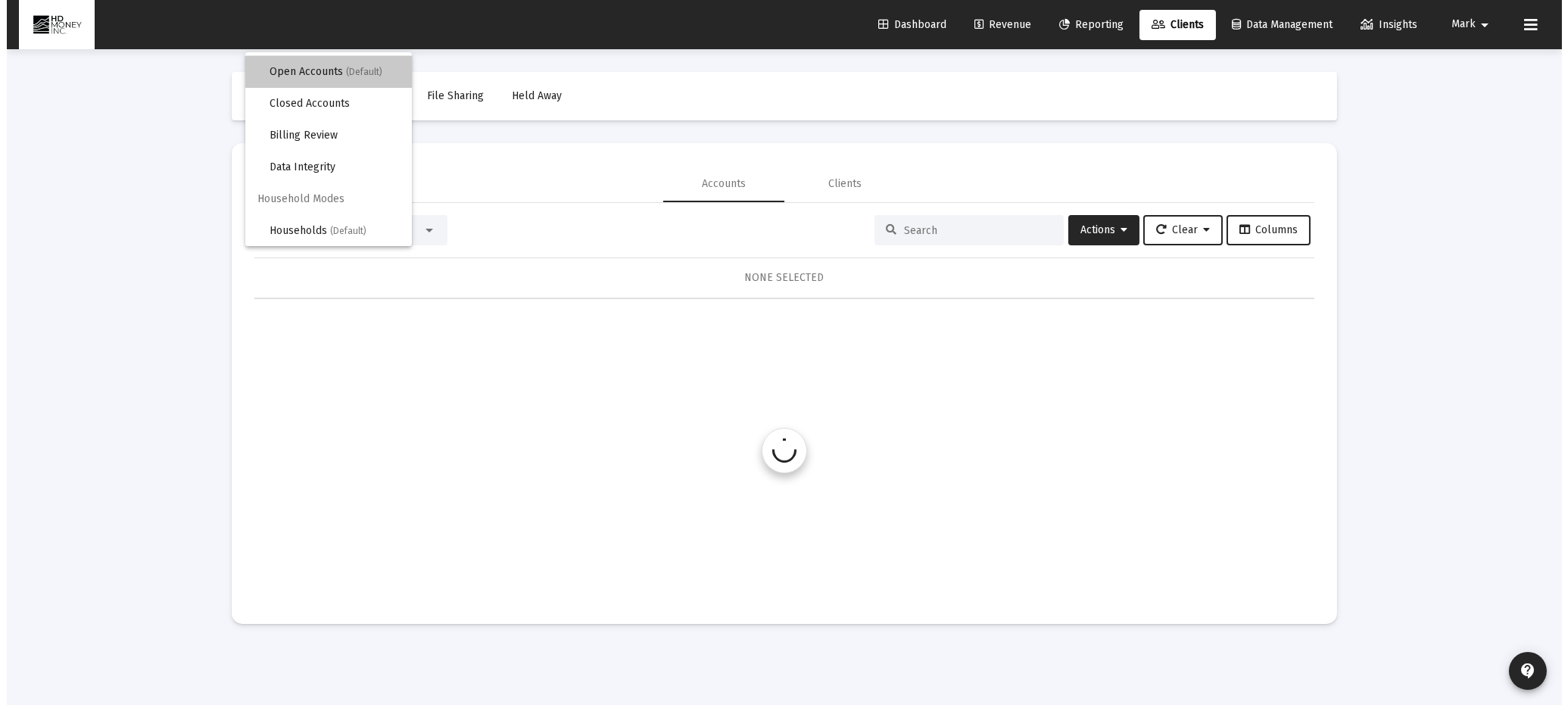
scroll to position [0, 0]
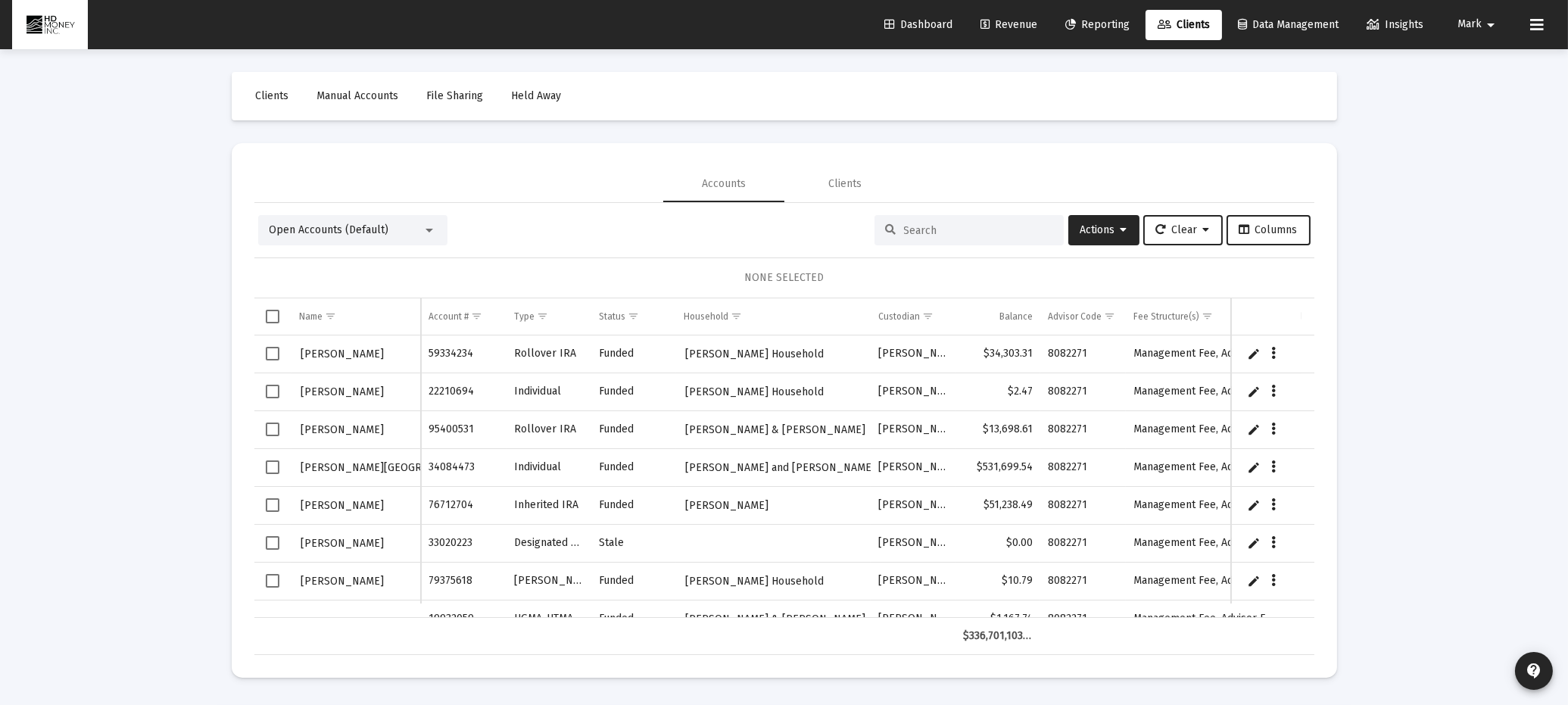
click at [918, 228] on input at bounding box center [979, 230] width 148 height 13
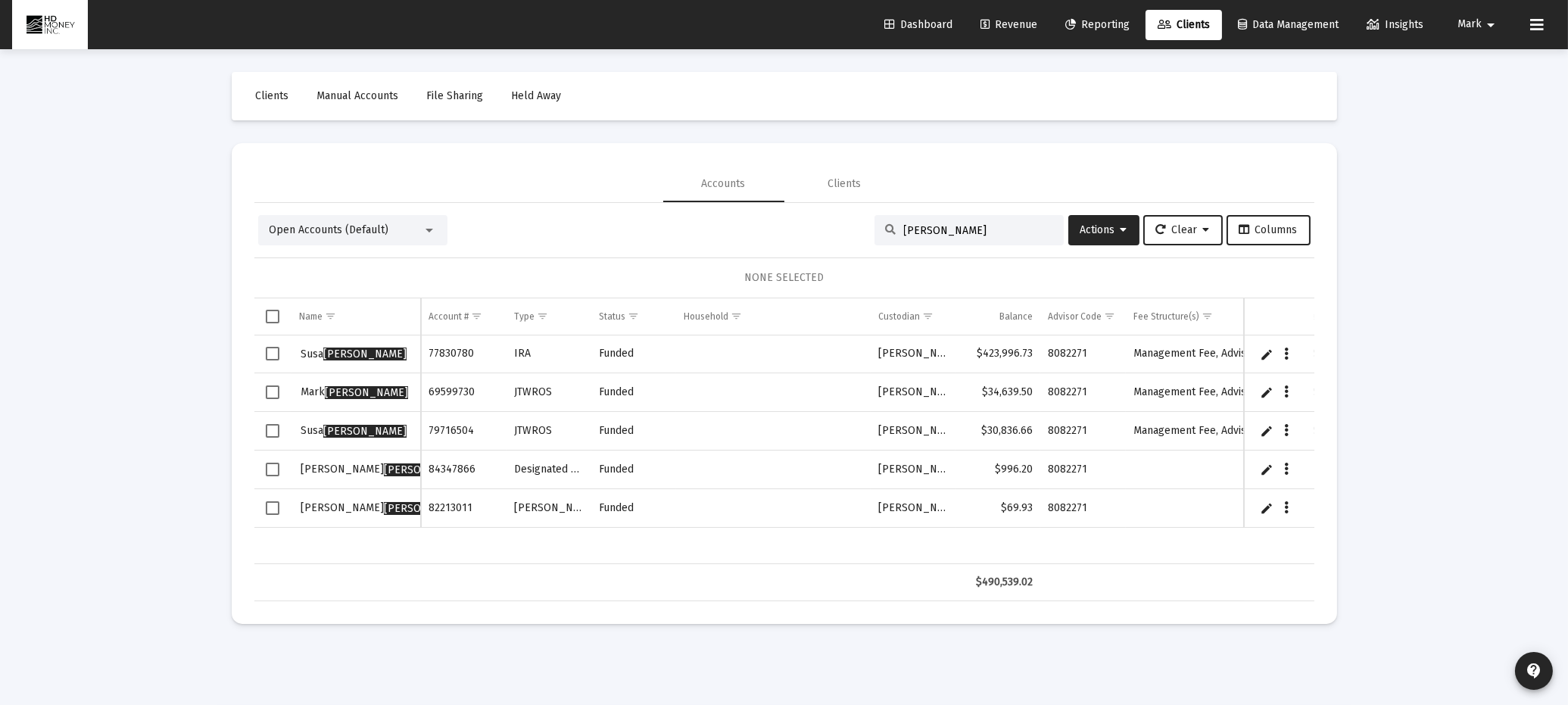
type input "[PERSON_NAME]"
drag, startPoint x: 276, startPoint y: 349, endPoint x: 267, endPoint y: 357, distance: 12.0
click at [270, 352] on span "Select row" at bounding box center [273, 354] width 14 height 14
click at [270, 393] on span "Select row" at bounding box center [273, 393] width 14 height 14
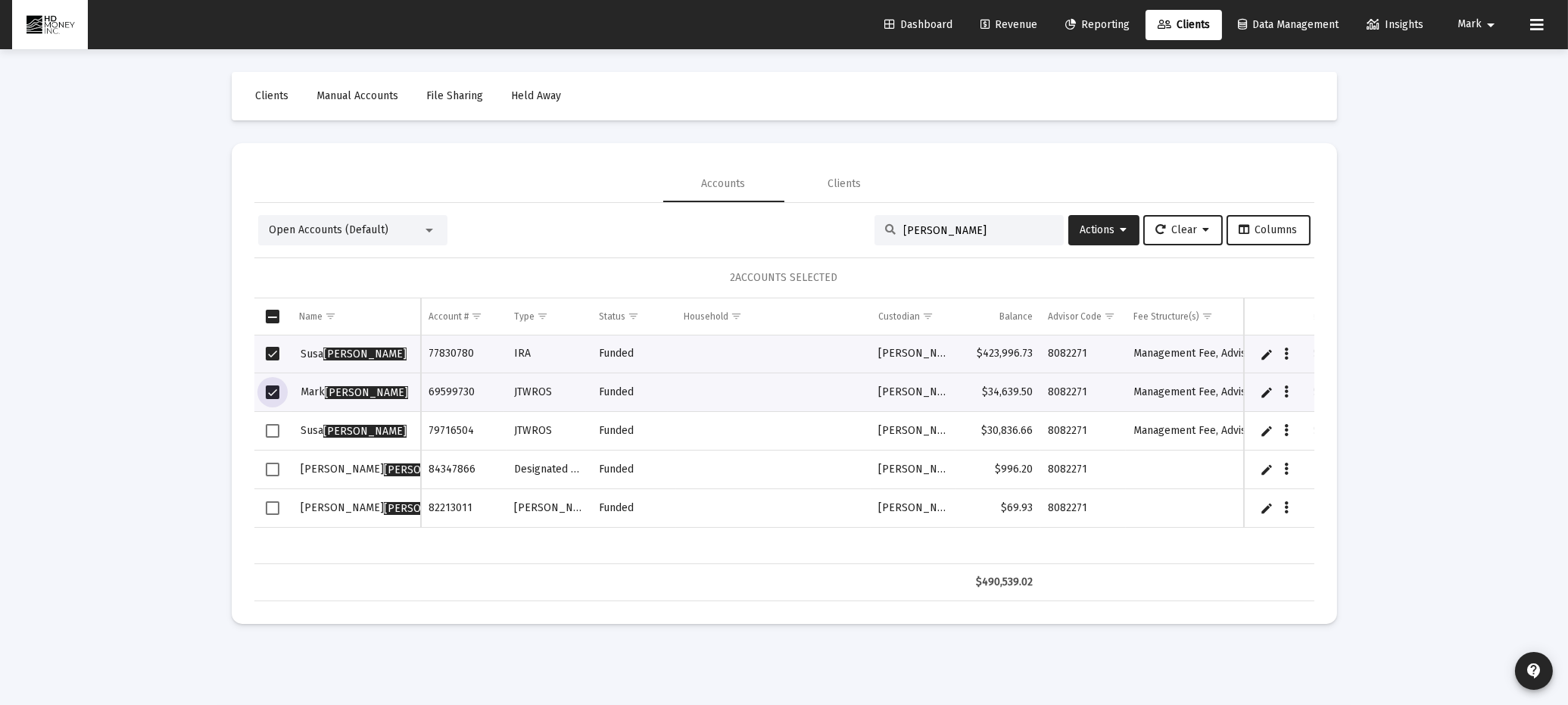
drag, startPoint x: 273, startPoint y: 431, endPoint x: 275, endPoint y: 443, distance: 12.2
click at [274, 431] on span "Select row" at bounding box center [273, 431] width 14 height 14
click at [274, 463] on span "Select row" at bounding box center [273, 469] width 14 height 14
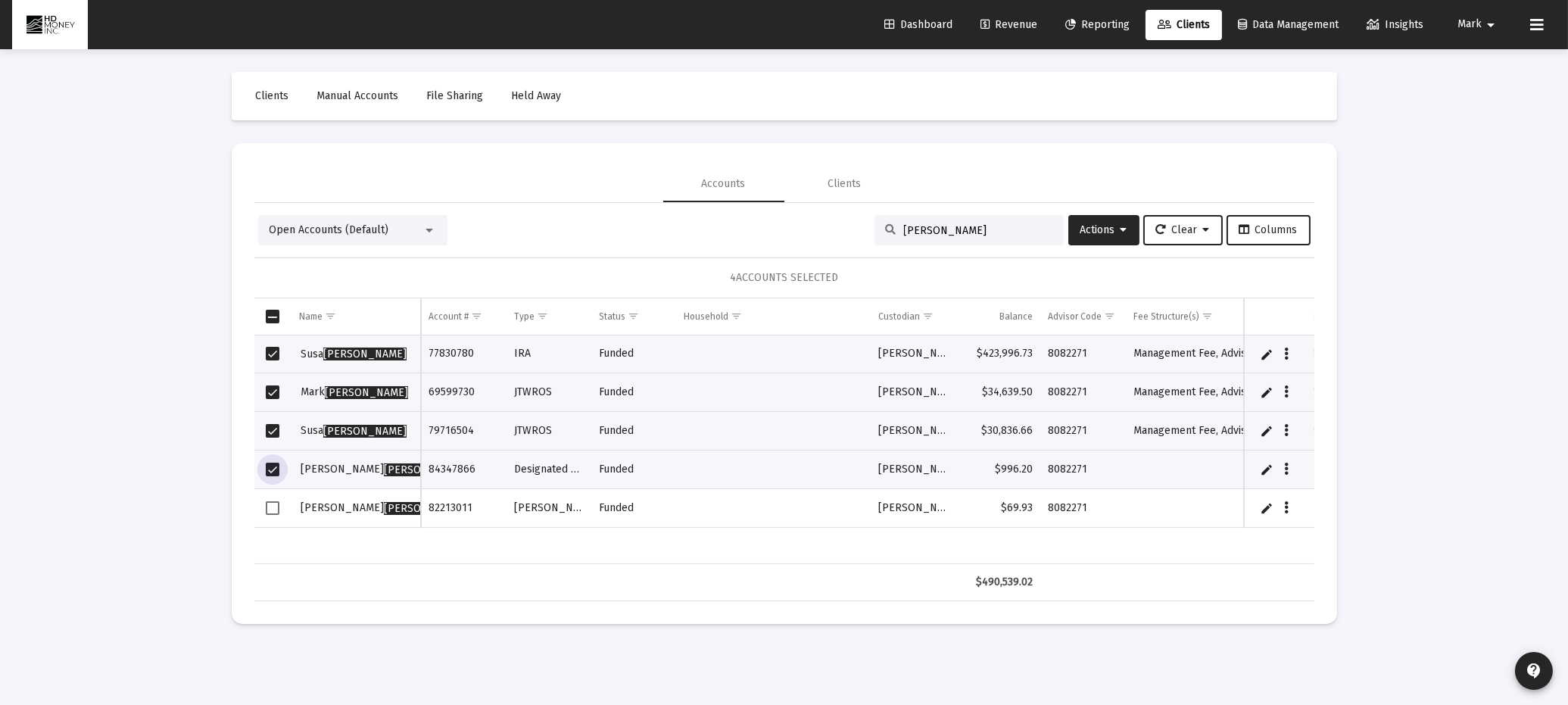
click at [273, 463] on span "Select row" at bounding box center [273, 469] width 14 height 14
click at [954, 230] on input "[PERSON_NAME]" at bounding box center [979, 230] width 148 height 13
click at [1109, 226] on span "Actions" at bounding box center [1104, 230] width 47 height 13
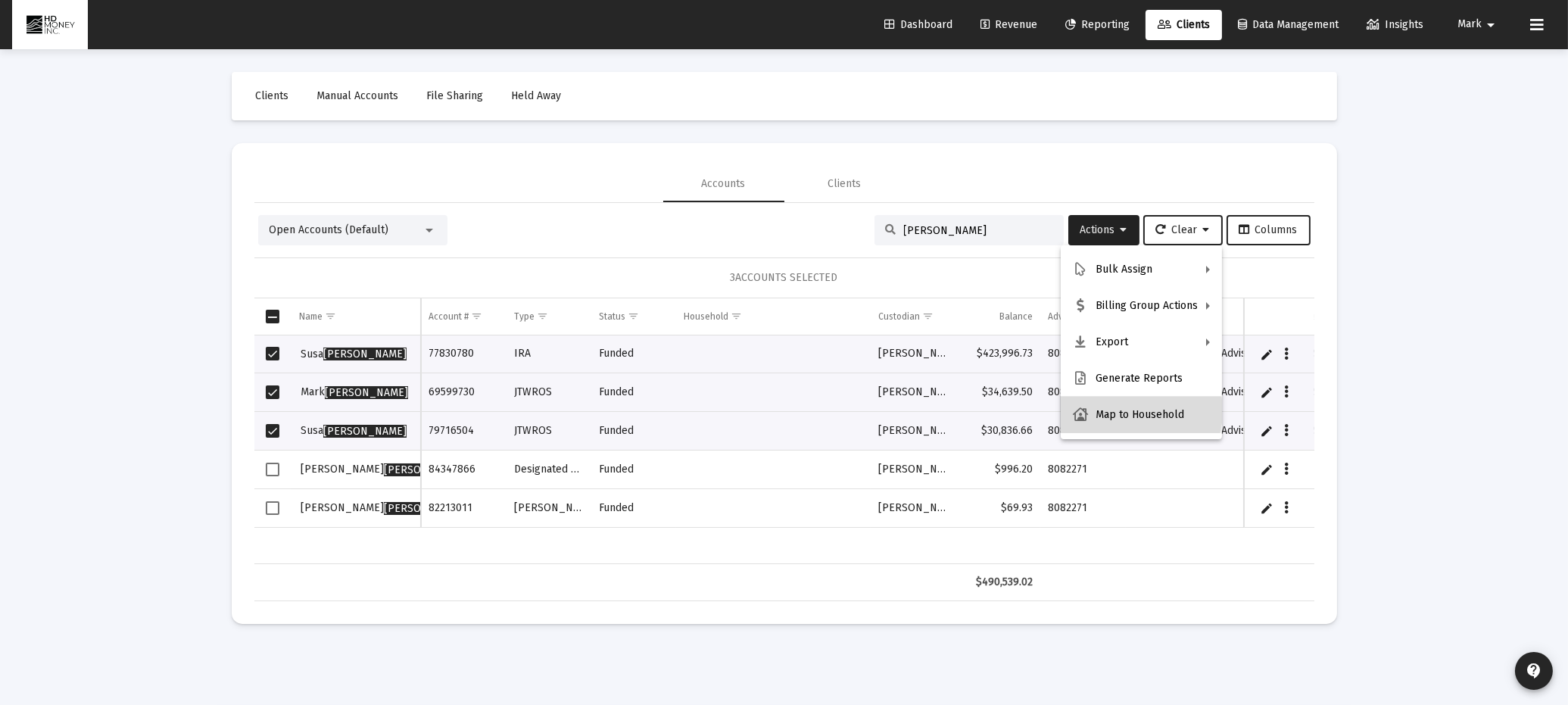
click at [1128, 410] on button "Map to Household" at bounding box center [1141, 415] width 161 height 36
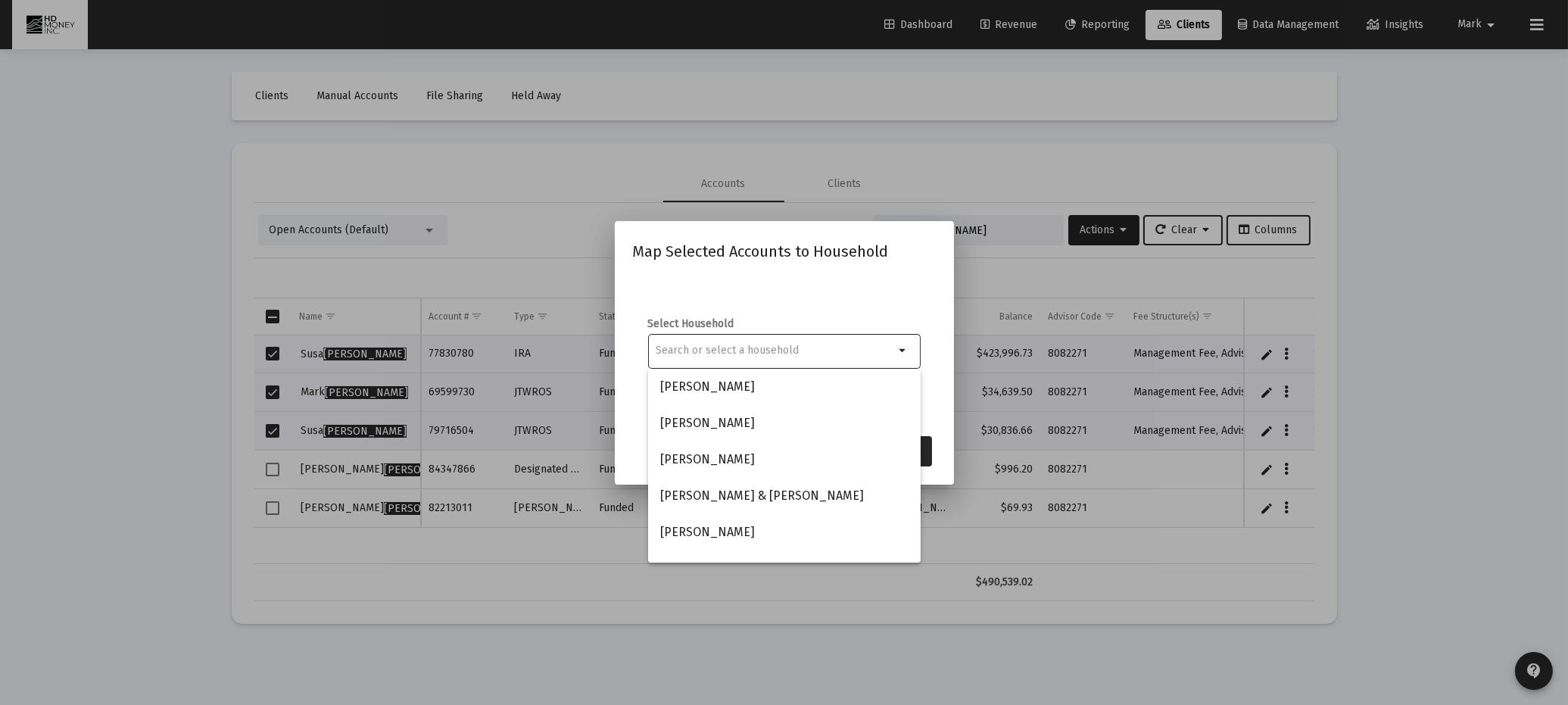
click at [813, 349] on input at bounding box center [775, 350] width 238 height 12
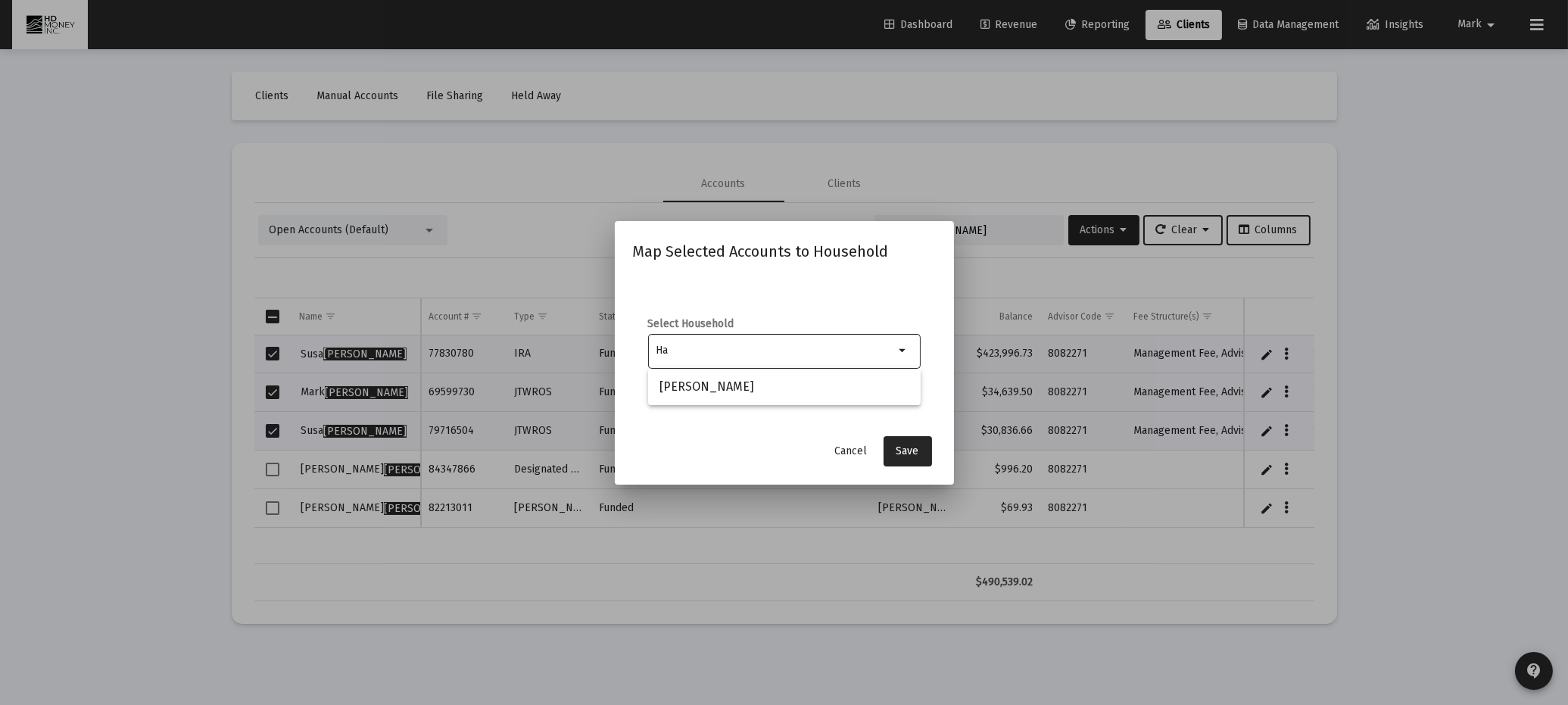
type input "H"
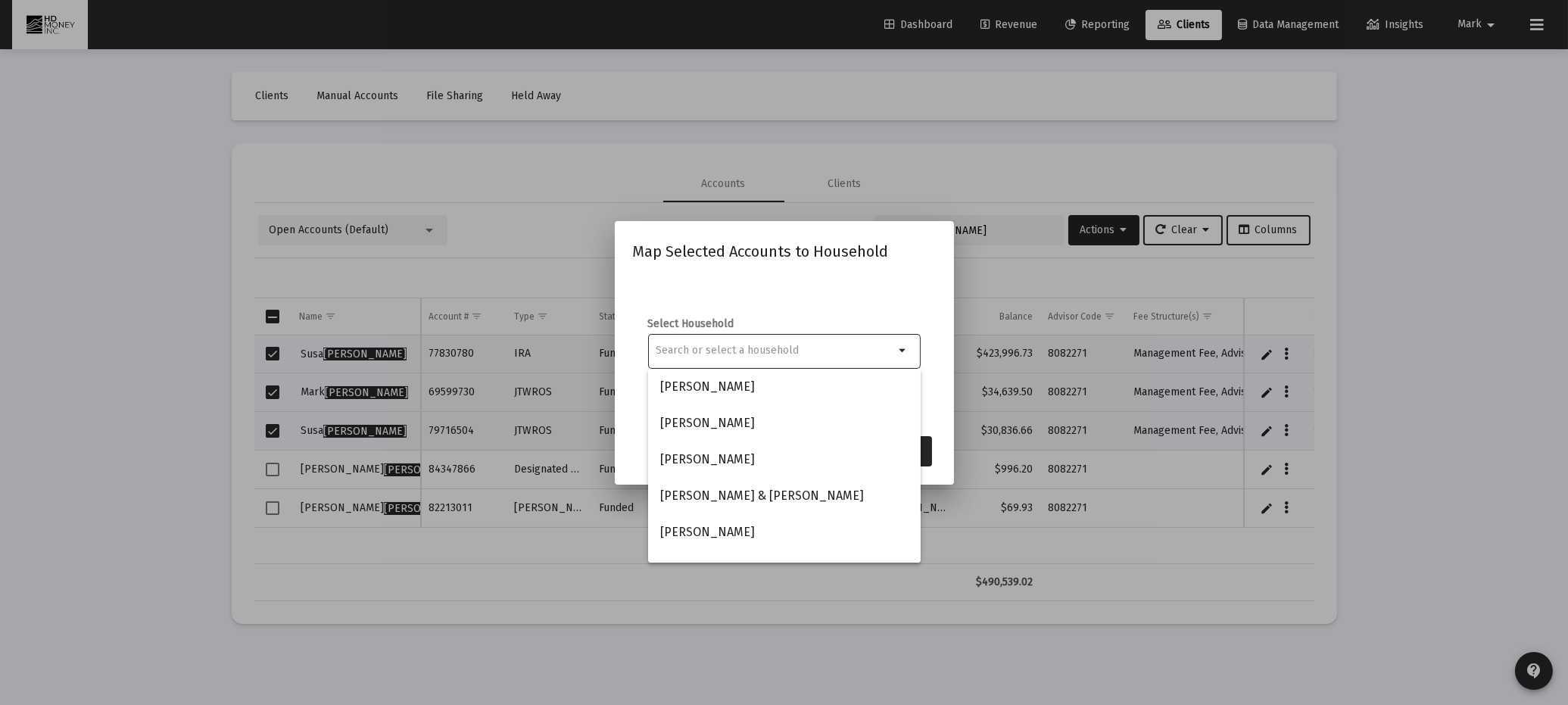
click at [929, 173] on div at bounding box center [784, 352] width 1568 height 705
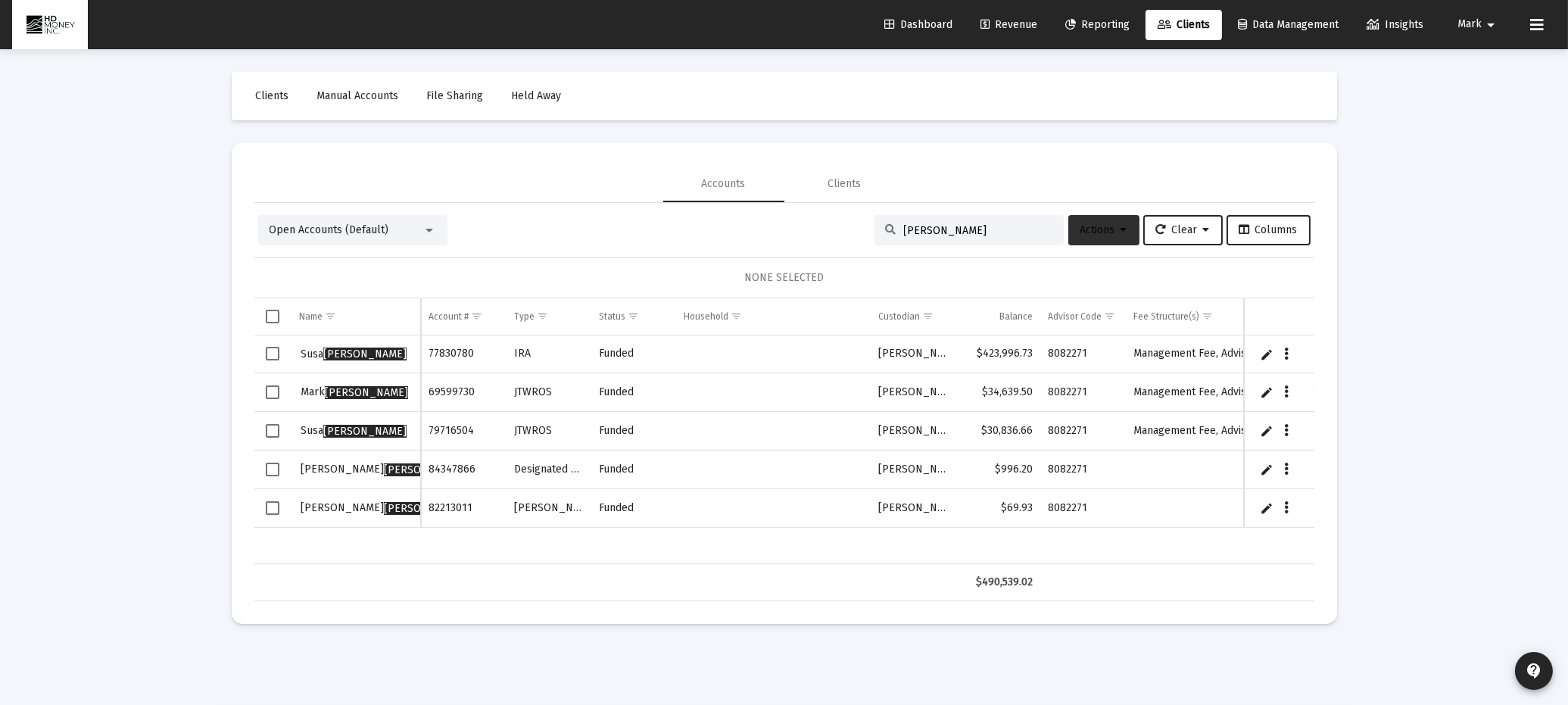
click at [1084, 230] on span "Actions" at bounding box center [1104, 230] width 47 height 13
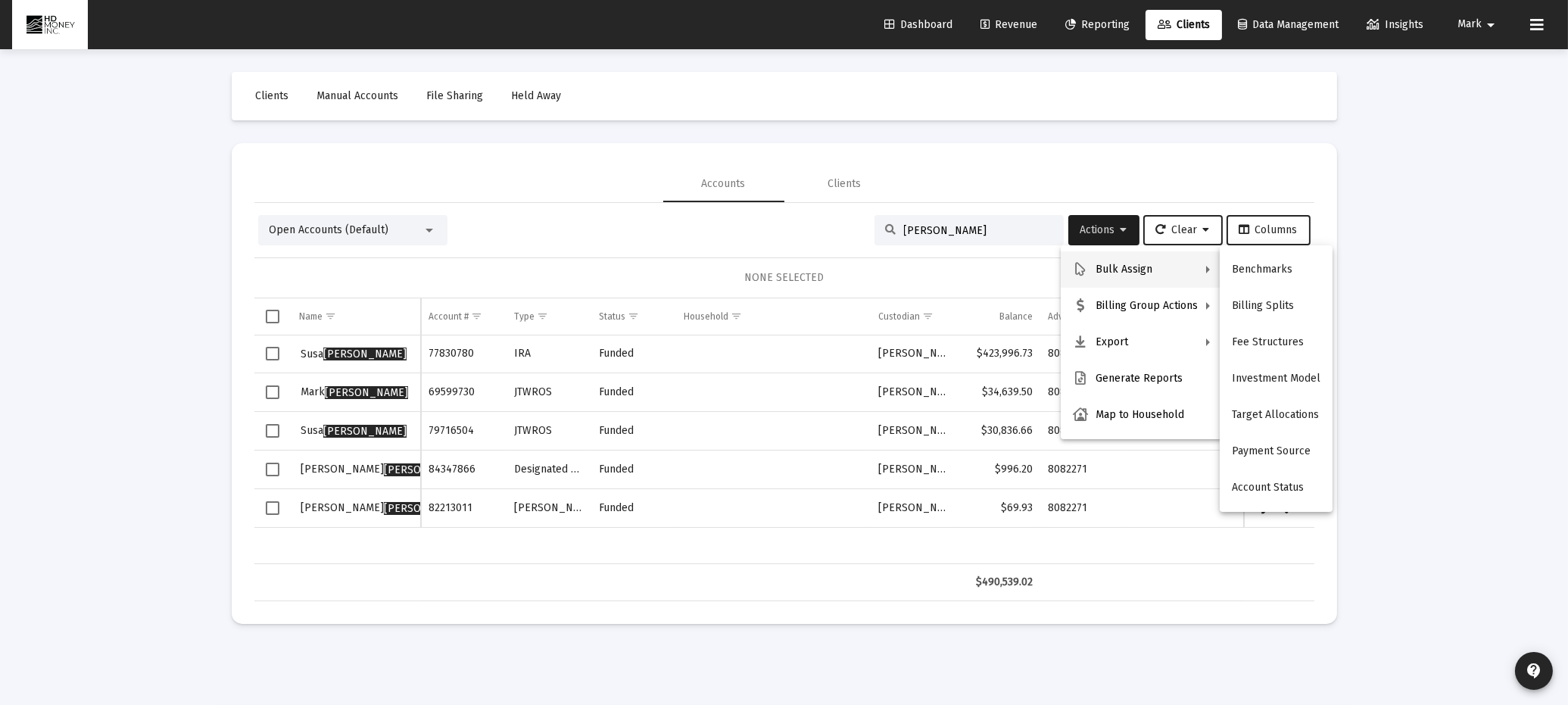
click at [428, 224] on div at bounding box center [784, 352] width 1568 height 705
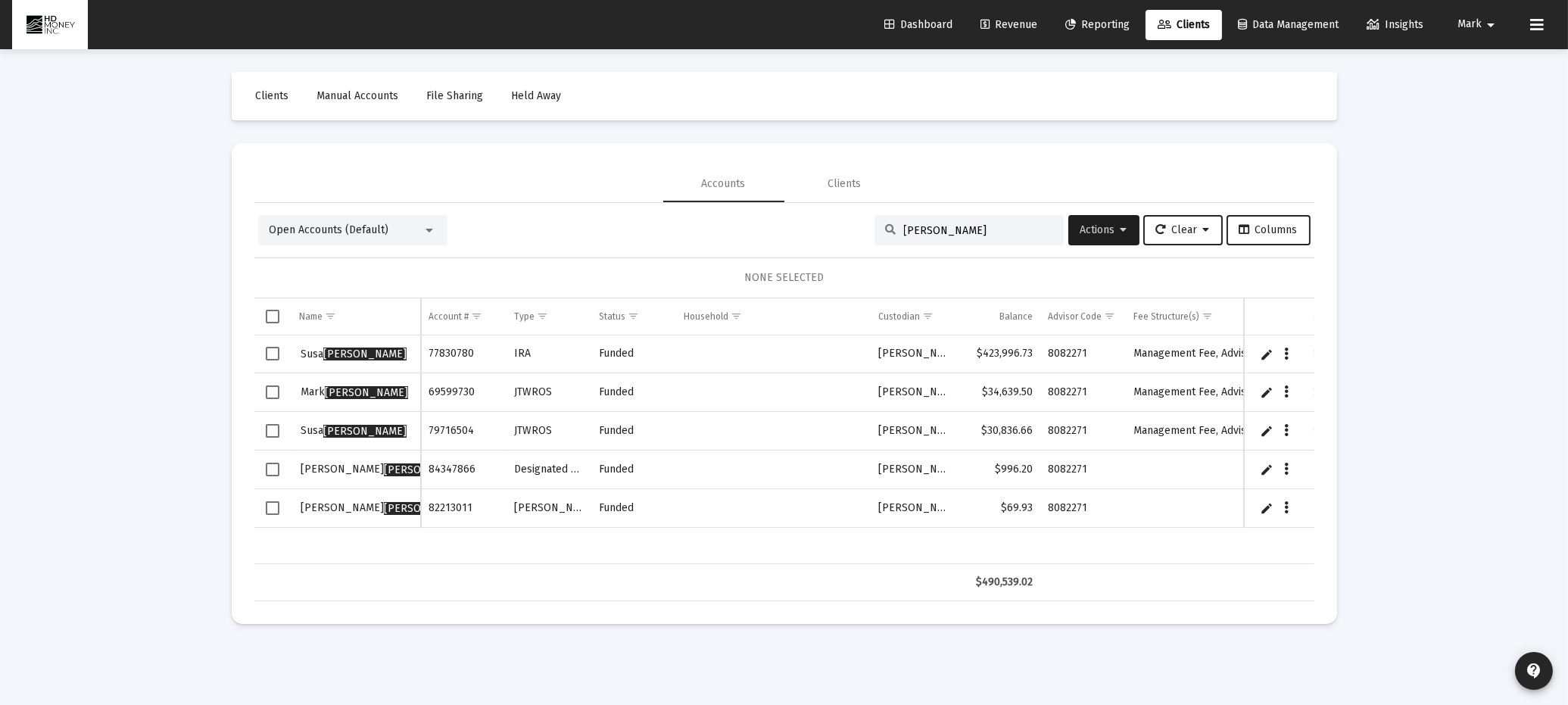
click at [428, 224] on div at bounding box center [430, 230] width 14 height 12
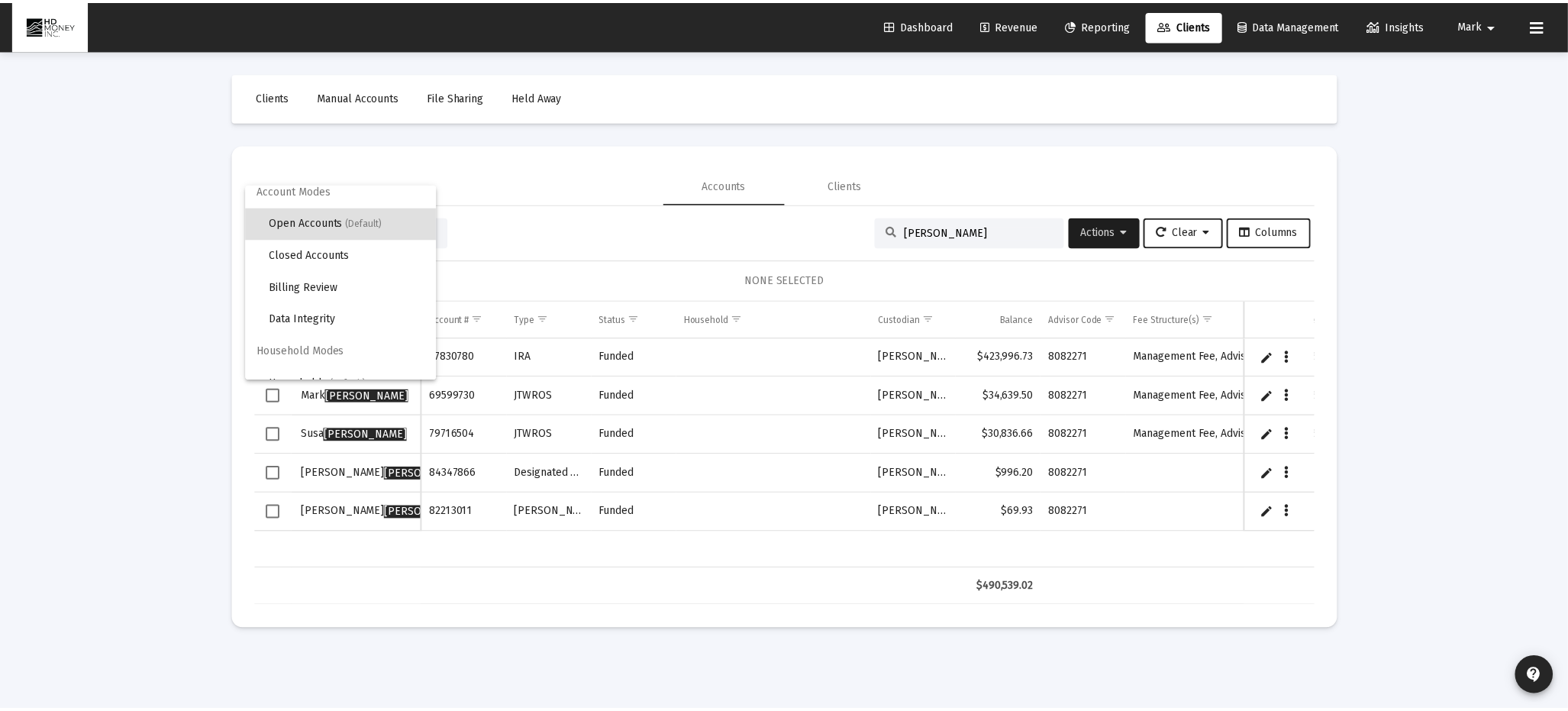
scroll to position [28, 0]
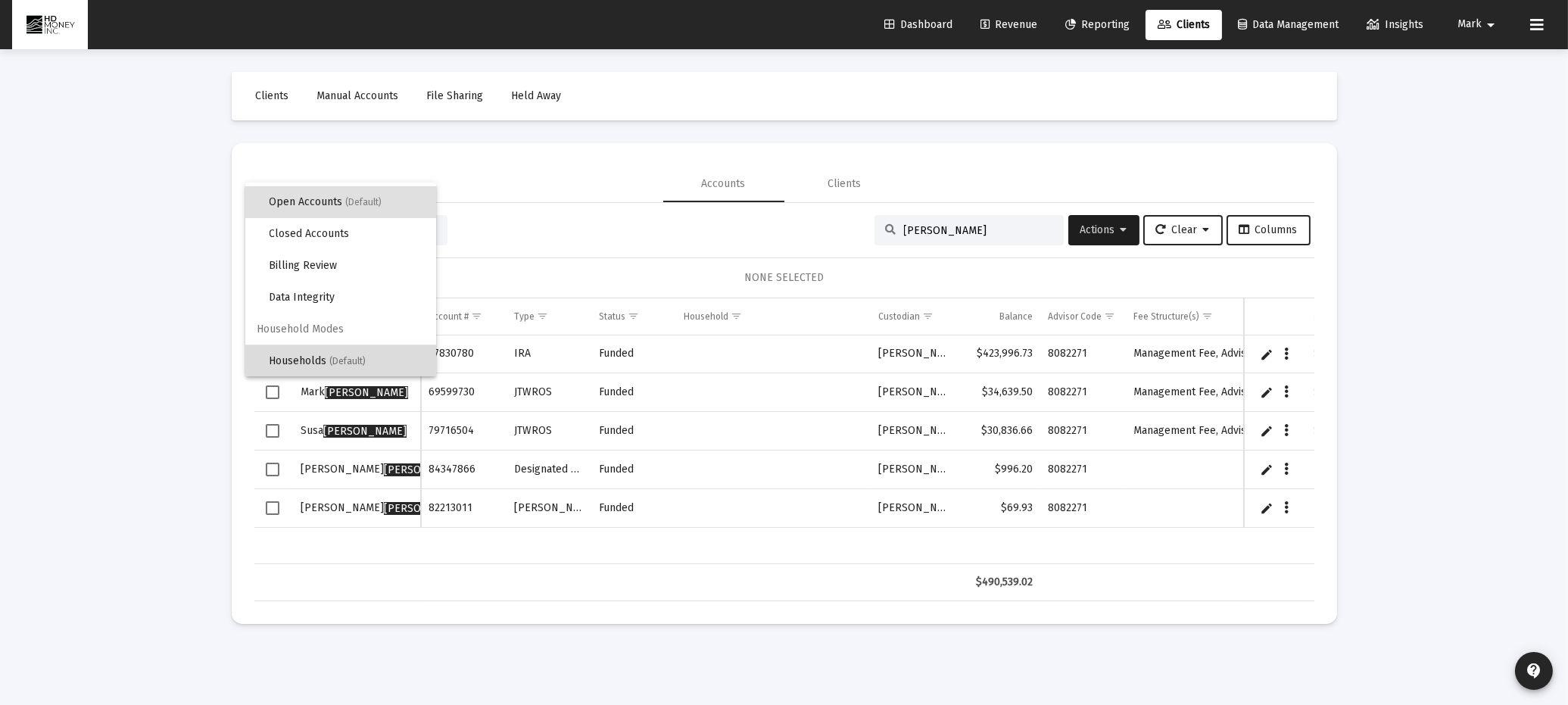
click at [356, 363] on span "(Default)" at bounding box center [349, 361] width 36 height 10
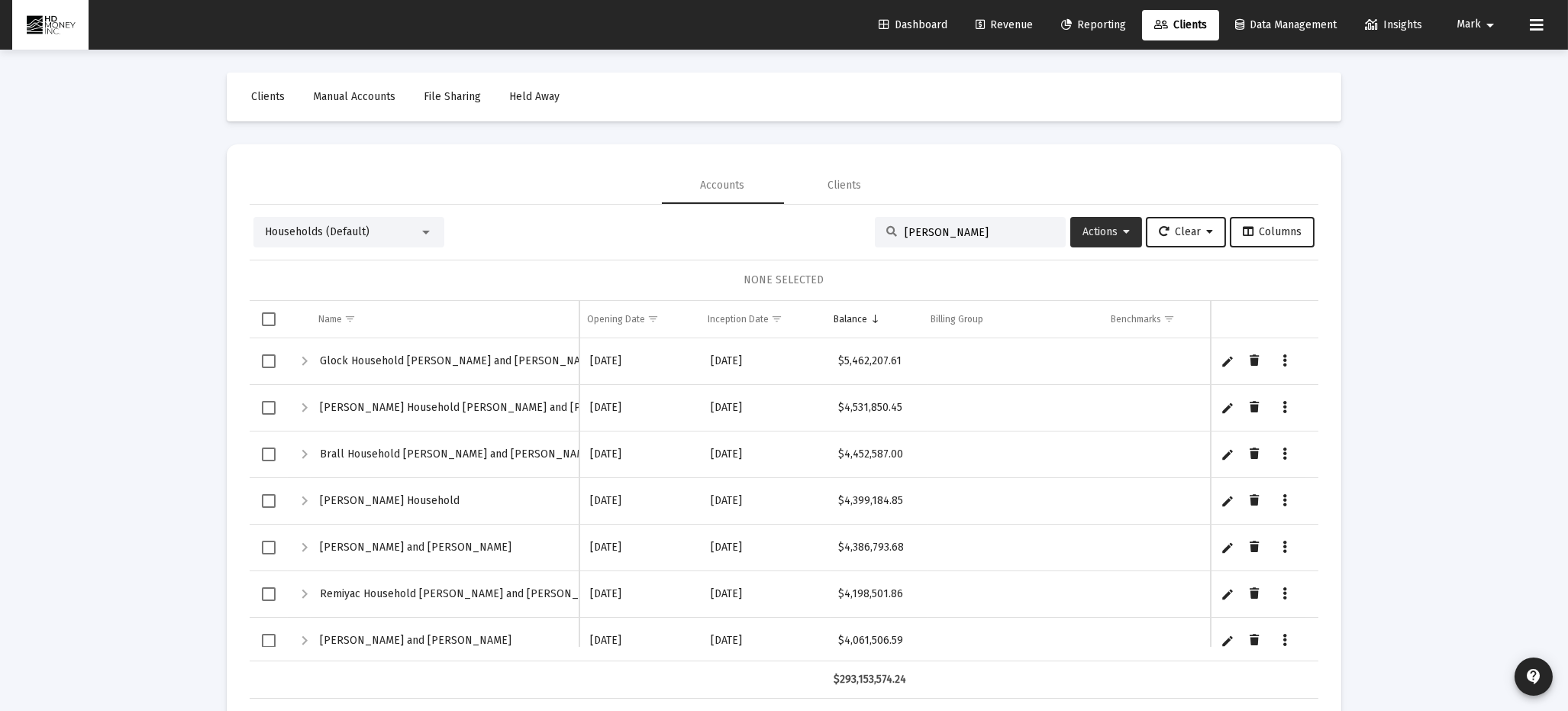
click at [1099, 233] on span "Actions" at bounding box center [1106, 231] width 47 height 13
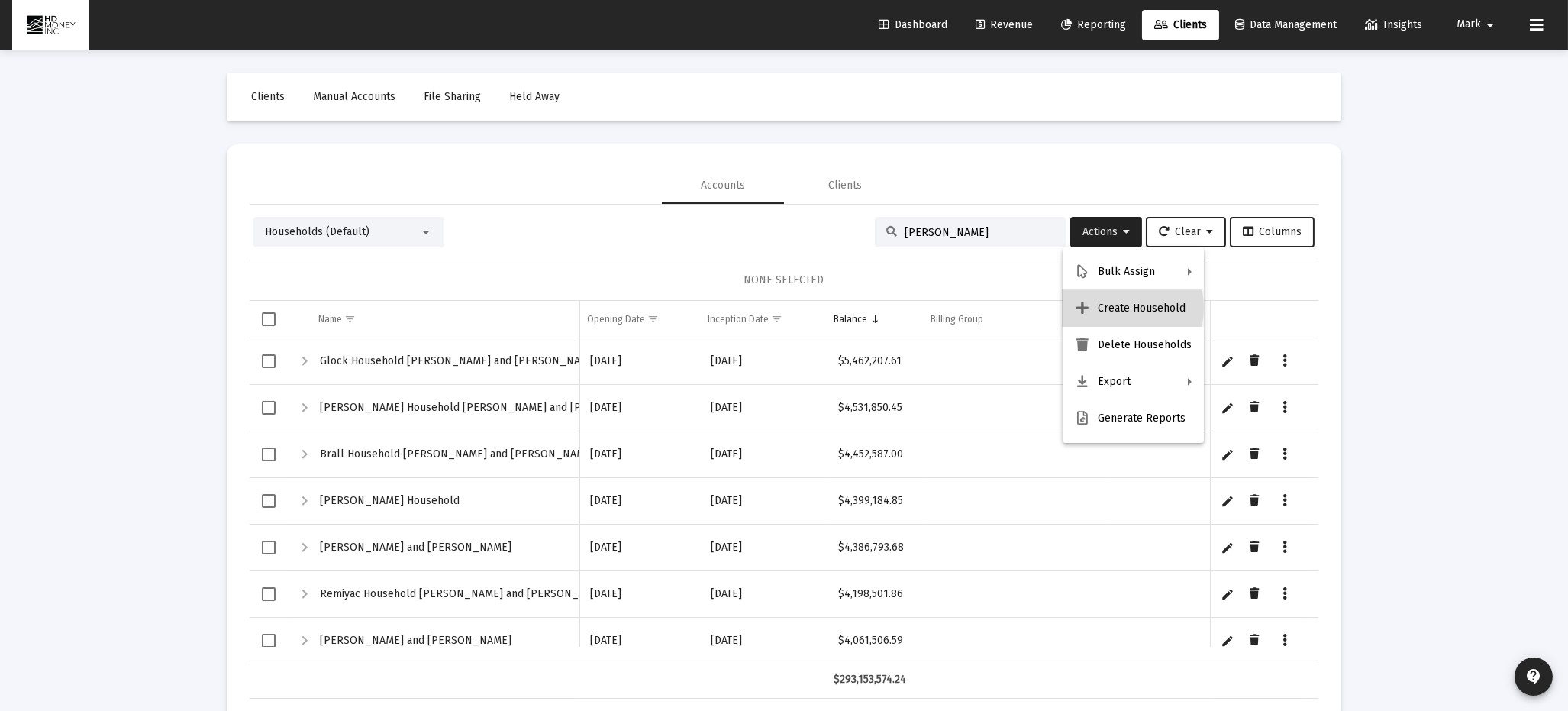
click at [1116, 308] on button "Create Household" at bounding box center [1134, 308] width 141 height 37
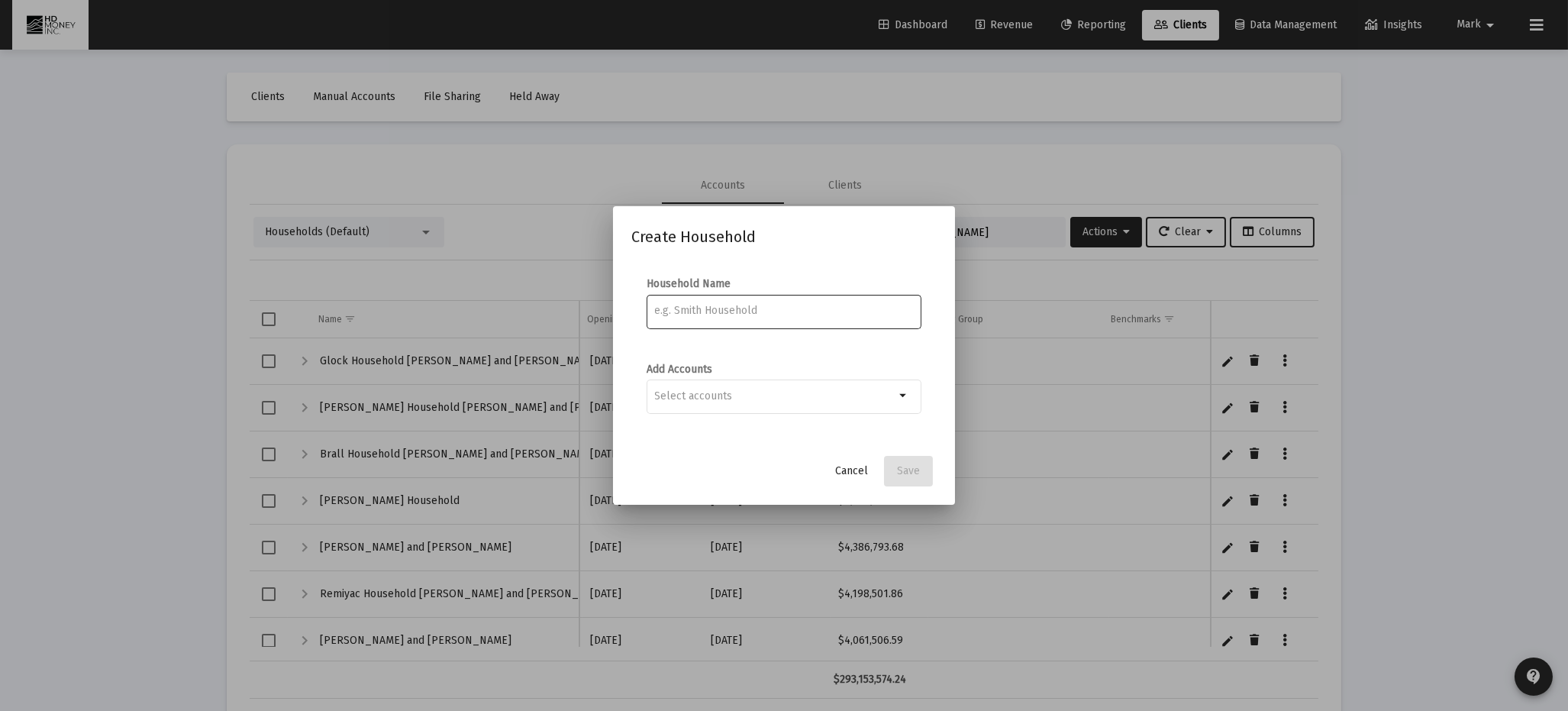
drag, startPoint x: 676, startPoint y: 314, endPoint x: 676, endPoint y: 293, distance: 21.0
click at [677, 313] on input at bounding box center [784, 311] width 258 height 12
type input "[PERSON_NAME]"
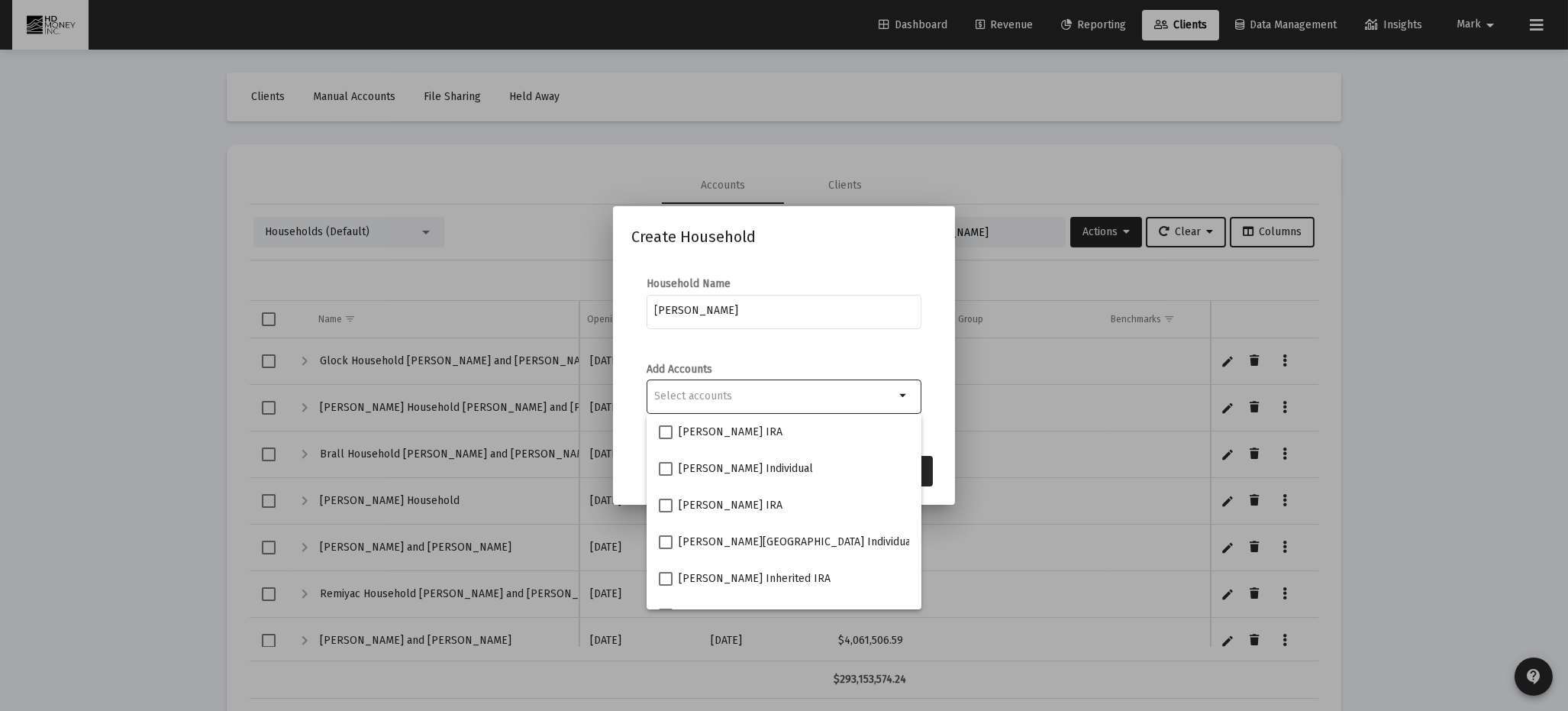
click at [694, 393] on input "Selection" at bounding box center [775, 396] width 240 height 12
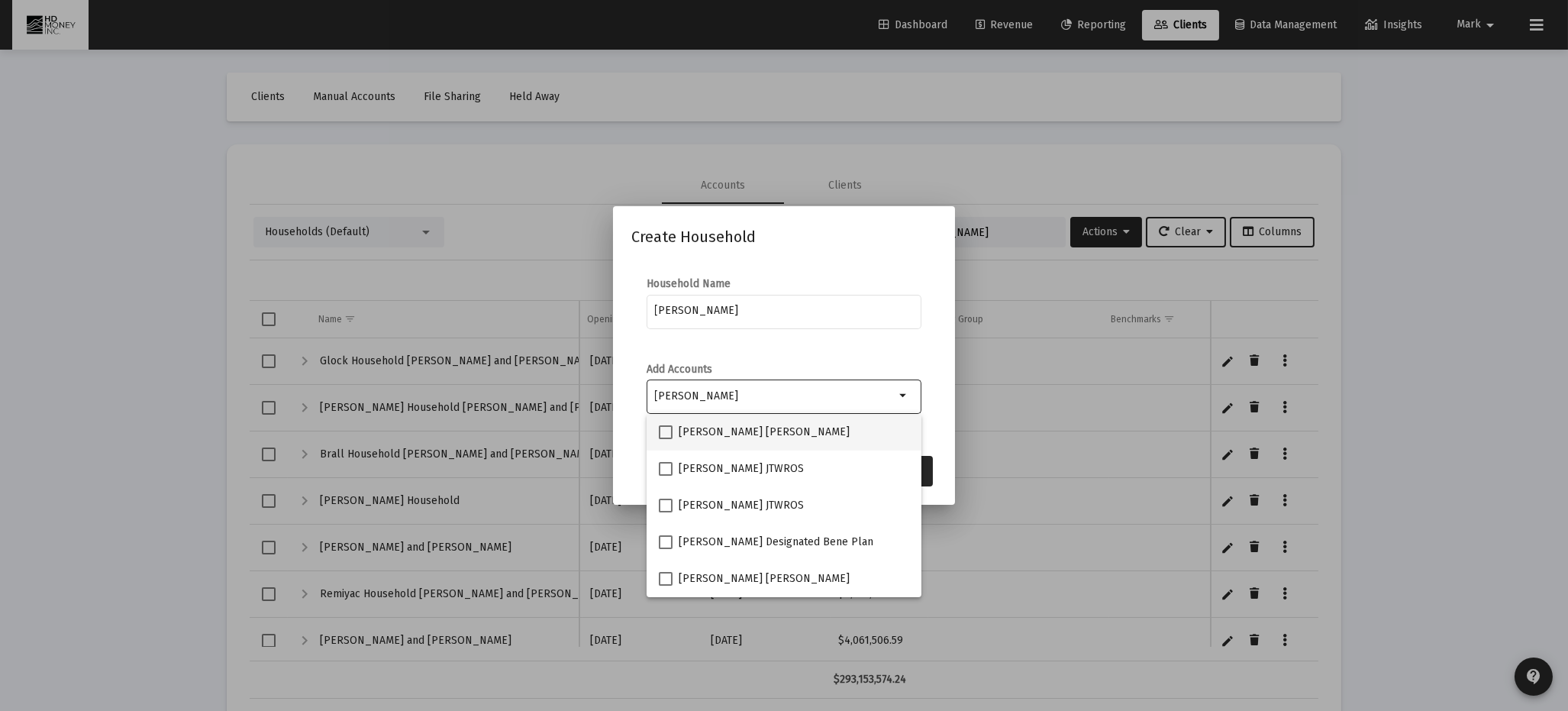
type input "[PERSON_NAME]"
drag, startPoint x: 661, startPoint y: 433, endPoint x: 667, endPoint y: 446, distance: 14.3
click at [661, 433] on span at bounding box center [666, 433] width 14 height 14
click at [665, 439] on input "[PERSON_NAME] [PERSON_NAME]" at bounding box center [665, 439] width 1 height 1
checkbox input "true"
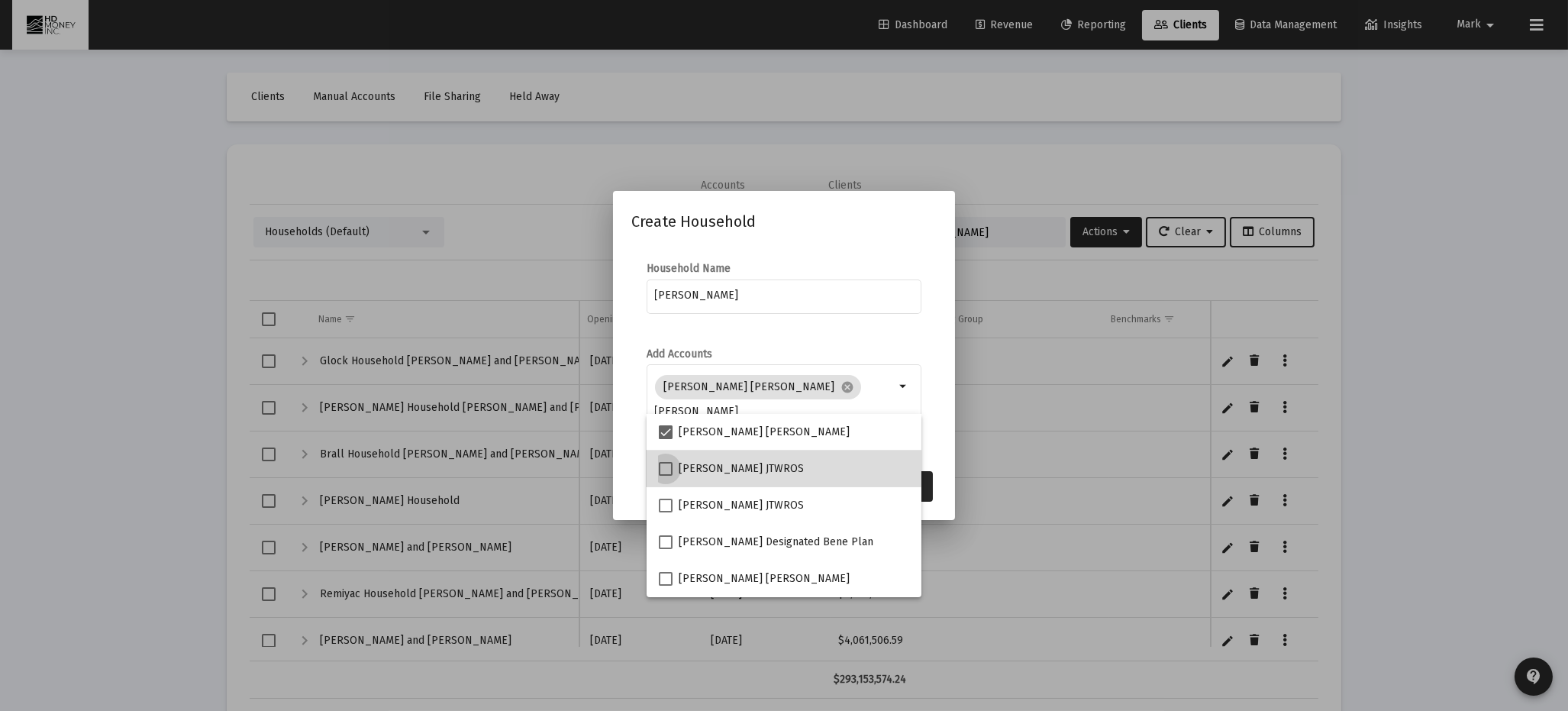
click at [670, 466] on span at bounding box center [666, 469] width 14 height 14
click at [666, 476] on input "[PERSON_NAME] JTWROS" at bounding box center [665, 476] width 1 height 1
checkbox input "true"
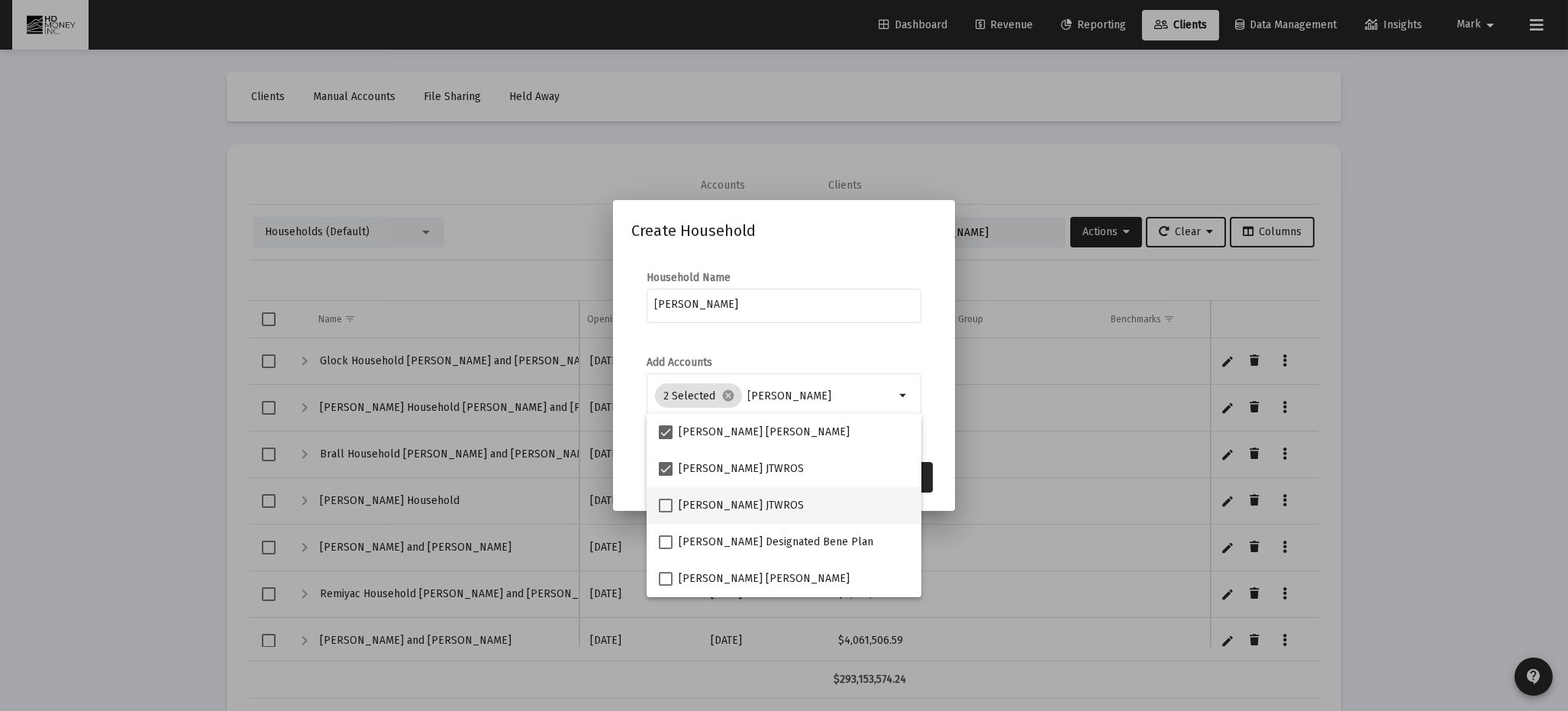
click at [664, 502] on span at bounding box center [666, 506] width 14 height 14
click at [665, 513] on input "[PERSON_NAME] JTWROS" at bounding box center [665, 513] width 1 height 1
checkbox input "true"
click at [930, 473] on button "Save" at bounding box center [908, 477] width 49 height 30
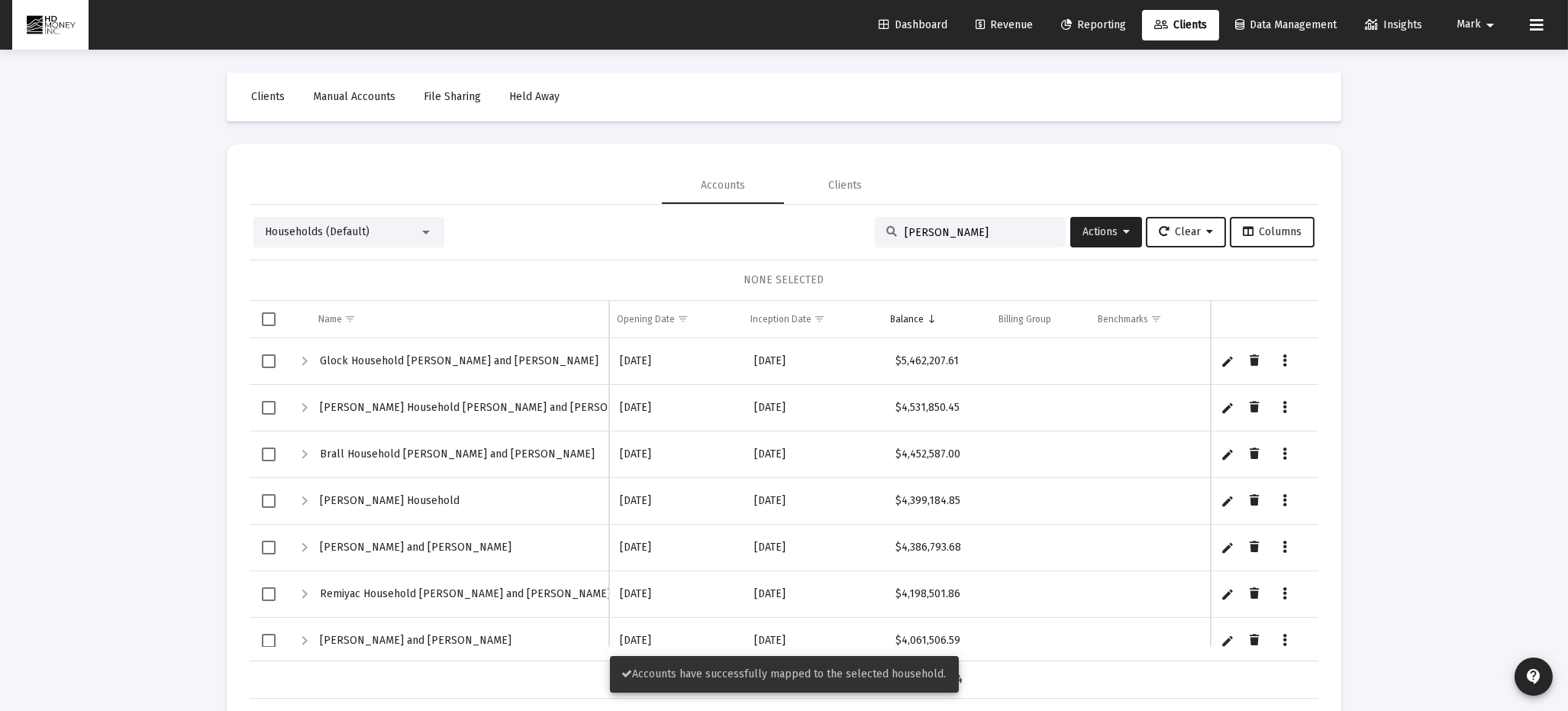
click at [1001, 232] on input "[PERSON_NAME]" at bounding box center [980, 232] width 150 height 13
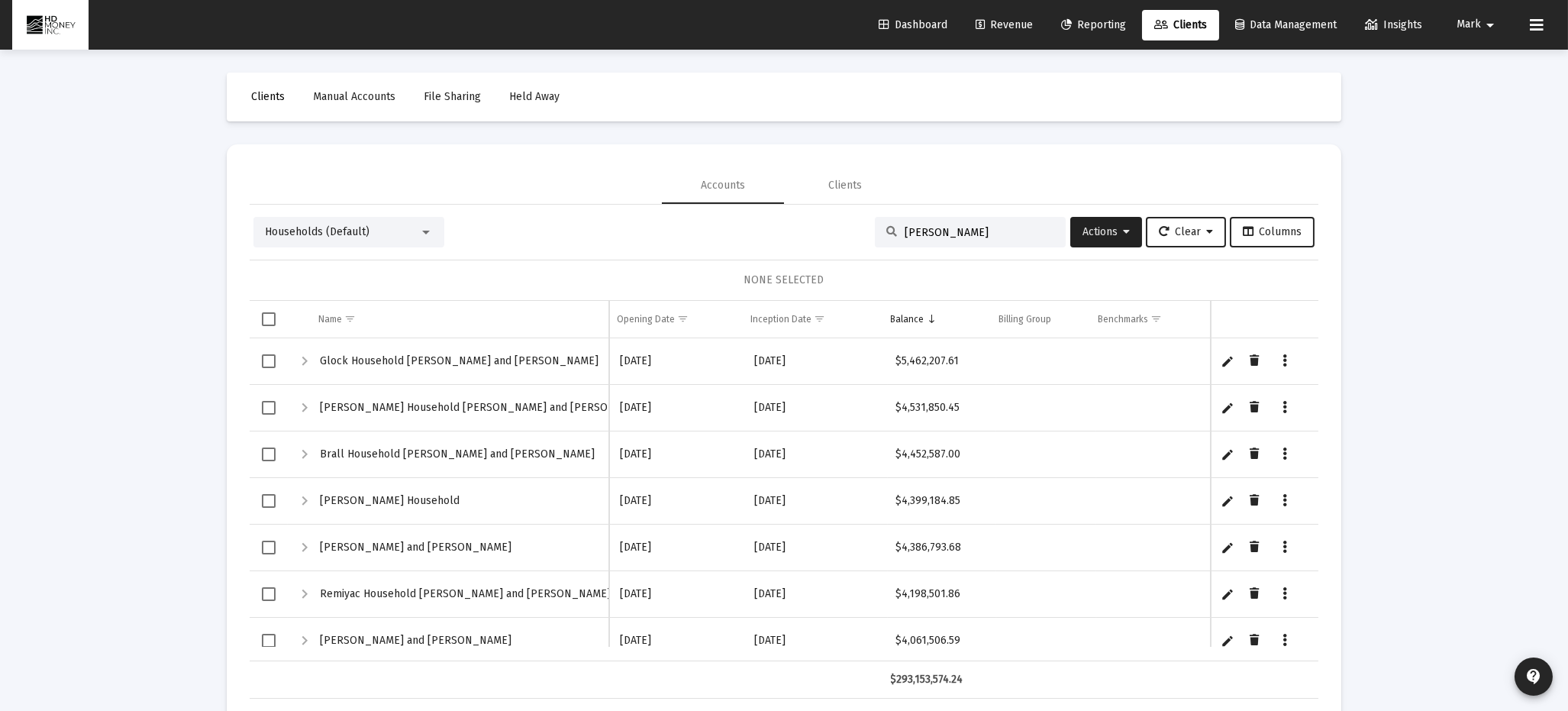
click at [259, 94] on span "Clients" at bounding box center [268, 97] width 34 height 13
click at [976, 232] on input "[PERSON_NAME]" at bounding box center [980, 232] width 150 height 13
click at [965, 227] on input "[PERSON_NAME]" at bounding box center [980, 232] width 150 height 13
click at [424, 229] on div at bounding box center [426, 232] width 14 height 12
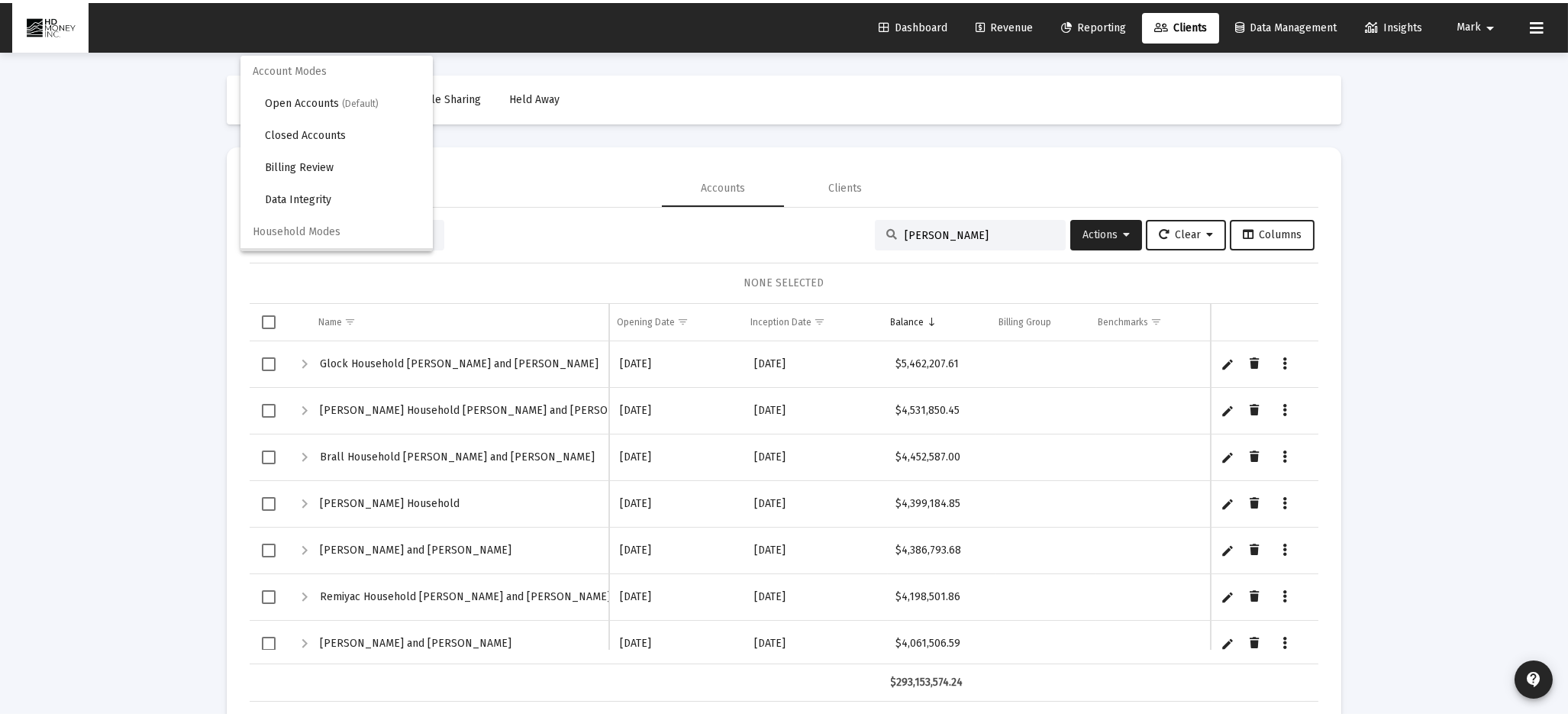
scroll to position [28, 0]
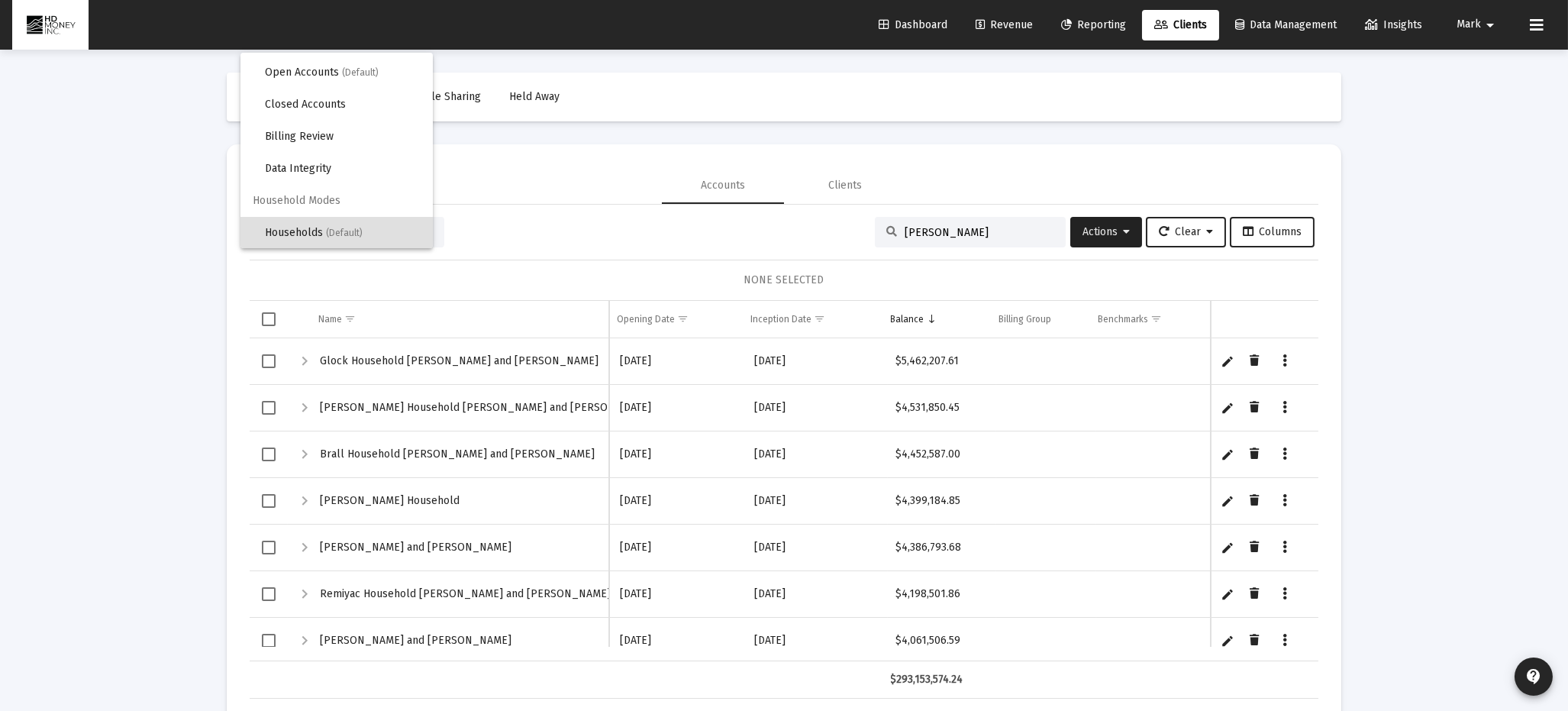
click at [1098, 237] on div at bounding box center [784, 355] width 1568 height 711
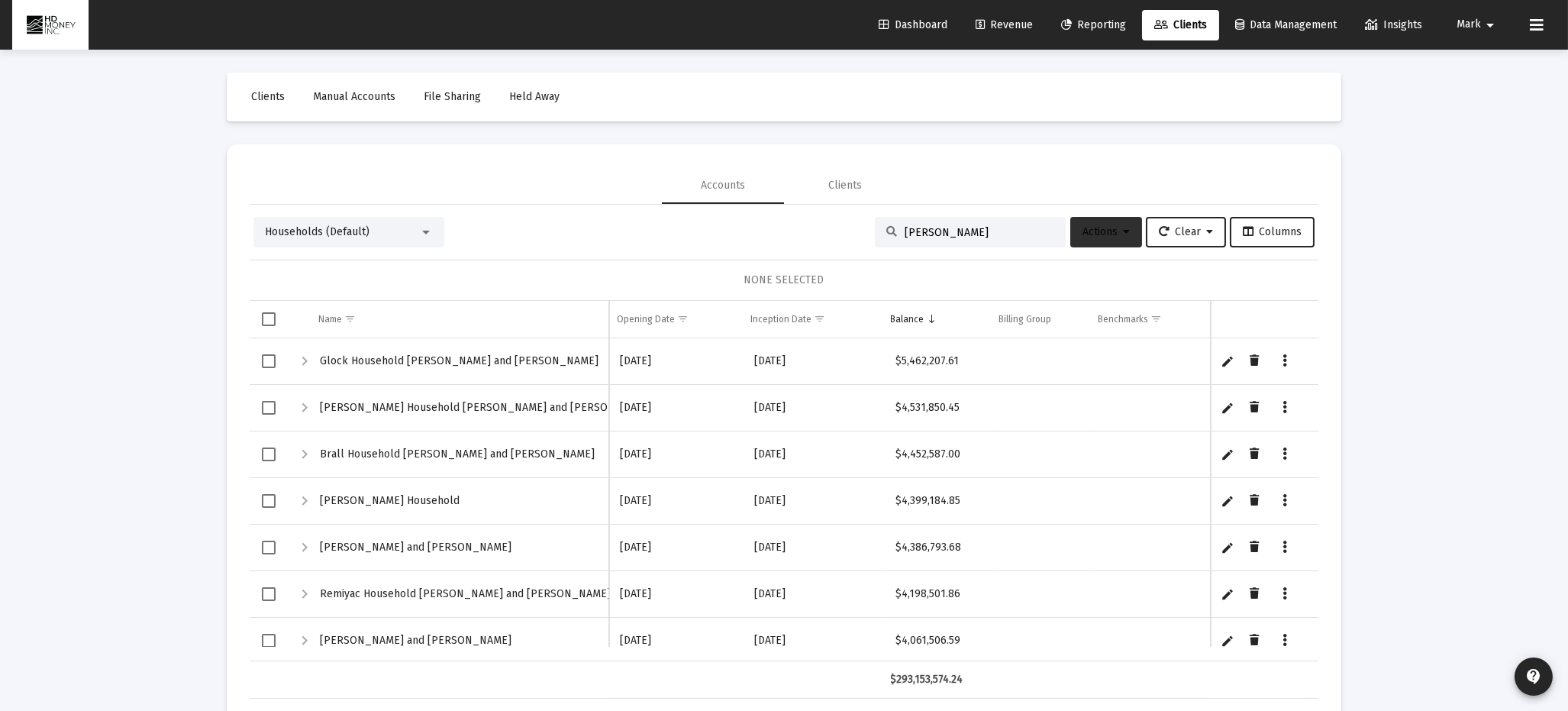
click at [1094, 231] on span "Actions" at bounding box center [1106, 231] width 47 height 13
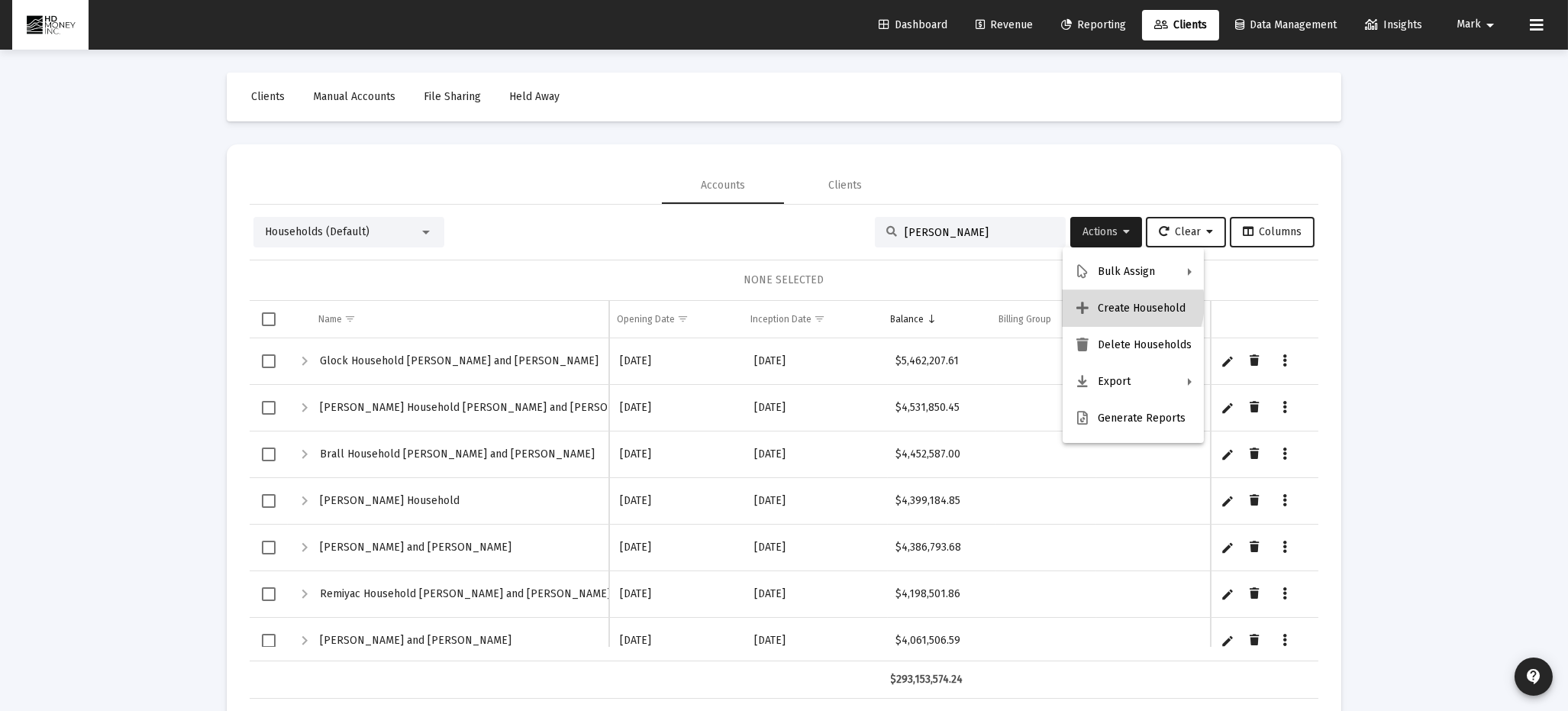
drag, startPoint x: 1121, startPoint y: 303, endPoint x: 1130, endPoint y: 306, distance: 9.5
click at [1130, 306] on button "Create Household" at bounding box center [1134, 308] width 141 height 37
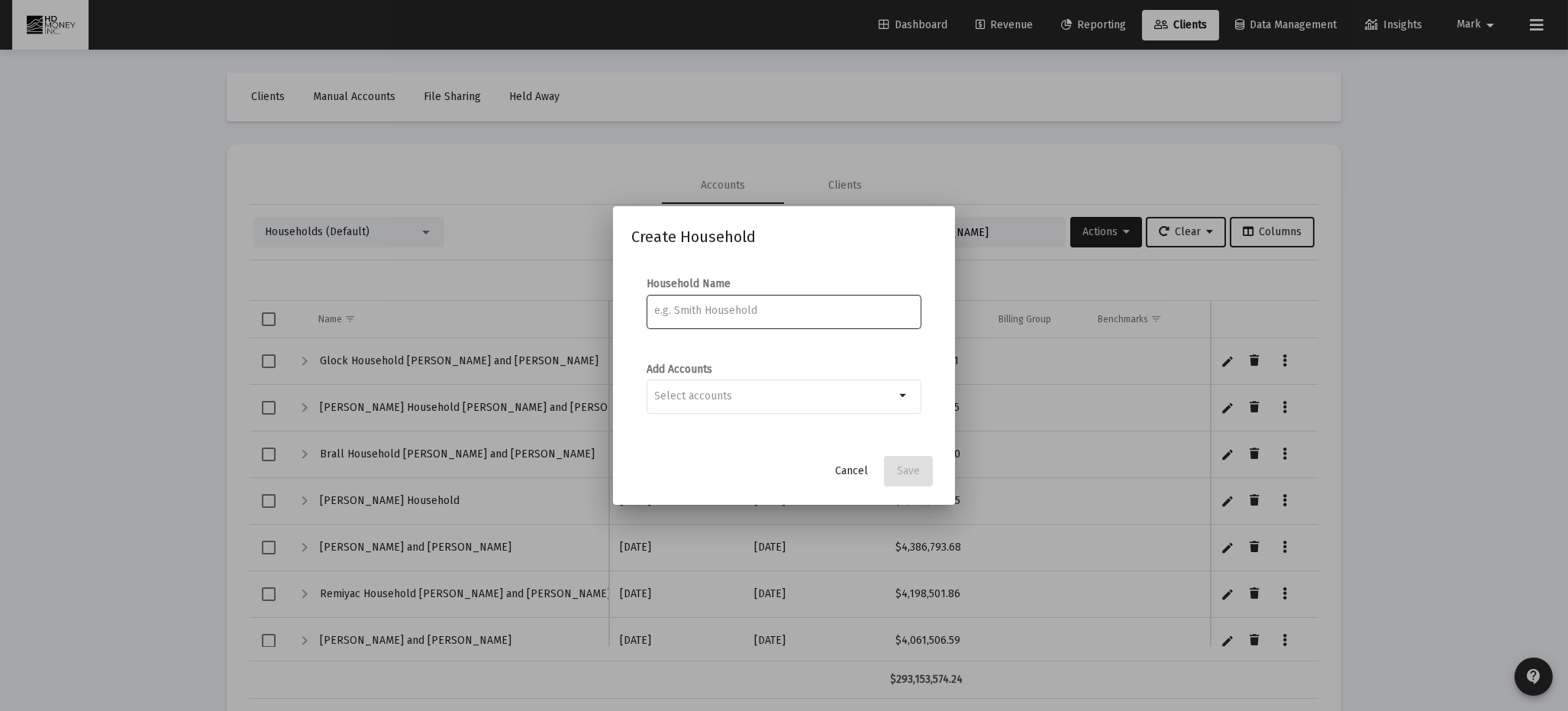
click at [764, 313] on input at bounding box center [784, 311] width 258 height 12
type input "[PERSON_NAME] and [PERSON_NAME]"
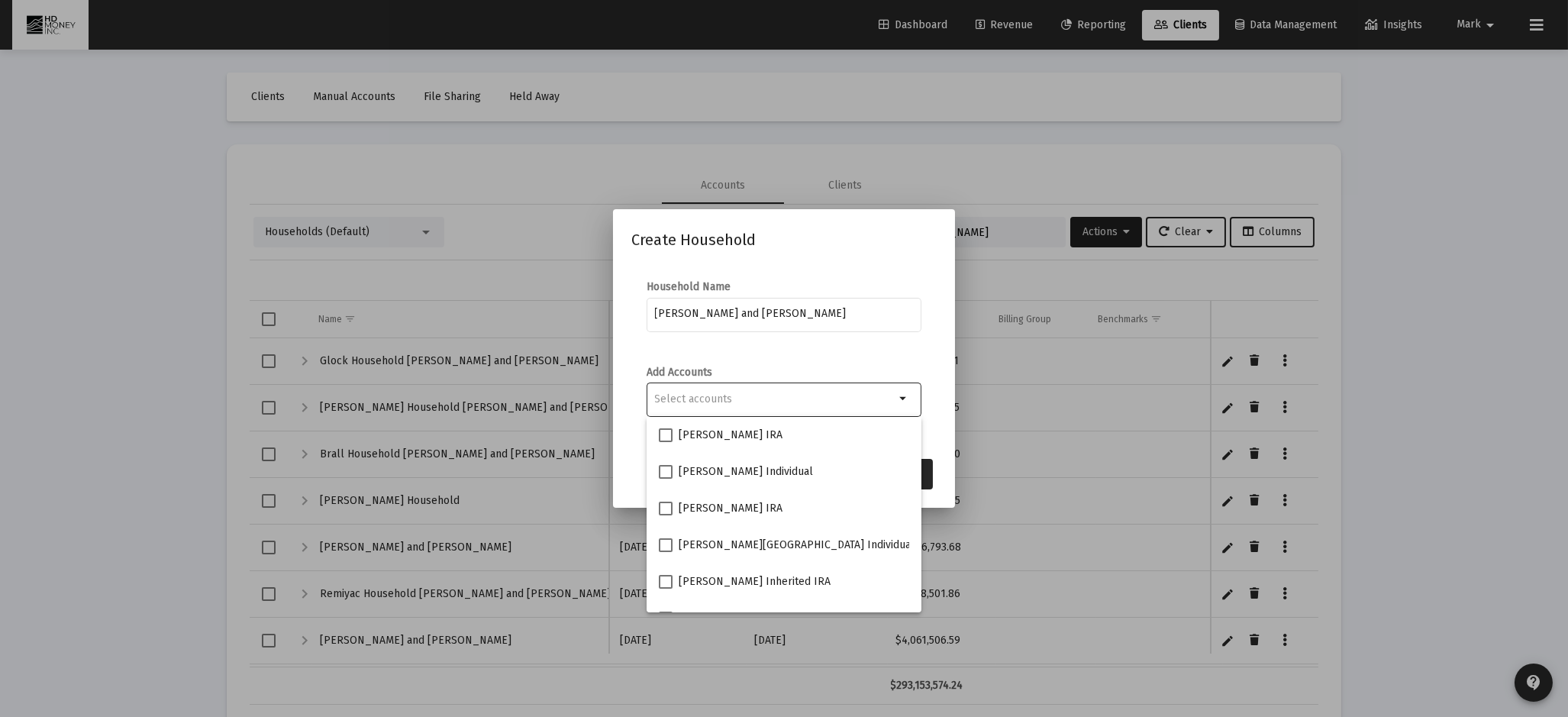
click at [748, 406] on div "Selection" at bounding box center [774, 399] width 246 height 18
type input "[PERSON_NAME]"
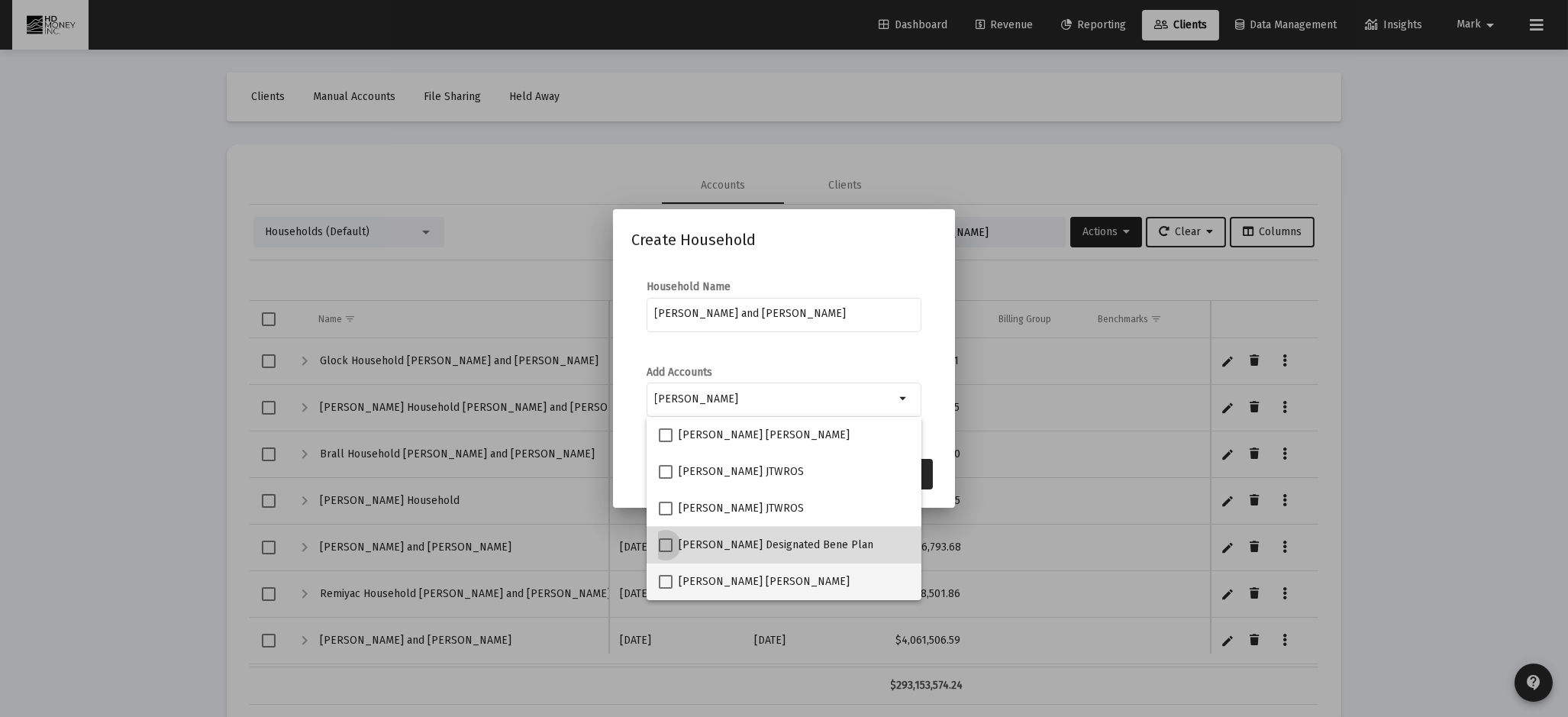
drag, startPoint x: 667, startPoint y: 546, endPoint x: 677, endPoint y: 574, distance: 29.7
click at [667, 546] on span at bounding box center [666, 546] width 14 height 14
click at [666, 552] on input "[PERSON_NAME] Designated Bene Plan" at bounding box center [665, 552] width 1 height 1
checkbox input "true"
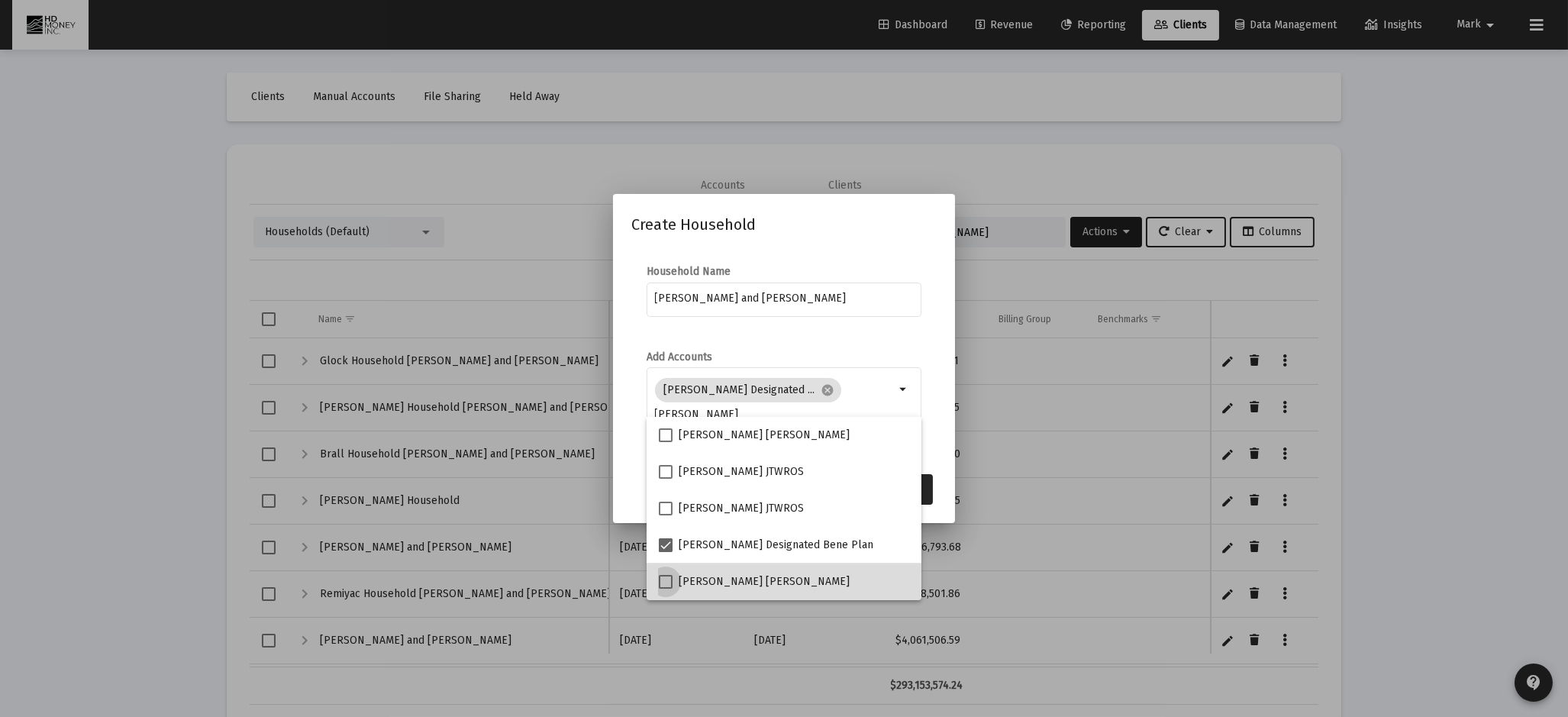
click at [665, 580] on span at bounding box center [666, 582] width 14 height 14
click at [665, 589] on input "[PERSON_NAME] [PERSON_NAME]" at bounding box center [665, 589] width 1 height 1
checkbox input "true"
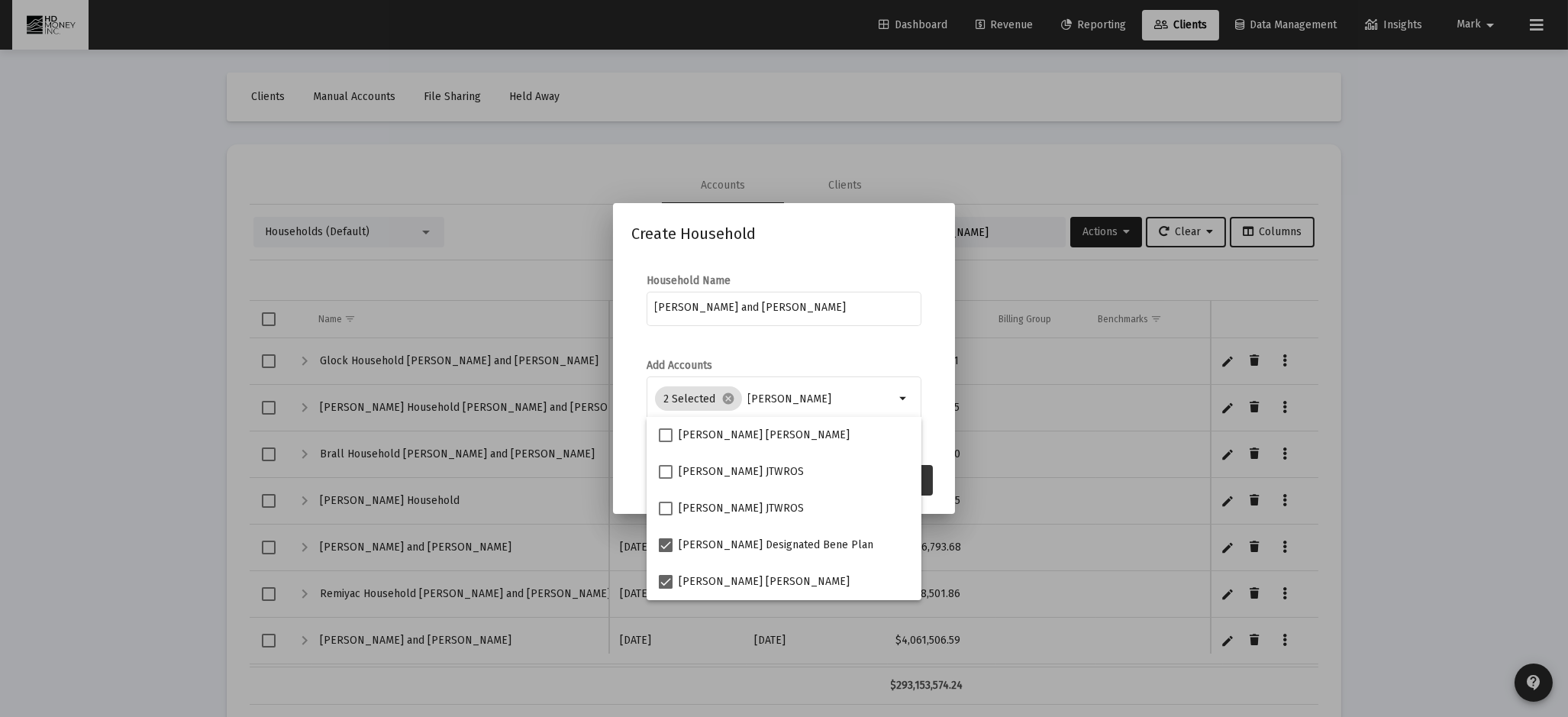
click at [932, 482] on button "Save" at bounding box center [908, 479] width 49 height 30
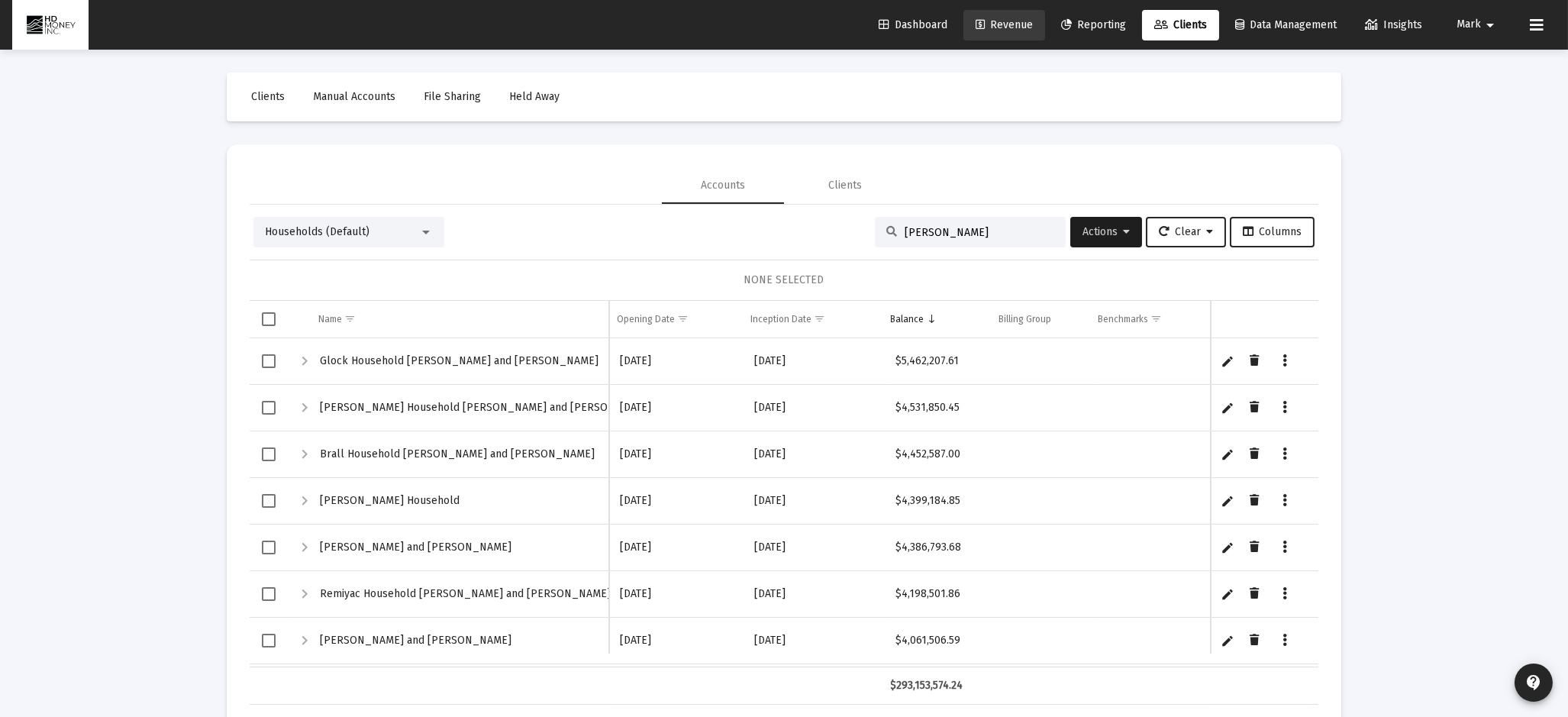
click at [1008, 20] on span "Revenue" at bounding box center [1005, 24] width 57 height 13
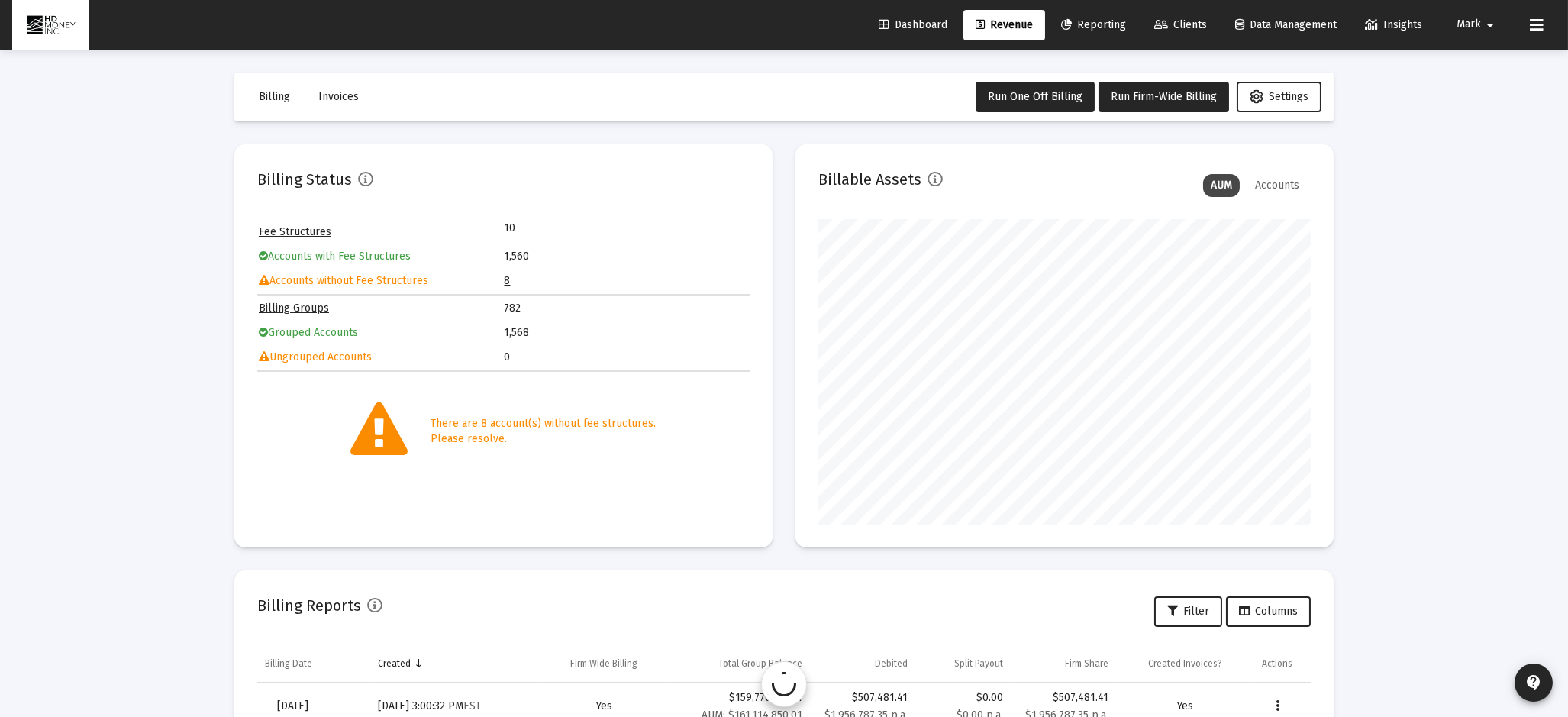
scroll to position [305, 493]
click at [505, 284] on link "8" at bounding box center [507, 280] width 6 height 13
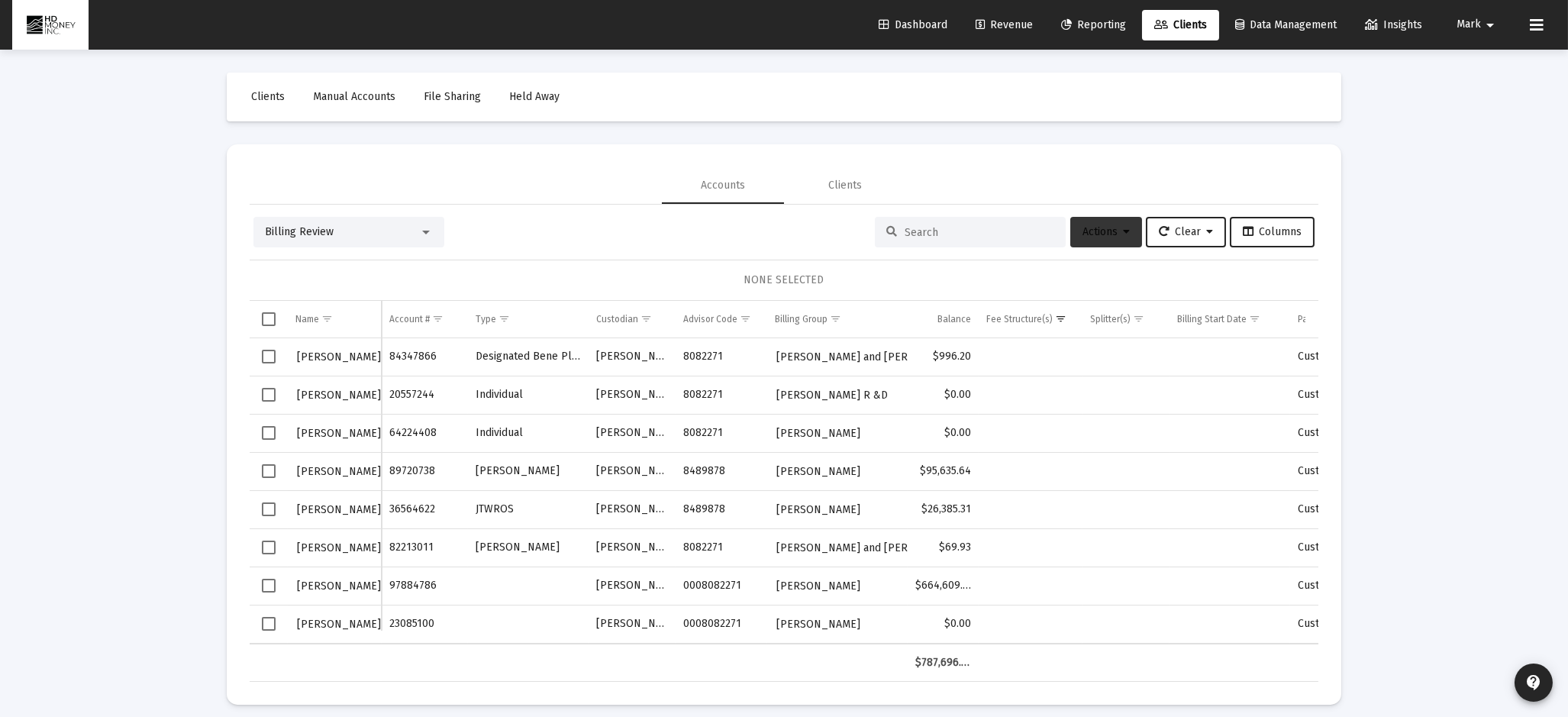
click at [1105, 225] on span "Actions" at bounding box center [1106, 231] width 47 height 13
click at [963, 161] on div at bounding box center [784, 358] width 1568 height 717
